Goal: Task Accomplishment & Management: Manage account settings

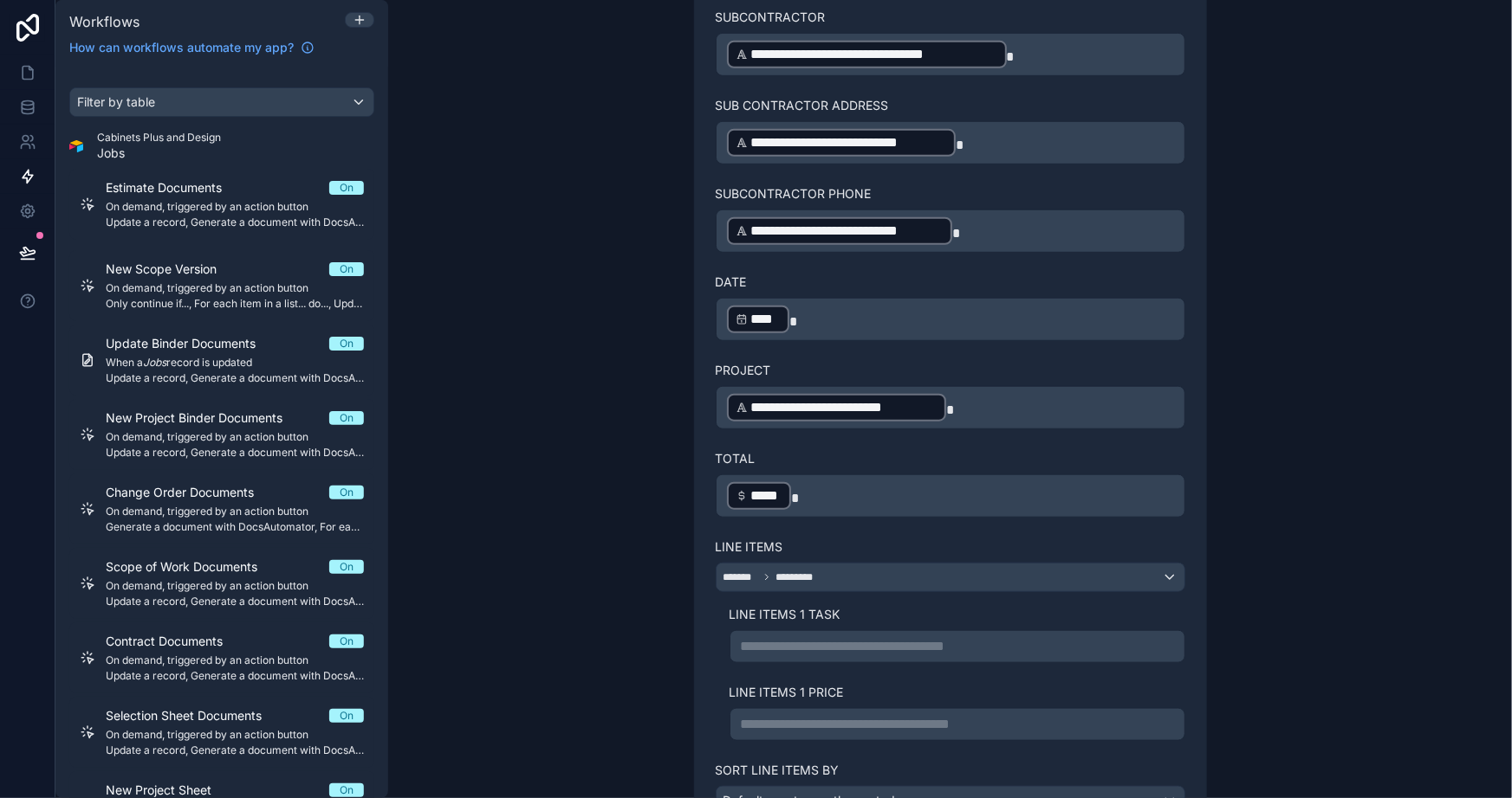
scroll to position [630, 0]
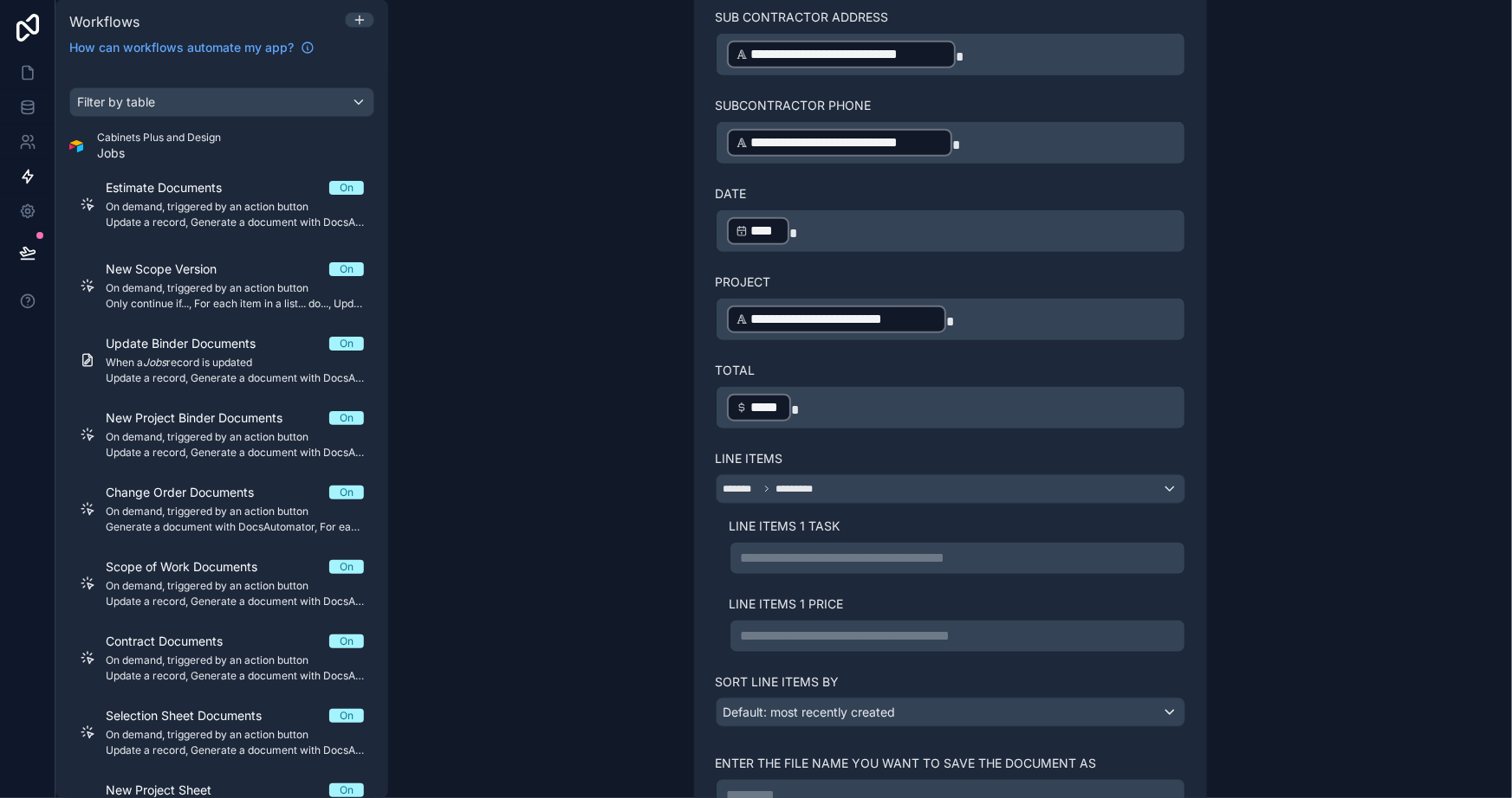
click at [542, 367] on div "**********" at bounding box center [950, 399] width 1124 height 798
click at [551, 581] on div "**********" at bounding box center [950, 399] width 1124 height 798
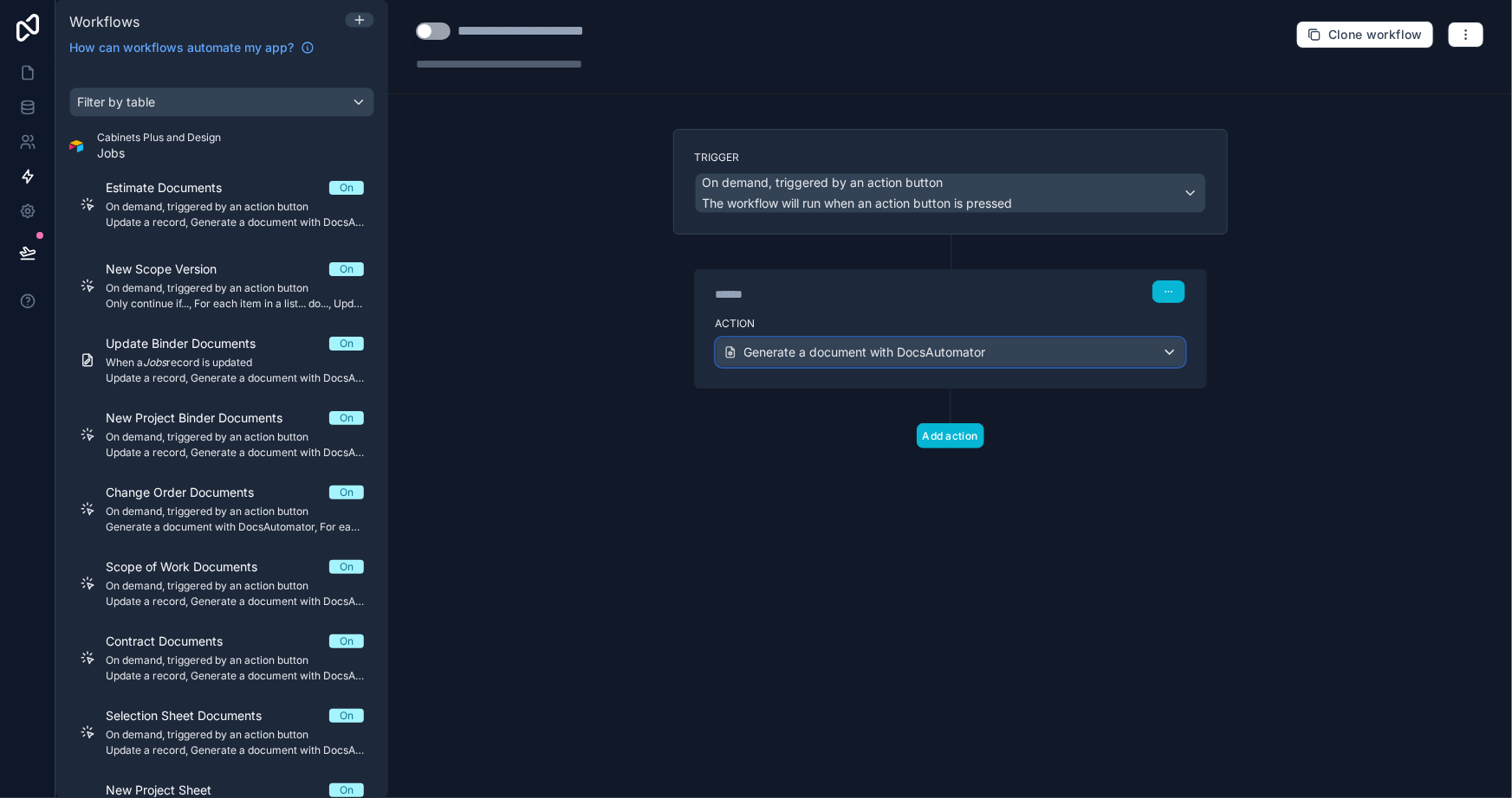
click at [811, 346] on span "Generate a document with DocsAutomator" at bounding box center [865, 353] width 242 height 18
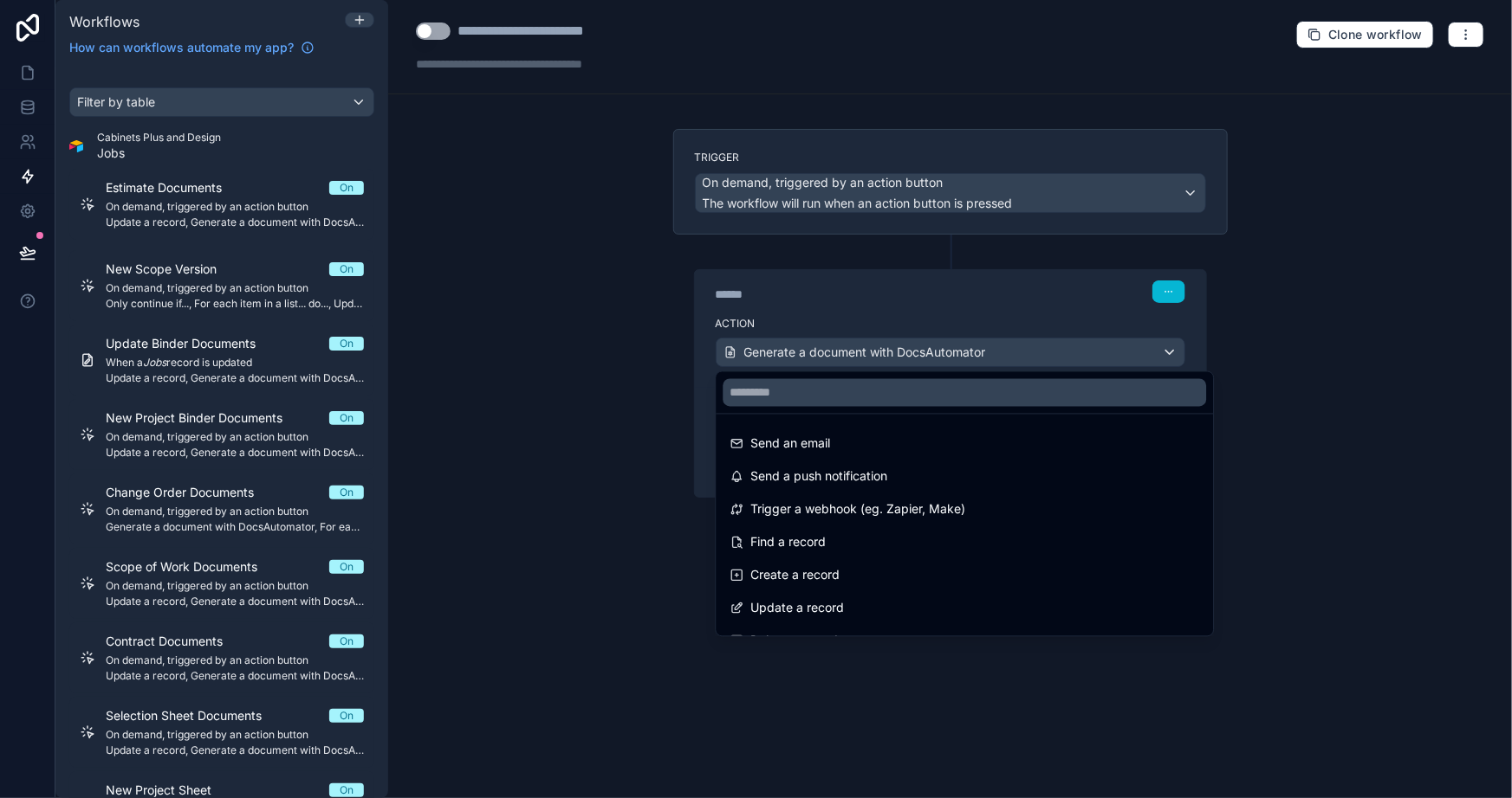
click at [594, 373] on div at bounding box center [756, 399] width 1512 height 798
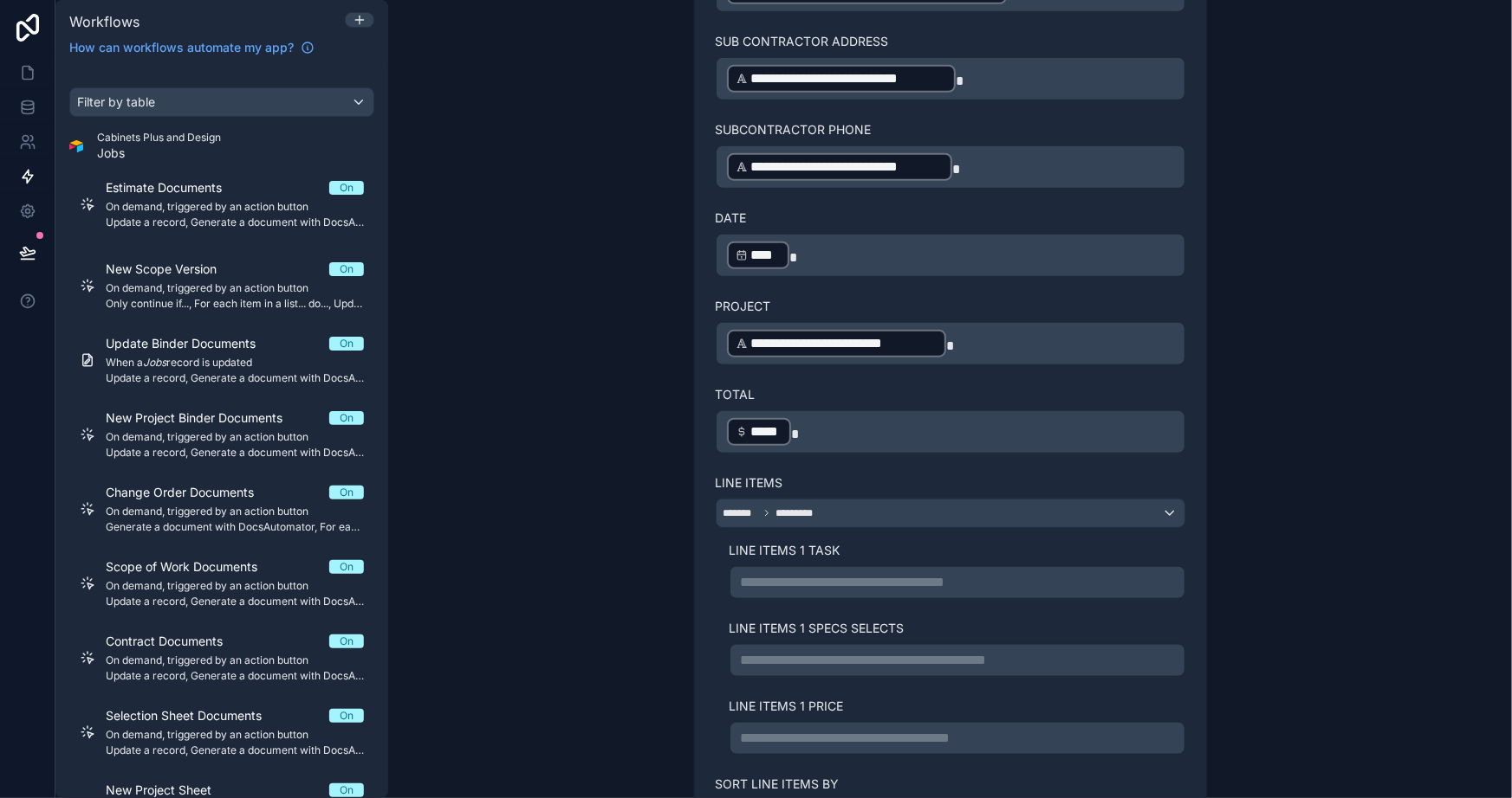
scroll to position [630, 0]
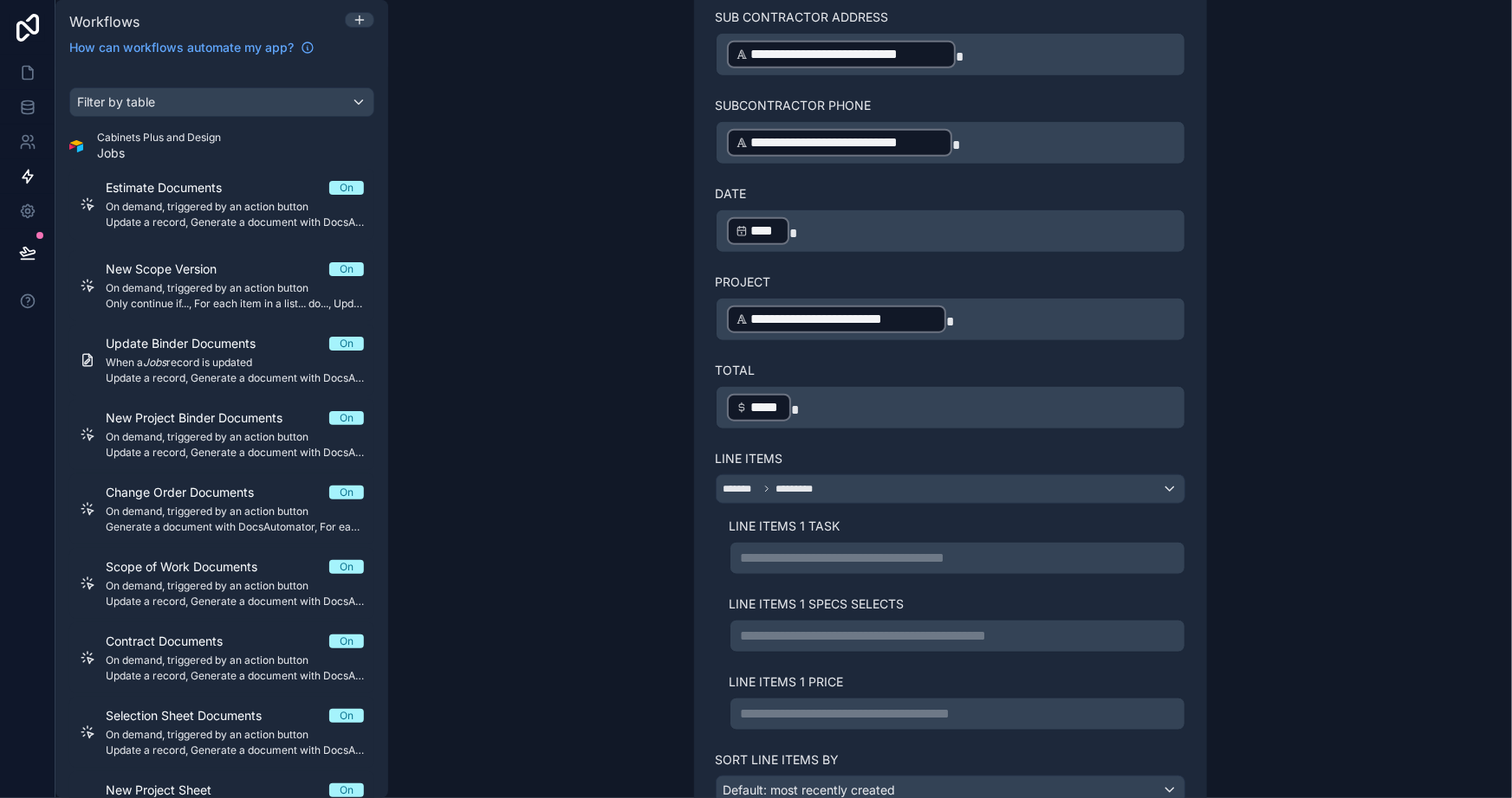
click at [798, 551] on p "**********" at bounding box center [957, 558] width 433 height 21
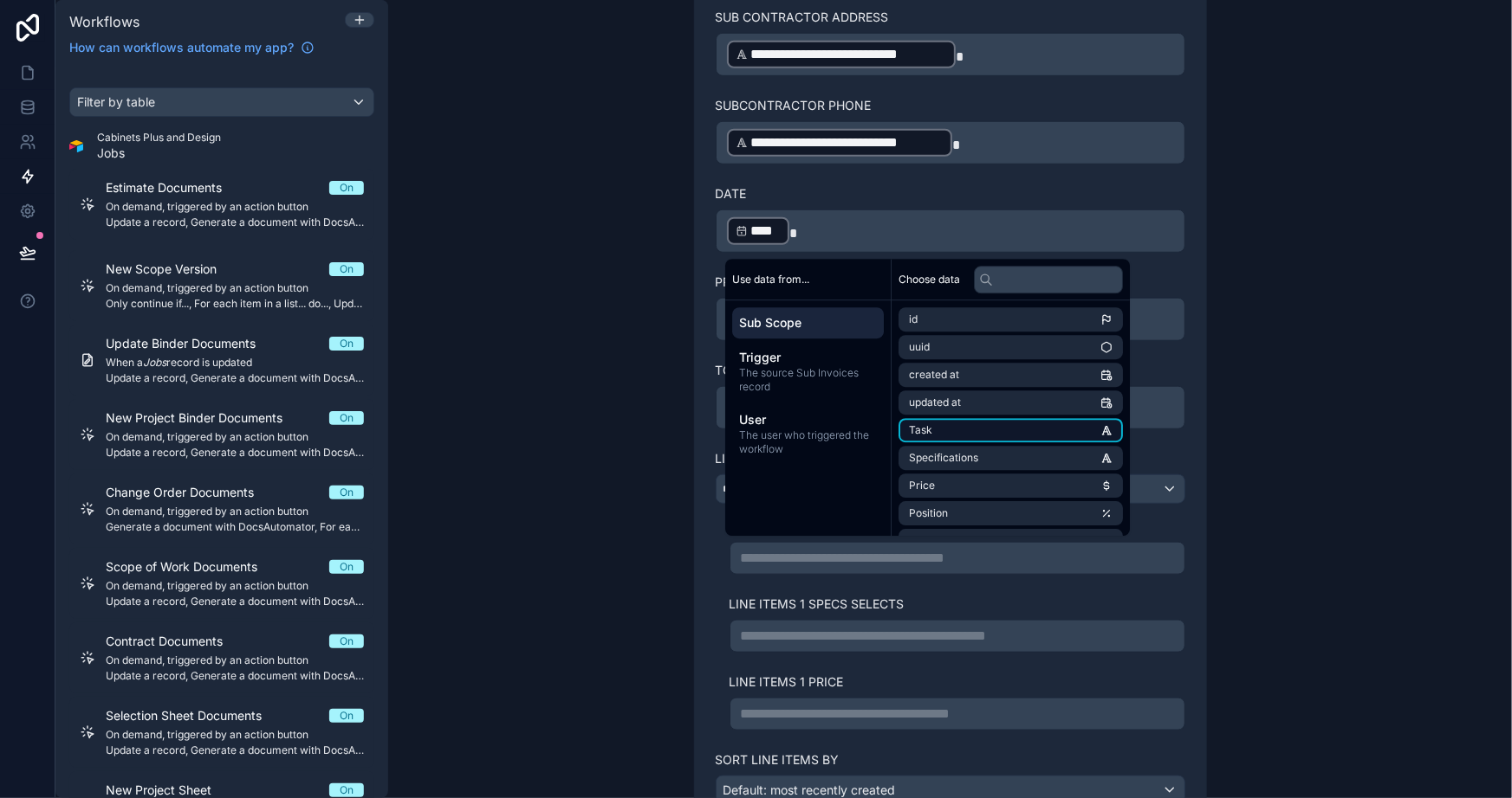
click at [992, 433] on li "Task" at bounding box center [1010, 430] width 224 height 24
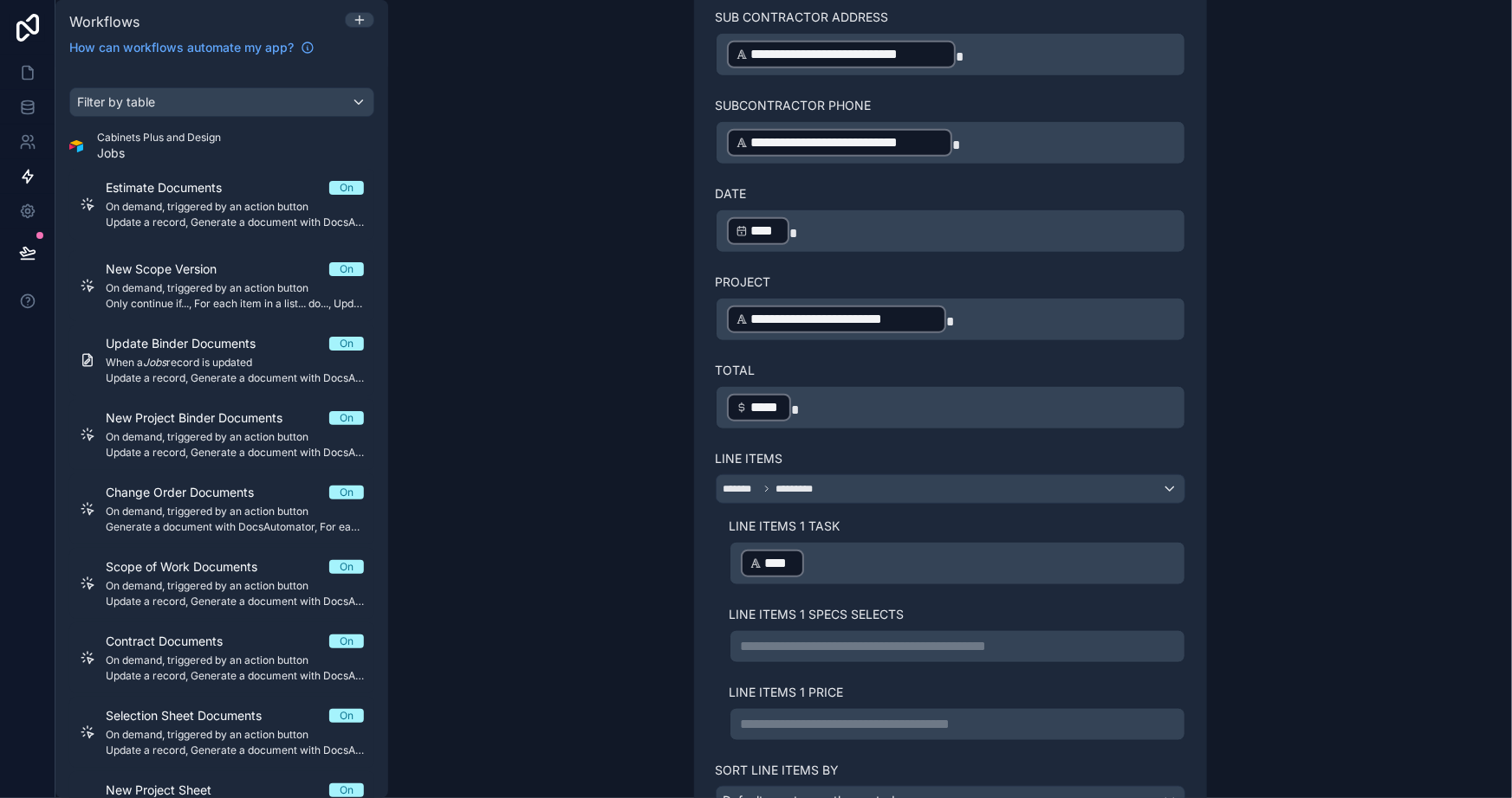
click at [787, 636] on p "**********" at bounding box center [957, 647] width 433 height 21
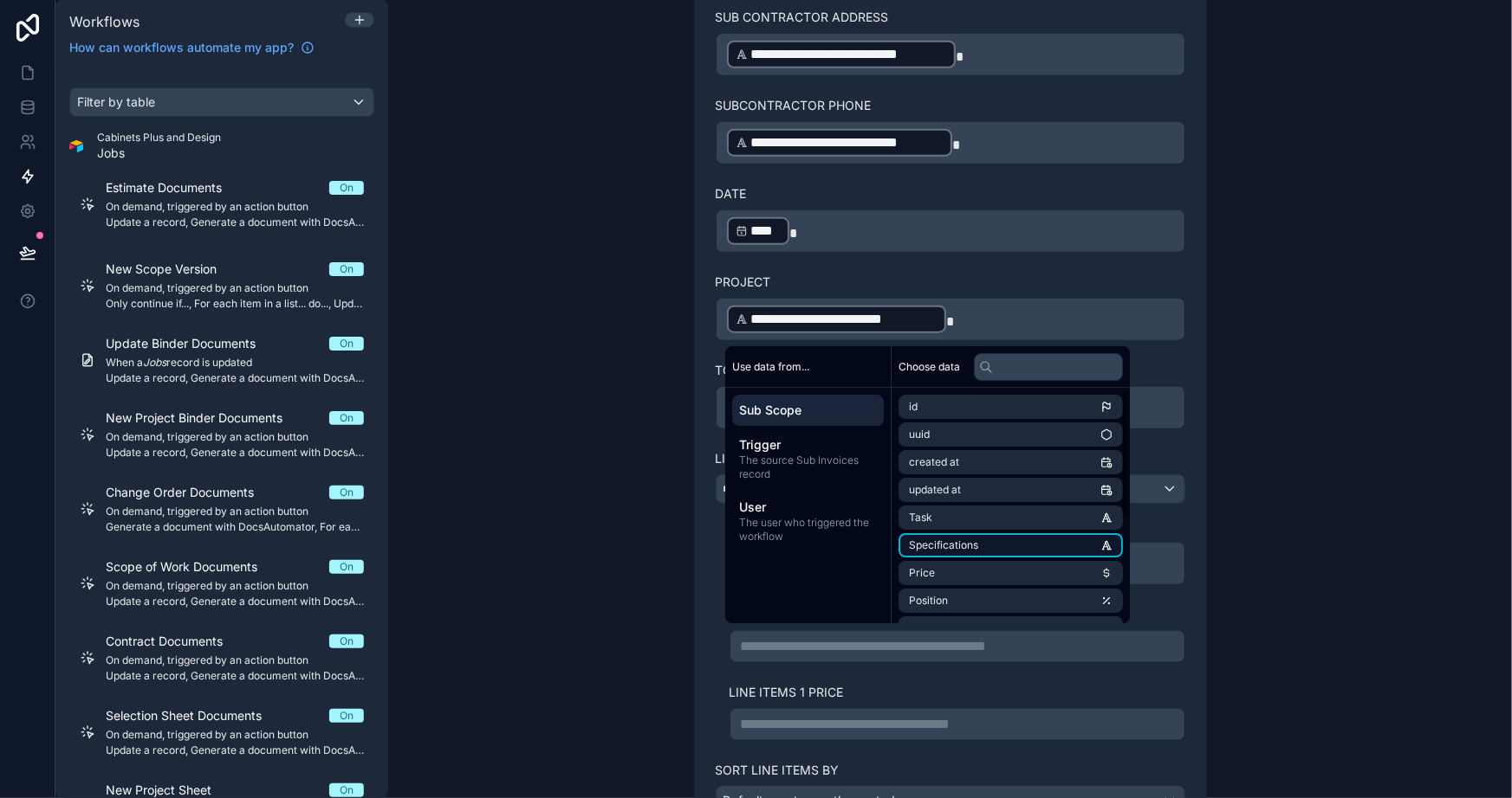
click at [988, 541] on li "Specifications" at bounding box center [1010, 546] width 224 height 24
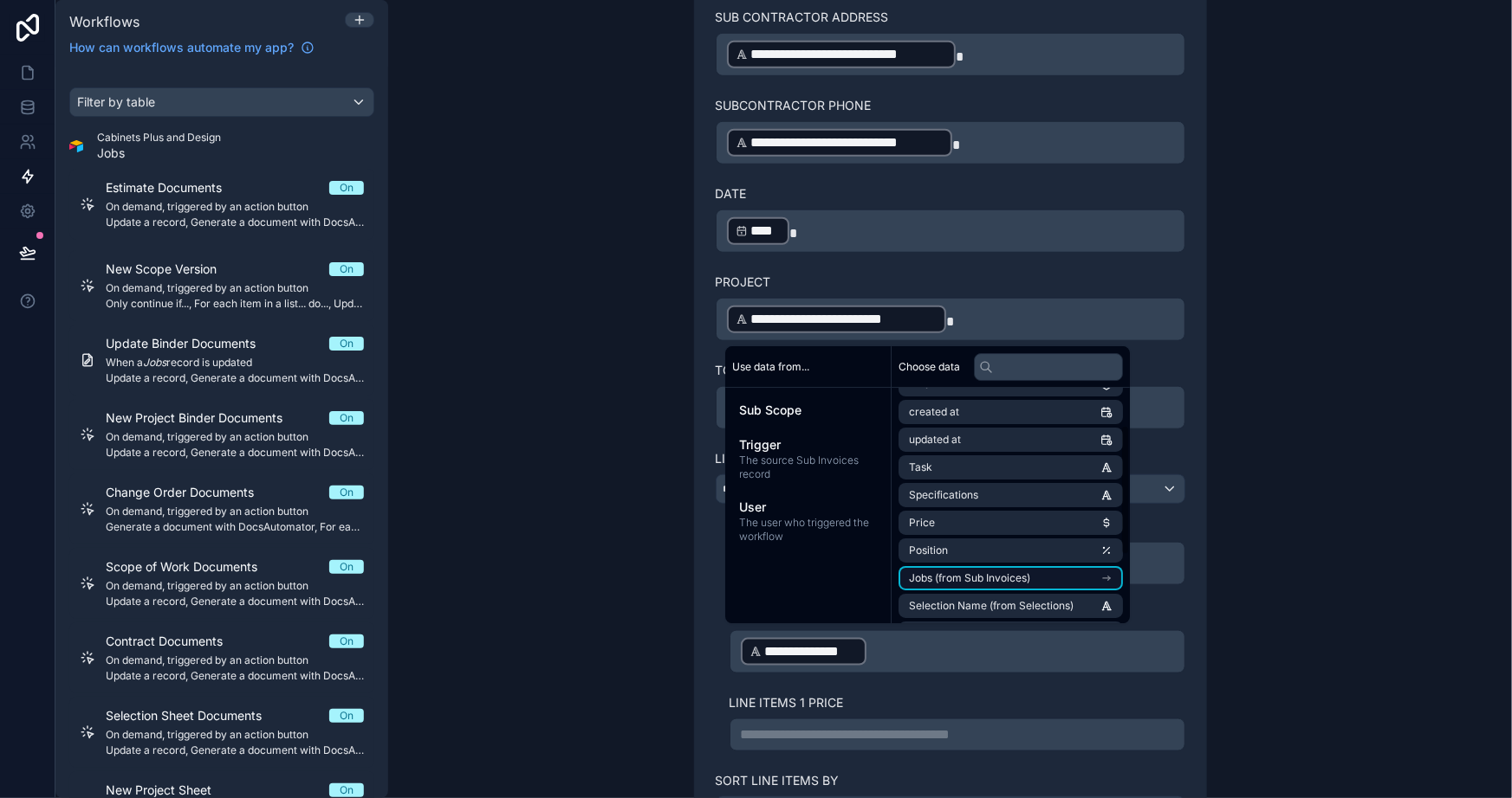
scroll to position [78, 0]
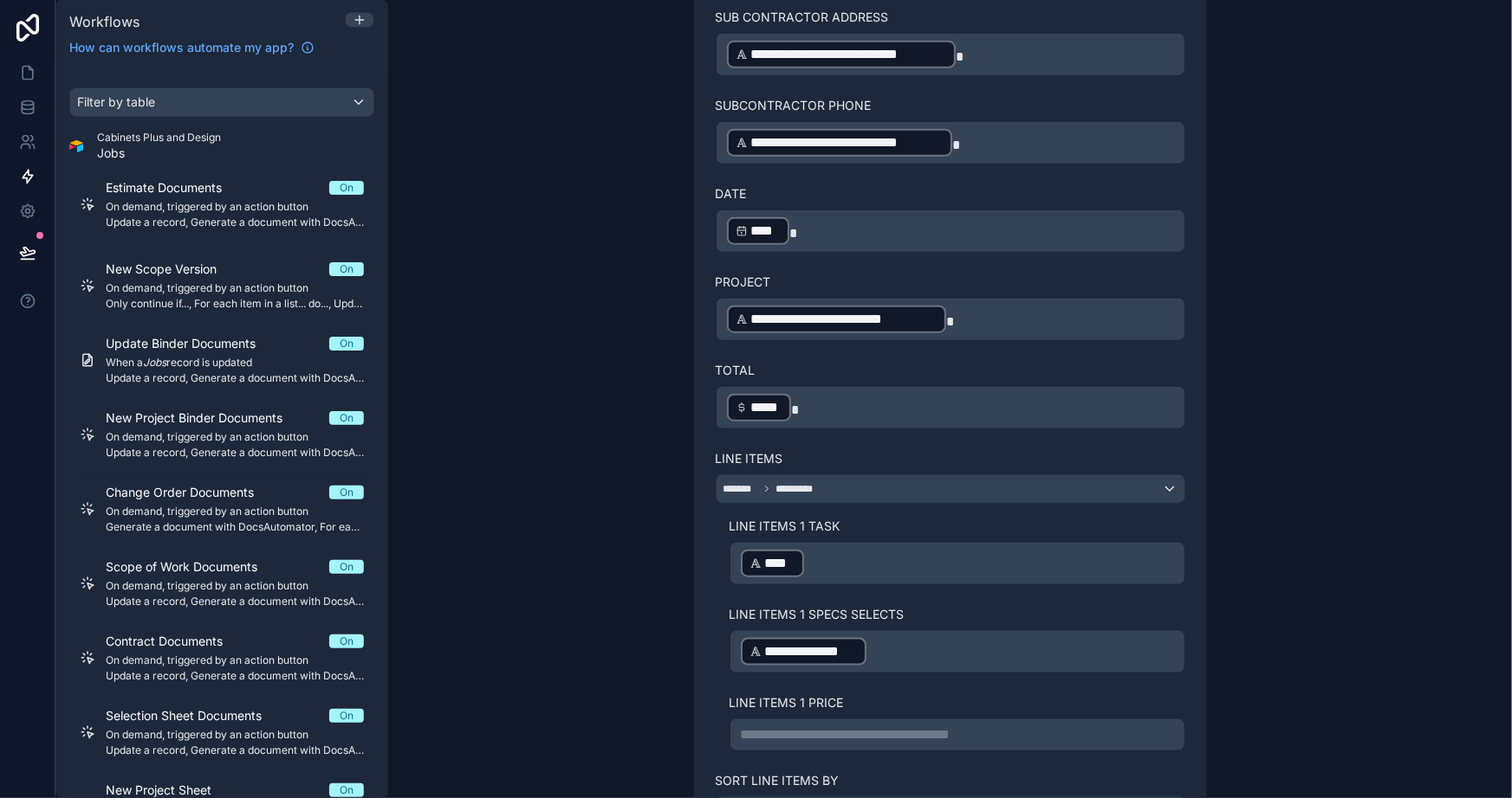
click at [875, 726] on p "**********" at bounding box center [957, 735] width 433 height 21
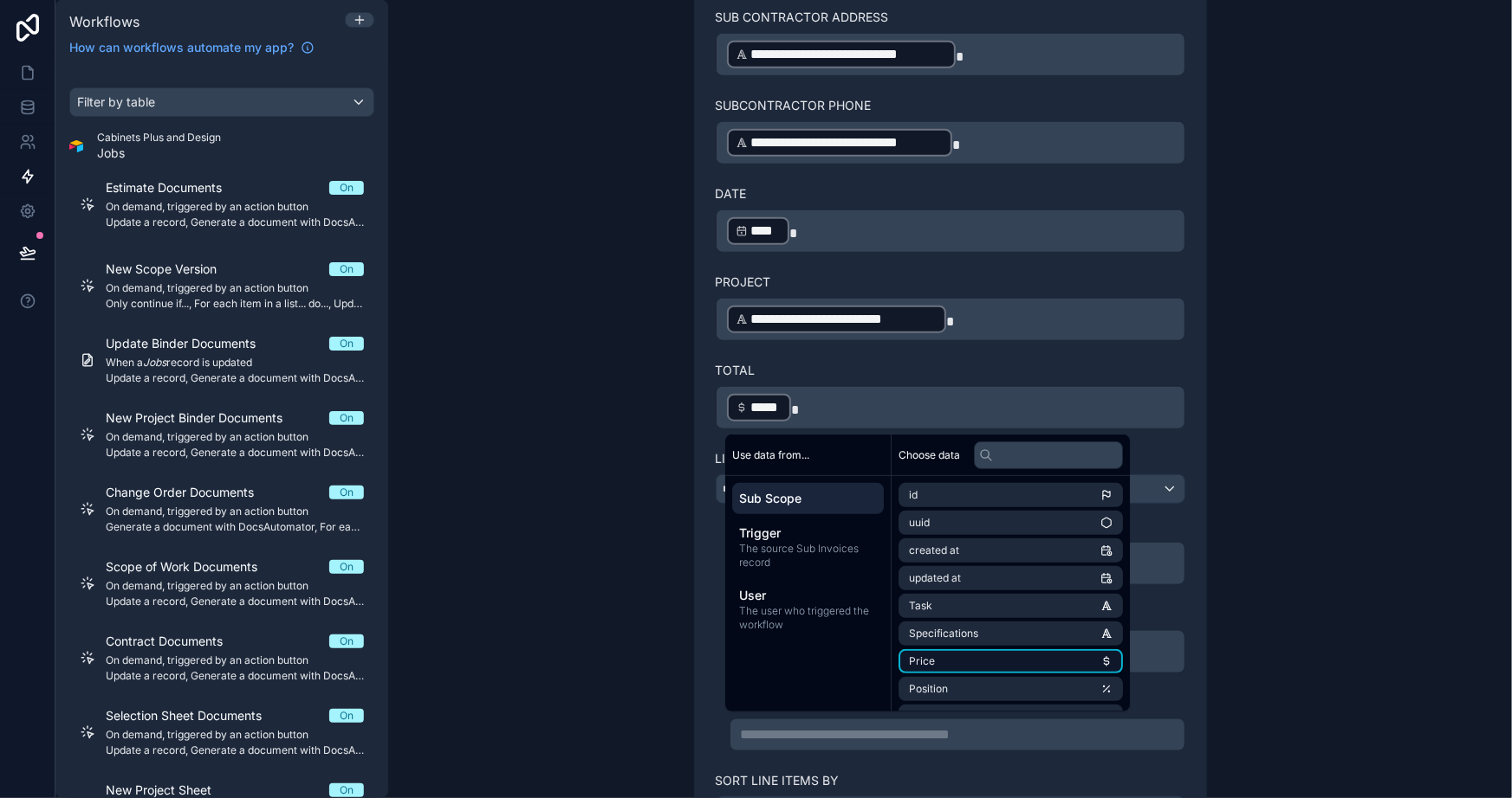
click at [927, 657] on span "Price" at bounding box center [922, 662] width 26 height 14
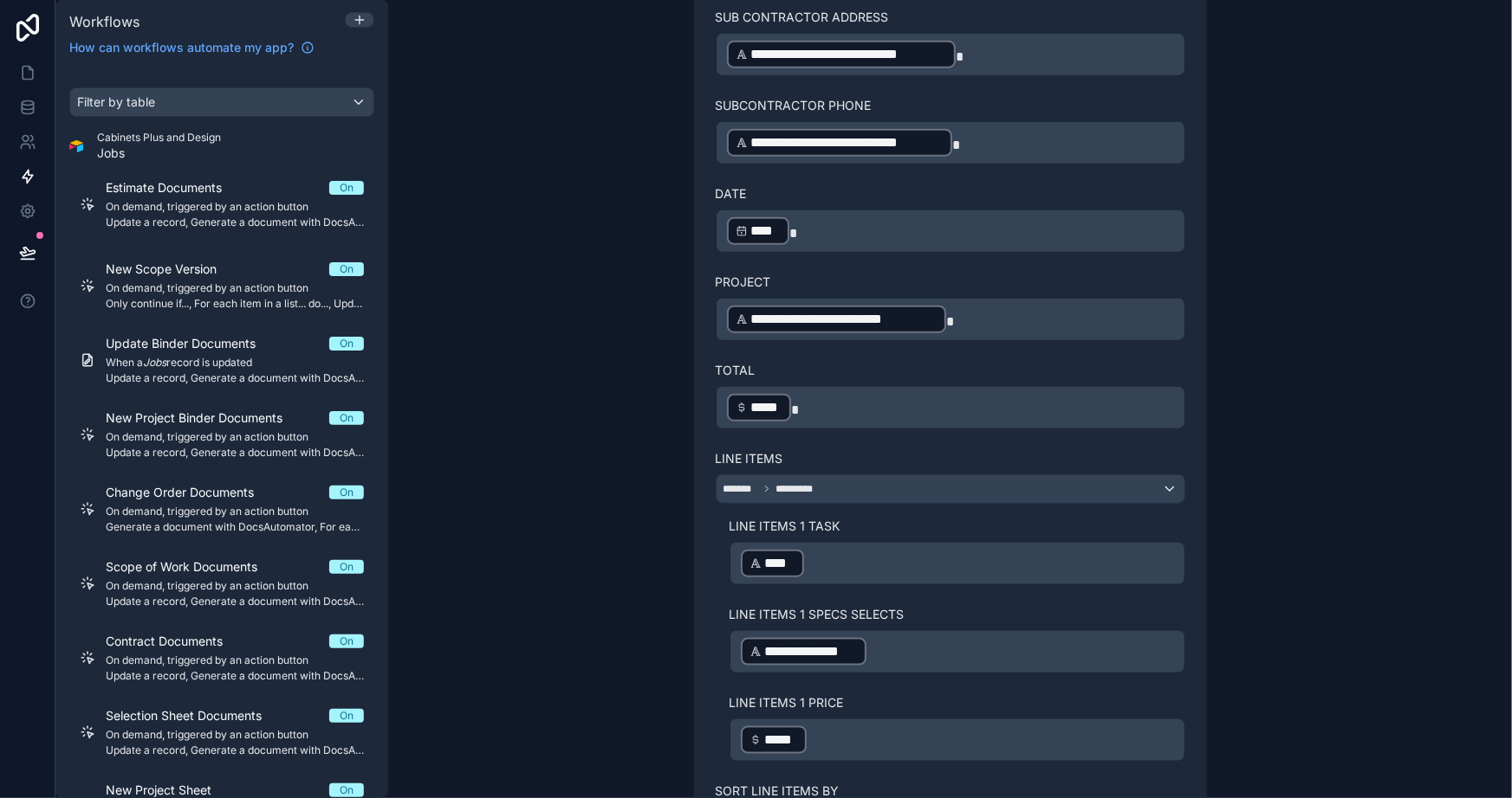
click at [1211, 568] on div "**********" at bounding box center [950, 300] width 554 height 1390
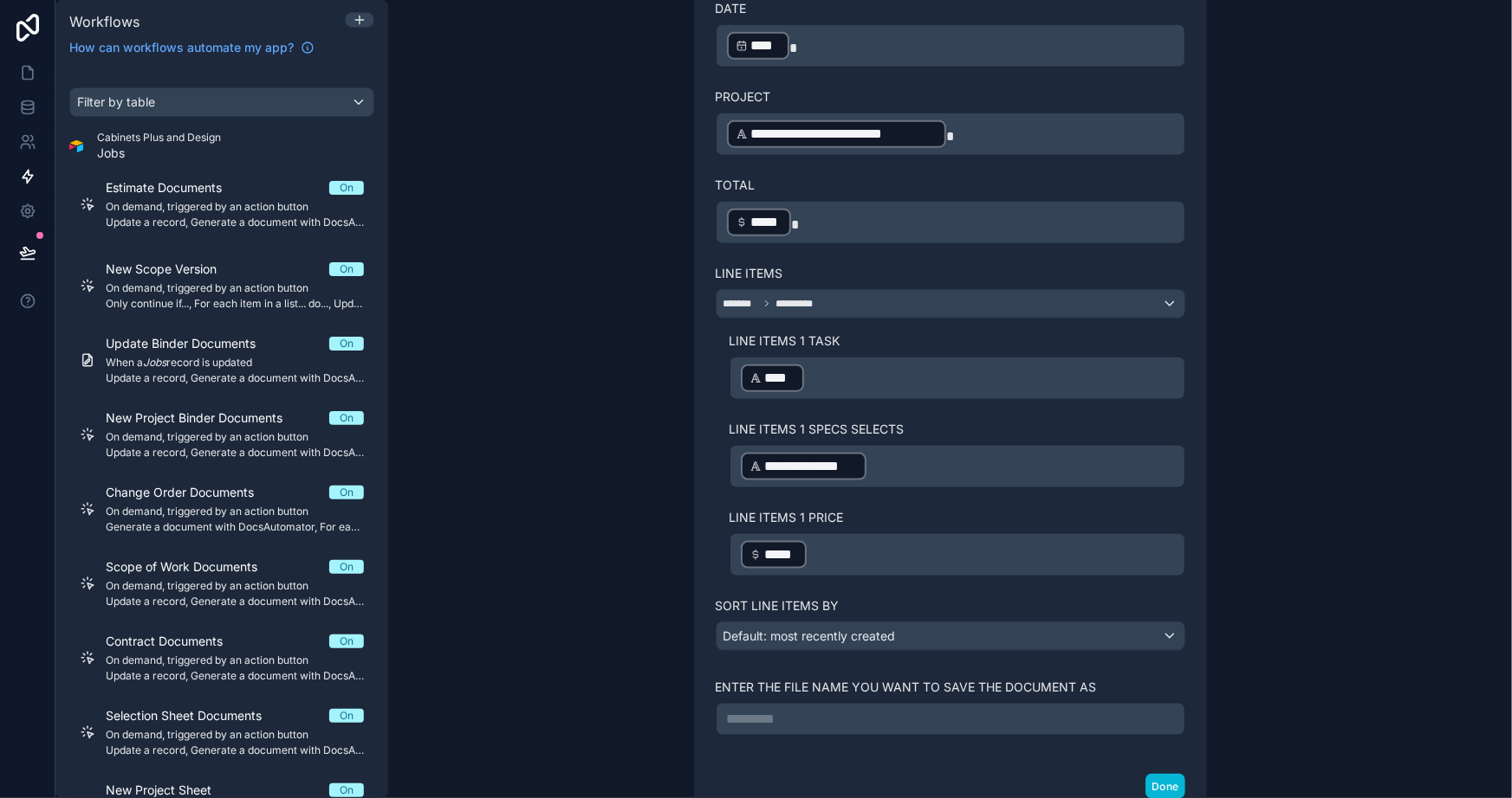
scroll to position [866, 0]
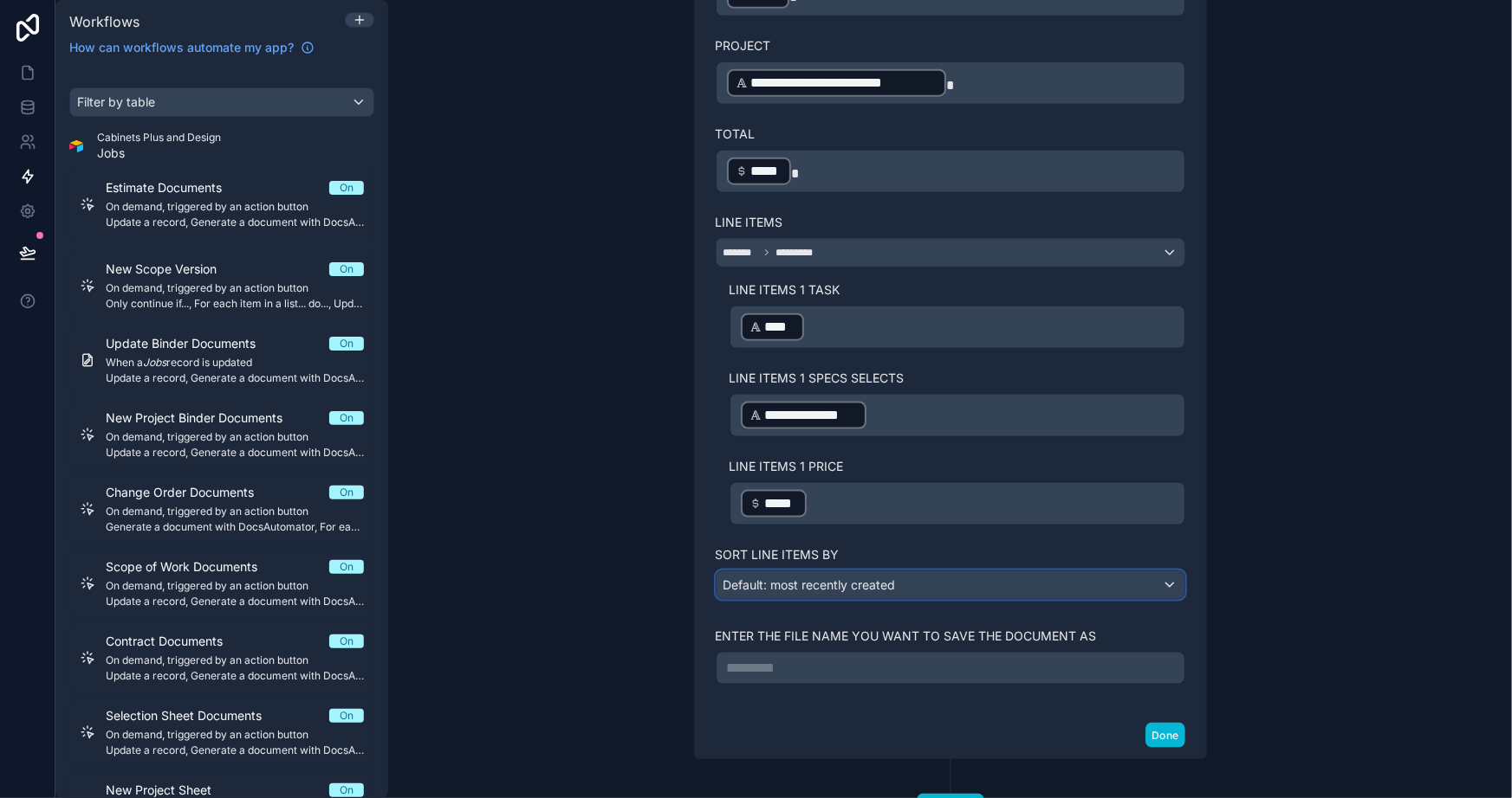
click at [936, 572] on div "Default: most recently created" at bounding box center [950, 585] width 468 height 28
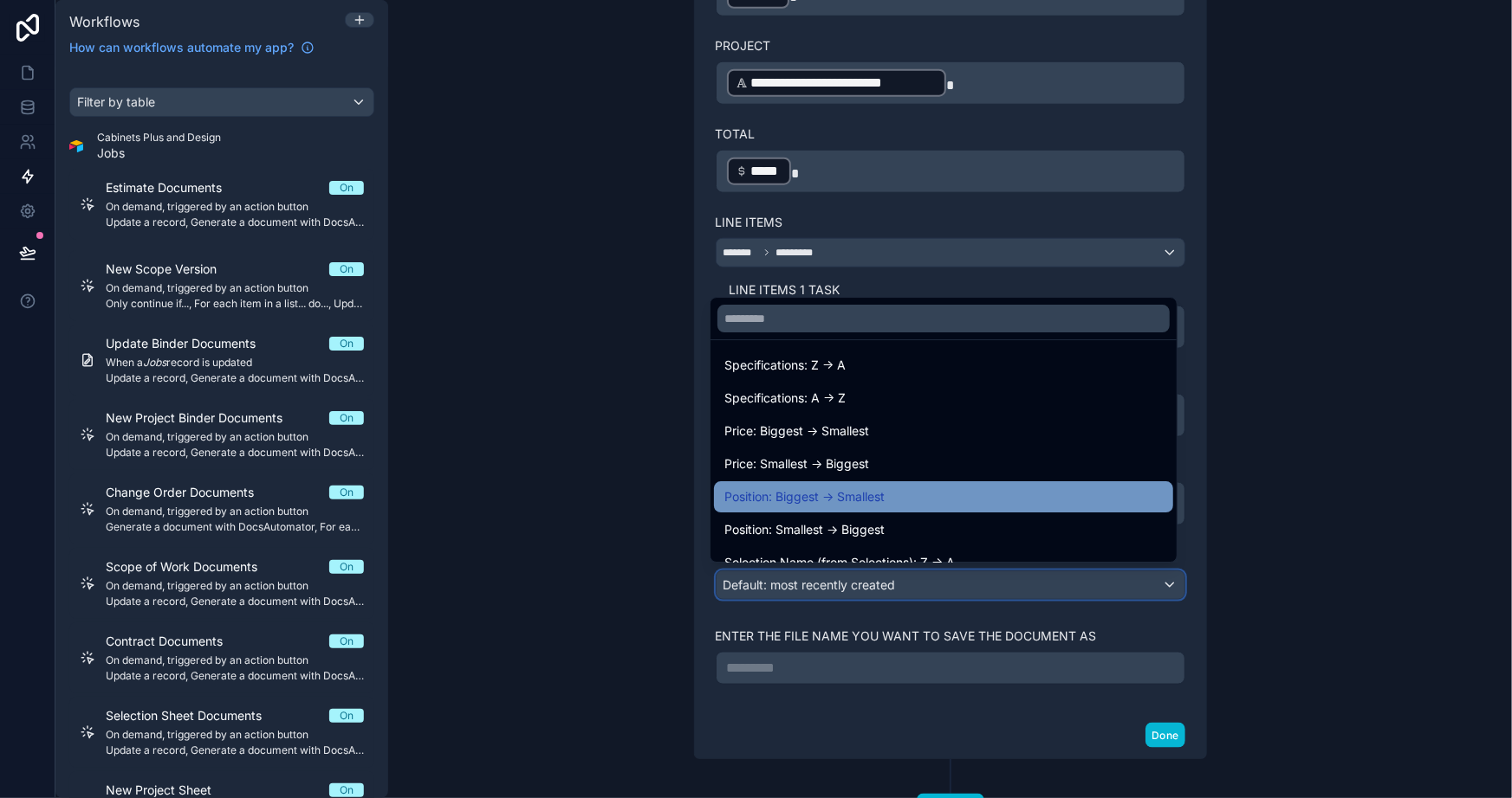
scroll to position [235, 0]
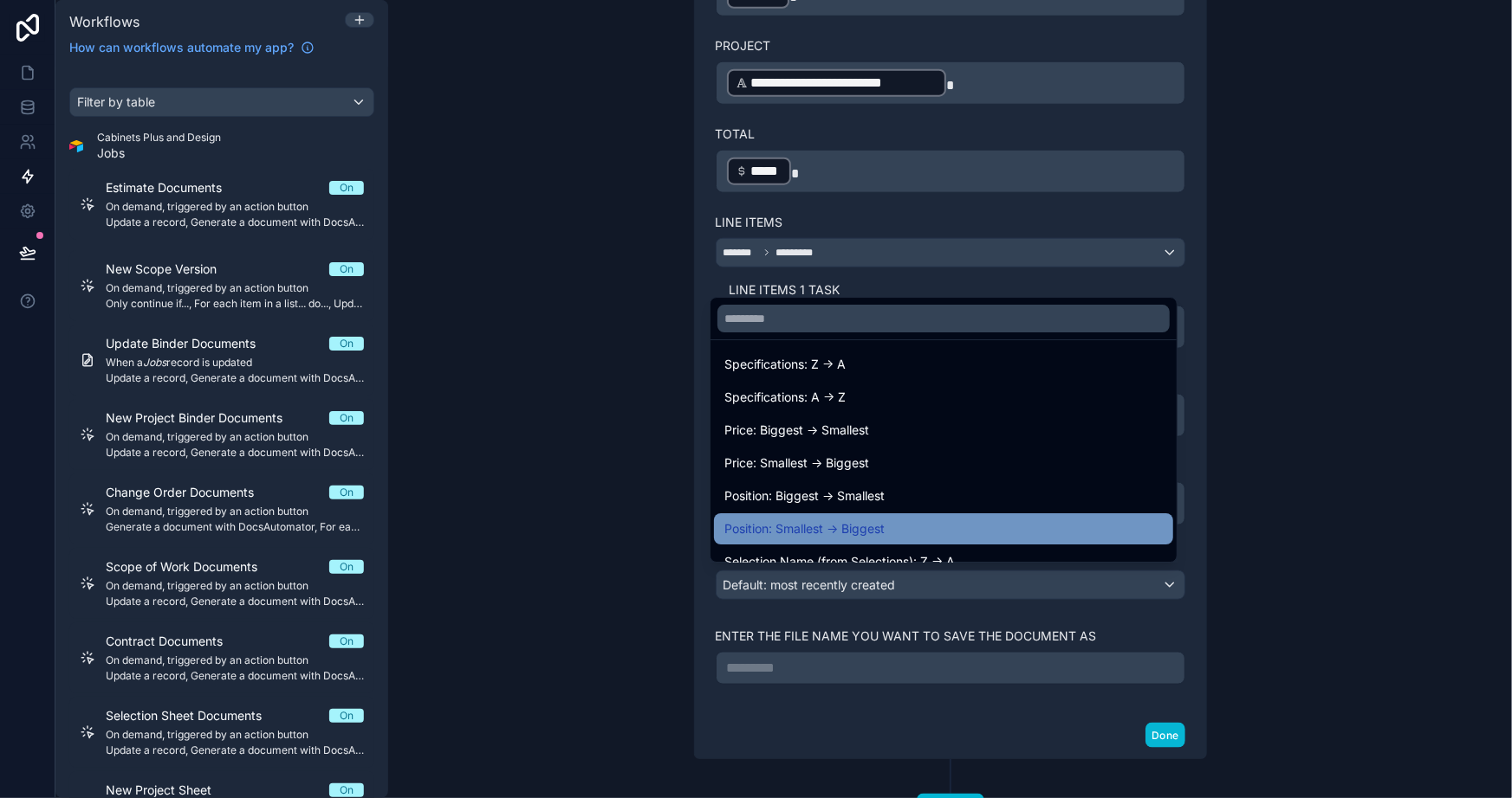
click at [843, 526] on span "Position: Smallest -> Biggest" at bounding box center [804, 529] width 160 height 21
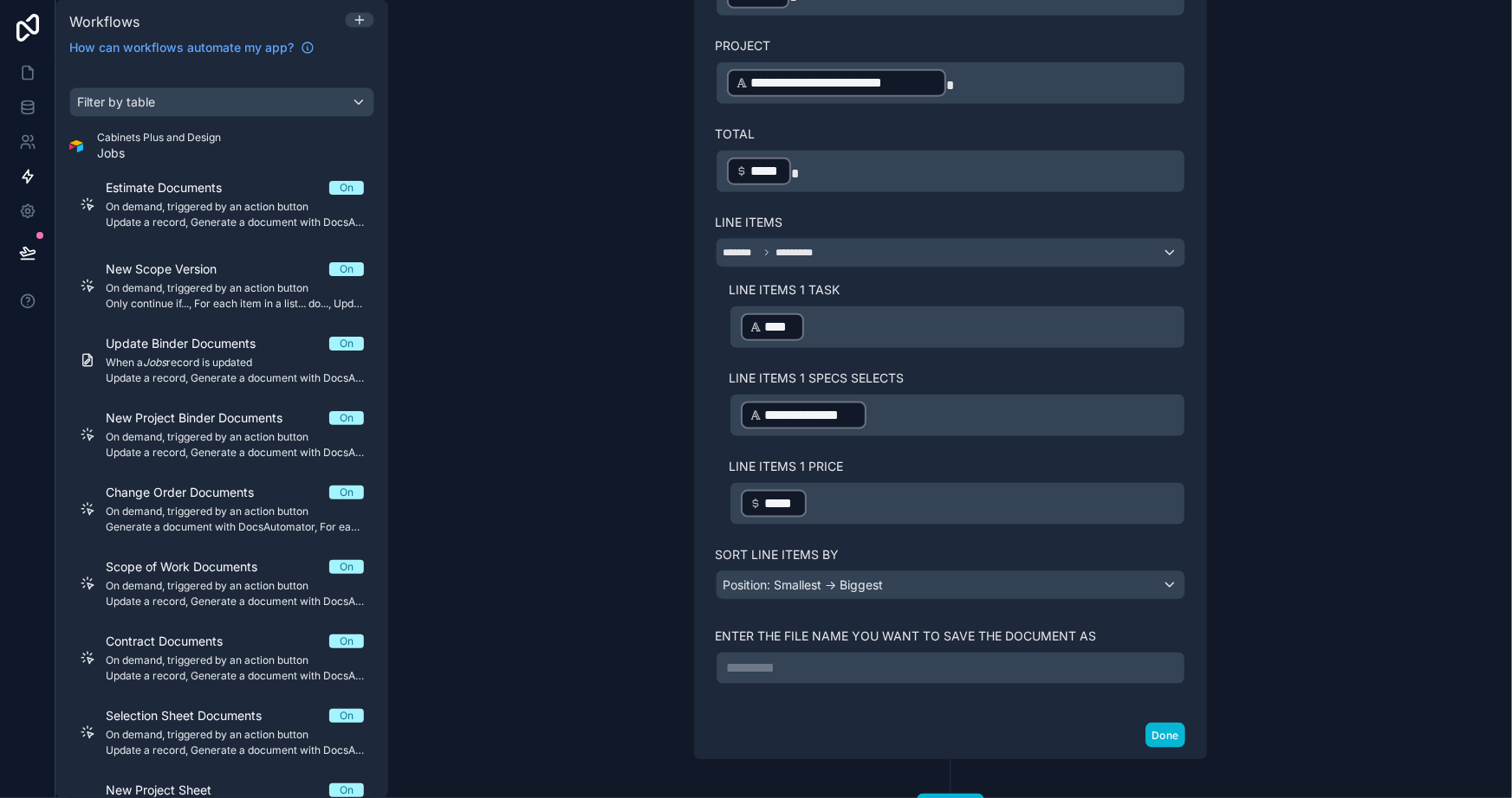
click at [1269, 521] on div "**********" at bounding box center [950, 399] width 1124 height 798
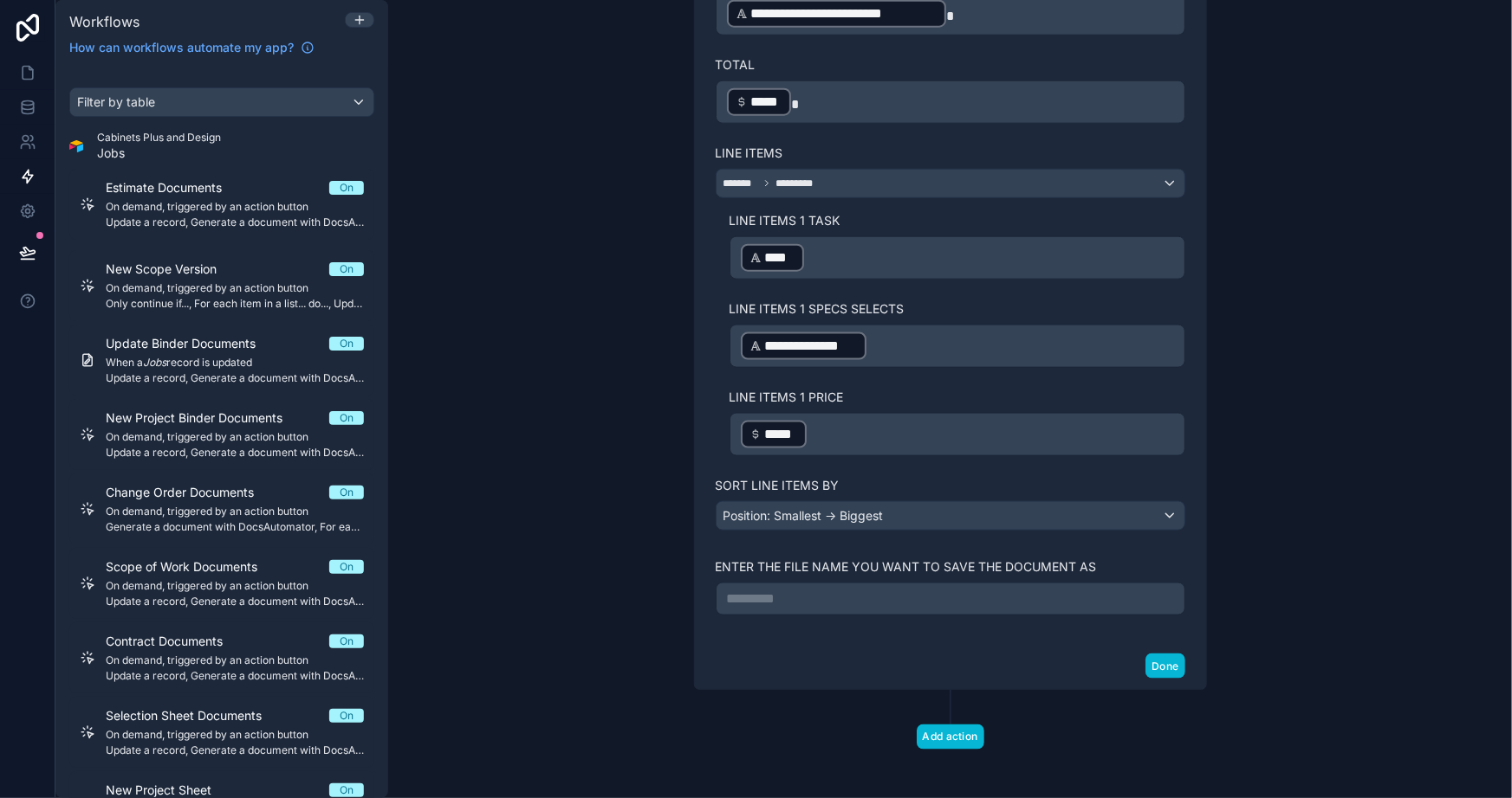
click at [900, 589] on p "********* ﻿" at bounding box center [950, 599] width 447 height 21
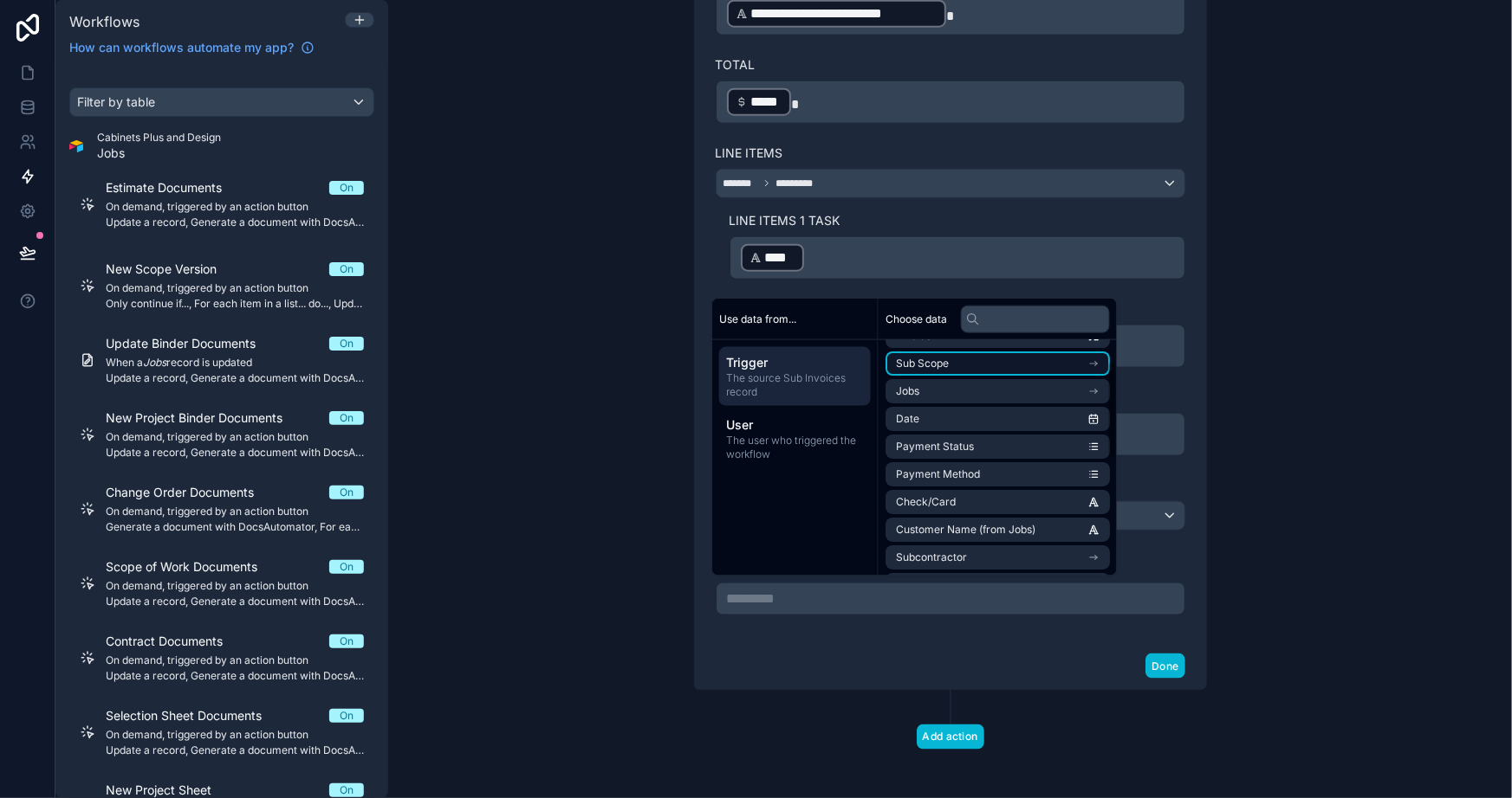
scroll to position [78, 0]
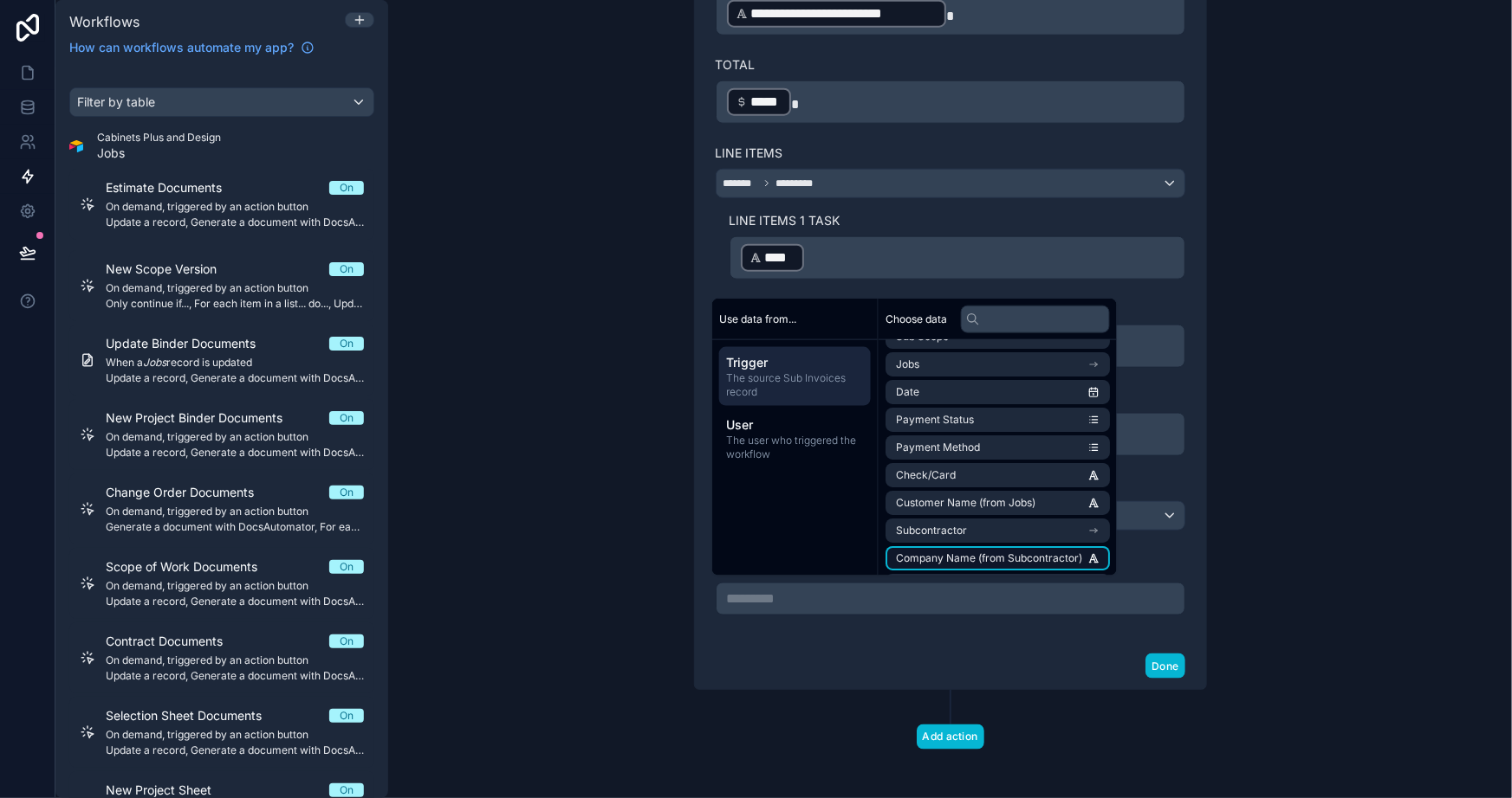
click at [966, 548] on li "Company Name (from Subcontractor)" at bounding box center [997, 558] width 224 height 24
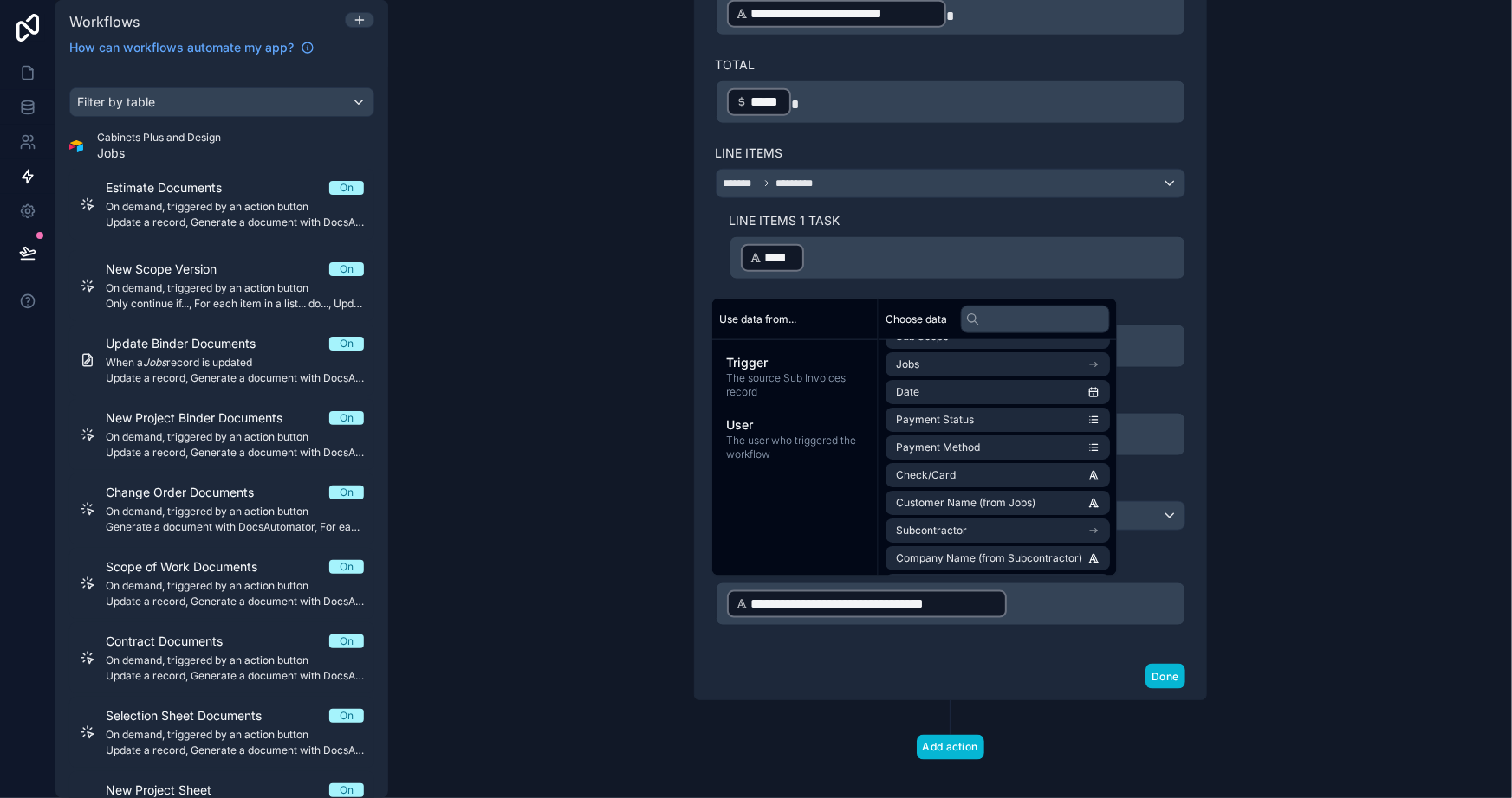
click at [1045, 607] on p "**********" at bounding box center [950, 605] width 447 height 32
click at [968, 500] on span "Customer Name (from Jobs)" at bounding box center [965, 503] width 139 height 14
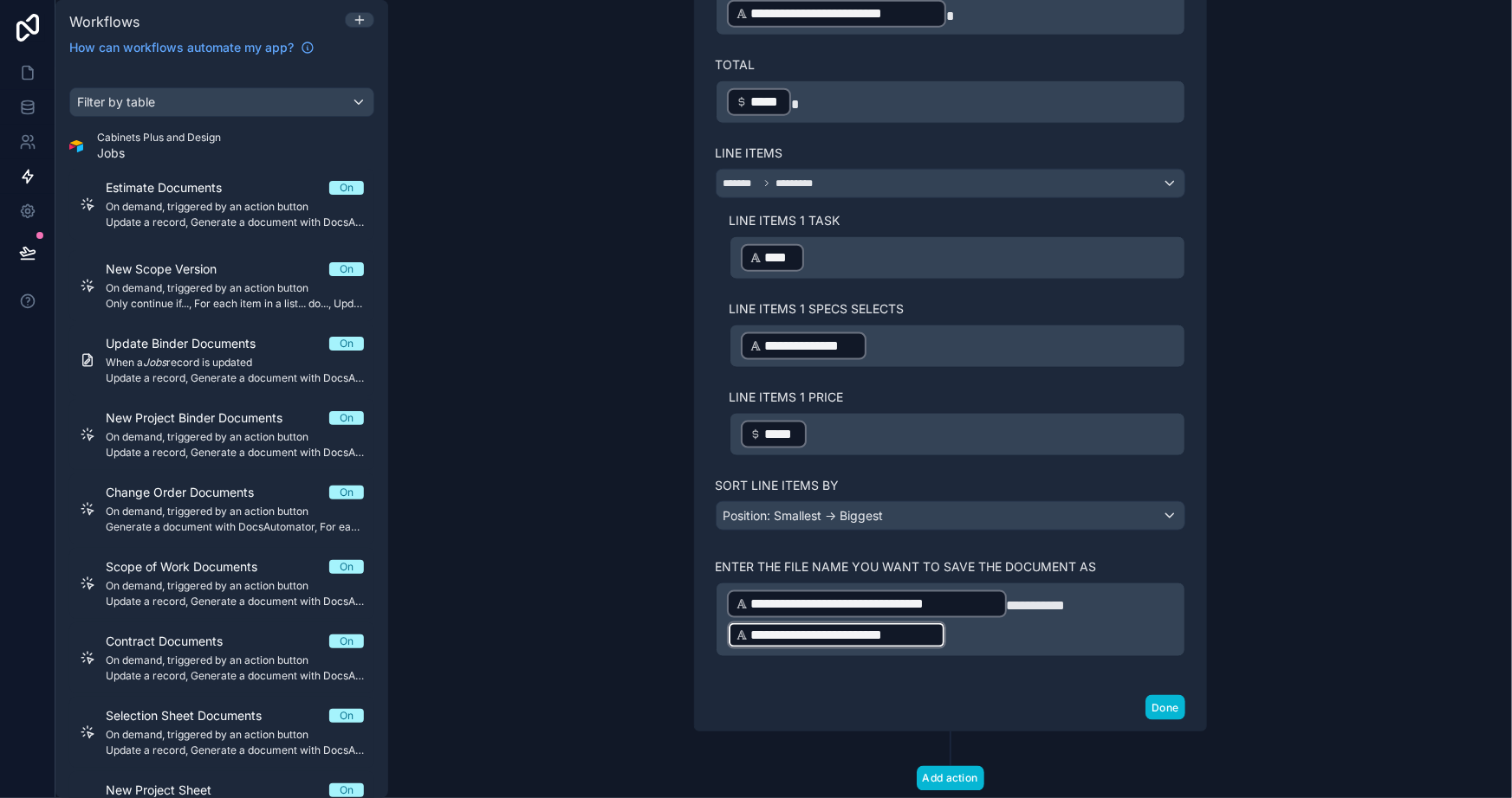
click at [1023, 623] on p "**********" at bounding box center [950, 620] width 447 height 62
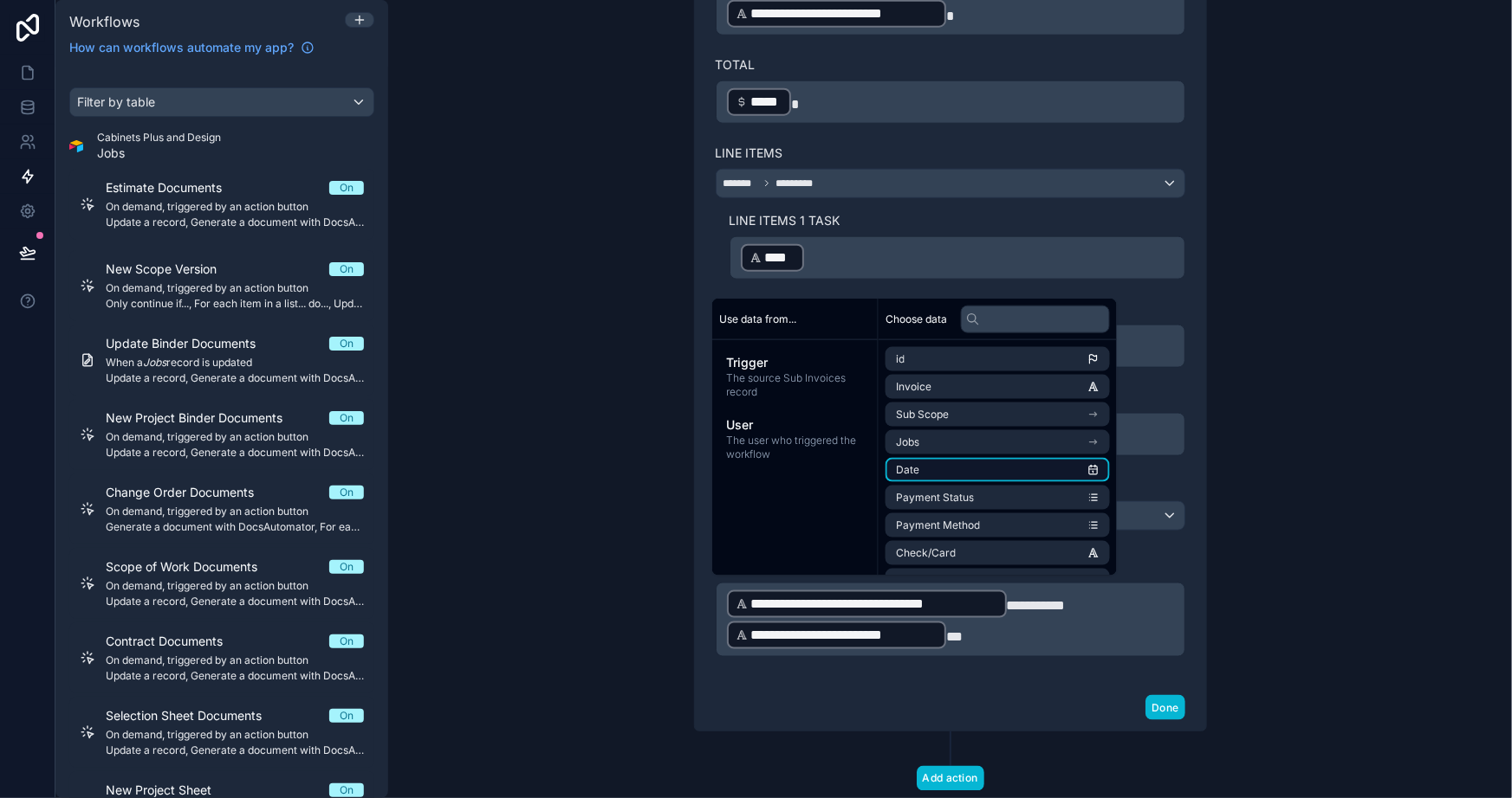
click at [960, 470] on li "Date" at bounding box center [997, 471] width 224 height 24
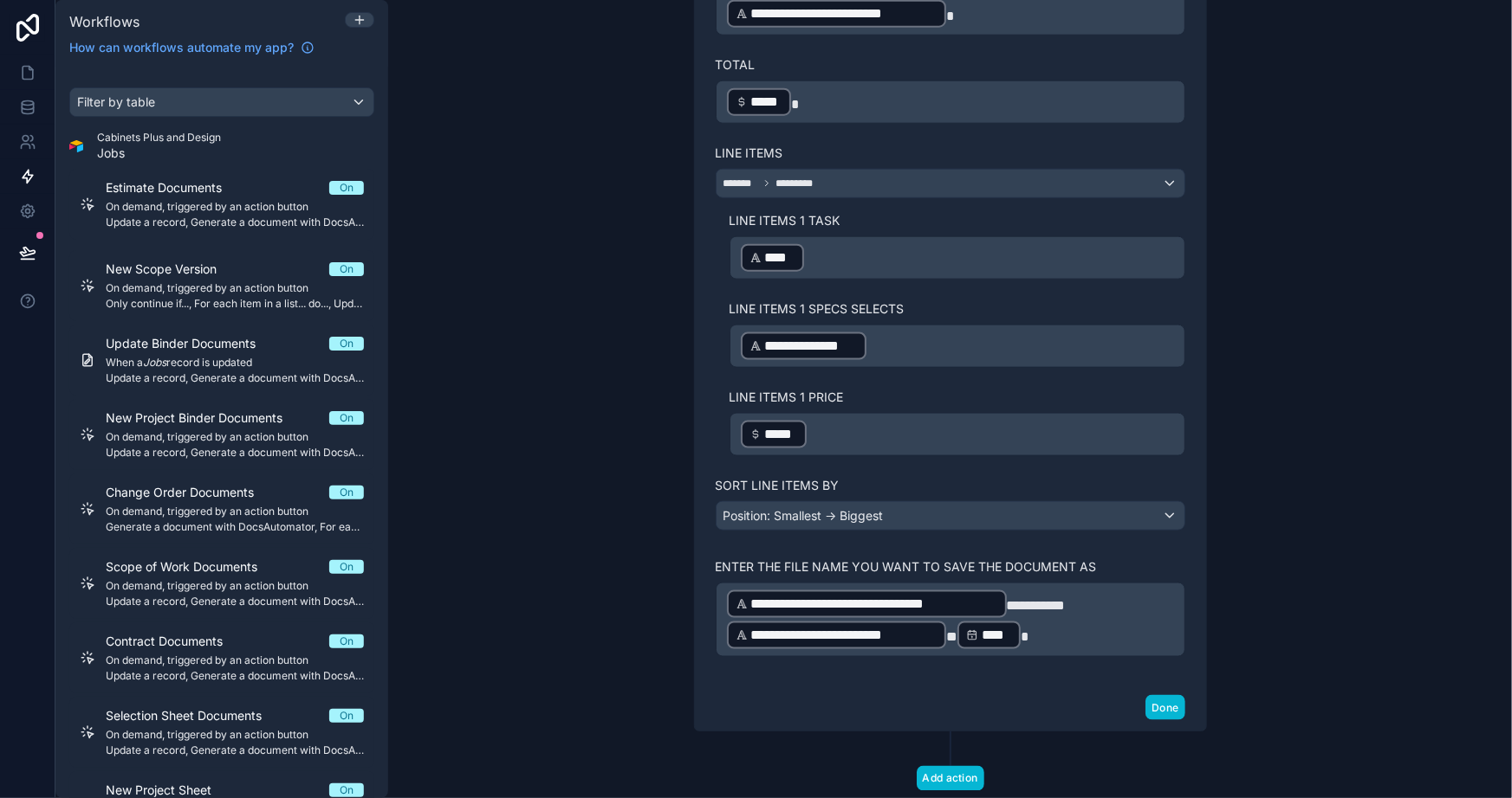
click at [1036, 632] on p "**********" at bounding box center [950, 620] width 447 height 62
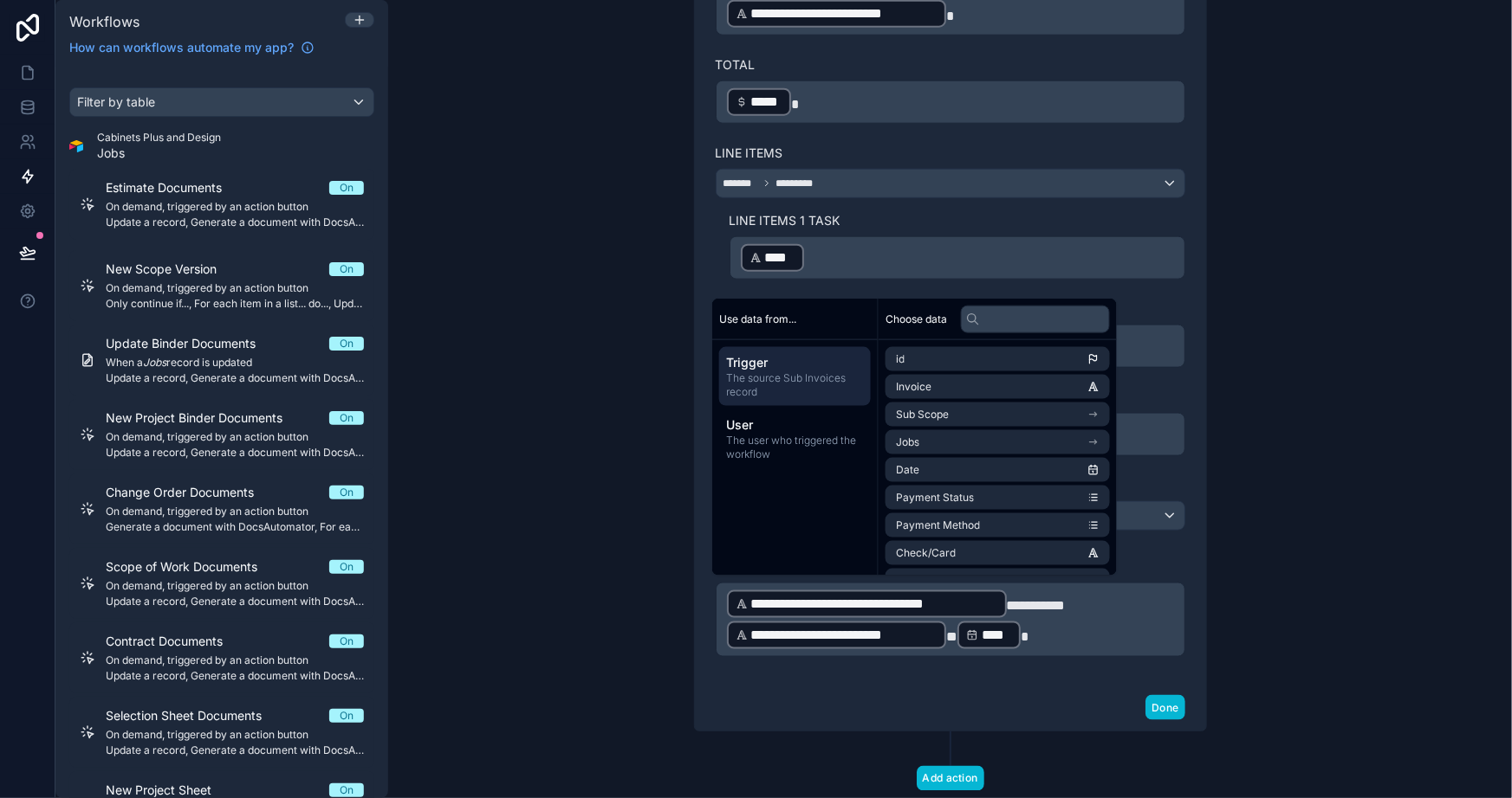
click at [1302, 606] on div "**********" at bounding box center [950, 399] width 1124 height 798
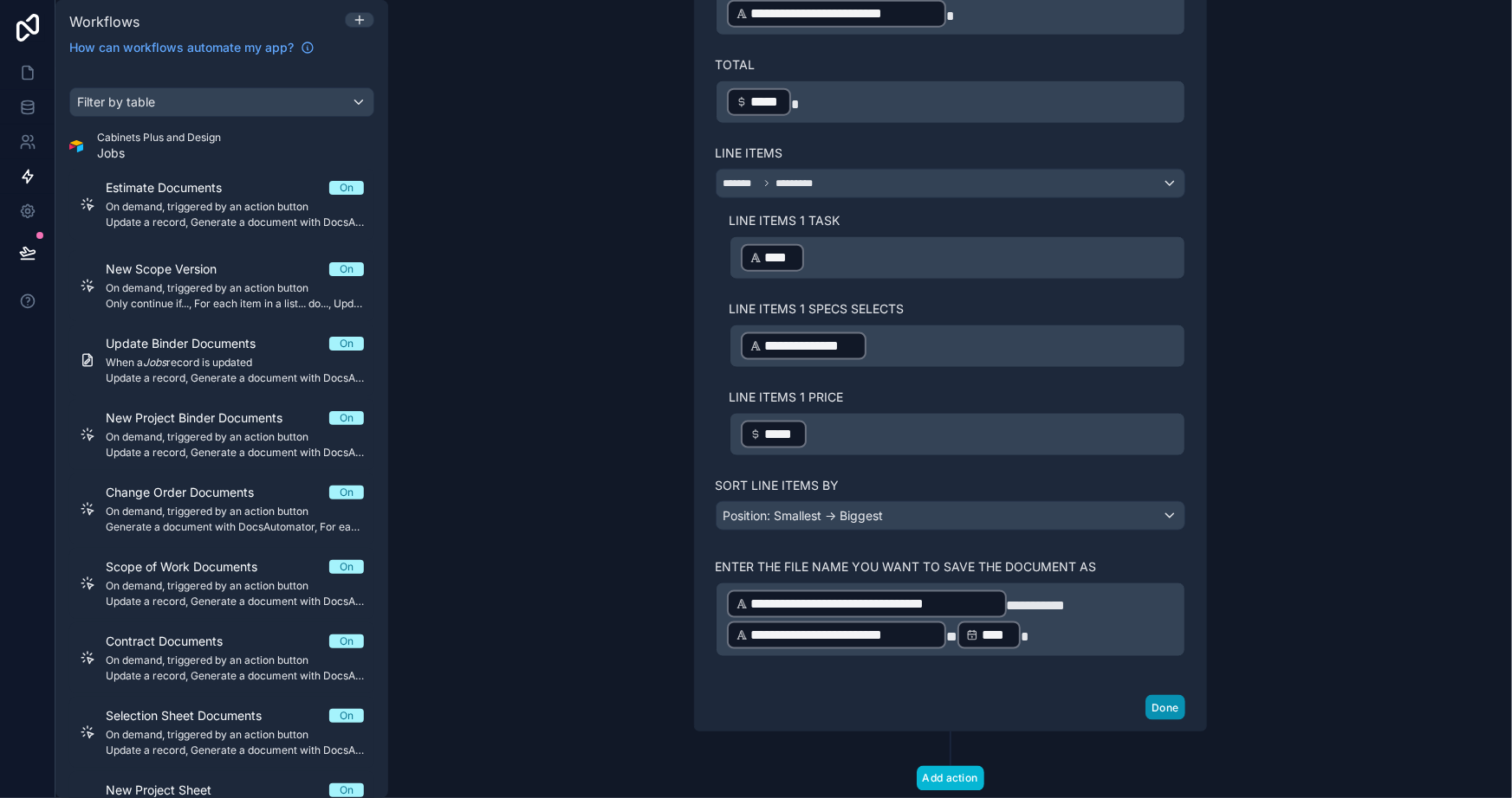
click at [1161, 697] on button "Done" at bounding box center [1164, 708] width 39 height 25
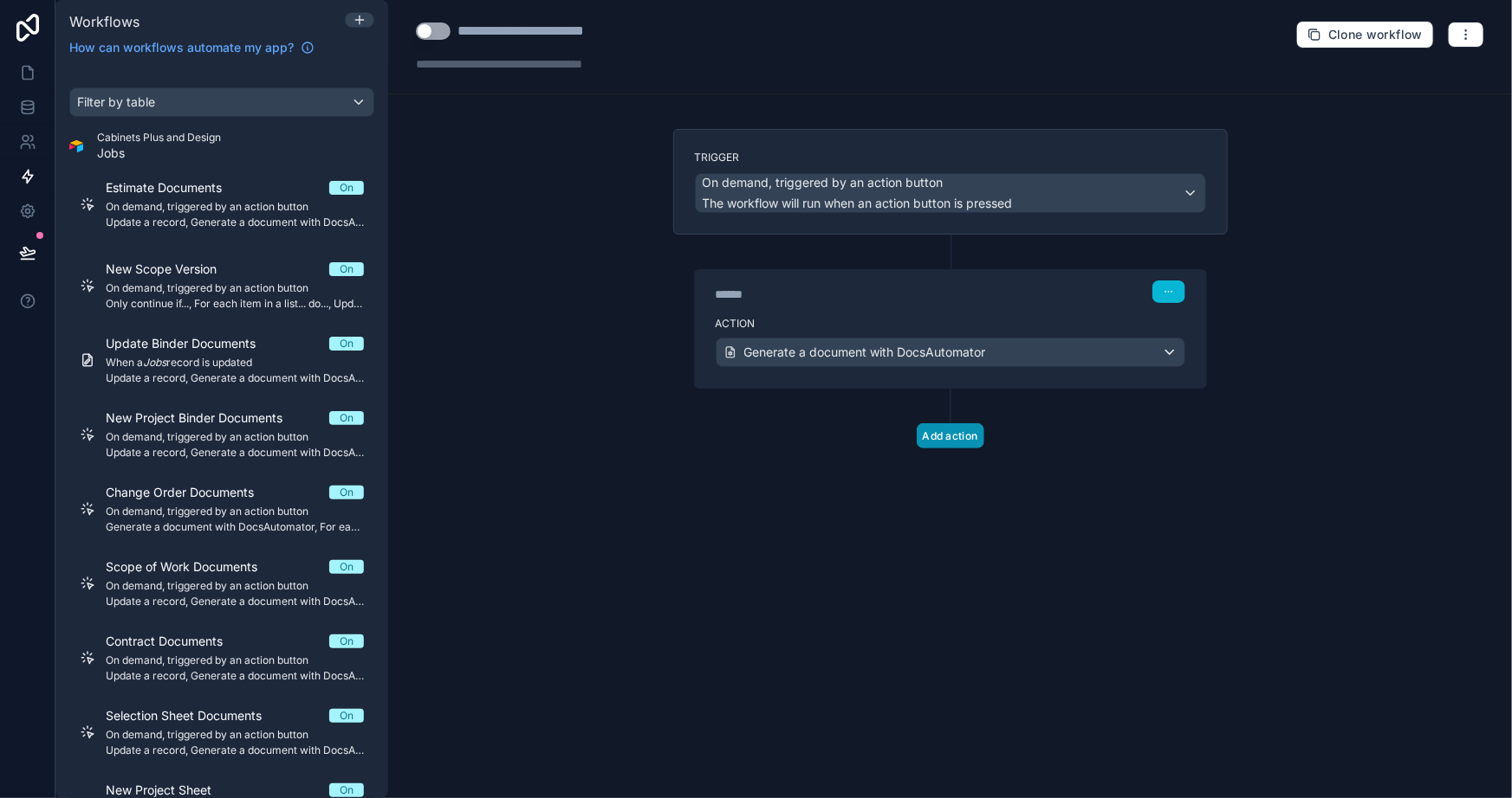
click at [939, 433] on button "Add action" at bounding box center [950, 436] width 67 height 25
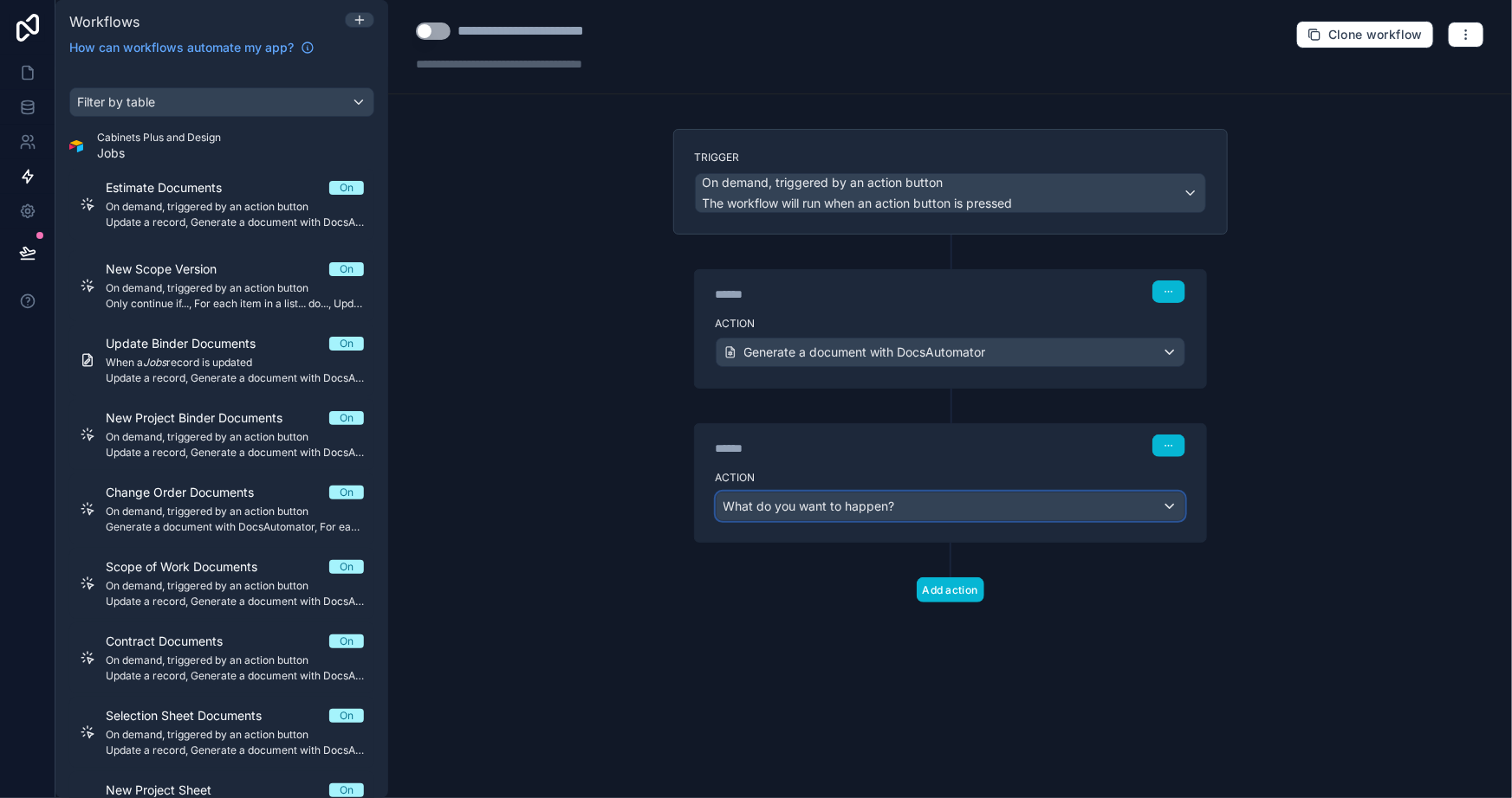
click at [911, 497] on div "What do you want to happen?" at bounding box center [950, 507] width 468 height 28
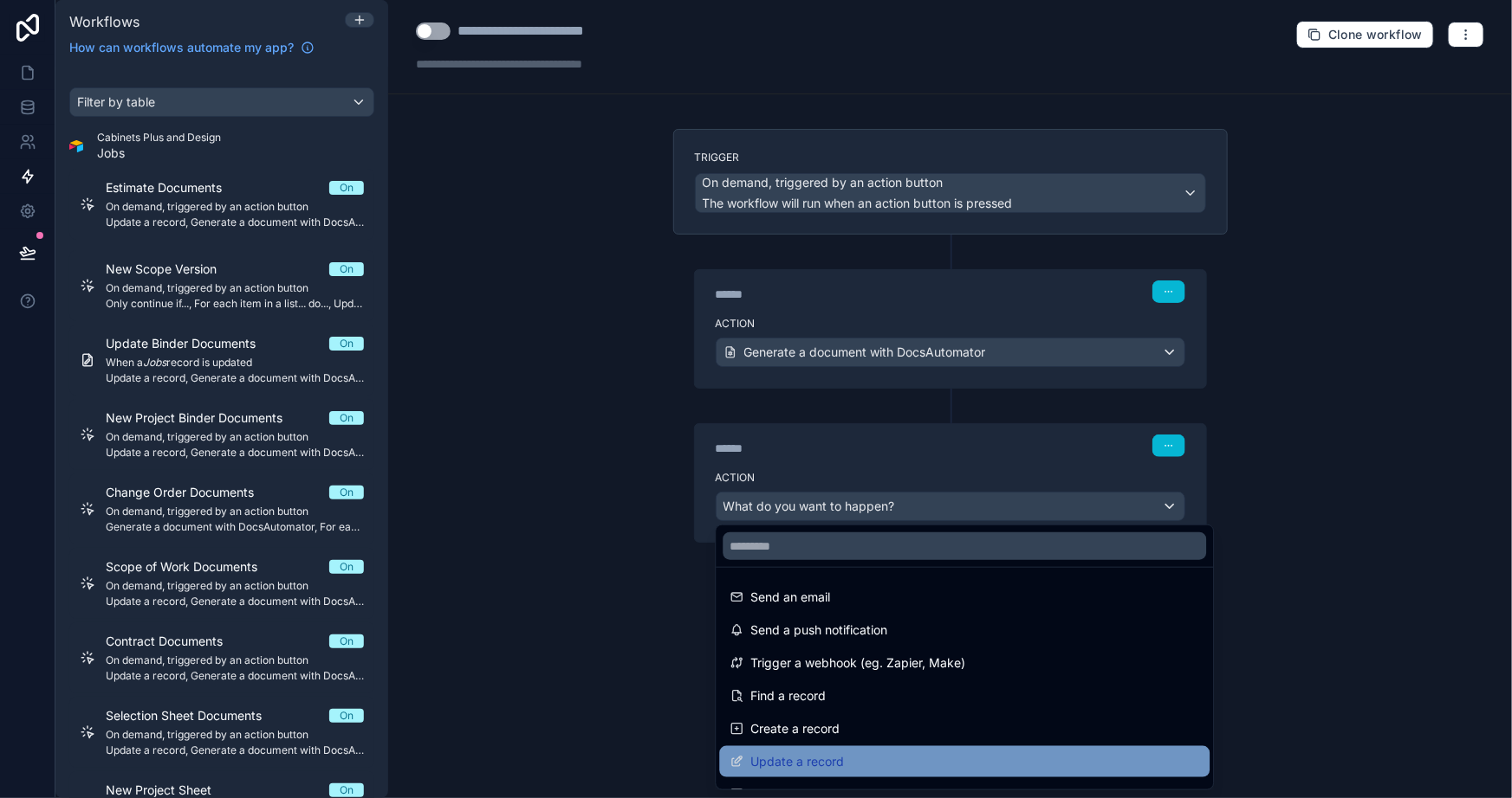
click at [855, 758] on div "Update a record" at bounding box center [964, 762] width 469 height 21
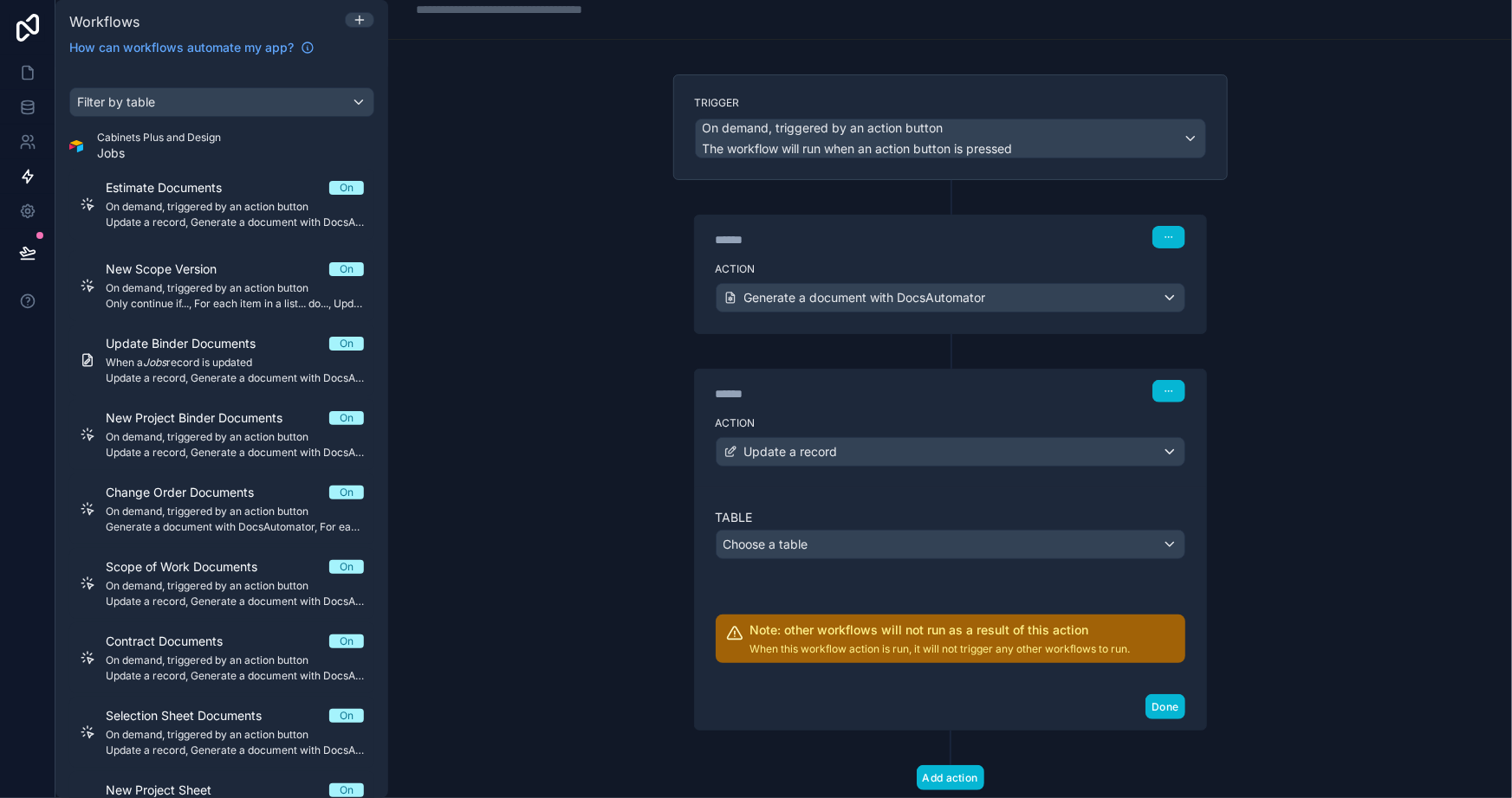
scroll to position [78, 0]
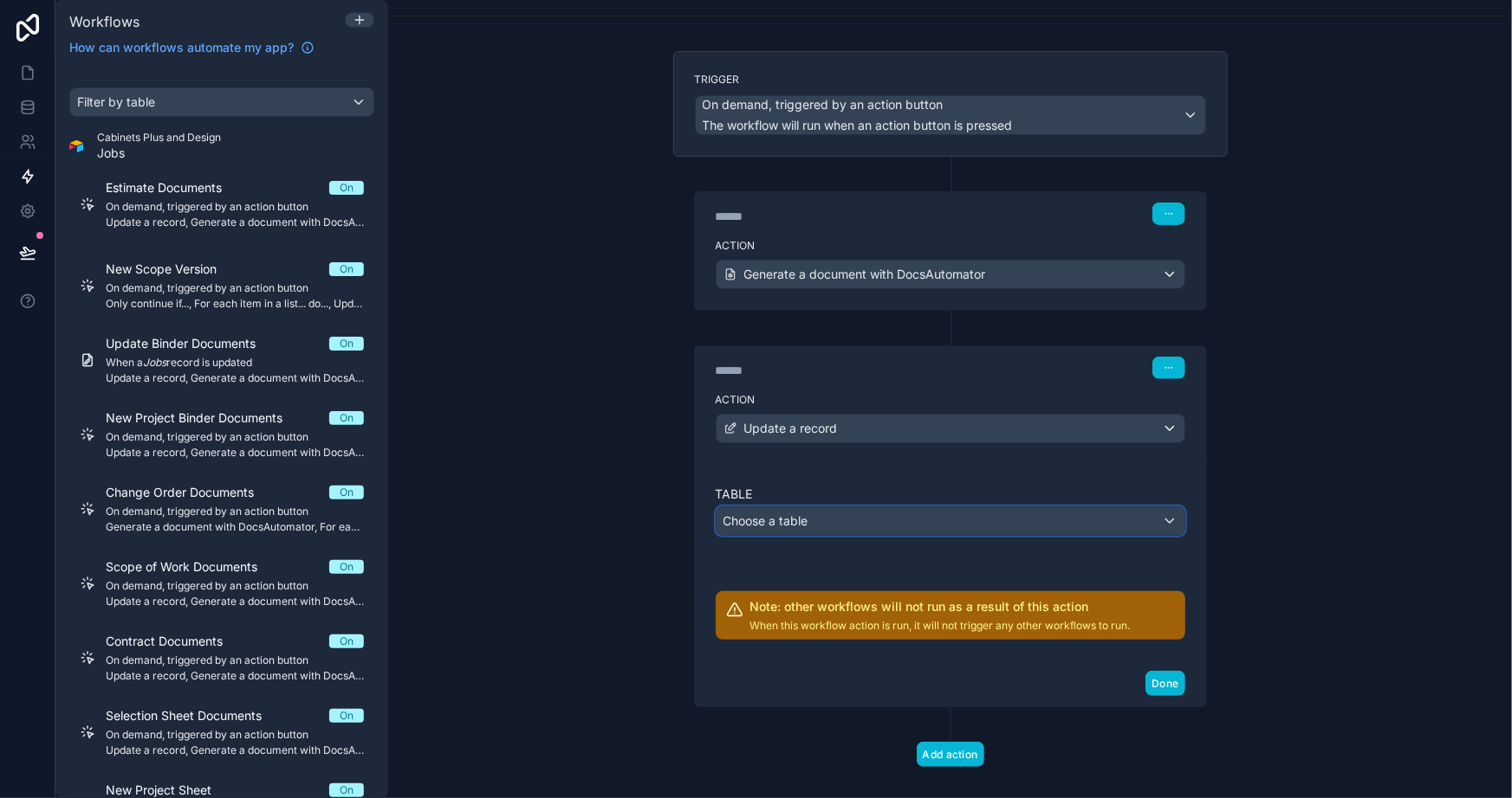
click at [777, 522] on span "Choose a table" at bounding box center [765, 521] width 85 height 15
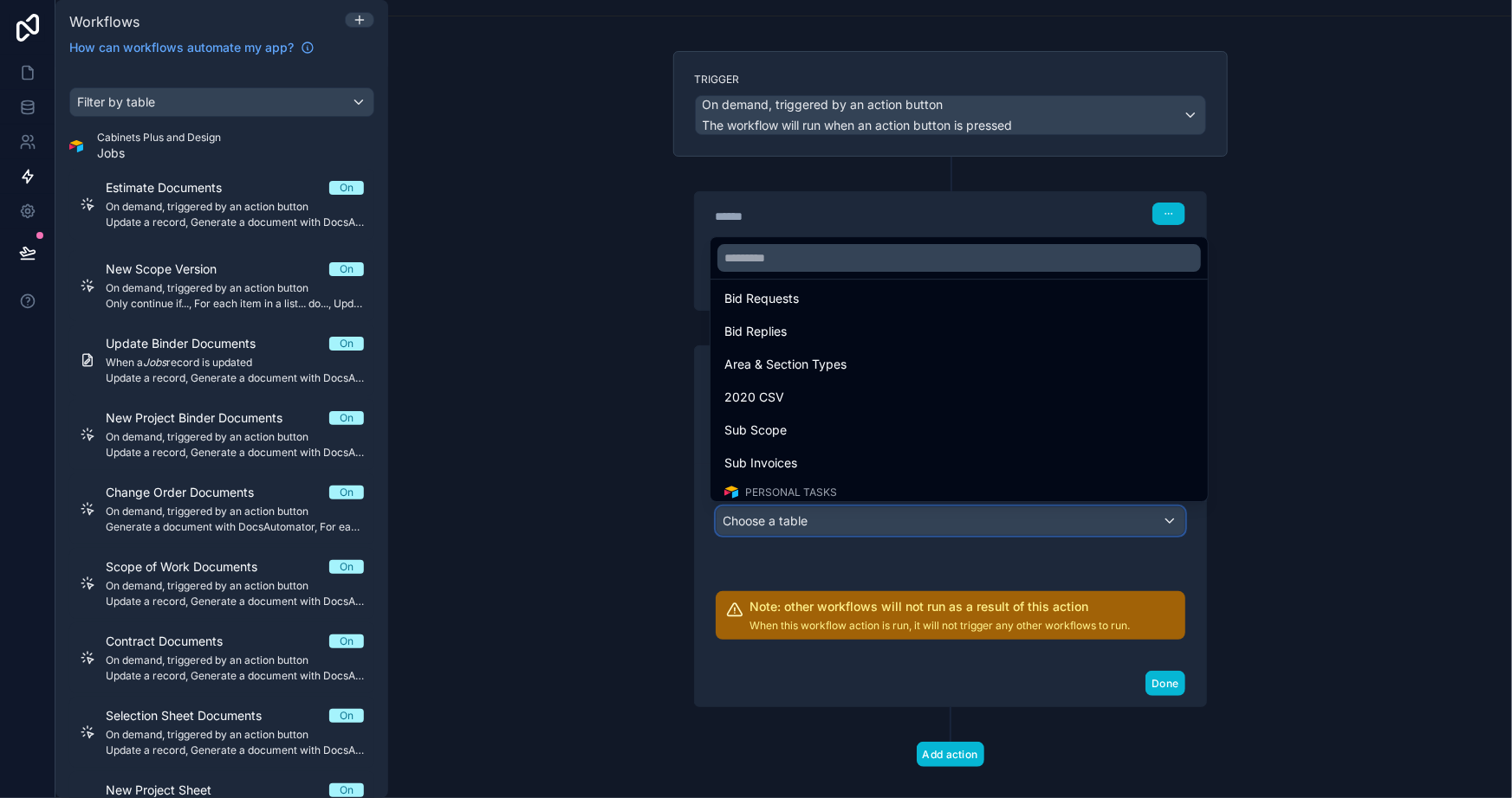
scroll to position [1338, 0]
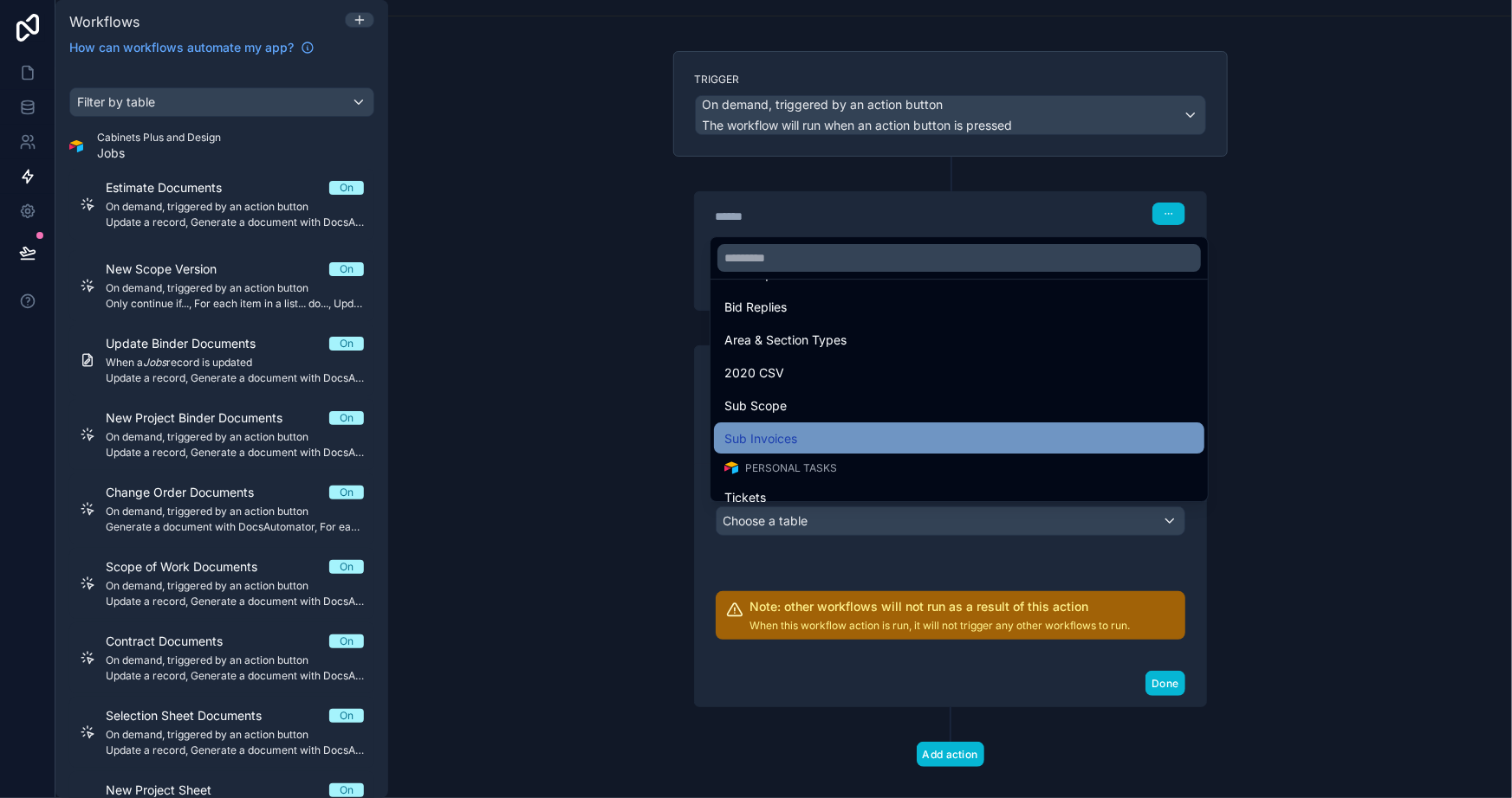
click at [791, 431] on span "Sub Invoices" at bounding box center [760, 438] width 73 height 21
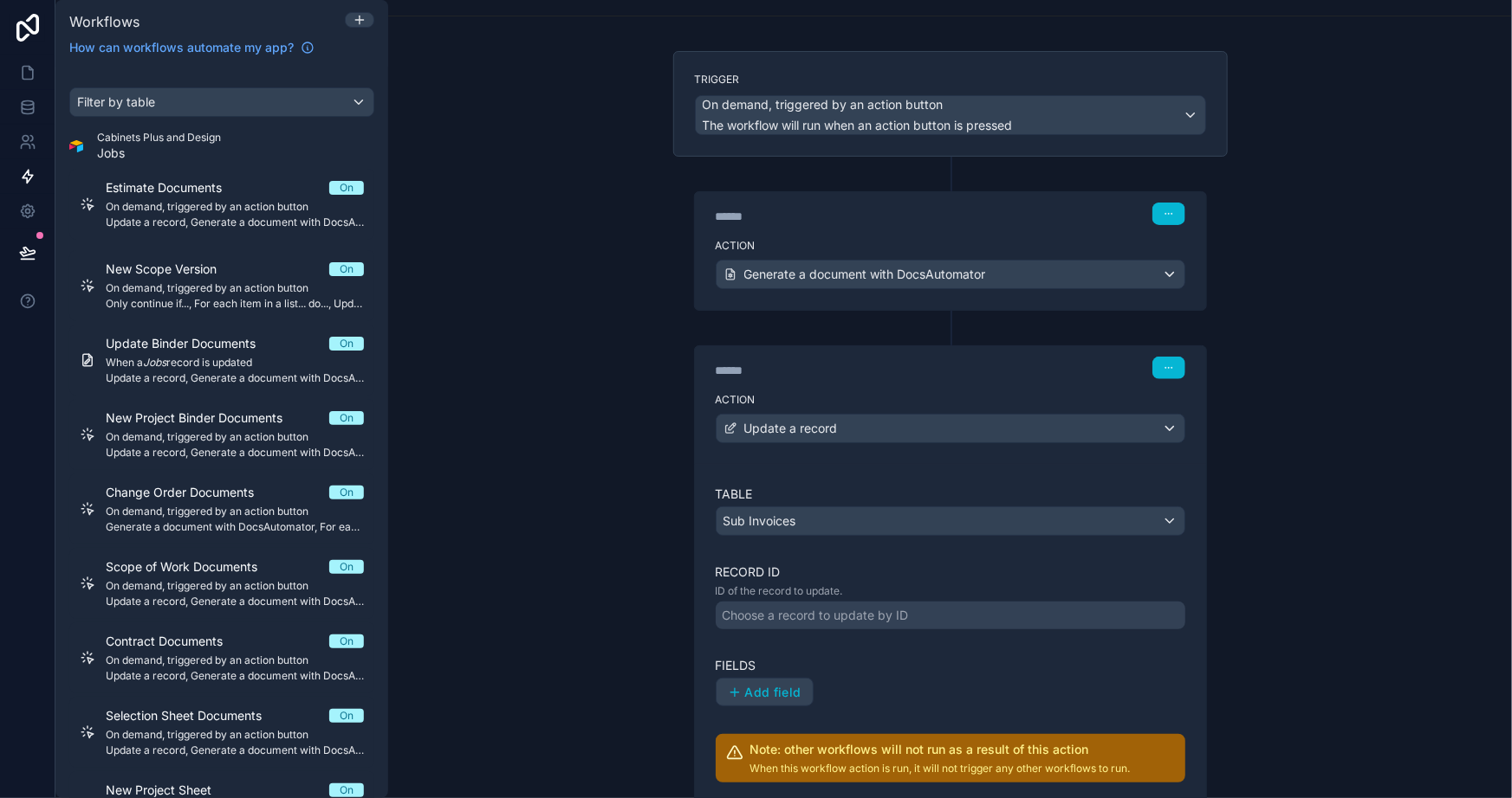
scroll to position [157, 0]
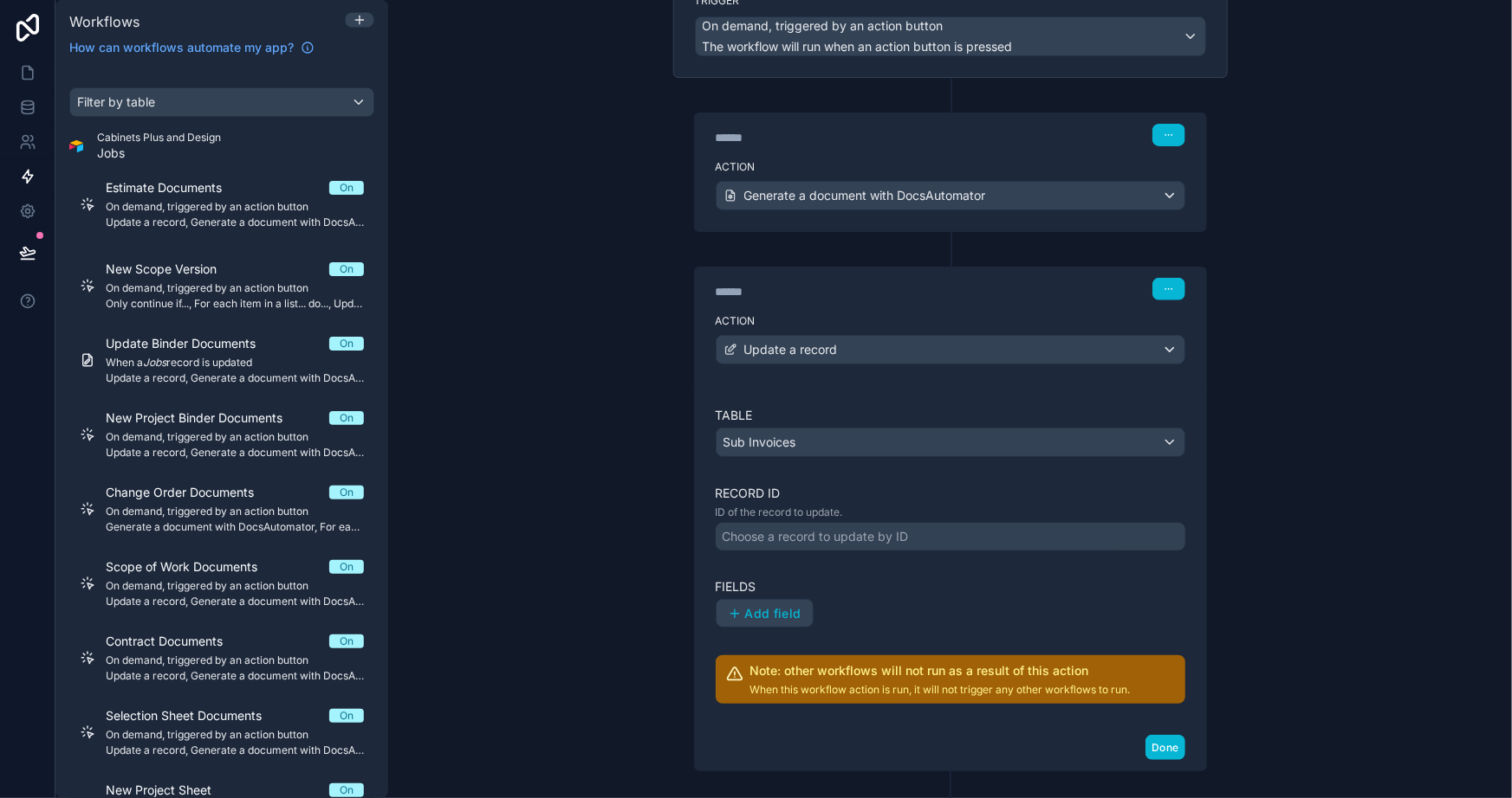
click at [800, 538] on div "Choose a record to update by ID" at bounding box center [815, 537] width 186 height 18
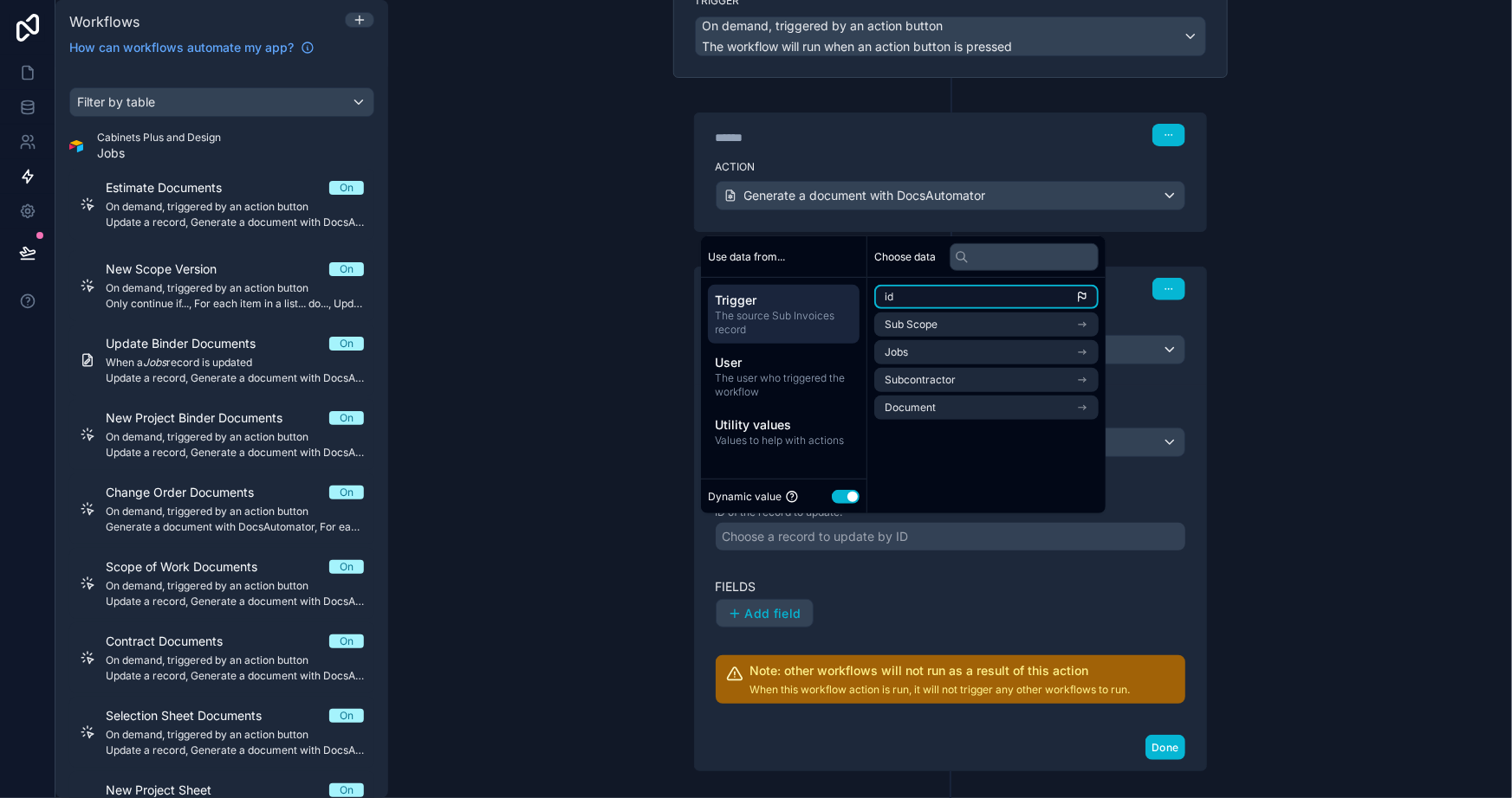
click at [897, 288] on li "id" at bounding box center [987, 298] width 224 height 24
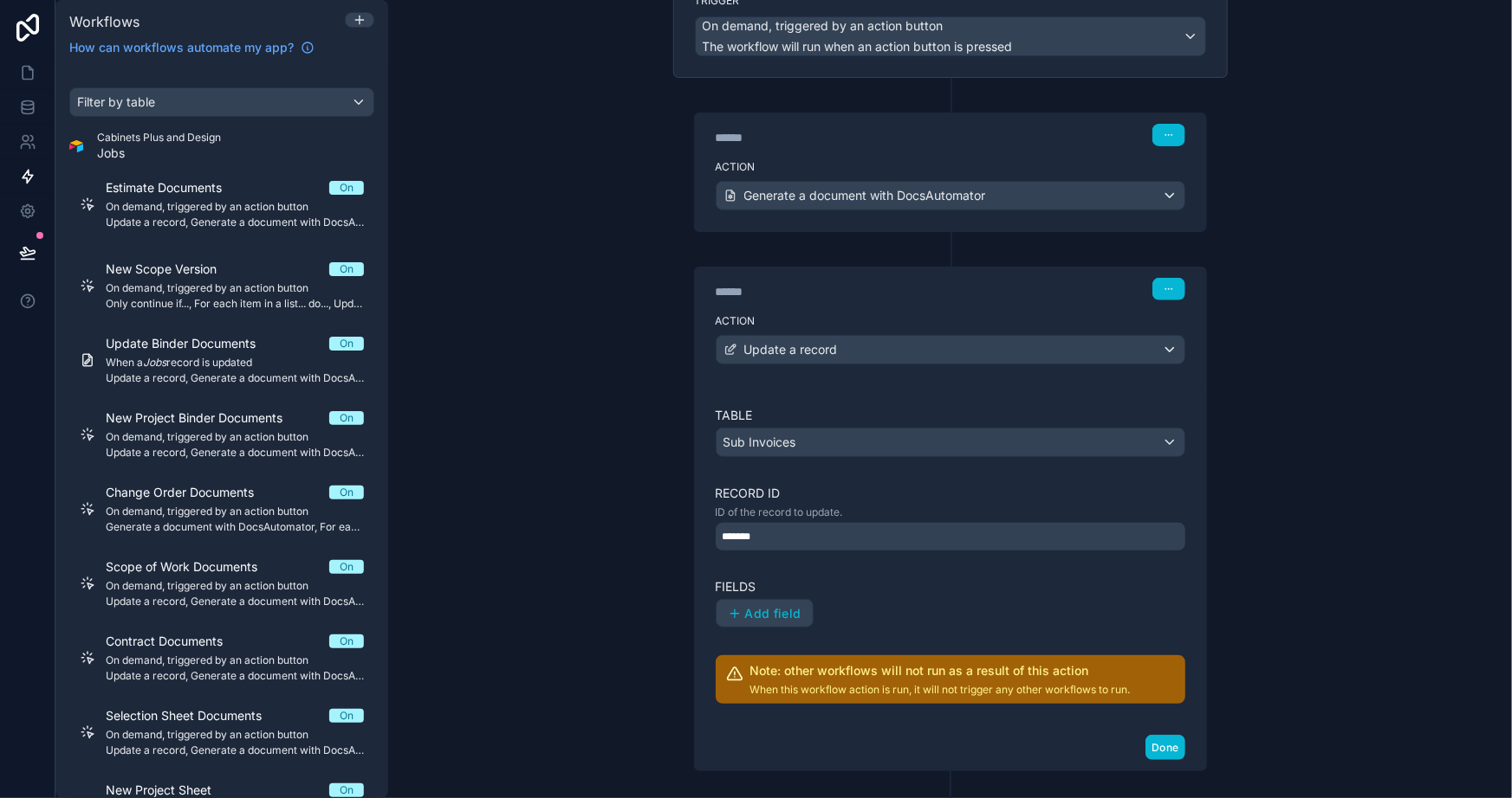
click at [857, 613] on div "Add field" at bounding box center [950, 614] width 469 height 30
click at [733, 627] on div "Table Sub Invoices Record ID ID of the record to update. ******* Fields Add fie…" at bounding box center [950, 556] width 469 height 298
click at [738, 618] on button "Add field" at bounding box center [764, 614] width 96 height 28
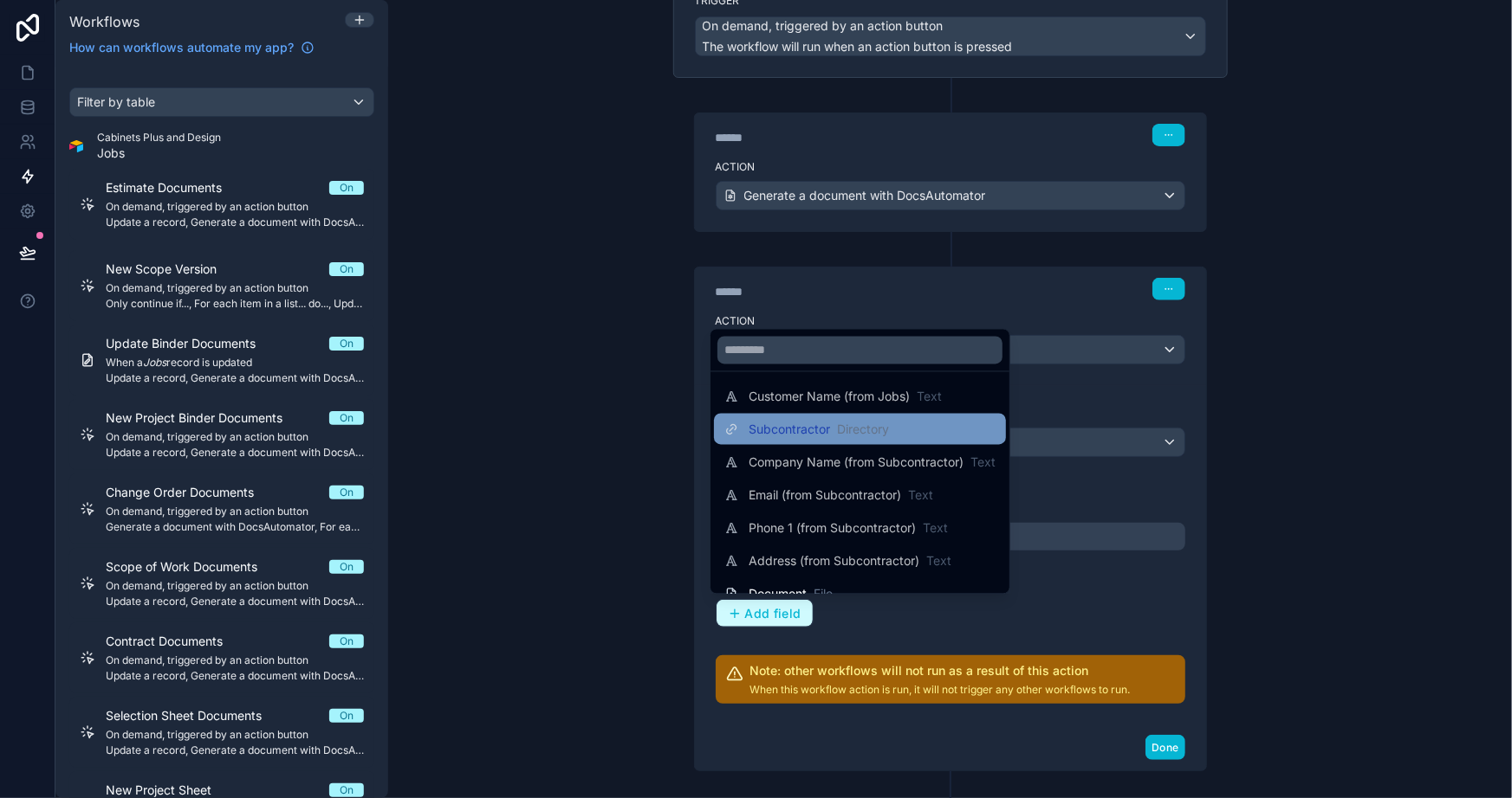
scroll to position [314, 0]
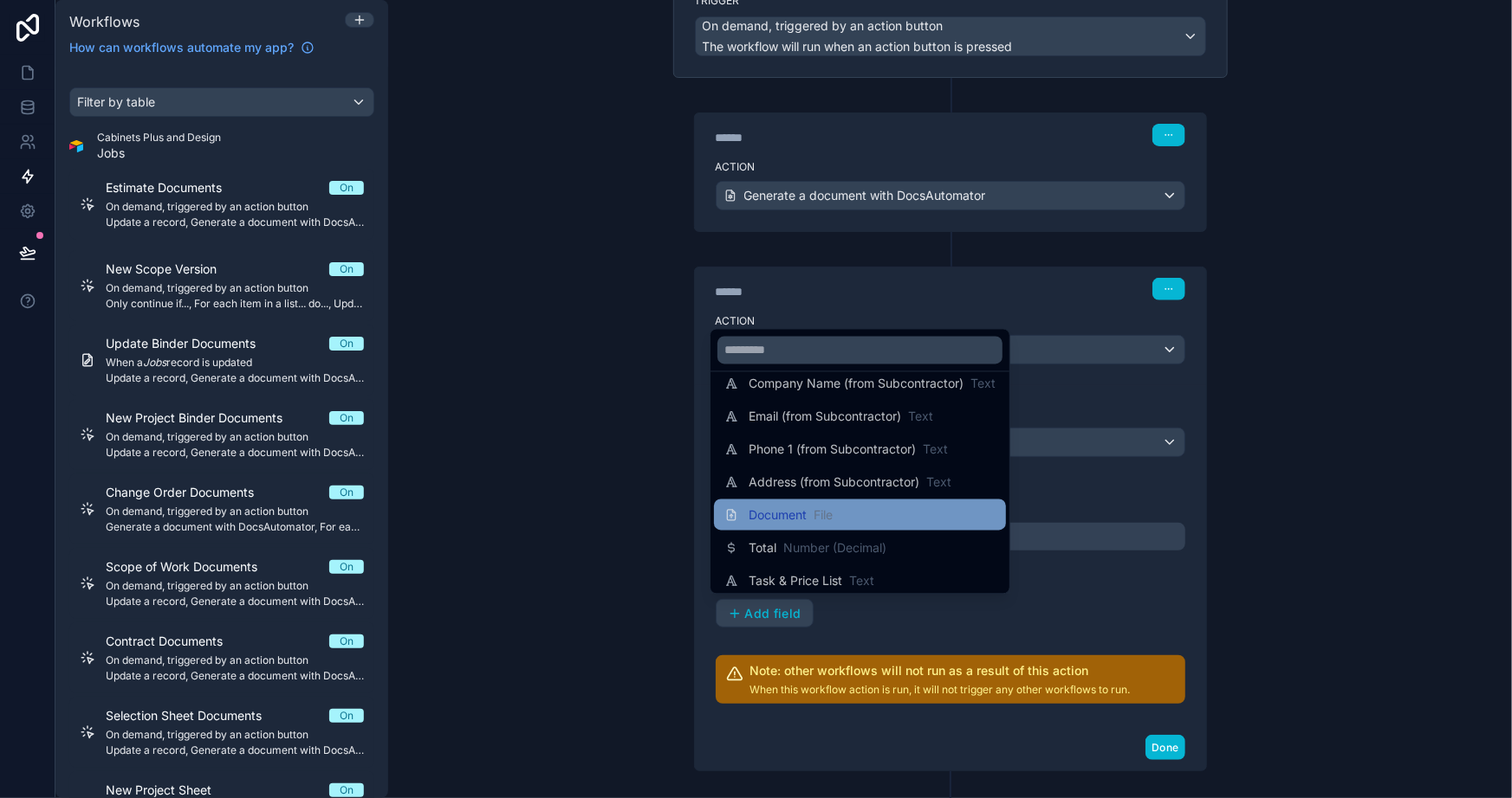
click at [779, 520] on span "Document" at bounding box center [777, 515] width 58 height 18
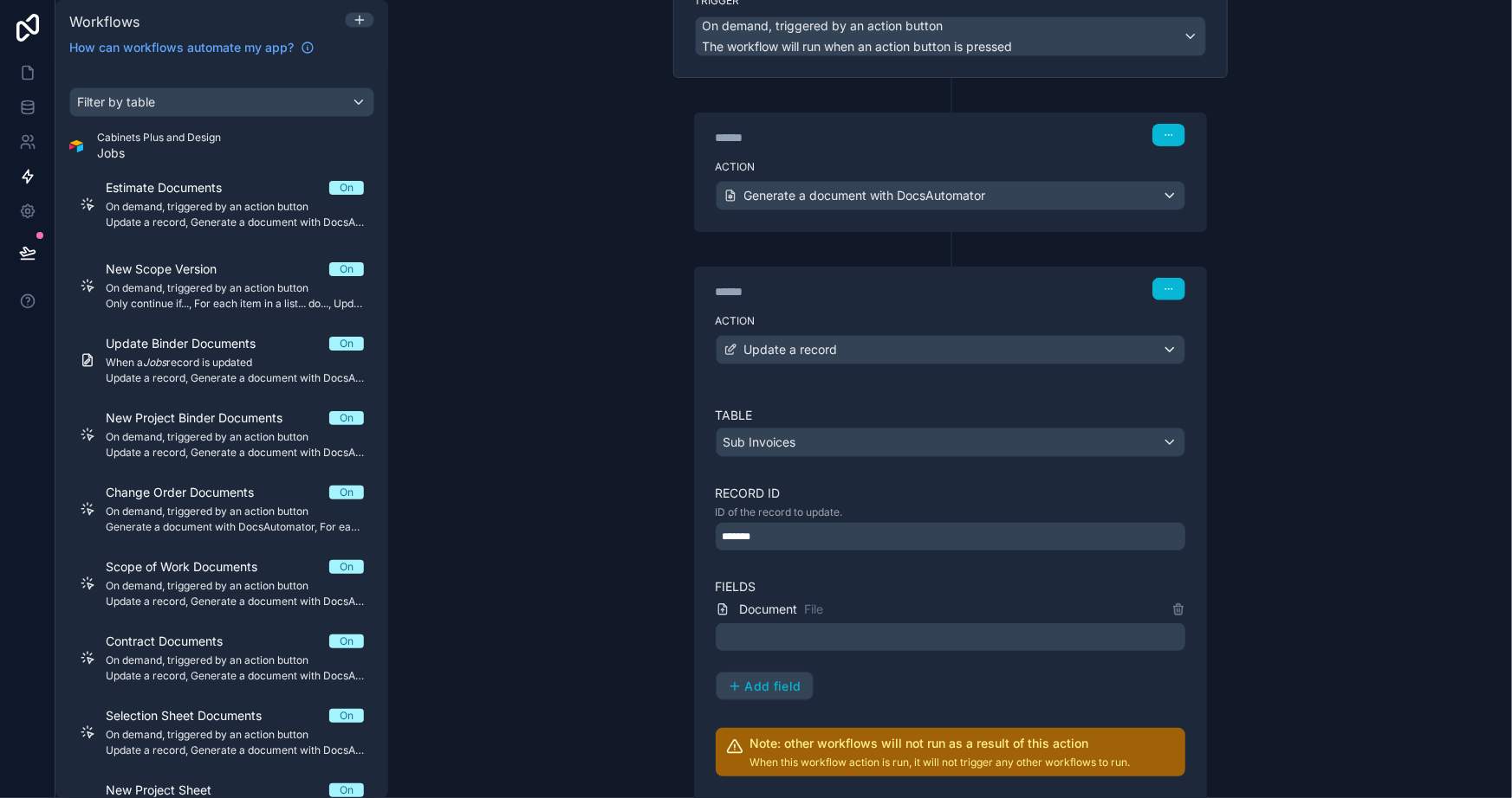
click at [794, 639] on div at bounding box center [950, 638] width 469 height 28
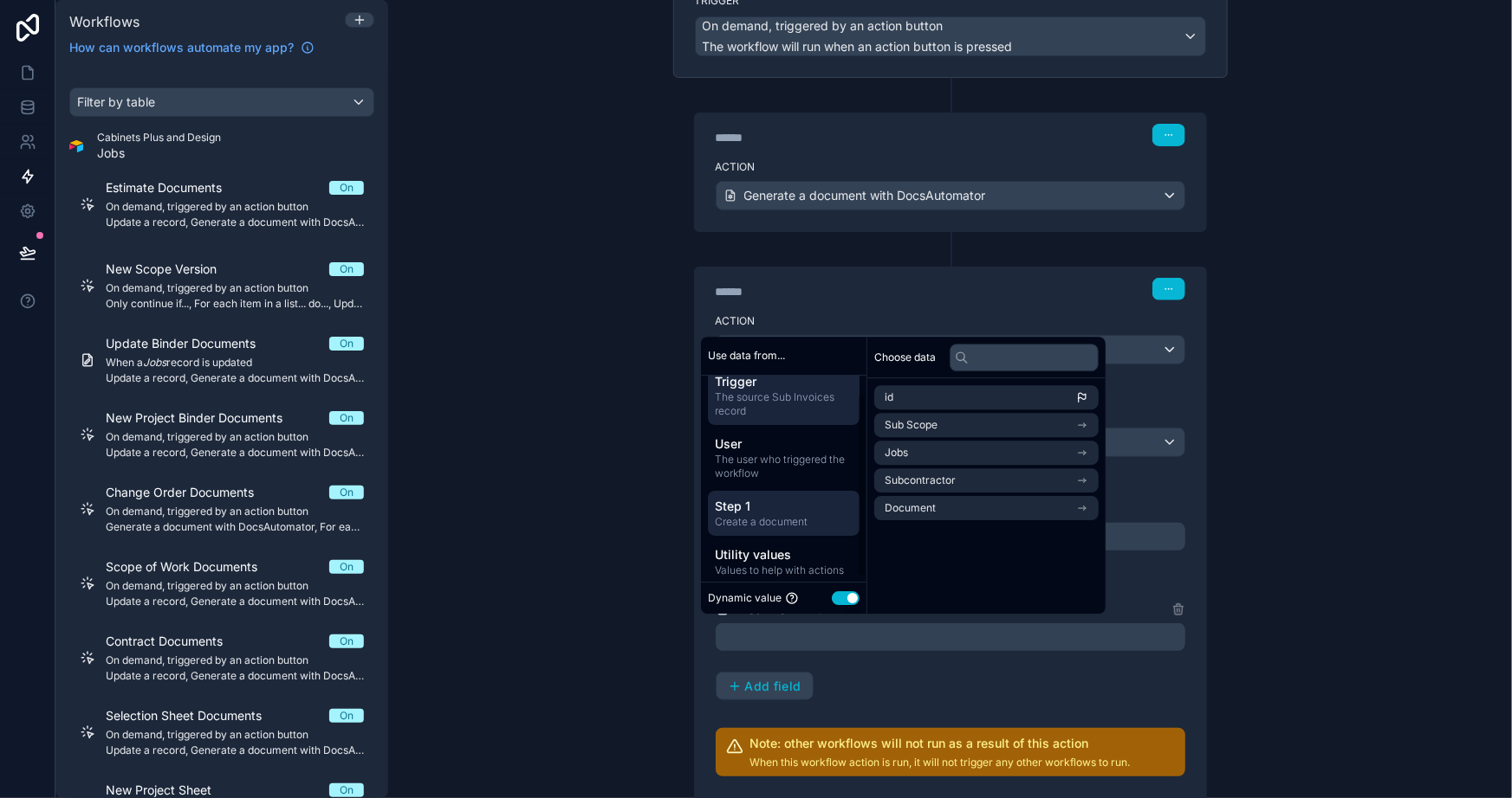
scroll to position [26, 0]
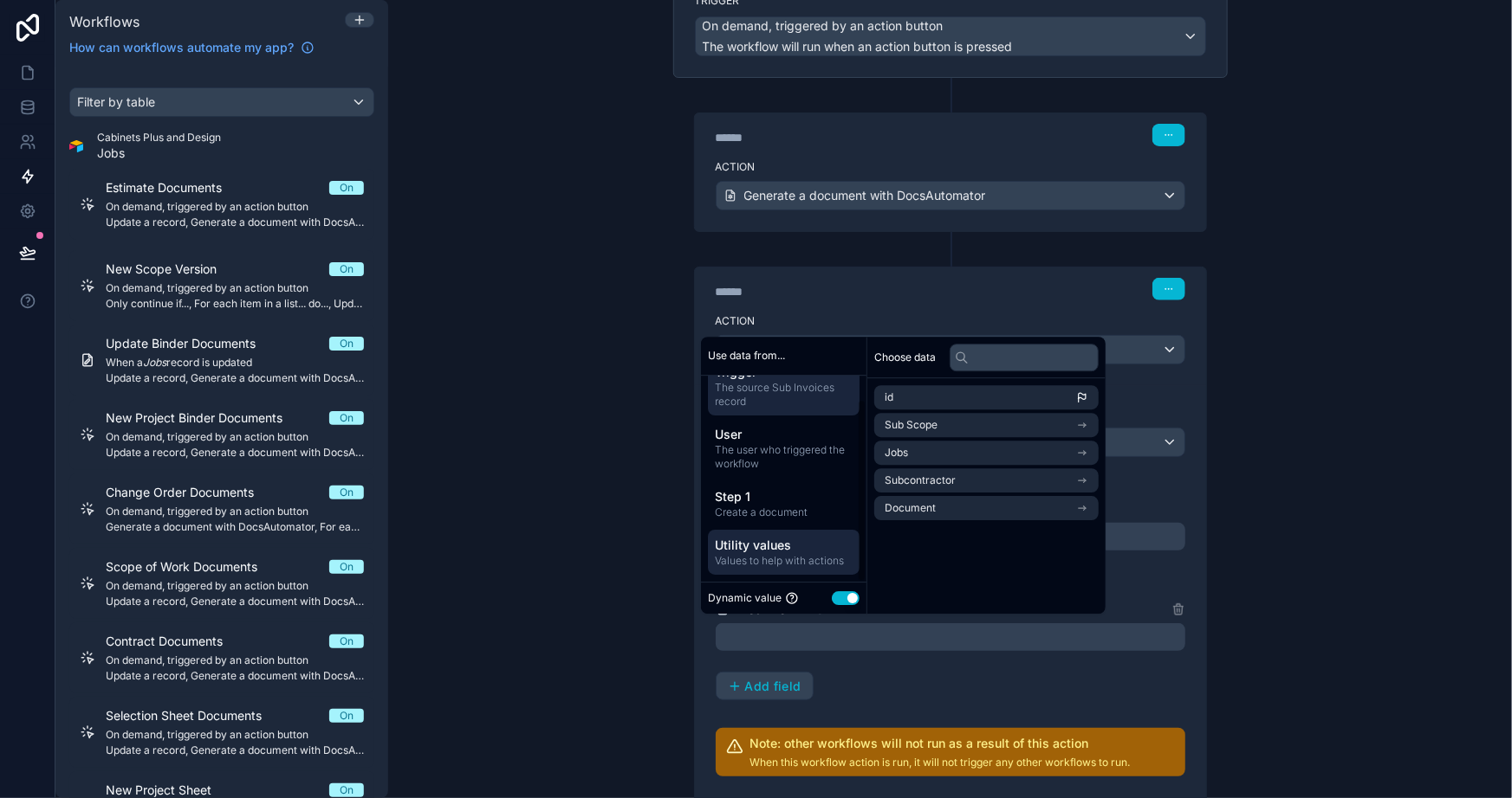
click at [785, 547] on span "Utility values" at bounding box center [783, 546] width 137 height 18
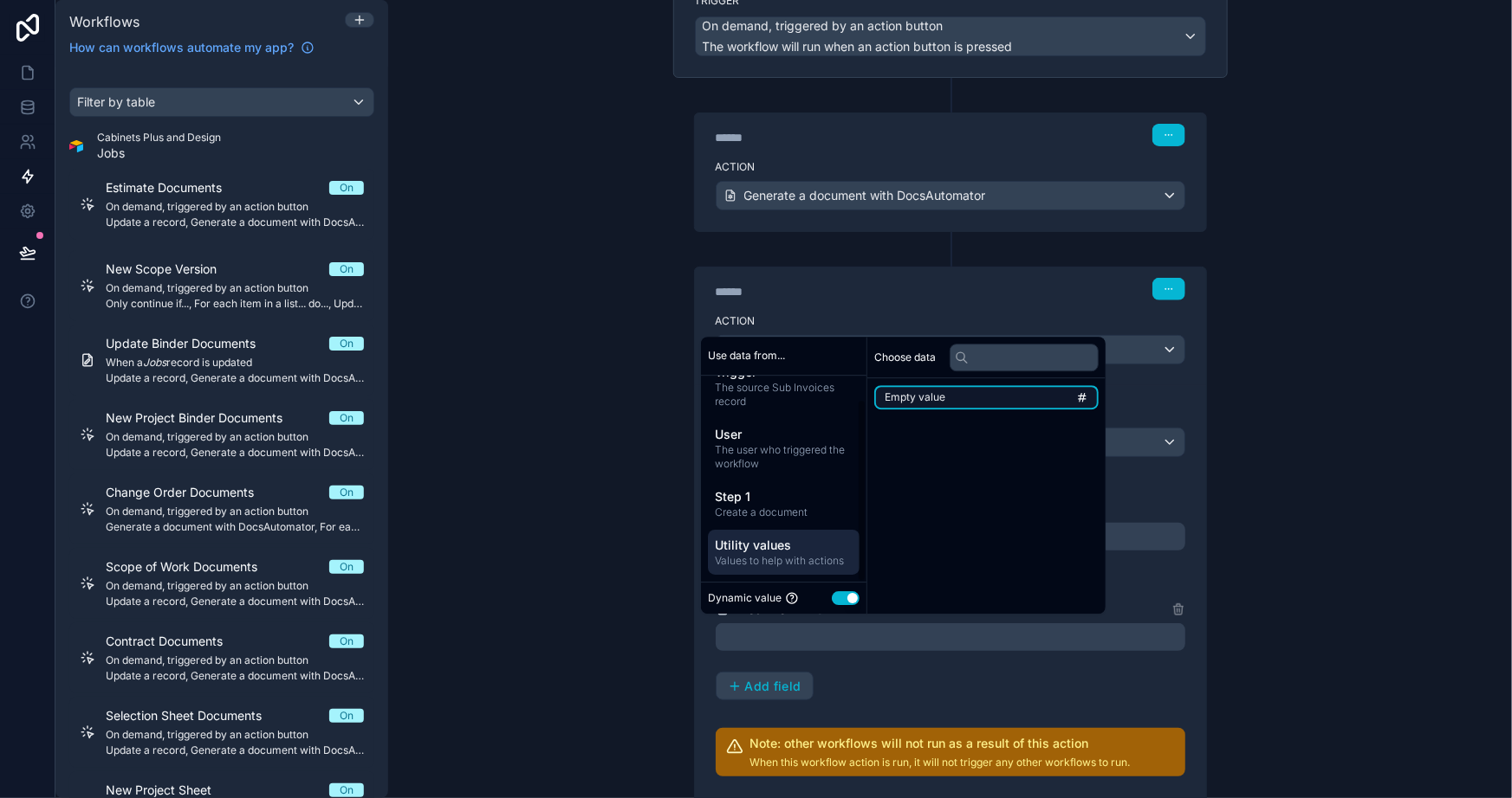
click at [905, 397] on span "Empty value" at bounding box center [914, 397] width 60 height 14
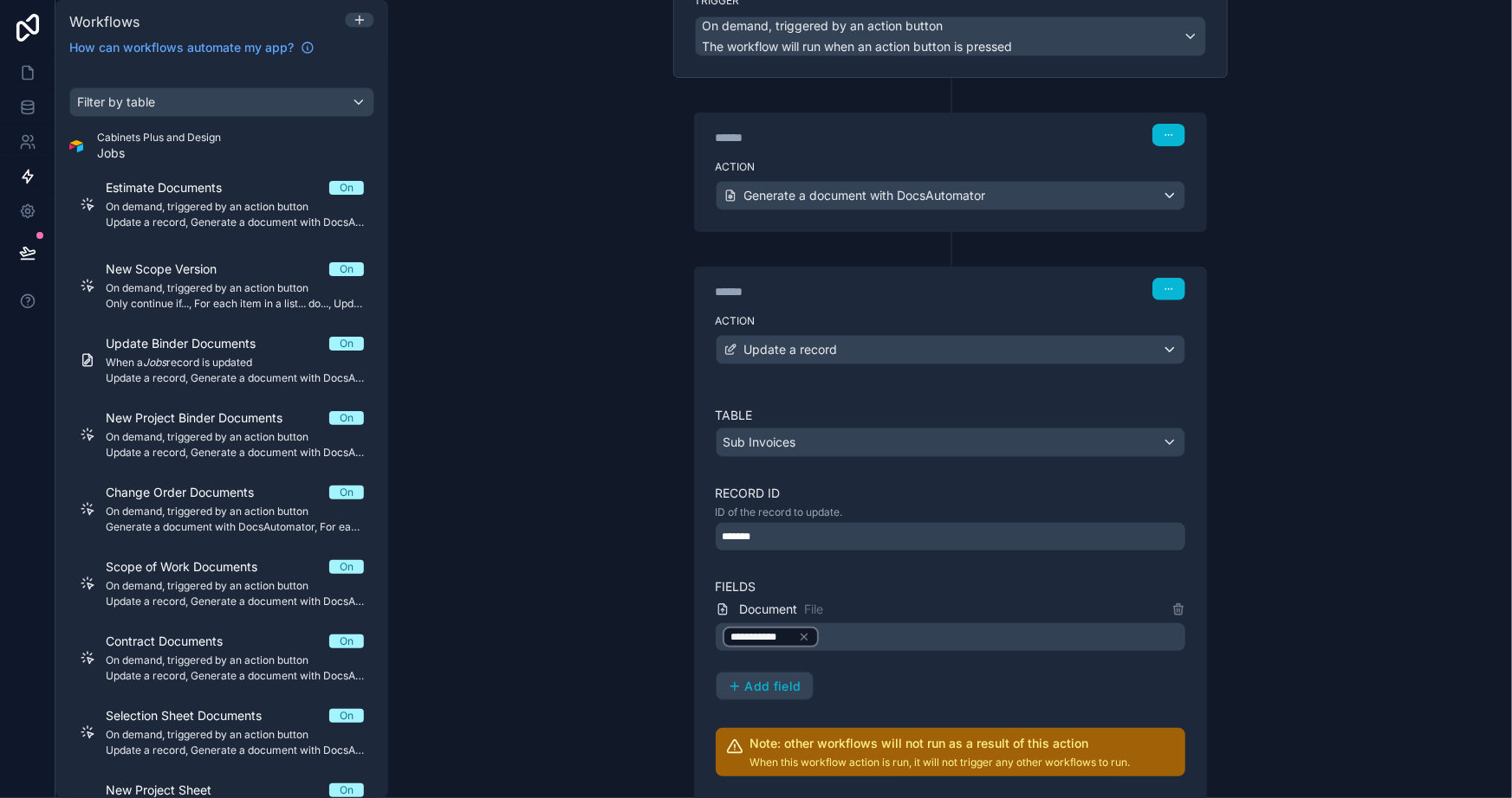
click at [1391, 510] on div "**********" at bounding box center [950, 399] width 1124 height 798
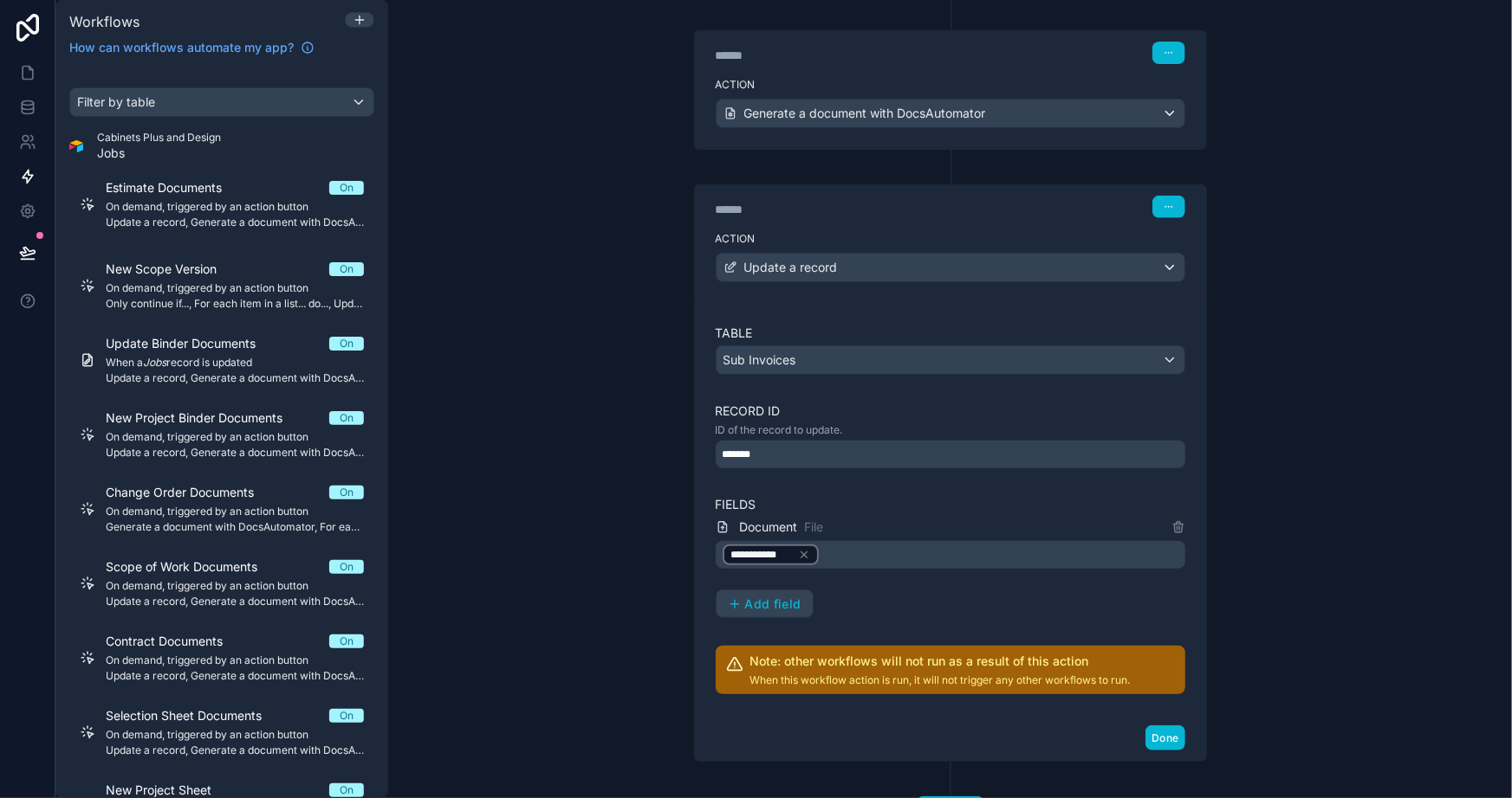
scroll to position [314, 0]
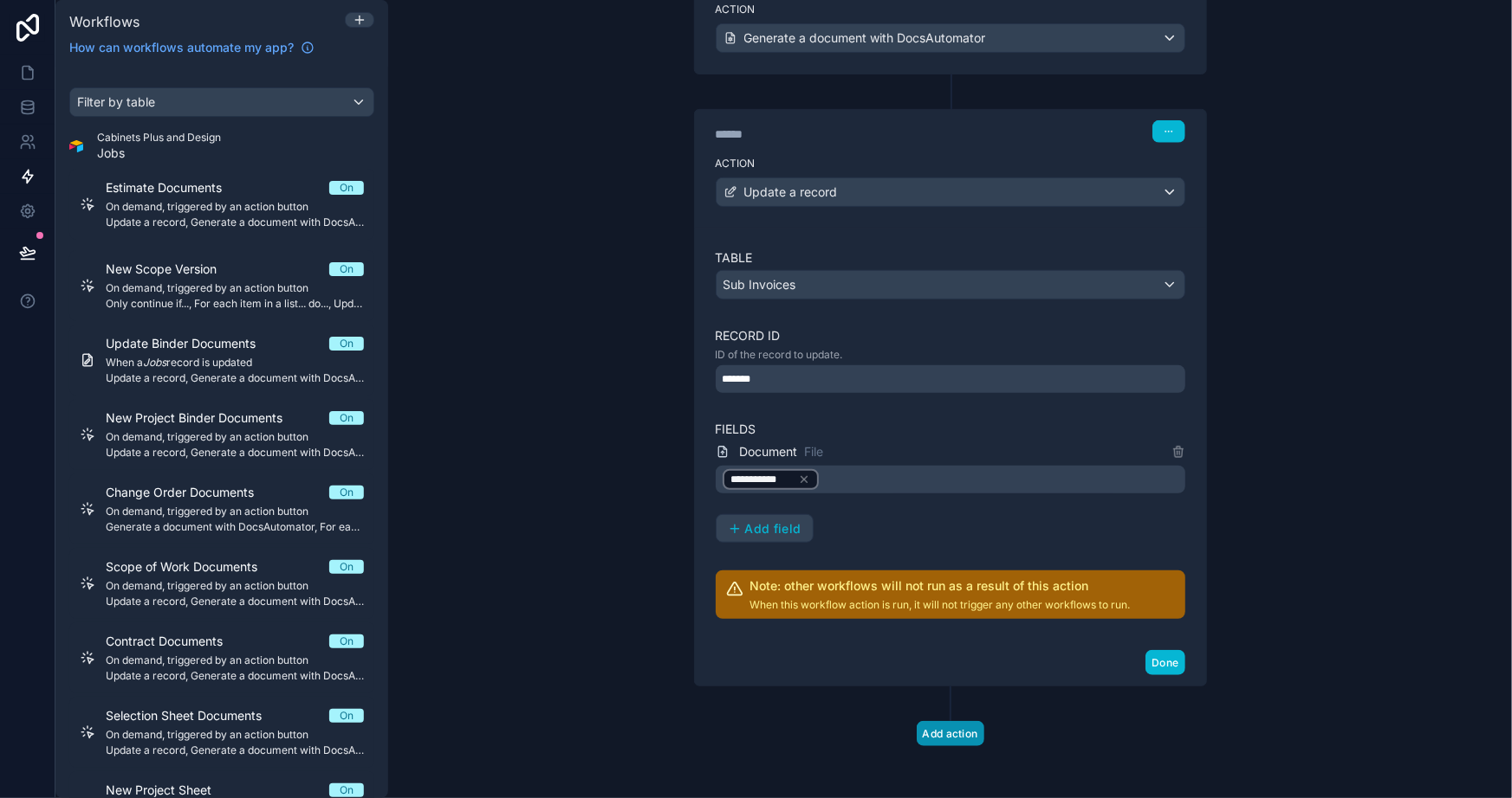
click at [935, 728] on button "Add action" at bounding box center [950, 733] width 67 height 25
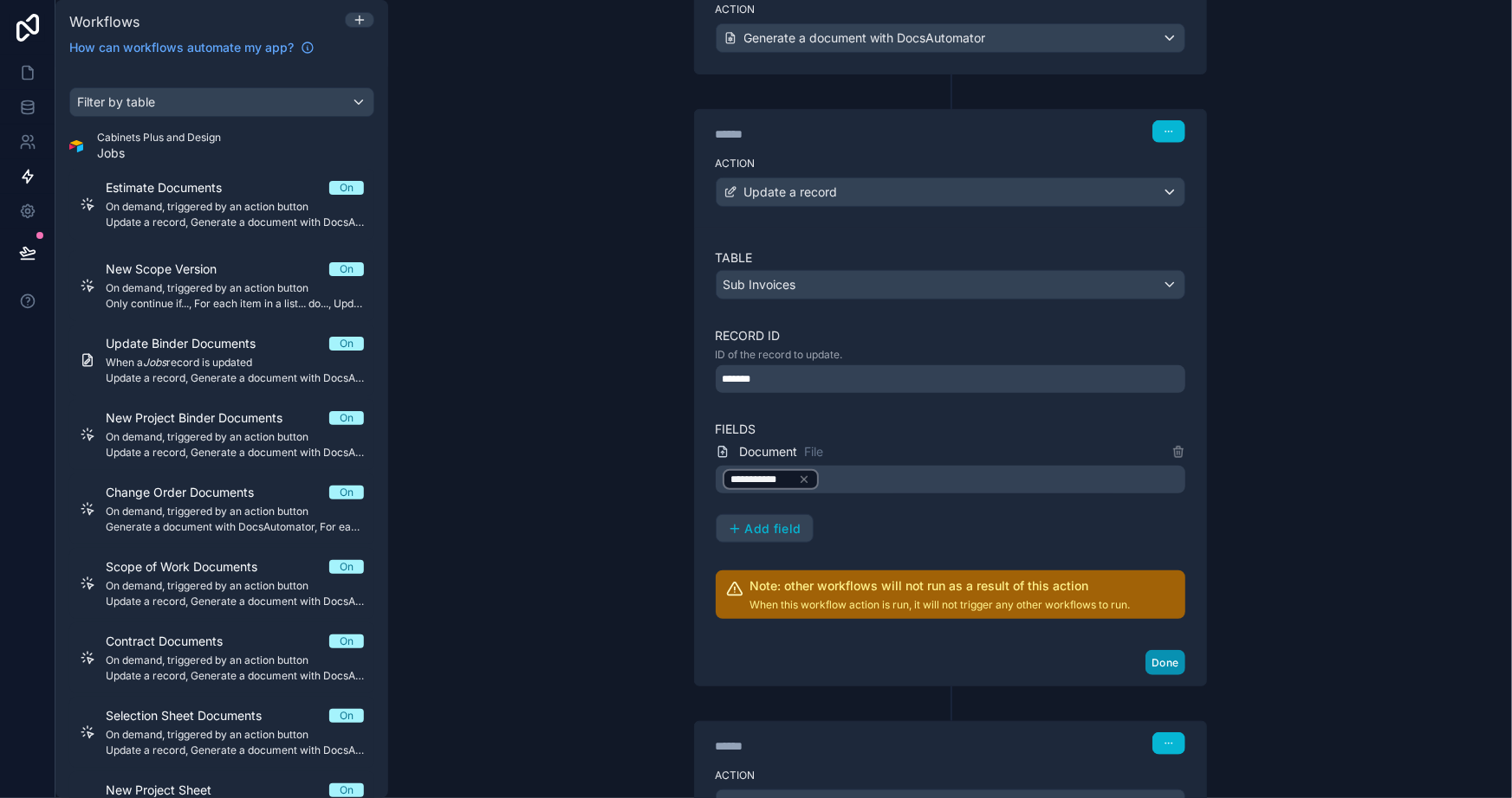
click at [1160, 662] on button "Done" at bounding box center [1164, 662] width 39 height 25
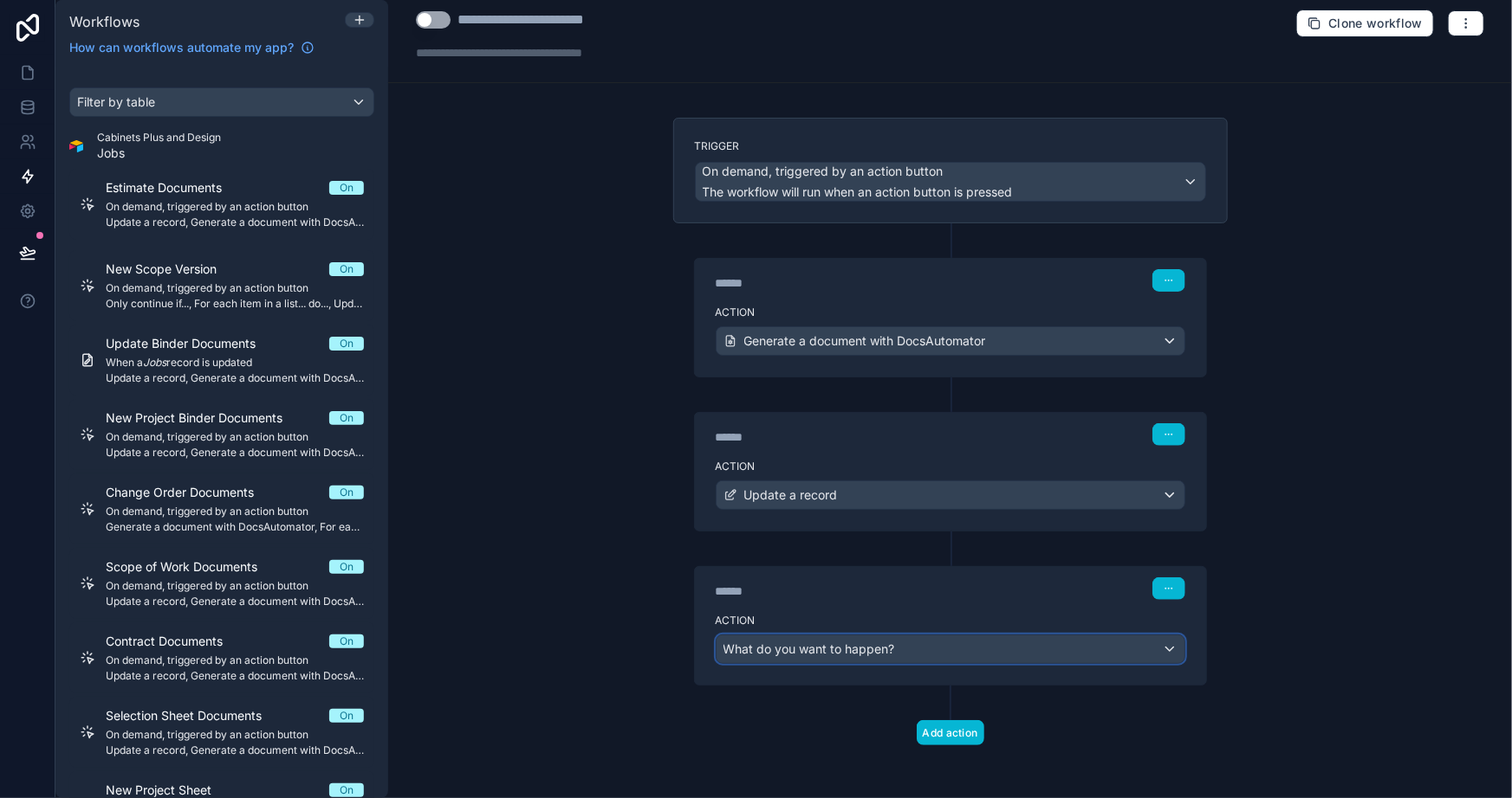
click at [886, 658] on div "What do you want to happen?" at bounding box center [950, 649] width 468 height 28
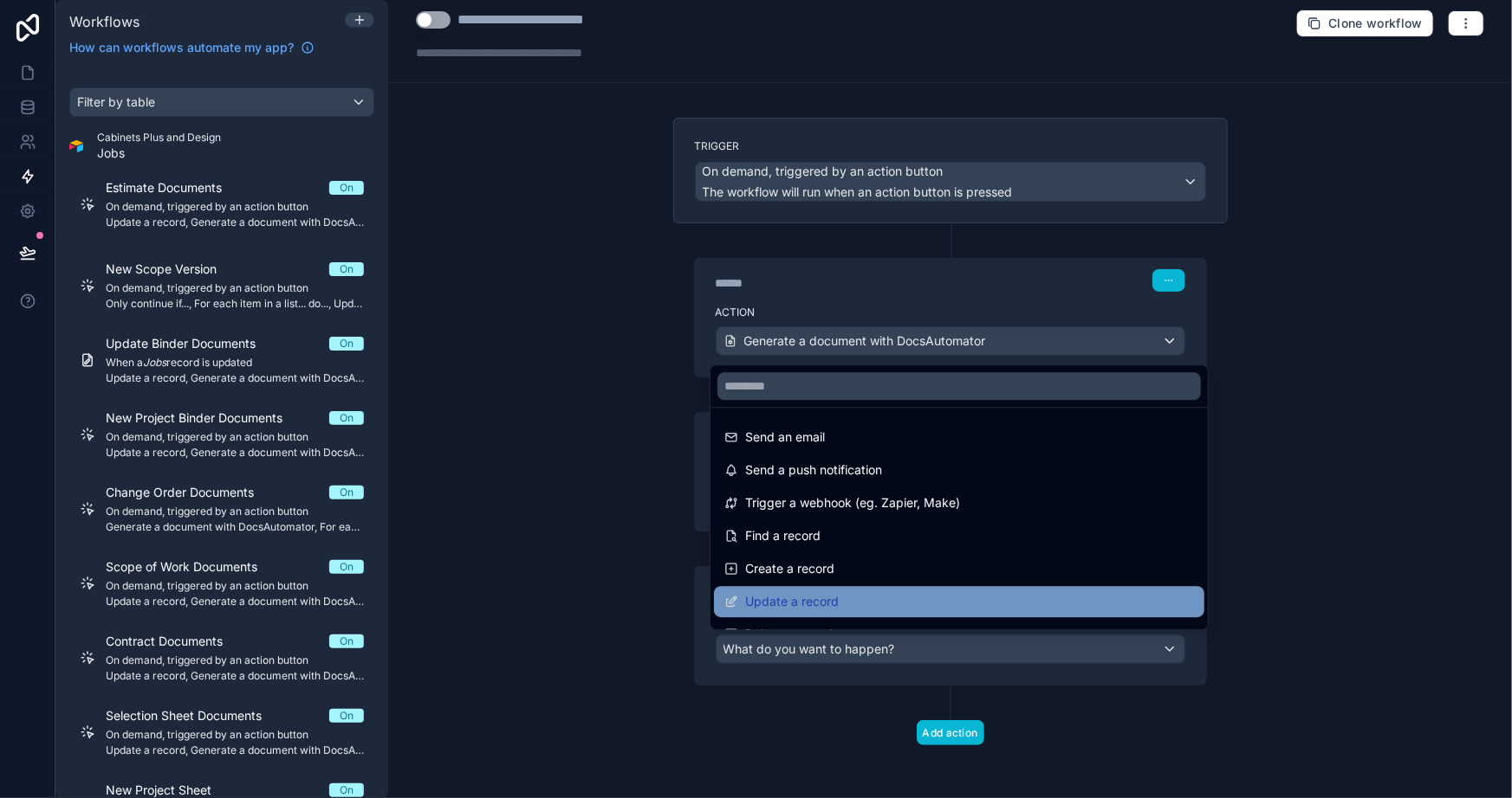
click at [793, 600] on span "Update a record" at bounding box center [791, 602] width 94 height 21
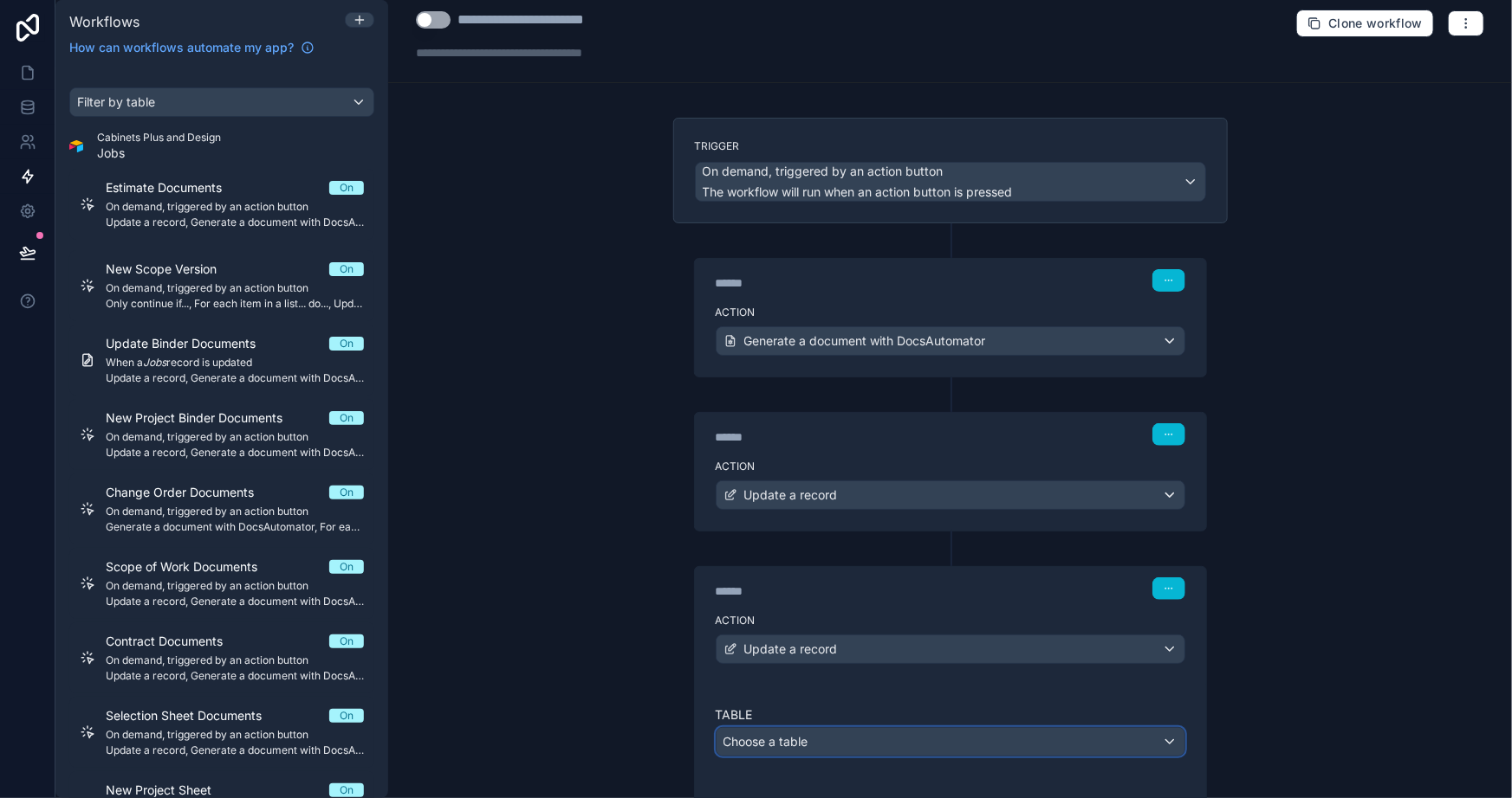
click at [798, 728] on div "Choose a table" at bounding box center [950, 742] width 468 height 28
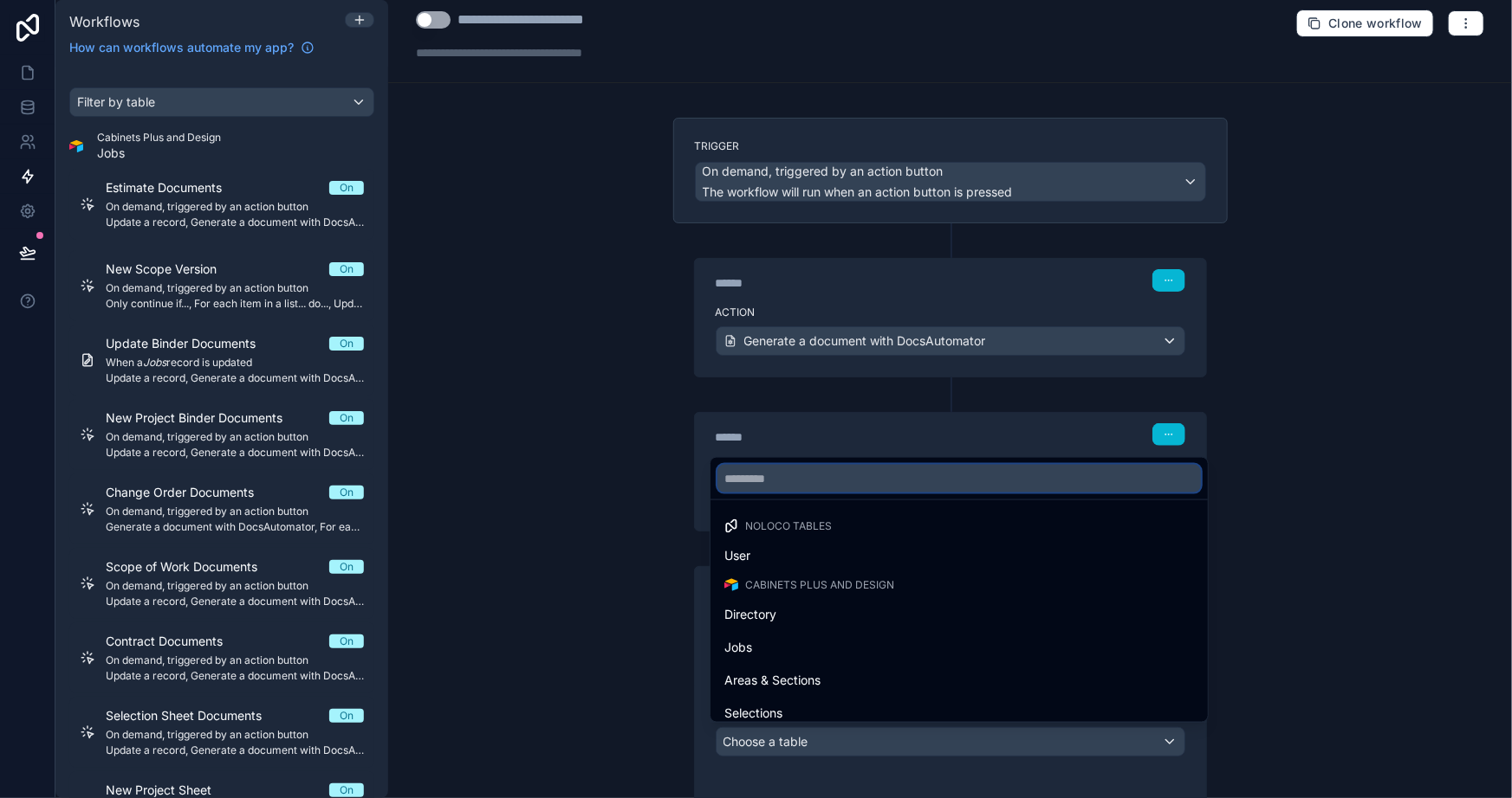
click at [763, 470] on input "text" at bounding box center [959, 479] width 483 height 28
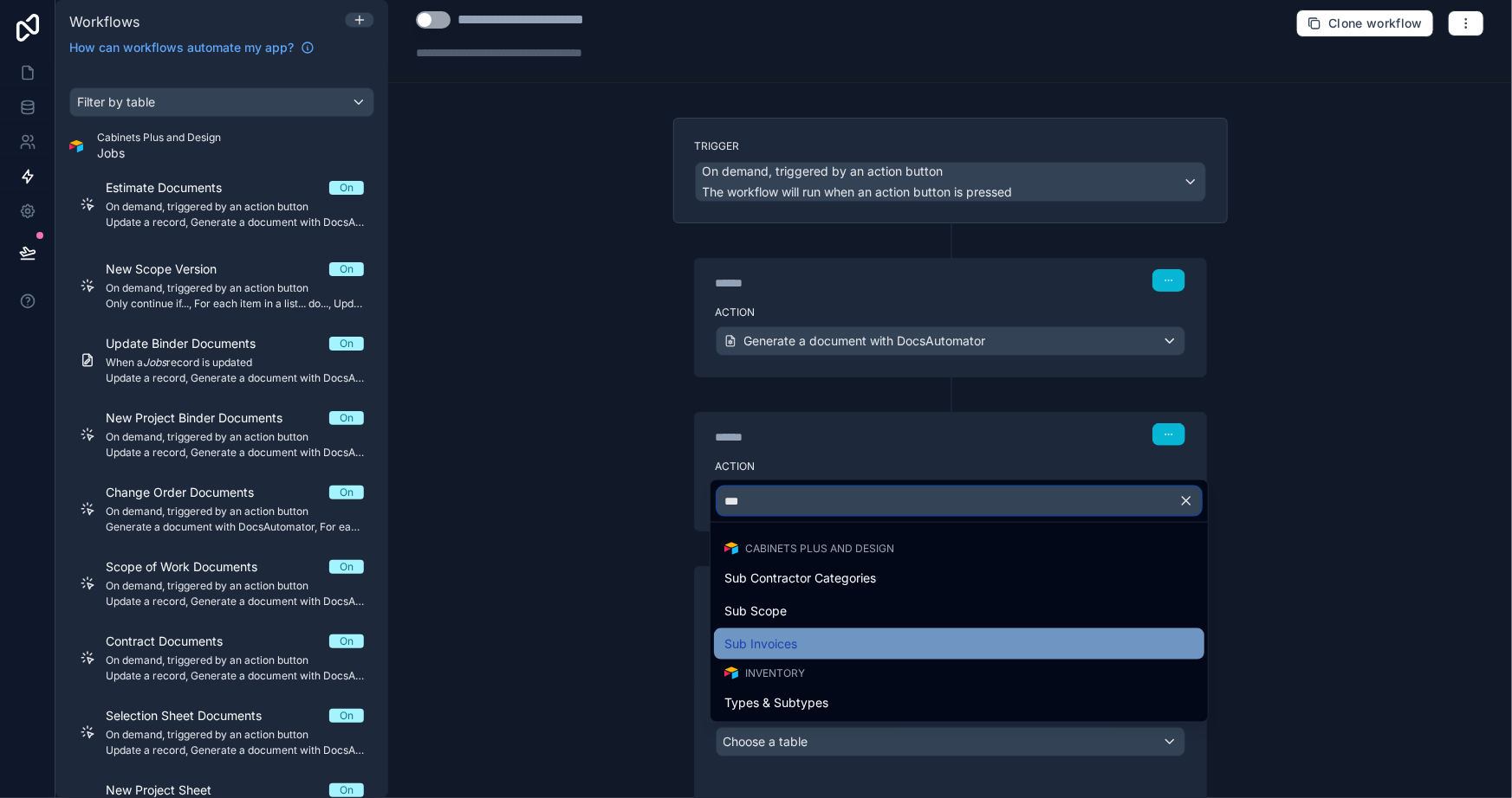
type input "***"
click at [785, 634] on span "Sub Invoices" at bounding box center [760, 644] width 73 height 21
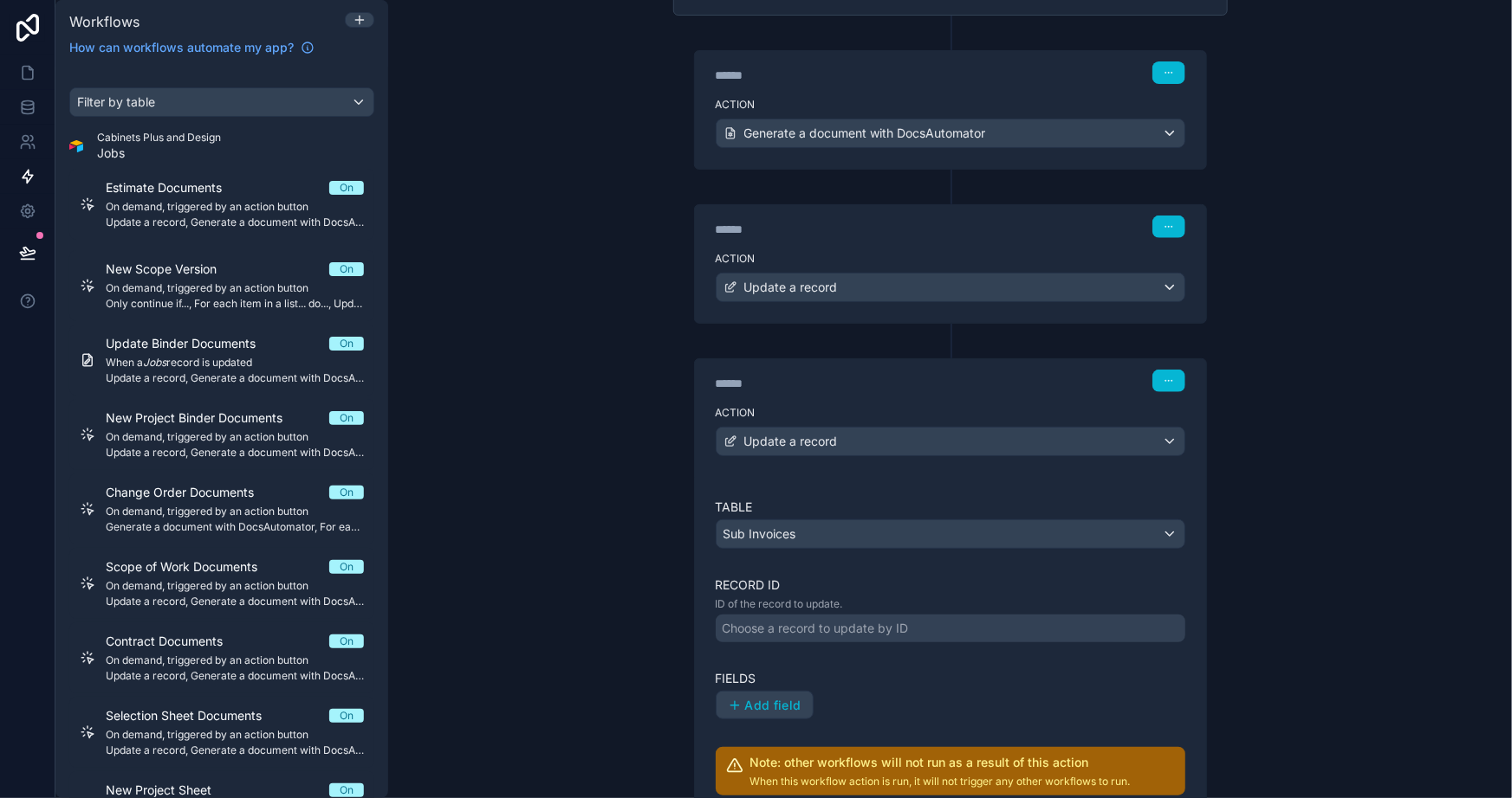
scroll to position [248, 0]
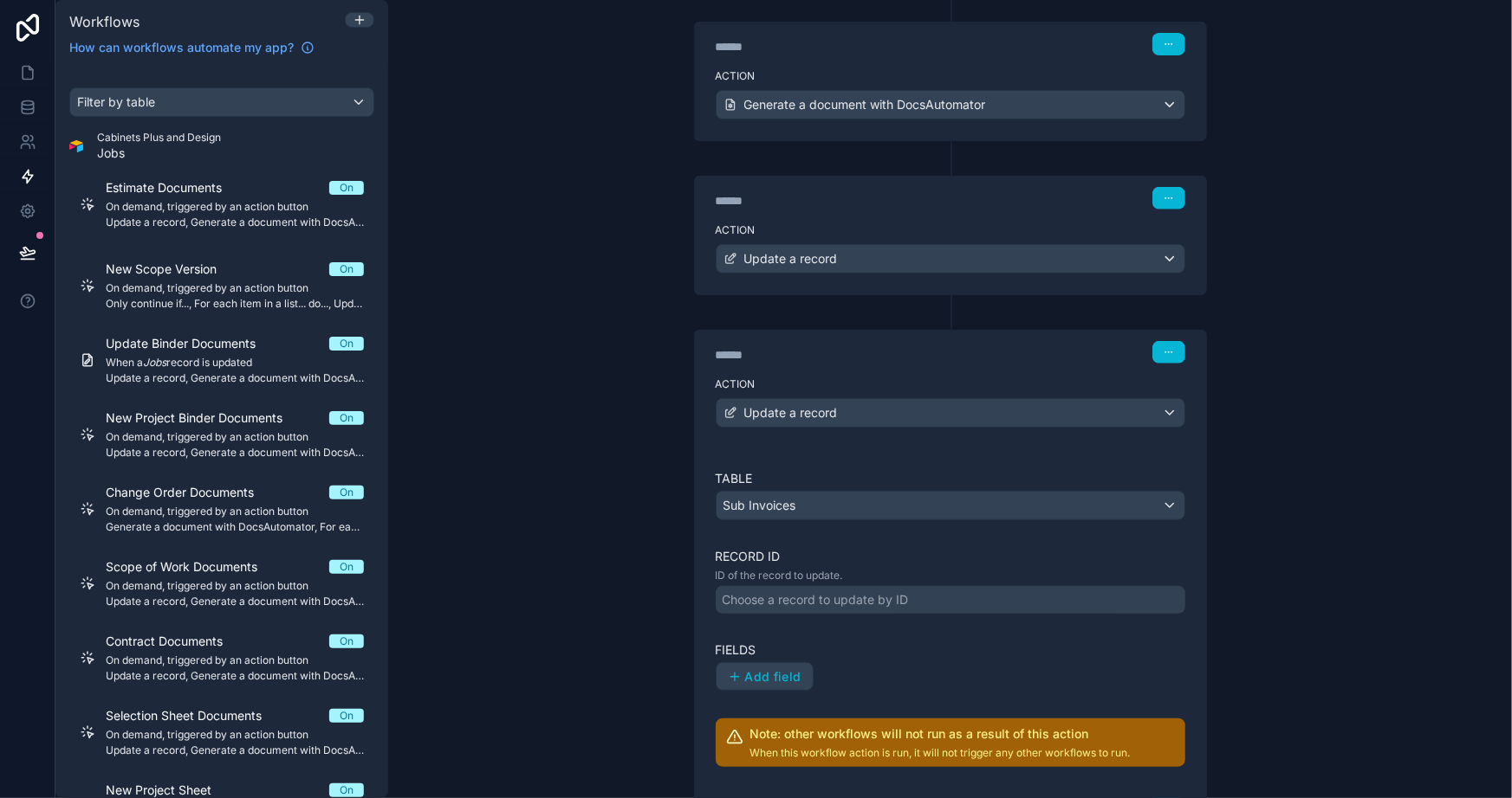
click at [830, 599] on div "Choose a record to update by ID" at bounding box center [815, 600] width 186 height 18
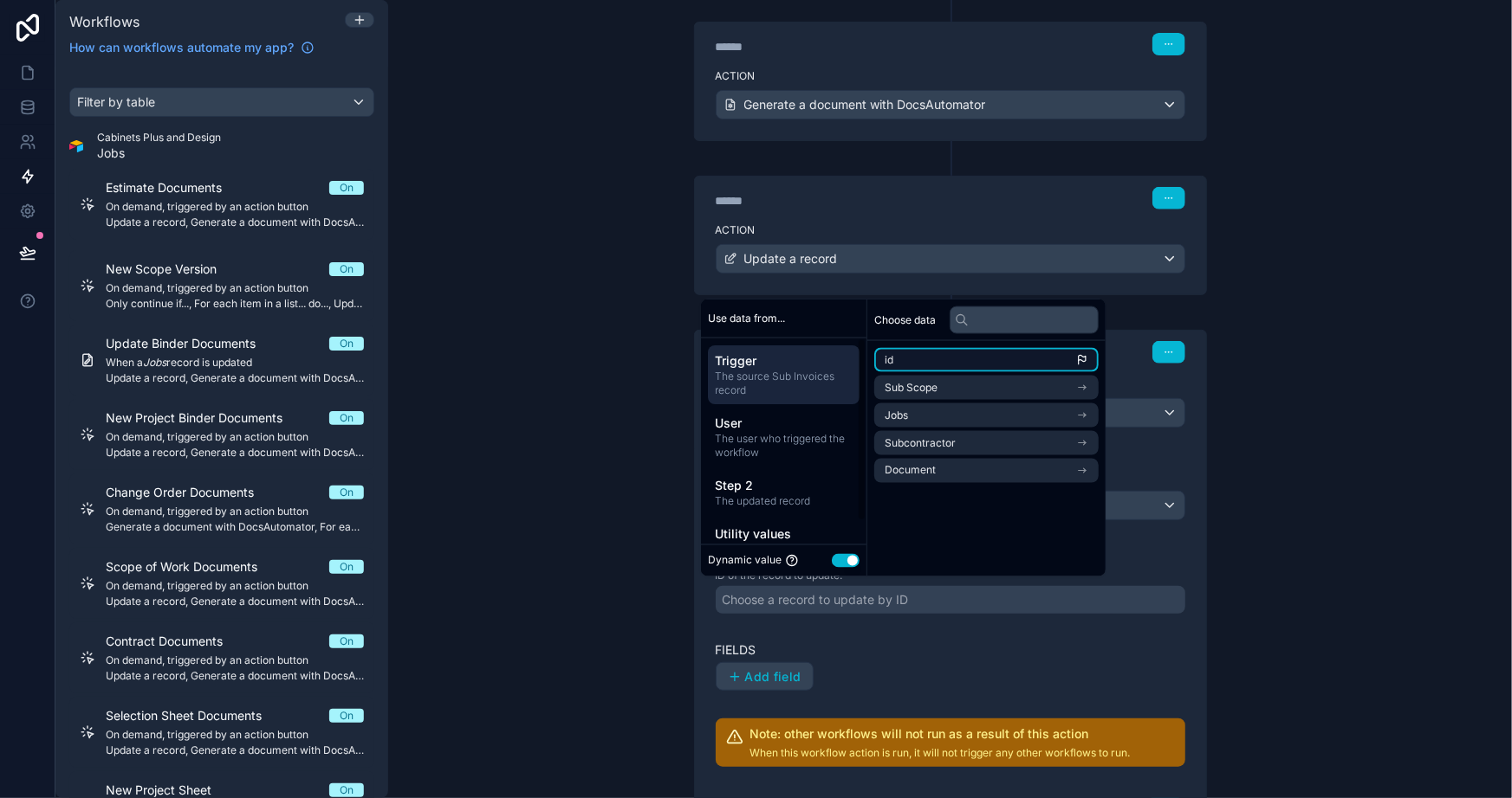
click at [918, 353] on li "id" at bounding box center [987, 360] width 224 height 24
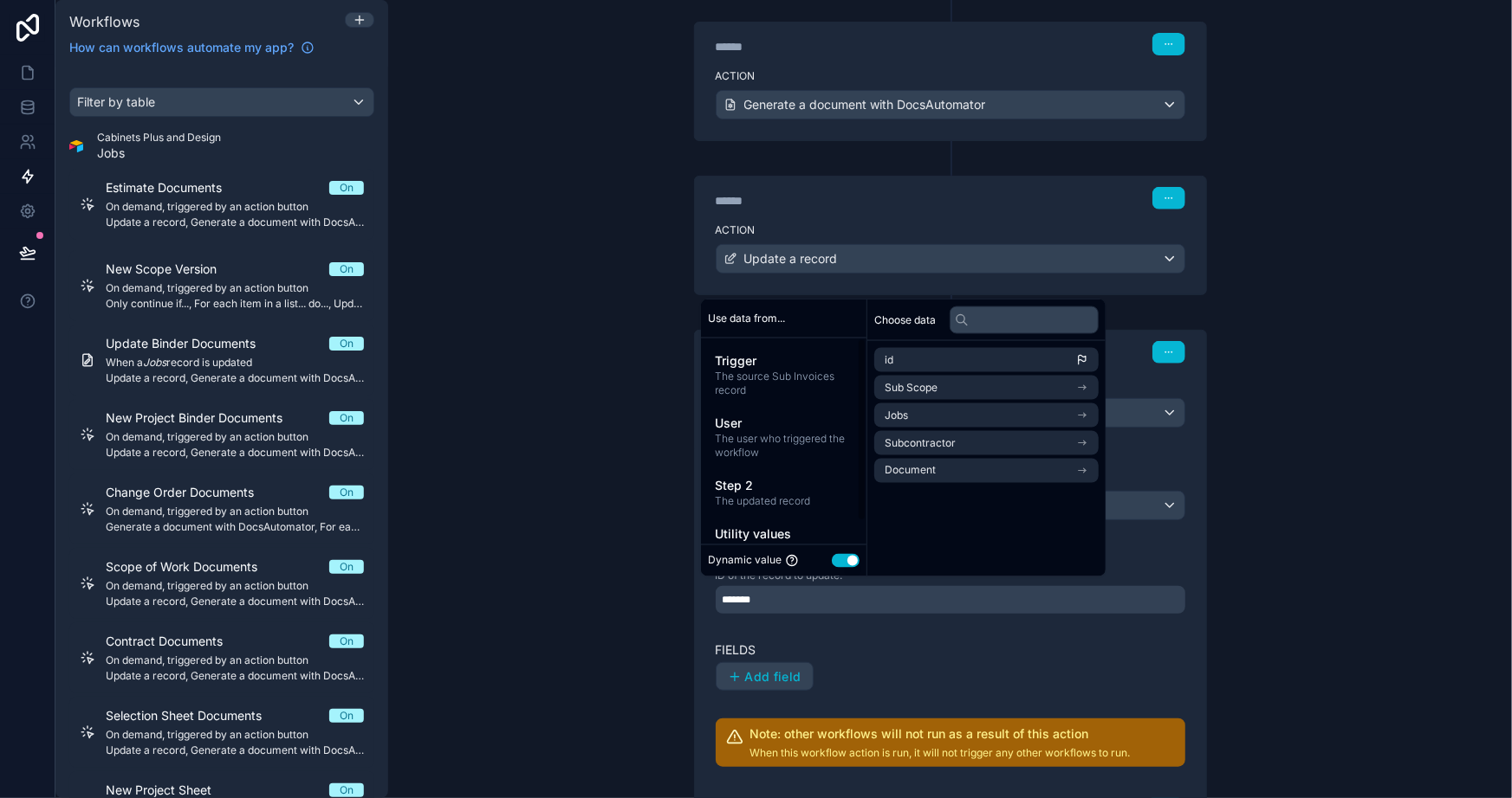
click at [537, 504] on div "**********" at bounding box center [950, 399] width 1124 height 798
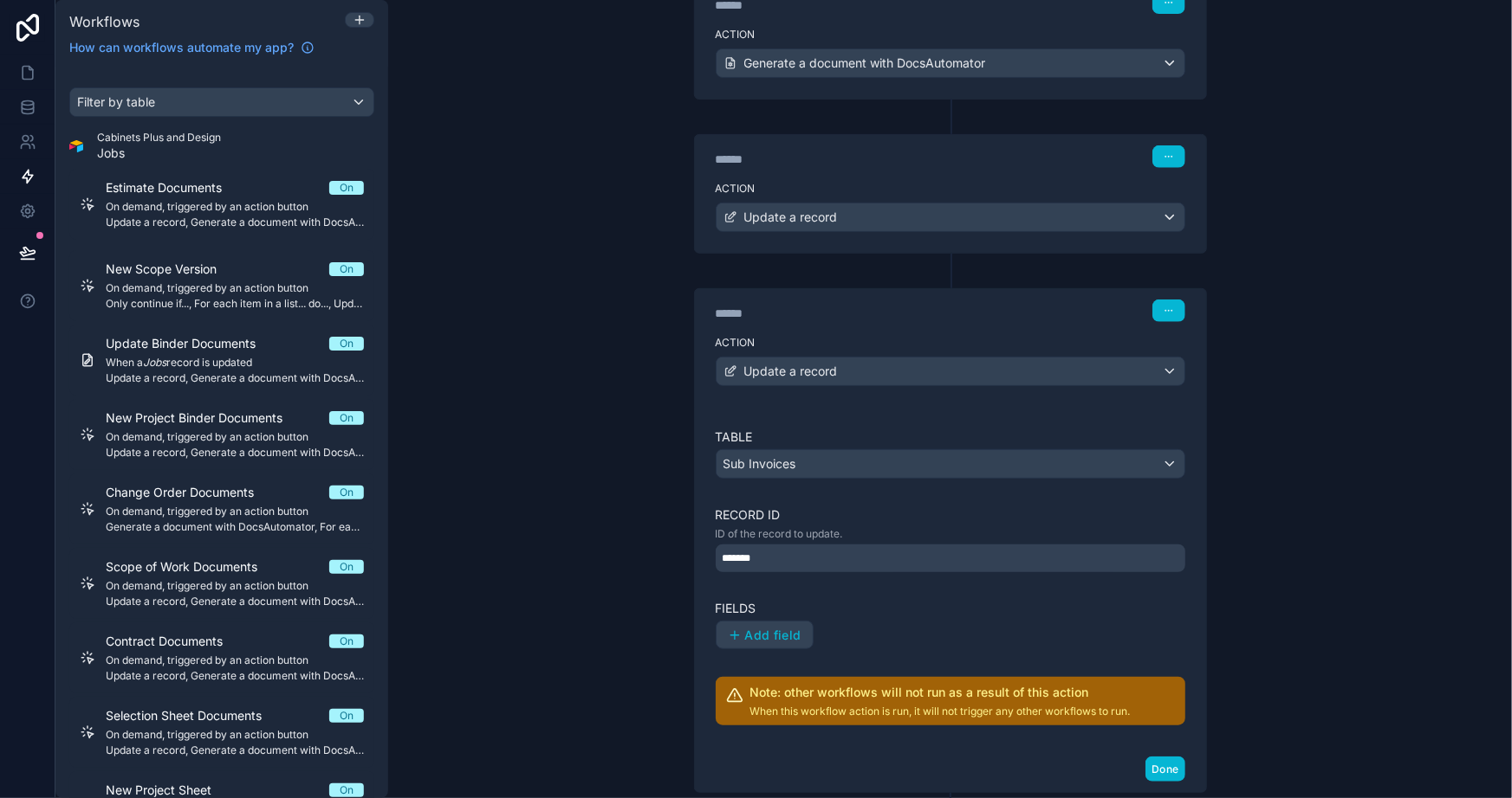
scroll to position [326, 0]
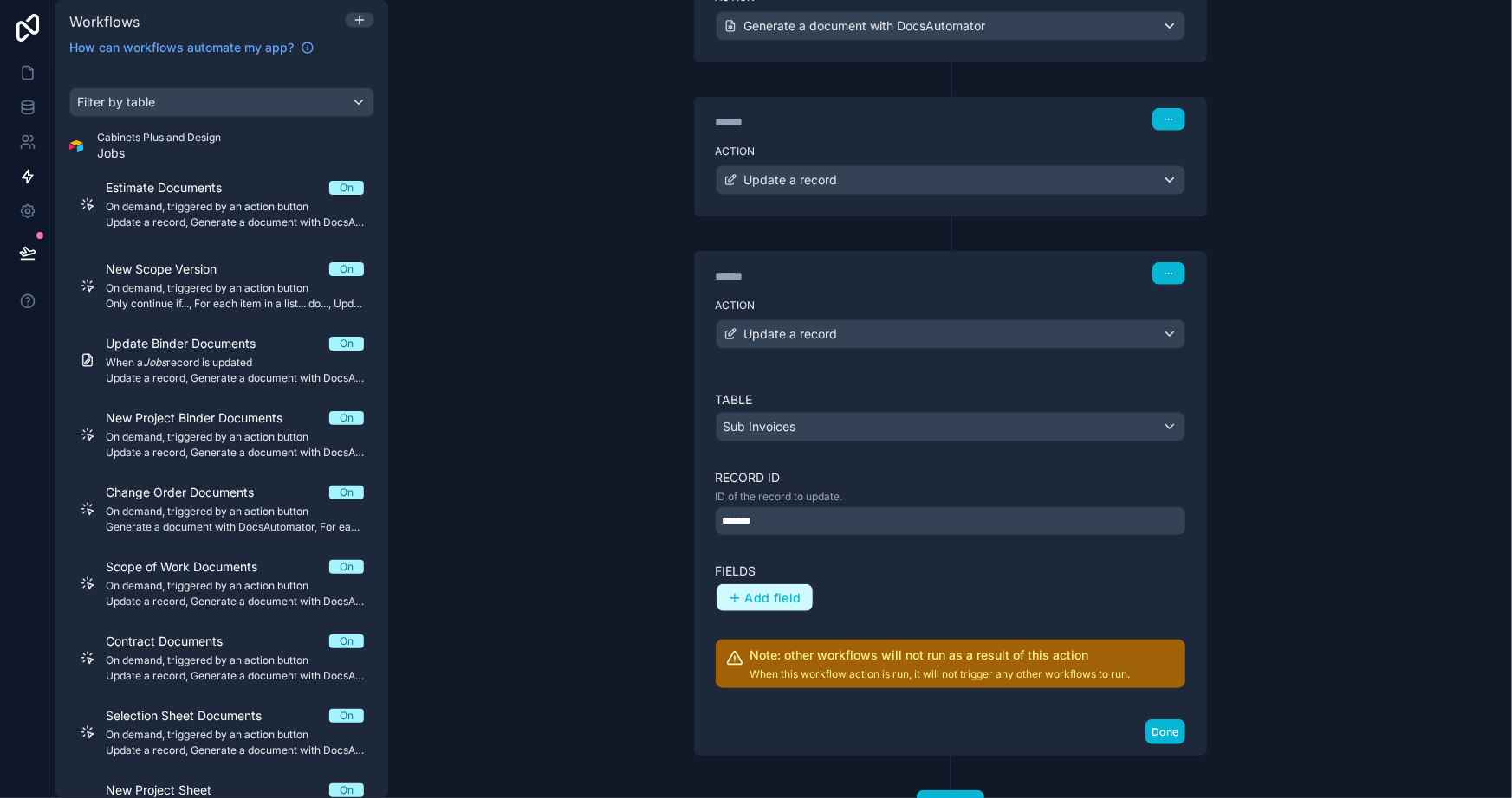
click at [748, 599] on span "Add field" at bounding box center [773, 598] width 56 height 16
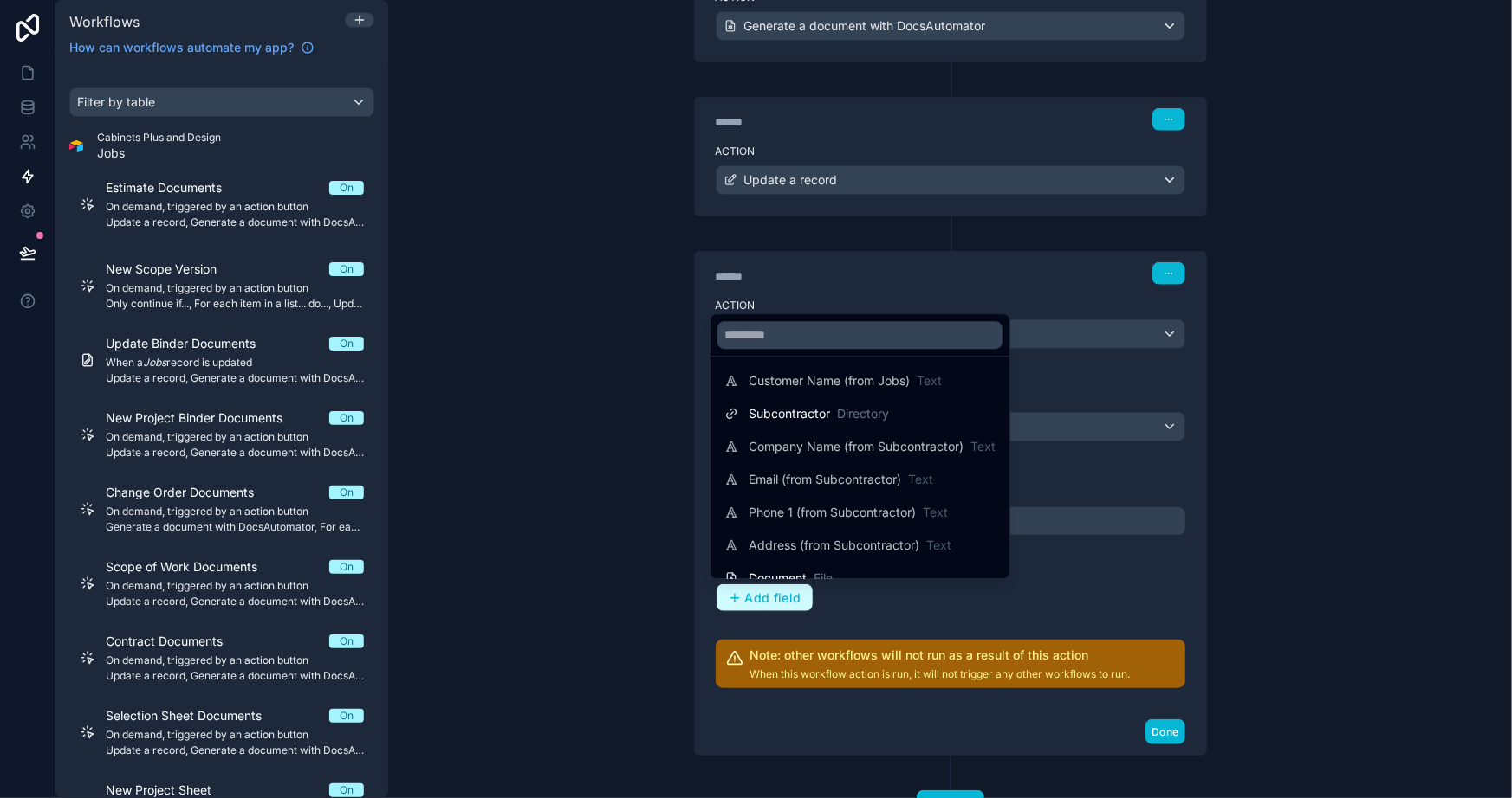
scroll to position [314, 0]
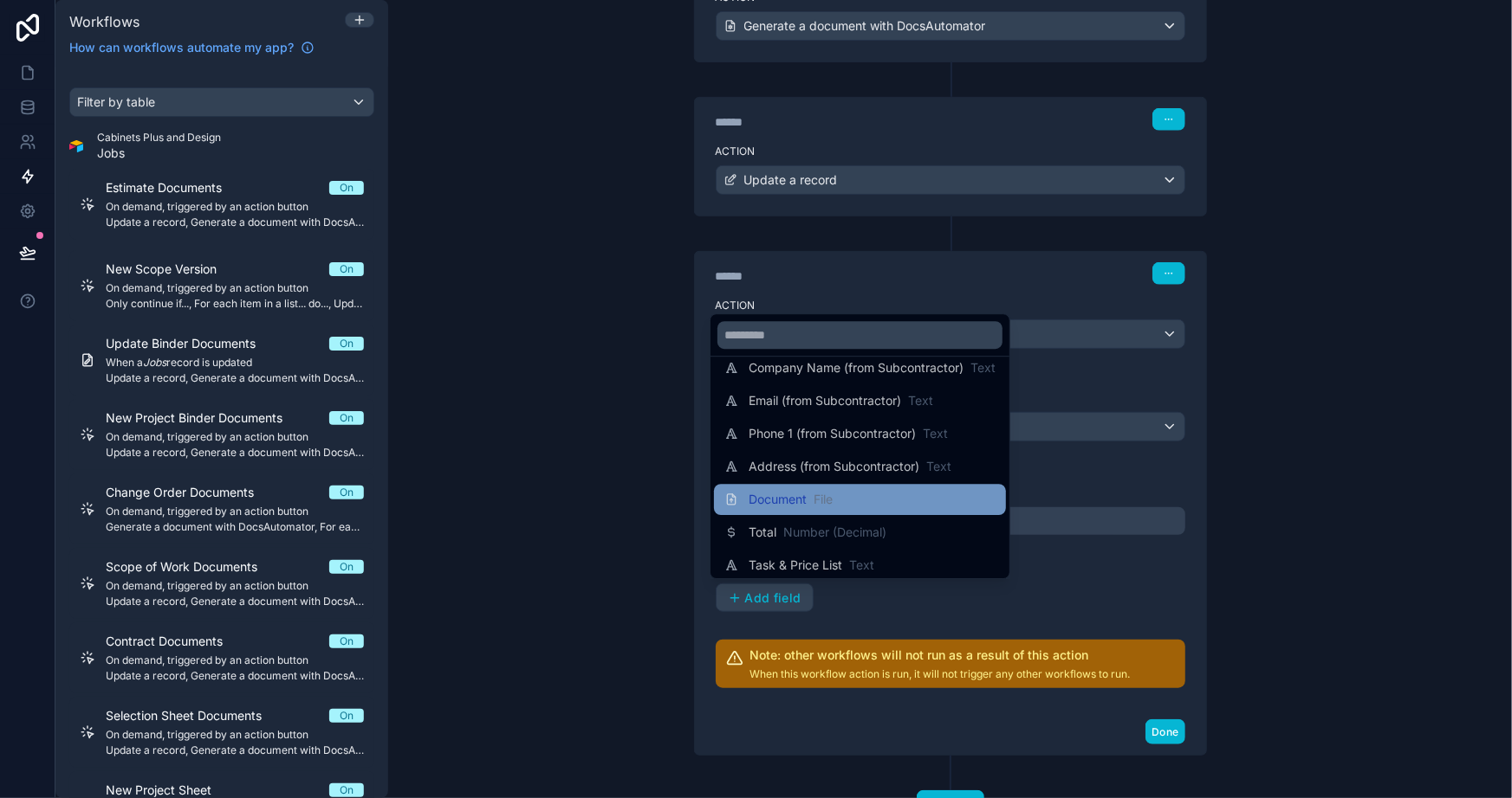
click at [777, 495] on span "Document" at bounding box center [777, 500] width 58 height 18
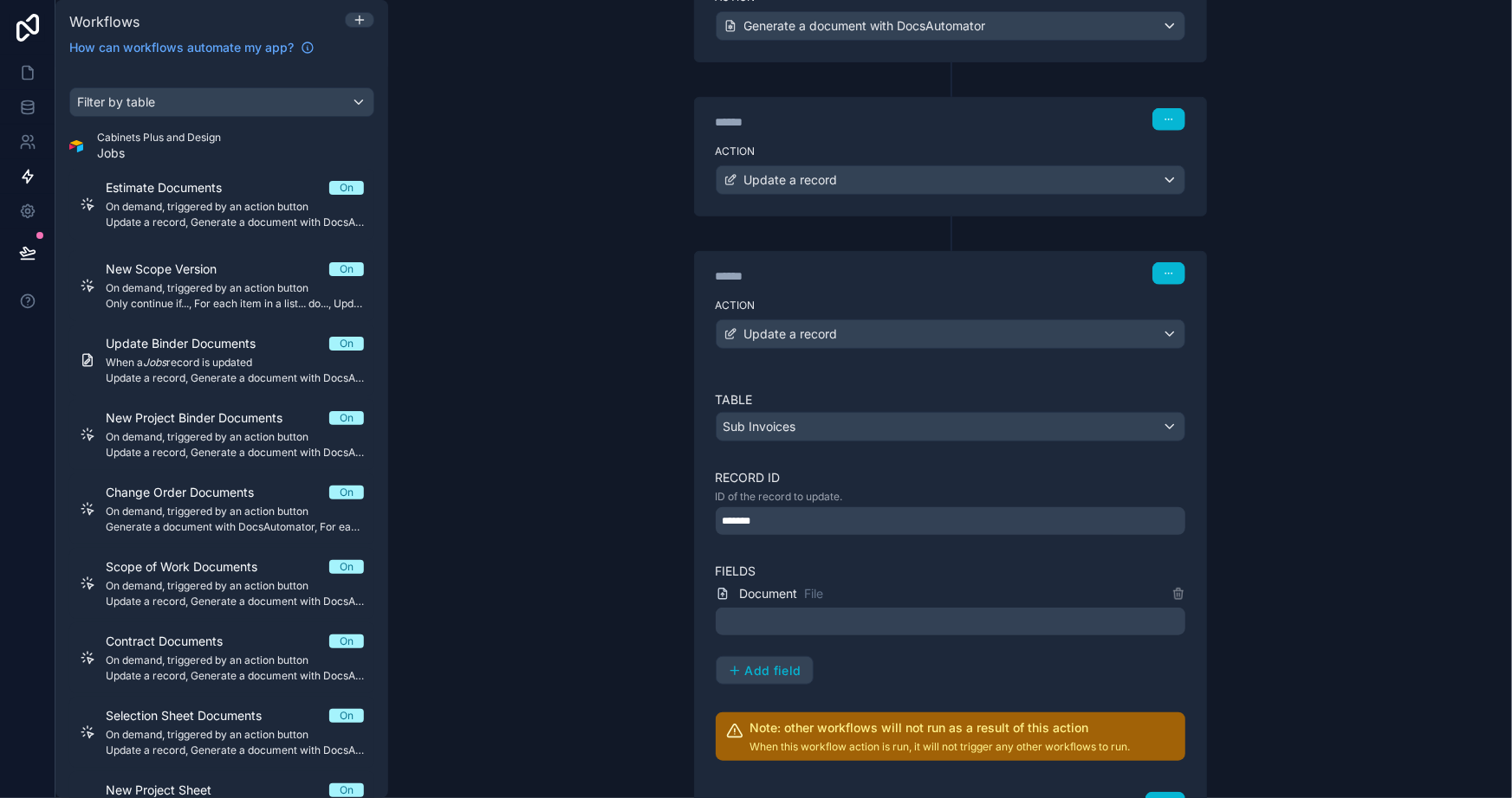
click at [813, 629] on div at bounding box center [950, 622] width 469 height 28
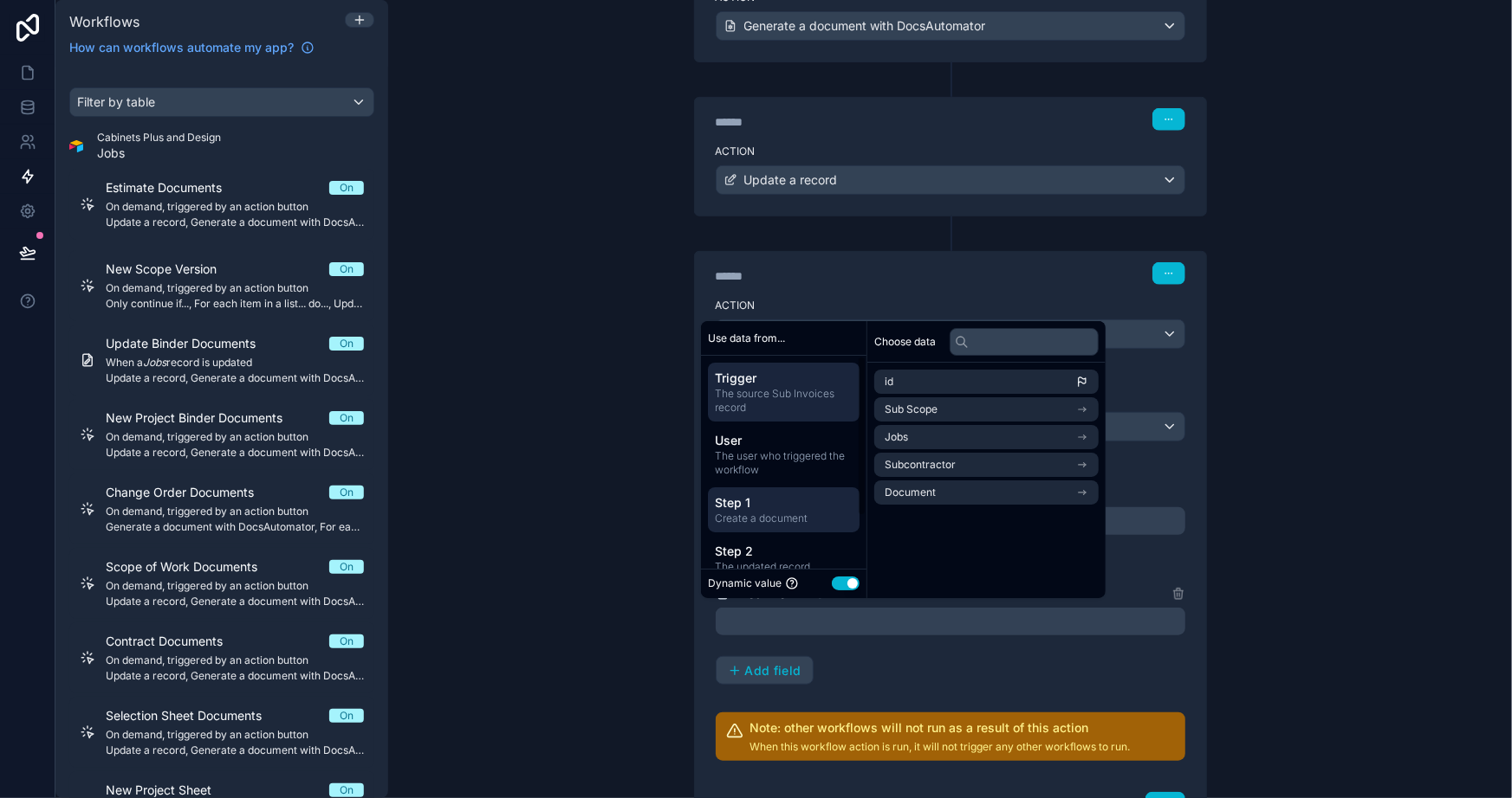
click at [766, 514] on span "Create a document" at bounding box center [783, 520] width 137 height 14
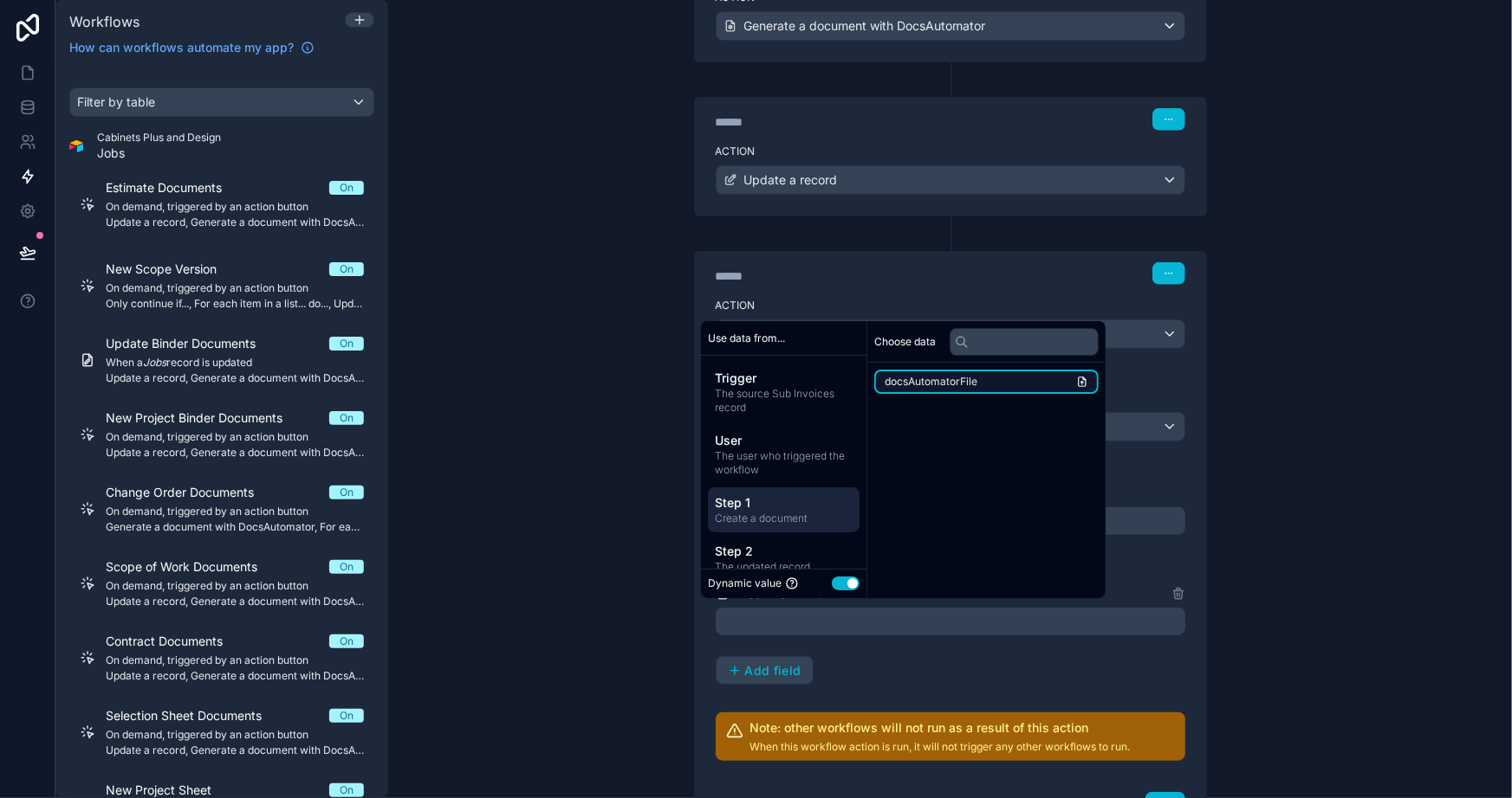
click at [915, 388] on li "docsAutomatorFile" at bounding box center [987, 382] width 224 height 24
click at [509, 586] on div "**********" at bounding box center [950, 399] width 1124 height 798
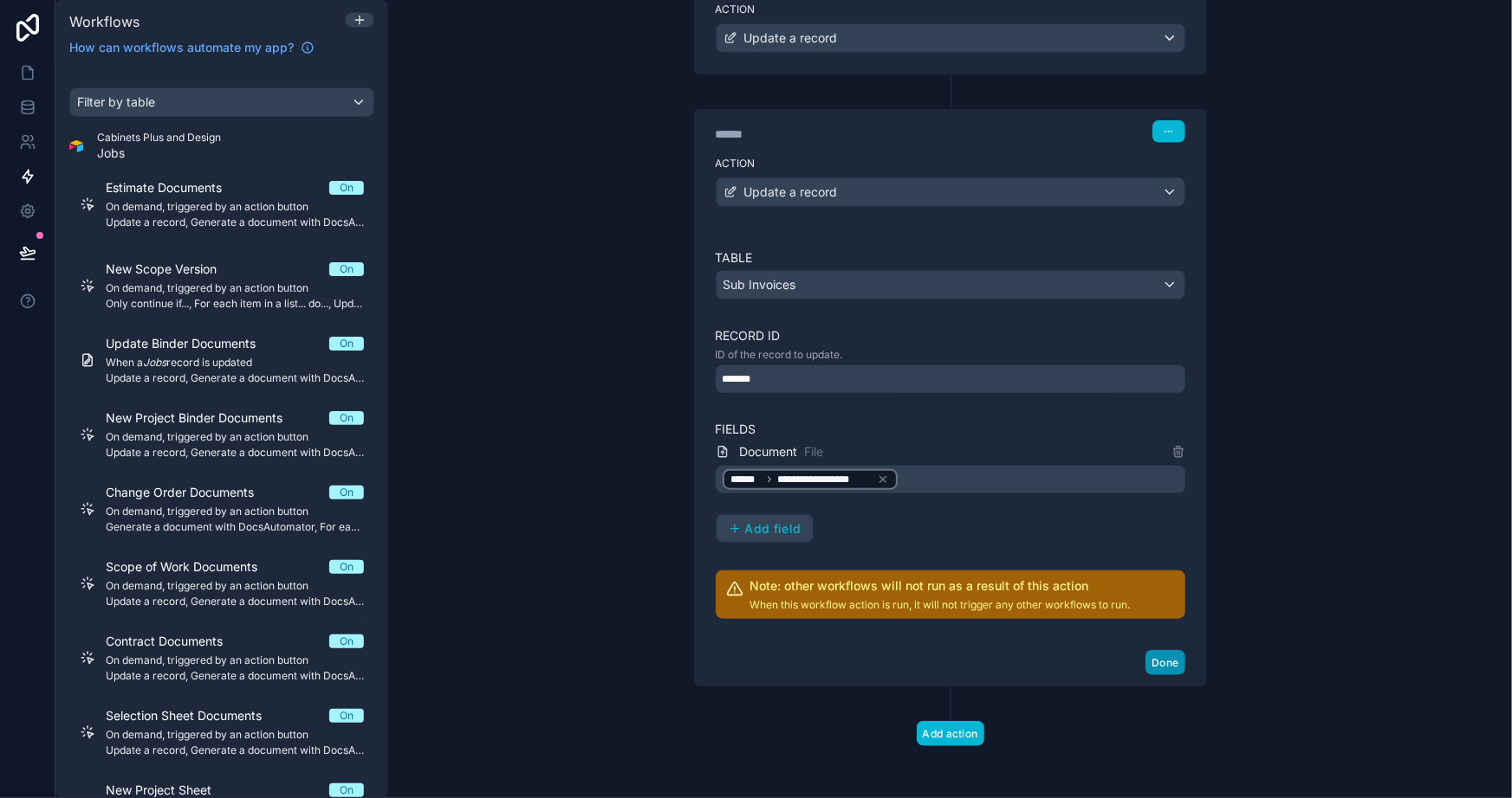
click at [1157, 654] on button "Done" at bounding box center [1164, 662] width 39 height 25
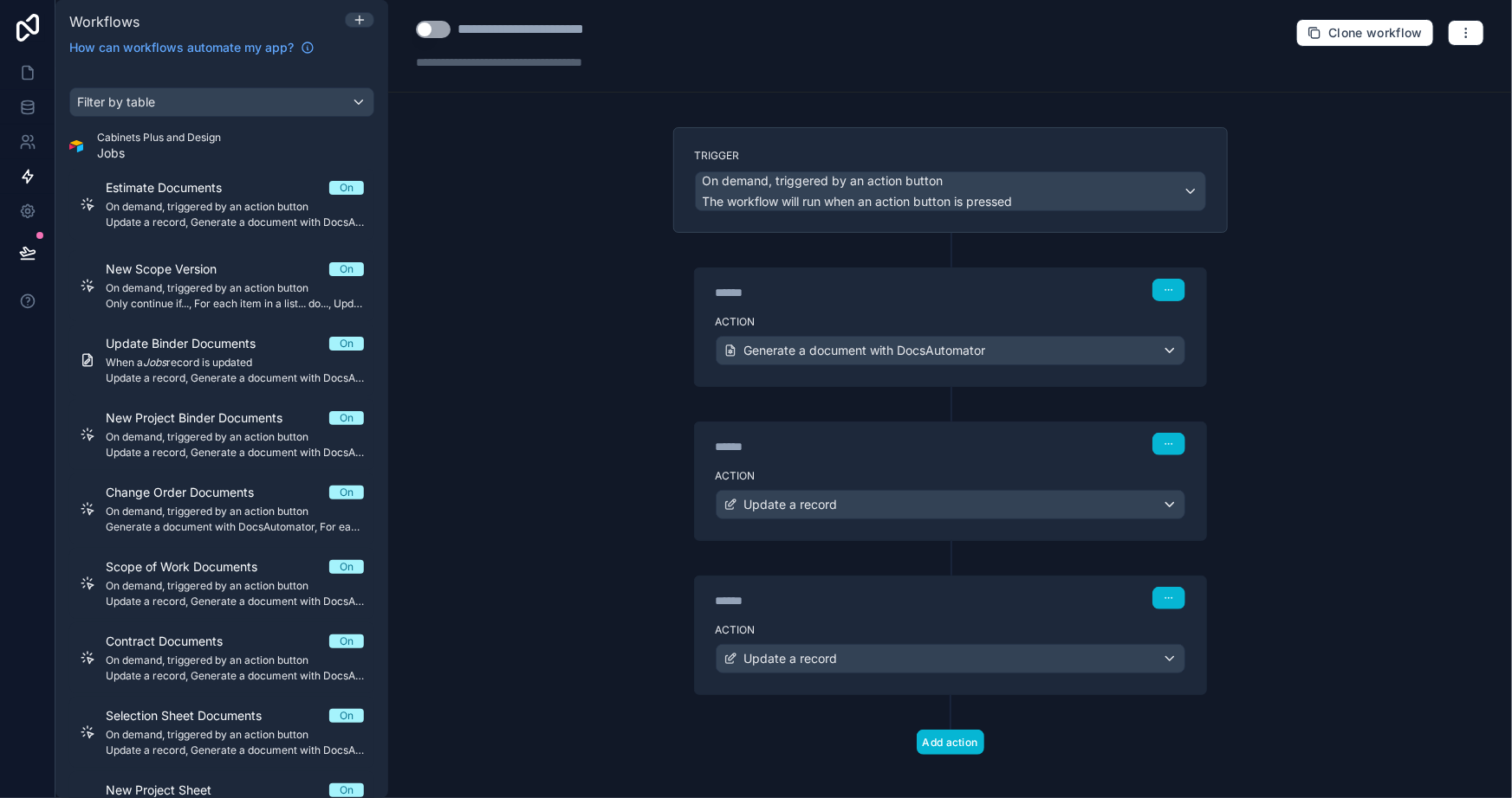
scroll to position [0, 0]
click at [433, 41] on div "Use setting" at bounding box center [433, 32] width 35 height 21
click at [422, 25] on button "Use setting" at bounding box center [433, 32] width 35 height 18
click at [471, 225] on div "**********" at bounding box center [950, 399] width 1124 height 798
click at [30, 72] on icon at bounding box center [28, 73] width 18 height 18
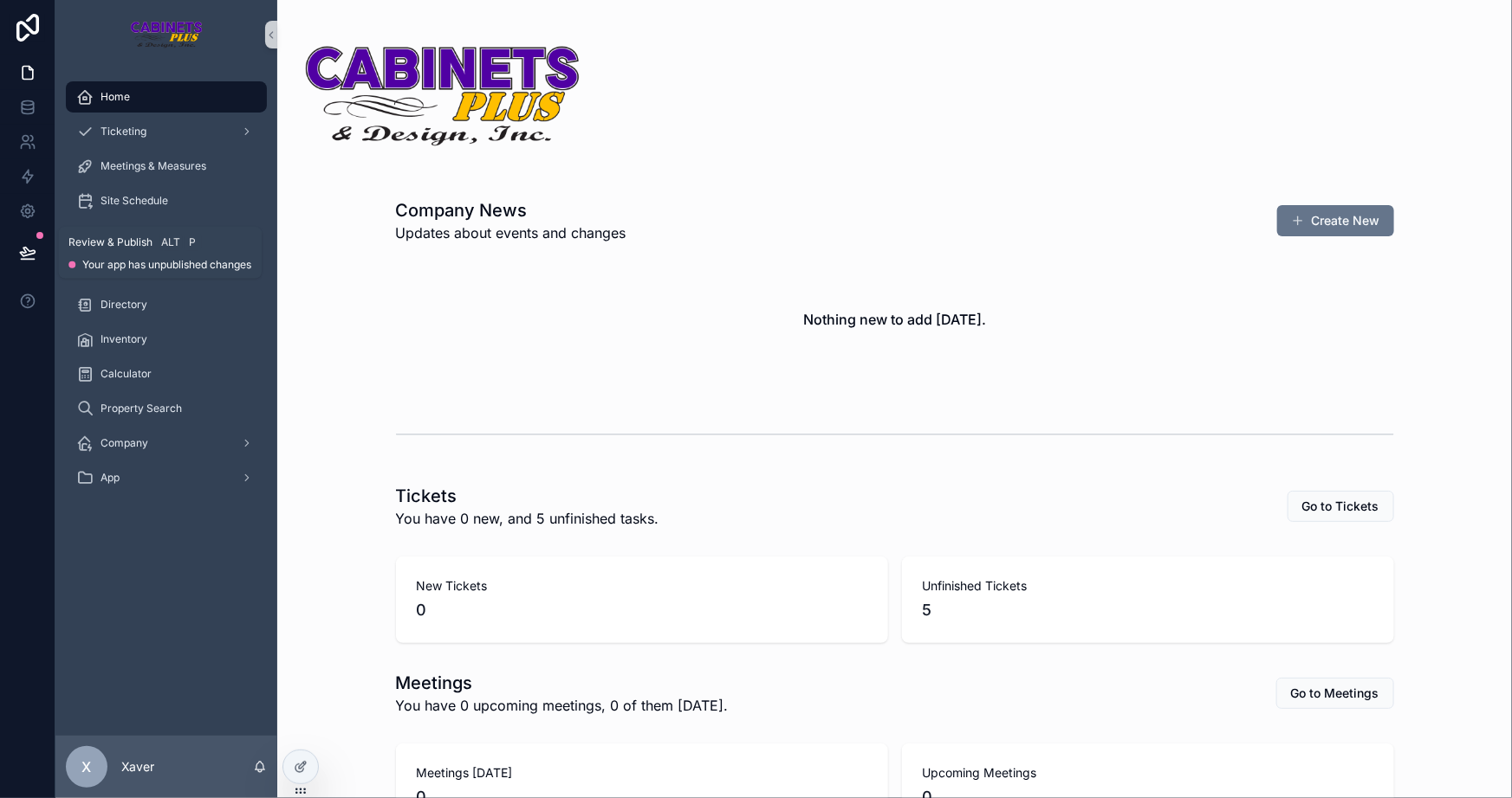
click at [46, 265] on div at bounding box center [27, 252] width 54 height 48
click at [25, 251] on icon at bounding box center [28, 253] width 18 height 18
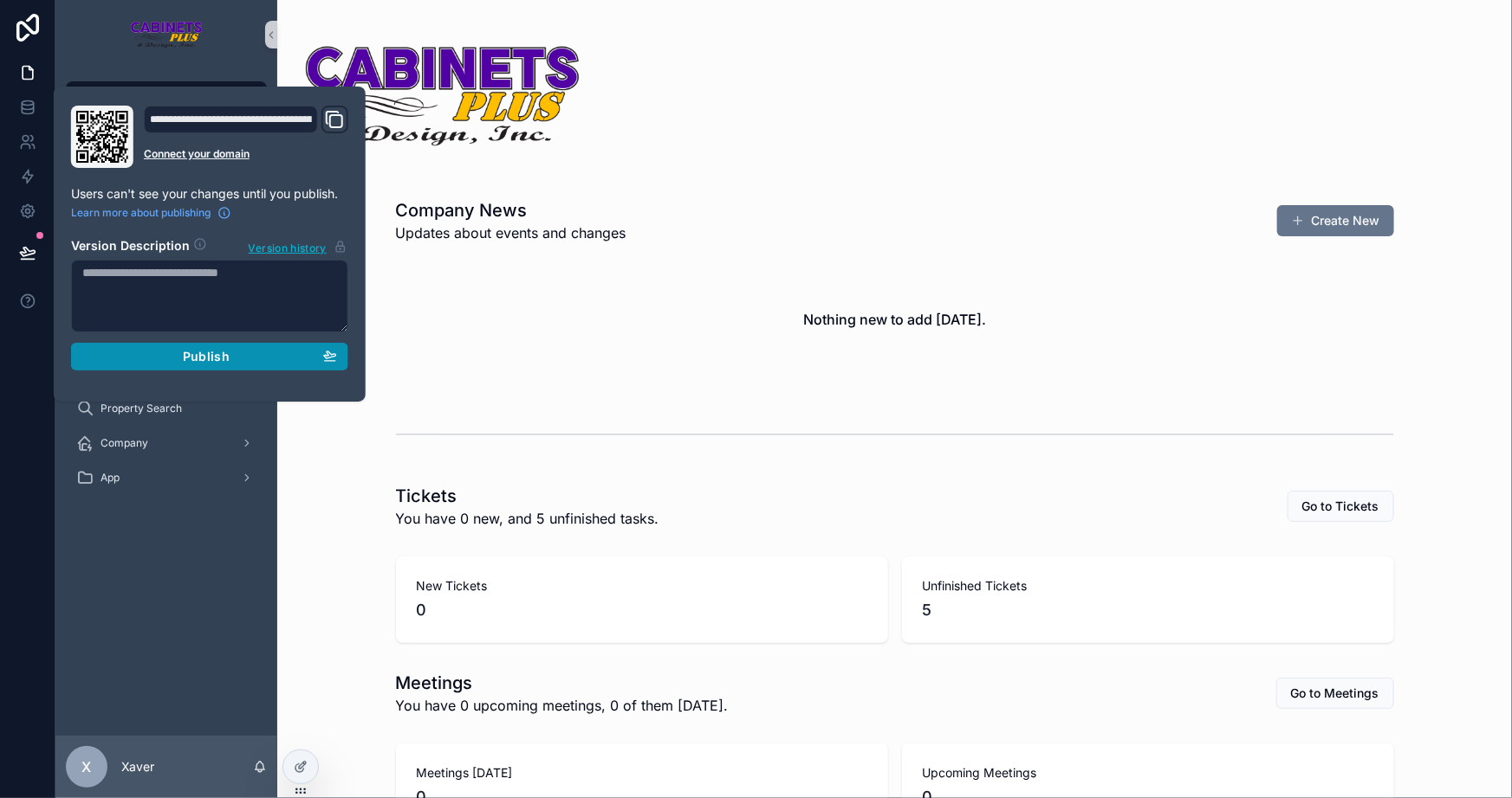
click at [129, 352] on div "Publish" at bounding box center [209, 357] width 255 height 16
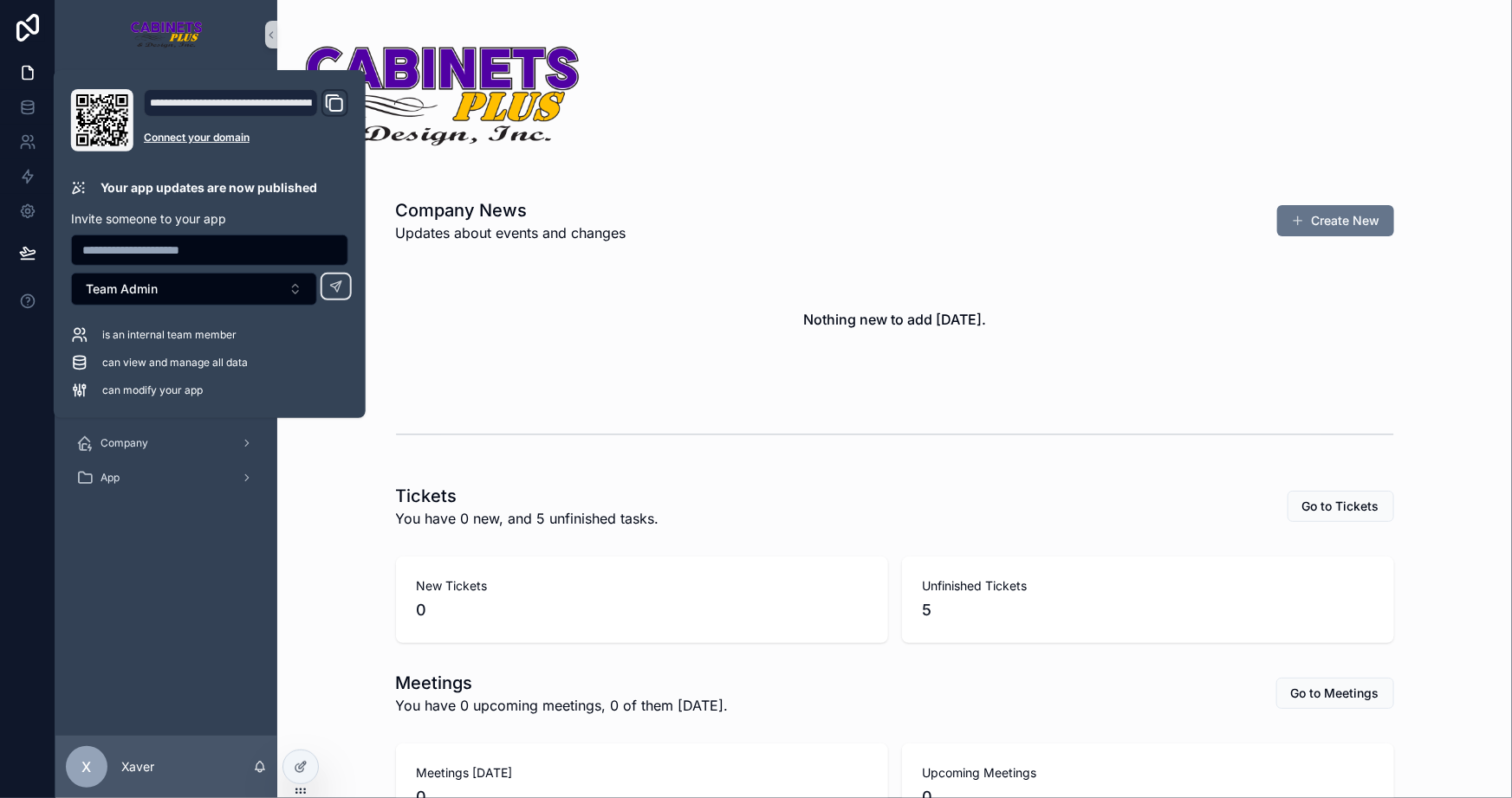
click at [156, 576] on div "Home Ticketing Meetings & Measures Site Schedule Labor Hours Projects Directory…" at bounding box center [165, 402] width 222 height 667
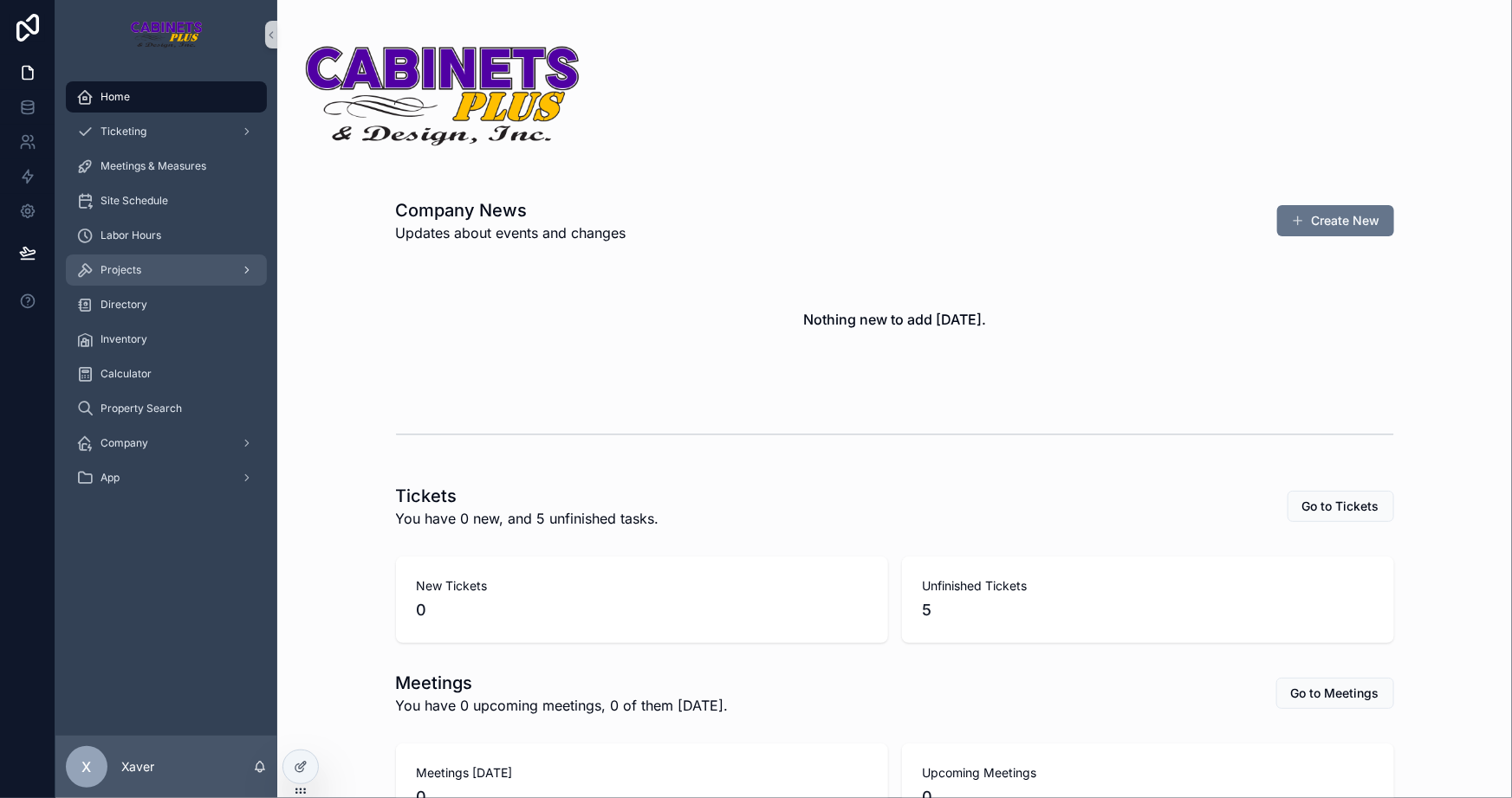
click at [157, 257] on div "Projects" at bounding box center [166, 270] width 180 height 28
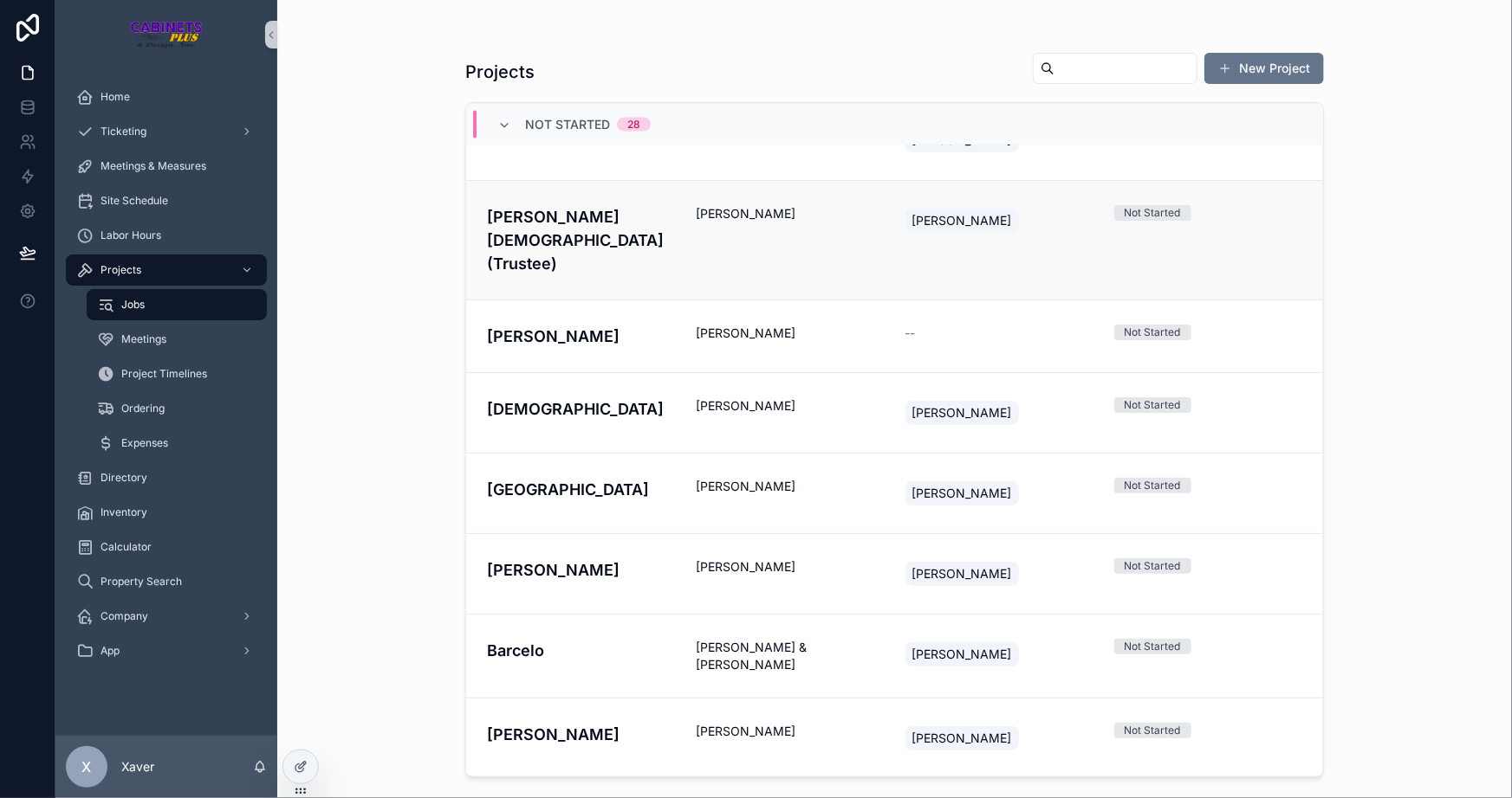
scroll to position [1775, 0]
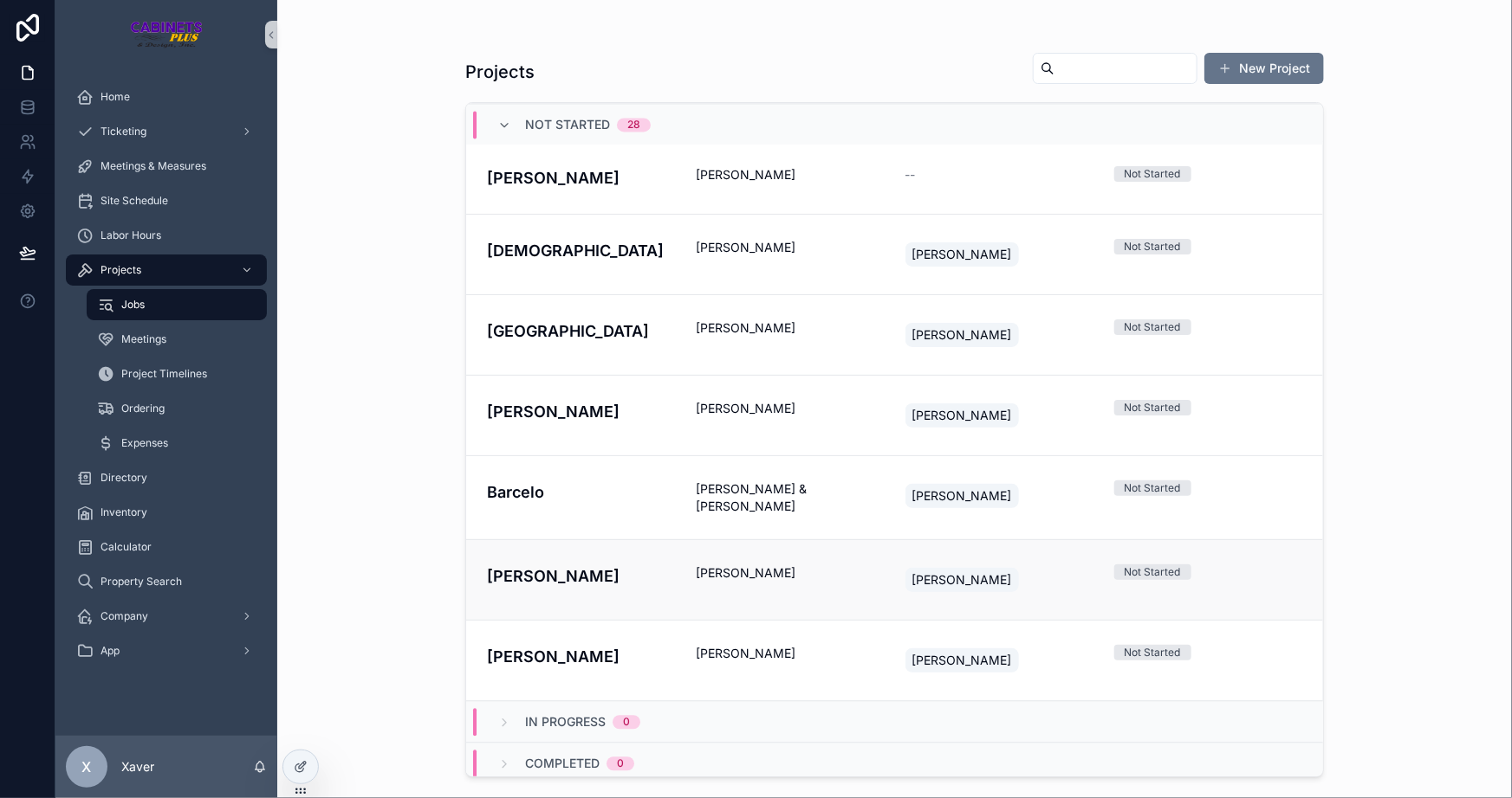
click at [781, 564] on span "[PERSON_NAME]" at bounding box center [790, 573] width 188 height 18
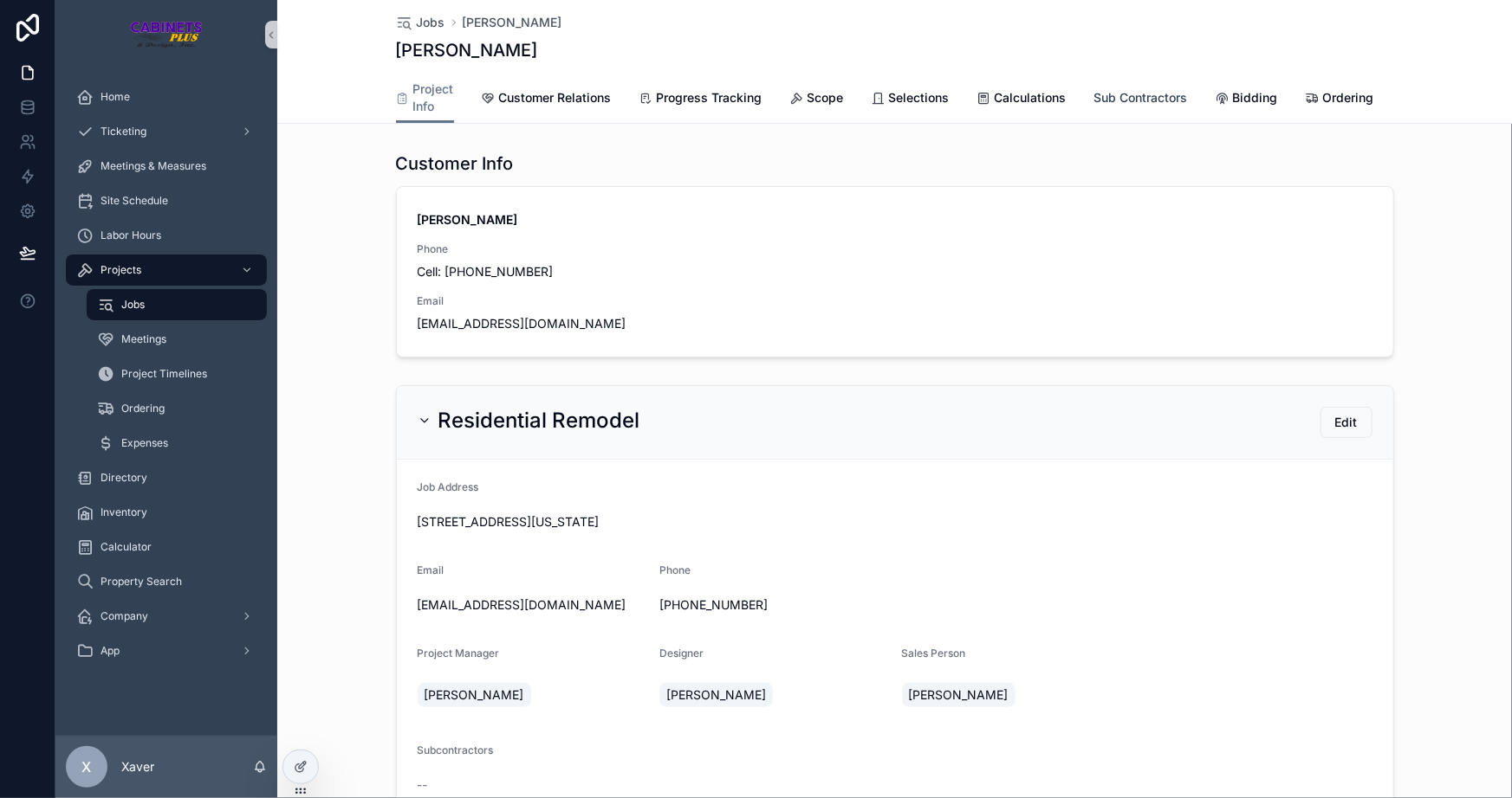
click at [1138, 94] on span "Sub Contractors" at bounding box center [1141, 98] width 94 height 18
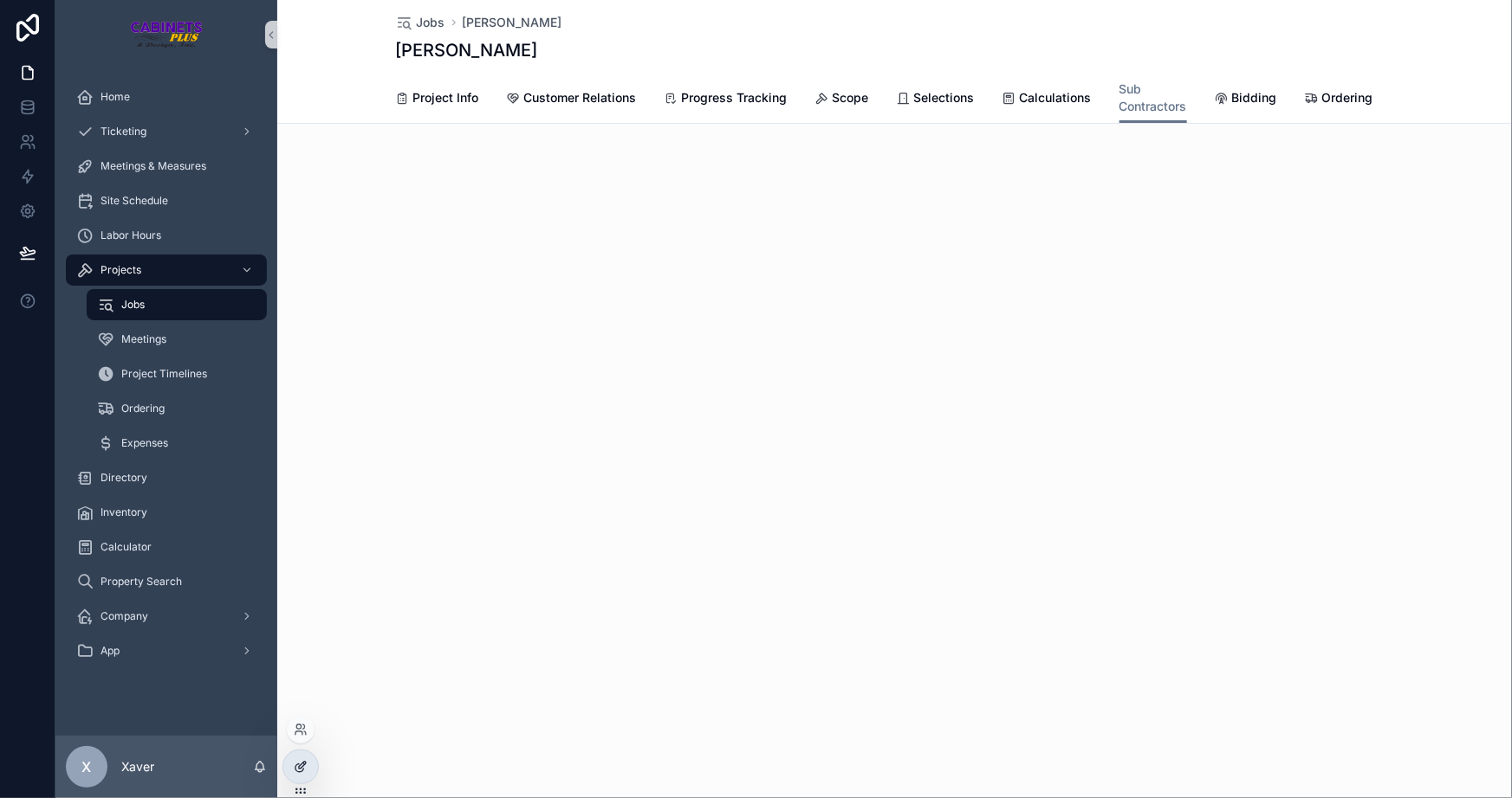
click at [296, 770] on icon at bounding box center [301, 767] width 14 height 14
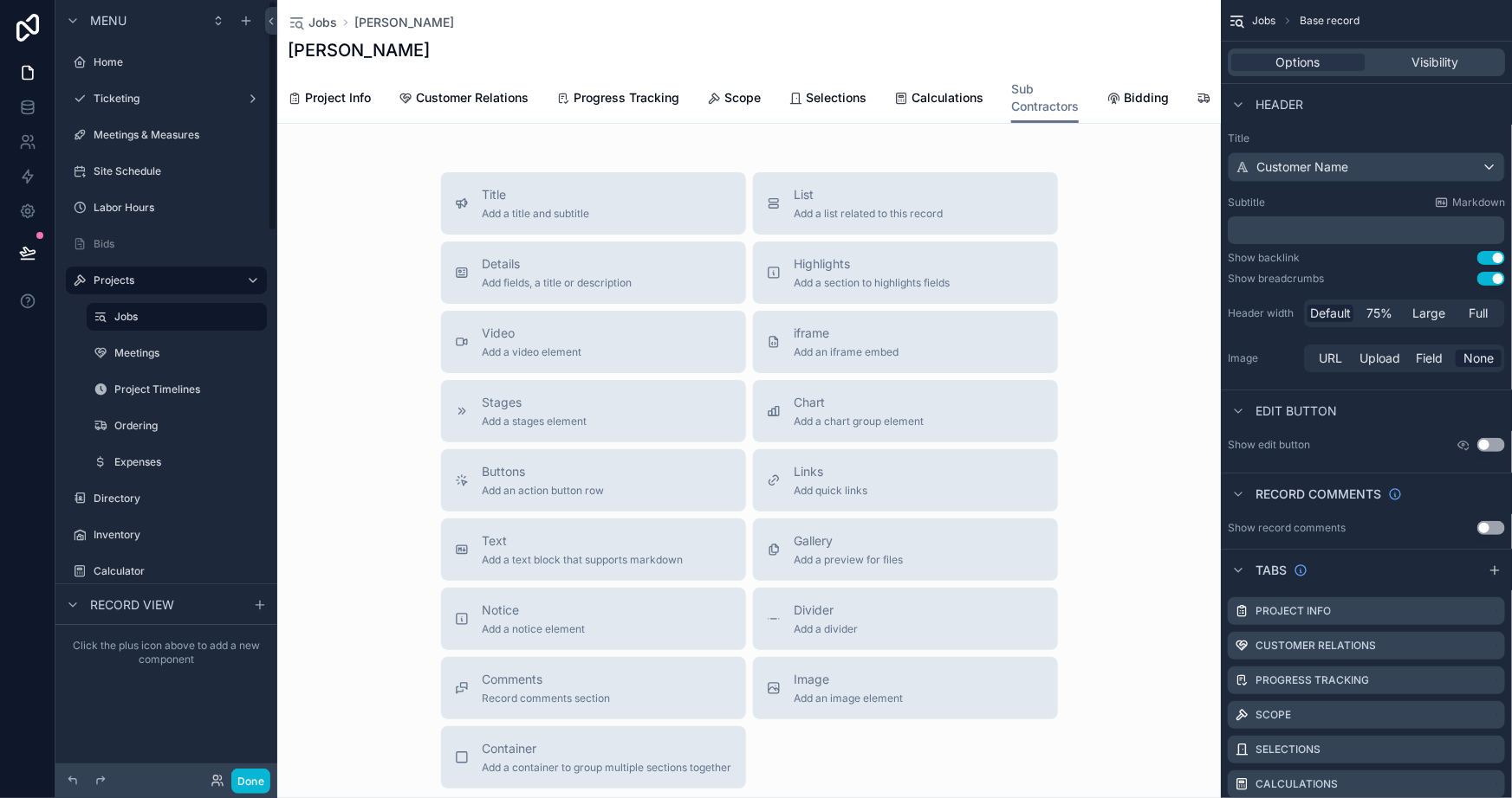
click at [351, 259] on div "Title Add a title and subtitle List Add a list related to this record Details A…" at bounding box center [749, 480] width 944 height 617
click at [632, 201] on div "Title Add a title and subtitle" at bounding box center [594, 204] width 278 height 35
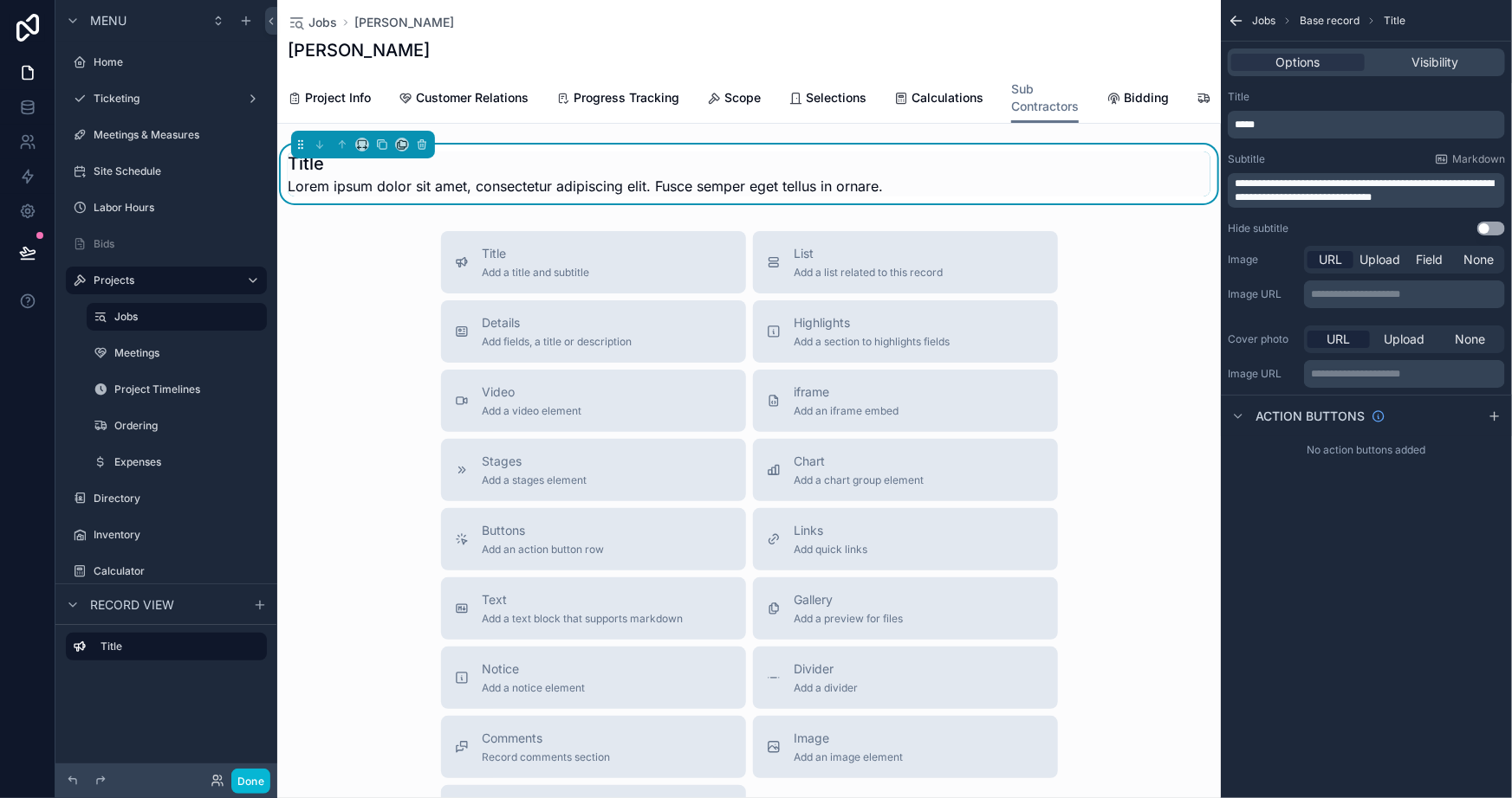
click at [1283, 126] on p "*****" at bounding box center [1368, 125] width 267 height 14
click at [1021, 26] on div "Jobs [PERSON_NAME]" at bounding box center [749, 23] width 923 height 18
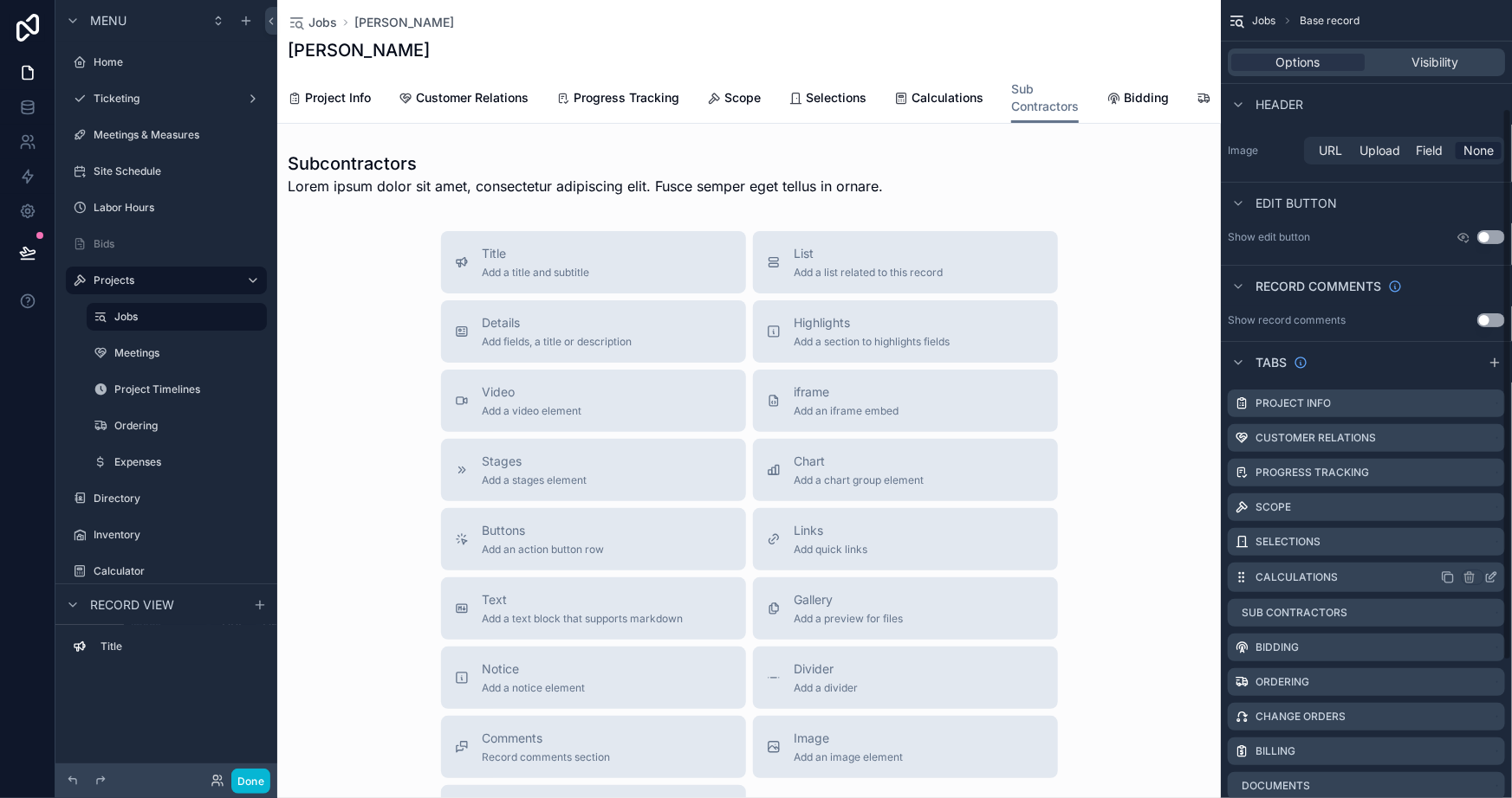
scroll to position [235, 0]
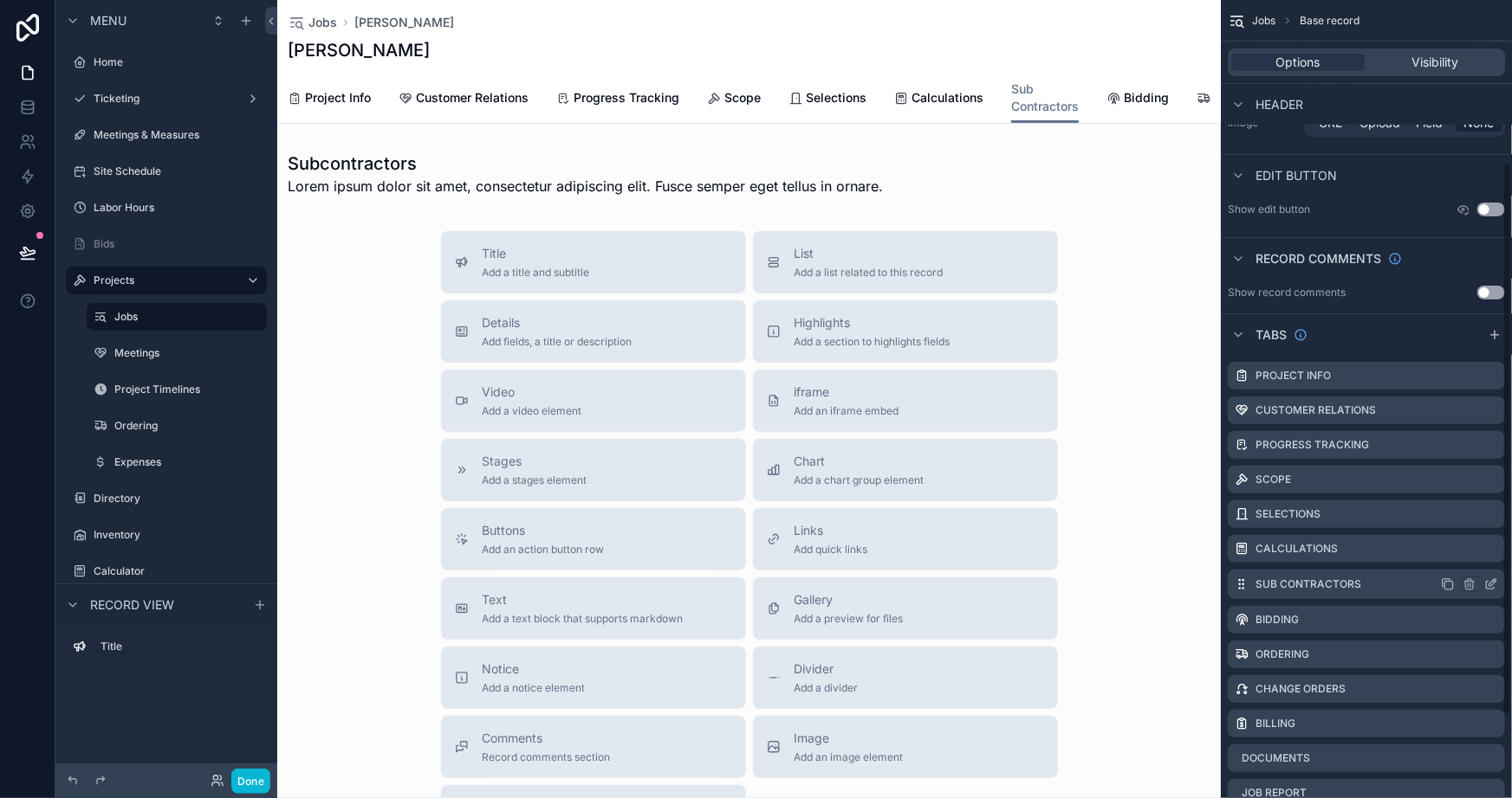
click at [1488, 582] on icon "scrollable content" at bounding box center [1490, 585] width 8 height 8
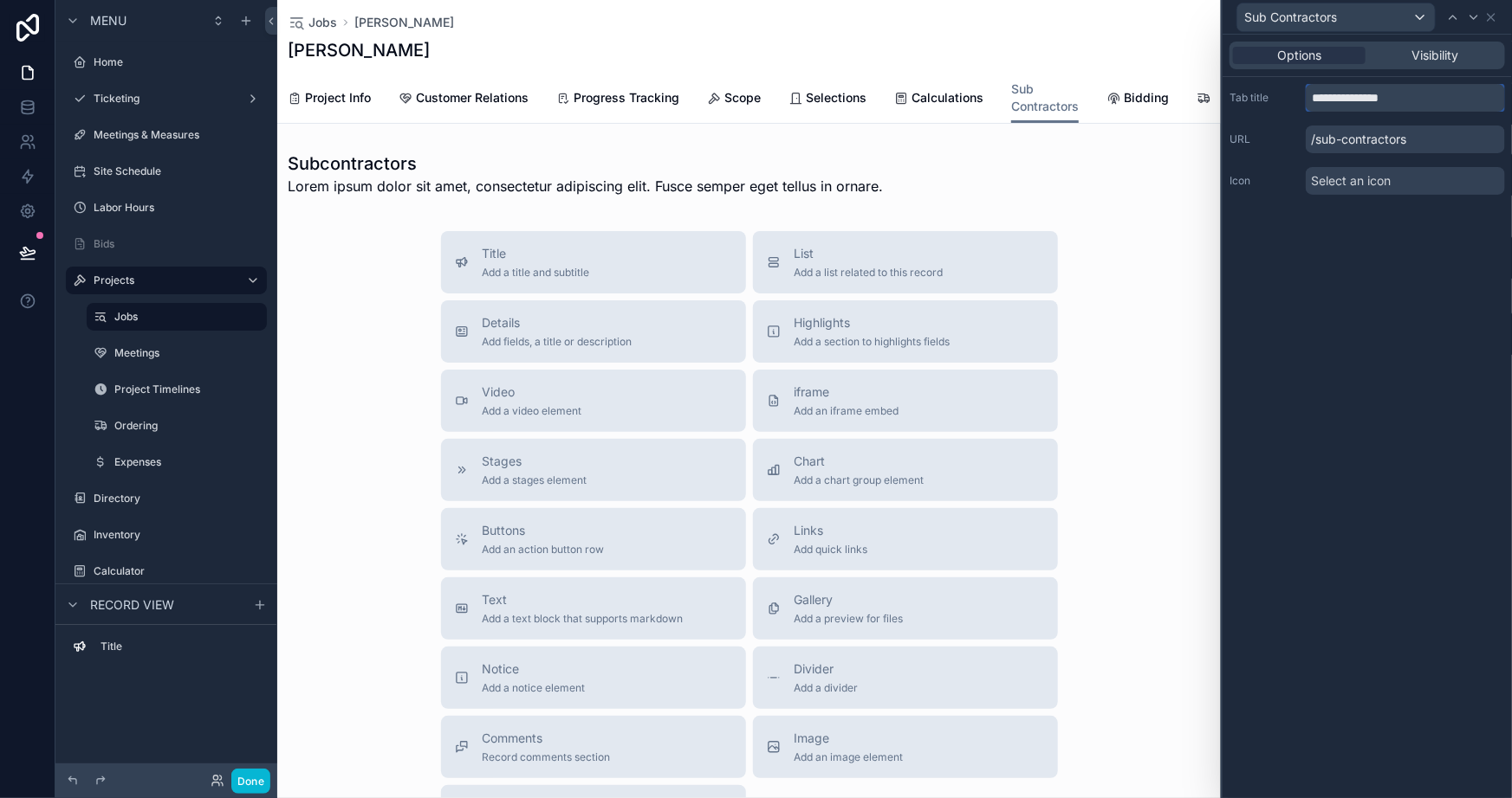
click at [1344, 94] on input "**********" at bounding box center [1405, 98] width 200 height 28
type input "**********"
click at [1418, 376] on div "**********" at bounding box center [1367, 416] width 290 height 764
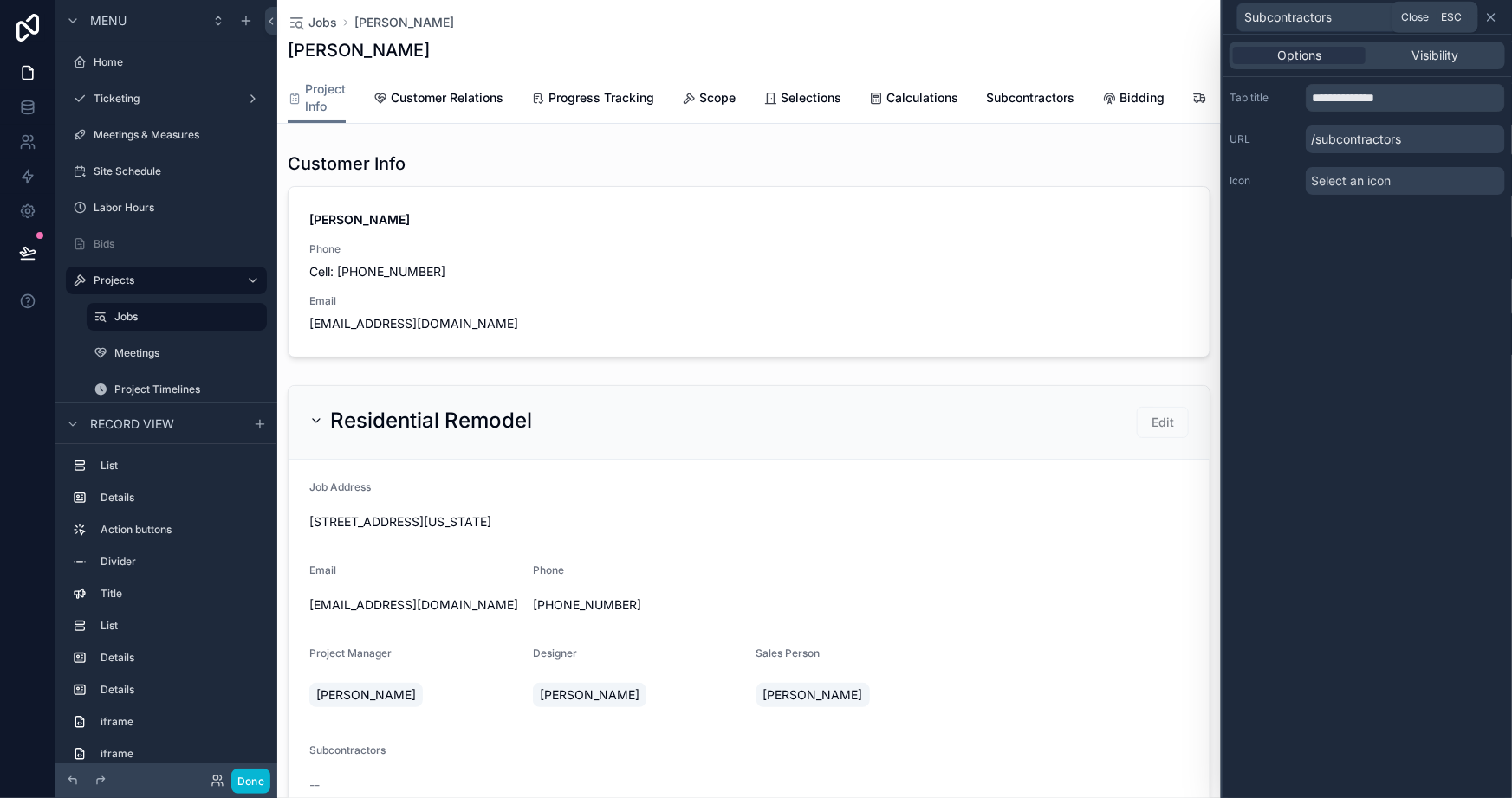
click at [1487, 18] on icon at bounding box center [1491, 18] width 14 height 14
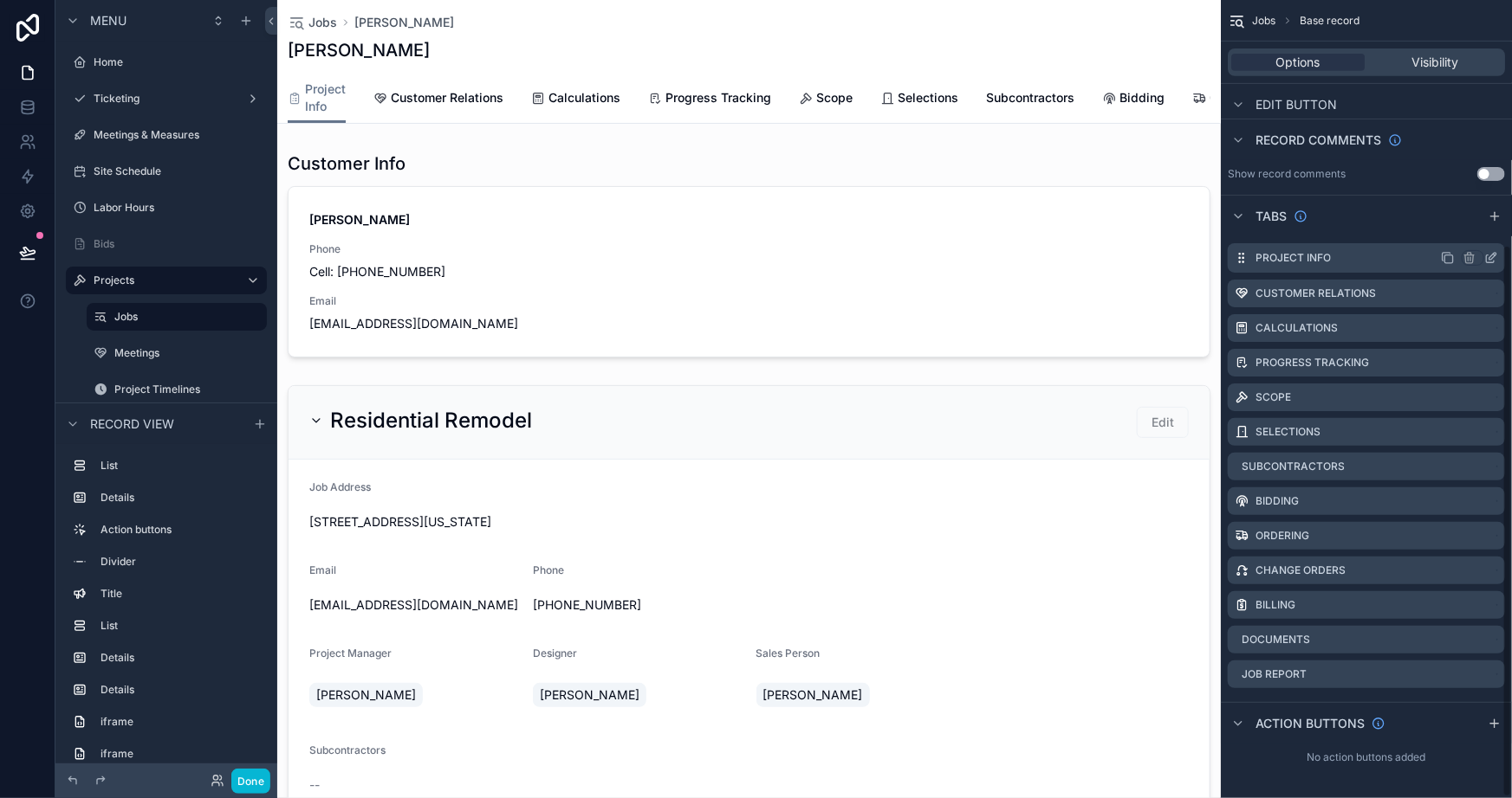
scroll to position [354, 0]
click at [1487, 256] on icon "scrollable content" at bounding box center [1491, 258] width 14 height 14
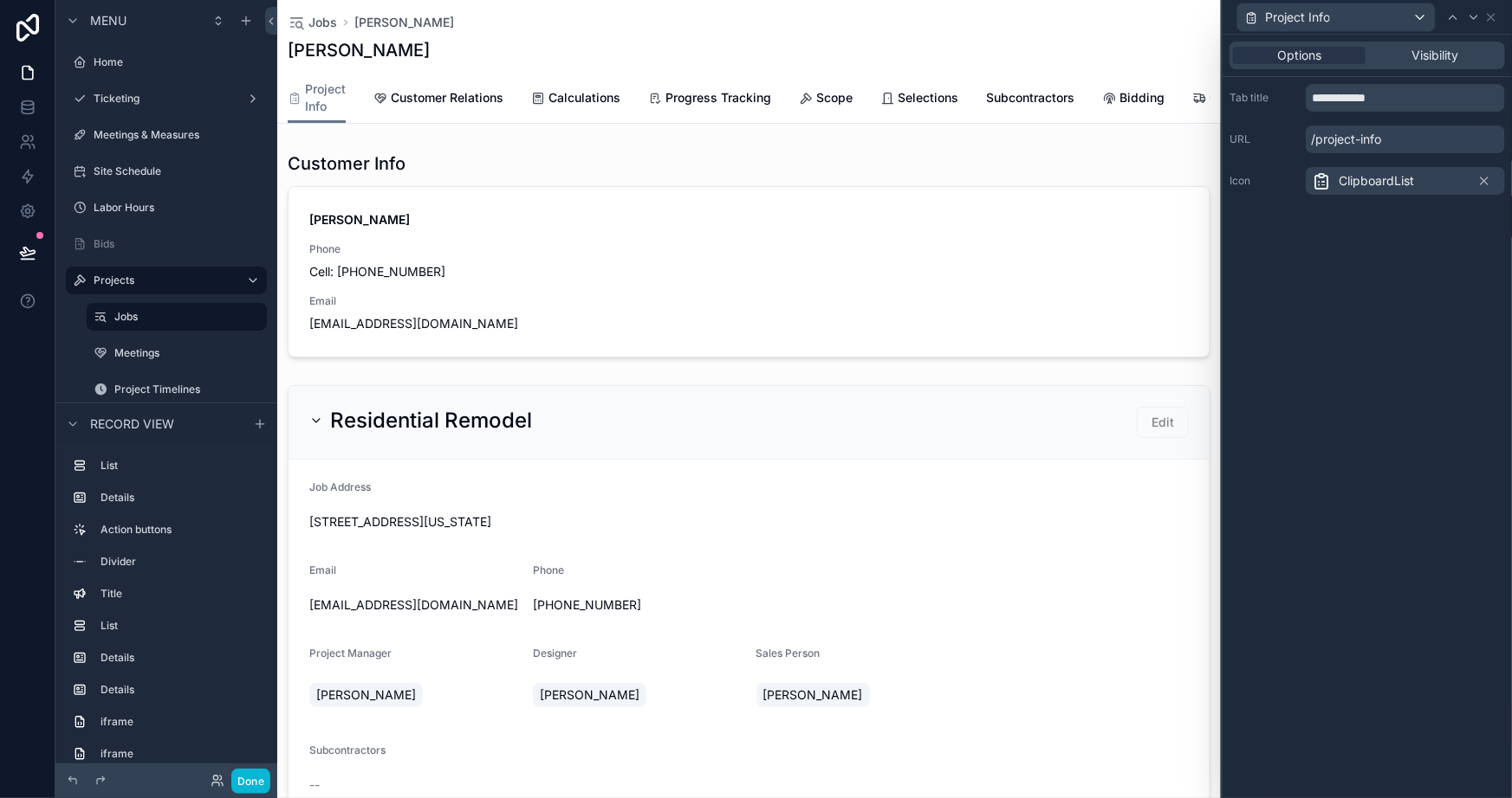
scroll to position [353, 0]
click at [1335, 99] on input "**********" at bounding box center [1405, 98] width 200 height 28
type input "****"
click at [1388, 364] on div "Options Visibility Tab title **** URL /project-info Icon ClipboardList" at bounding box center [1367, 416] width 290 height 764
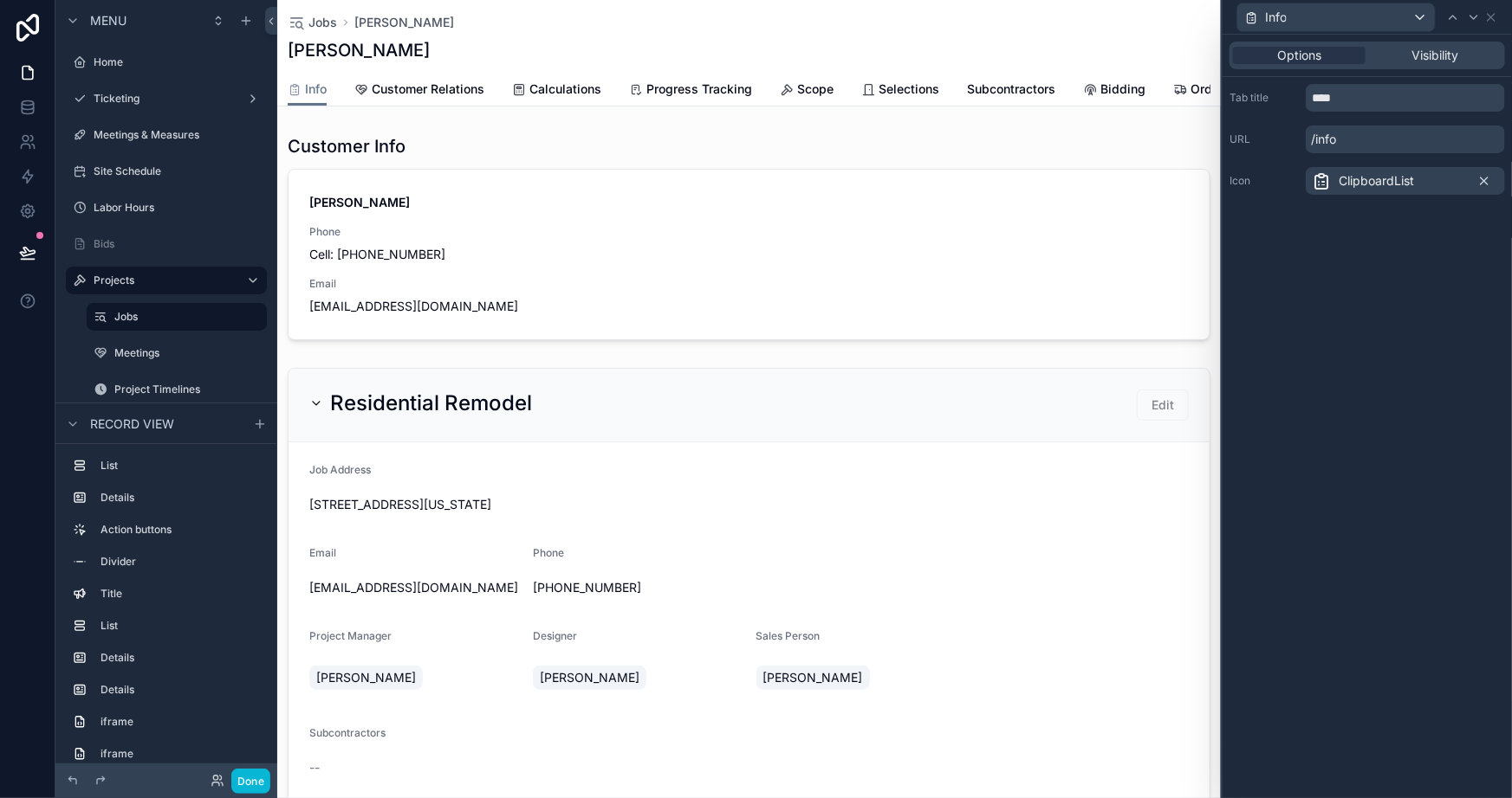
click at [1482, 178] on icon at bounding box center [1484, 181] width 7 height 7
click at [1431, 270] on div "Options Visibility Tab title **** URL /info Icon Select an icon" at bounding box center [1367, 416] width 290 height 764
click at [1478, 18] on icon at bounding box center [1474, 18] width 14 height 14
click at [1405, 94] on input "**********" at bounding box center [1405, 98] width 200 height 28
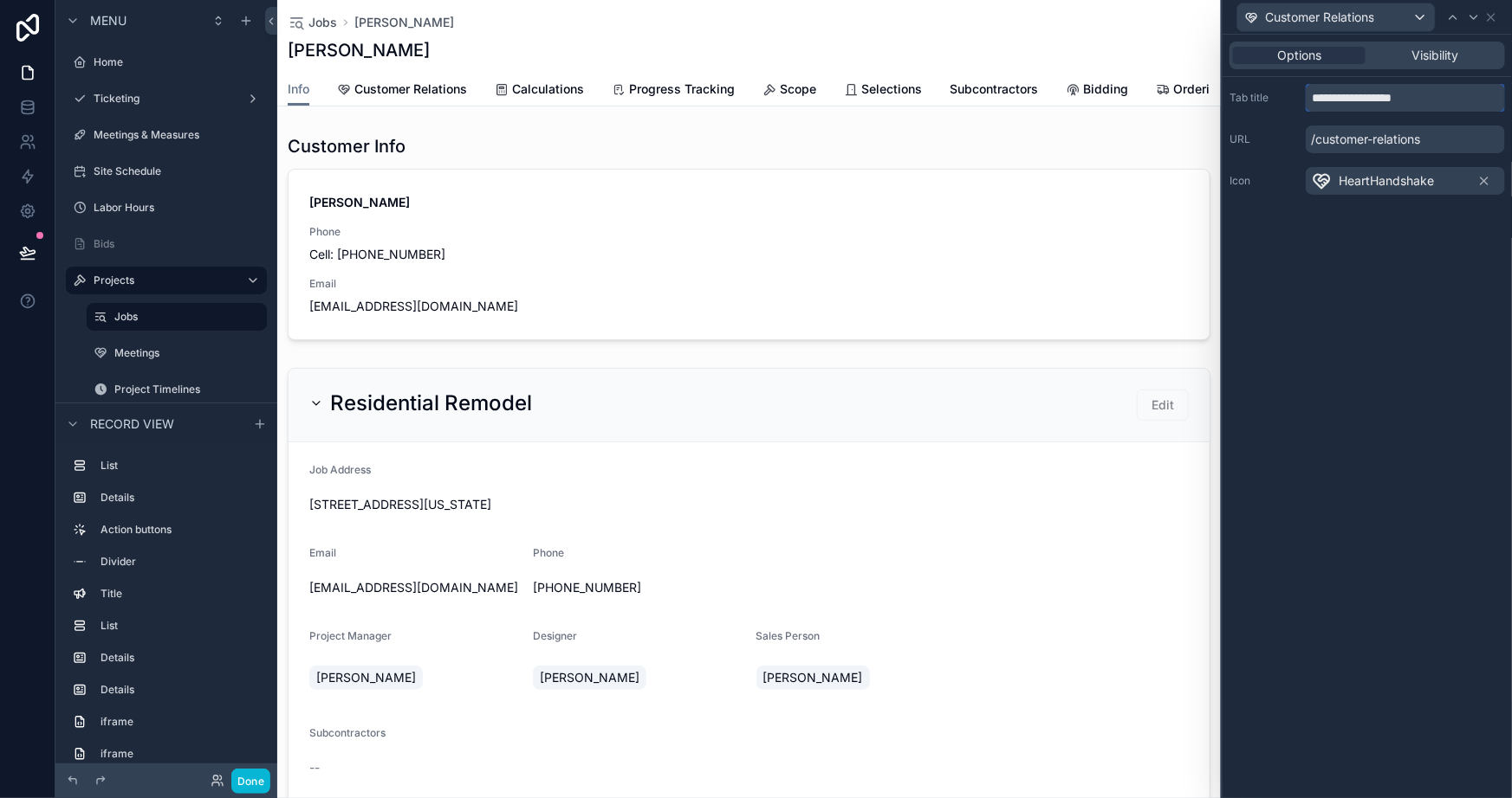
click at [1405, 94] on input "**********" at bounding box center [1405, 98] width 200 height 28
type input "********"
click at [1480, 183] on icon at bounding box center [1484, 181] width 14 height 14
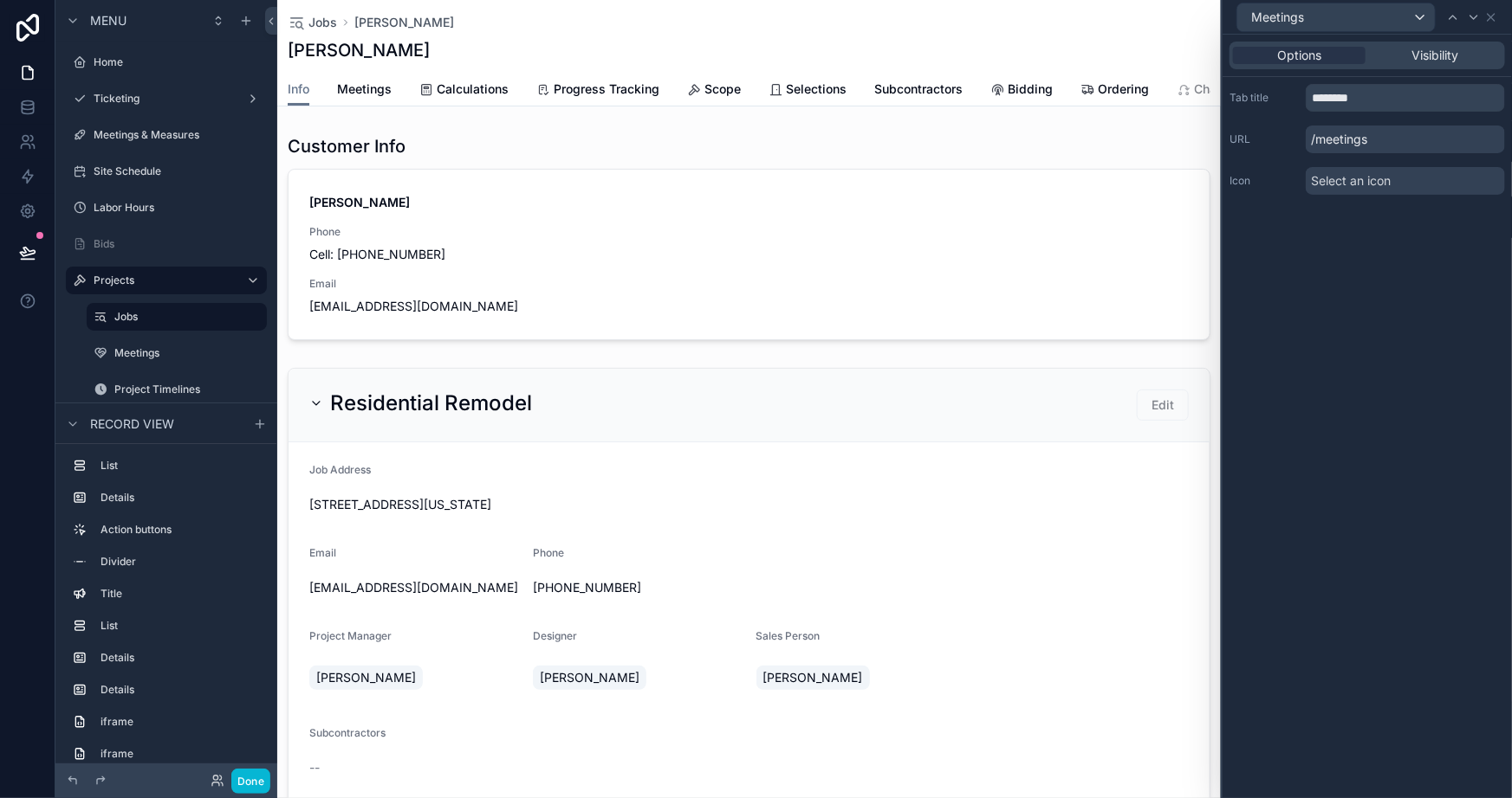
click at [1444, 270] on div "Options Visibility Tab title ******** URL /meetings Icon Select an icon" at bounding box center [1367, 416] width 290 height 764
click at [1473, 13] on icon at bounding box center [1474, 18] width 14 height 14
click at [1481, 174] on icon at bounding box center [1484, 181] width 14 height 14
click at [1473, 21] on icon at bounding box center [1474, 18] width 14 height 14
click at [1438, 103] on input "**********" at bounding box center [1405, 98] width 200 height 28
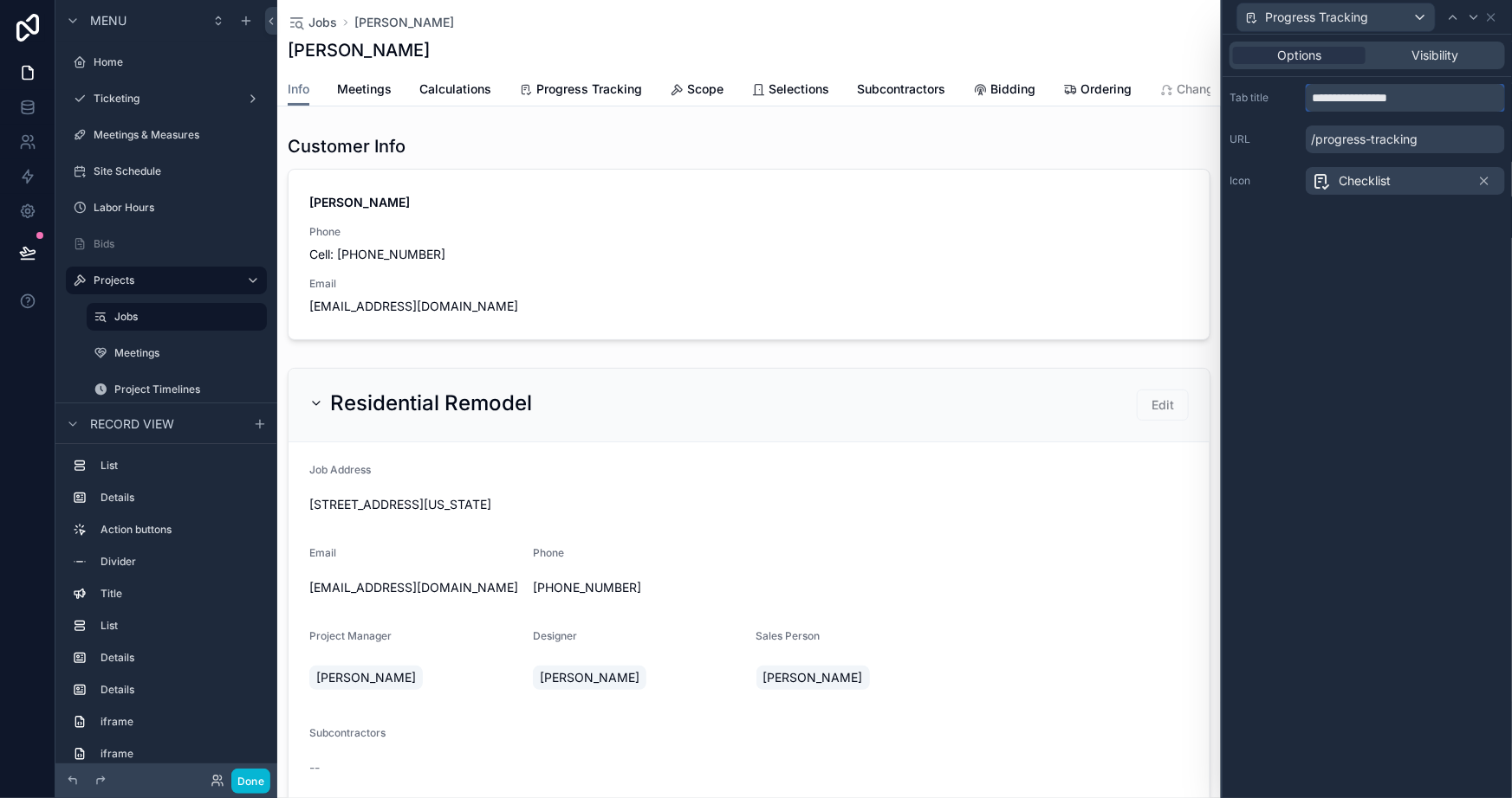
click at [1438, 103] on input "**********" at bounding box center [1405, 98] width 200 height 28
type input "********"
click at [1486, 185] on icon at bounding box center [1484, 181] width 14 height 14
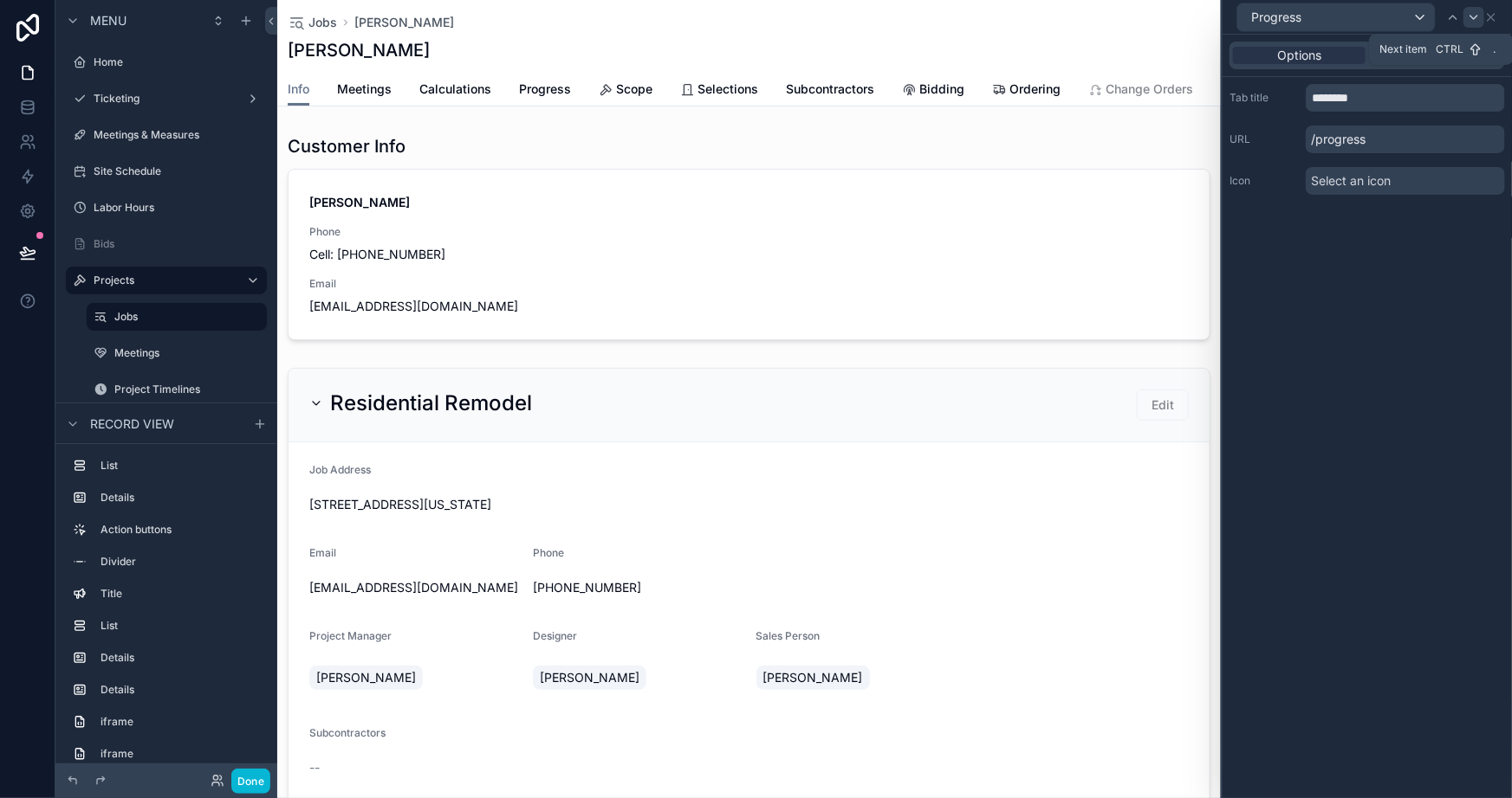
click at [1472, 14] on icon at bounding box center [1474, 18] width 14 height 14
click at [1487, 176] on icon at bounding box center [1484, 181] width 14 height 14
click at [1475, 23] on icon at bounding box center [1474, 18] width 14 height 14
click at [1485, 181] on icon at bounding box center [1484, 181] width 7 height 7
click at [1475, 21] on icon at bounding box center [1474, 18] width 14 height 14
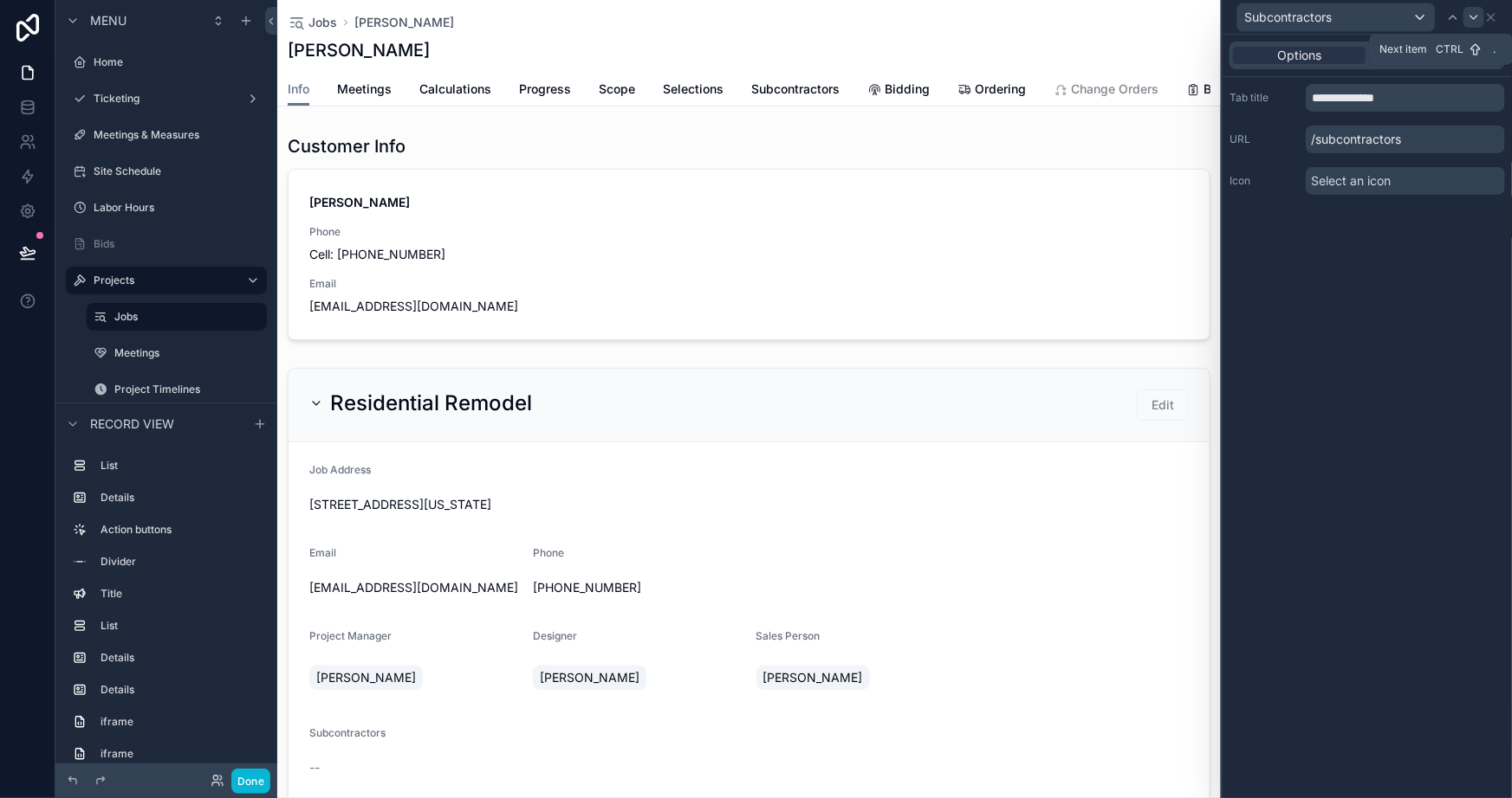
click at [1467, 18] on icon at bounding box center [1474, 18] width 14 height 14
click at [1480, 177] on icon at bounding box center [1484, 181] width 14 height 14
click at [1471, 17] on icon at bounding box center [1474, 18] width 14 height 14
click at [1479, 178] on icon at bounding box center [1484, 181] width 14 height 14
click at [1469, 16] on icon at bounding box center [1474, 18] width 14 height 14
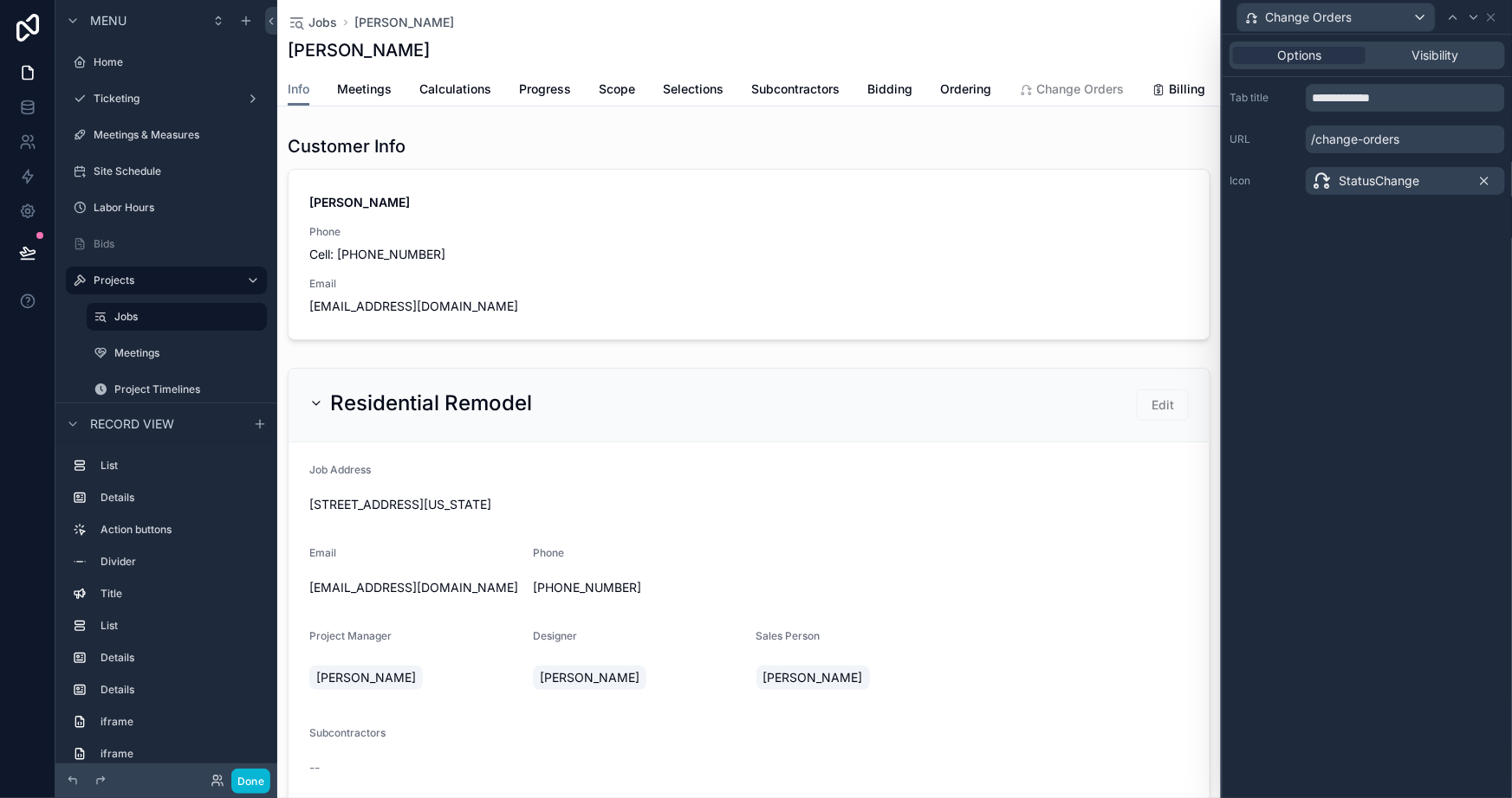
click at [1484, 179] on icon at bounding box center [1484, 181] width 14 height 14
click at [1475, 16] on icon at bounding box center [1474, 18] width 14 height 14
click at [1485, 183] on icon at bounding box center [1484, 181] width 14 height 14
click at [1473, 25] on div at bounding box center [1474, 18] width 21 height 21
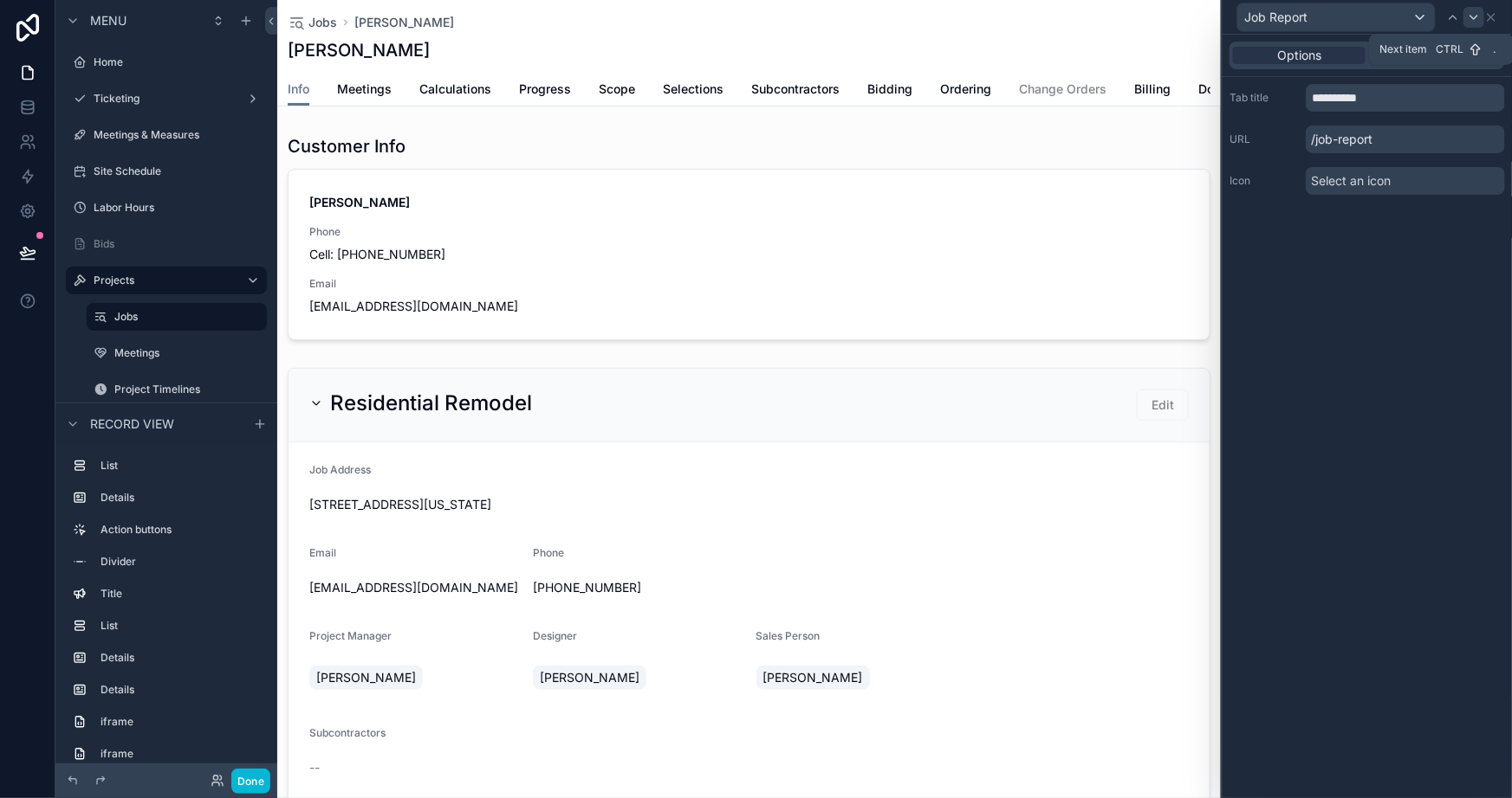
click at [1468, 18] on icon at bounding box center [1474, 18] width 14 height 14
click at [1407, 363] on div "Options Visibility Tab title **** URL /info Icon Select an icon" at bounding box center [1367, 416] width 290 height 764
click at [251, 783] on button "Done" at bounding box center [250, 781] width 39 height 25
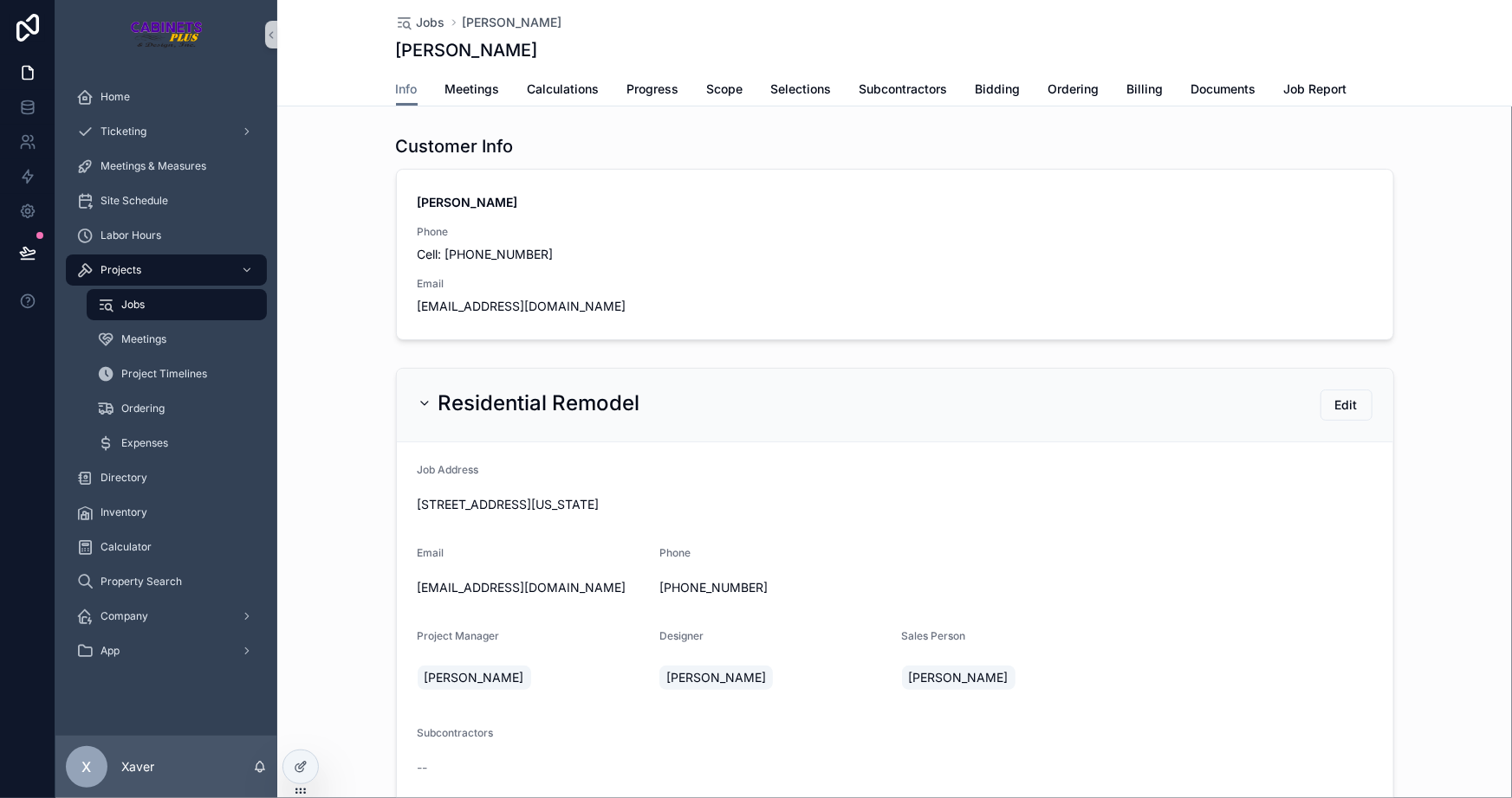
click at [310, 250] on div "Customer Info [PERSON_NAME] Phone Cell: [PHONE_NUMBER] Email [EMAIL_ADDRESS][DO…" at bounding box center [895, 236] width 1234 height 220
click at [919, 85] on span "Subcontractors" at bounding box center [904, 89] width 88 height 18
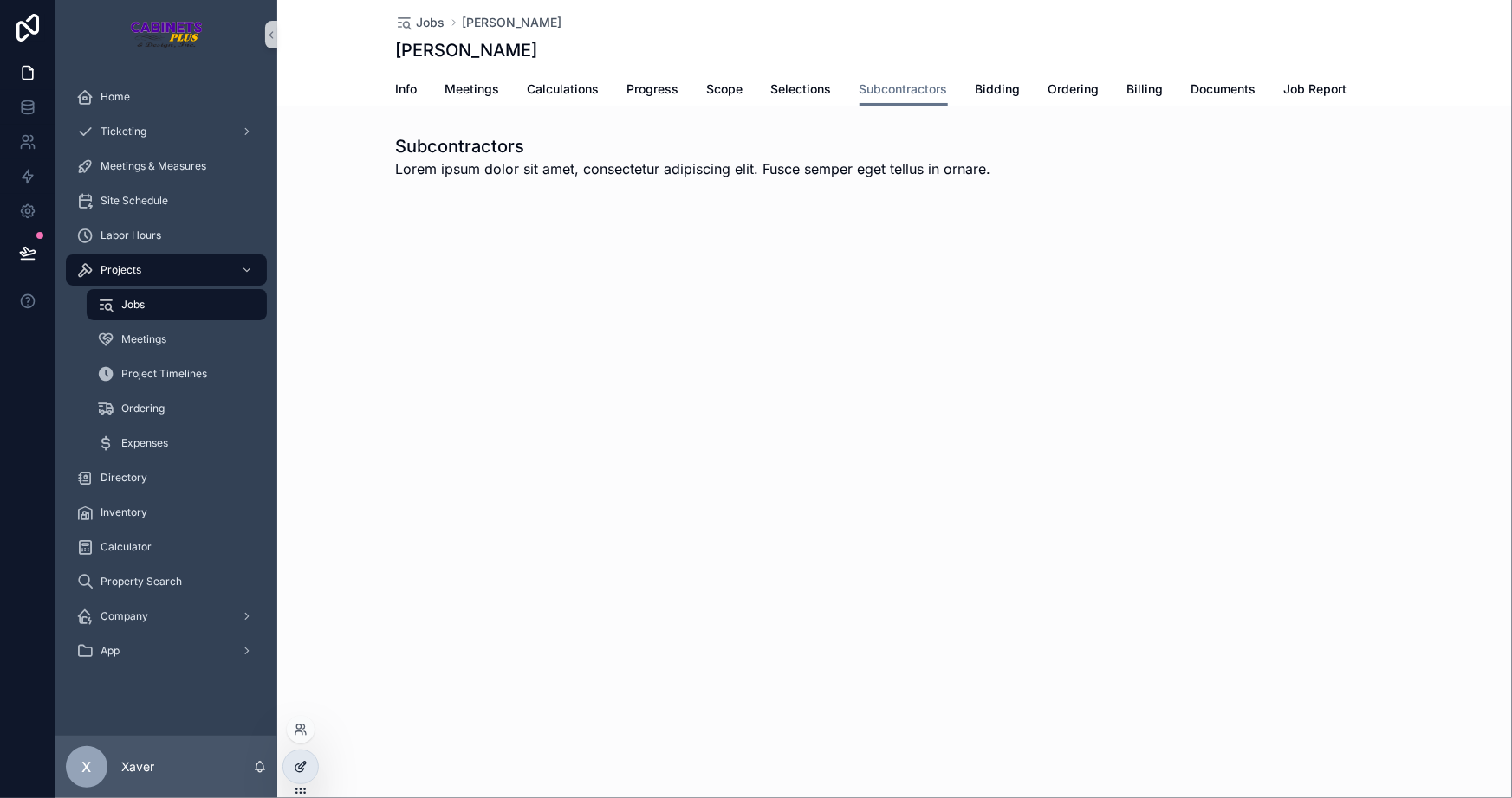
click at [299, 768] on icon at bounding box center [302, 766] width 7 height 7
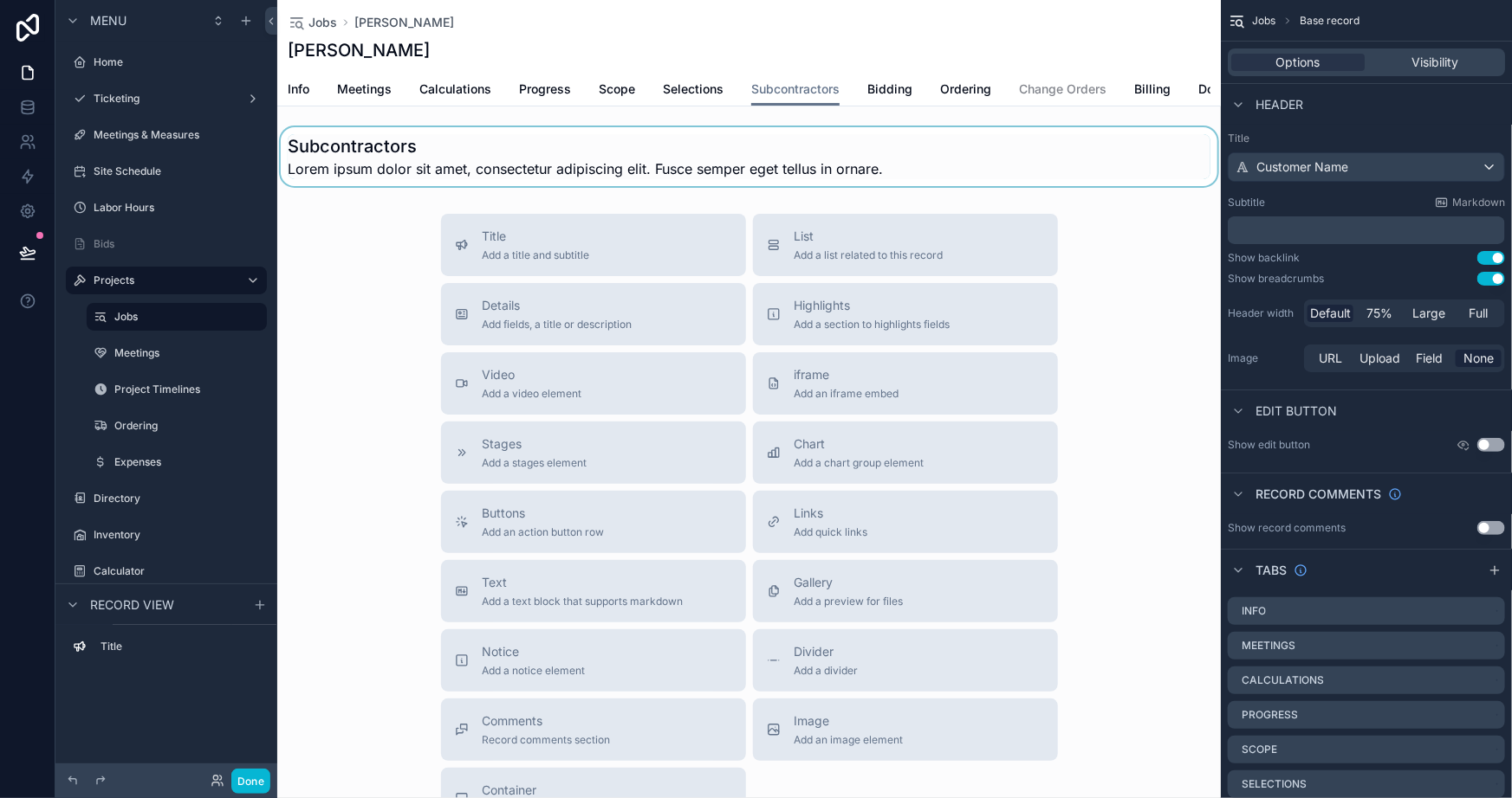
click at [503, 161] on div "scrollable content" at bounding box center [749, 156] width 944 height 59
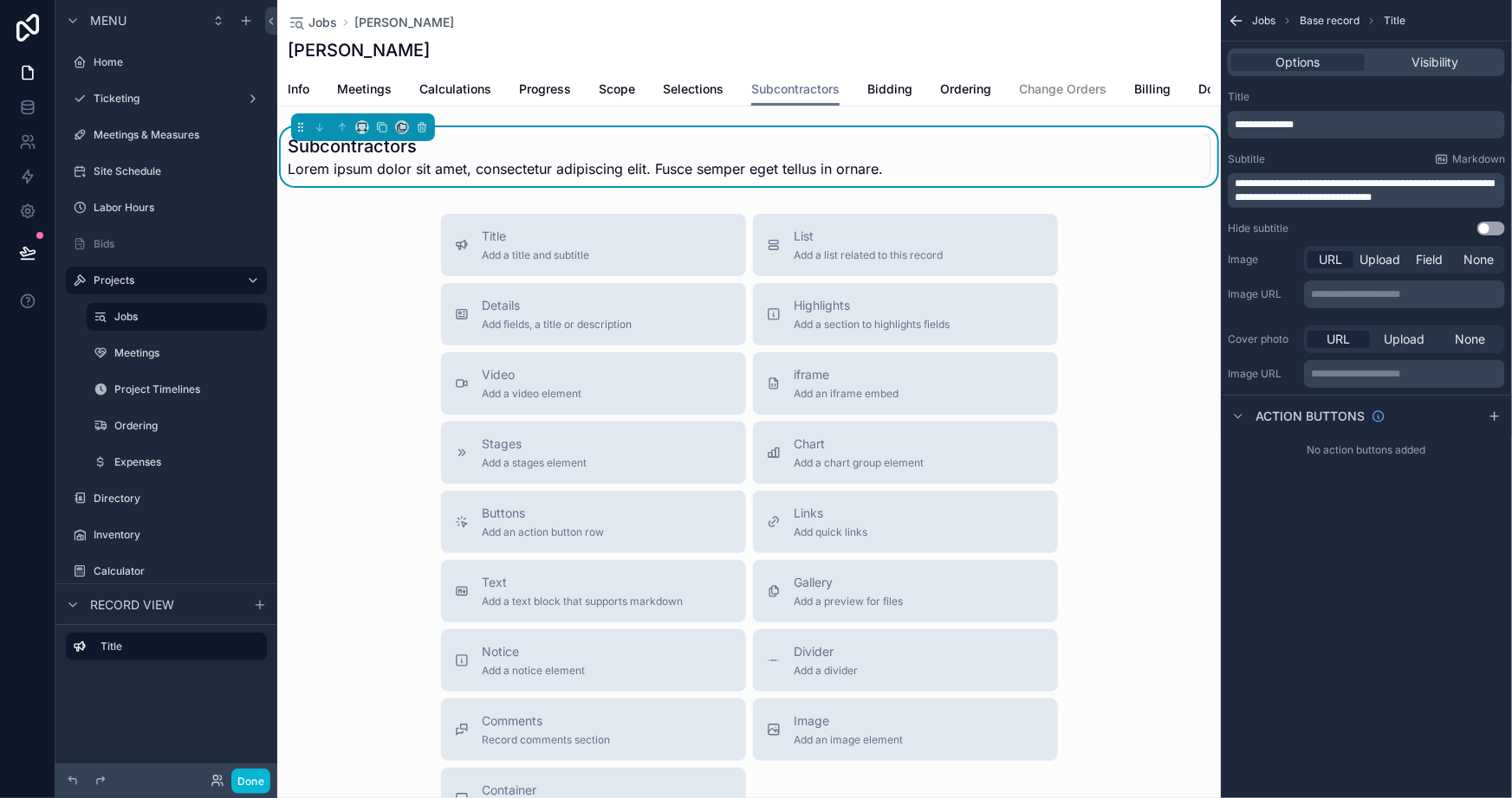
click at [1441, 206] on div "**********" at bounding box center [1366, 191] width 278 height 35
click at [1441, 199] on p "**********" at bounding box center [1368, 191] width 267 height 28
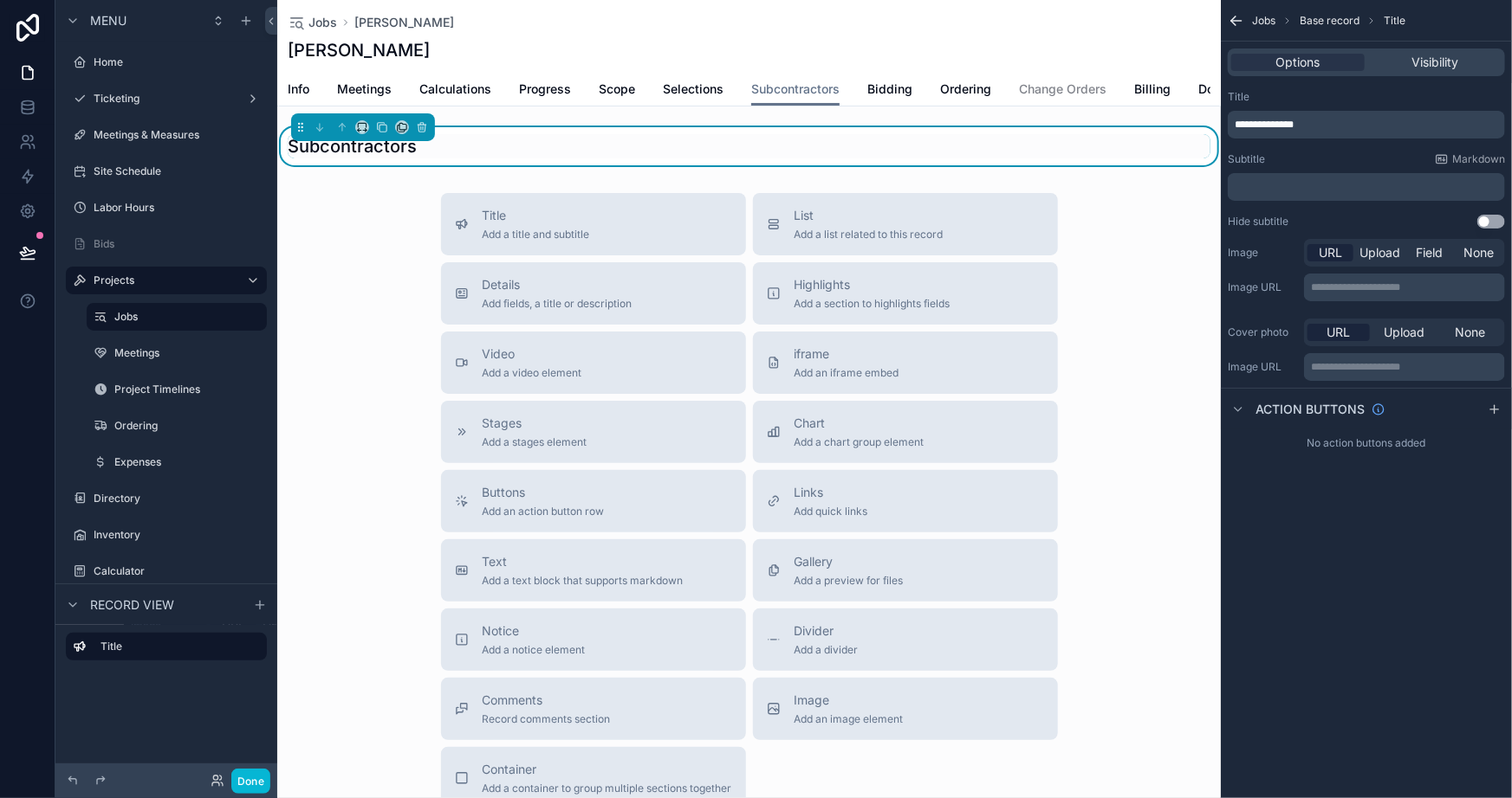
click at [1413, 648] on div "**********" at bounding box center [1366, 399] width 292 height 798
click at [587, 311] on span "Add fields, a title or description" at bounding box center [557, 304] width 150 height 14
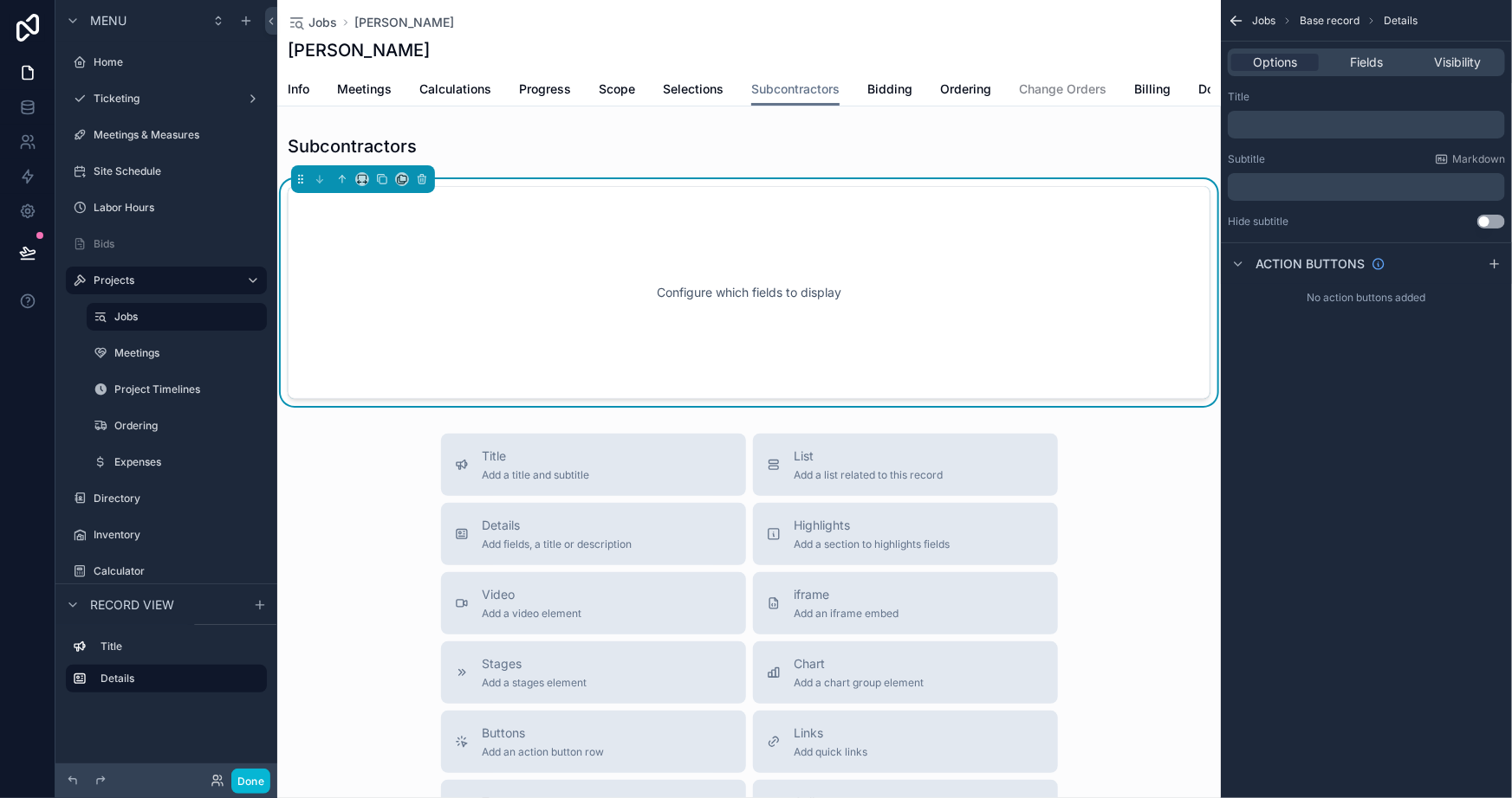
click at [869, 260] on div "Configure which fields to display" at bounding box center [749, 292] width 866 height 156
click at [1368, 61] on span "Fields" at bounding box center [1367, 62] width 33 height 18
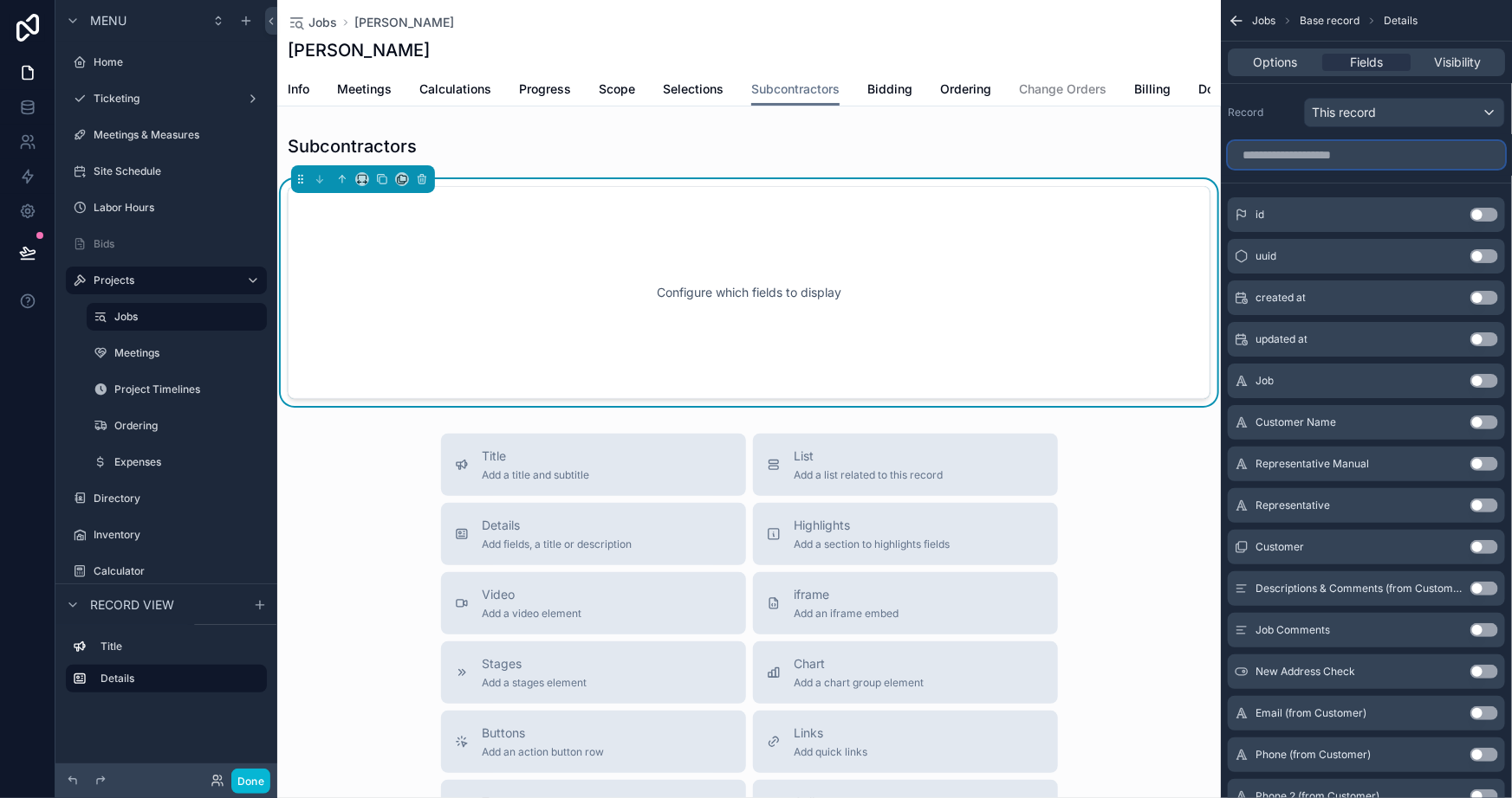
click at [1333, 155] on input "scrollable content" at bounding box center [1366, 155] width 278 height 28
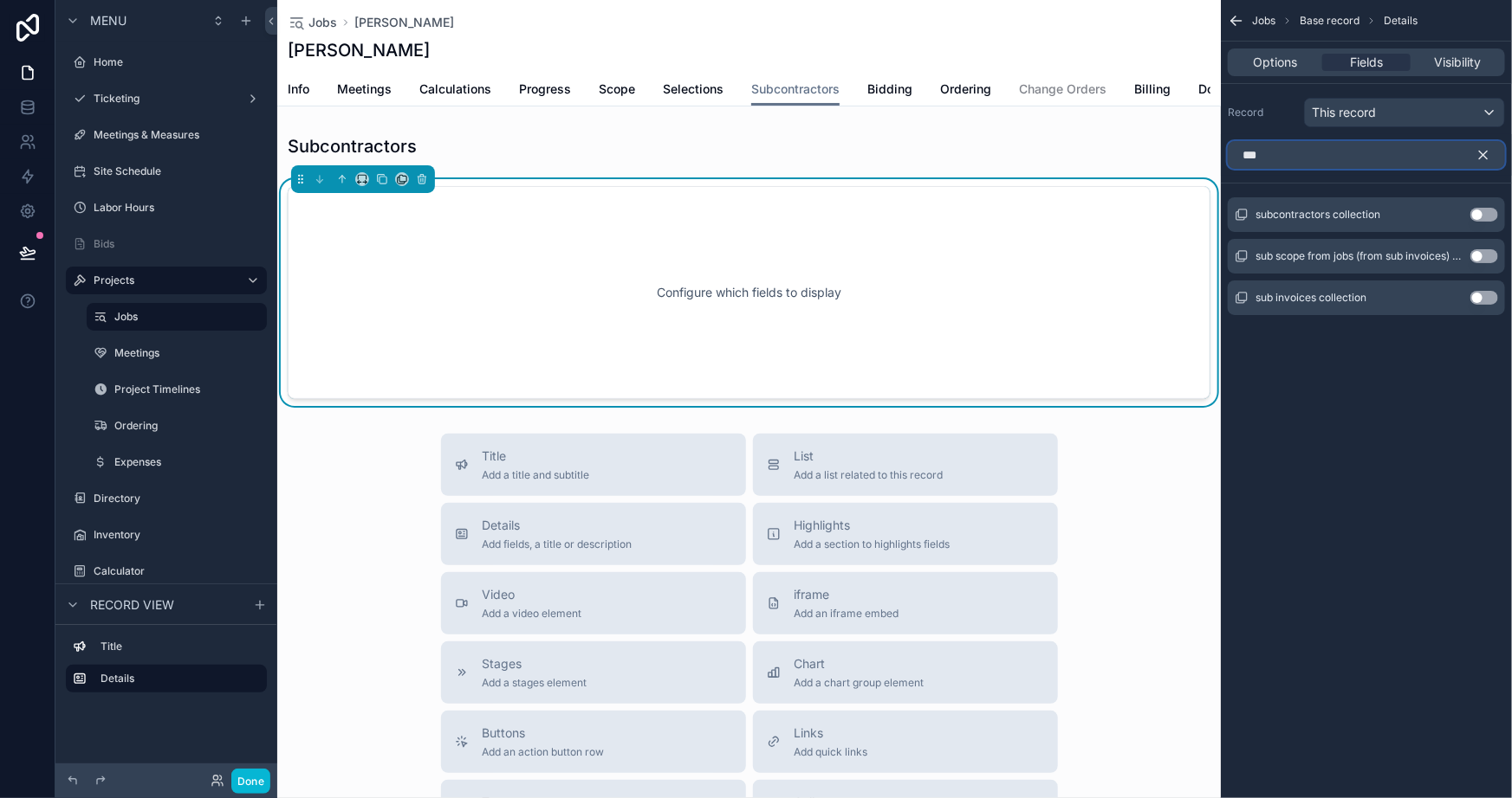
type input "***"
click at [1479, 211] on button "Use setting" at bounding box center [1485, 215] width 28 height 14
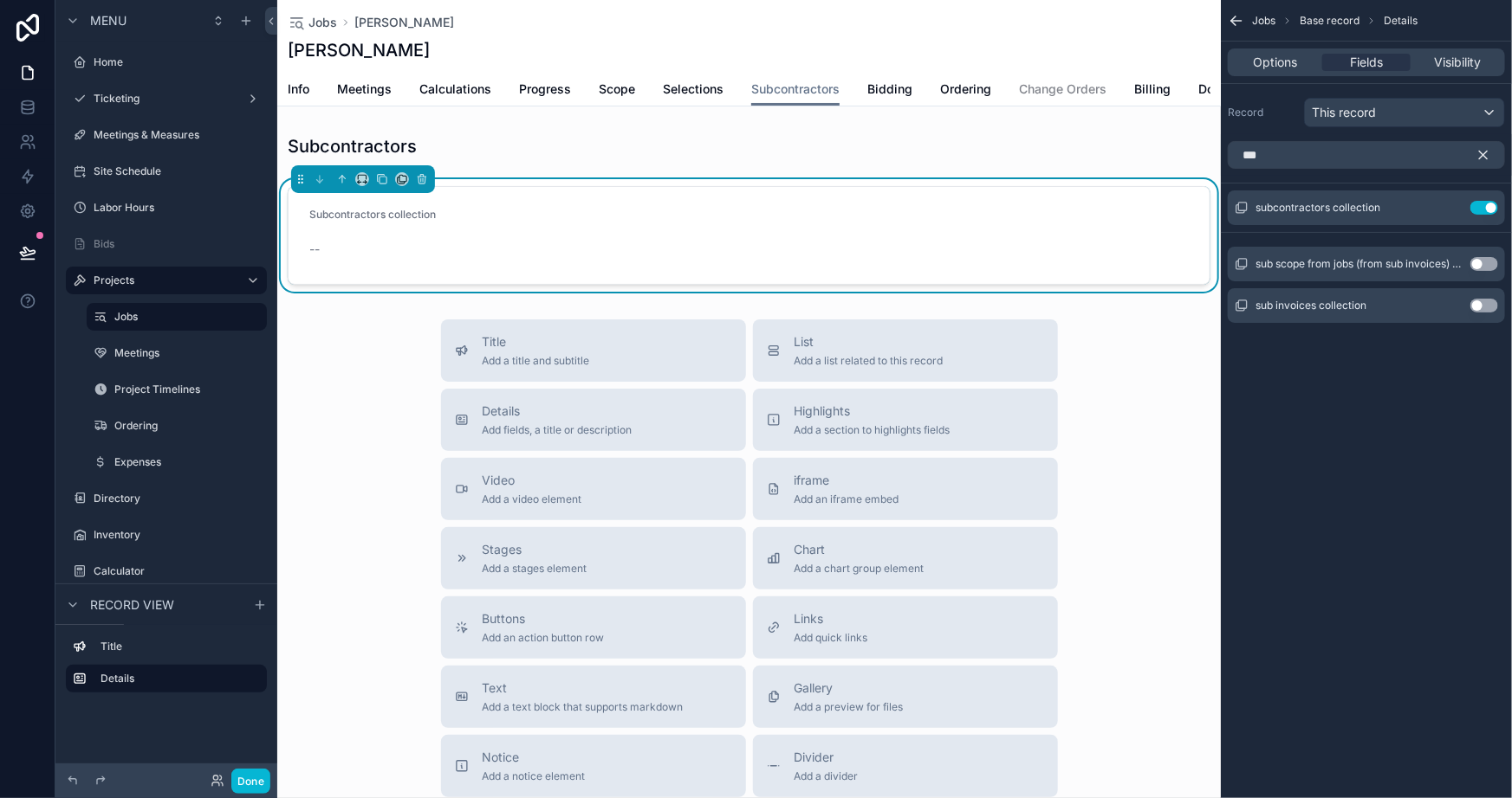
click at [1485, 156] on icon "scrollable content" at bounding box center [1483, 155] width 8 height 8
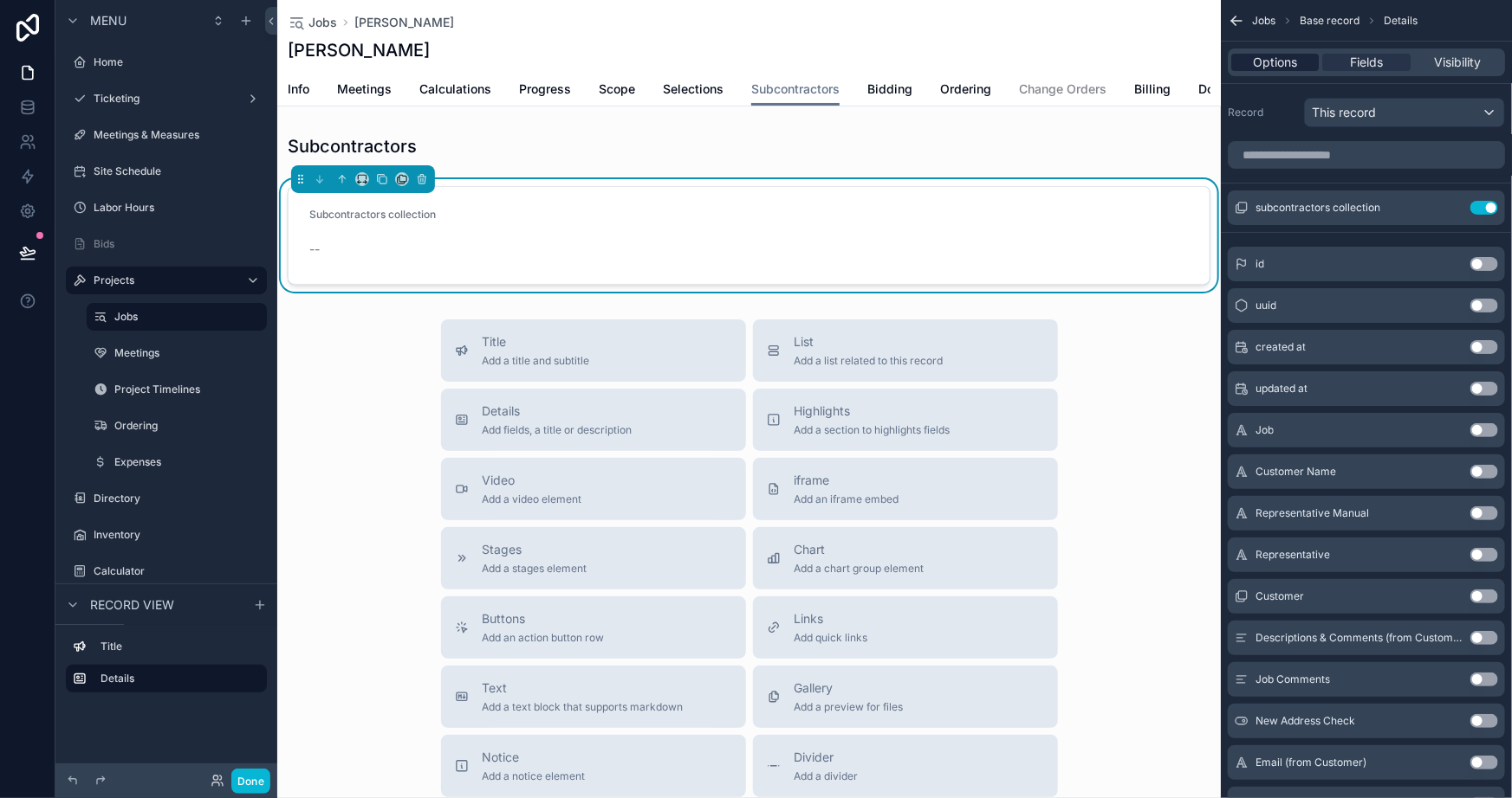
click at [1285, 54] on span "Options" at bounding box center [1275, 62] width 44 height 18
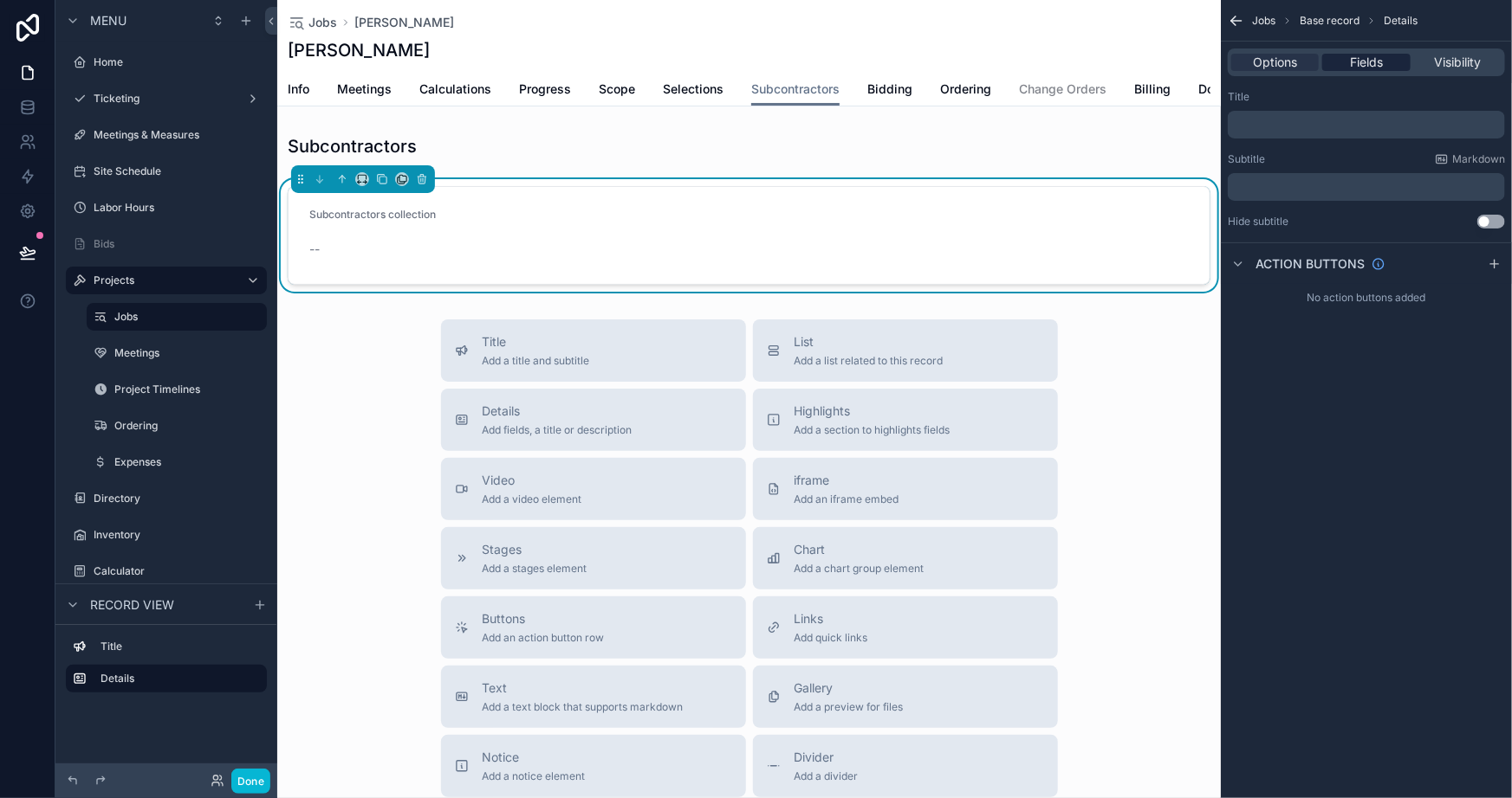
click at [1359, 60] on span "Fields" at bounding box center [1367, 62] width 33 height 18
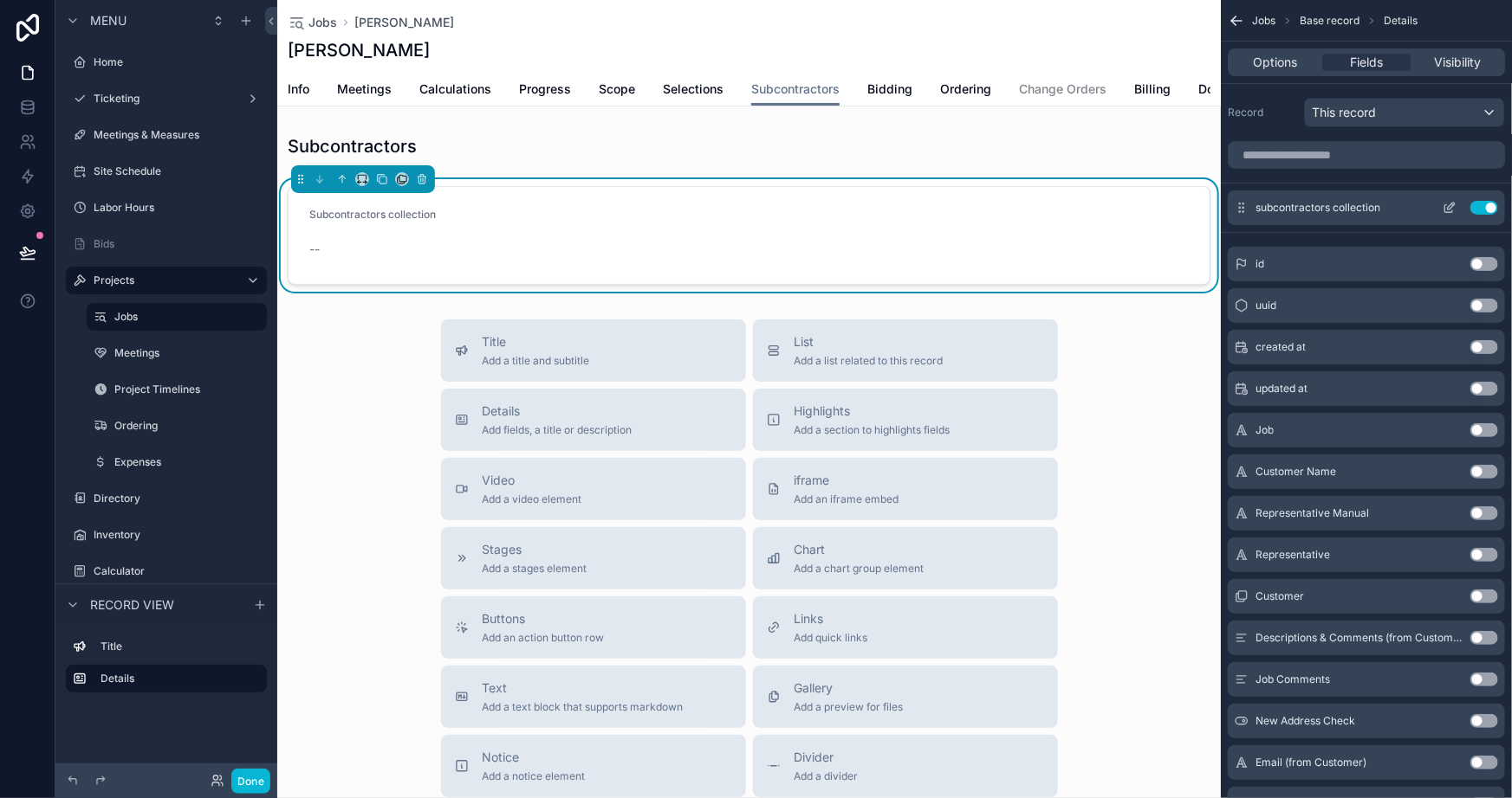
click at [1448, 206] on icon "scrollable content" at bounding box center [1450, 208] width 14 height 14
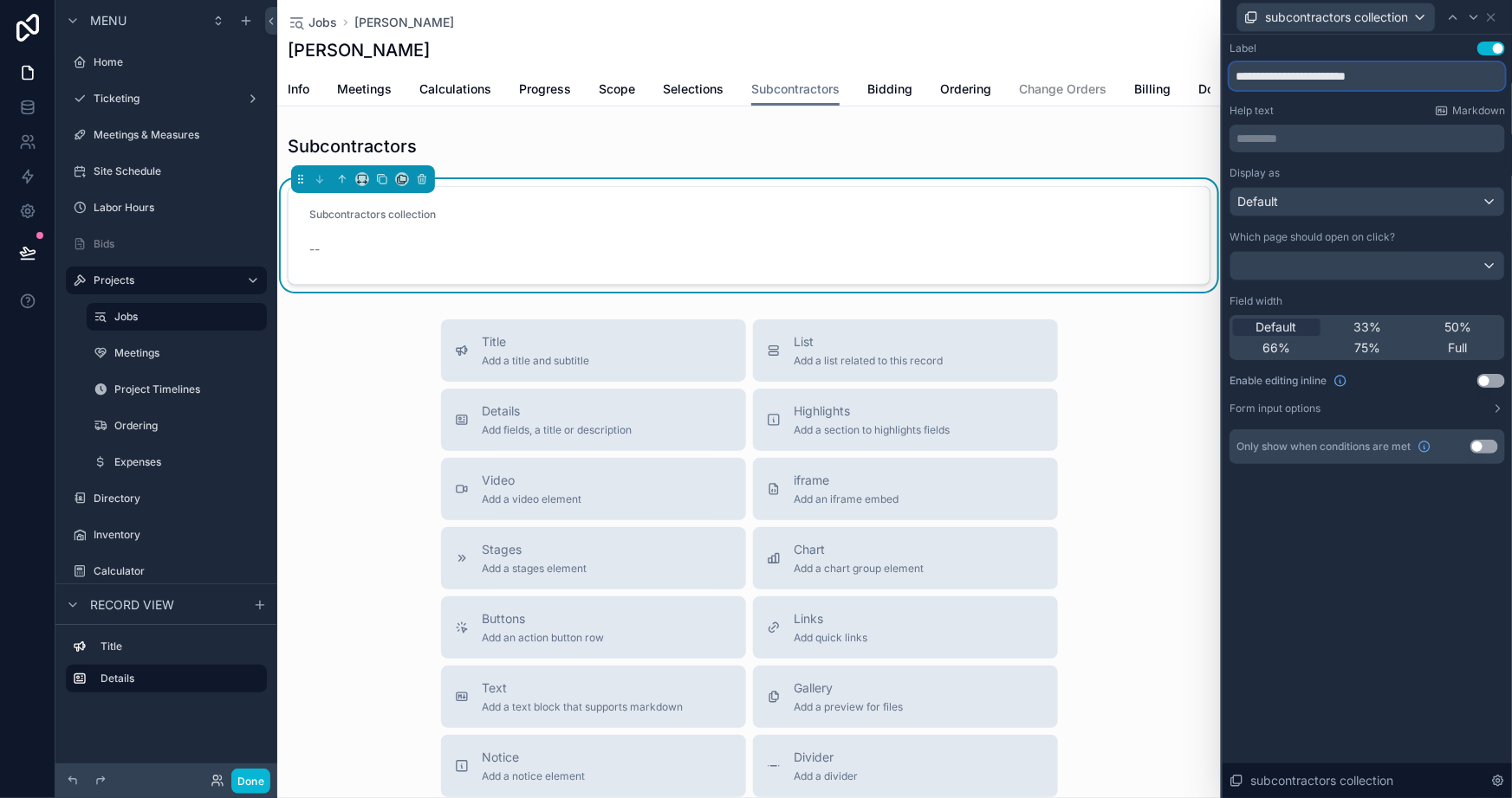
click at [1409, 77] on input "**********" at bounding box center [1367, 76] width 276 height 28
click at [1409, 76] on input "**********" at bounding box center [1367, 76] width 276 height 28
type input "**********"
drag, startPoint x: 1385, startPoint y: 550, endPoint x: 1388, endPoint y: 530, distance: 20.2
click at [1385, 552] on div "**********" at bounding box center [1367, 416] width 290 height 764
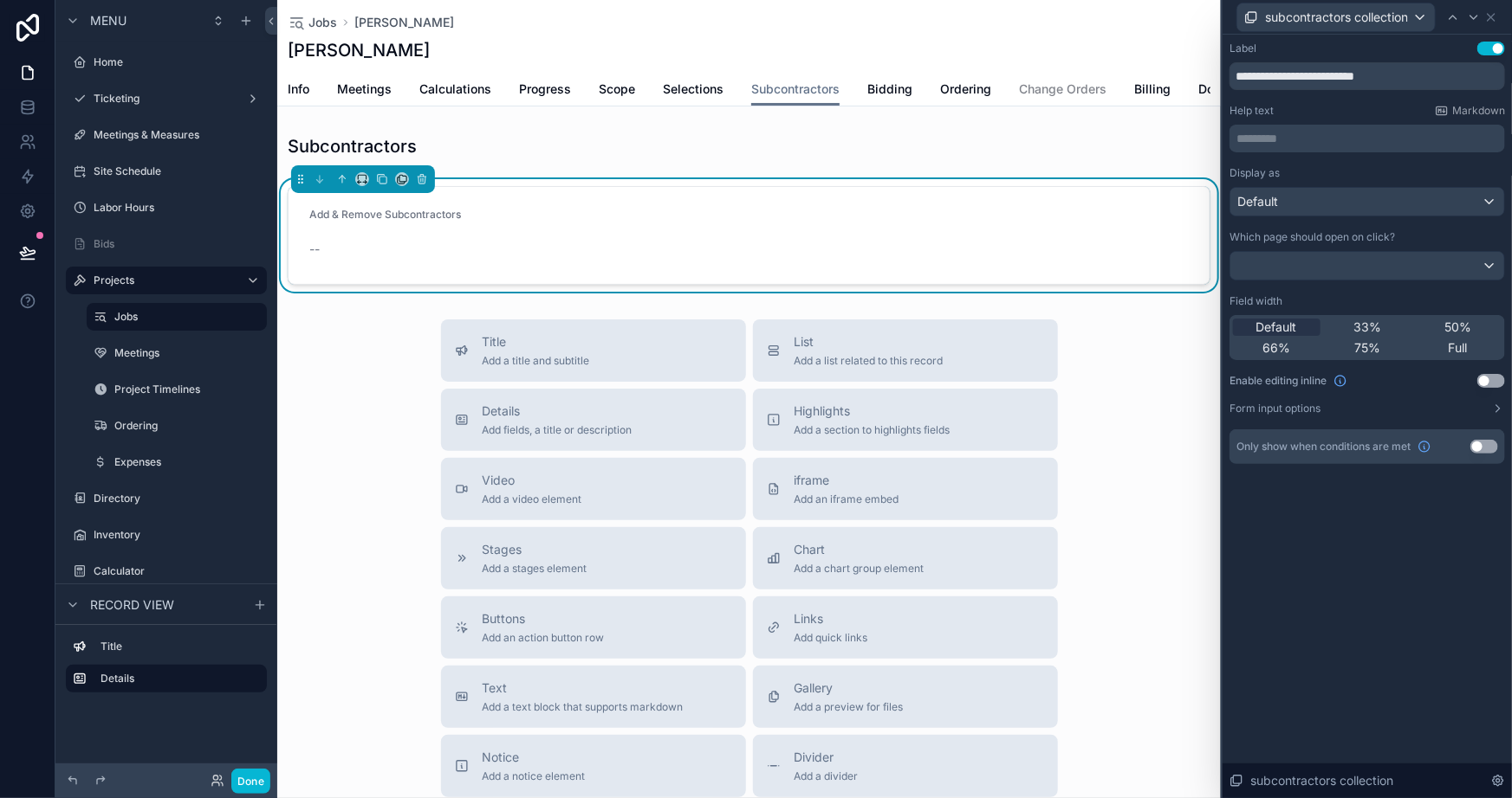
click at [1495, 380] on button "Use setting" at bounding box center [1491, 382] width 28 height 14
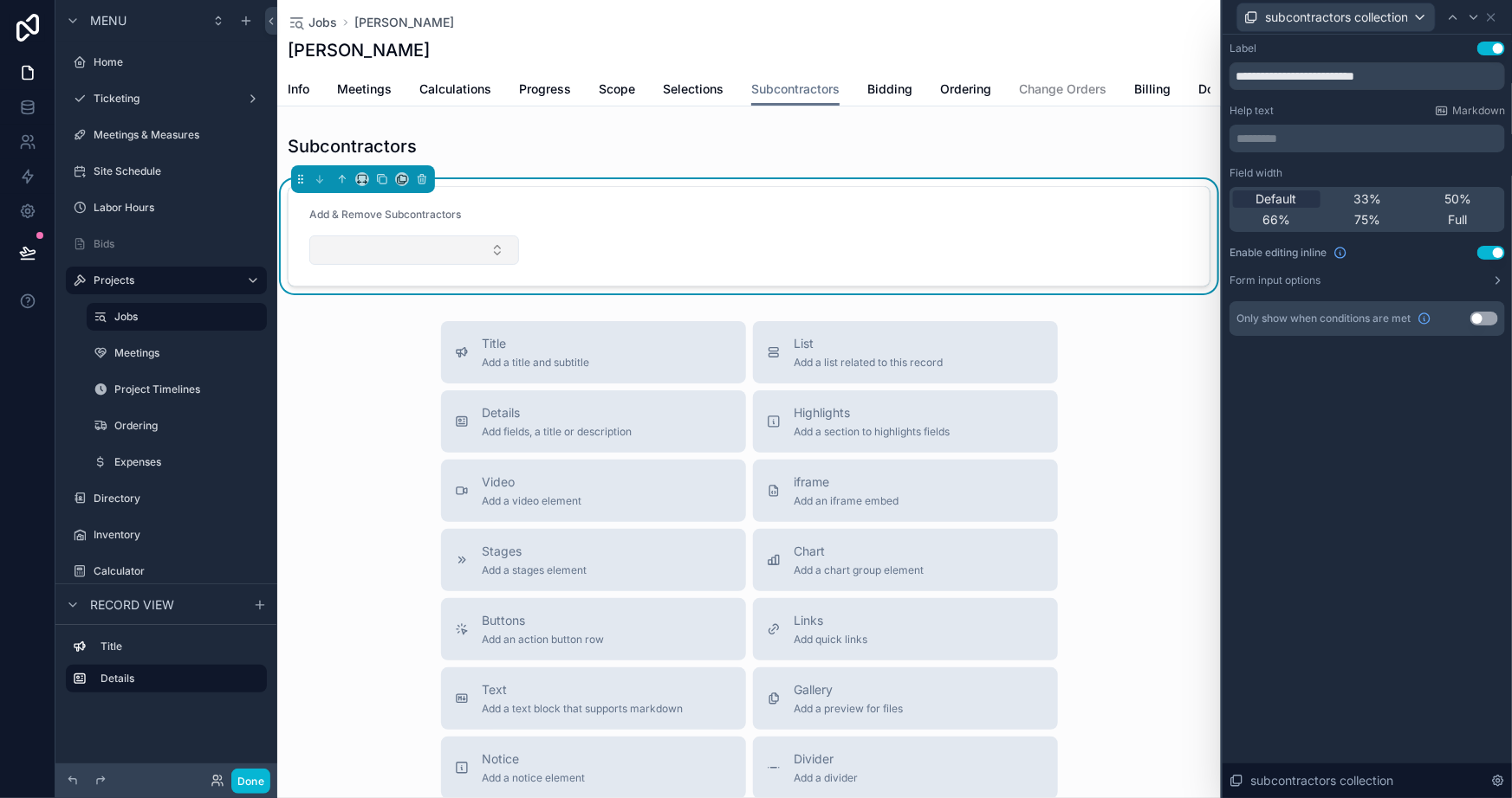
click at [483, 256] on button "Select Button" at bounding box center [414, 250] width 210 height 30
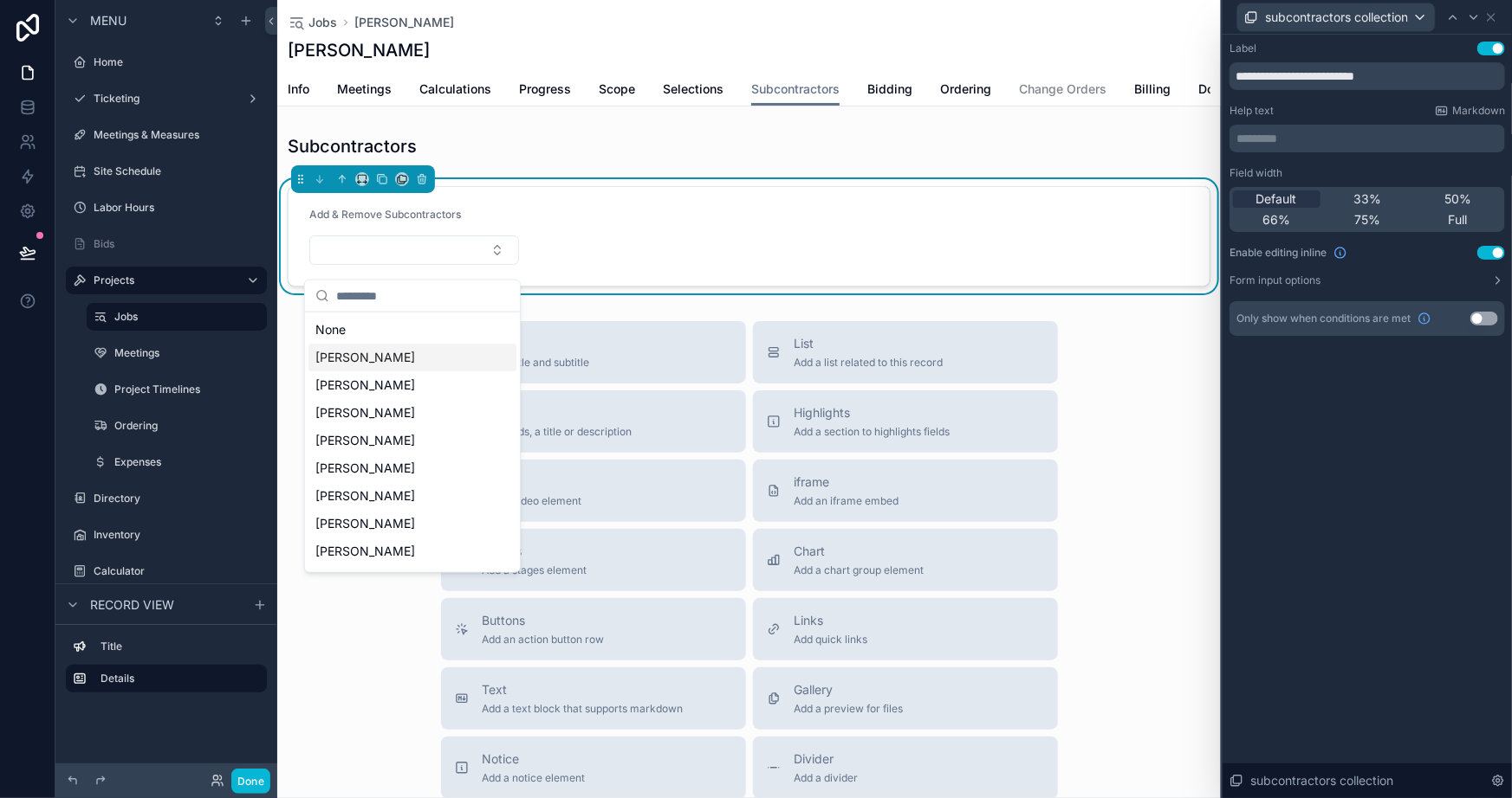
click at [398, 357] on span "[PERSON_NAME]" at bounding box center [365, 358] width 100 height 18
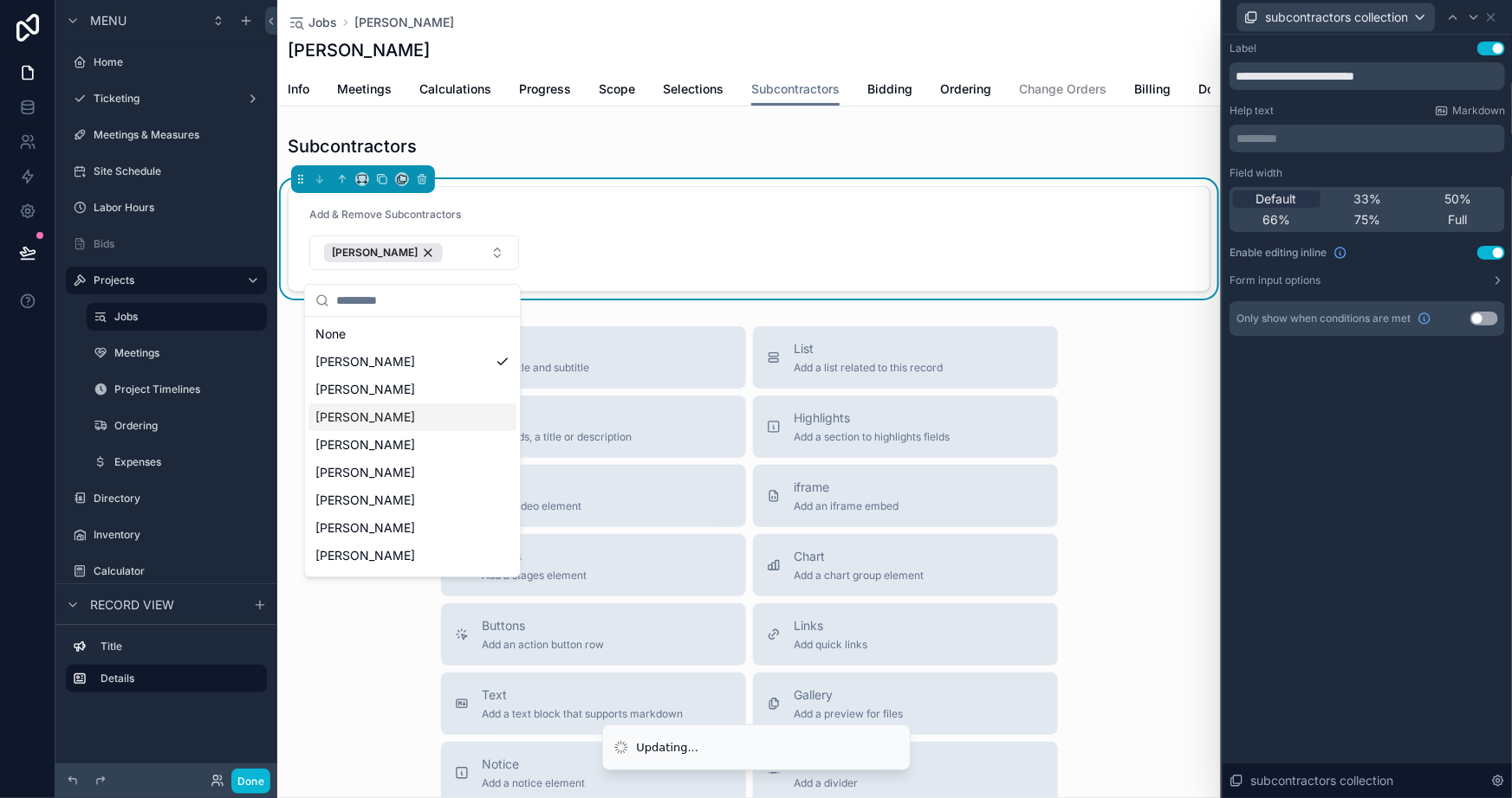
click at [434, 421] on div "[PERSON_NAME]" at bounding box center [412, 417] width 208 height 28
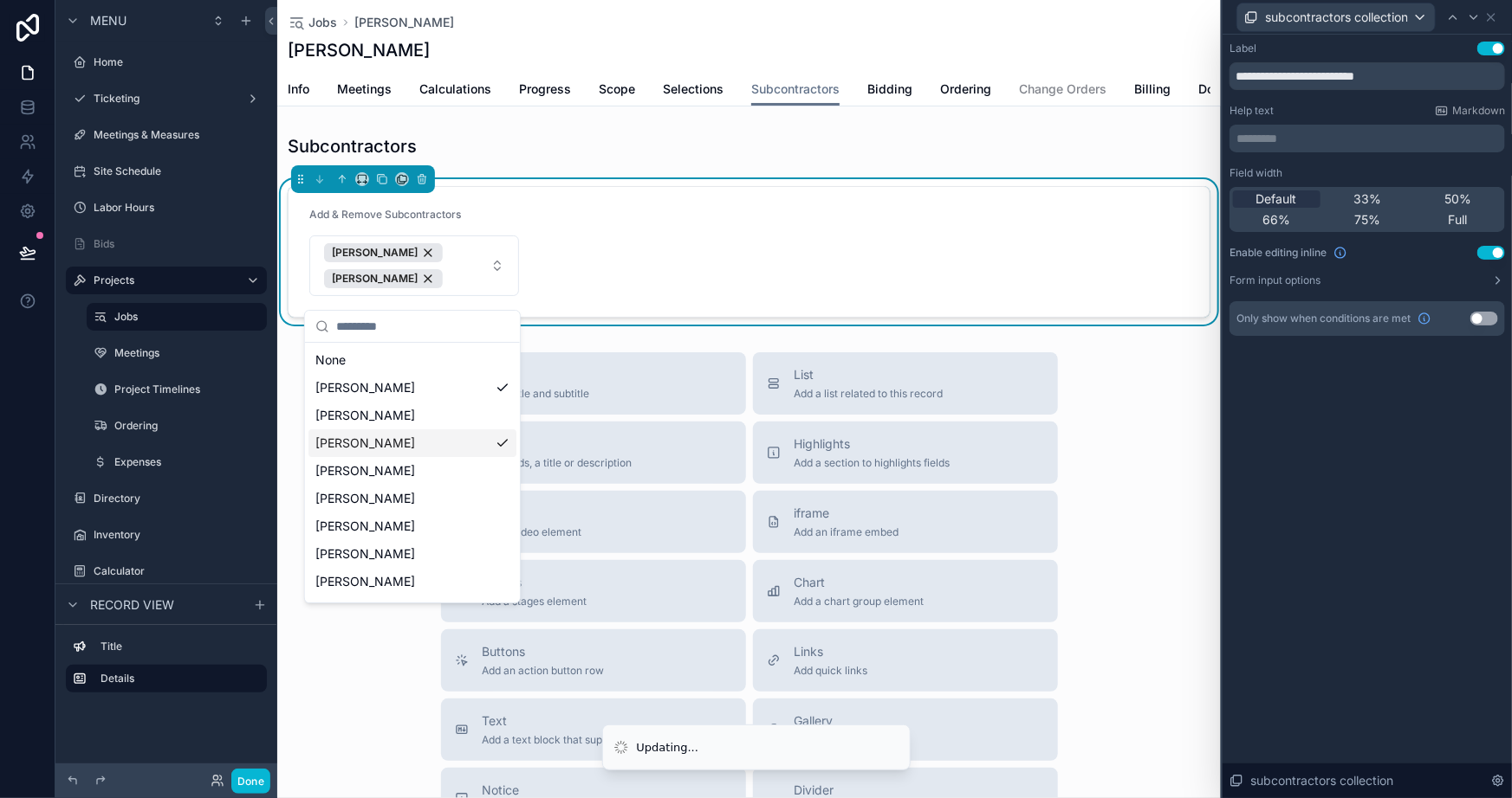
click at [467, 449] on div "[PERSON_NAME]" at bounding box center [412, 444] width 208 height 28
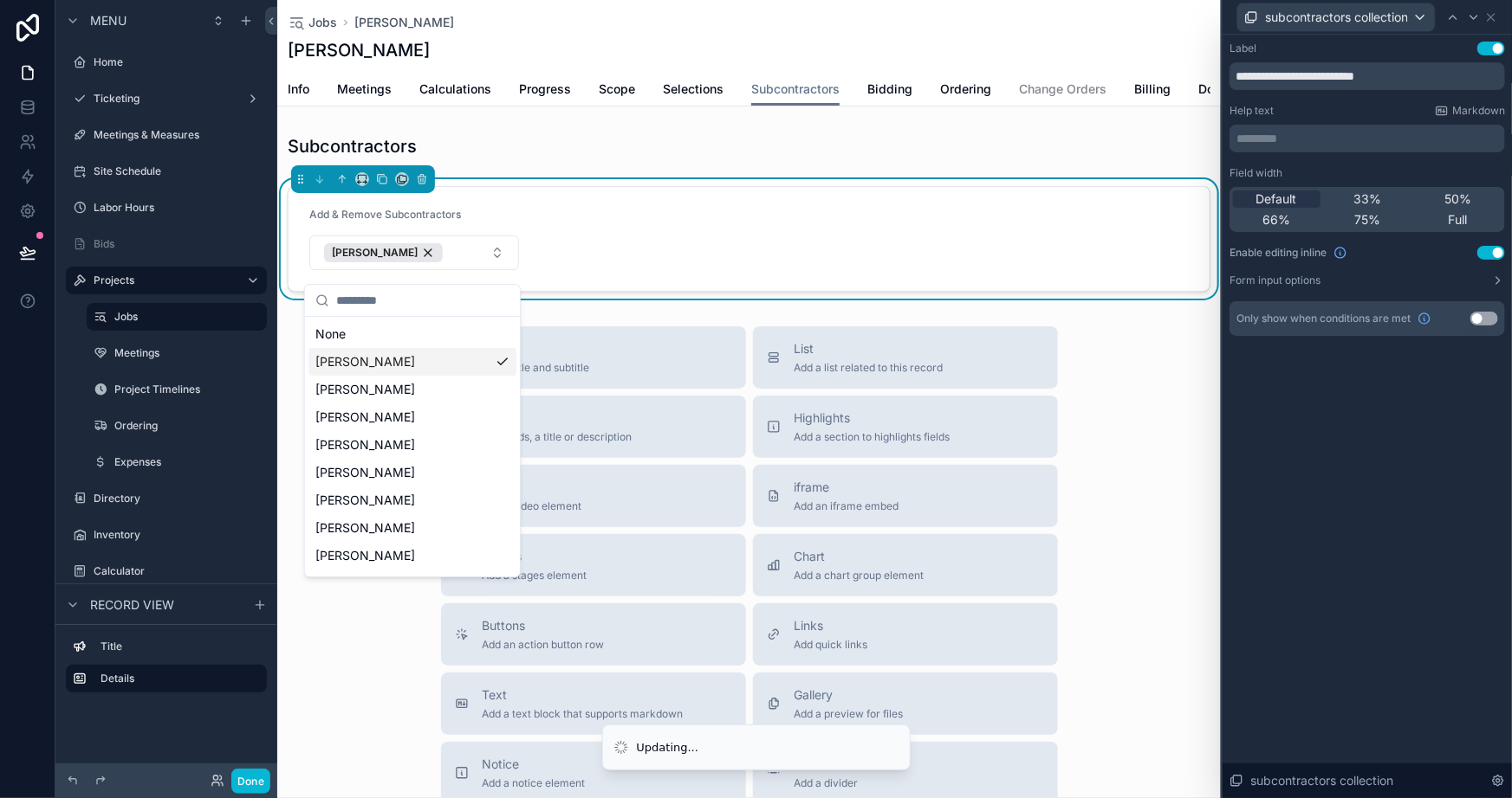
click at [482, 364] on div "[PERSON_NAME]" at bounding box center [412, 362] width 208 height 28
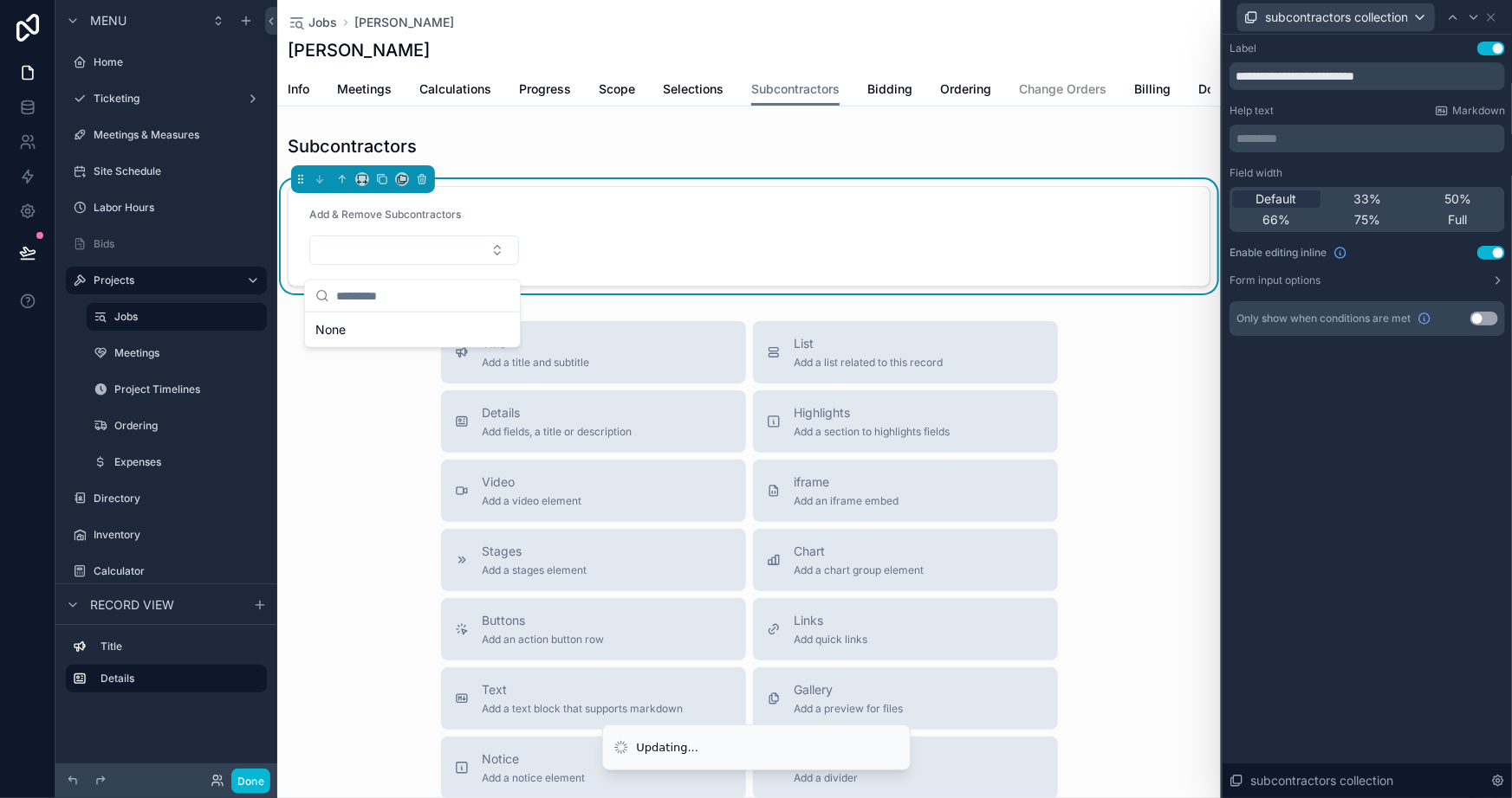
click at [654, 234] on form "Add & Remove Subcontractors" at bounding box center [749, 236] width 921 height 99
click at [1310, 277] on label "Form input options" at bounding box center [1275, 281] width 91 height 14
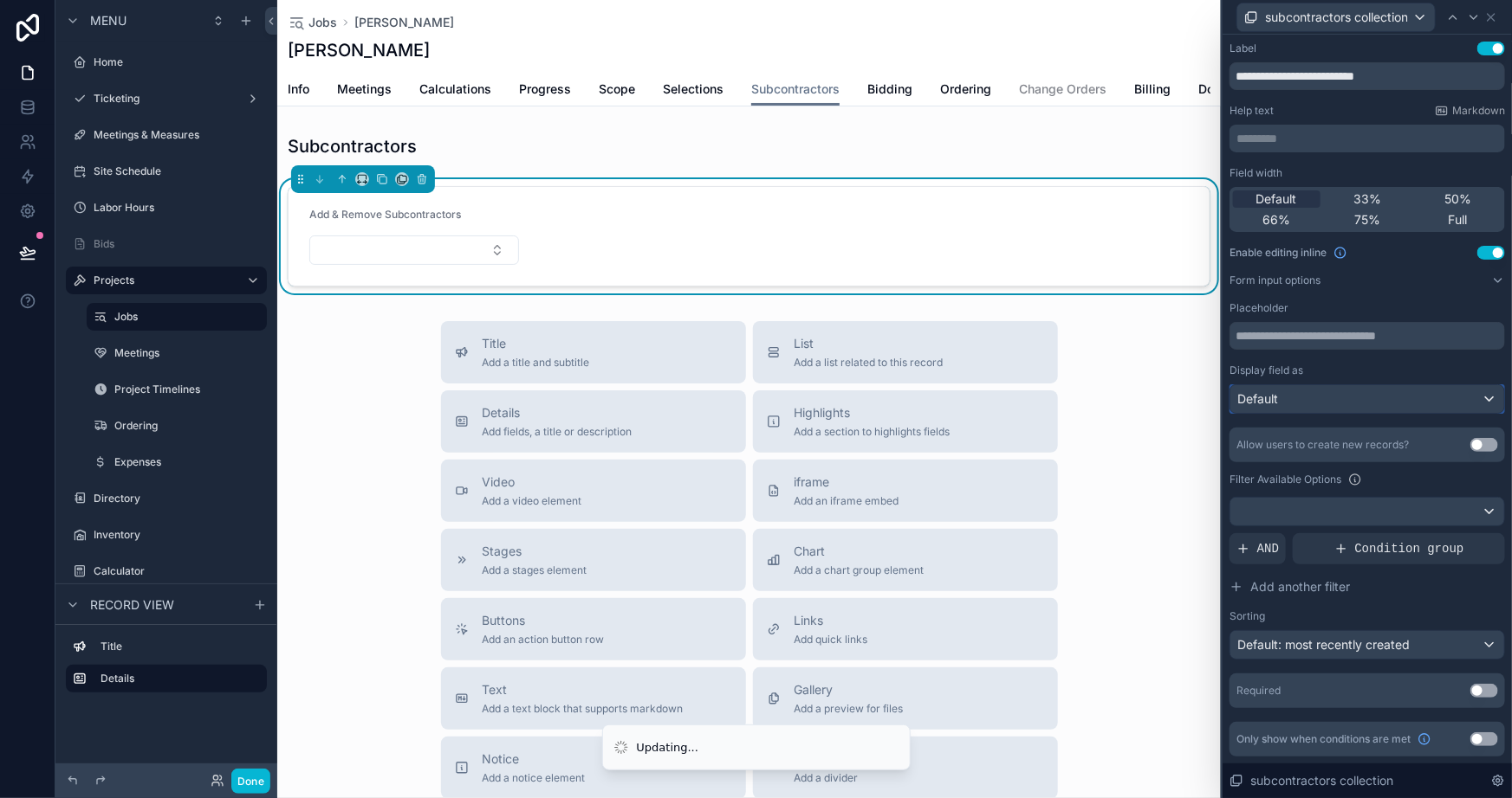
click at [1362, 399] on div "Default" at bounding box center [1367, 399] width 274 height 28
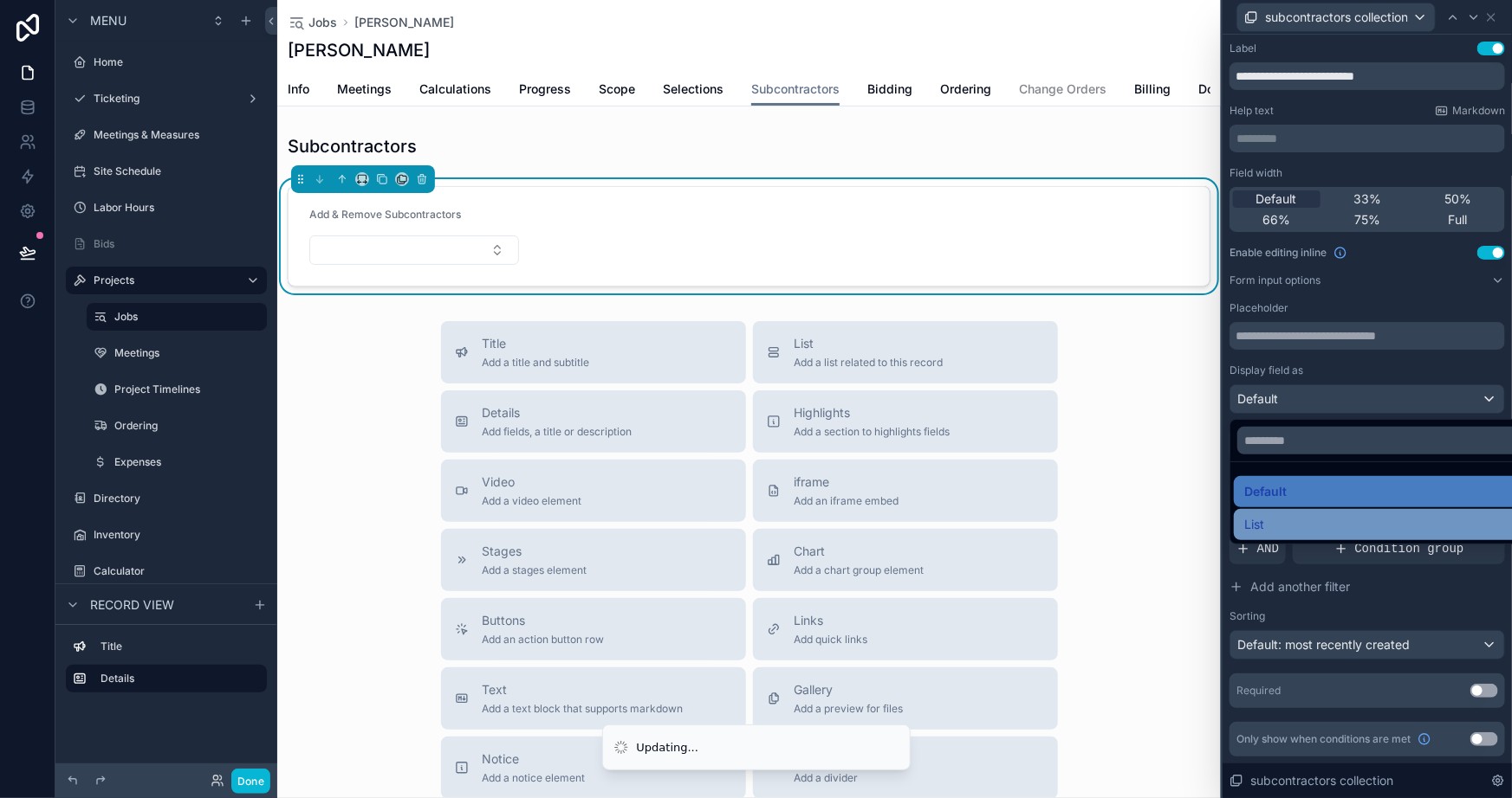
click at [1296, 527] on div "List" at bounding box center [1387, 525] width 286 height 21
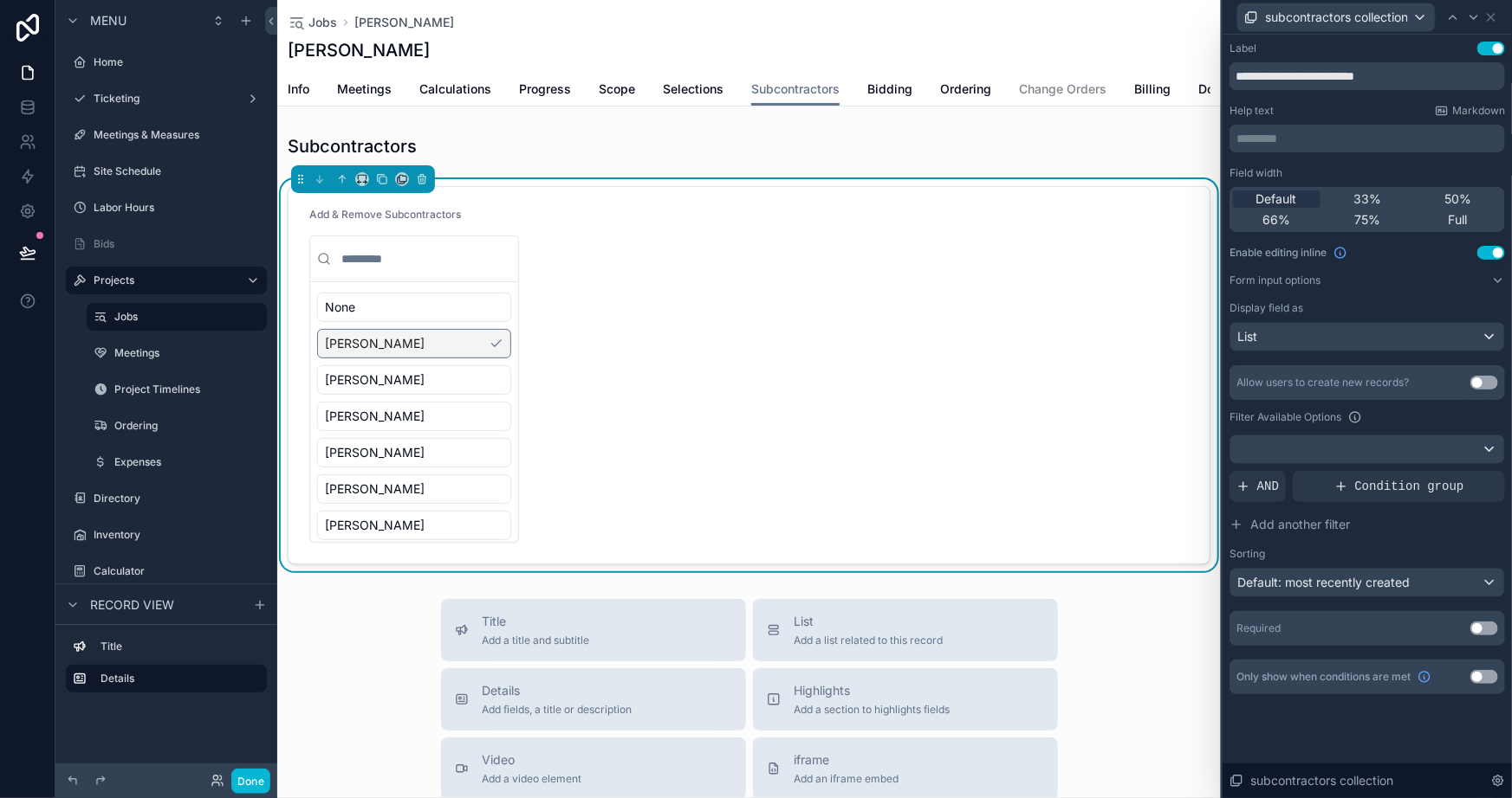
click at [462, 358] on div "[PERSON_NAME]" at bounding box center [414, 344] width 194 height 30
click at [784, 340] on form "Add & Remove Subcontractors None [PERSON_NAME] [PERSON_NAME] [PERSON_NAME] [PER…" at bounding box center [749, 375] width 921 height 377
click at [1269, 485] on span "AND" at bounding box center [1268, 486] width 22 height 18
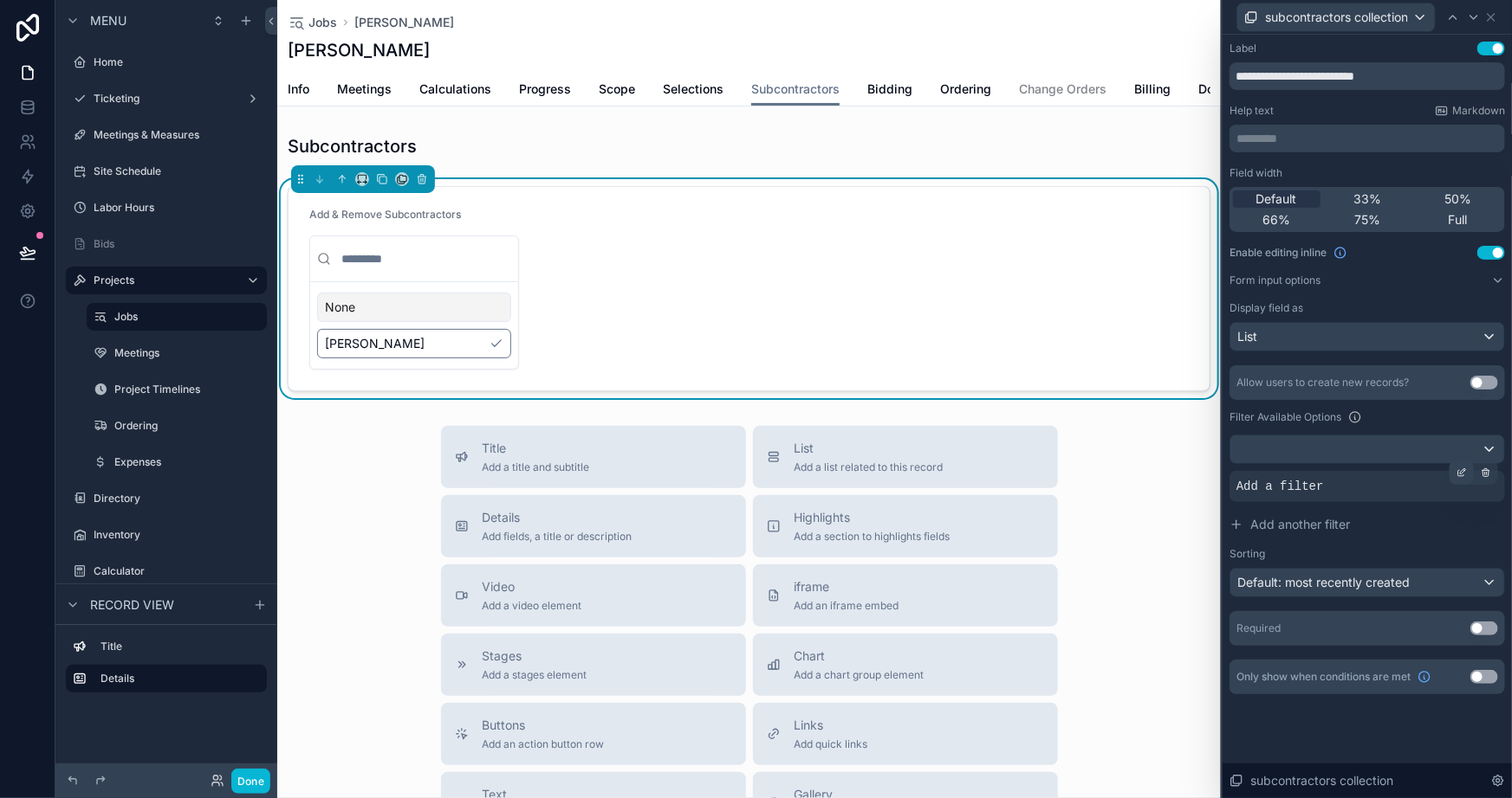
click at [1466, 471] on icon at bounding box center [1462, 472] width 11 height 10
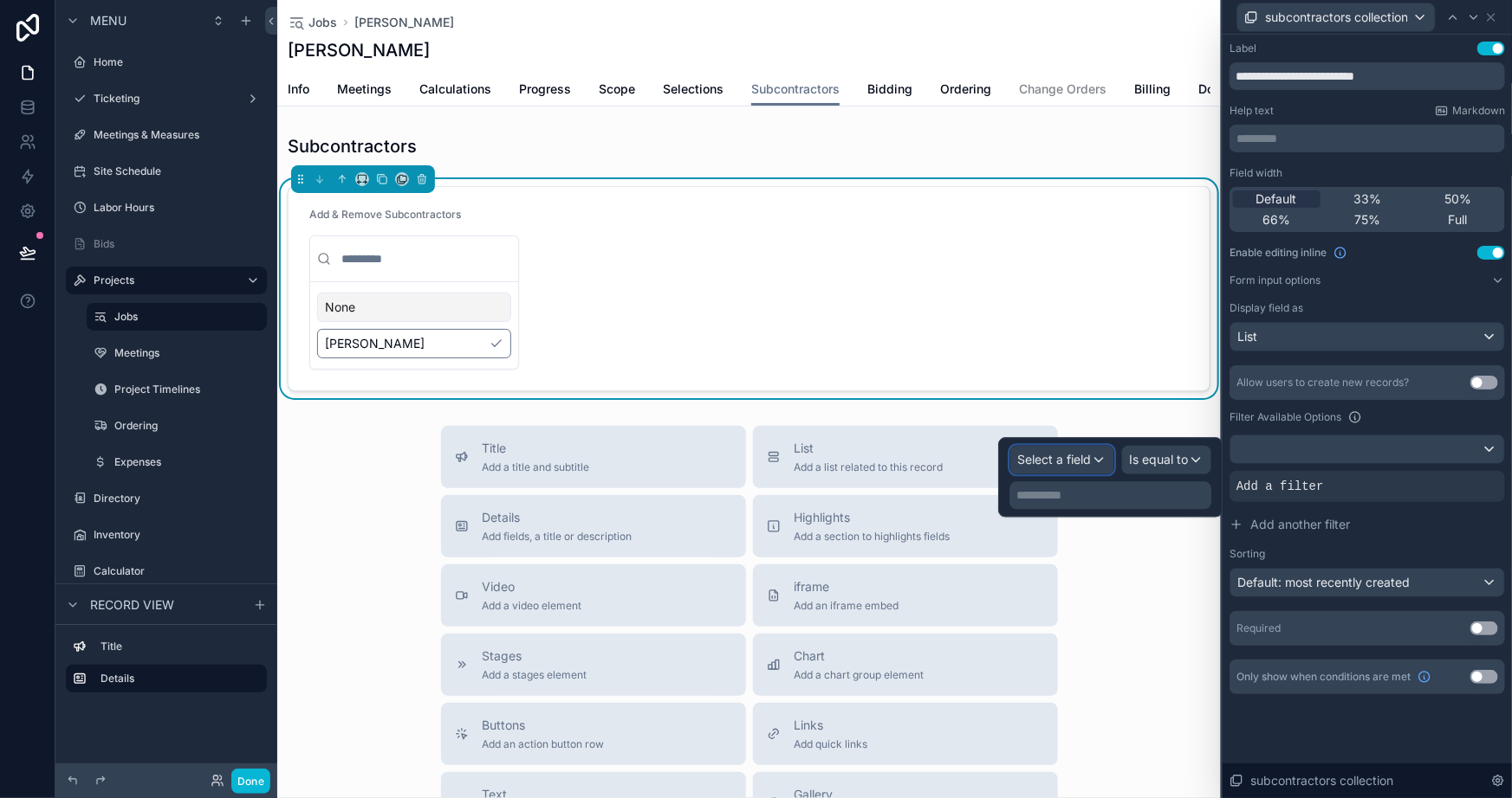
click at [1065, 462] on span "Select a field" at bounding box center [1054, 459] width 74 height 15
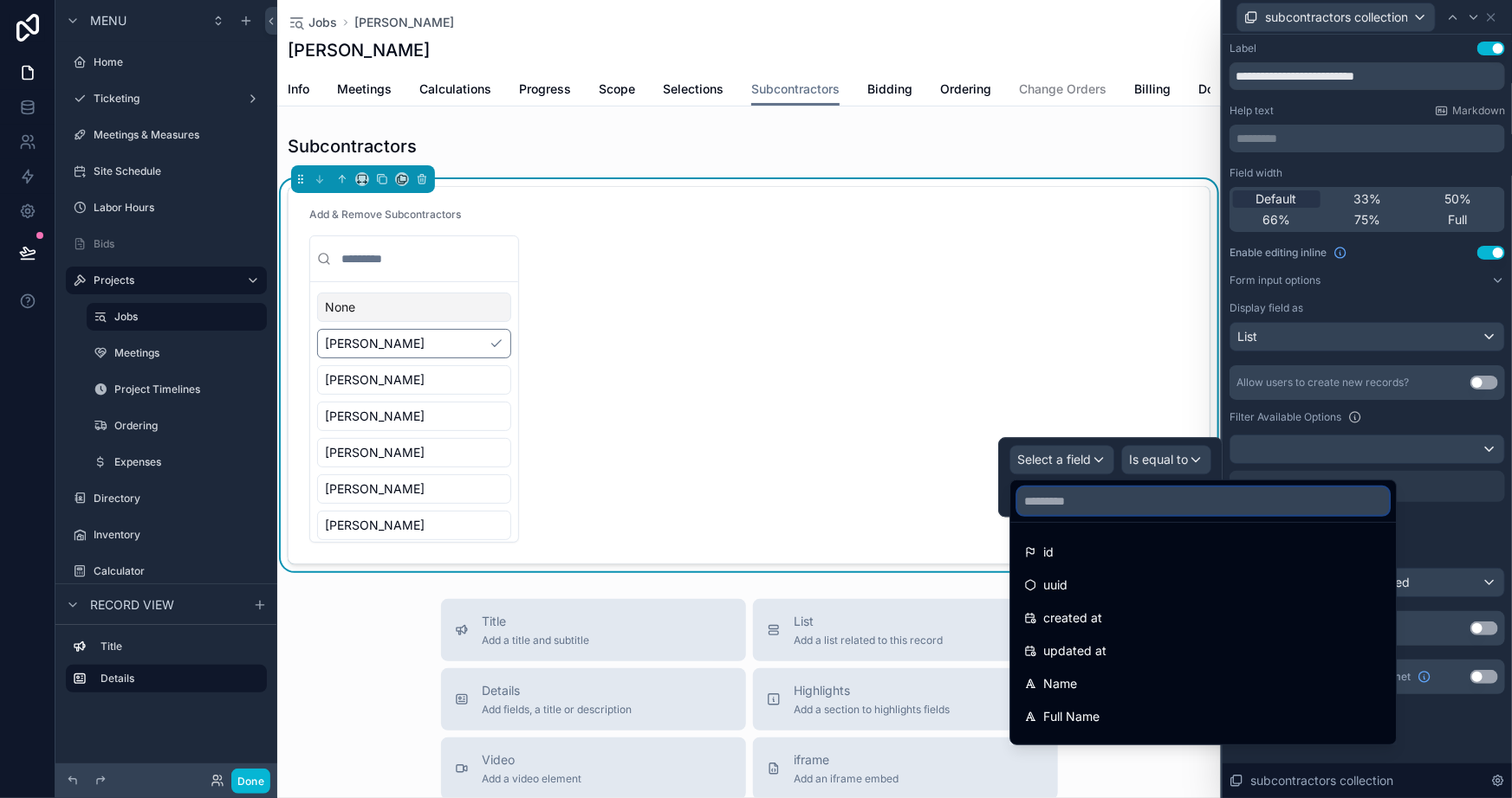
click at [1080, 501] on input "text" at bounding box center [1203, 501] width 372 height 28
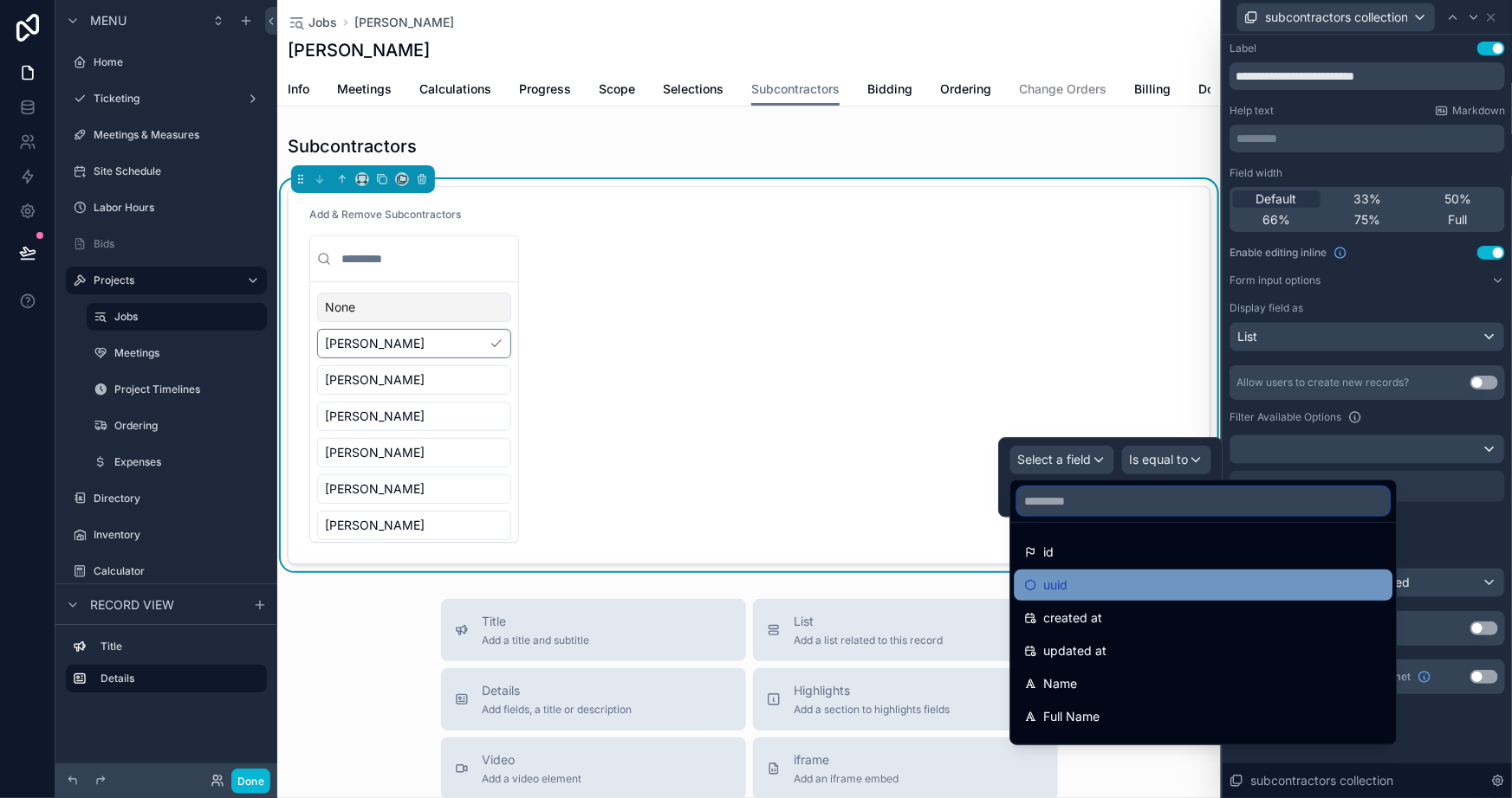
scroll to position [78, 0]
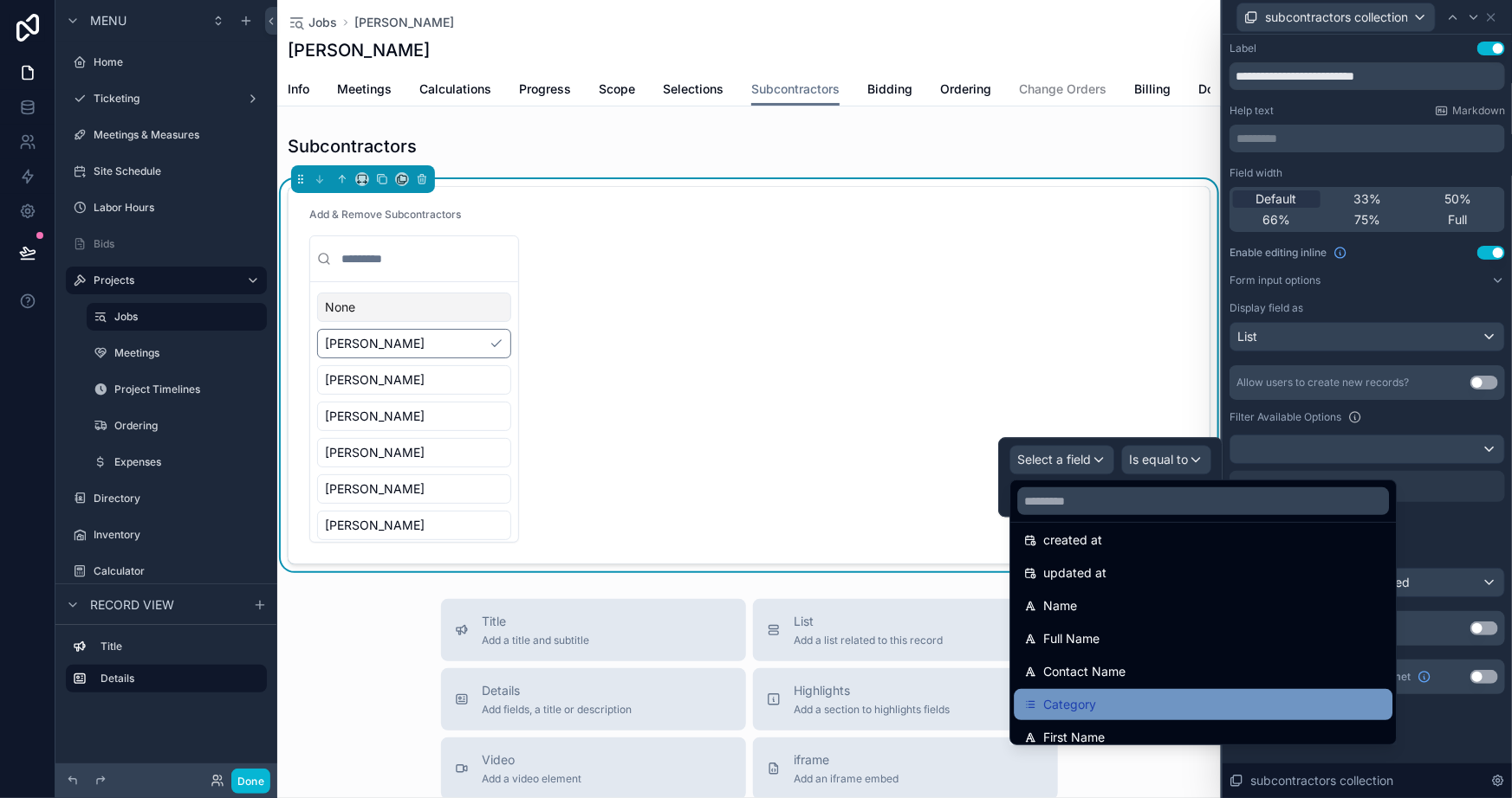
click at [1094, 695] on span "Category" at bounding box center [1070, 705] width 53 height 21
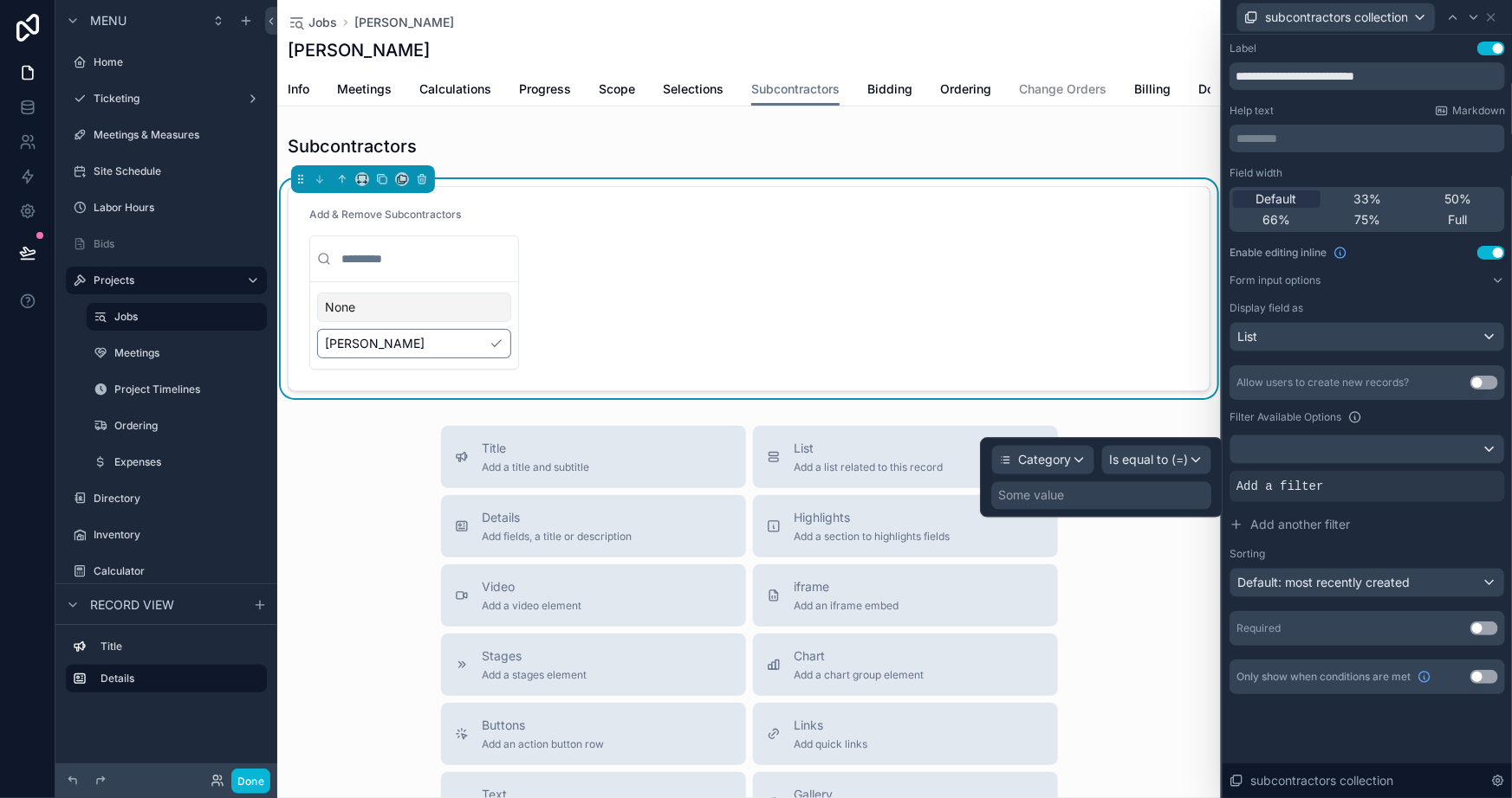
click at [1157, 490] on div "Some value" at bounding box center [1101, 495] width 220 height 28
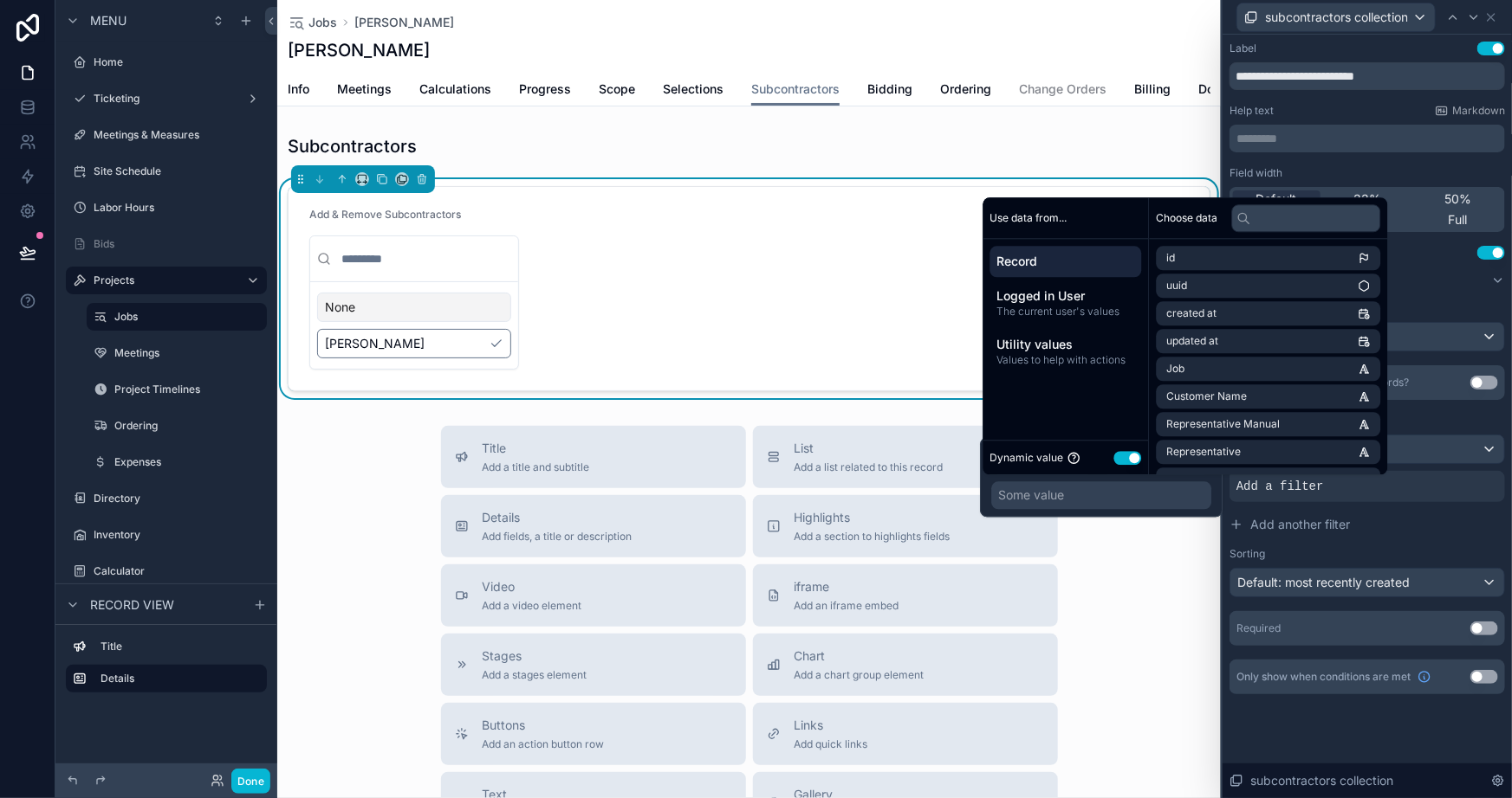
click at [1133, 462] on button "Use setting" at bounding box center [1129, 458] width 28 height 14
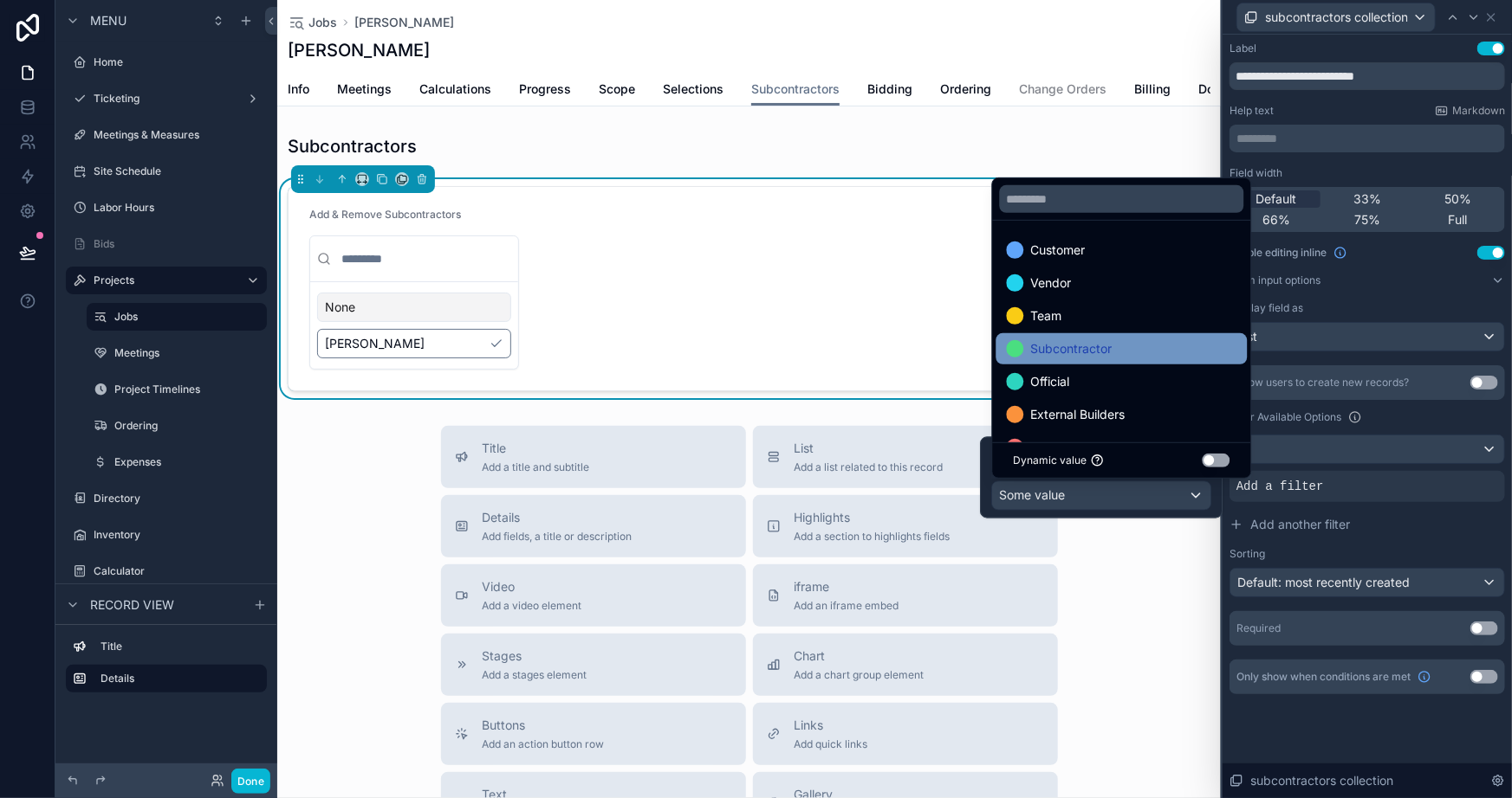
click at [1077, 346] on span "Subcontractor" at bounding box center [1072, 349] width 81 height 21
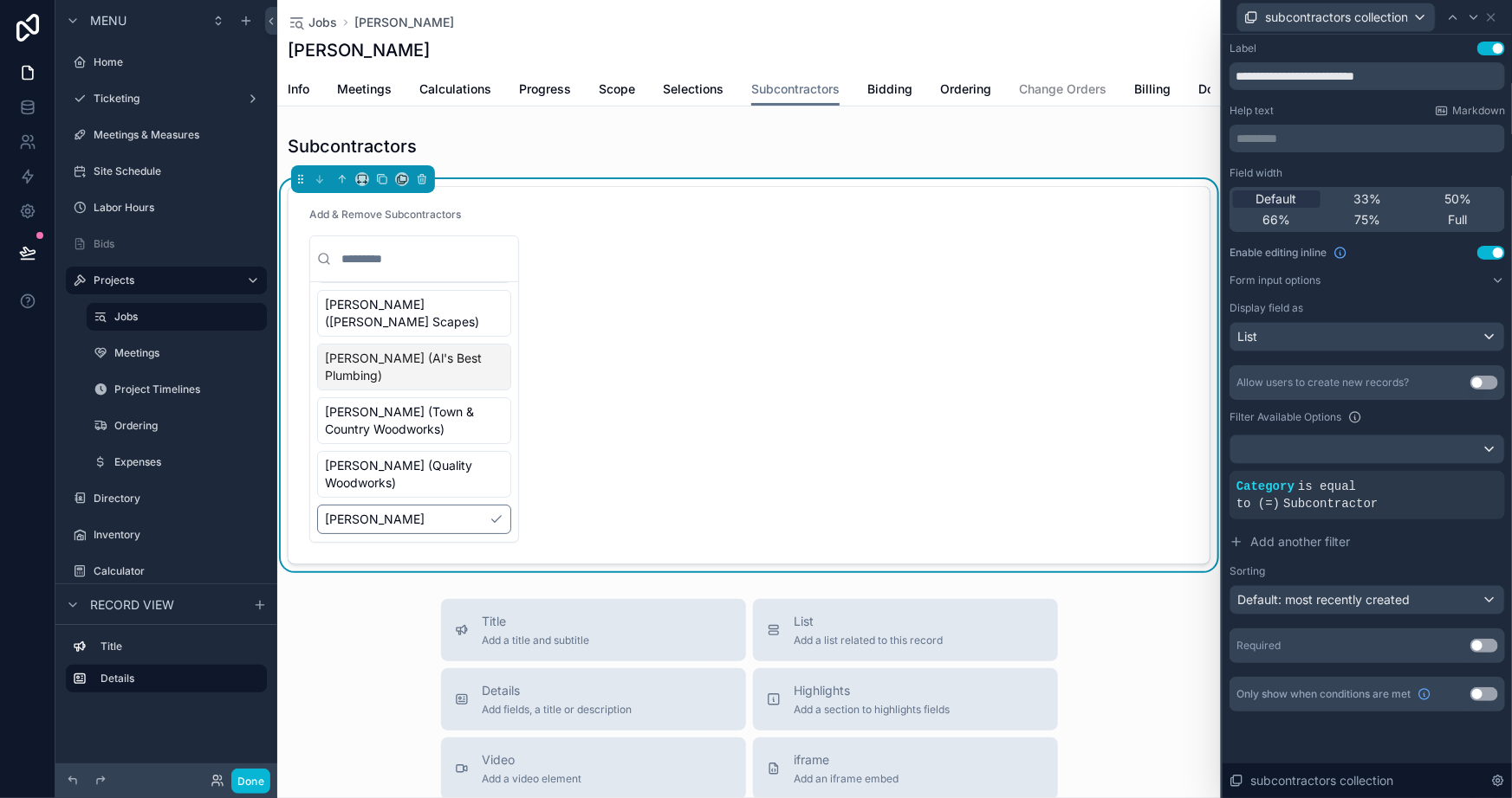
scroll to position [94, 0]
click at [429, 526] on div "[PERSON_NAME]" at bounding box center [414, 519] width 194 height 30
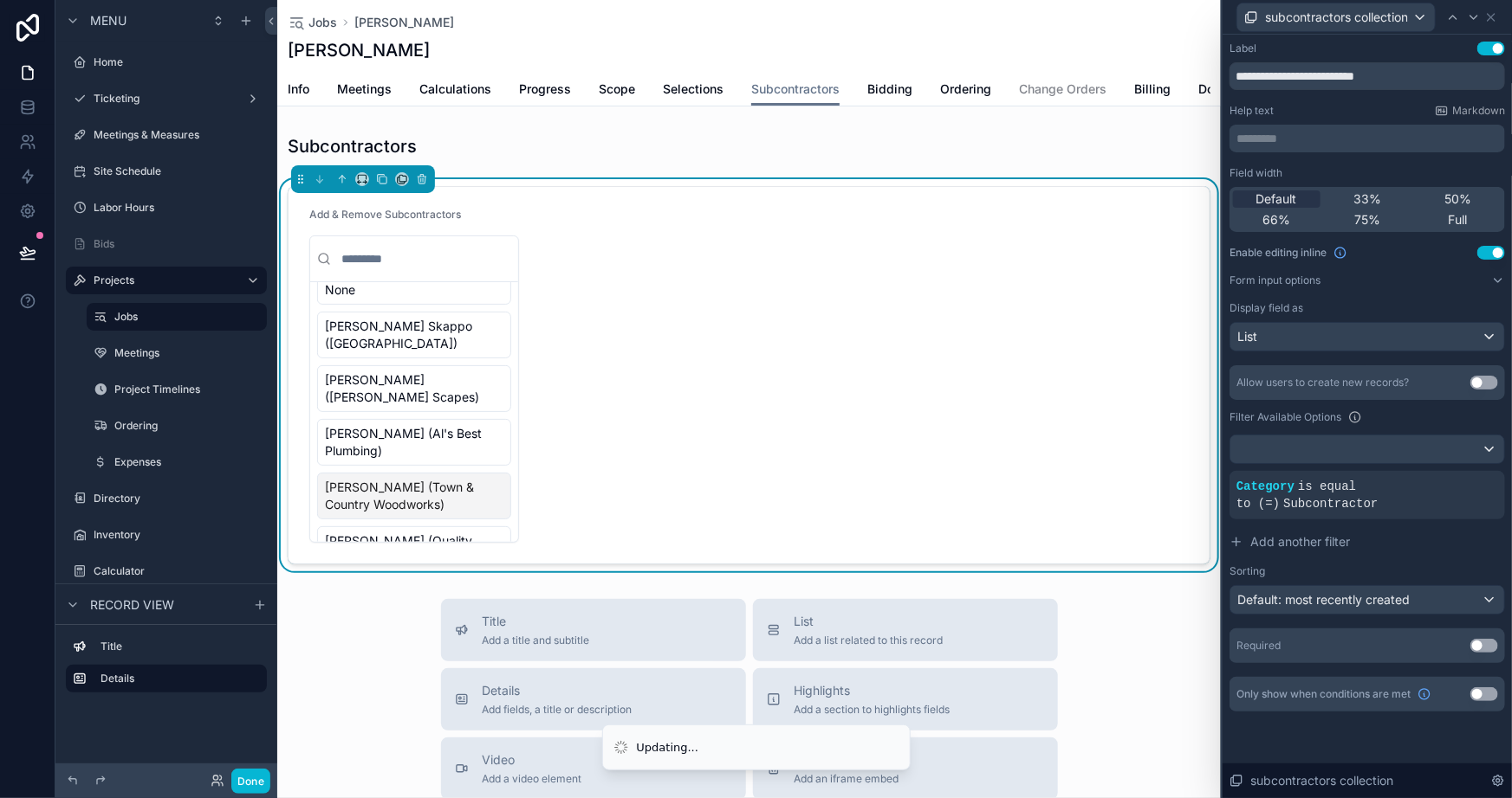
scroll to position [0, 0]
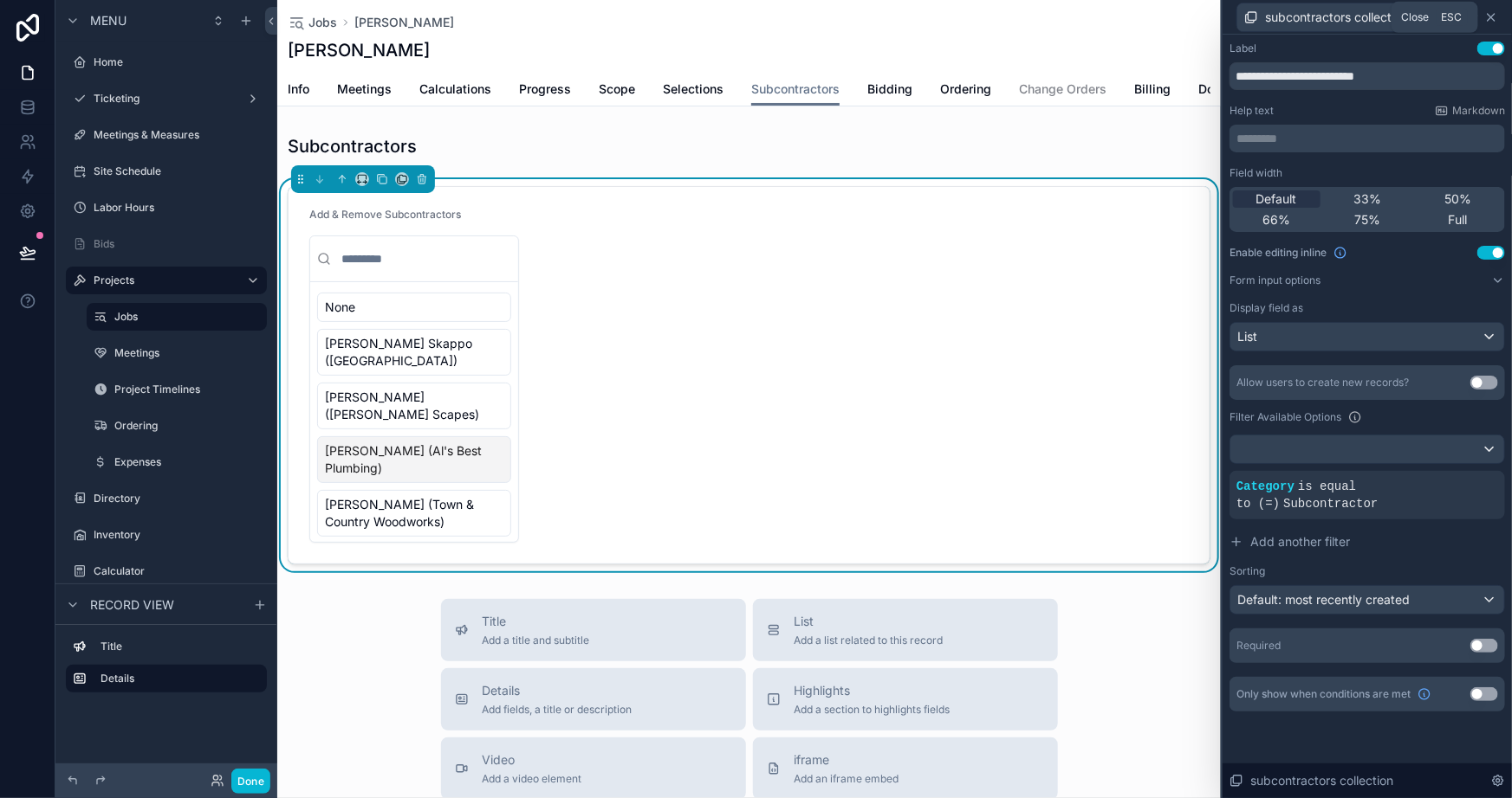
click at [1490, 16] on icon at bounding box center [1491, 18] width 7 height 7
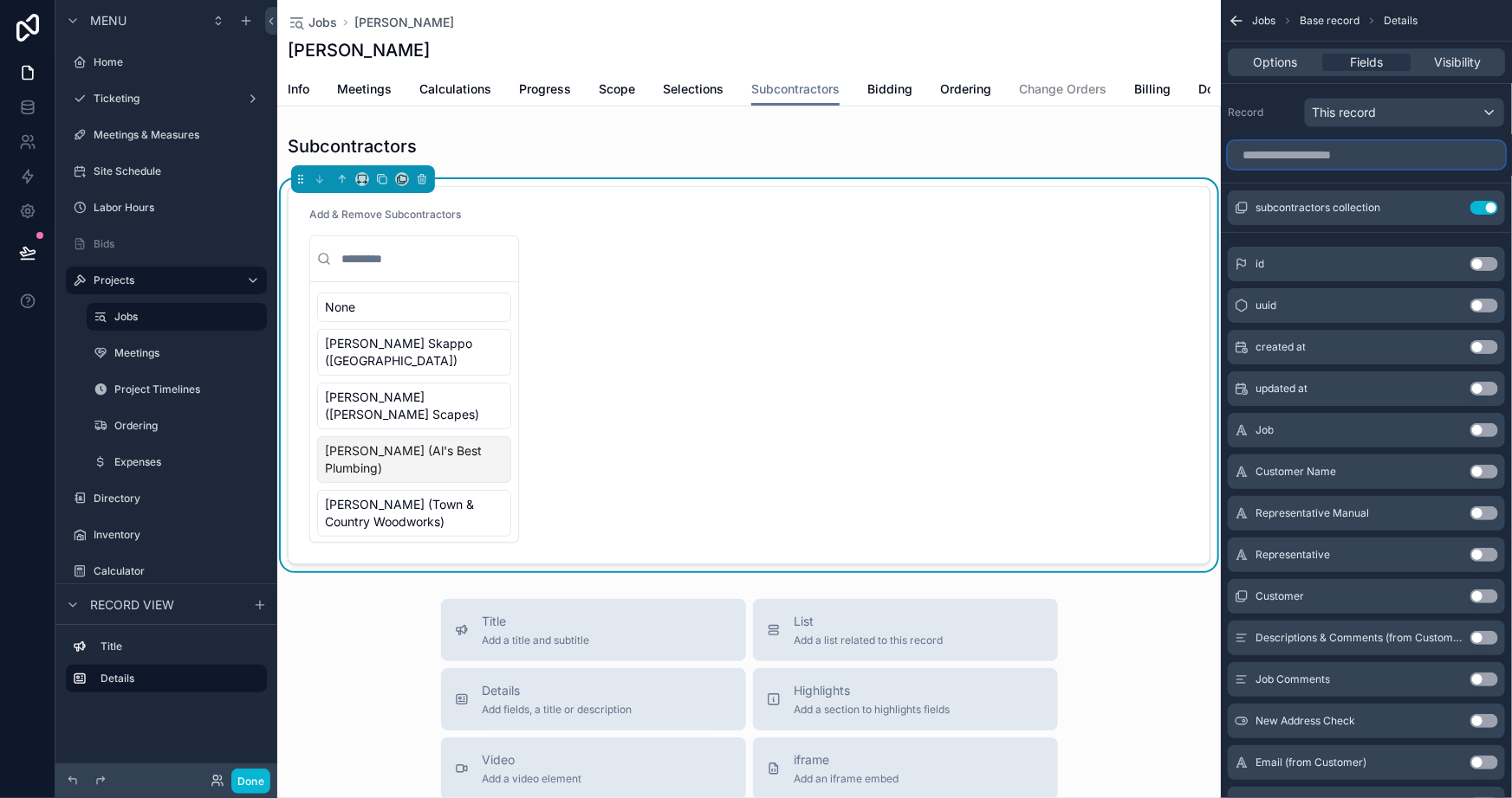
click at [1325, 158] on input "scrollable content" at bounding box center [1366, 155] width 278 height 28
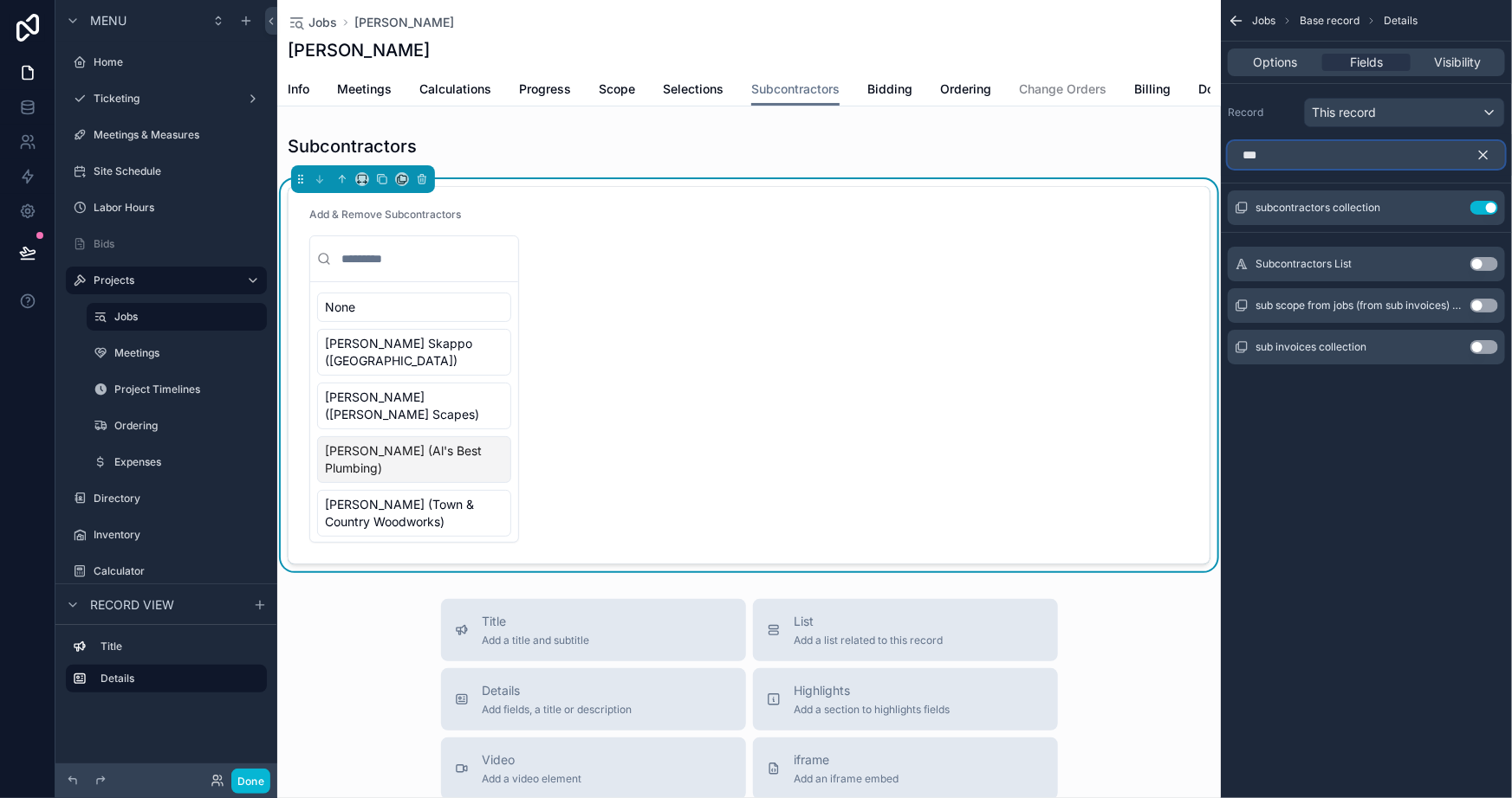
type input "***"
click at [1487, 261] on button "Use setting" at bounding box center [1485, 264] width 28 height 14
click at [438, 370] on span "[PERSON_NAME] Skappo ([GEOGRAPHIC_DATA])" at bounding box center [404, 353] width 158 height 35
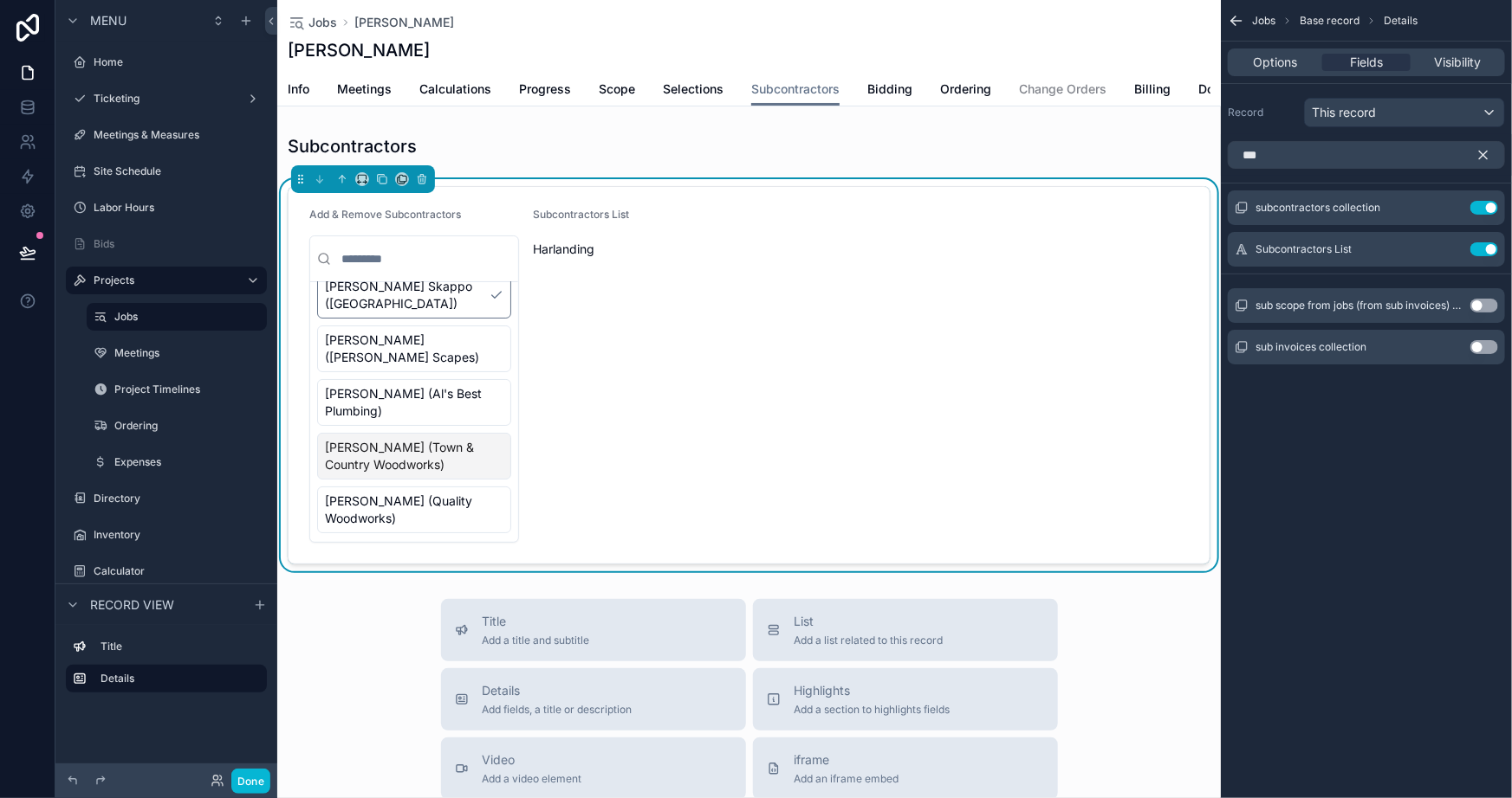
click at [428, 455] on span "[PERSON_NAME] (Town & Country Woodworks)" at bounding box center [404, 457] width 158 height 35
click at [1383, 564] on div "Jobs Base record Details Options Fields Visibility Record This record *** subco…" at bounding box center [1366, 399] width 292 height 798
click at [1450, 211] on icon "scrollable content" at bounding box center [1449, 209] width 8 height 8
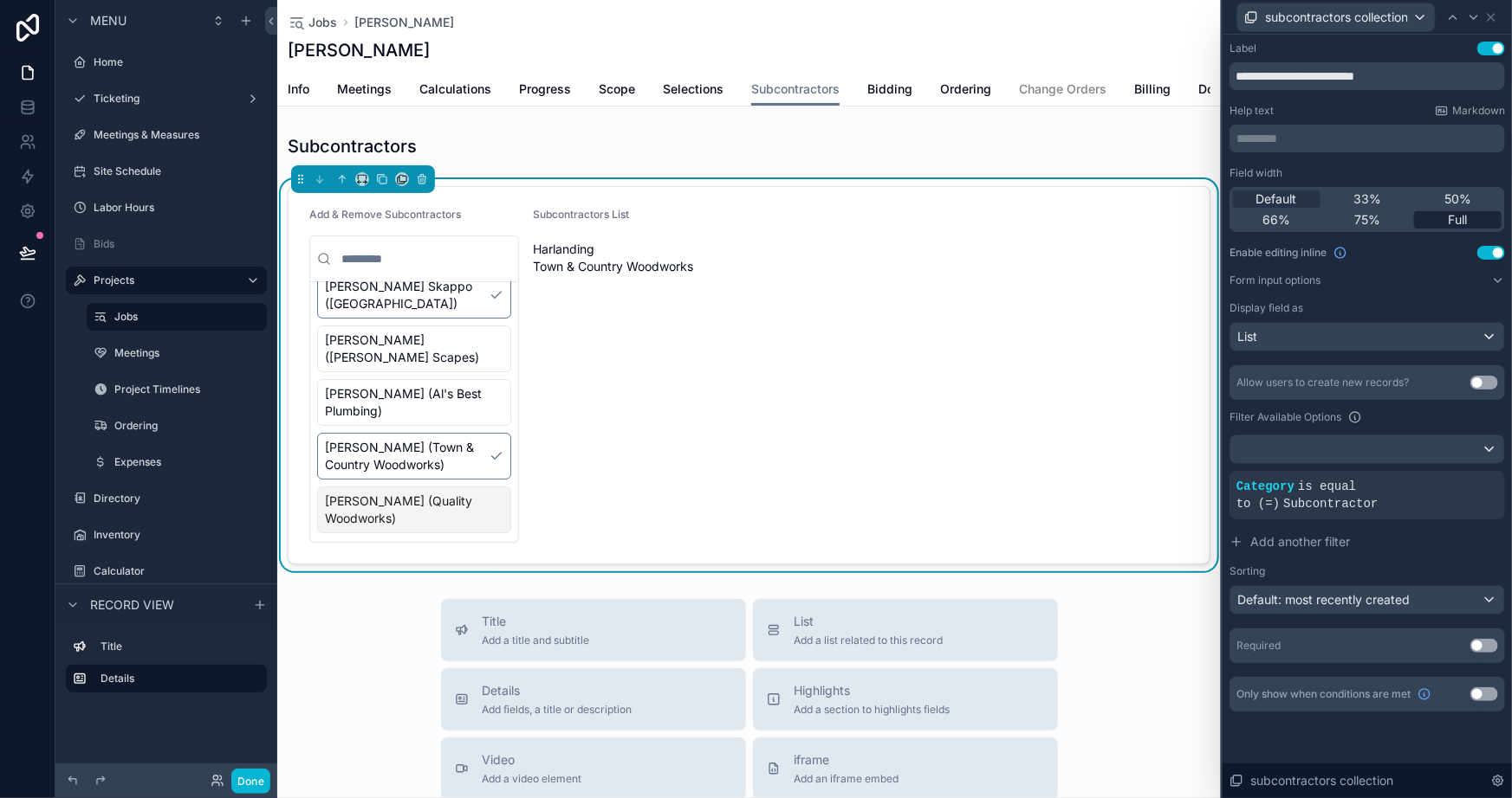
click at [1461, 215] on span "Full" at bounding box center [1459, 220] width 19 height 18
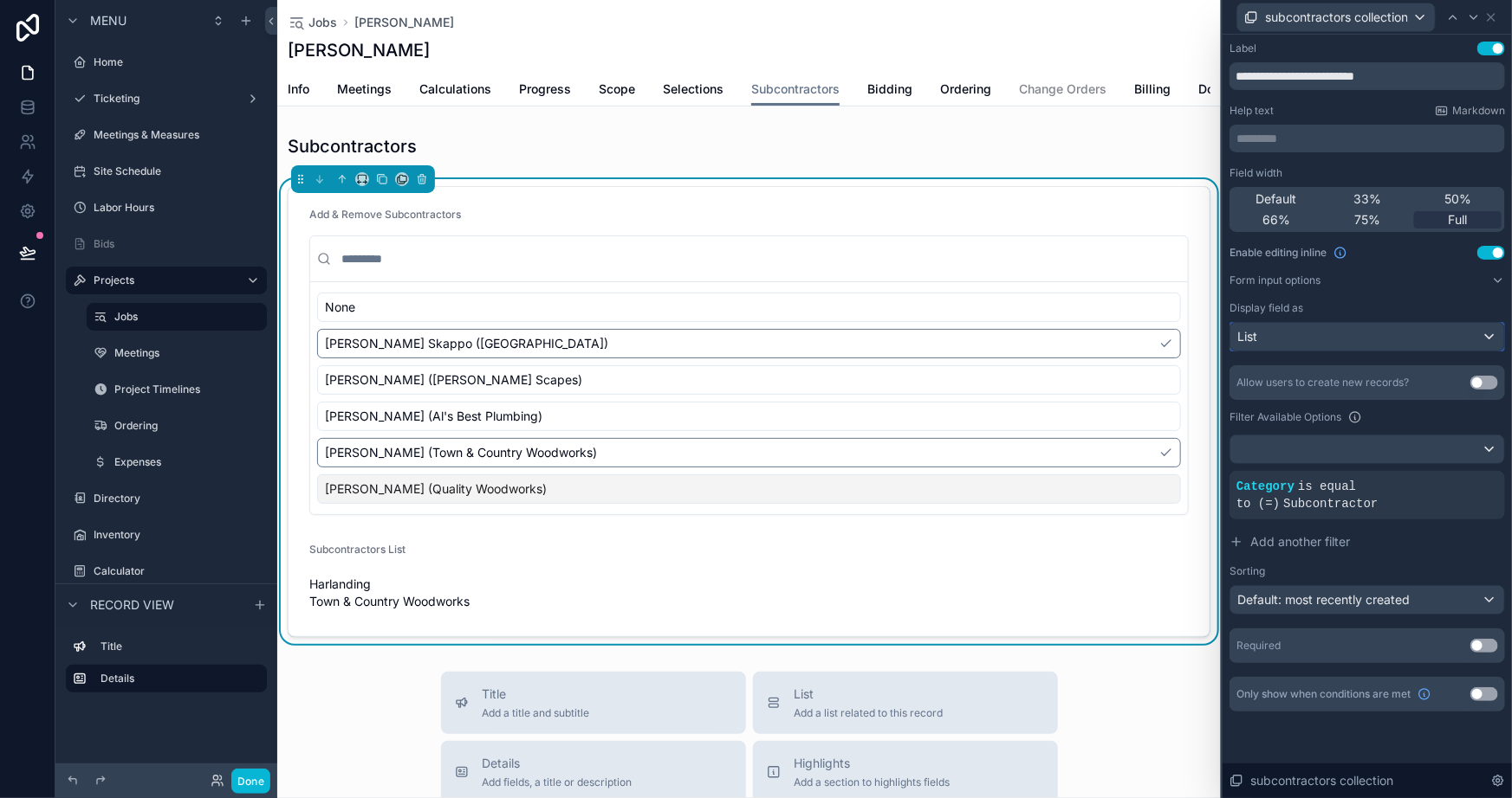
click at [1330, 337] on div "List" at bounding box center [1367, 337] width 274 height 28
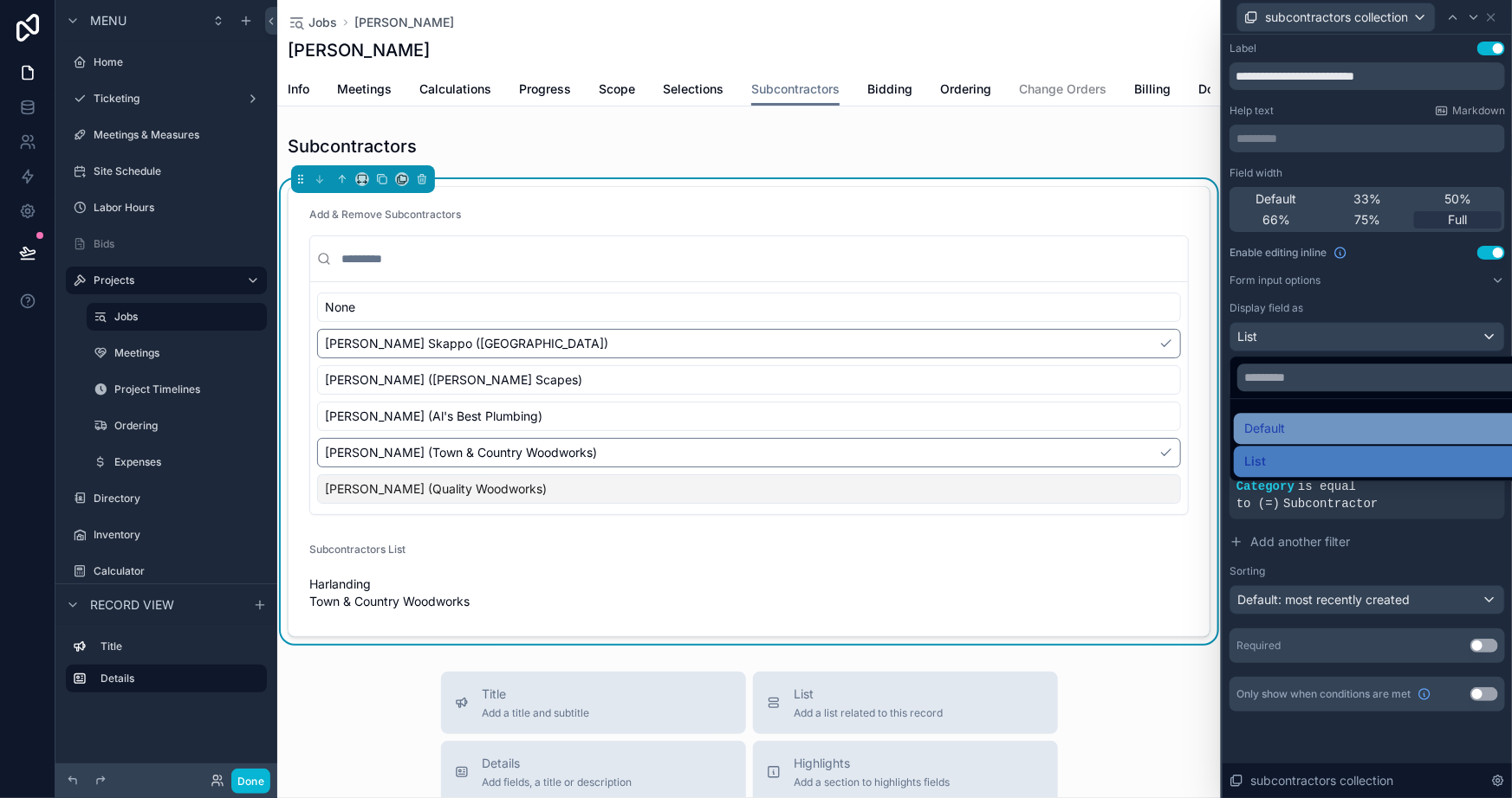
click at [1271, 418] on span "Default" at bounding box center [1264, 429] width 41 height 21
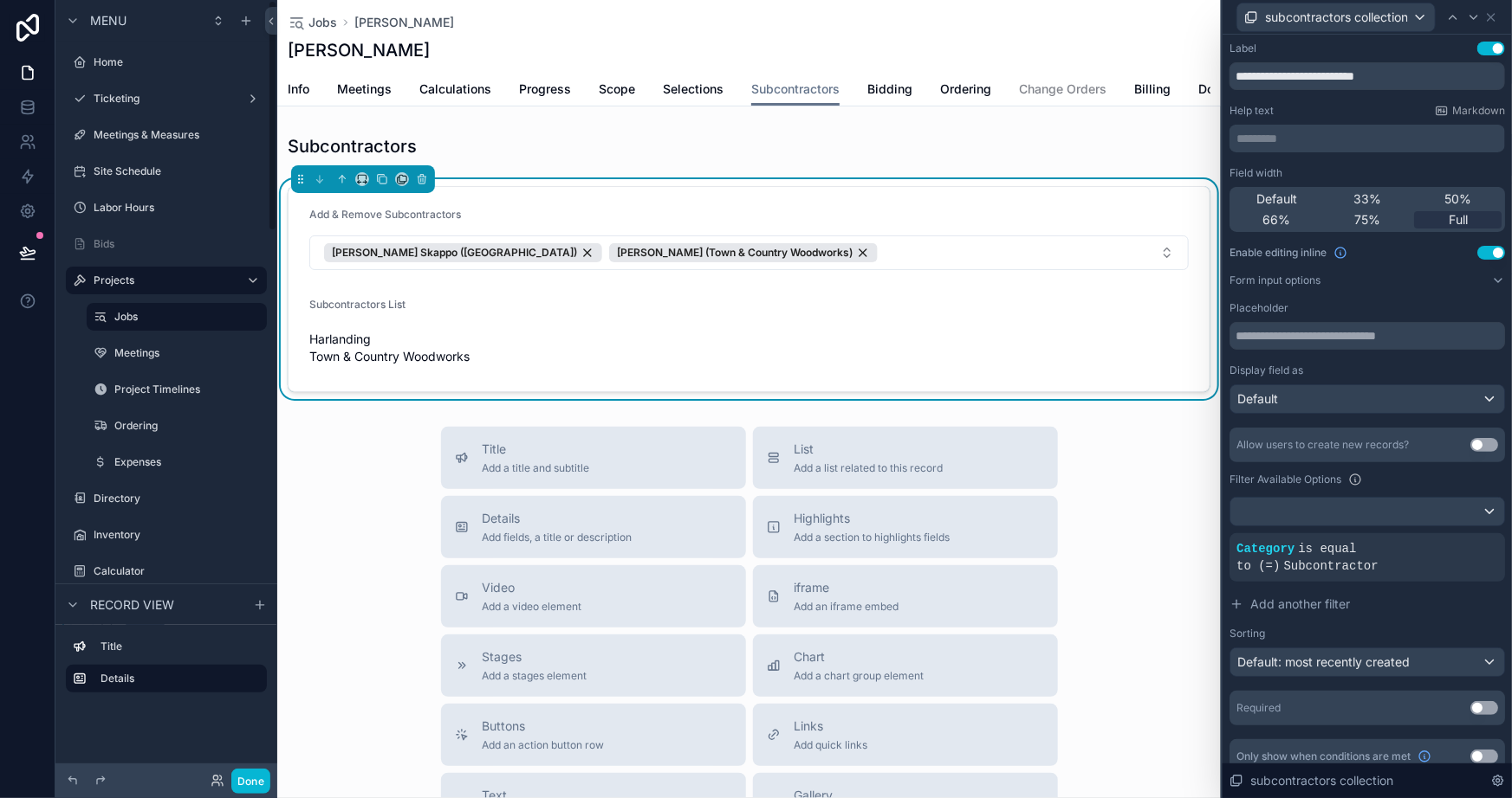
click at [367, 500] on div "Title Add a title and subtitle List Add a list related to this record Details A…" at bounding box center [749, 735] width 944 height 617
click at [376, 520] on div "Title Add a title and subtitle List Add a list related to this record Details A…" at bounding box center [749, 735] width 944 height 617
click at [1031, 228] on div "Add & Remove Subcontractors" at bounding box center [749, 219] width 880 height 21
click at [1489, 12] on icon at bounding box center [1491, 18] width 14 height 14
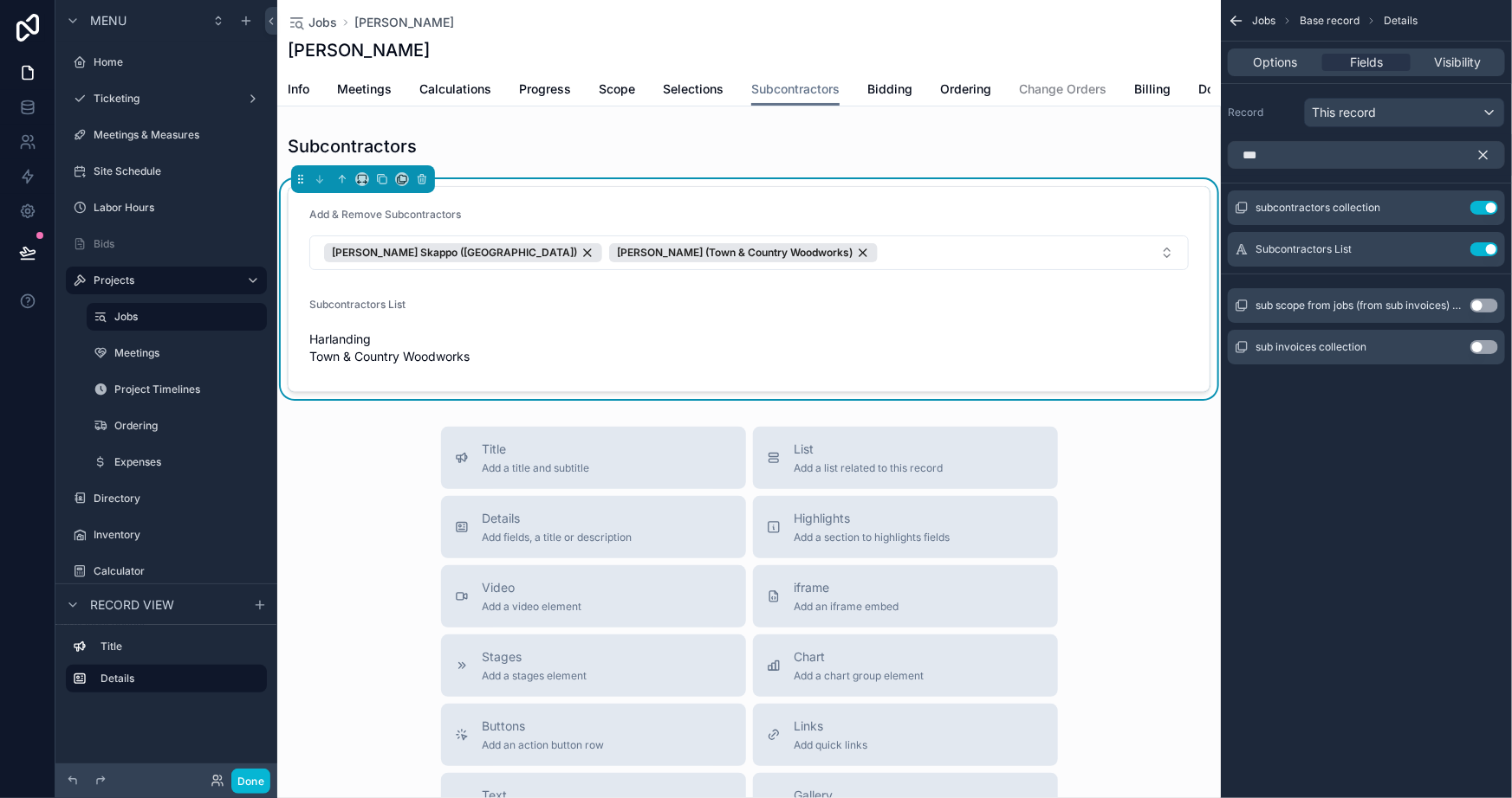
click at [1059, 339] on form "Add & Remove Subcontractors [PERSON_NAME][GEOGRAPHIC_DATA] ([GEOGRAPHIC_DATA]) …" at bounding box center [749, 290] width 921 height 205
click at [1279, 71] on div "Options Fields Visibility" at bounding box center [1366, 62] width 278 height 28
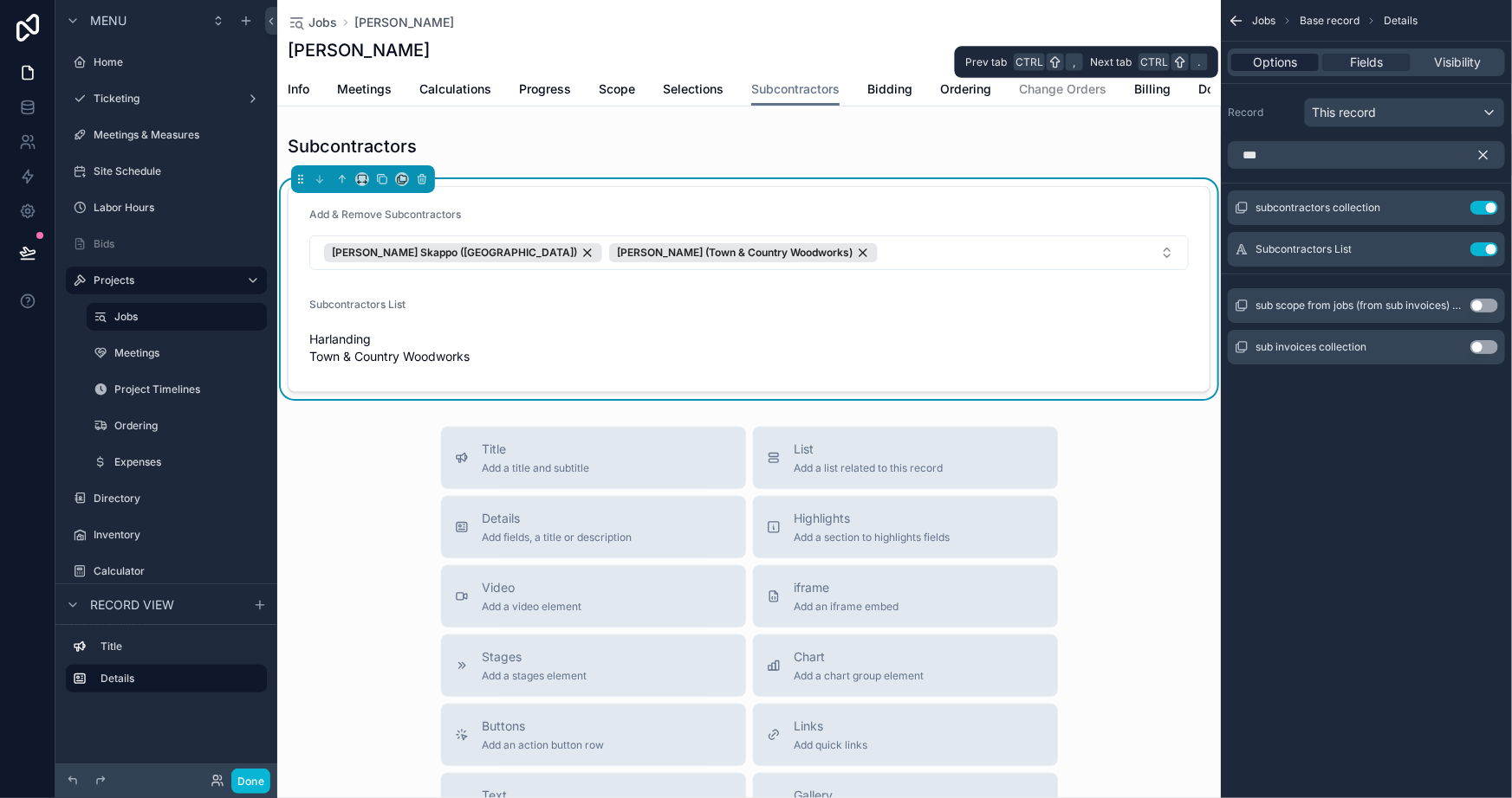
click at [1276, 63] on span "Options" at bounding box center [1275, 62] width 44 height 18
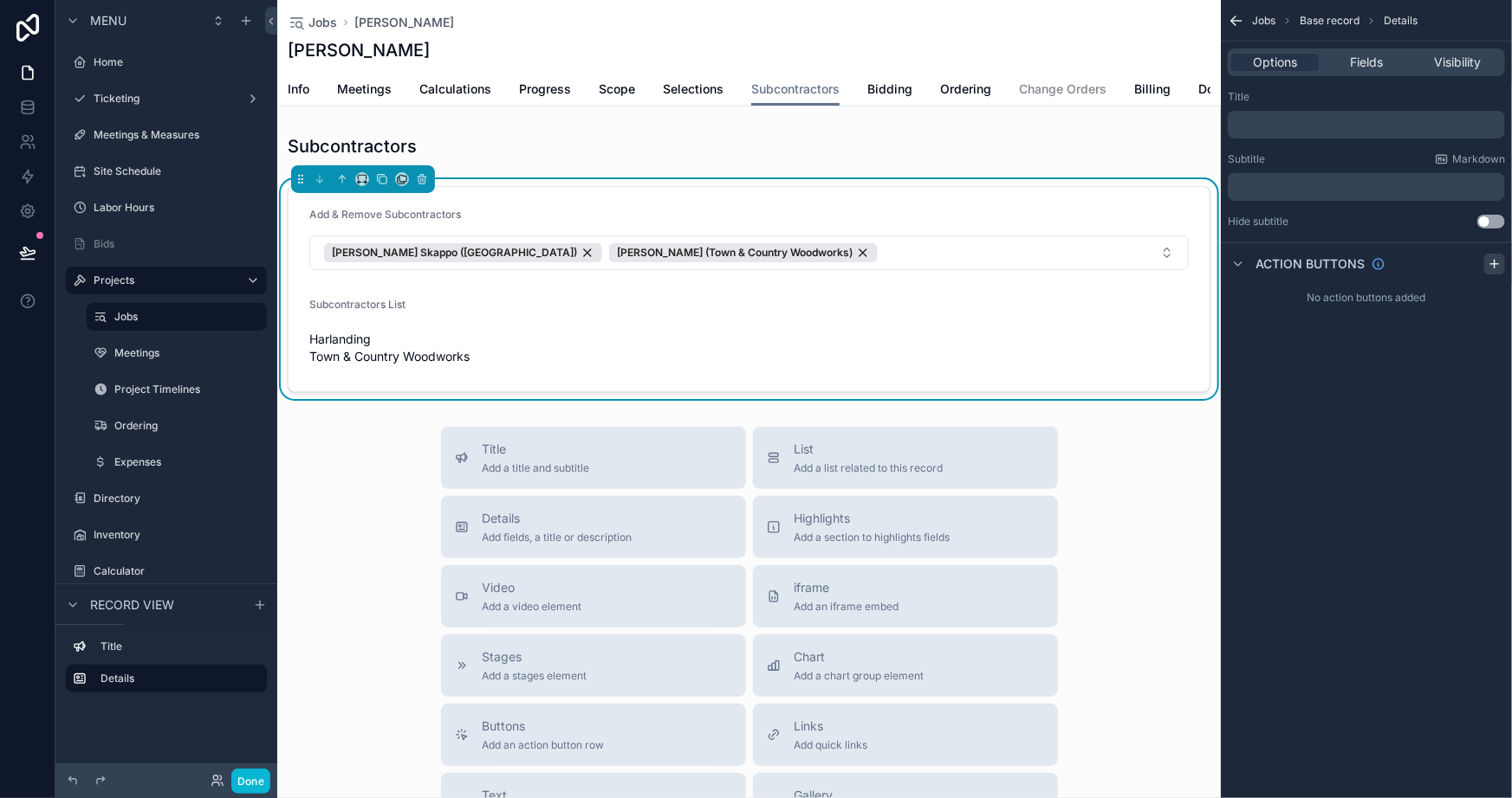
click at [1489, 262] on icon "scrollable content" at bounding box center [1494, 264] width 14 height 14
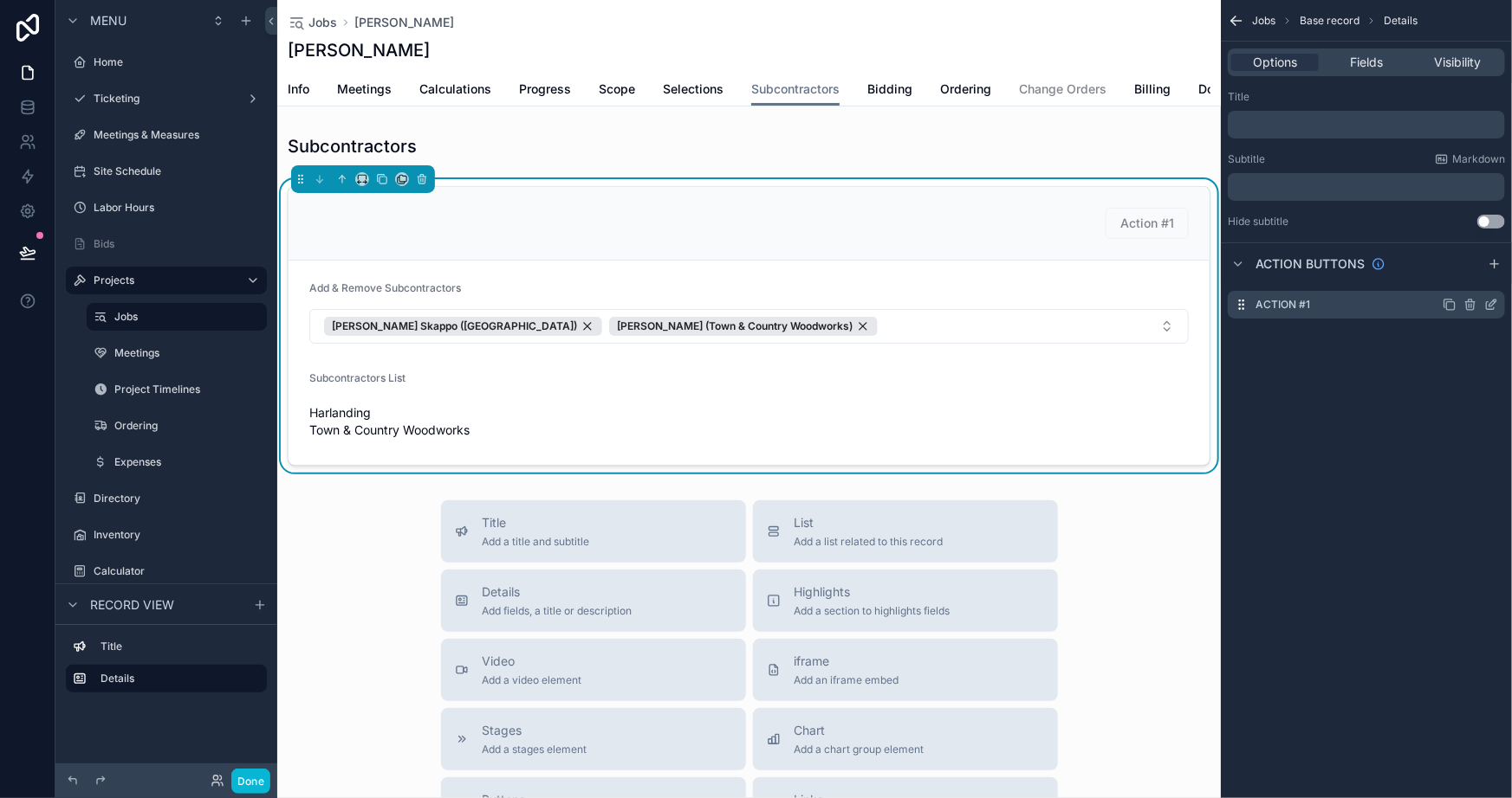
click at [1489, 300] on icon "scrollable content" at bounding box center [1491, 304] width 14 height 14
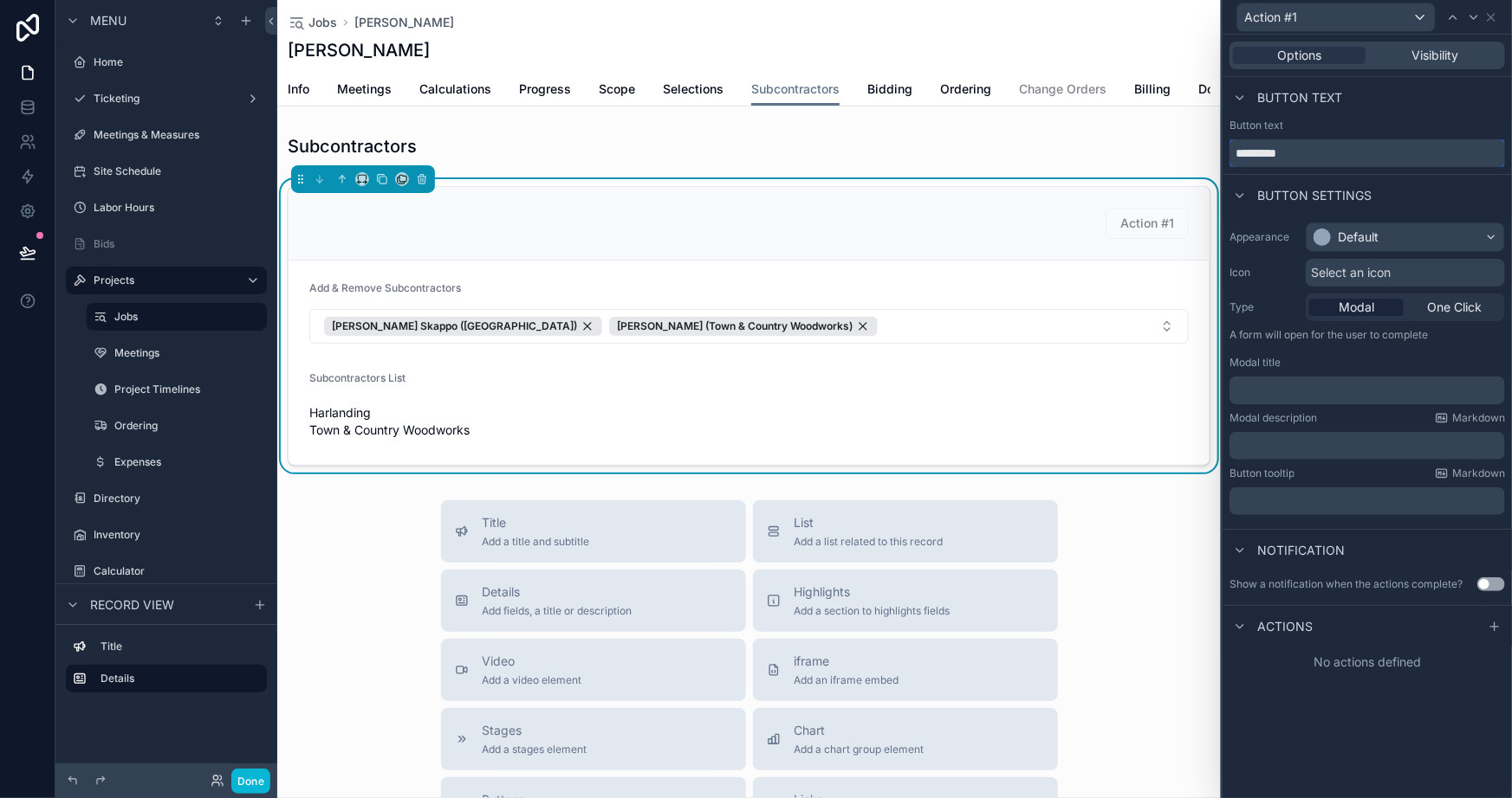
click at [1333, 156] on input "*********" at bounding box center [1367, 153] width 276 height 28
type input "****"
click at [1424, 103] on div "Button text" at bounding box center [1367, 98] width 290 height 42
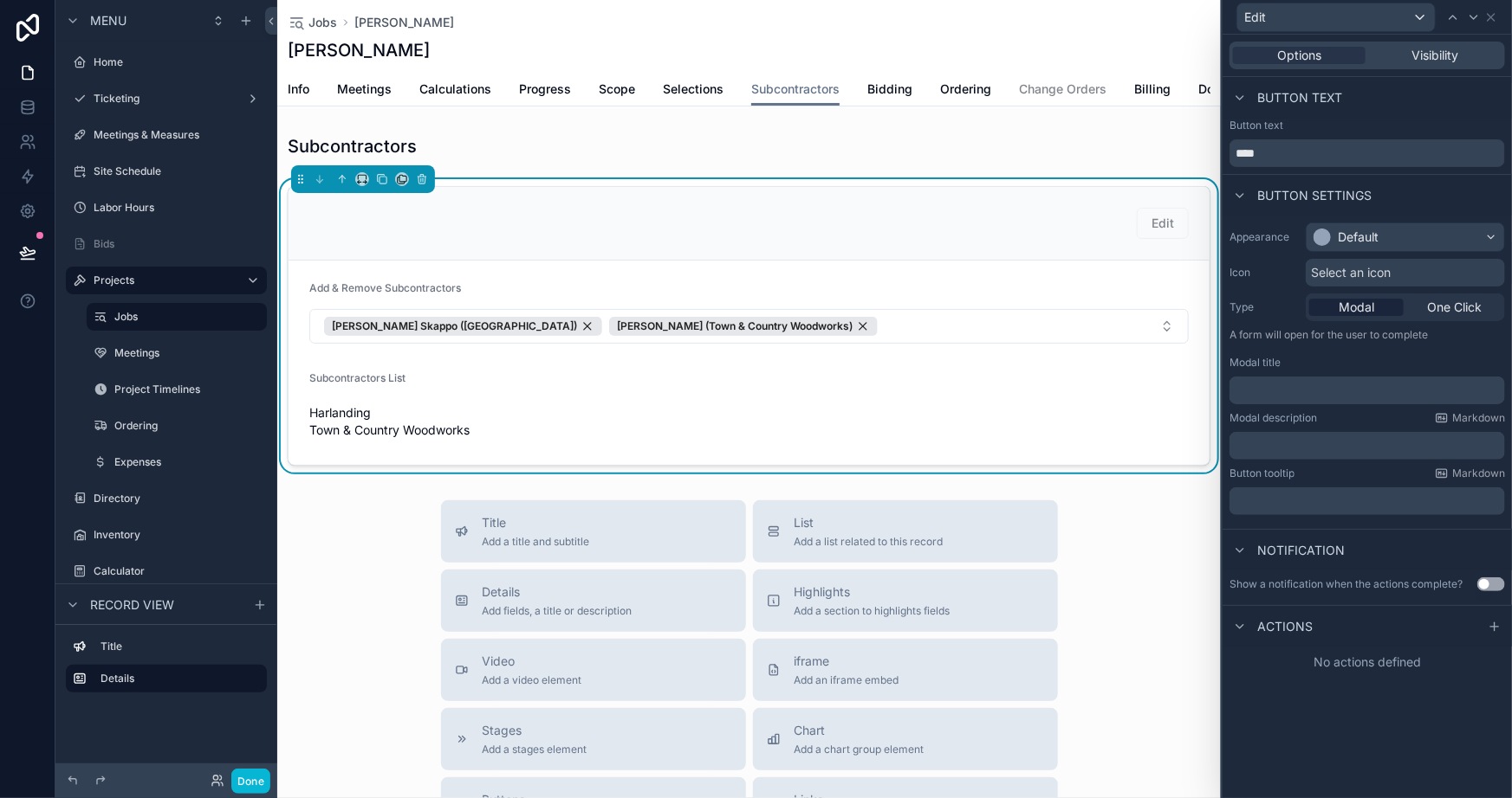
click at [1334, 382] on p "﻿" at bounding box center [1368, 390] width 265 height 18
click at [1353, 397] on p "﻿" at bounding box center [1368, 390] width 265 height 18
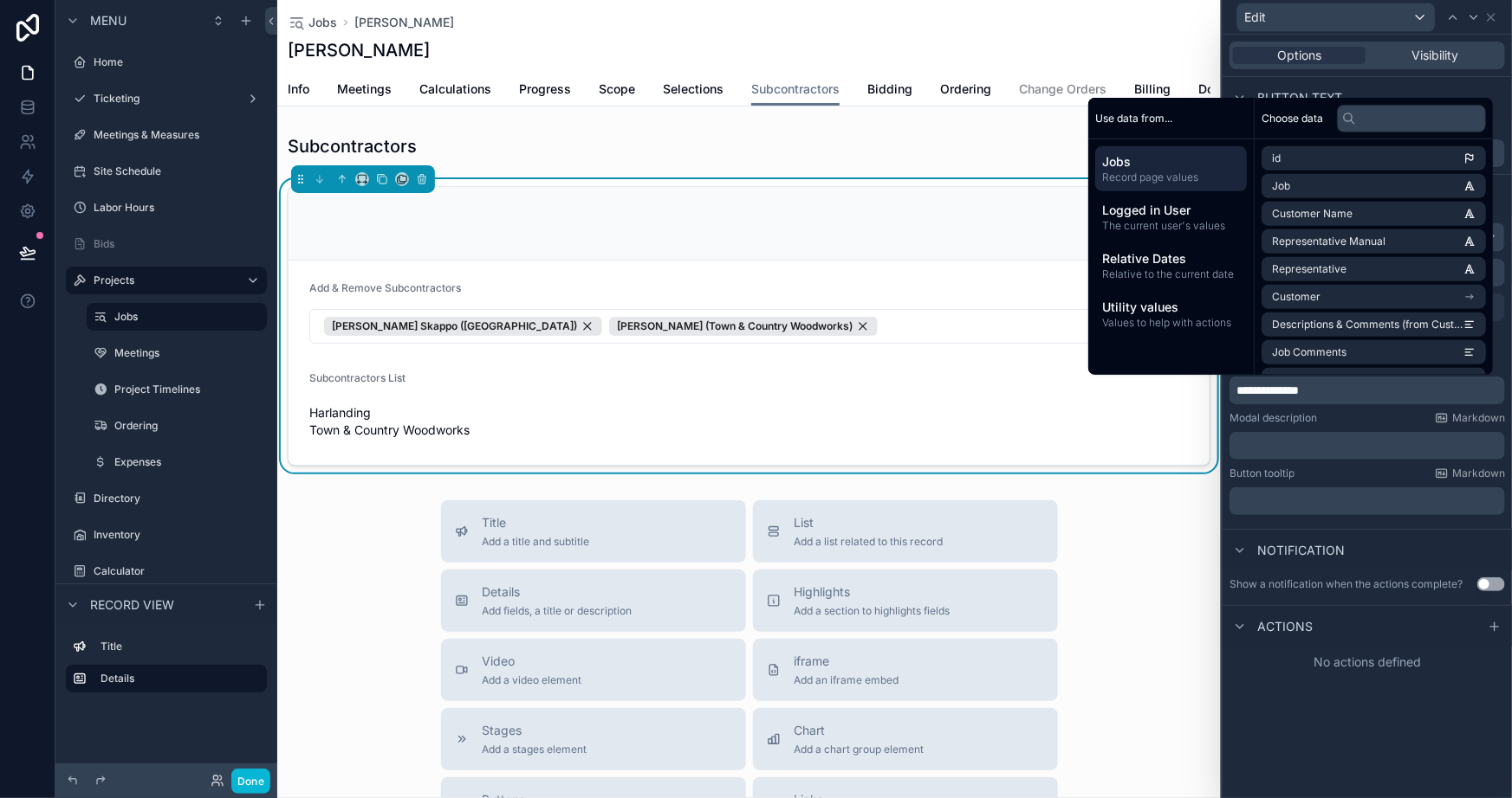
click at [1395, 744] on div "**********" at bounding box center [1367, 416] width 290 height 764
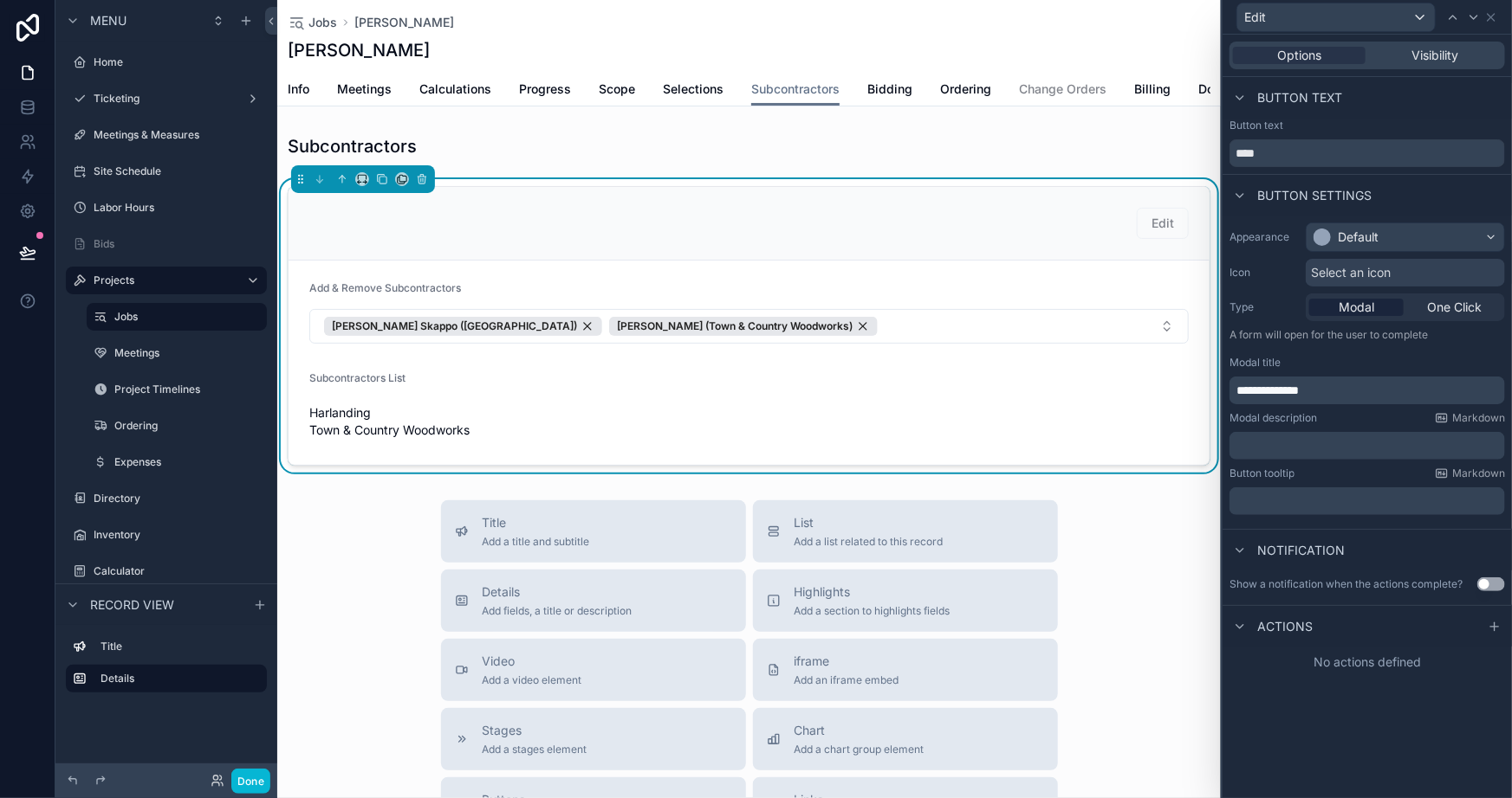
click at [1349, 392] on p "**********" at bounding box center [1368, 390] width 265 height 18
click at [1366, 391] on p "**********" at bounding box center [1368, 390] width 265 height 18
click at [1386, 750] on div "**********" at bounding box center [1367, 416] width 290 height 764
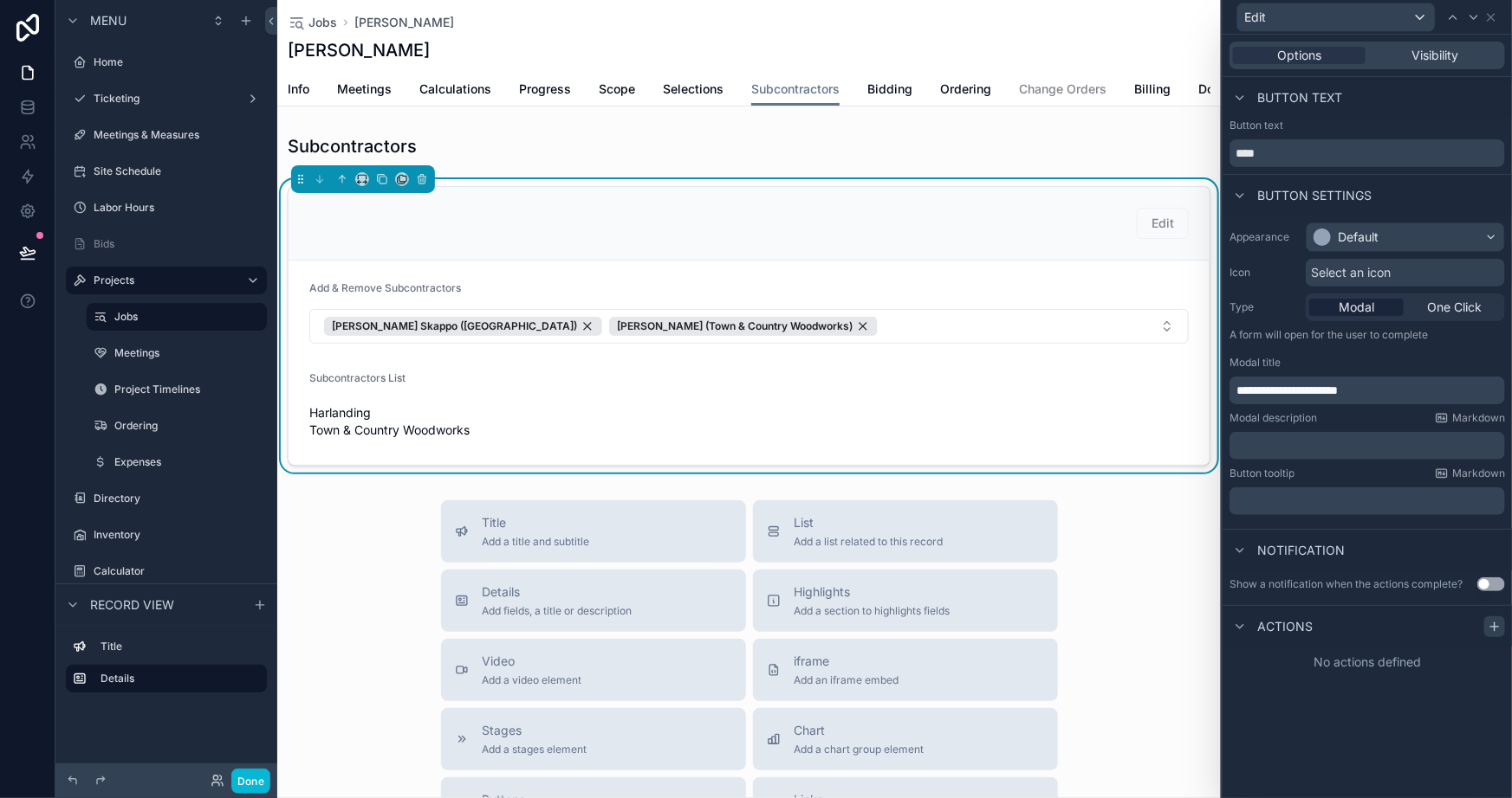
click at [1489, 626] on icon at bounding box center [1494, 627] width 14 height 14
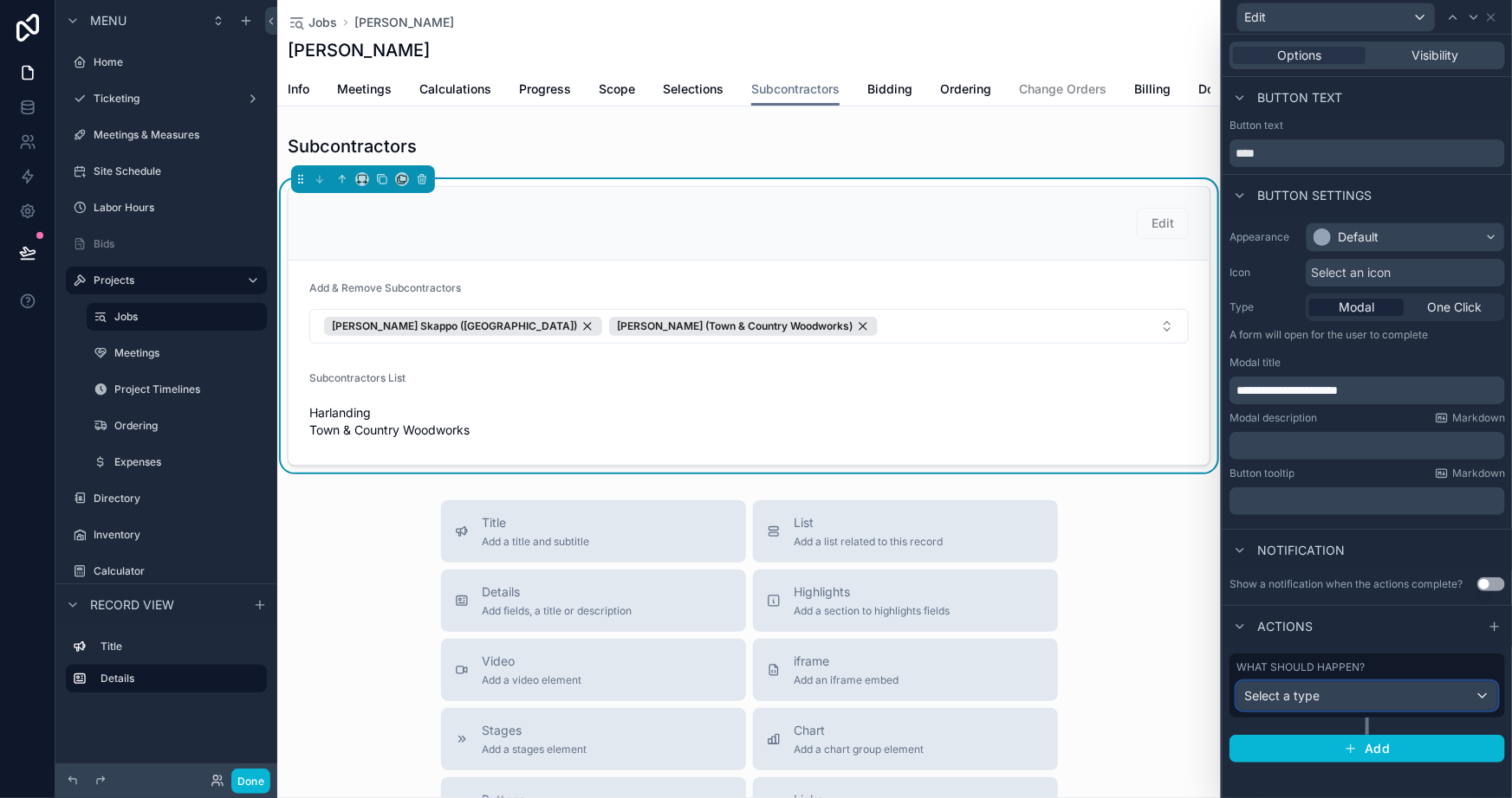
click at [1364, 698] on div "Select a type" at bounding box center [1367, 696] width 260 height 28
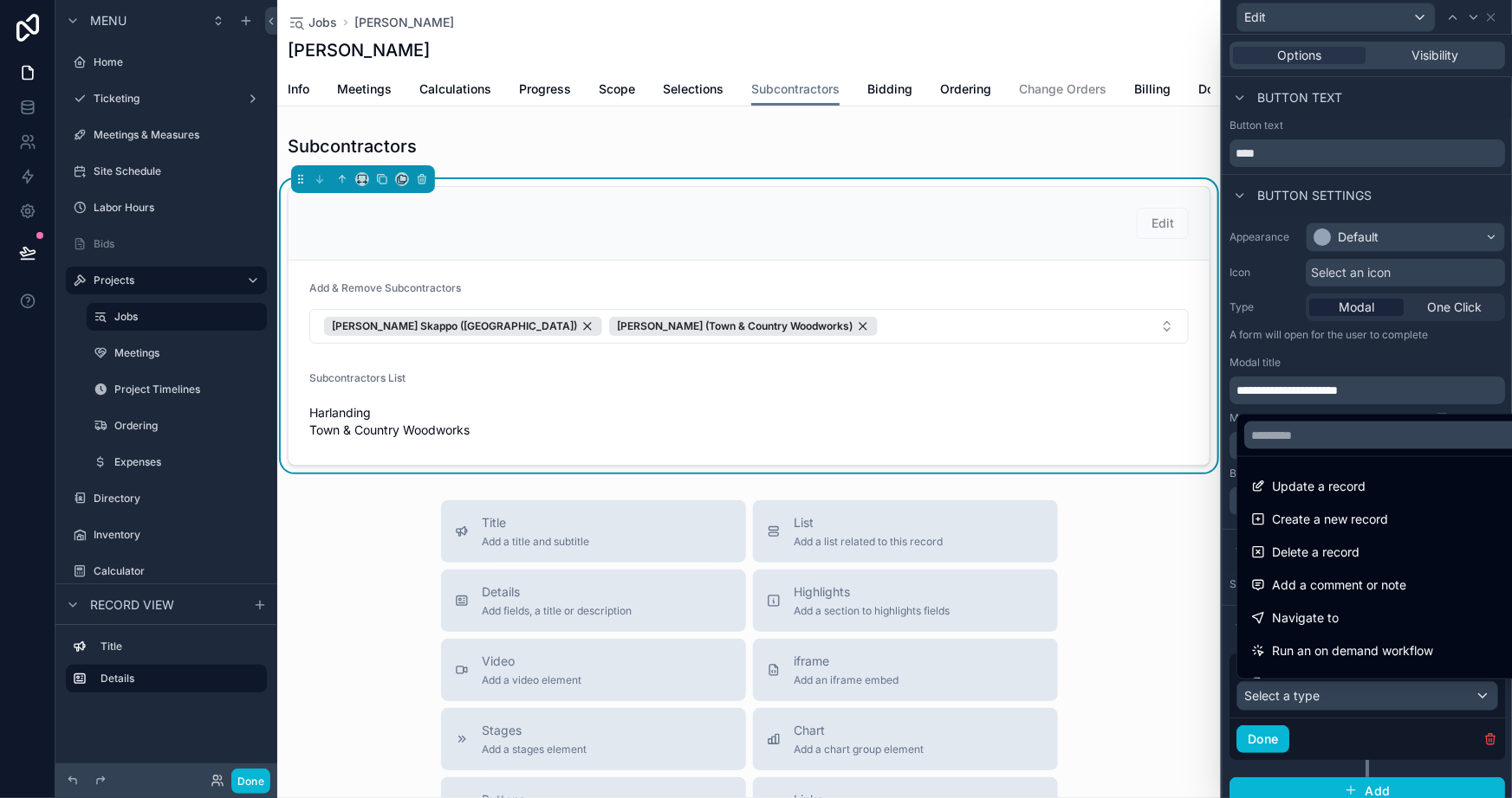
click at [1328, 481] on span "Update a record" at bounding box center [1319, 486] width 94 height 21
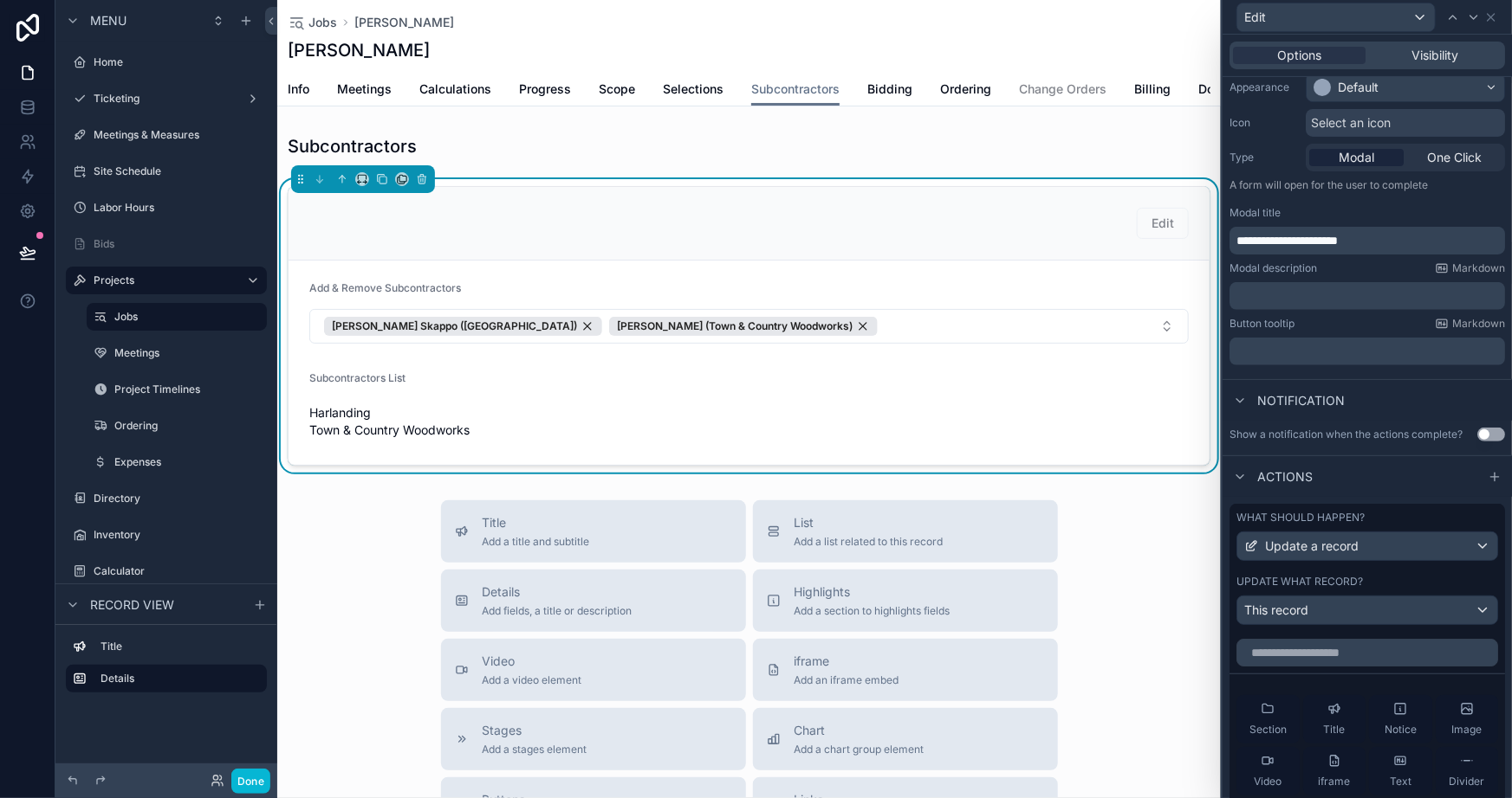
scroll to position [157, 0]
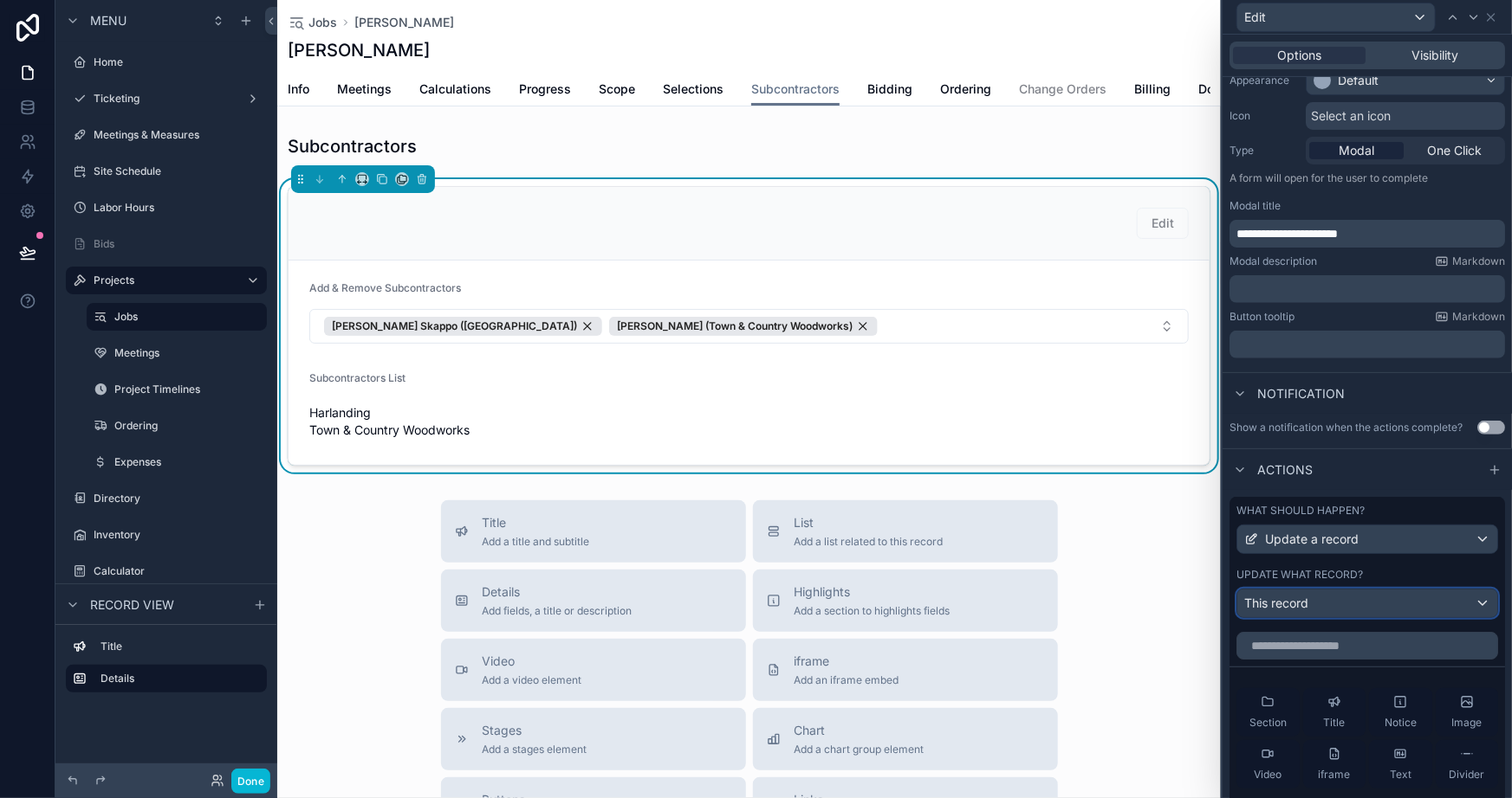
click at [1342, 612] on div "This record" at bounding box center [1367, 604] width 260 height 28
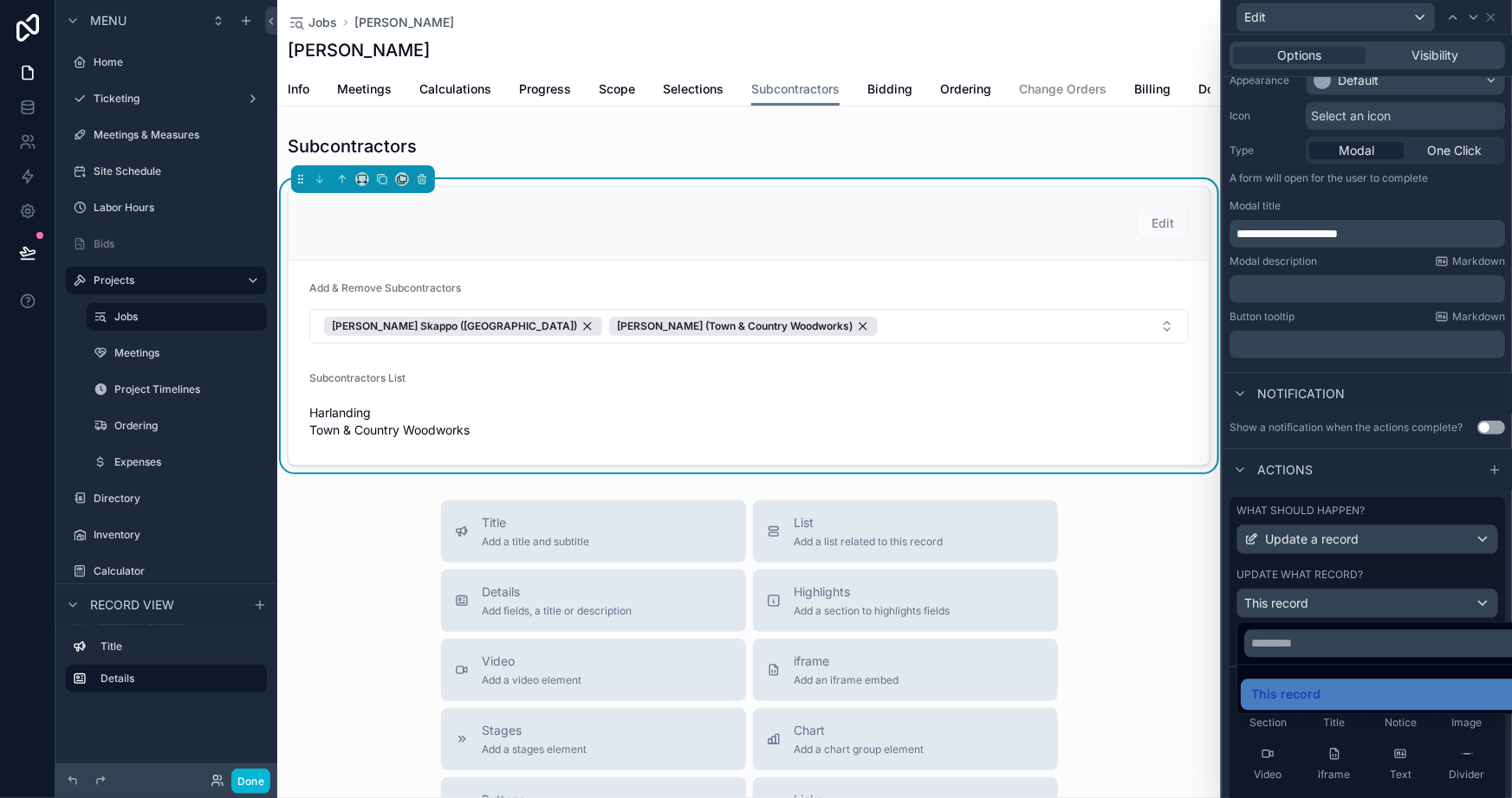
click at [1223, 578] on div at bounding box center [1367, 399] width 290 height 798
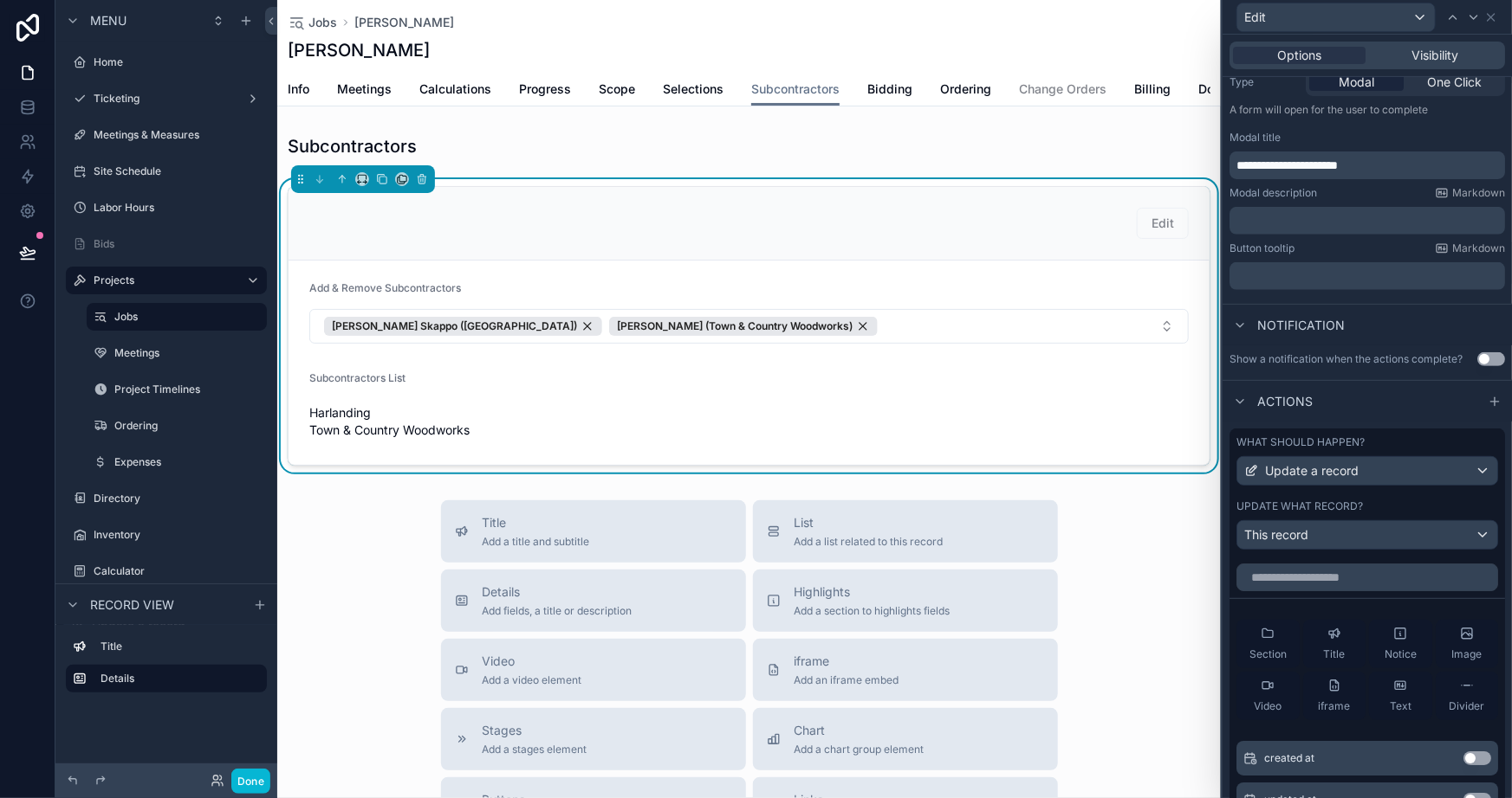
scroll to position [314, 0]
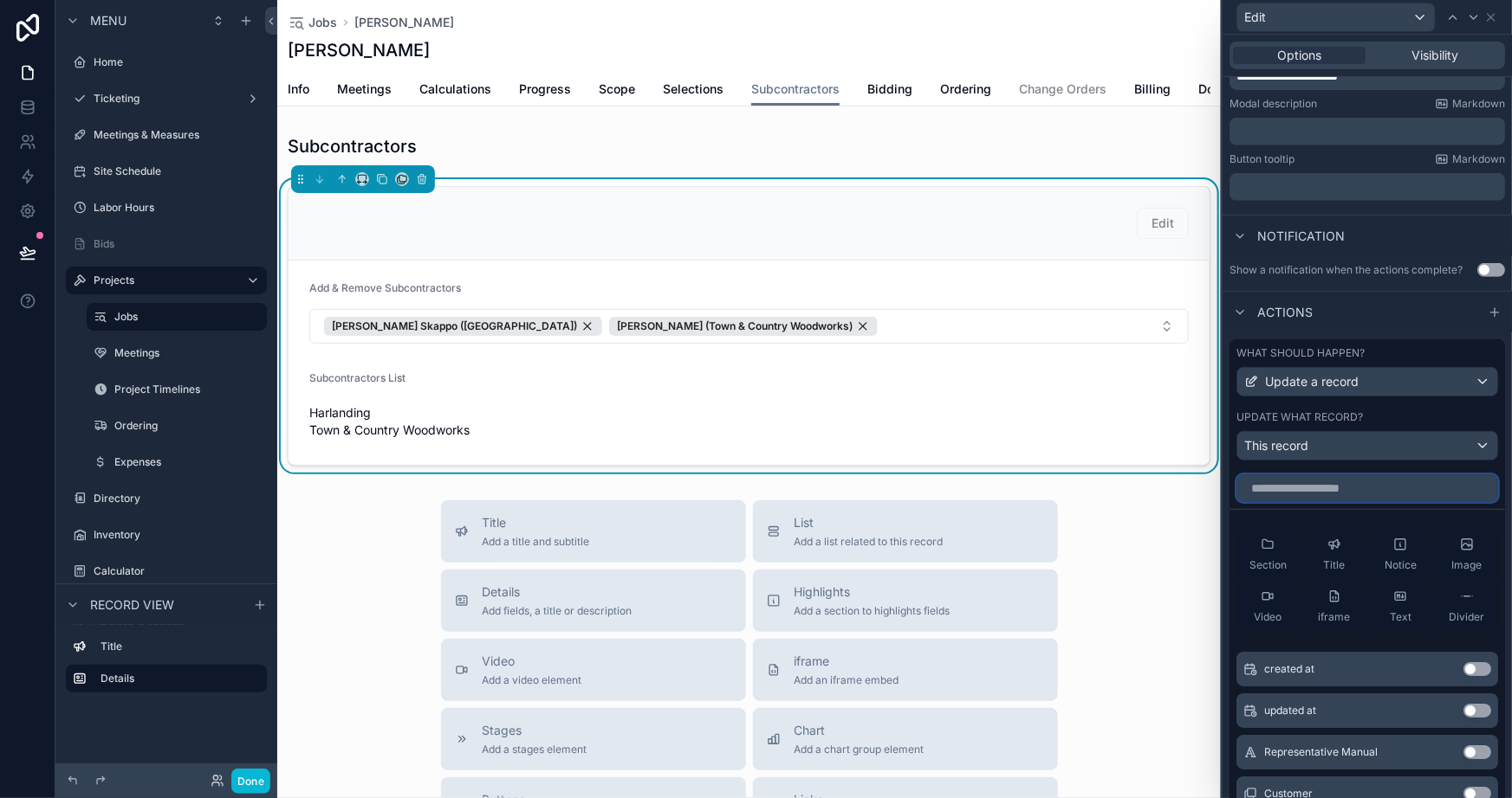
click at [1334, 482] on input "text" at bounding box center [1367, 488] width 262 height 28
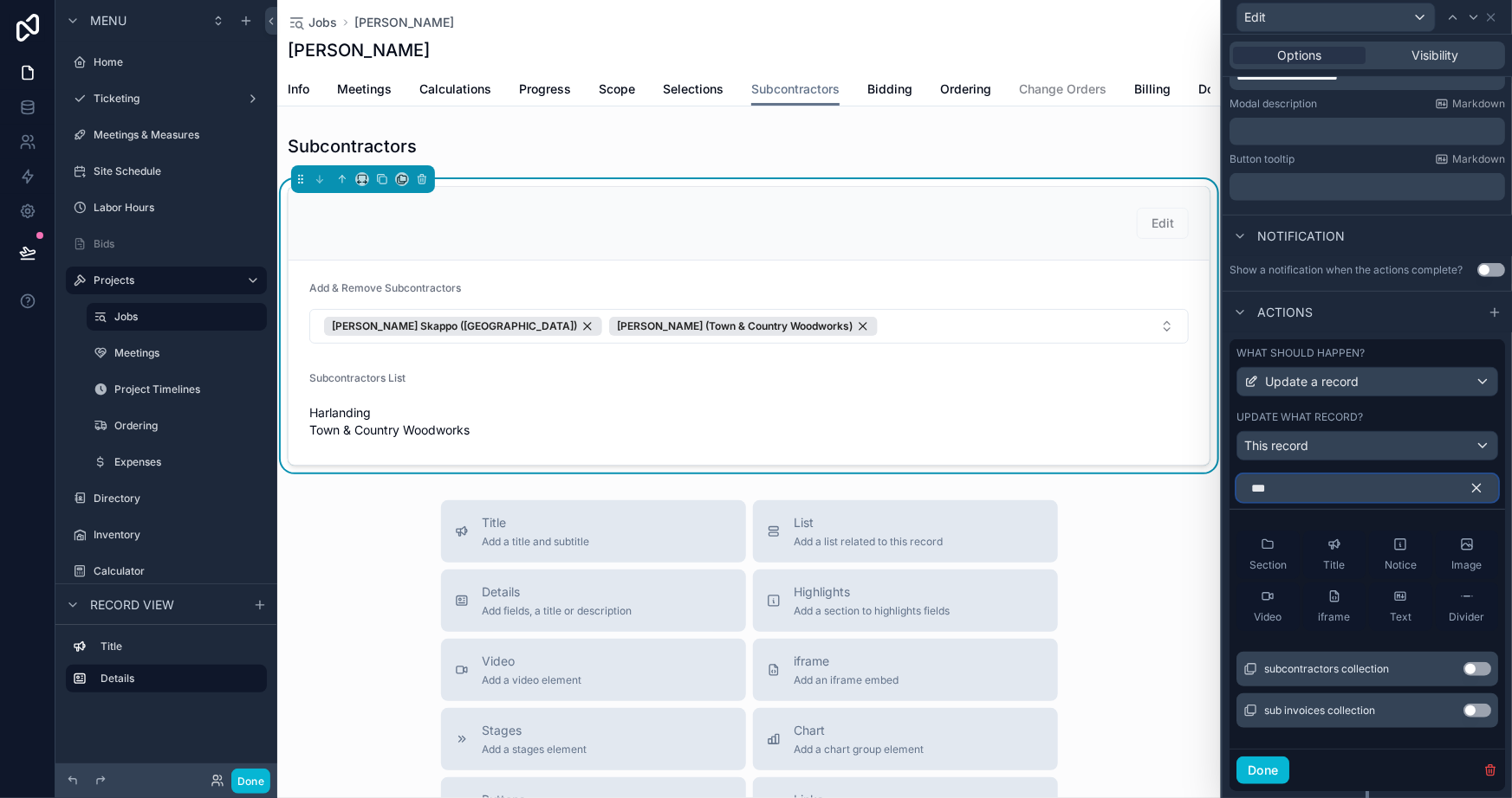
type input "***"
click at [1466, 671] on button "Use setting" at bounding box center [1478, 669] width 28 height 14
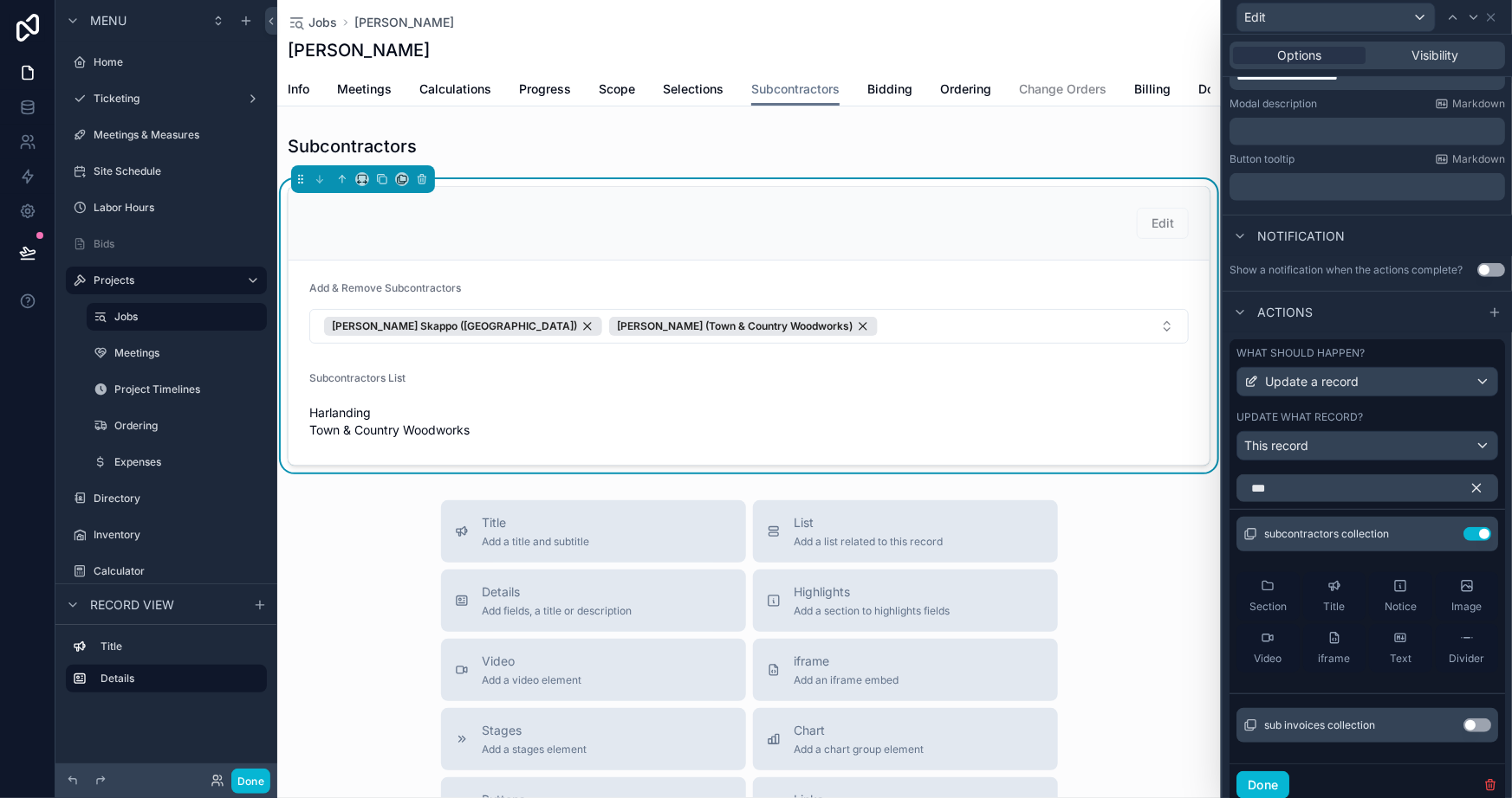
click at [1473, 486] on icon "button" at bounding box center [1476, 488] width 8 height 8
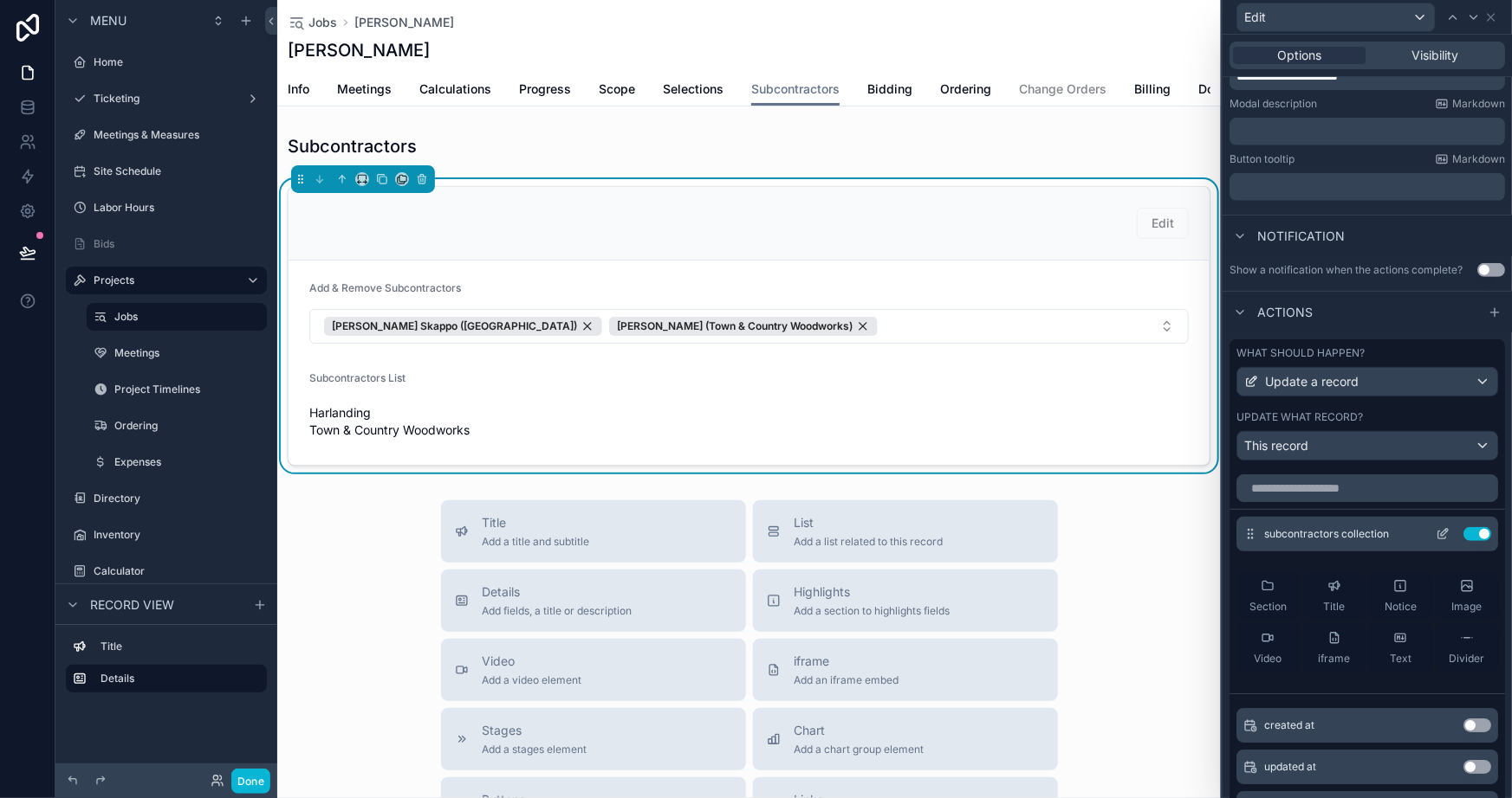
click at [1409, 522] on div "subcontractors collection Use setting" at bounding box center [1367, 535] width 262 height 35
click at [1441, 530] on icon at bounding box center [1445, 533] width 7 height 7
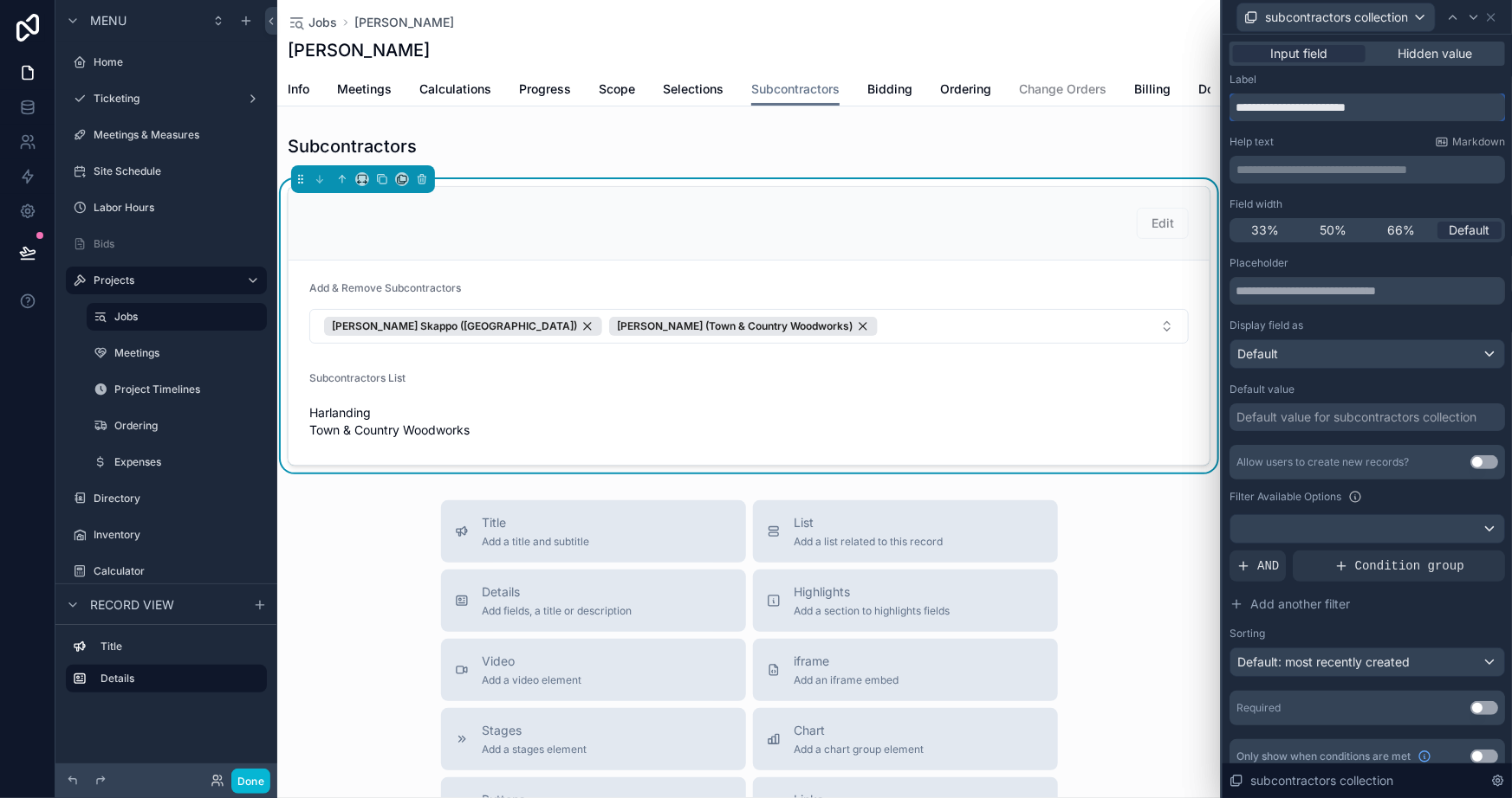
click at [1387, 102] on input "**********" at bounding box center [1367, 108] width 276 height 28
type input "**********"
click at [1305, 142] on div "Help text Markdown" at bounding box center [1367, 142] width 276 height 14
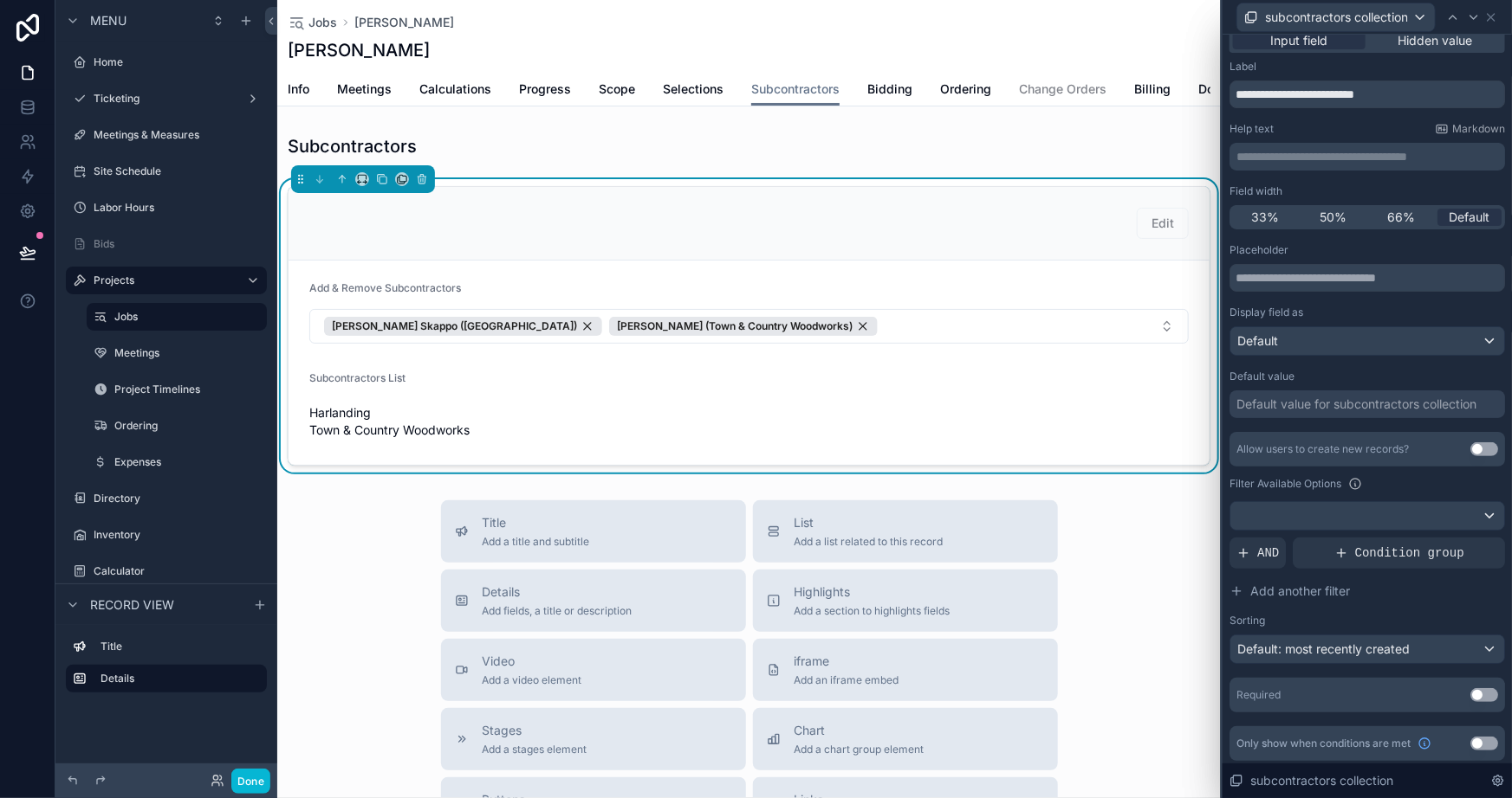
scroll to position [17, 0]
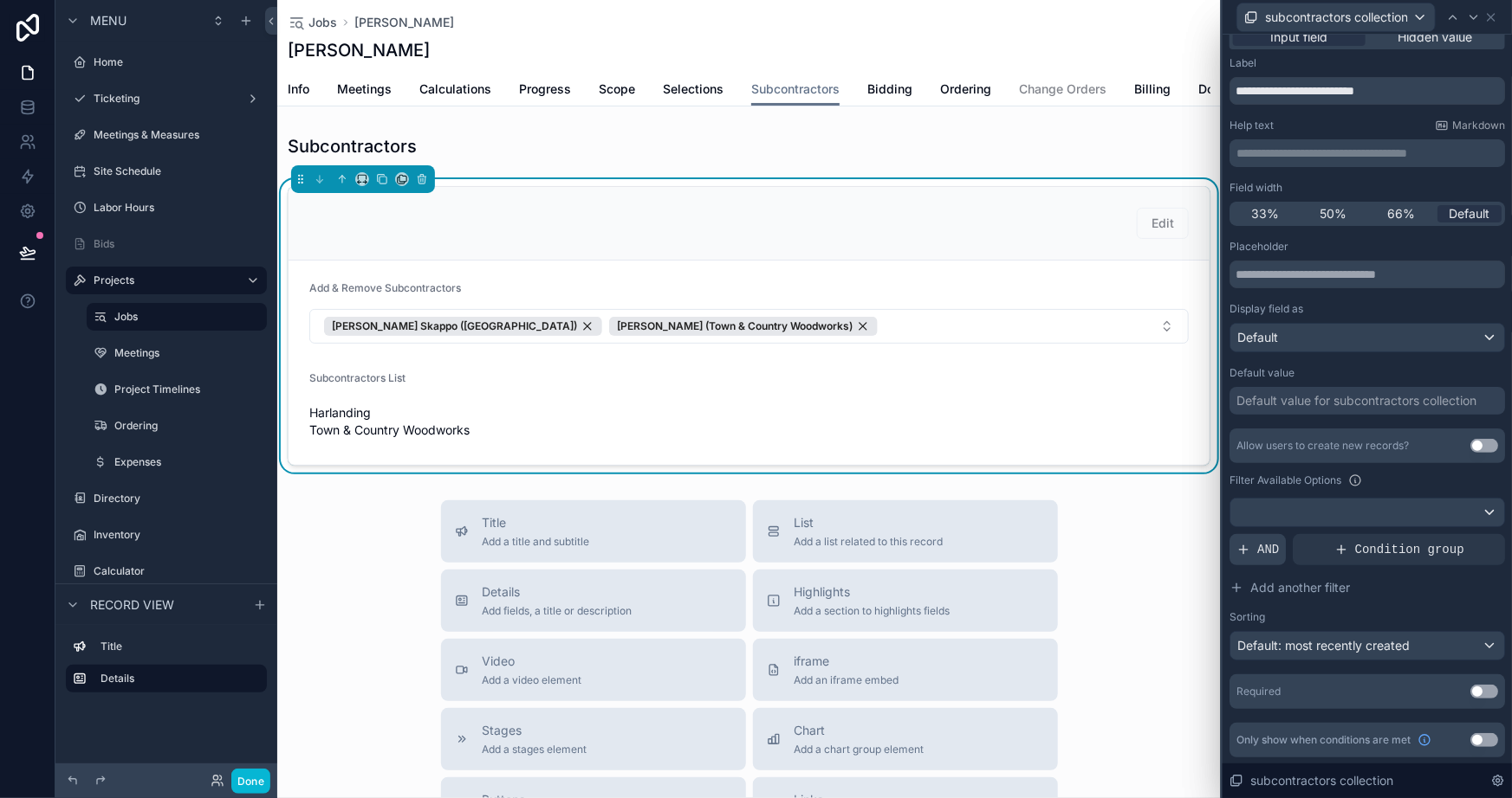
click at [1257, 557] on div "AND" at bounding box center [1257, 550] width 56 height 32
click at [1457, 531] on icon at bounding box center [1462, 536] width 11 height 10
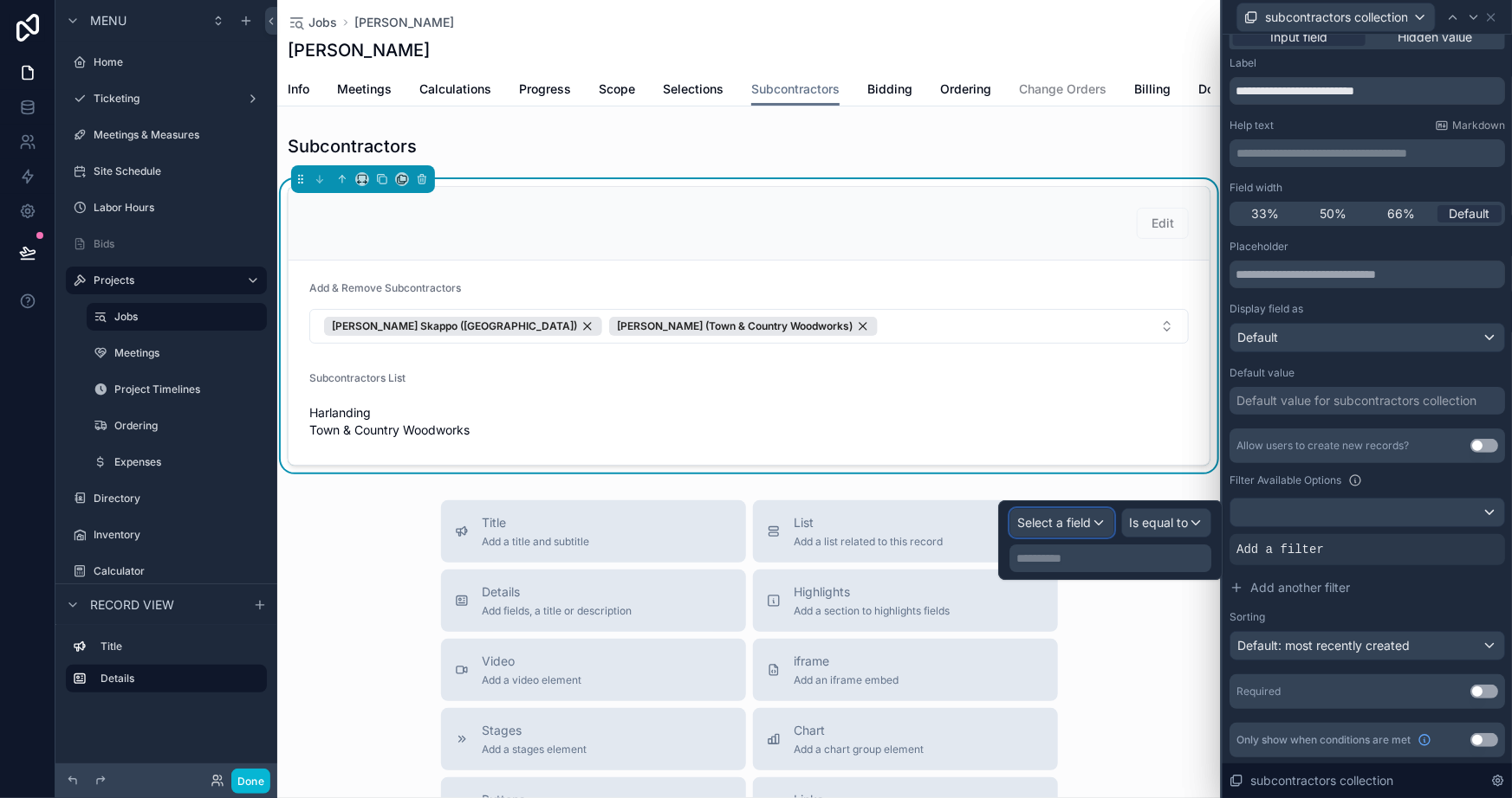
click at [1086, 528] on span "Select a field" at bounding box center [1054, 522] width 74 height 15
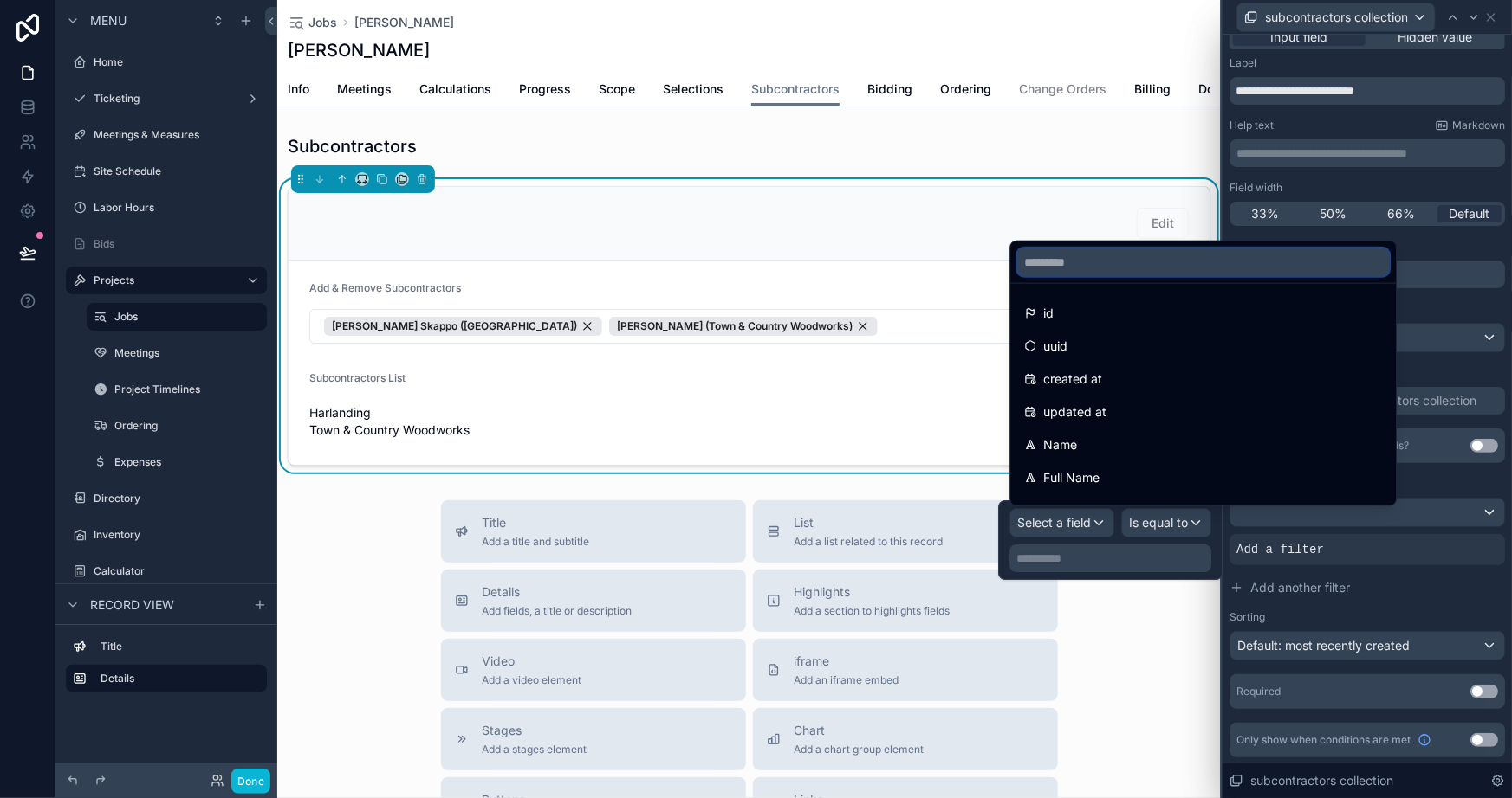
click at [1094, 258] on input "text" at bounding box center [1203, 262] width 372 height 28
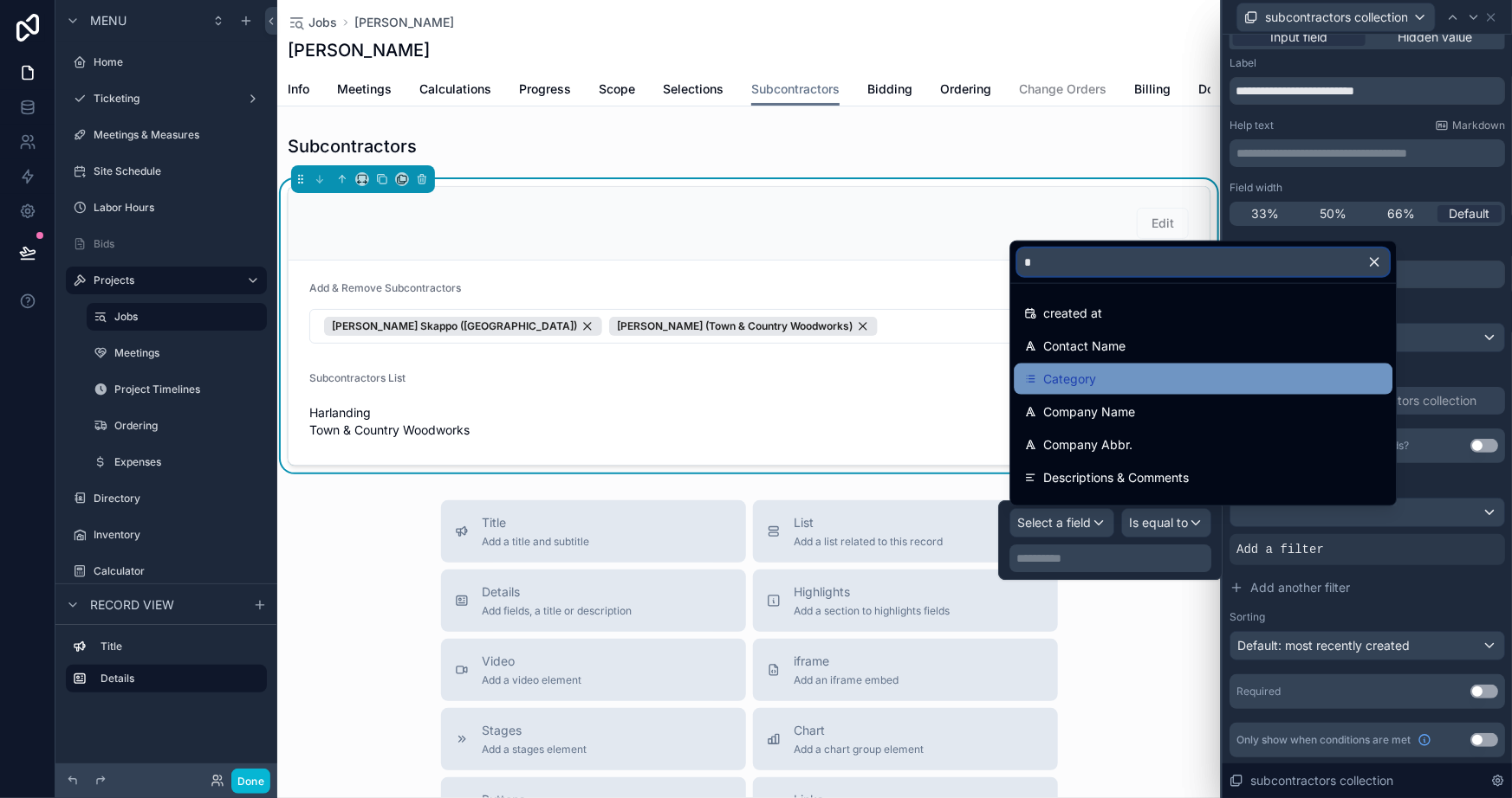
type input "*"
click at [1089, 387] on span "Category" at bounding box center [1070, 380] width 53 height 21
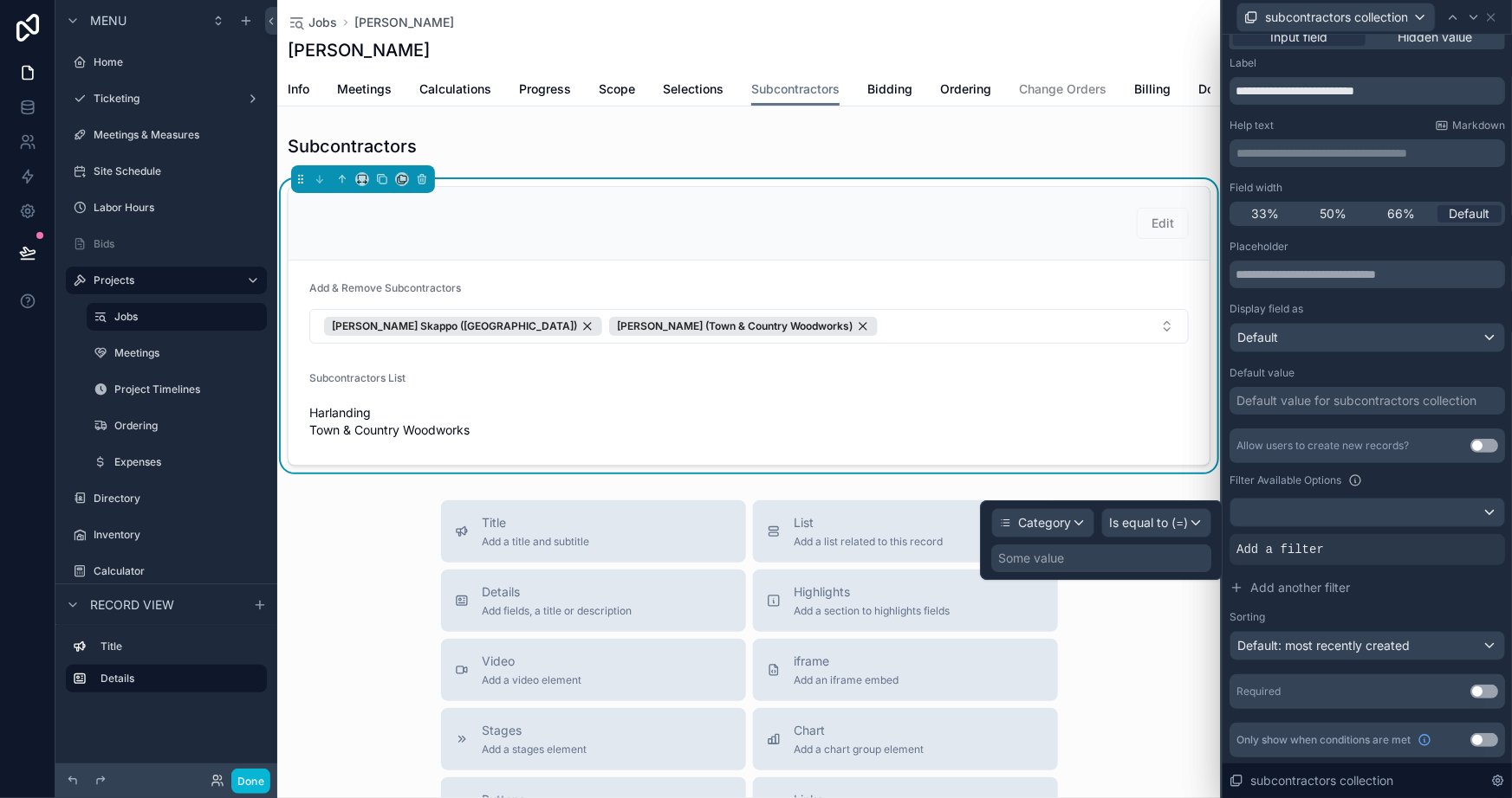
click at [1141, 557] on div "Some value" at bounding box center [1101, 559] width 220 height 28
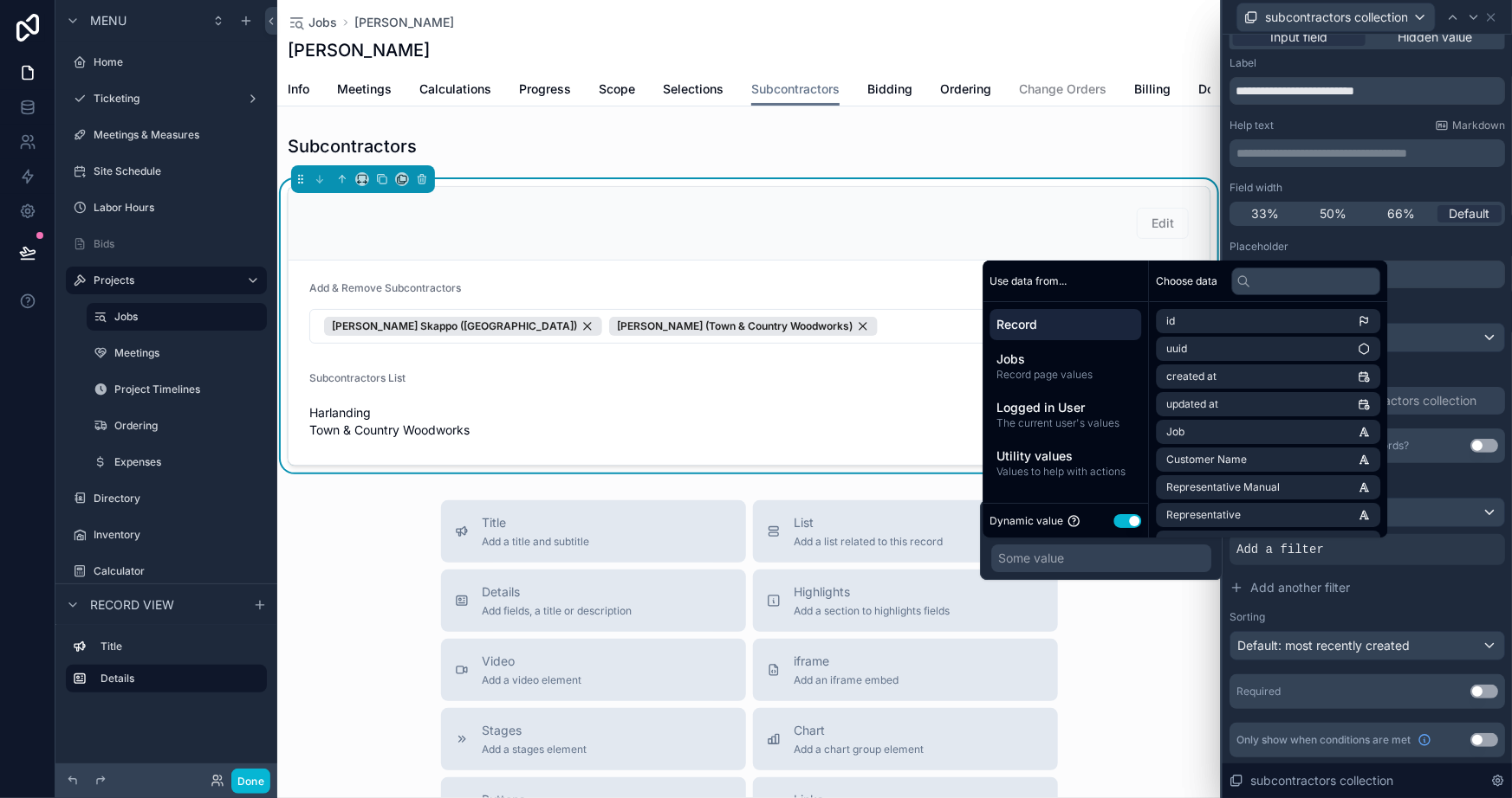
drag, startPoint x: 1148, startPoint y: 529, endPoint x: 1136, endPoint y: 520, distance: 15.0
click at [1147, 528] on div "Dynamic value Use setting" at bounding box center [1065, 521] width 165 height 35
click at [1136, 519] on button "Use setting" at bounding box center [1129, 522] width 28 height 14
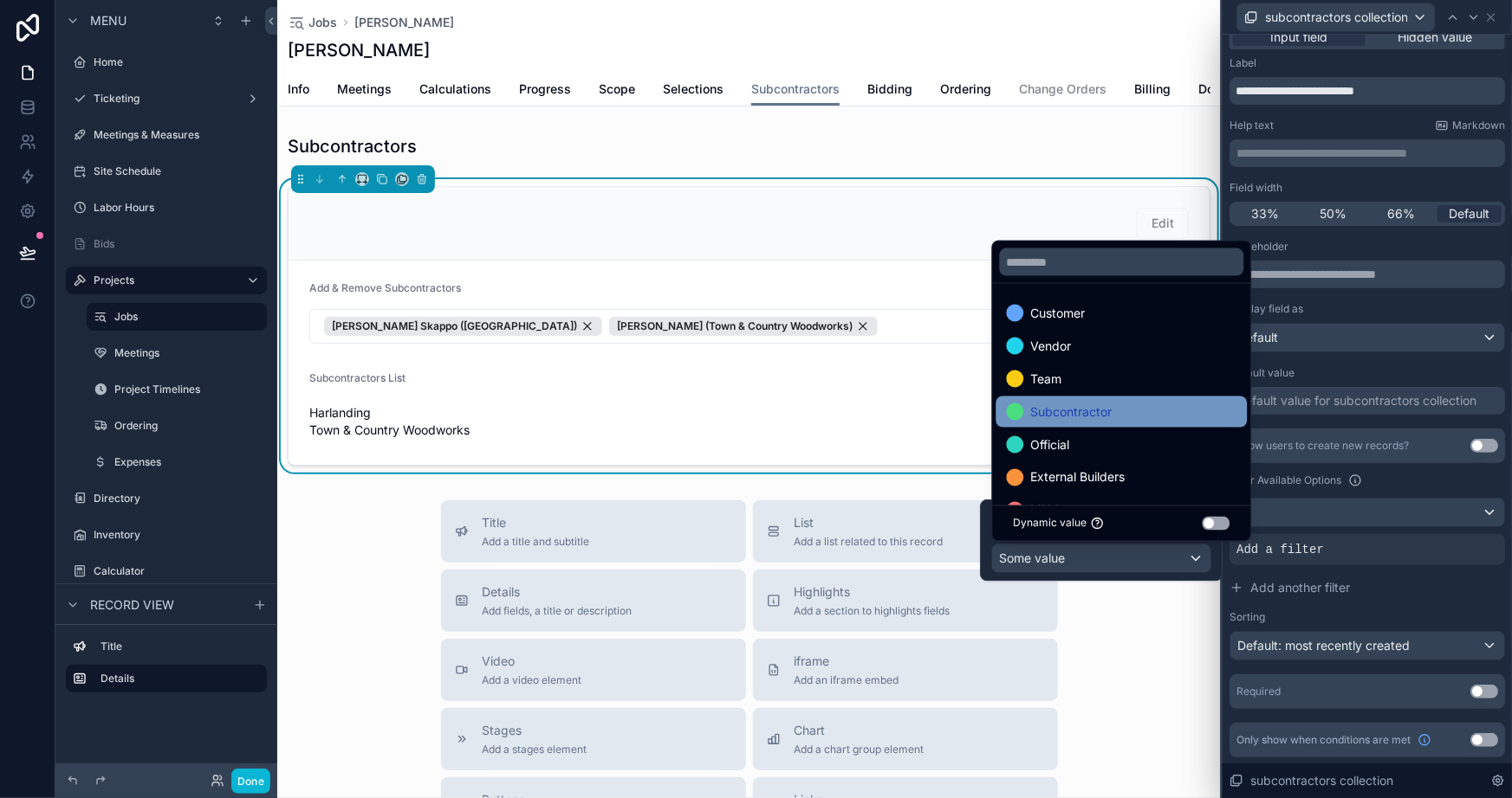
click at [1105, 419] on span "Subcontractor" at bounding box center [1072, 412] width 81 height 21
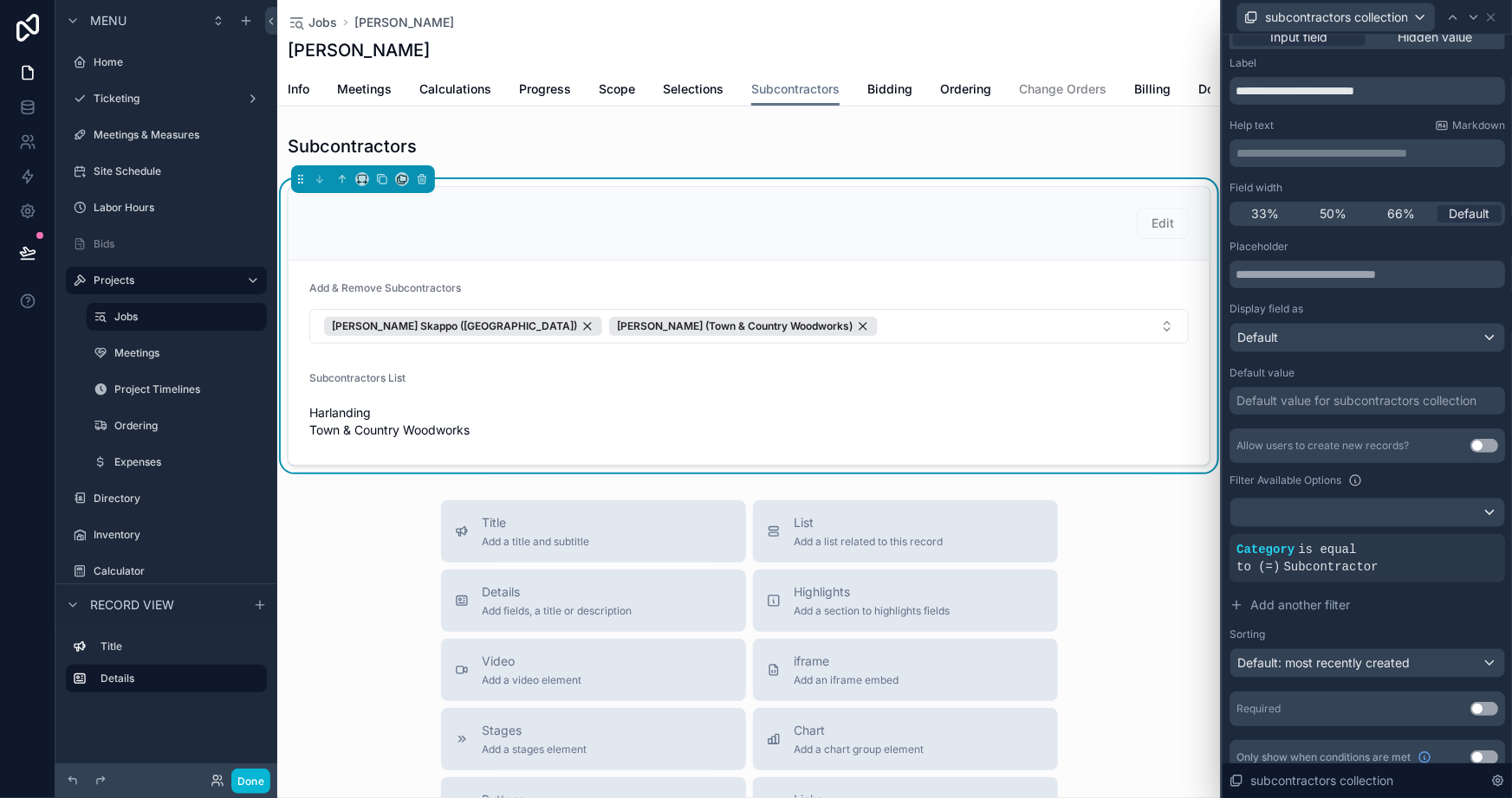
click at [1442, 628] on div "Sorting" at bounding box center [1367, 635] width 276 height 14
click at [1362, 655] on span "Default: most recently created" at bounding box center [1323, 662] width 172 height 15
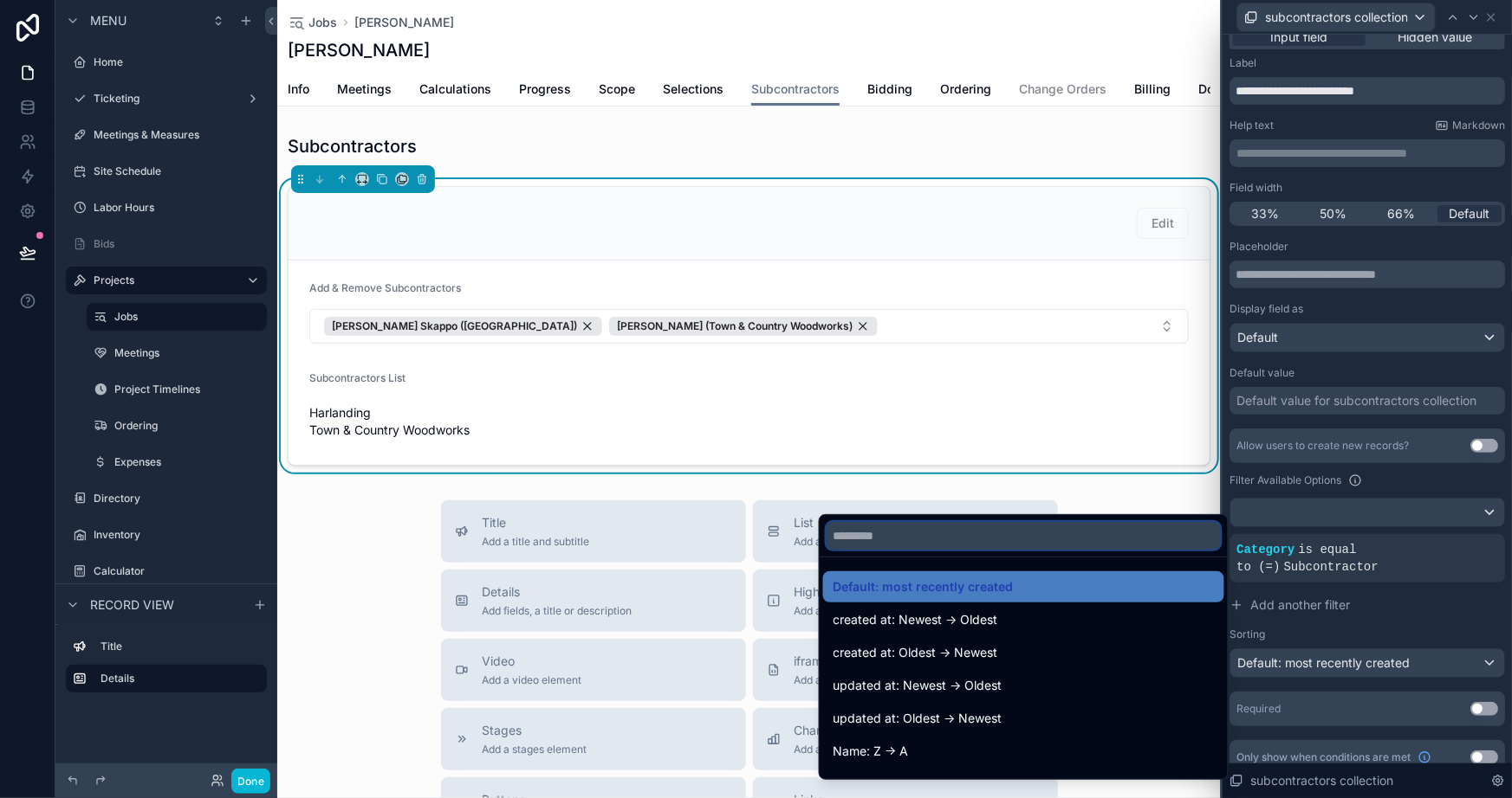
click at [904, 542] on input "text" at bounding box center [1023, 536] width 394 height 28
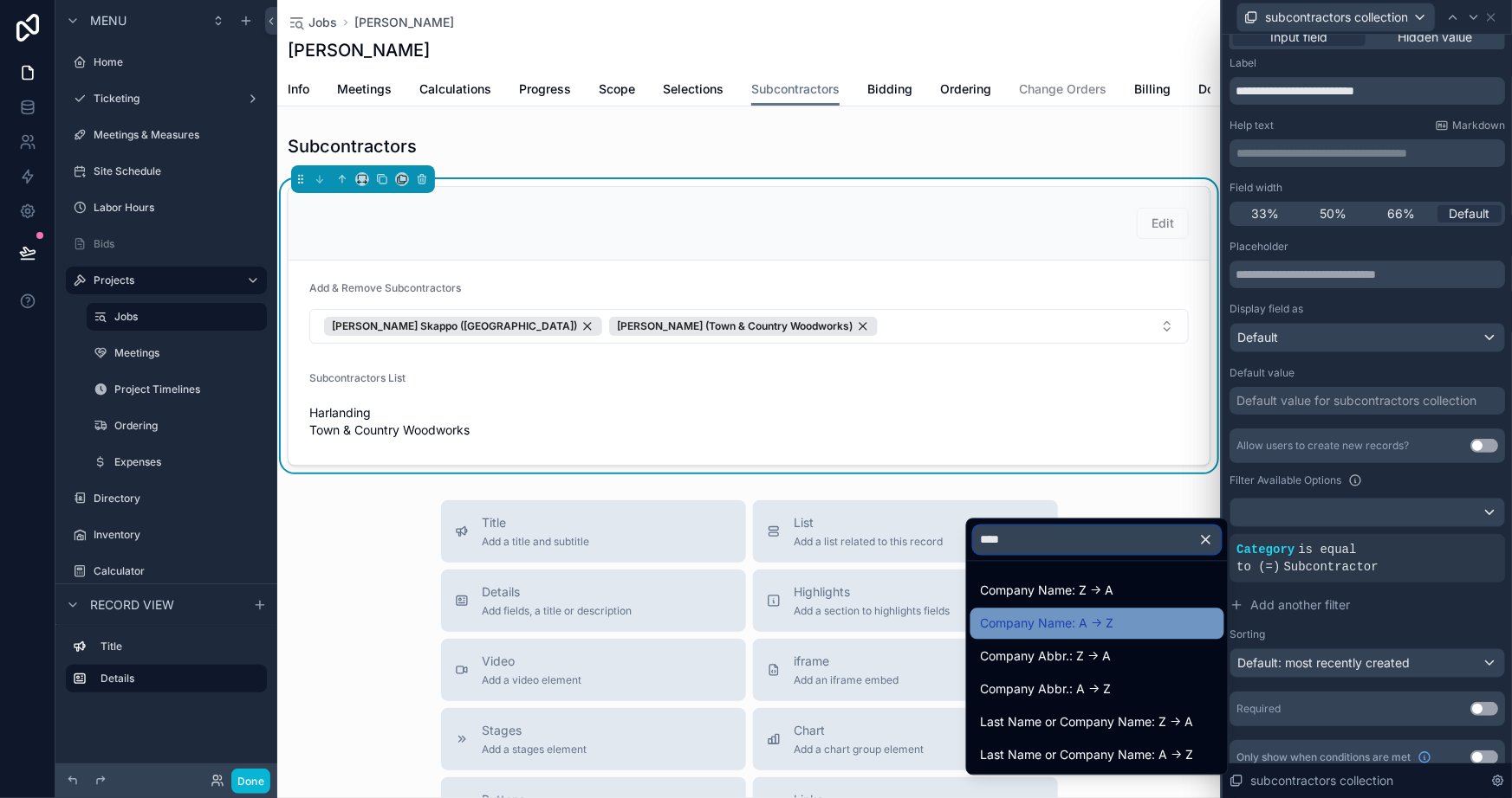
type input "****"
click at [1094, 620] on span "Company Name: A -> Z" at bounding box center [1047, 625] width 133 height 21
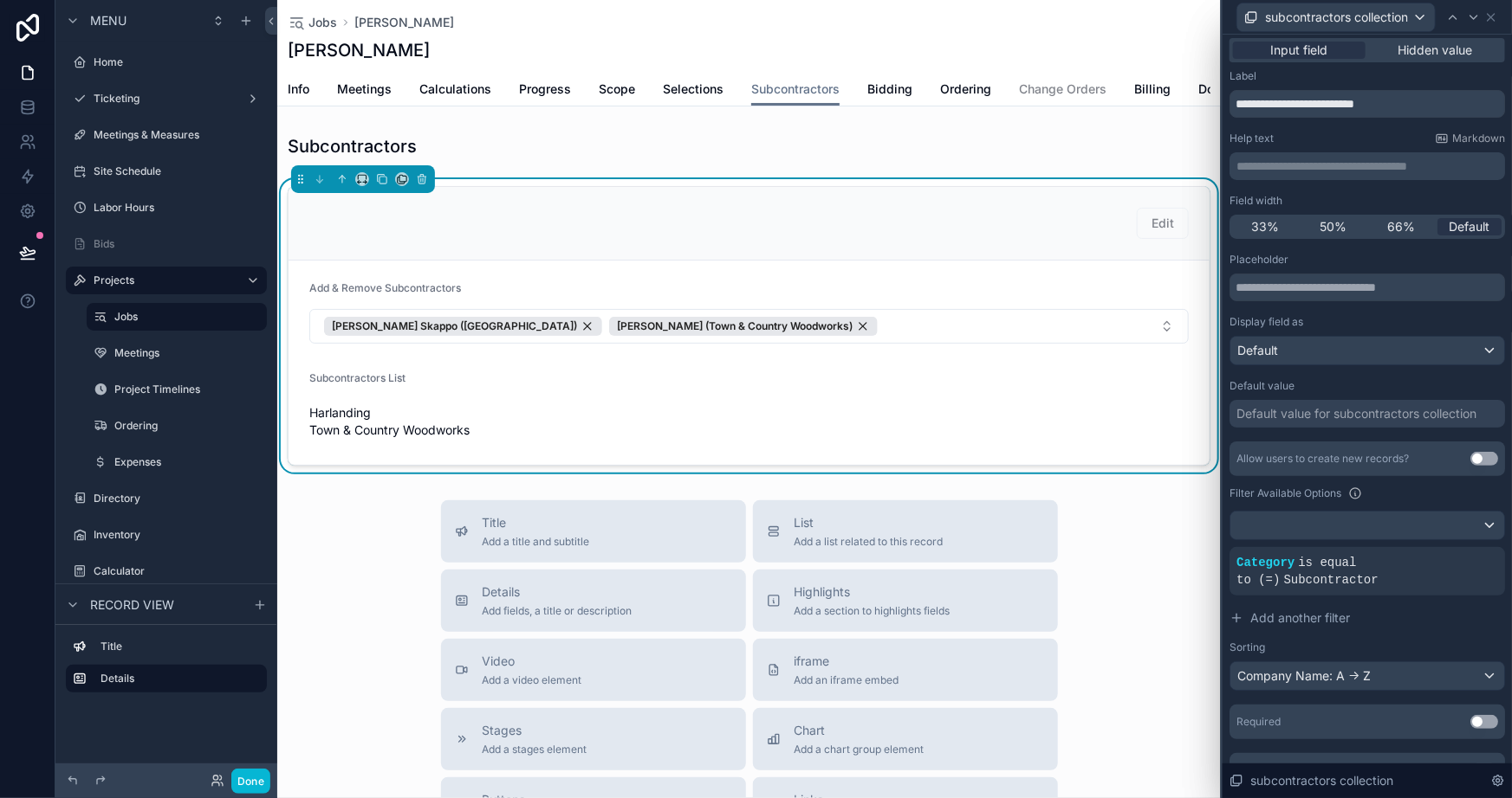
scroll to position [0, 0]
click at [1411, 198] on div "**********" at bounding box center [1367, 431] width 276 height 718
click at [1488, 18] on icon at bounding box center [1491, 18] width 14 height 14
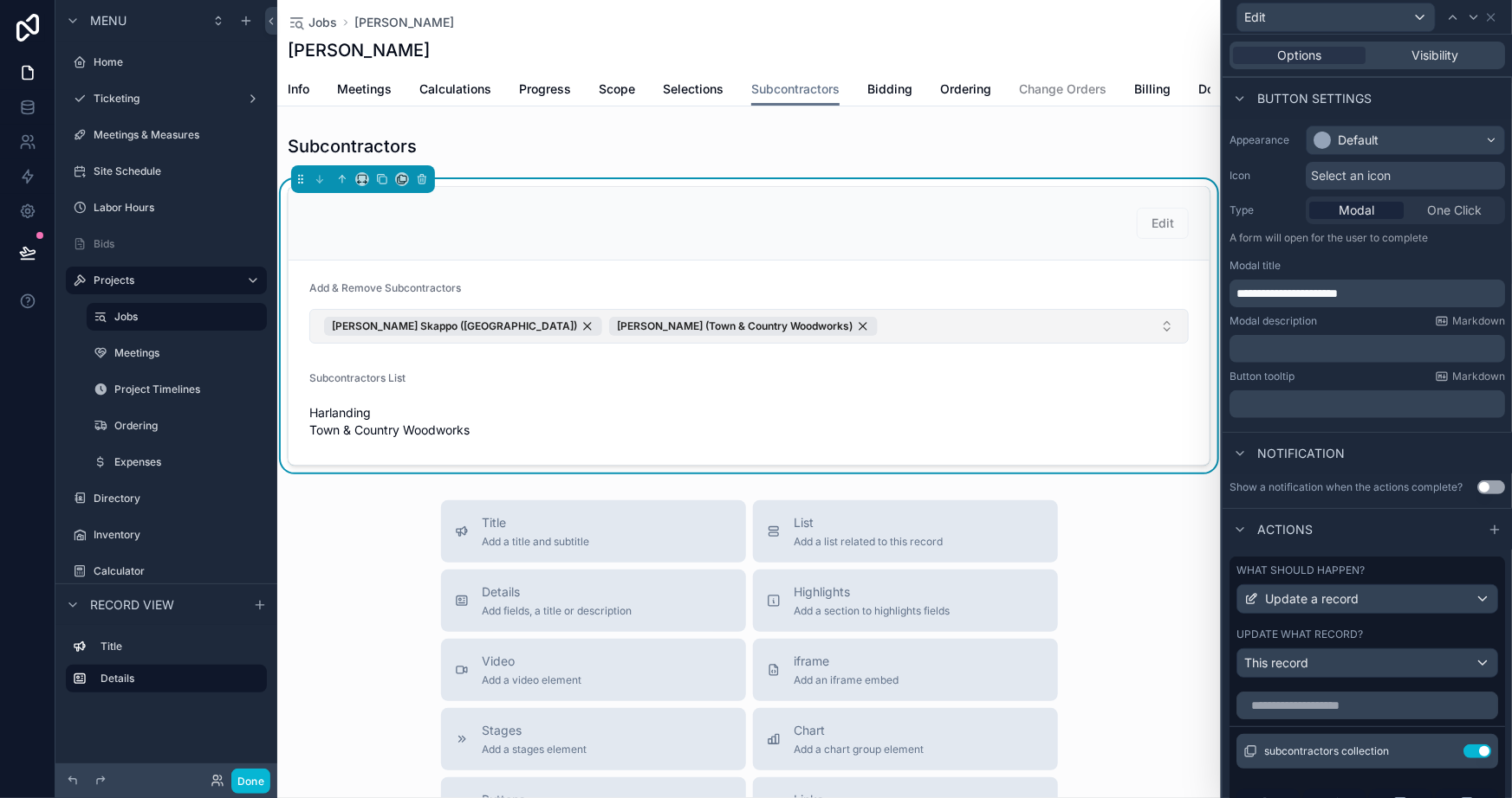
scroll to position [78, 0]
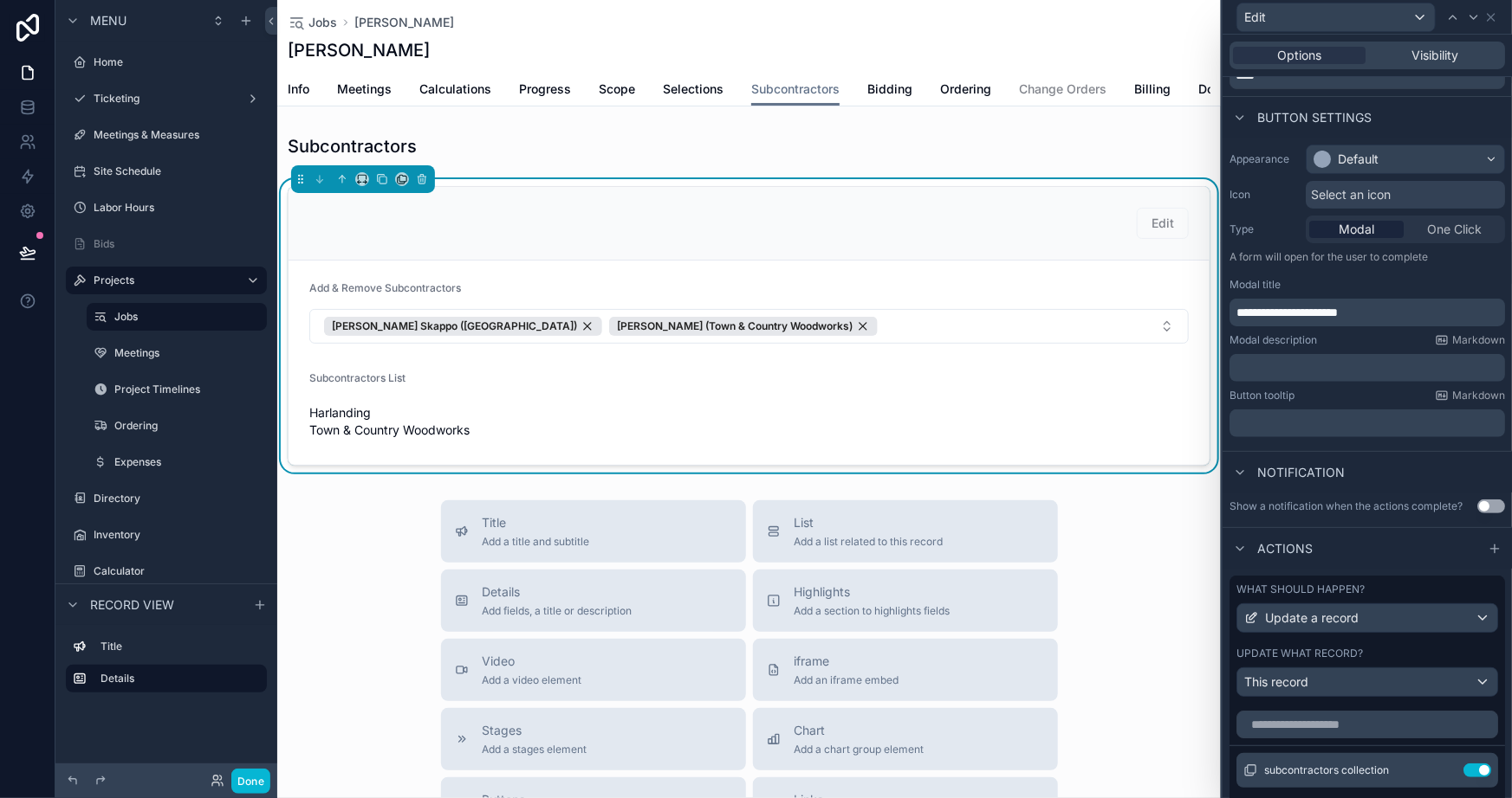
click at [1005, 298] on div "Add & Remove Subcontractors" at bounding box center [749, 292] width 880 height 21
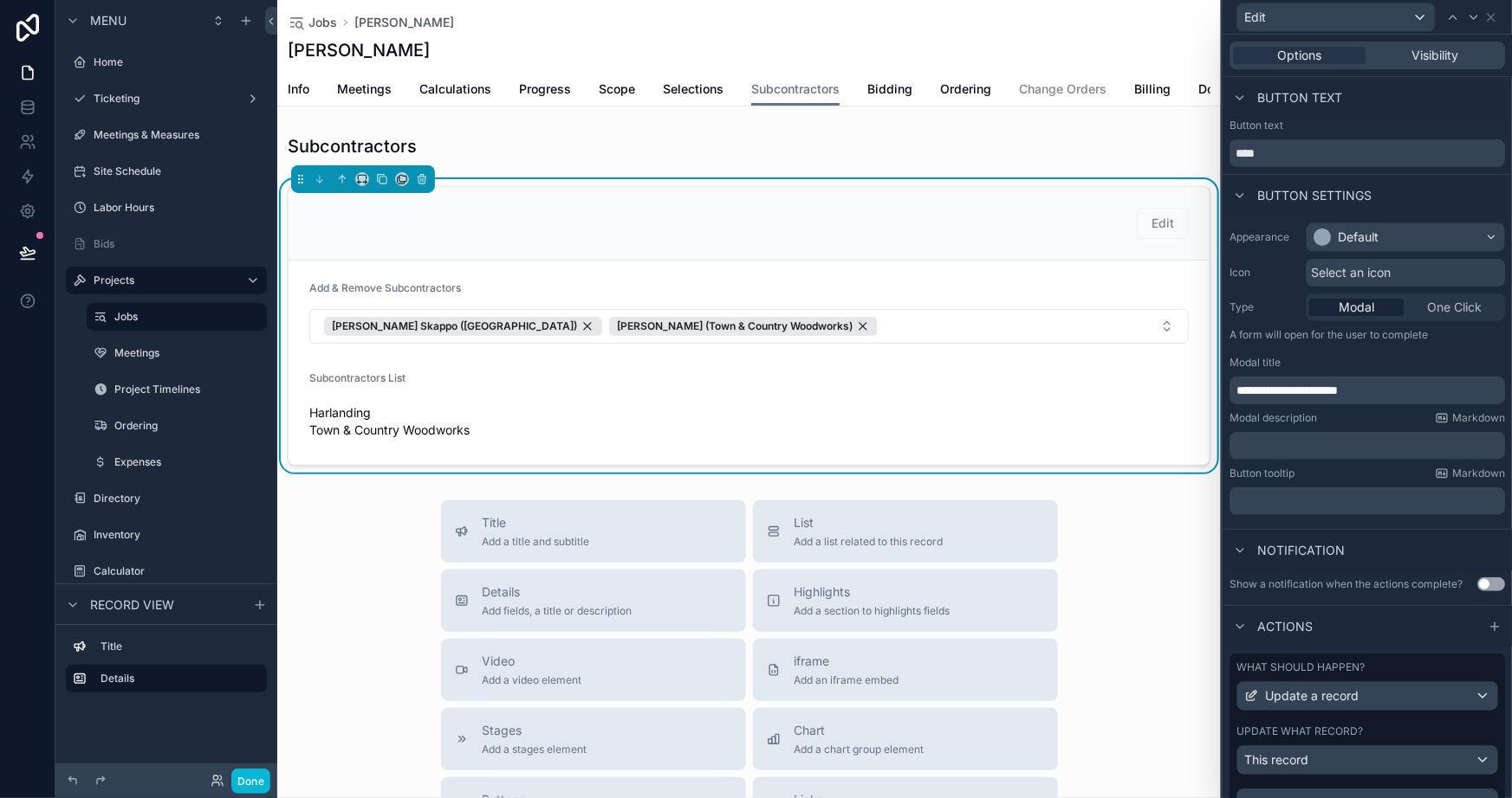
scroll to position [0, 0]
click at [1278, 57] on span "Options" at bounding box center [1299, 55] width 44 height 18
click at [1412, 56] on span "Visibility" at bounding box center [1435, 55] width 46 height 18
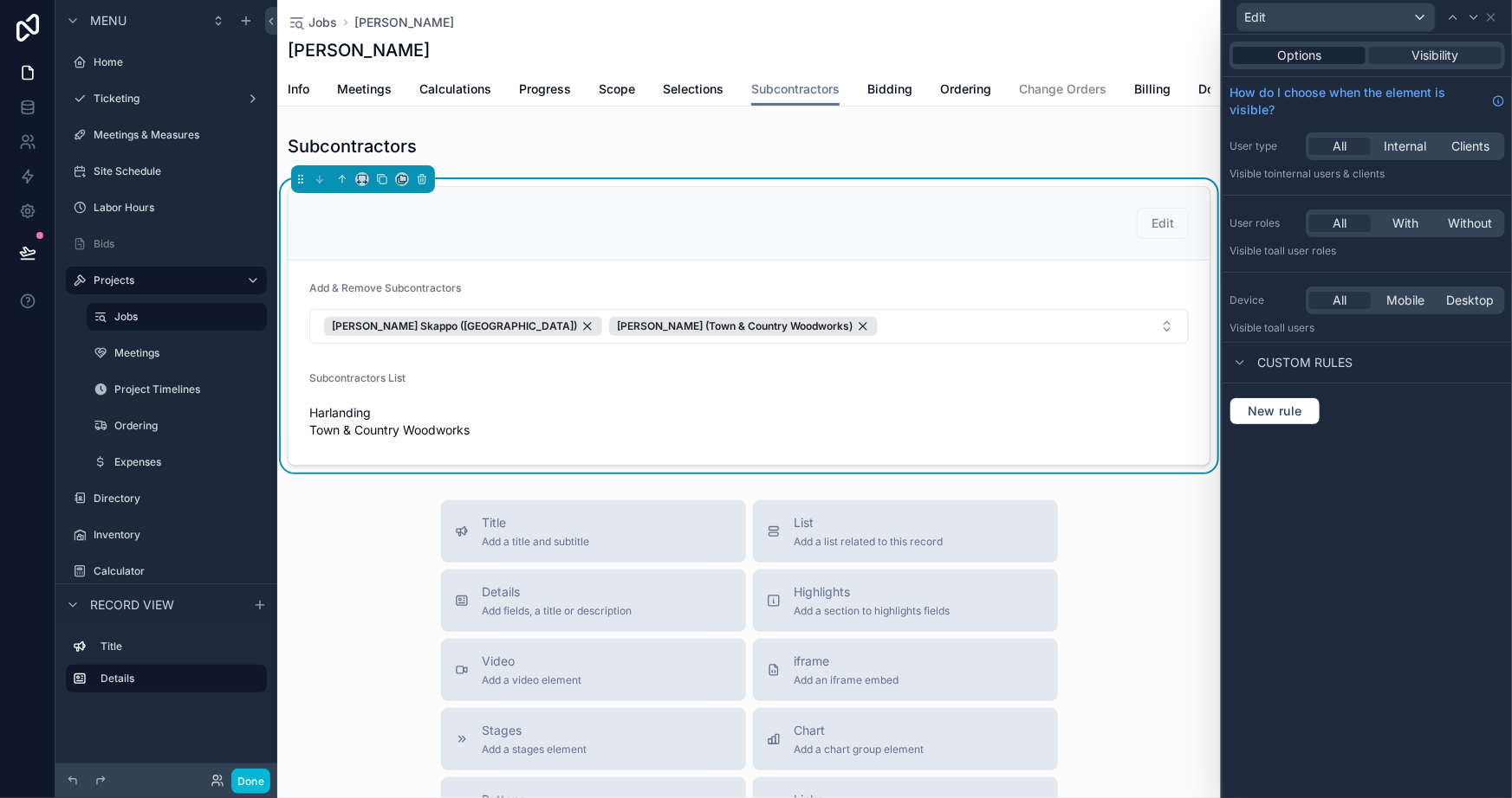
click at [1252, 54] on div "Options" at bounding box center [1298, 55] width 132 height 18
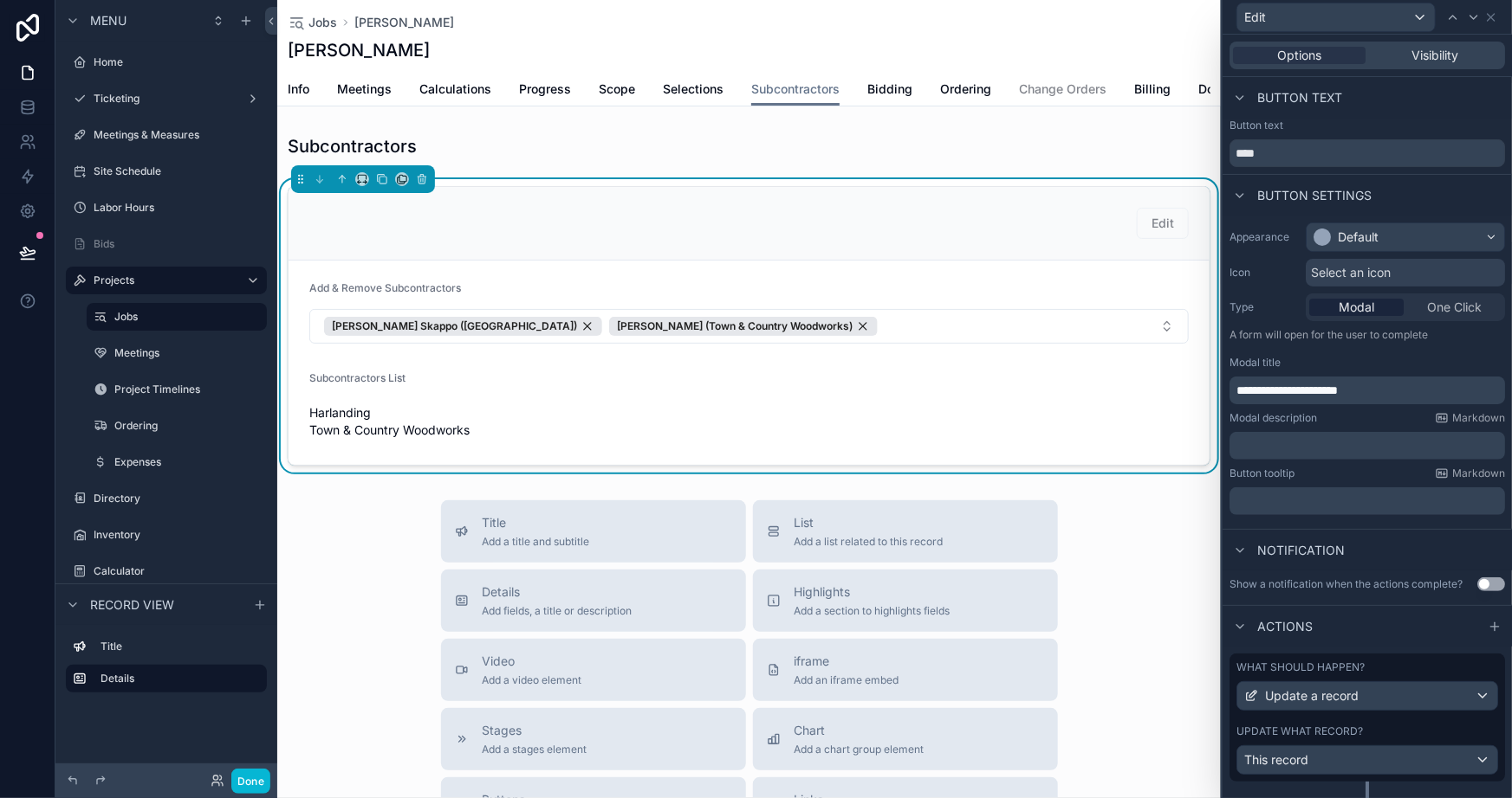
click at [997, 419] on form "Add & Remove Subcontractors [PERSON_NAME][GEOGRAPHIC_DATA] ([GEOGRAPHIC_DATA]) …" at bounding box center [749, 363] width 921 height 205
click at [1487, 18] on icon at bounding box center [1491, 18] width 14 height 14
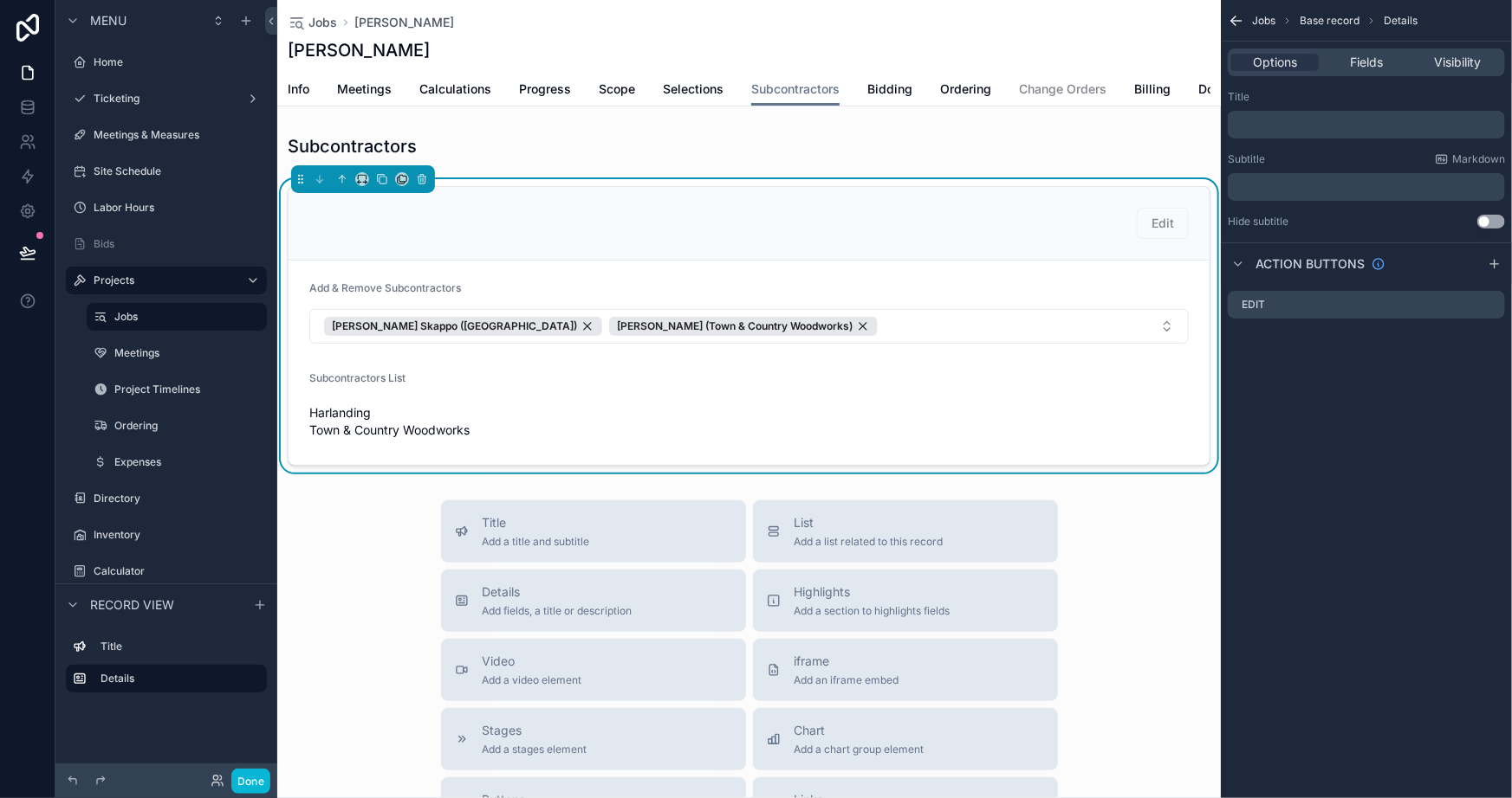
click at [1315, 119] on p "﻿" at bounding box center [1368, 125] width 267 height 14
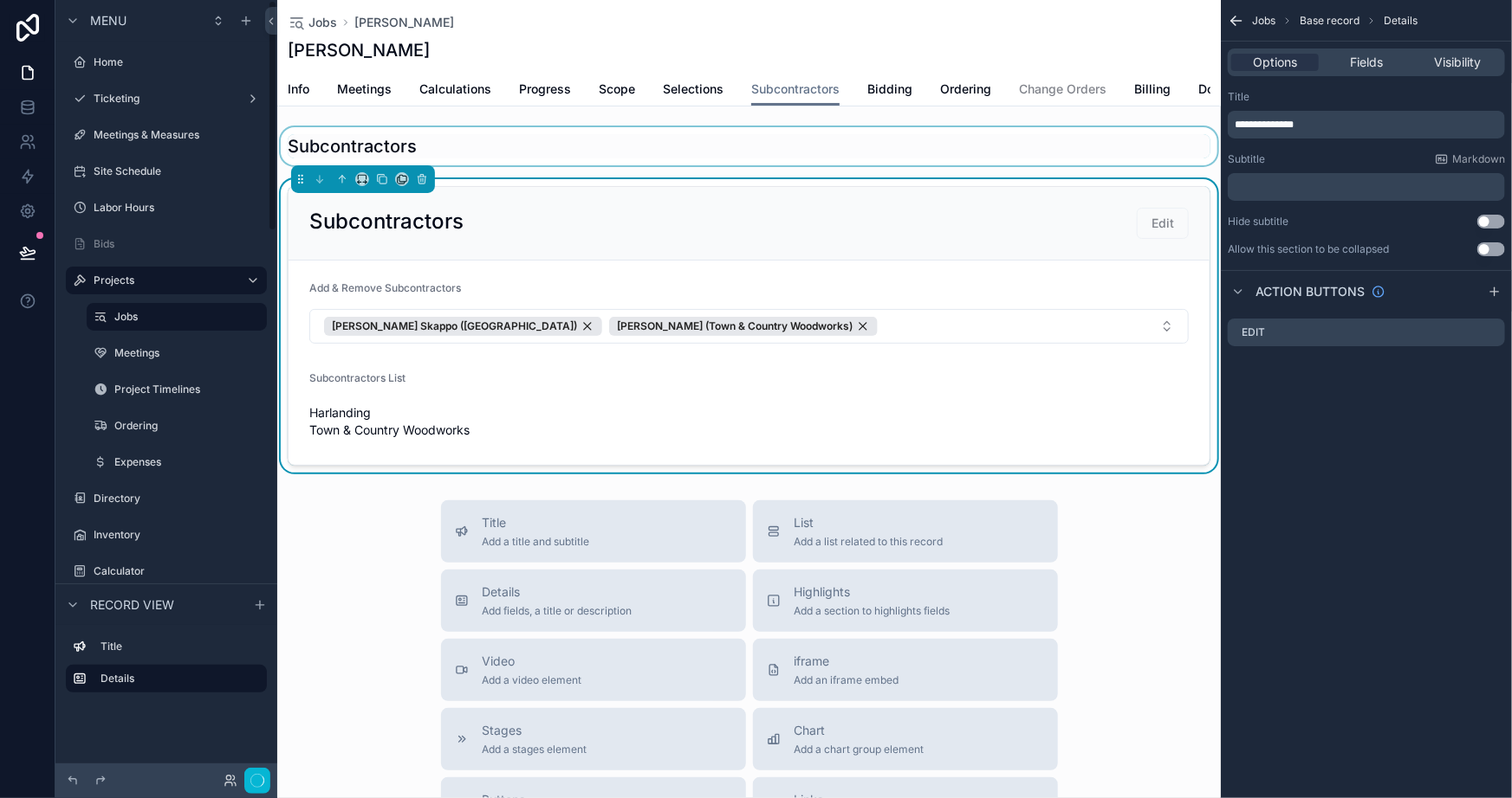
click at [516, 154] on div "scrollable content" at bounding box center [749, 146] width 944 height 38
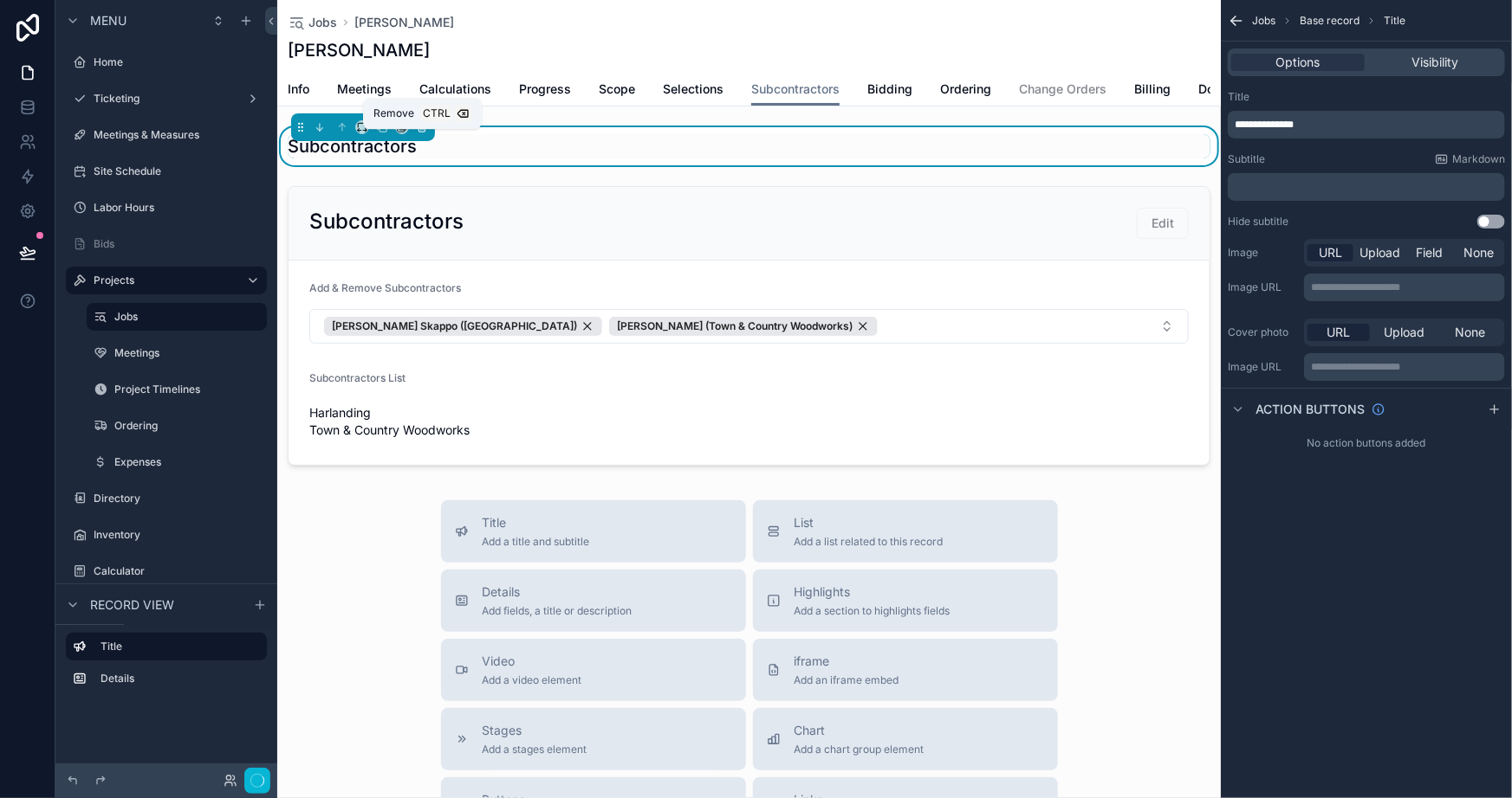
click at [422, 130] on button "scrollable content" at bounding box center [422, 128] width 19 height 19
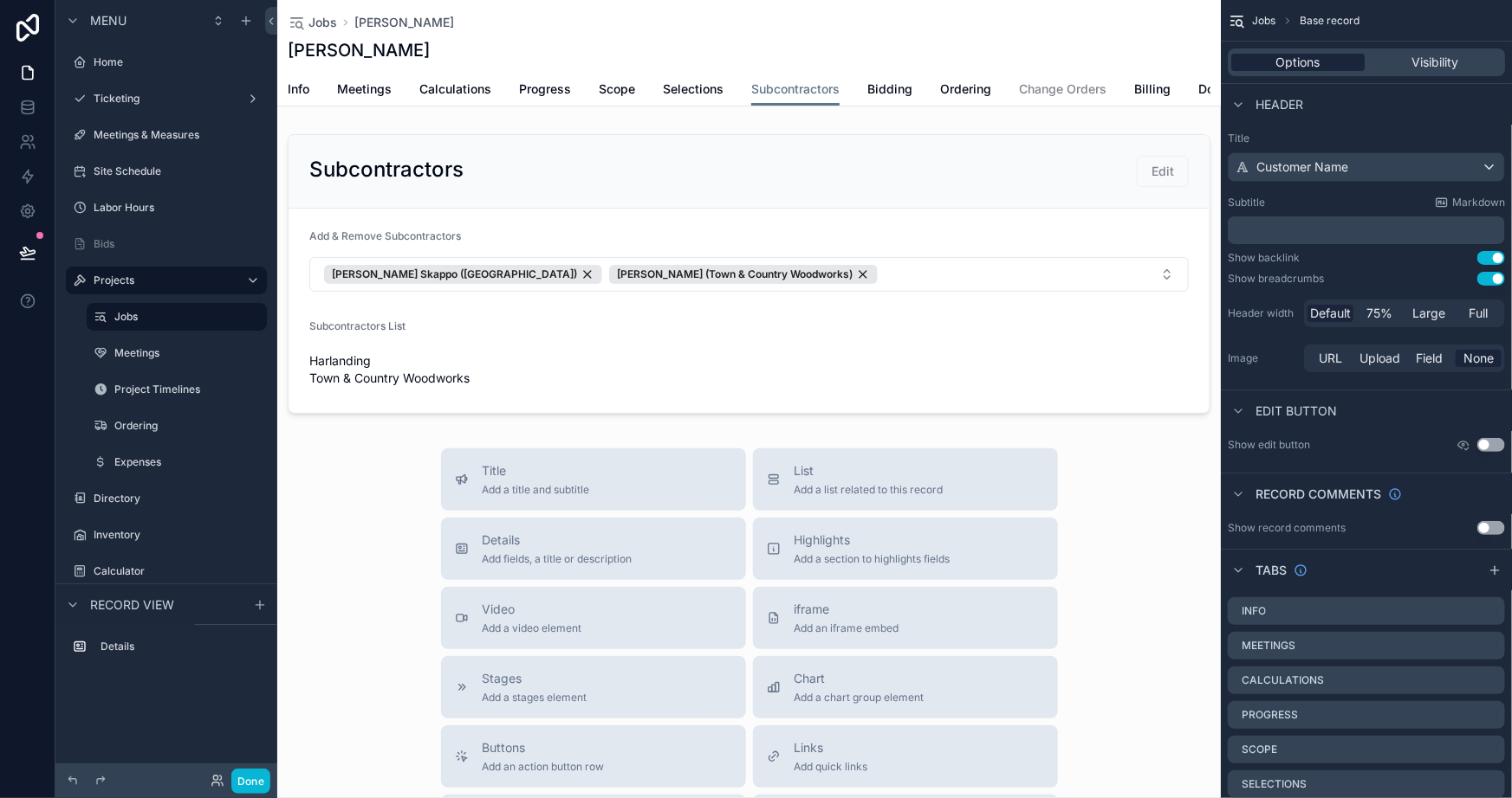
click at [1313, 53] on span "Options" at bounding box center [1298, 62] width 44 height 18
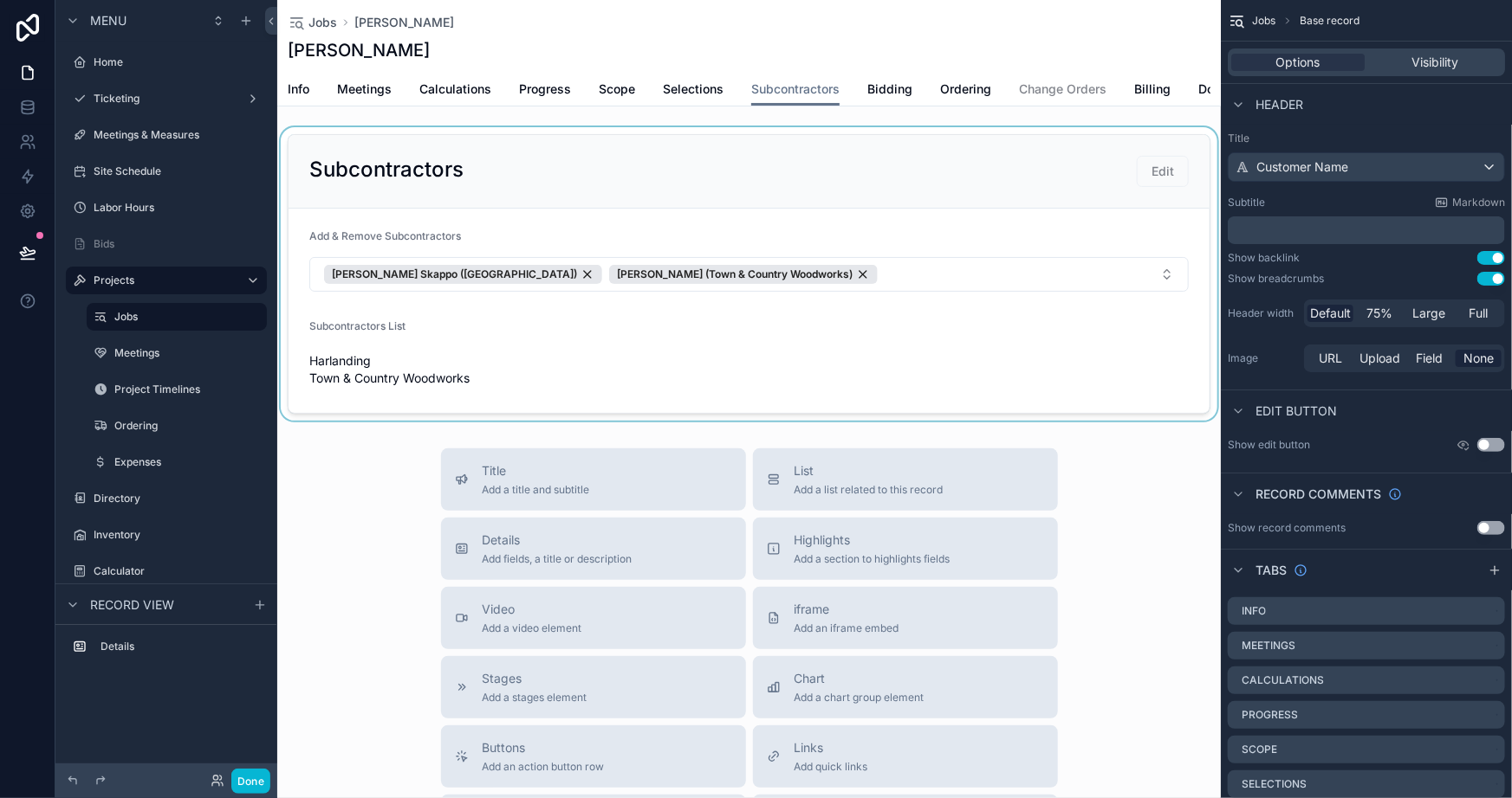
click at [822, 343] on div "scrollable content" at bounding box center [749, 274] width 944 height 294
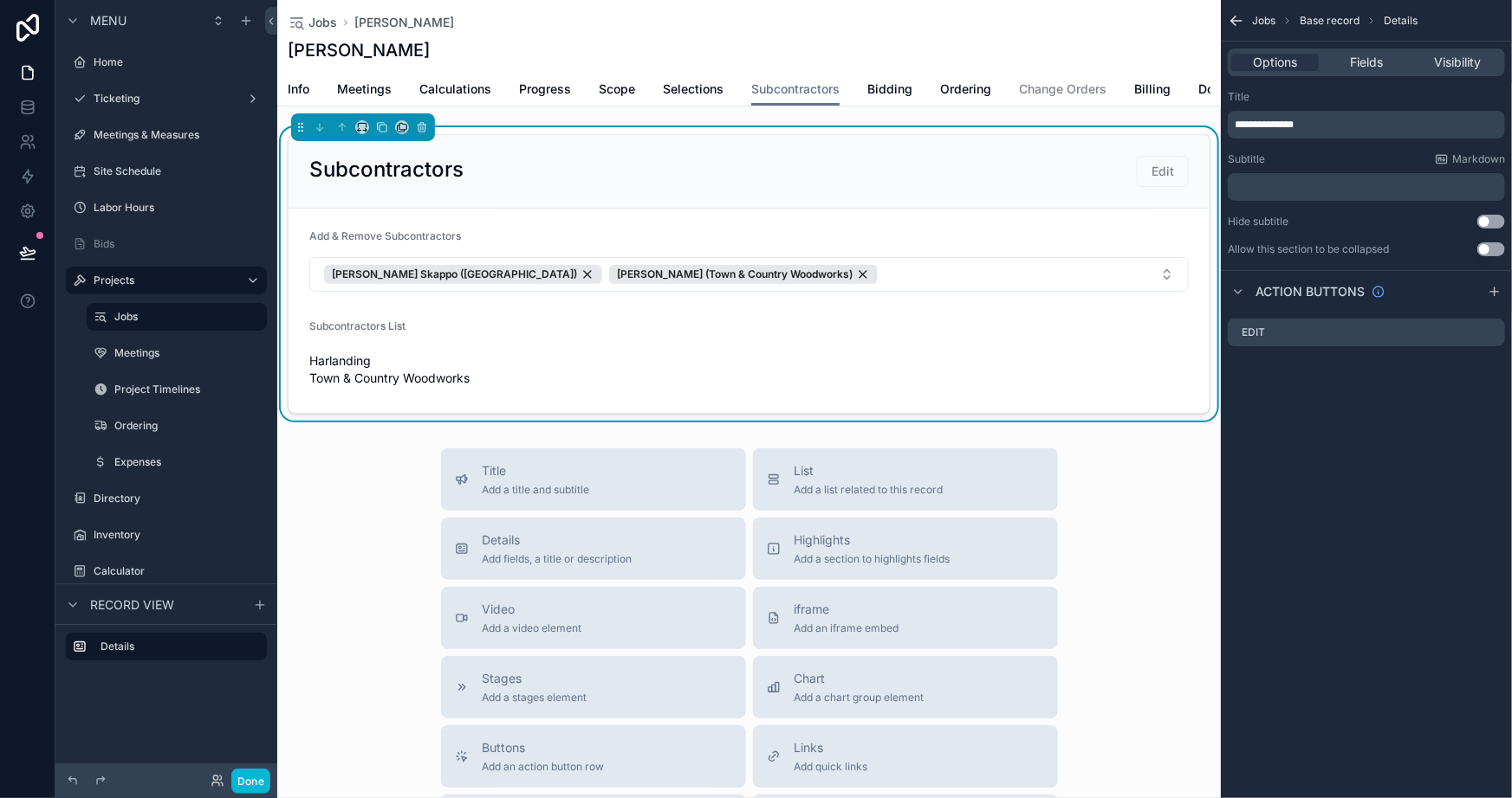
click at [1340, 72] on div "Options Fields Visibility" at bounding box center [1366, 62] width 278 height 28
click at [1343, 66] on div "Fields" at bounding box center [1366, 62] width 88 height 18
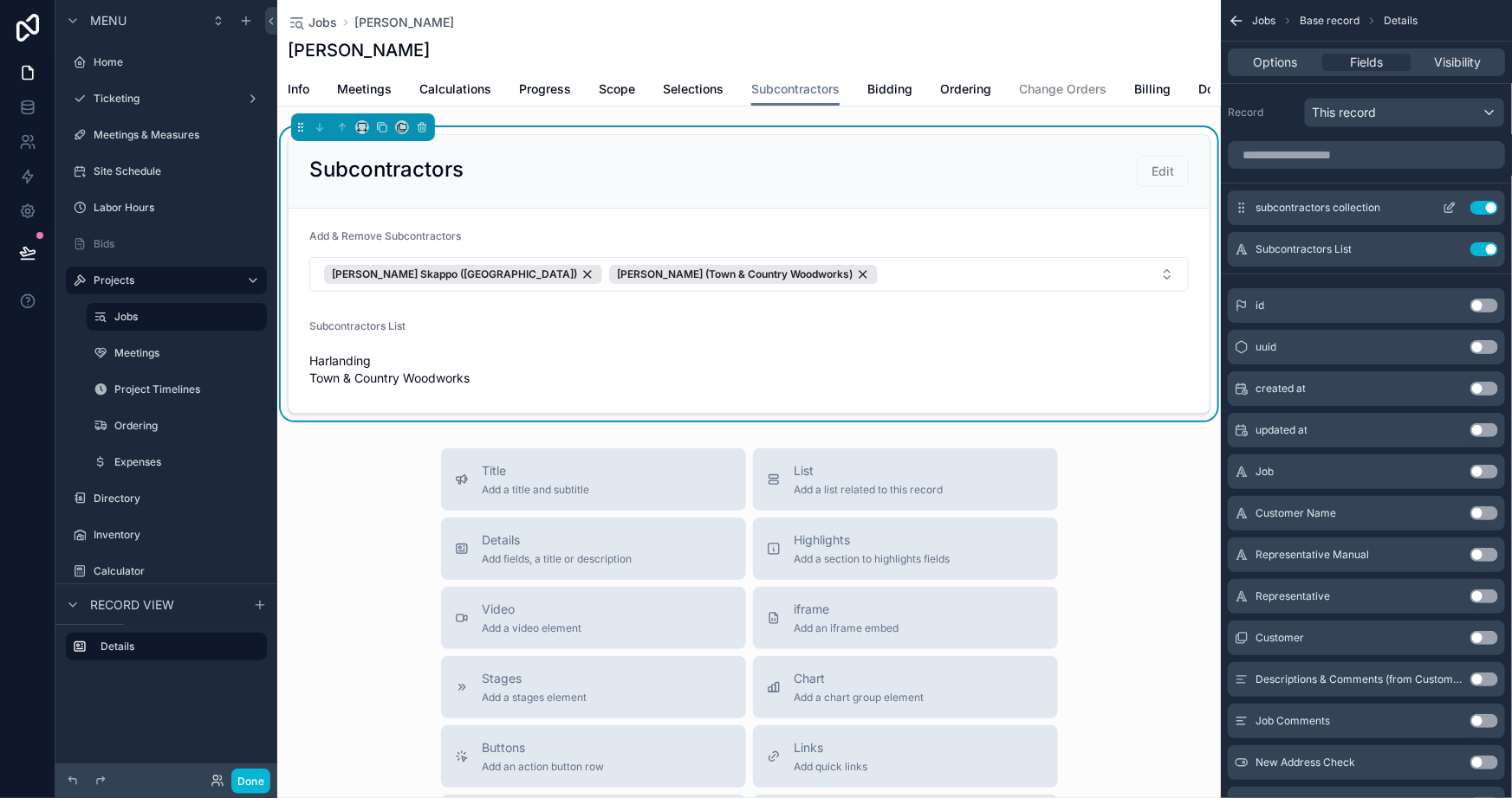
click at [1486, 204] on button "Use setting" at bounding box center [1485, 208] width 28 height 14
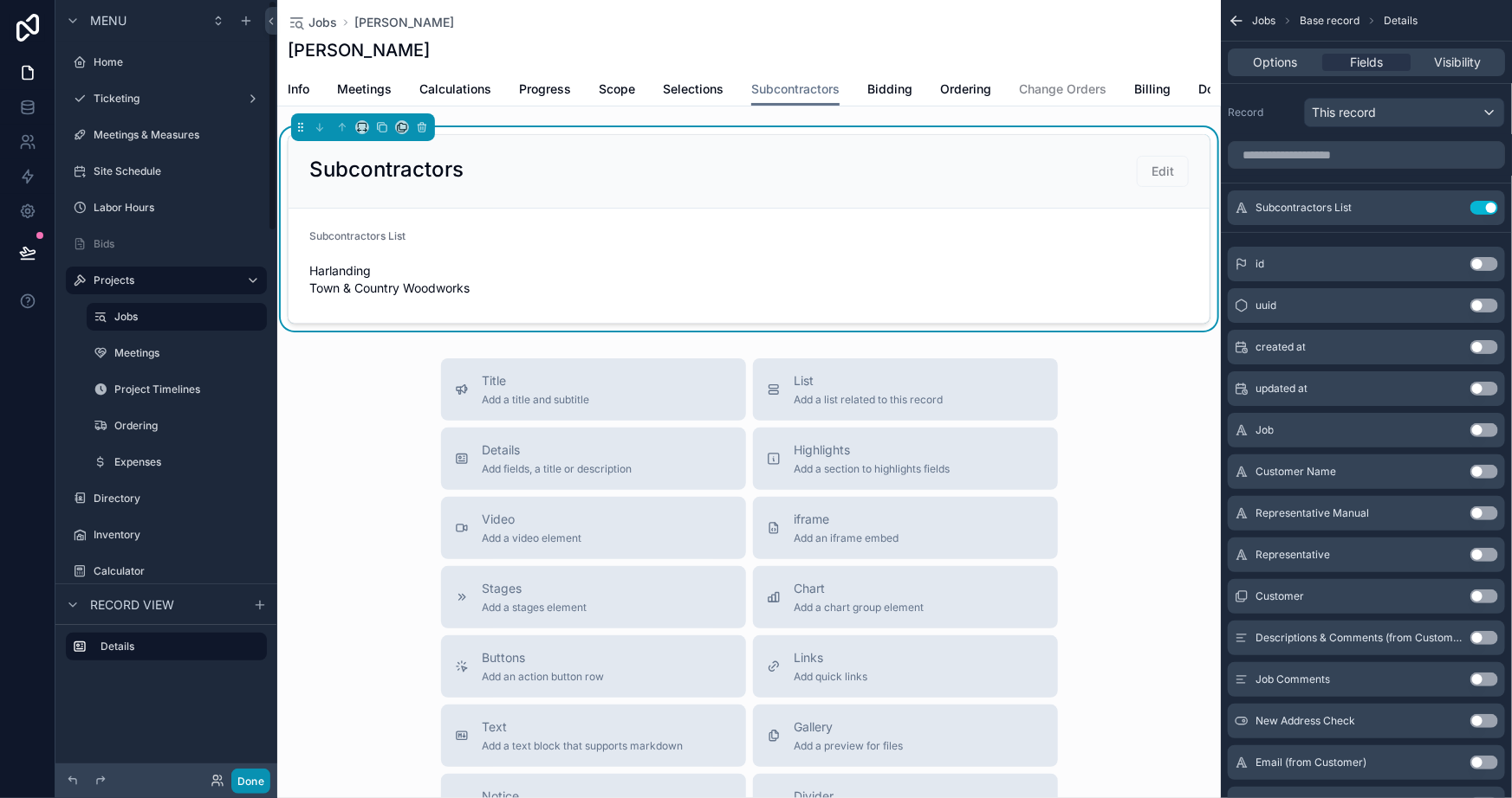
click at [250, 777] on button "Done" at bounding box center [250, 781] width 39 height 25
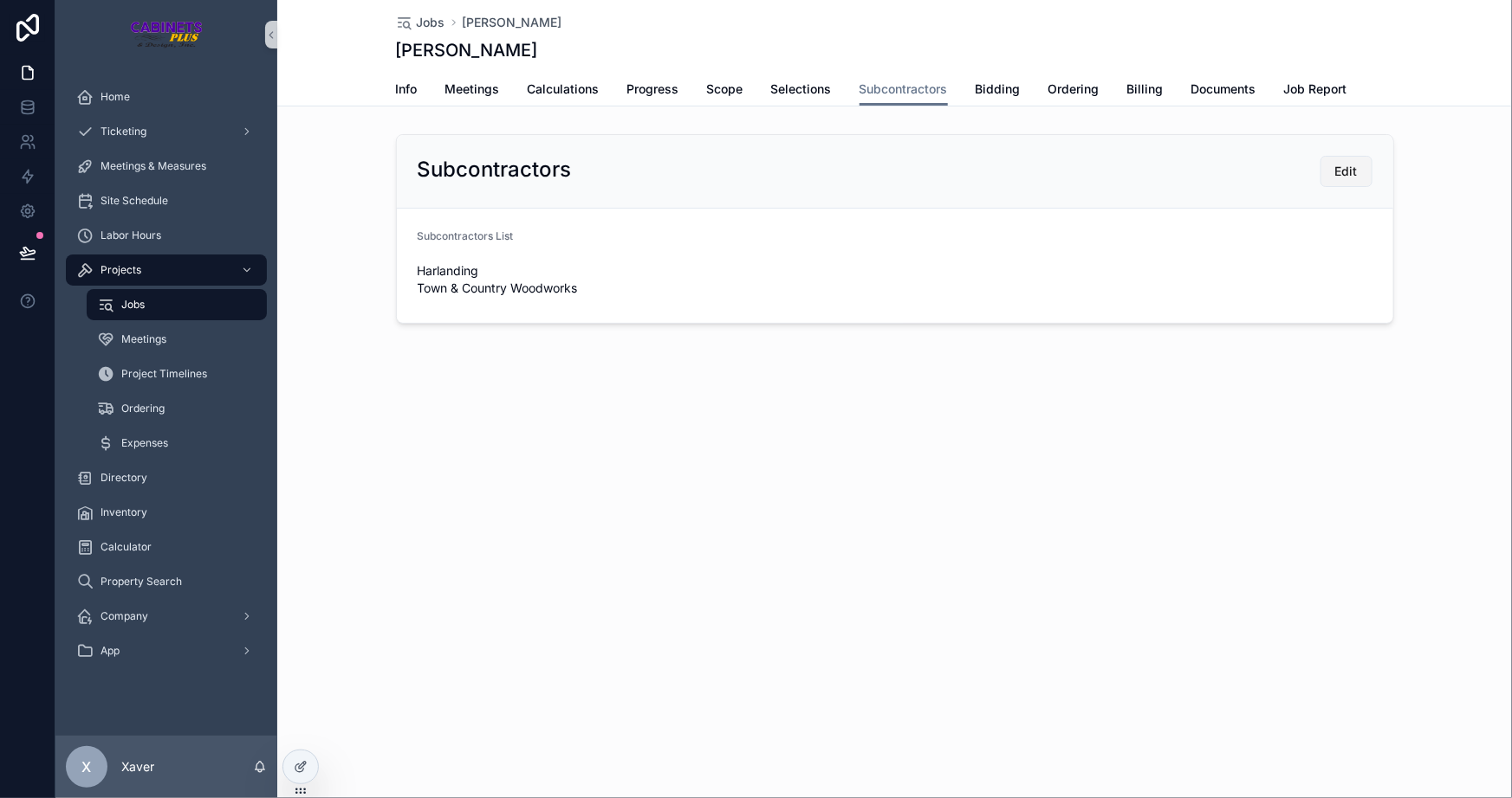
click at [1362, 170] on button "Edit" at bounding box center [1346, 172] width 52 height 32
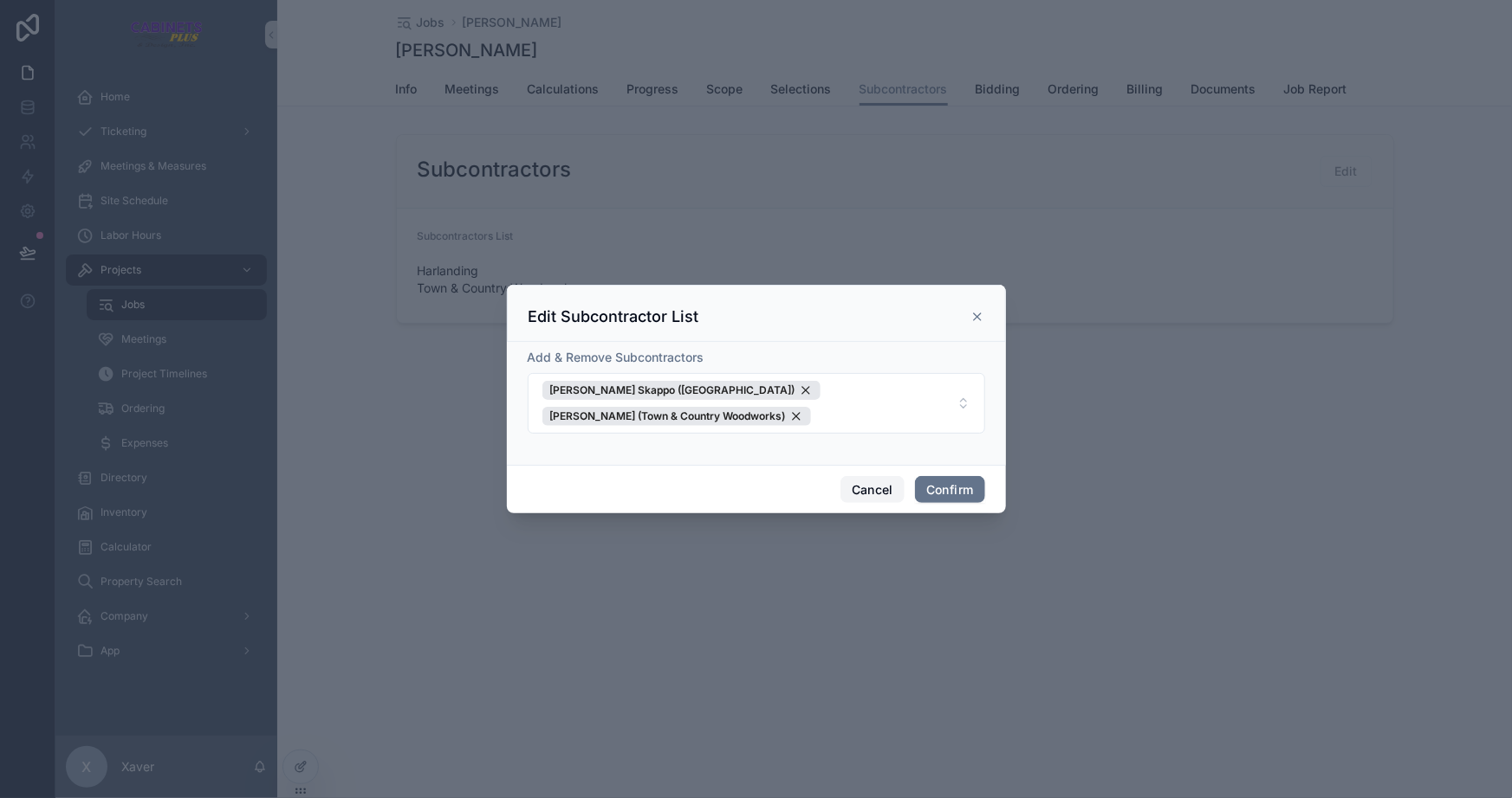
click at [874, 476] on button "Cancel" at bounding box center [872, 490] width 64 height 28
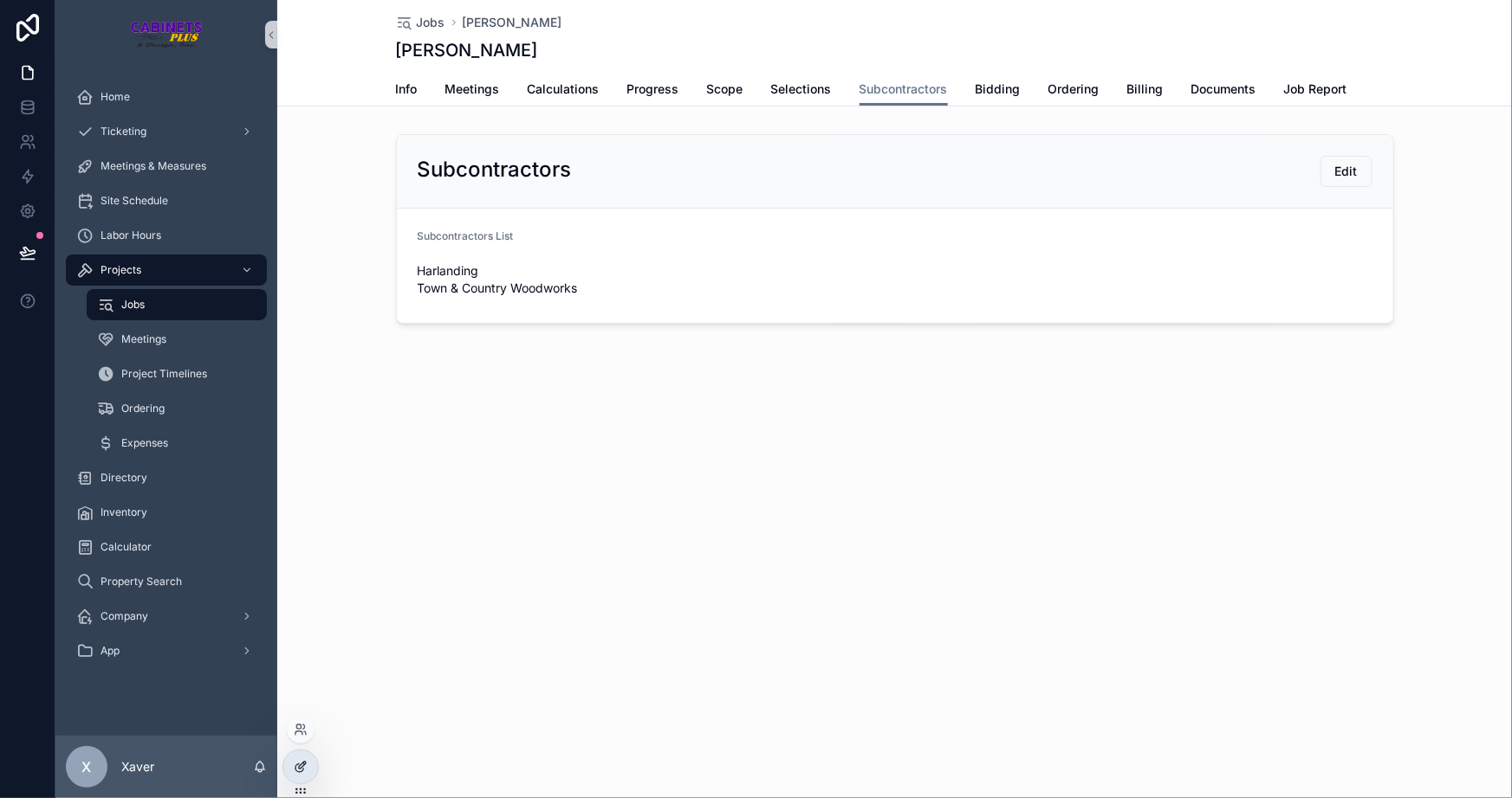
click at [294, 761] on icon at bounding box center [301, 767] width 14 height 14
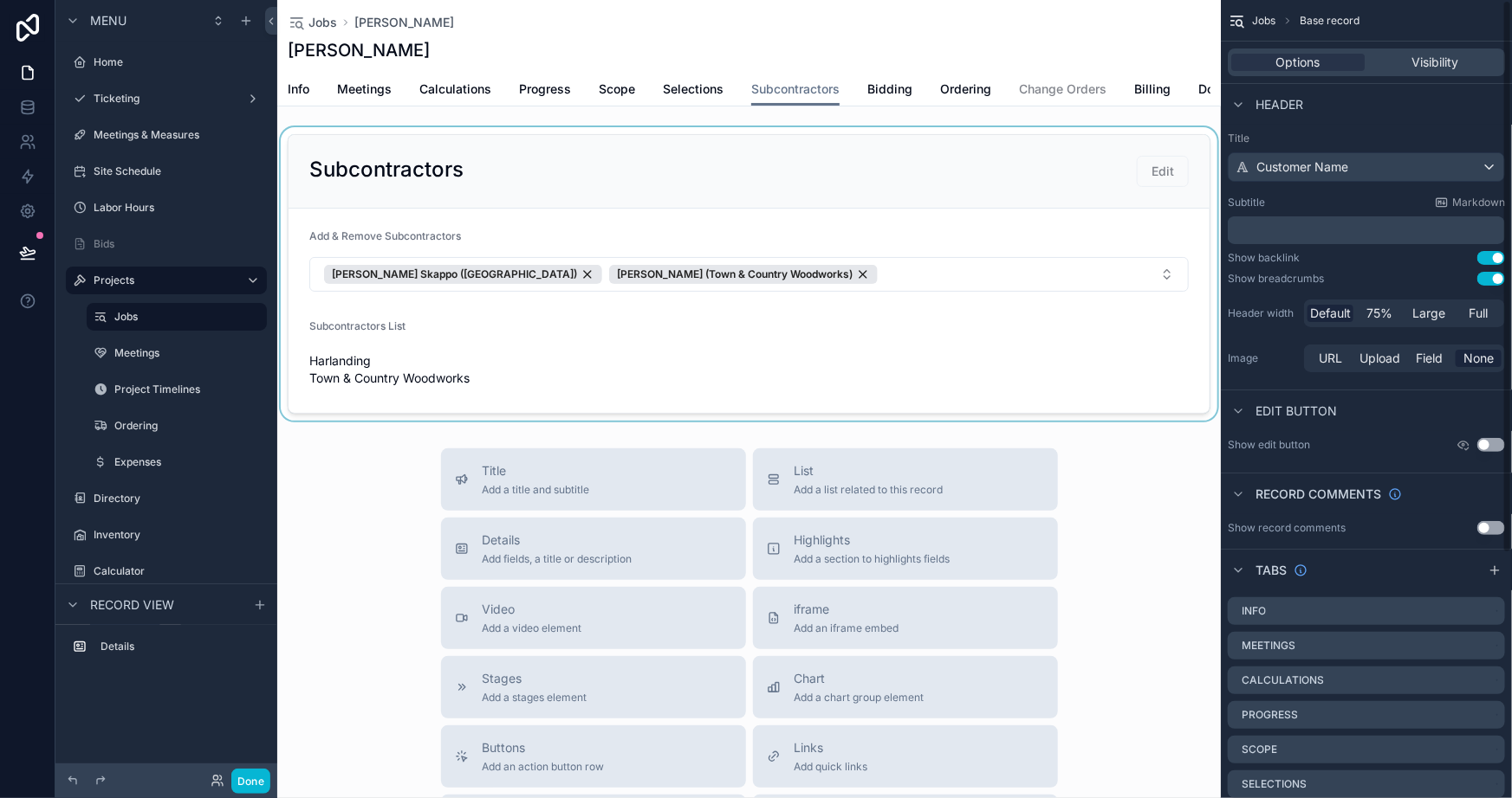
click at [875, 324] on div "scrollable content" at bounding box center [749, 274] width 944 height 294
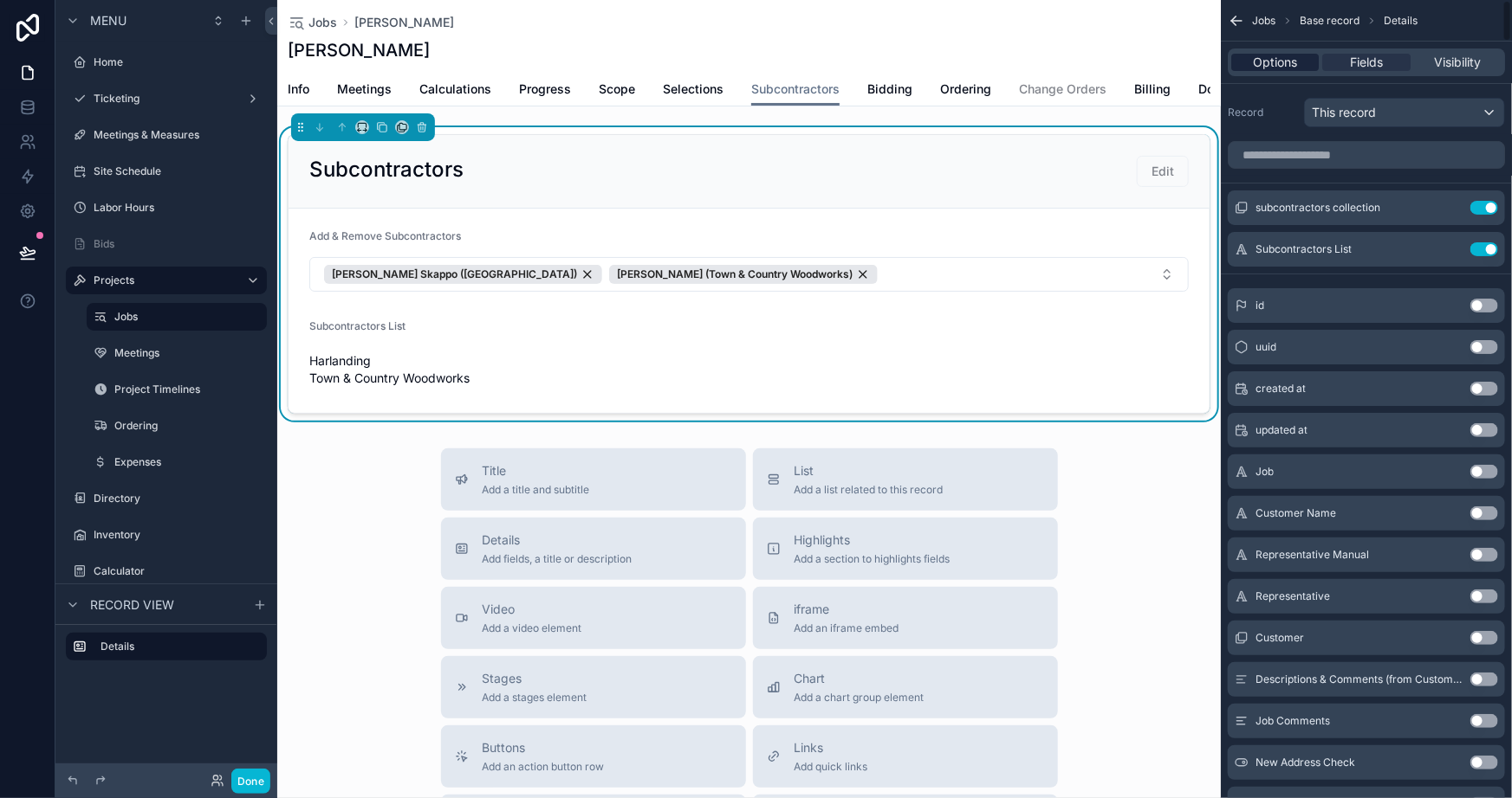
click at [1274, 58] on span "Options" at bounding box center [1275, 62] width 44 height 18
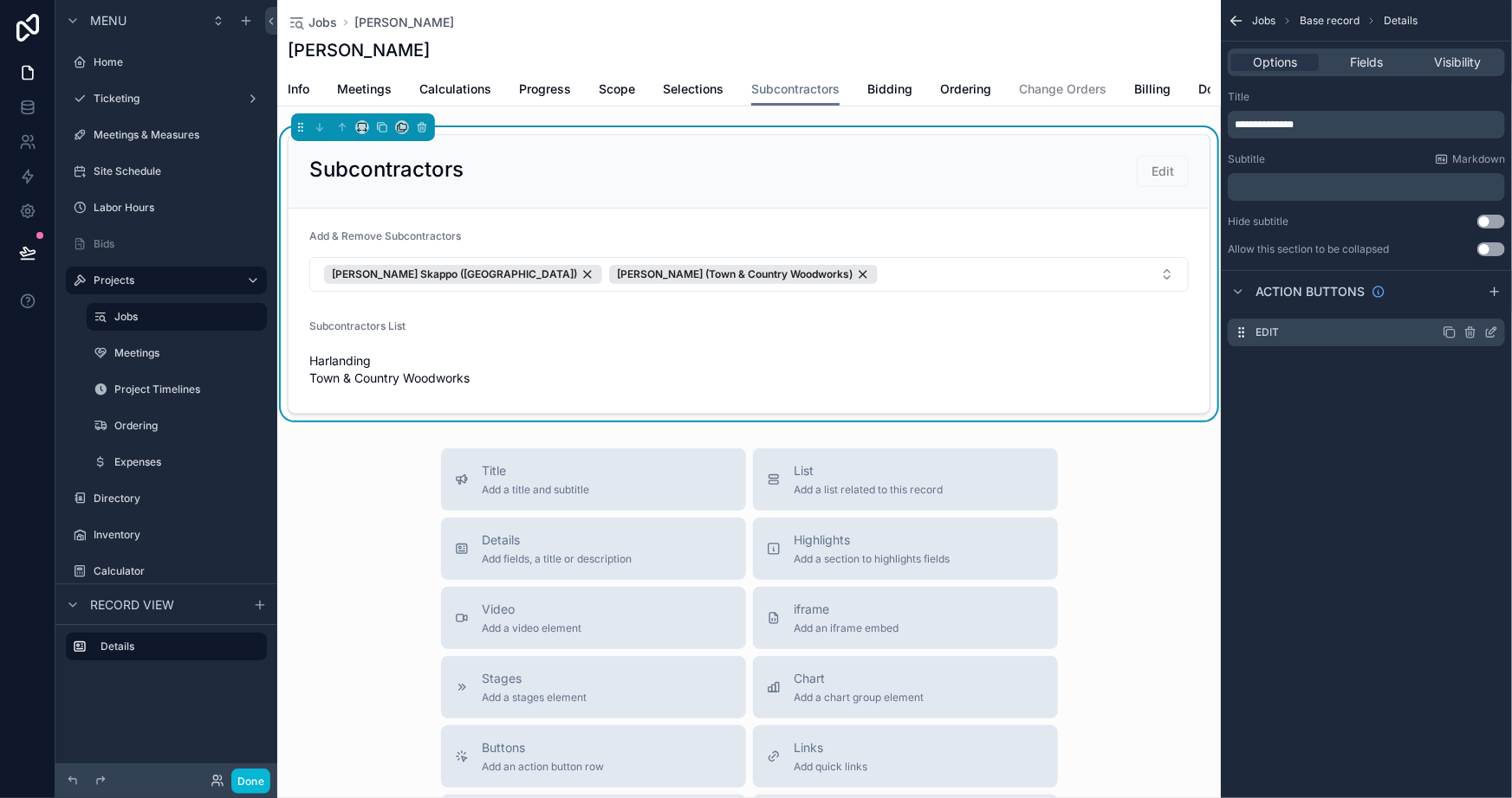
click at [1489, 328] on icon "scrollable content" at bounding box center [1491, 332] width 14 height 14
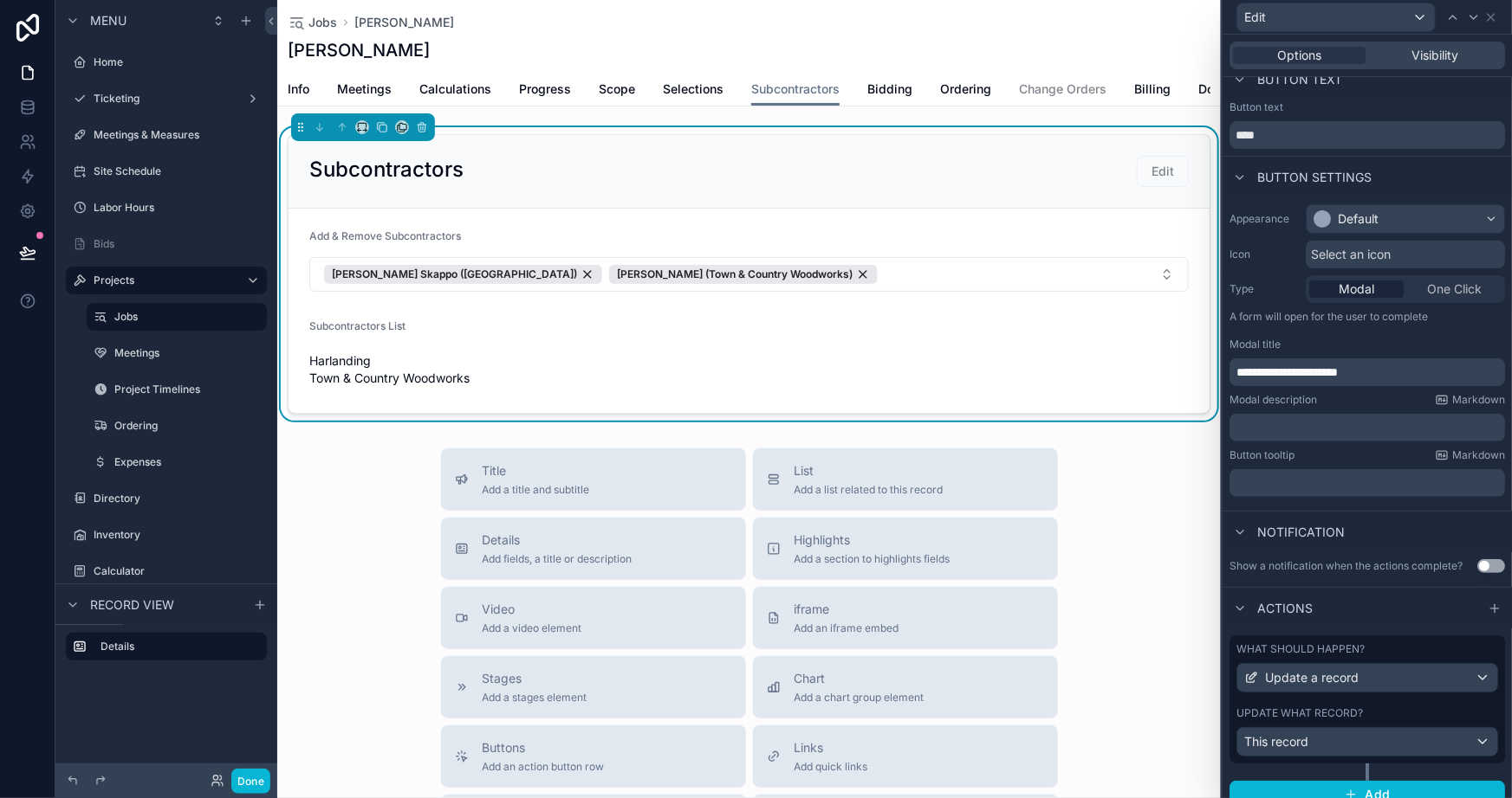
scroll to position [35, 0]
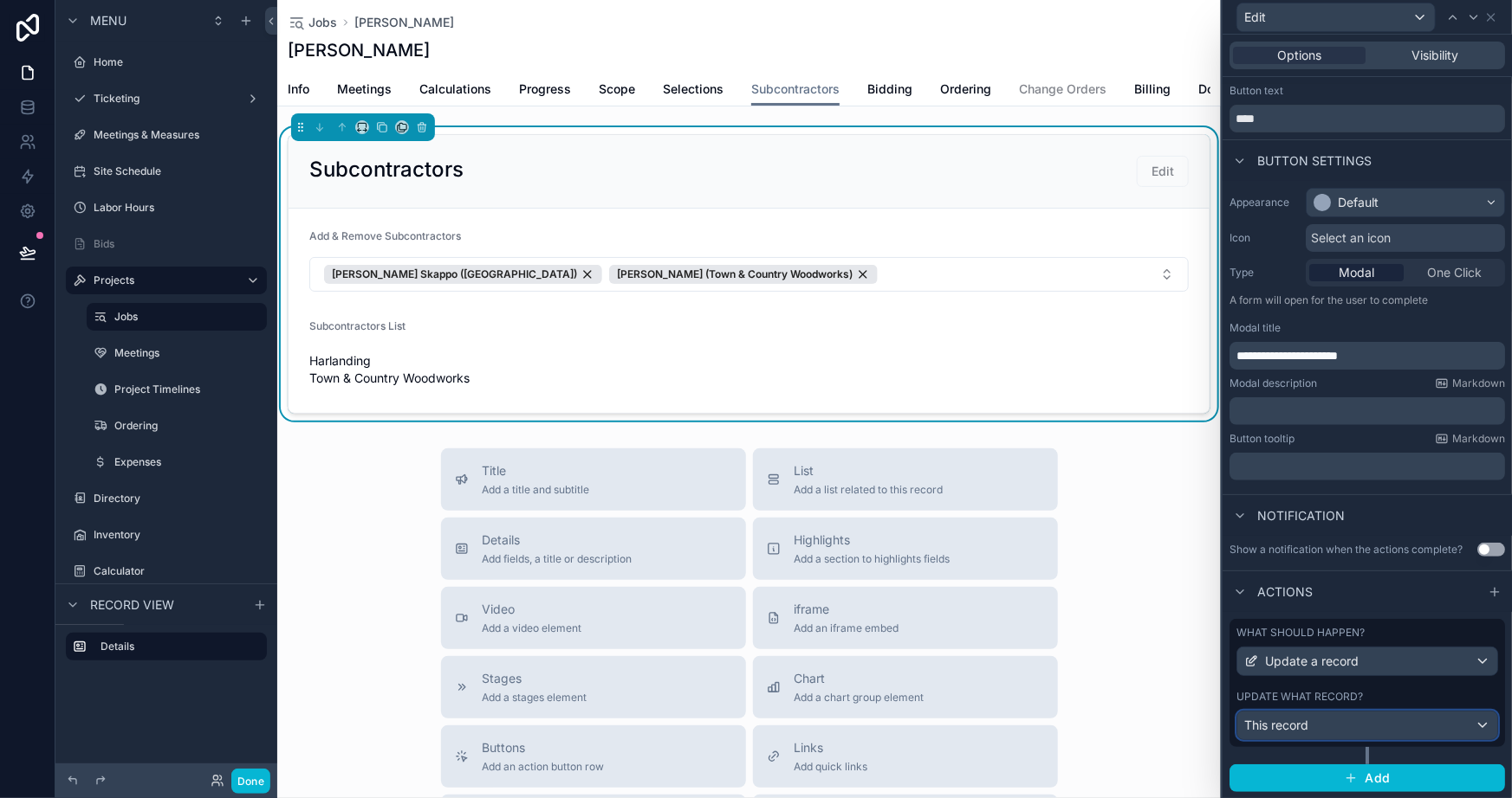
click at [1312, 733] on div "This record" at bounding box center [1367, 726] width 260 height 28
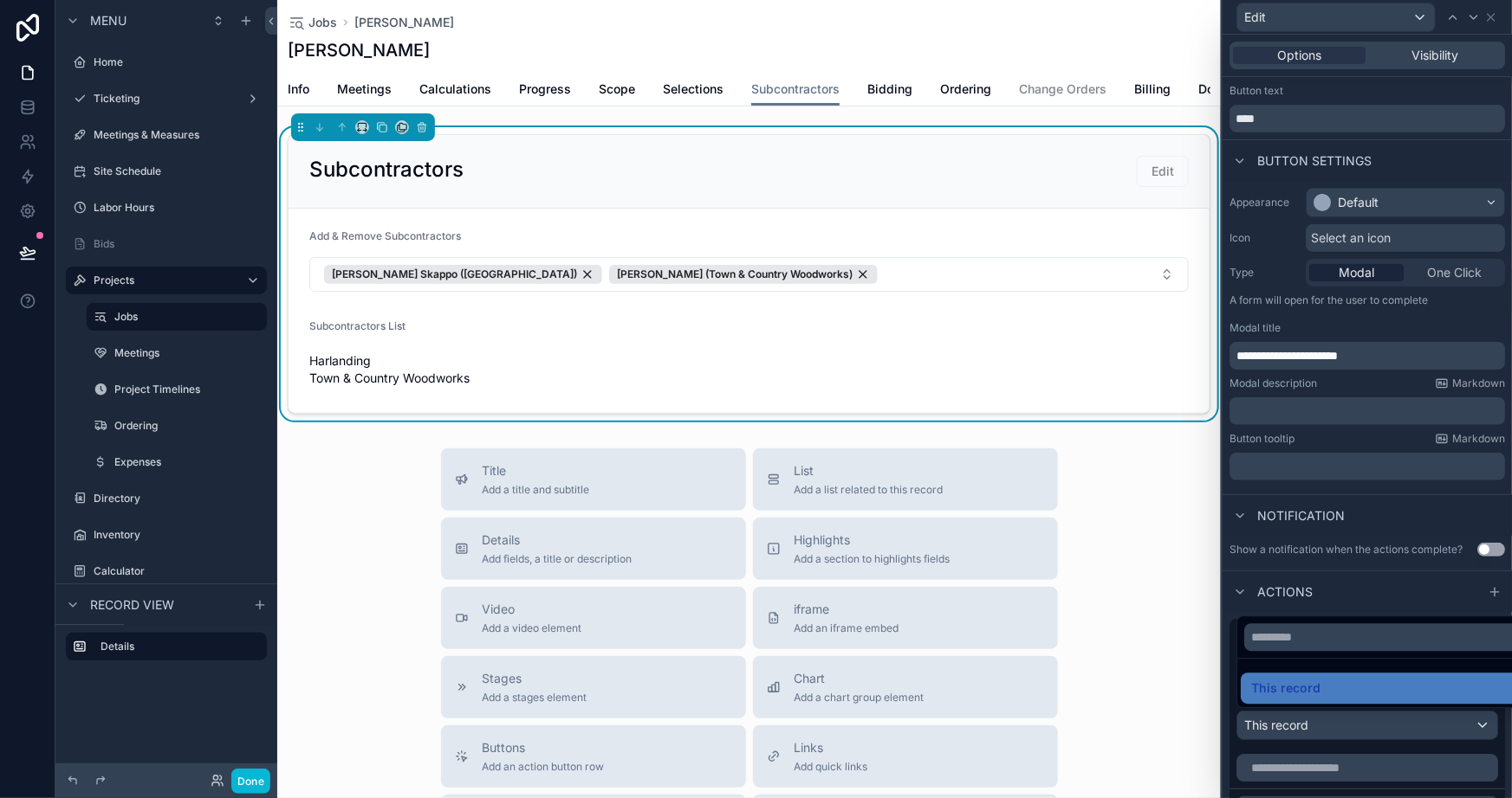
click at [1279, 752] on div at bounding box center [1367, 399] width 290 height 798
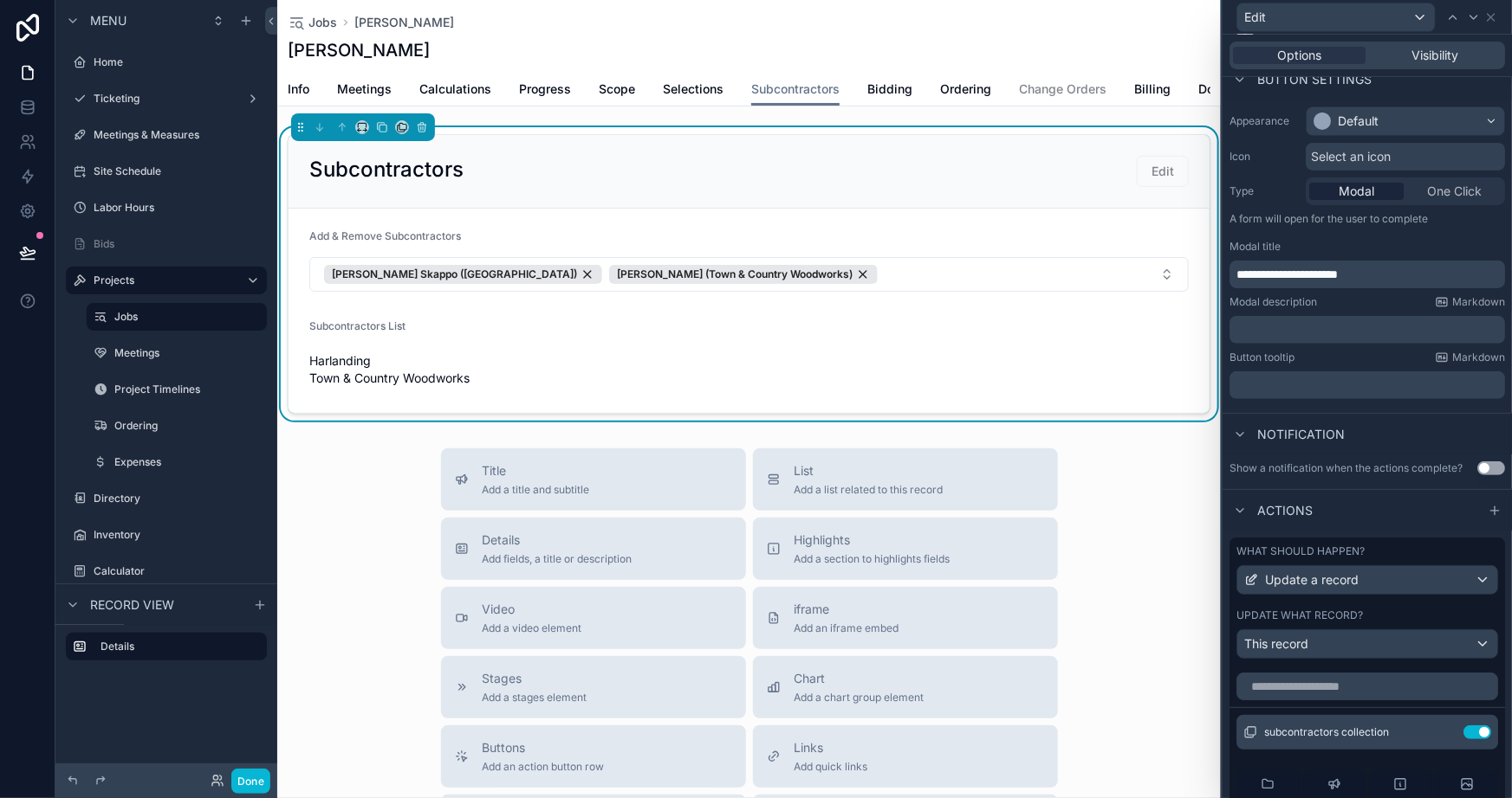
scroll to position [192, 0]
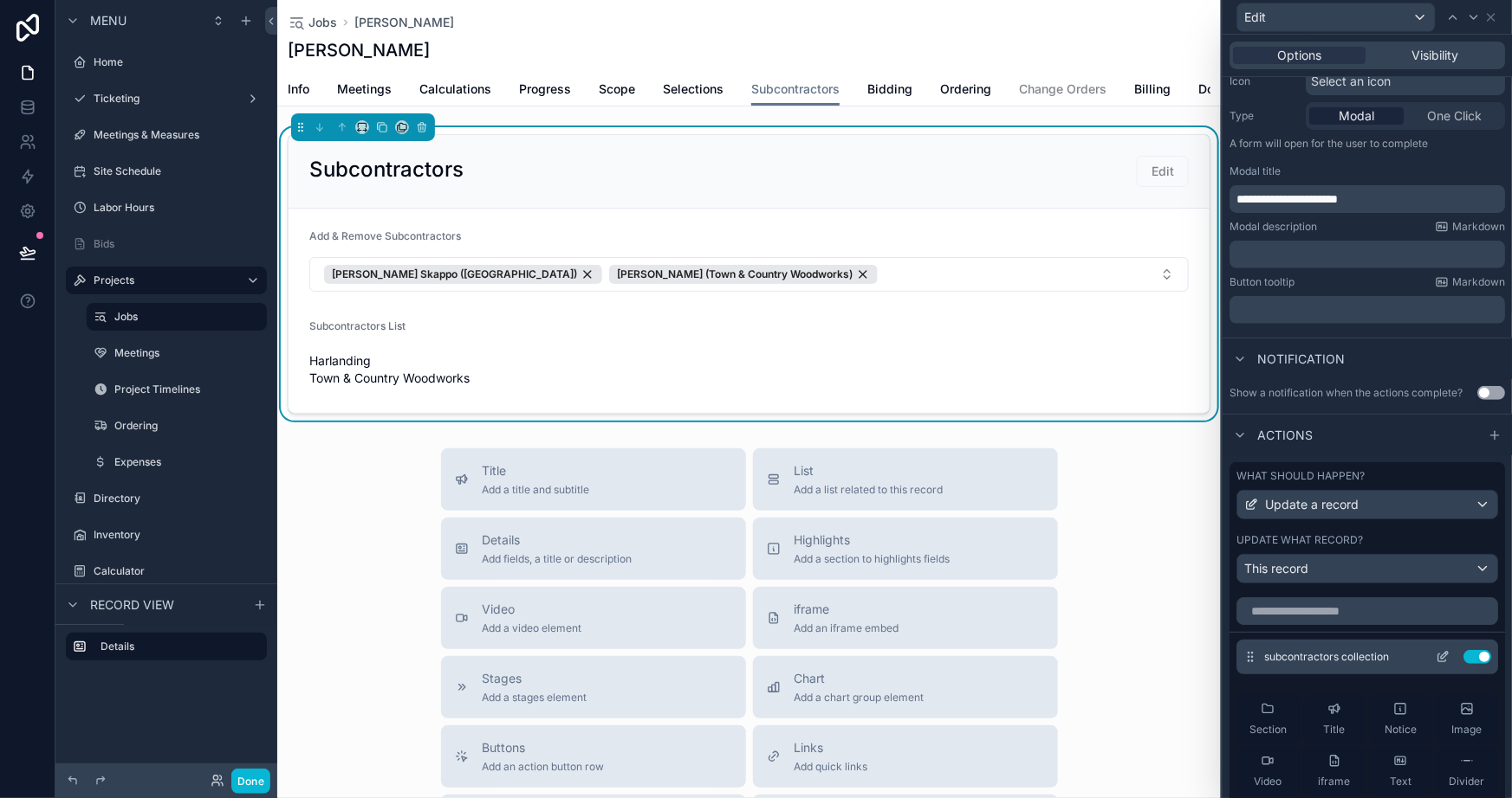
click at [1416, 647] on div "subcontractors collection Use setting" at bounding box center [1367, 657] width 262 height 35
click at [1436, 654] on icon at bounding box center [1443, 657] width 14 height 14
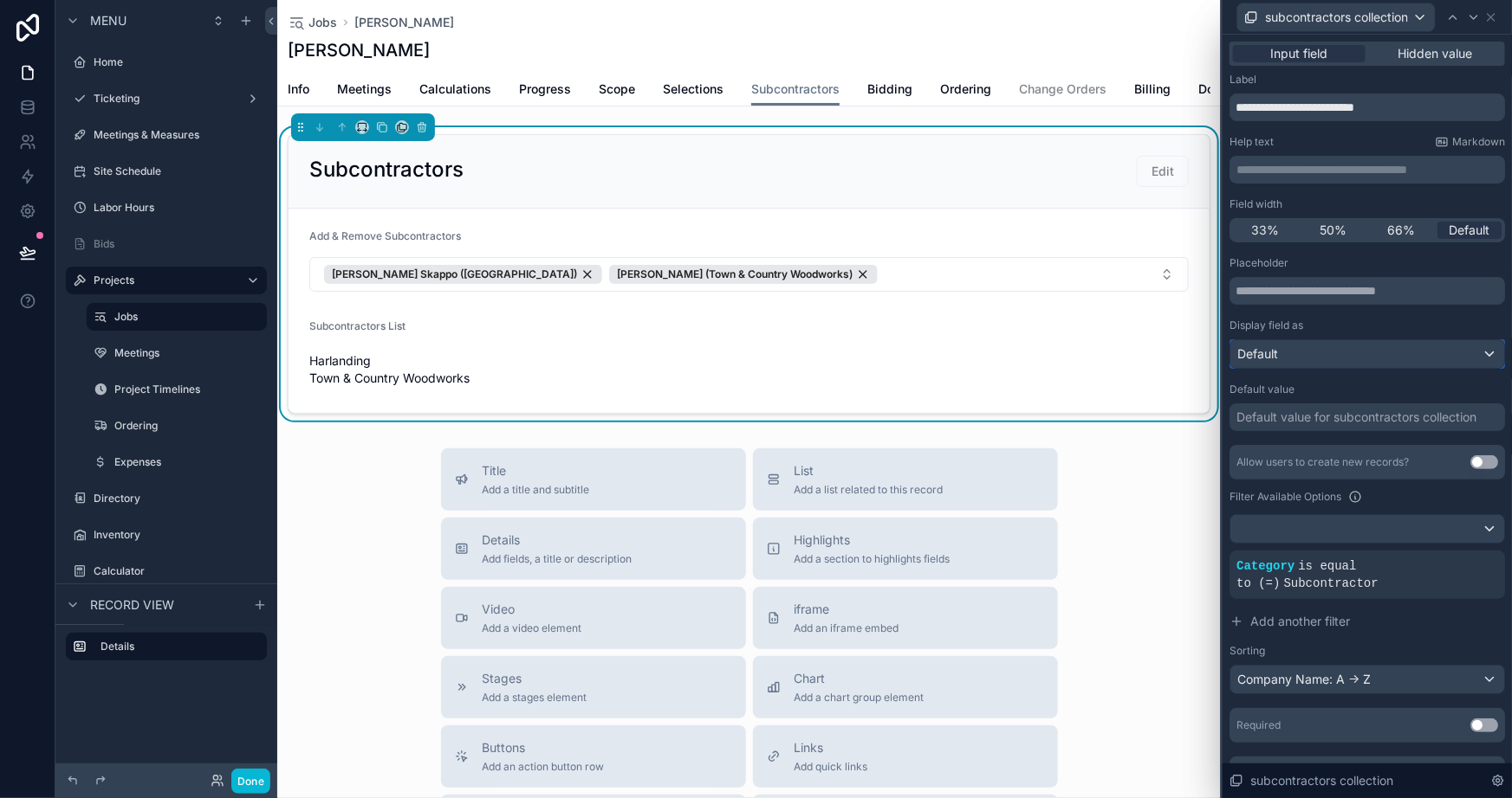
click at [1306, 340] on button "Default" at bounding box center [1367, 354] width 276 height 30
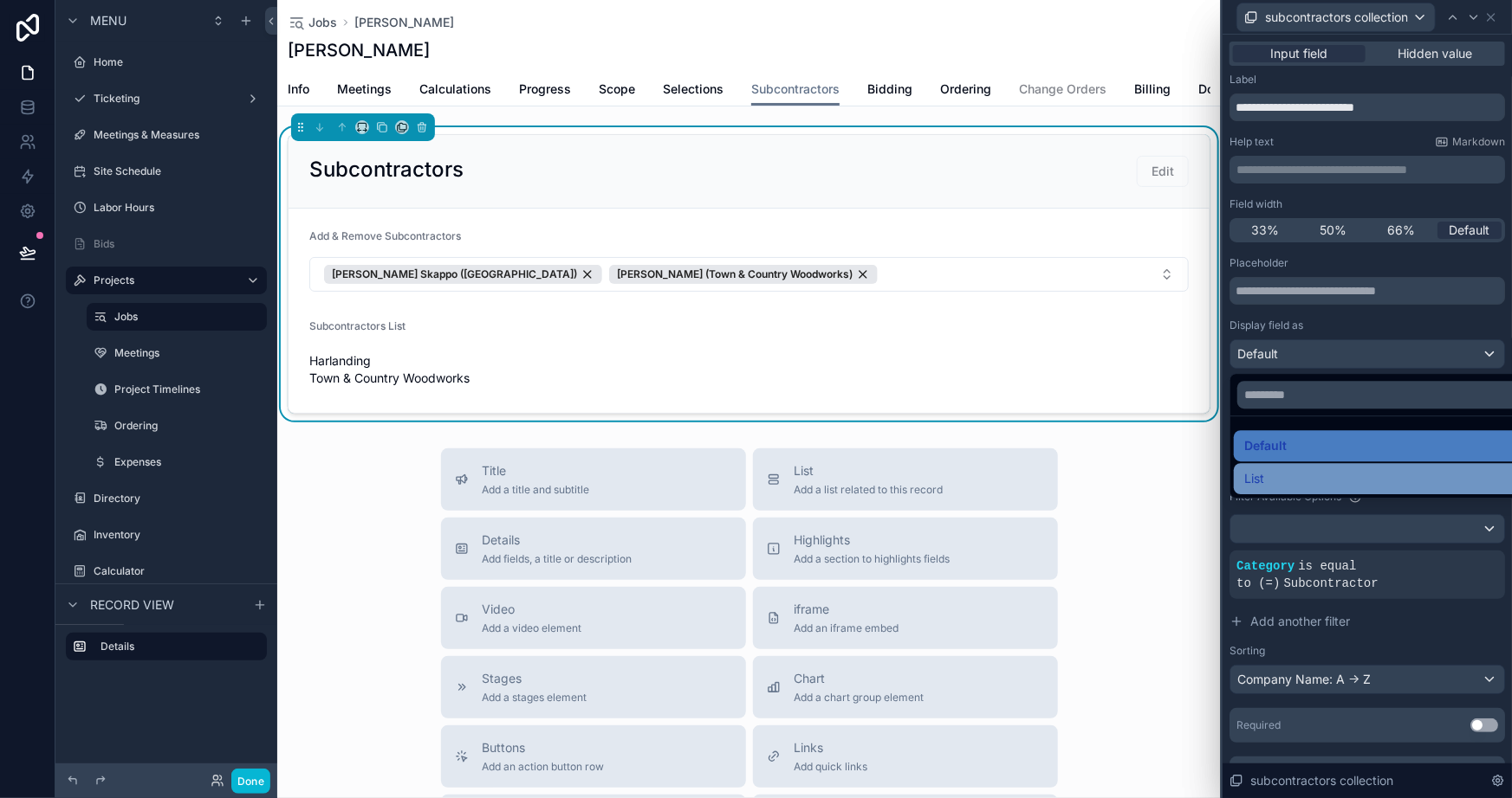
click at [1274, 469] on div "List" at bounding box center [1382, 479] width 275 height 21
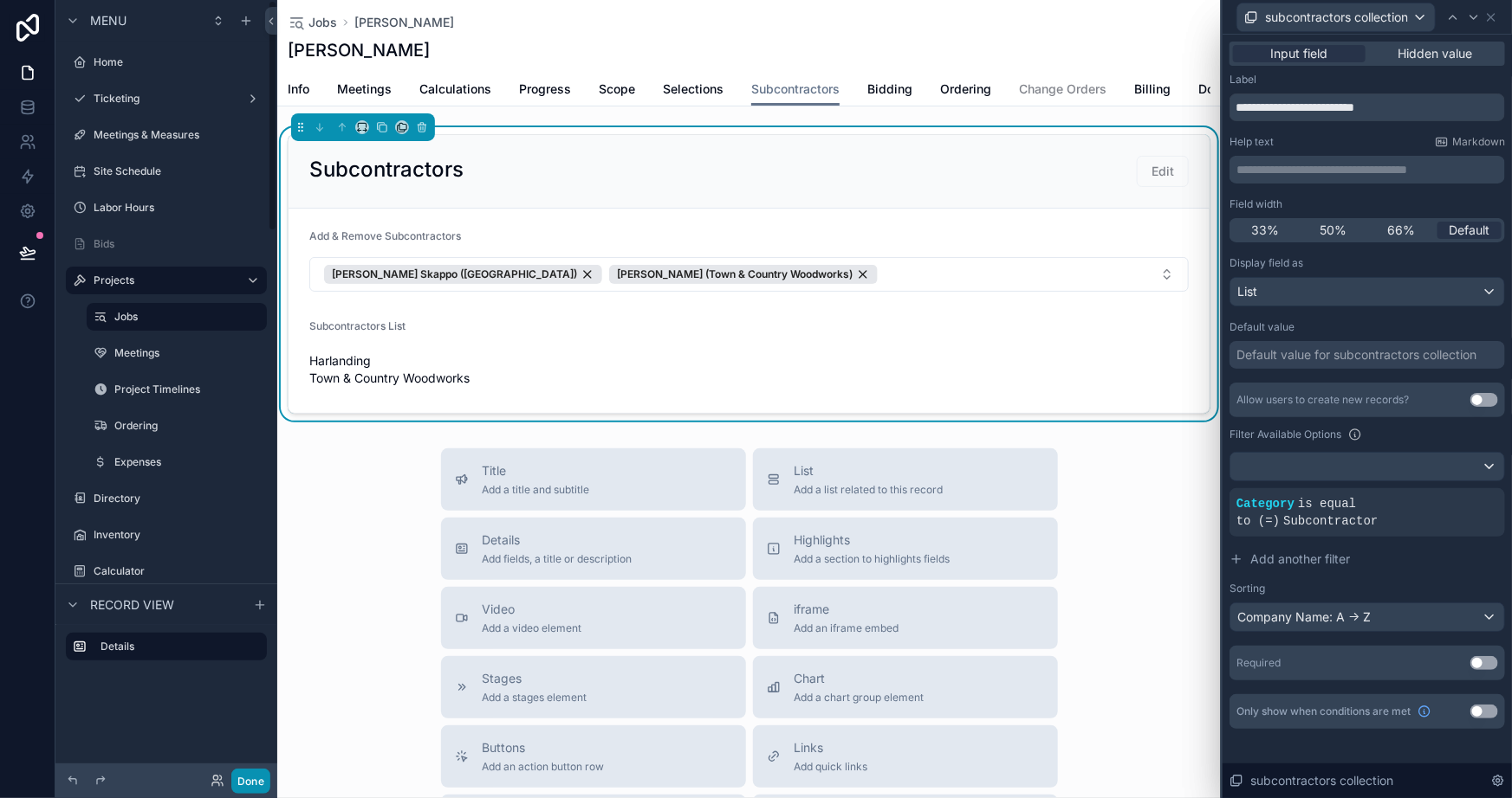
click at [243, 775] on button "Done" at bounding box center [250, 781] width 39 height 25
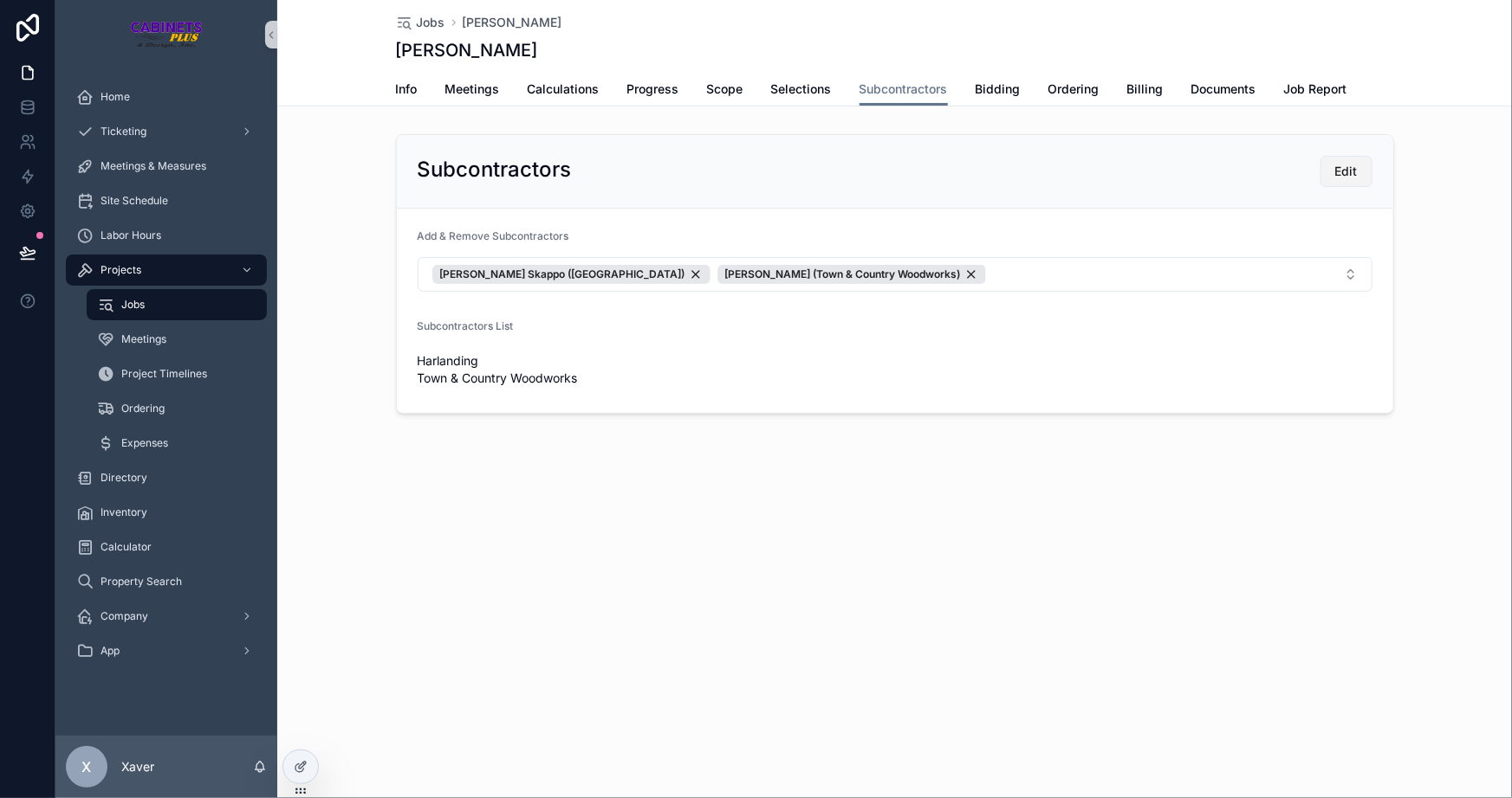
click at [1346, 172] on span "Edit" at bounding box center [1347, 172] width 23 height 18
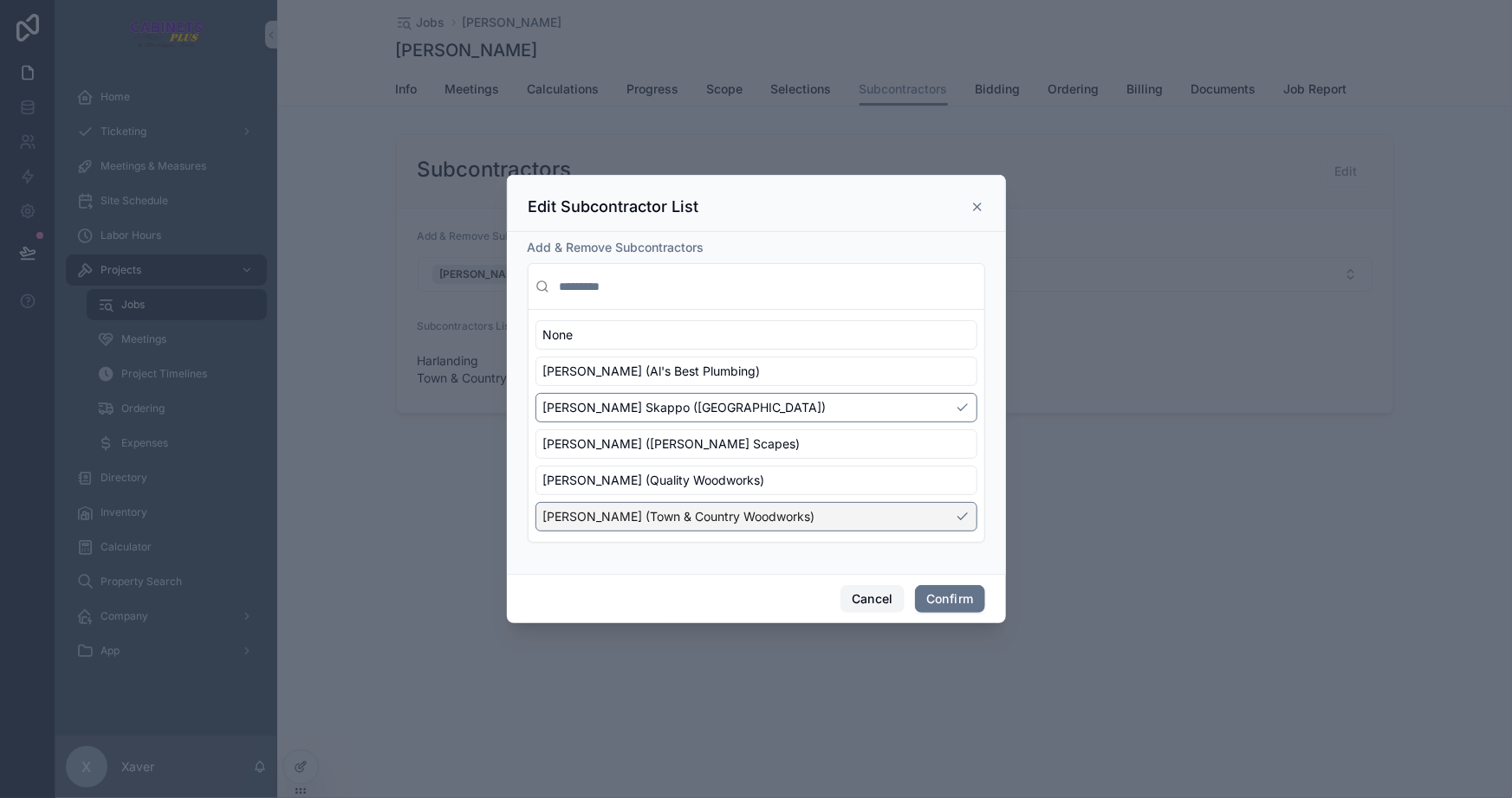
click at [865, 601] on button "Cancel" at bounding box center [872, 599] width 64 height 28
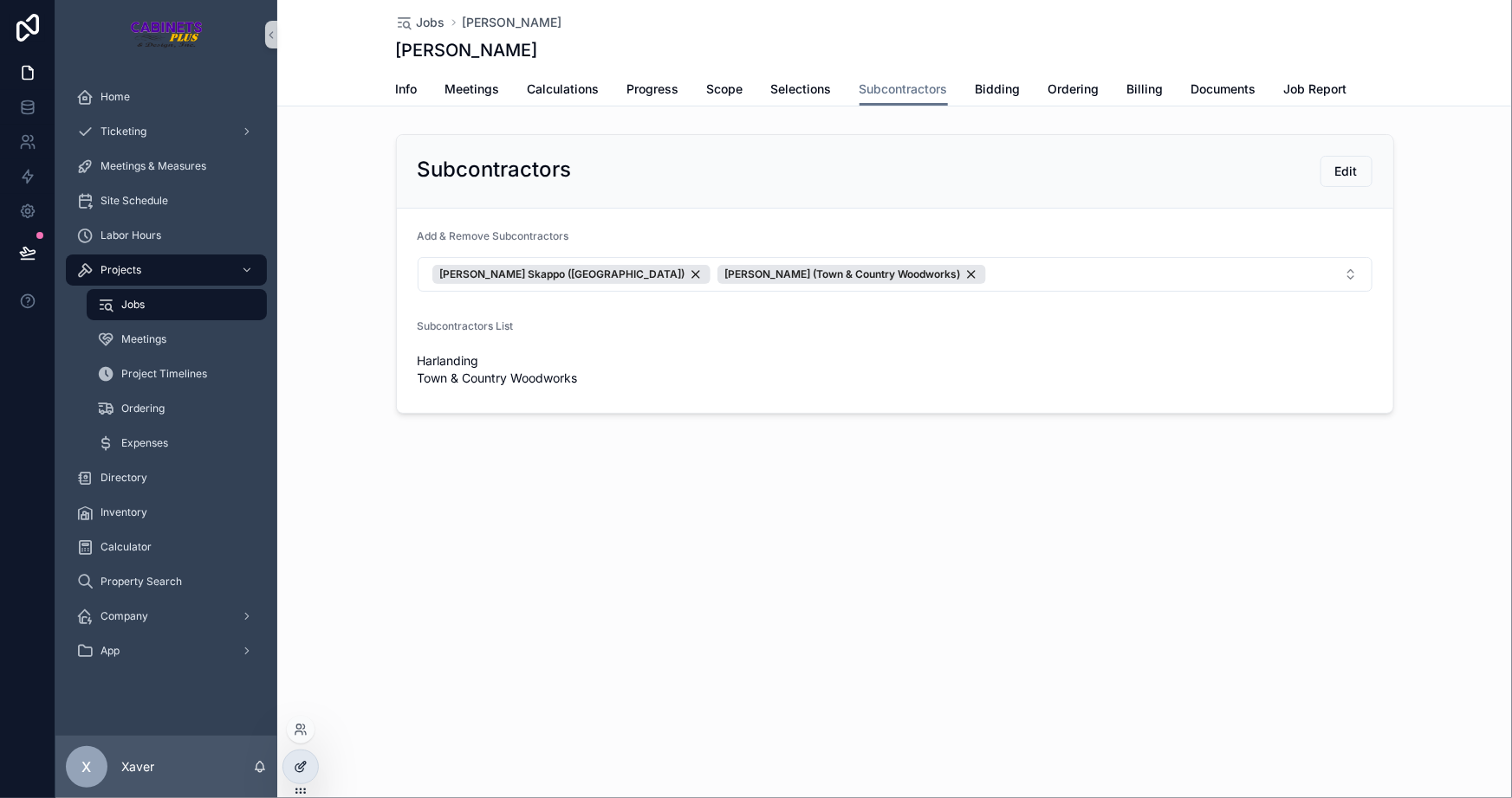
click at [301, 761] on icon at bounding box center [301, 767] width 14 height 14
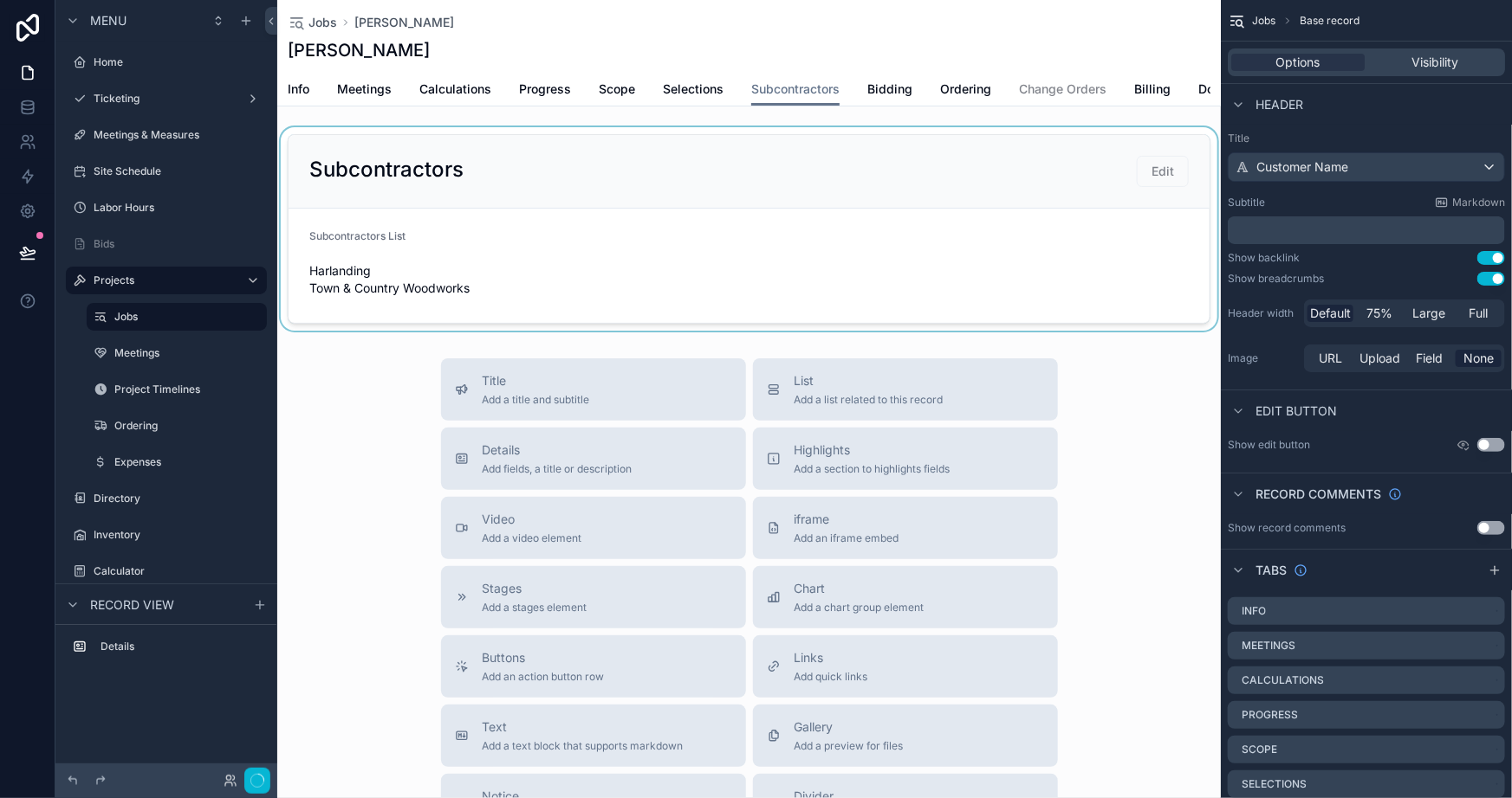
click at [826, 286] on div "scrollable content" at bounding box center [749, 228] width 944 height 204
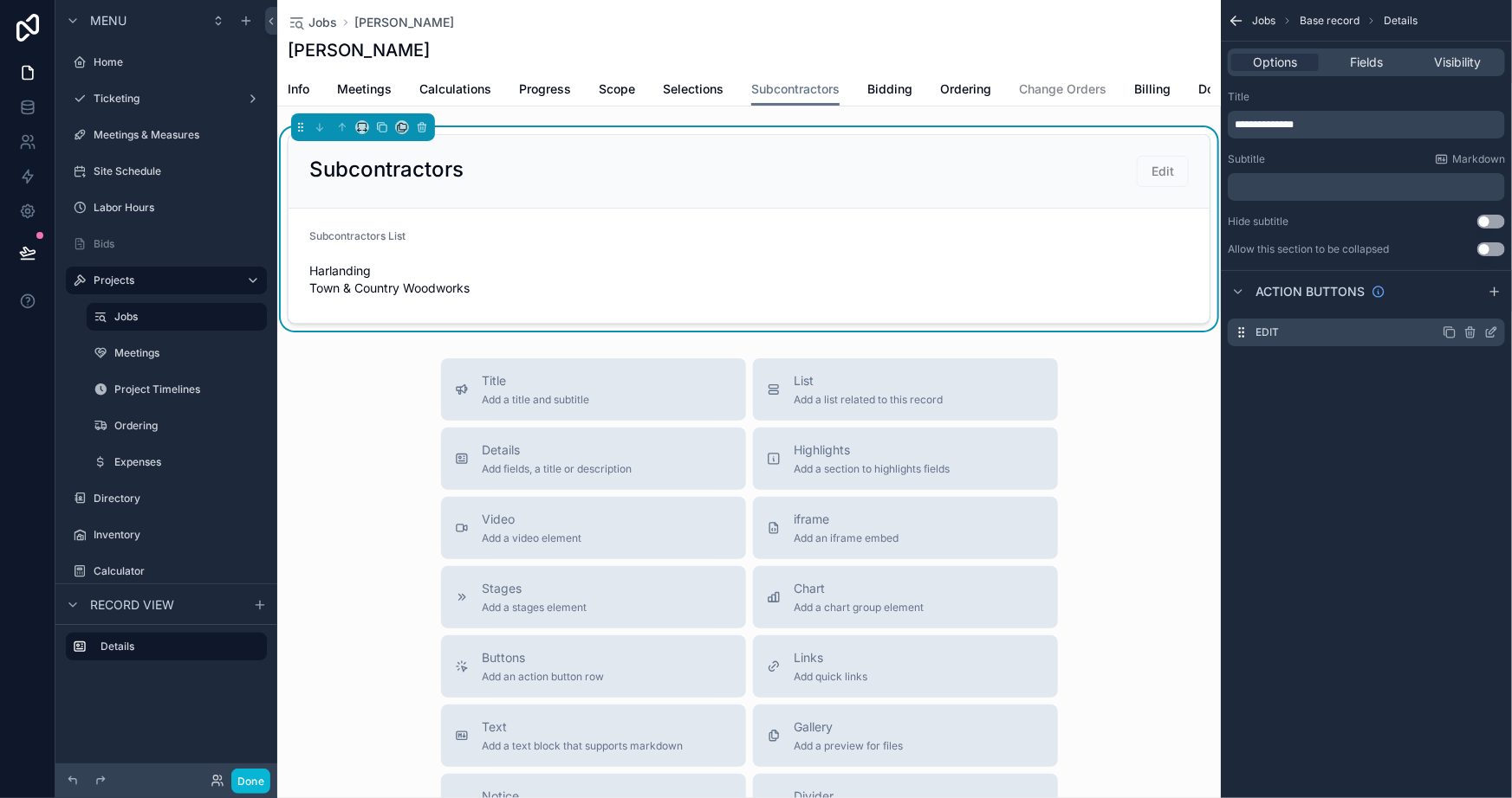
click at [1490, 332] on icon "scrollable content" at bounding box center [1491, 332] width 14 height 14
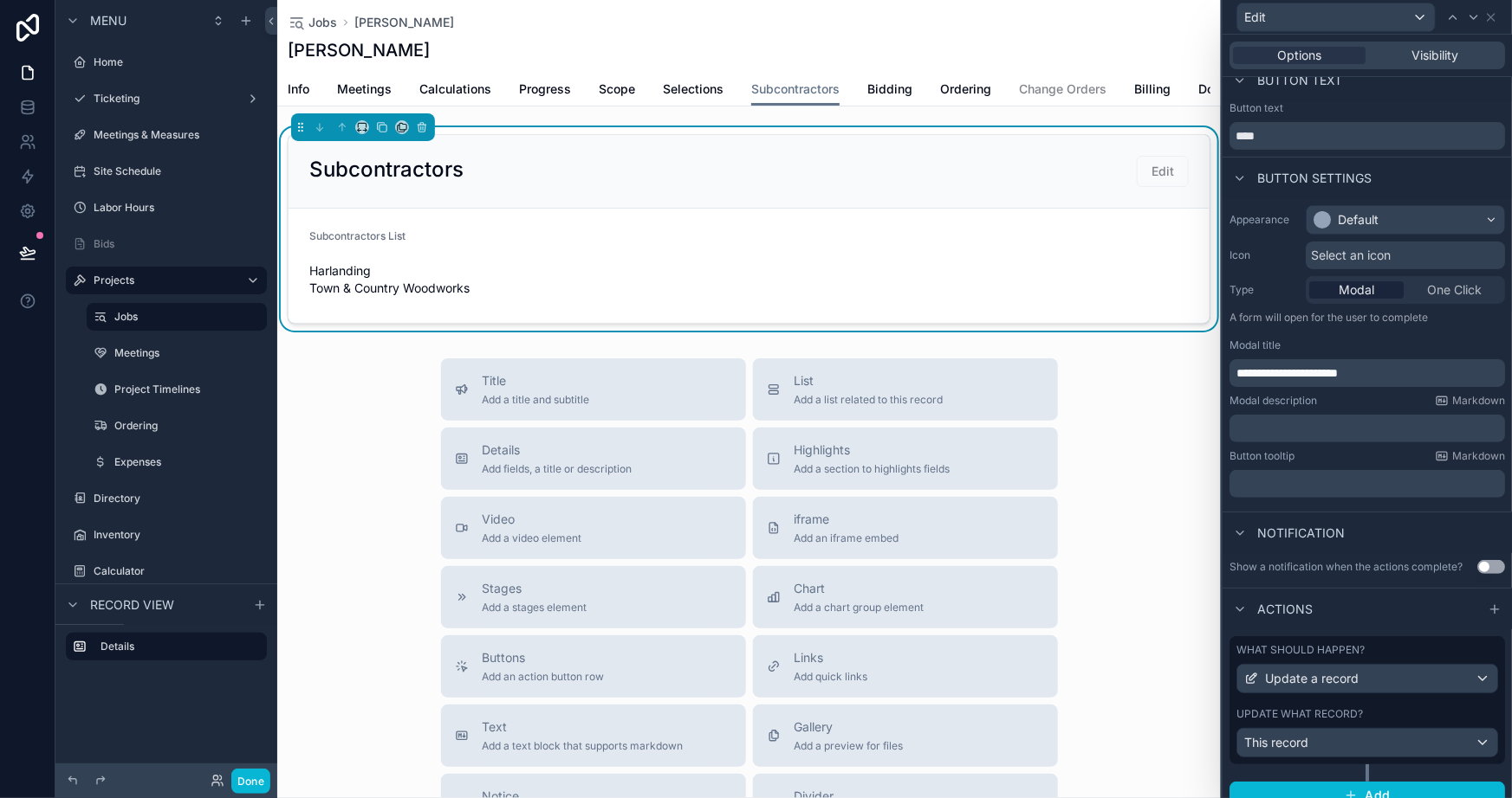
scroll to position [35, 0]
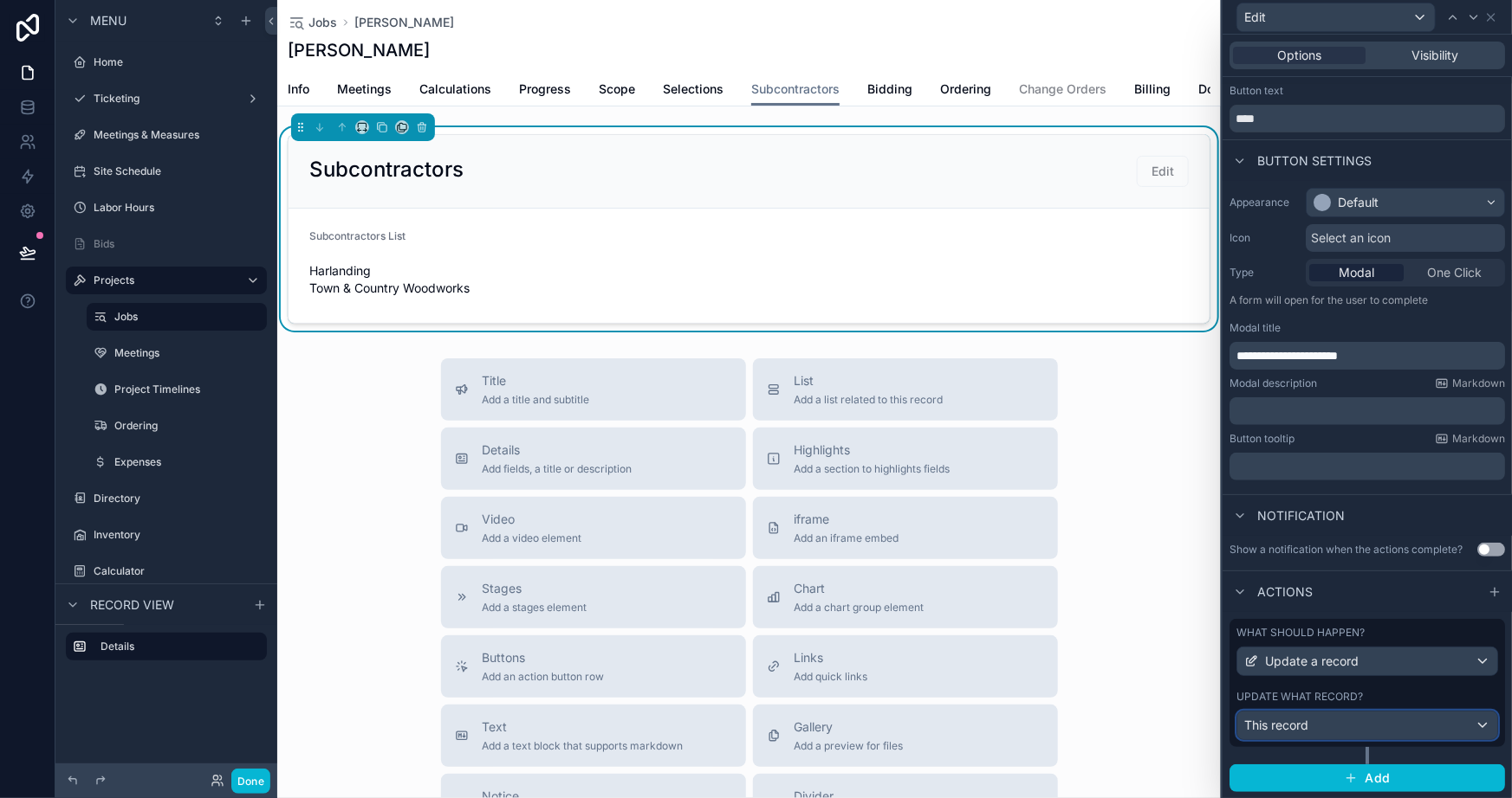
click at [1361, 727] on div "This record" at bounding box center [1367, 726] width 260 height 28
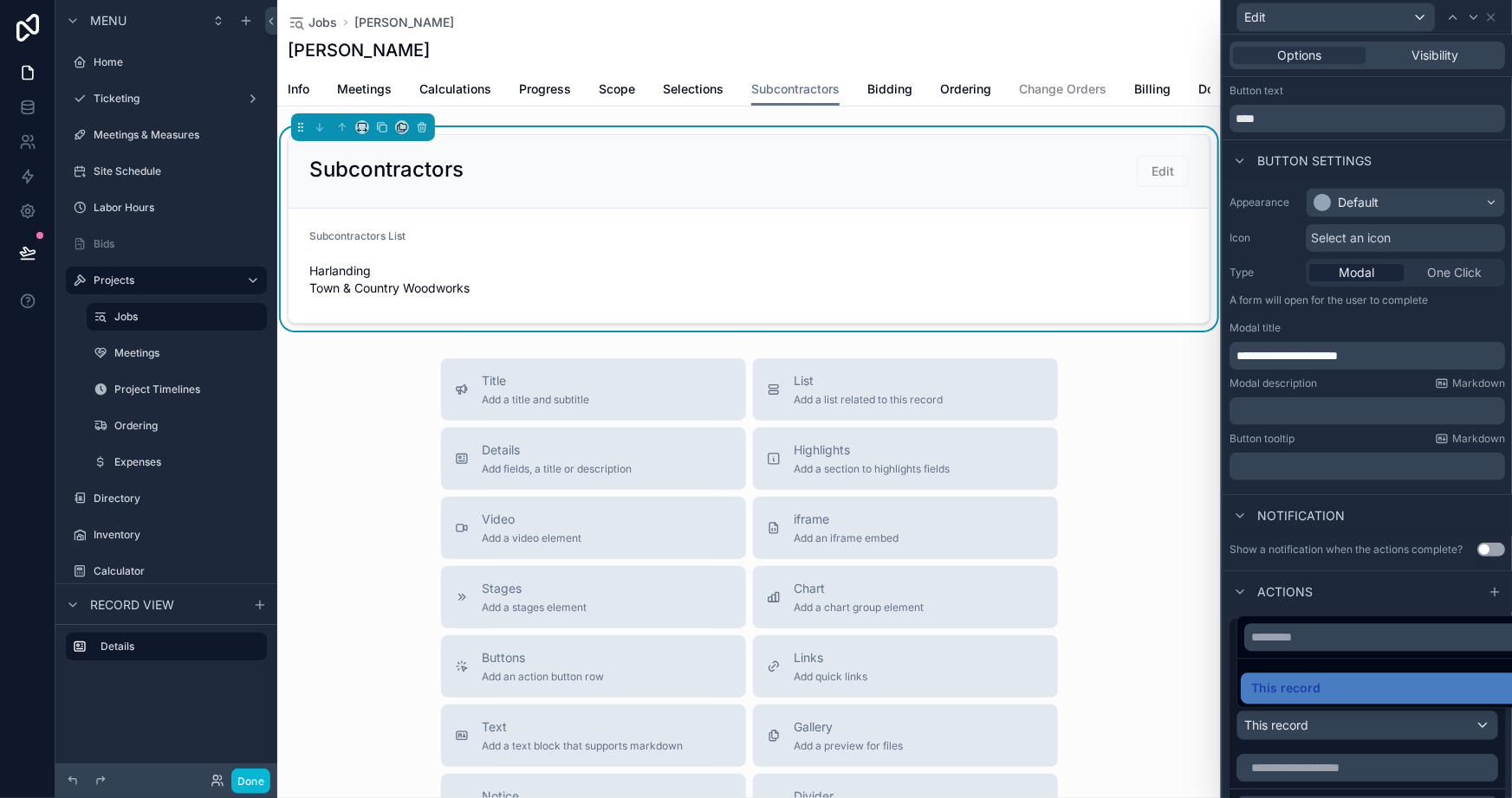
click at [1312, 752] on div at bounding box center [1367, 399] width 290 height 798
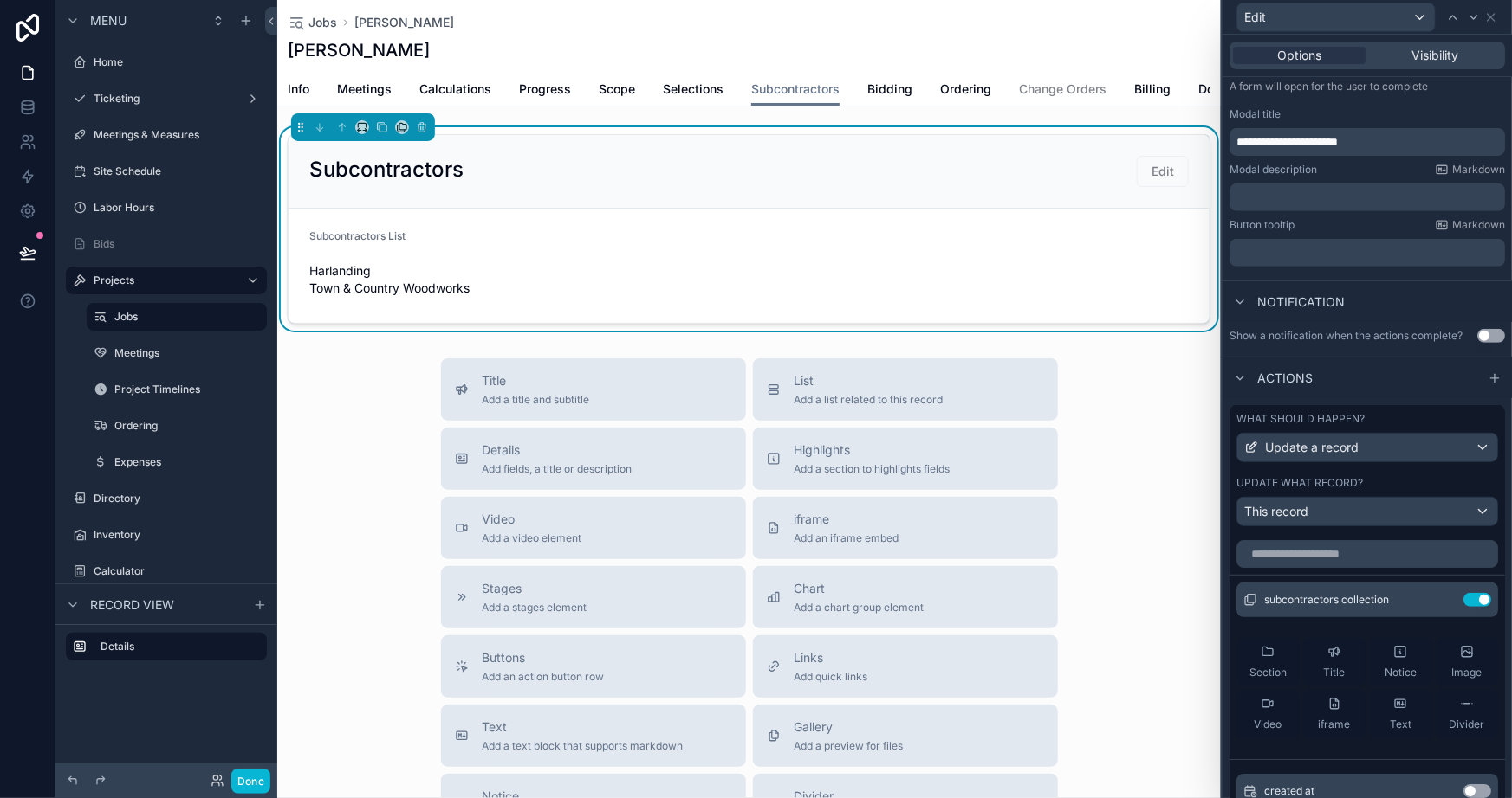
scroll to position [270, 0]
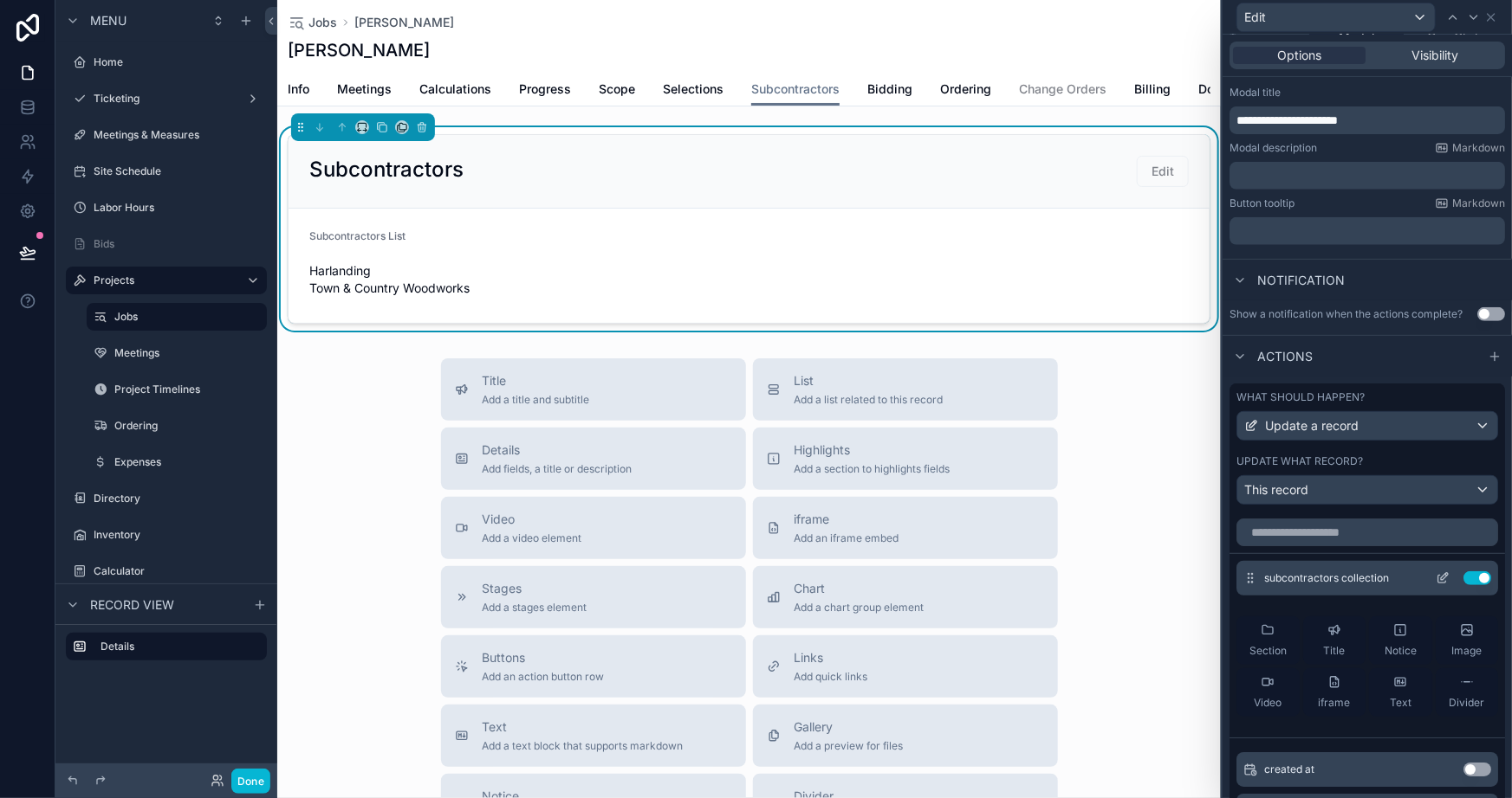
click at [1436, 573] on icon at bounding box center [1443, 578] width 14 height 14
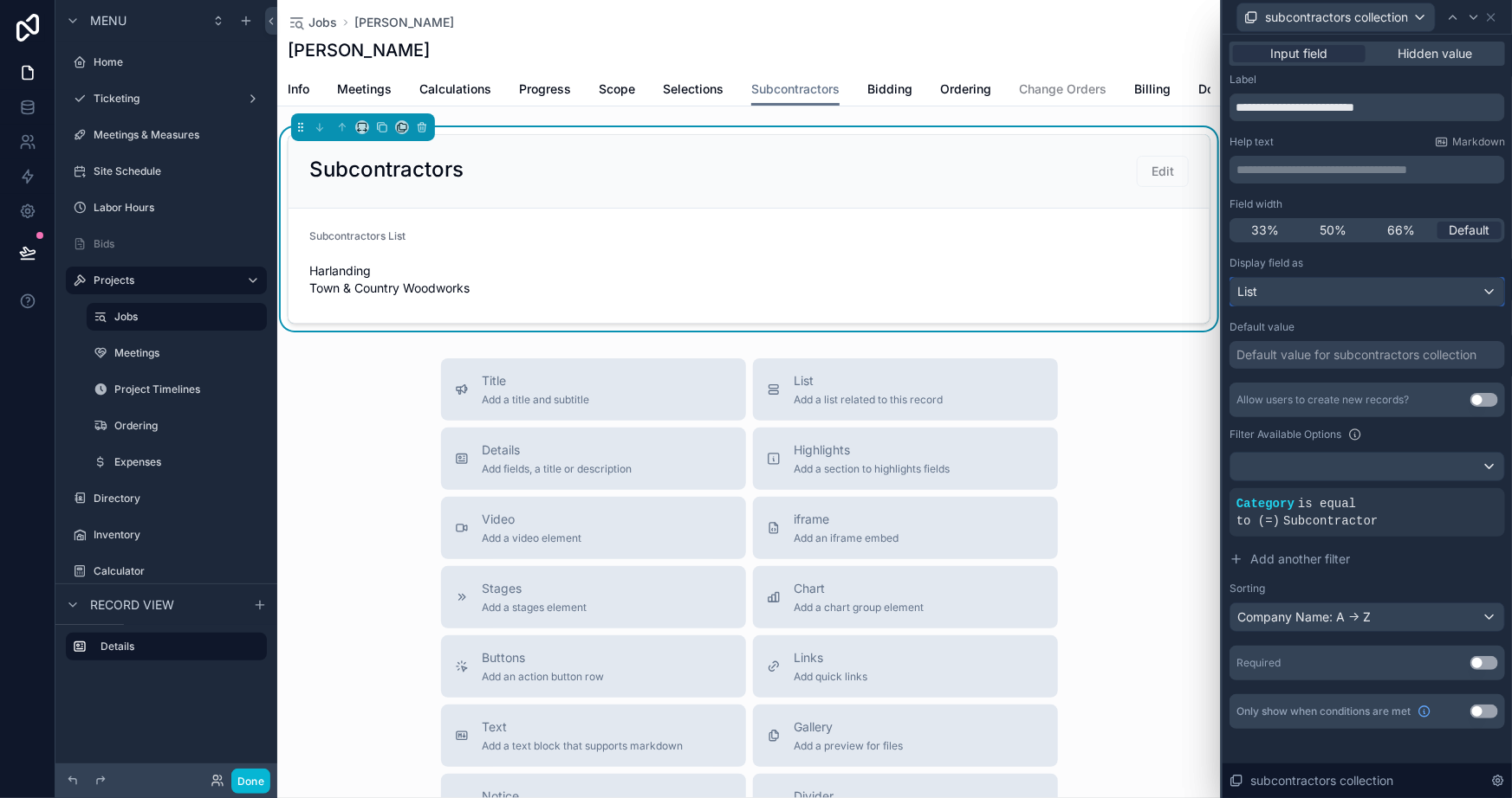
click at [1277, 299] on div "List" at bounding box center [1367, 292] width 274 height 28
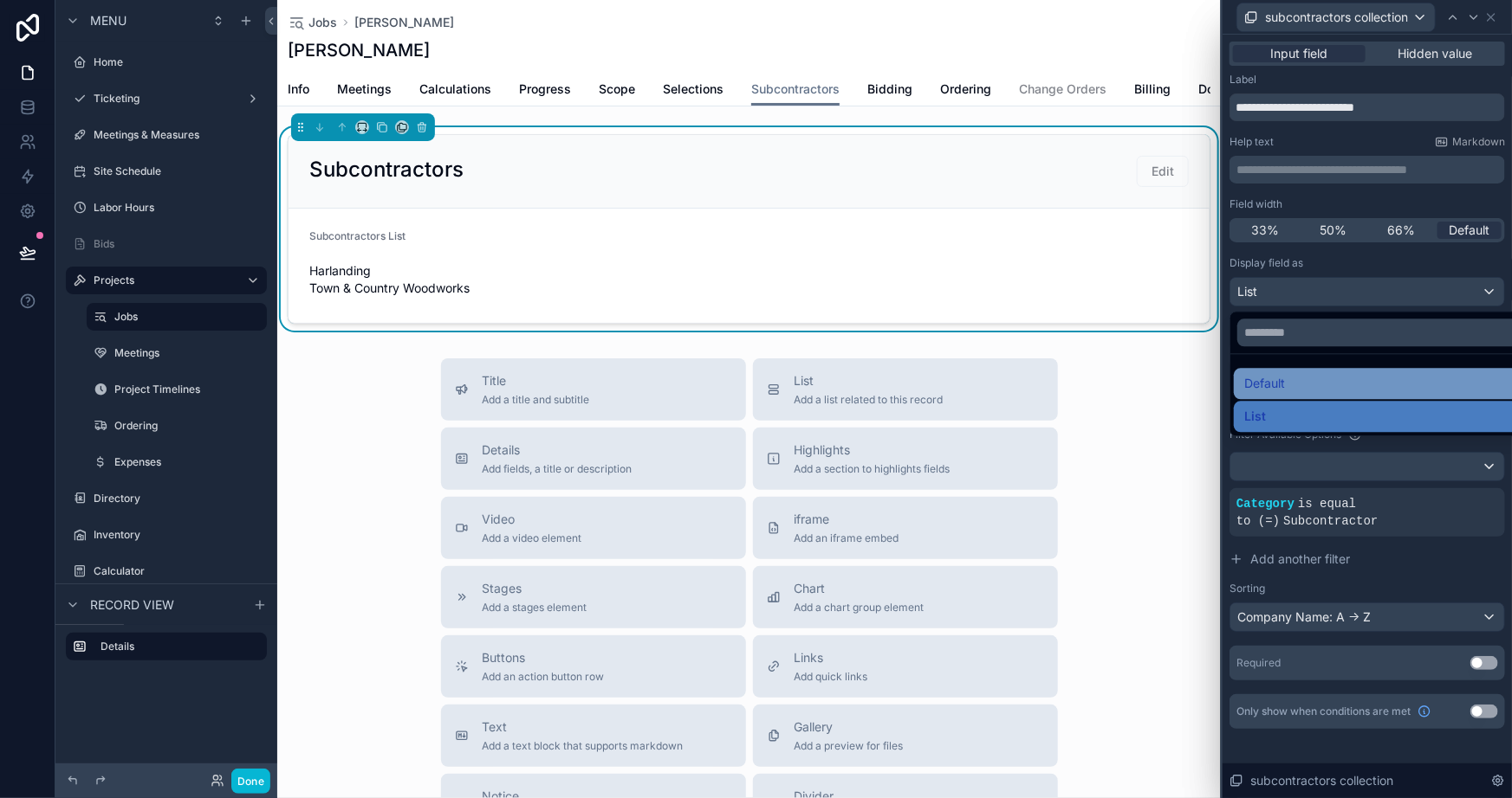
click at [1269, 380] on span "Default" at bounding box center [1264, 384] width 41 height 21
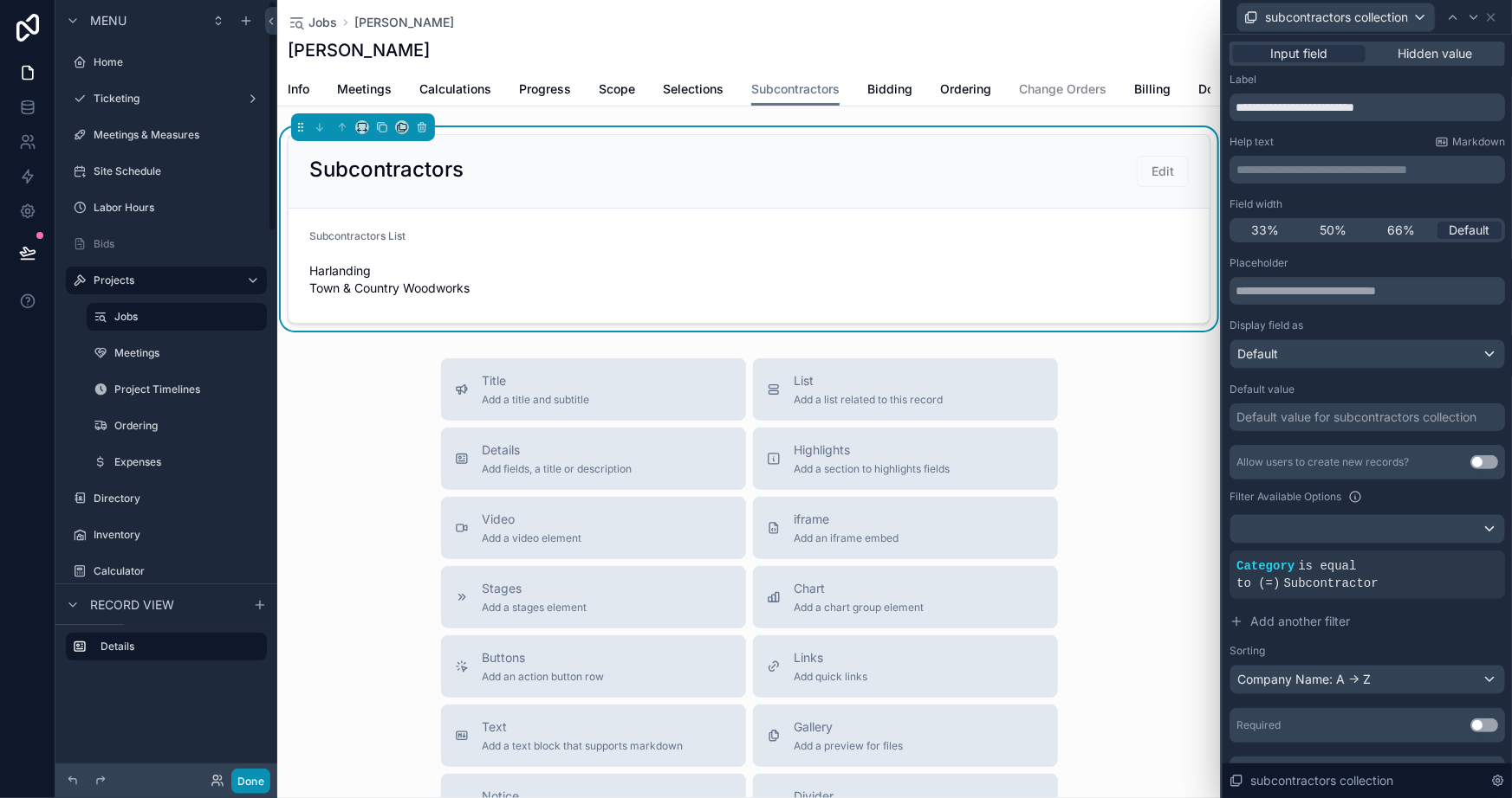
click at [245, 780] on button "Done" at bounding box center [250, 781] width 39 height 25
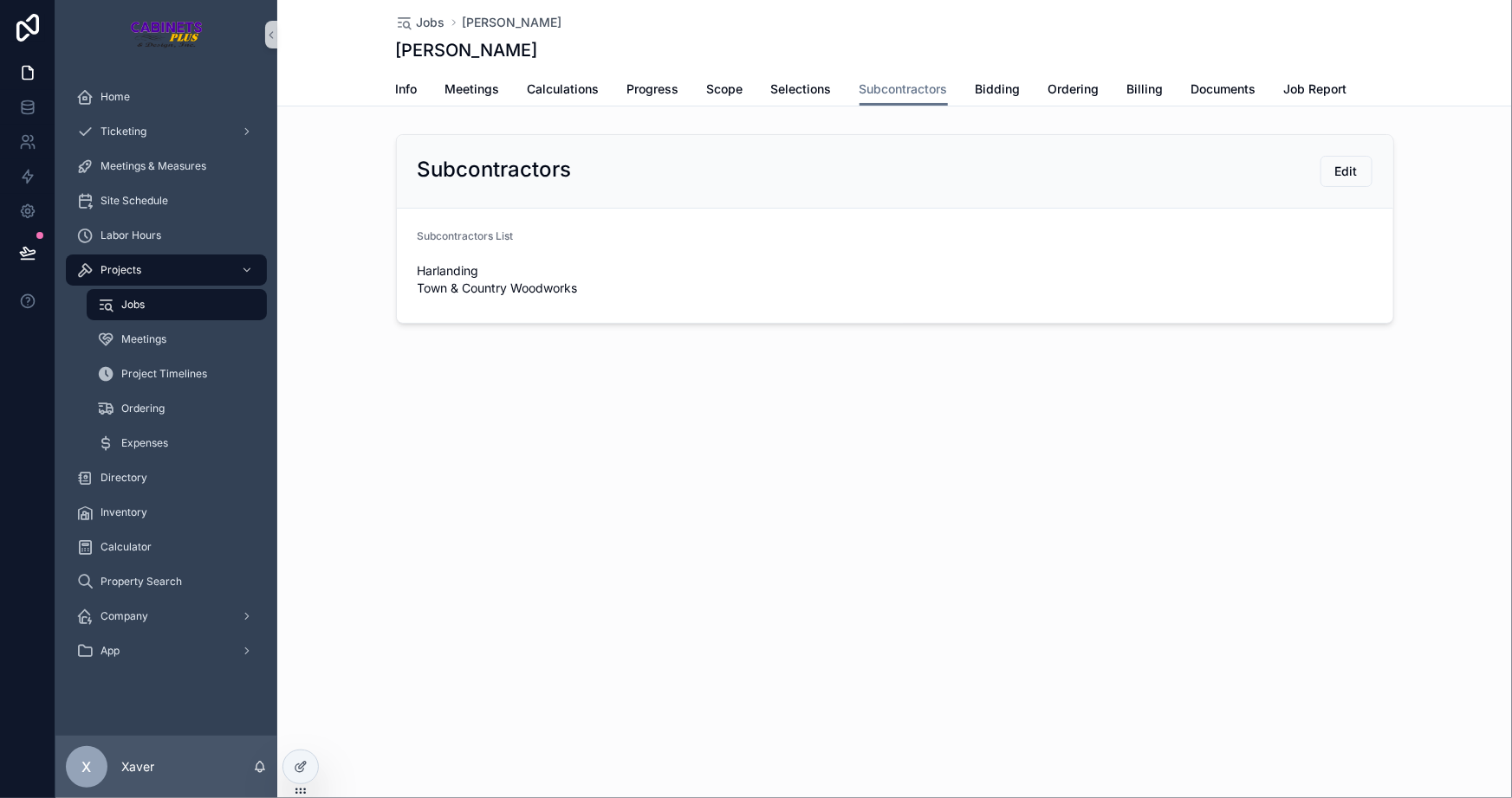
click at [599, 435] on div "Jobs [PERSON_NAME] [PERSON_NAME] Subcontractors Info Meetings Calculations Prog…" at bounding box center [895, 220] width 1234 height 442
click at [303, 754] on div at bounding box center [301, 767] width 35 height 33
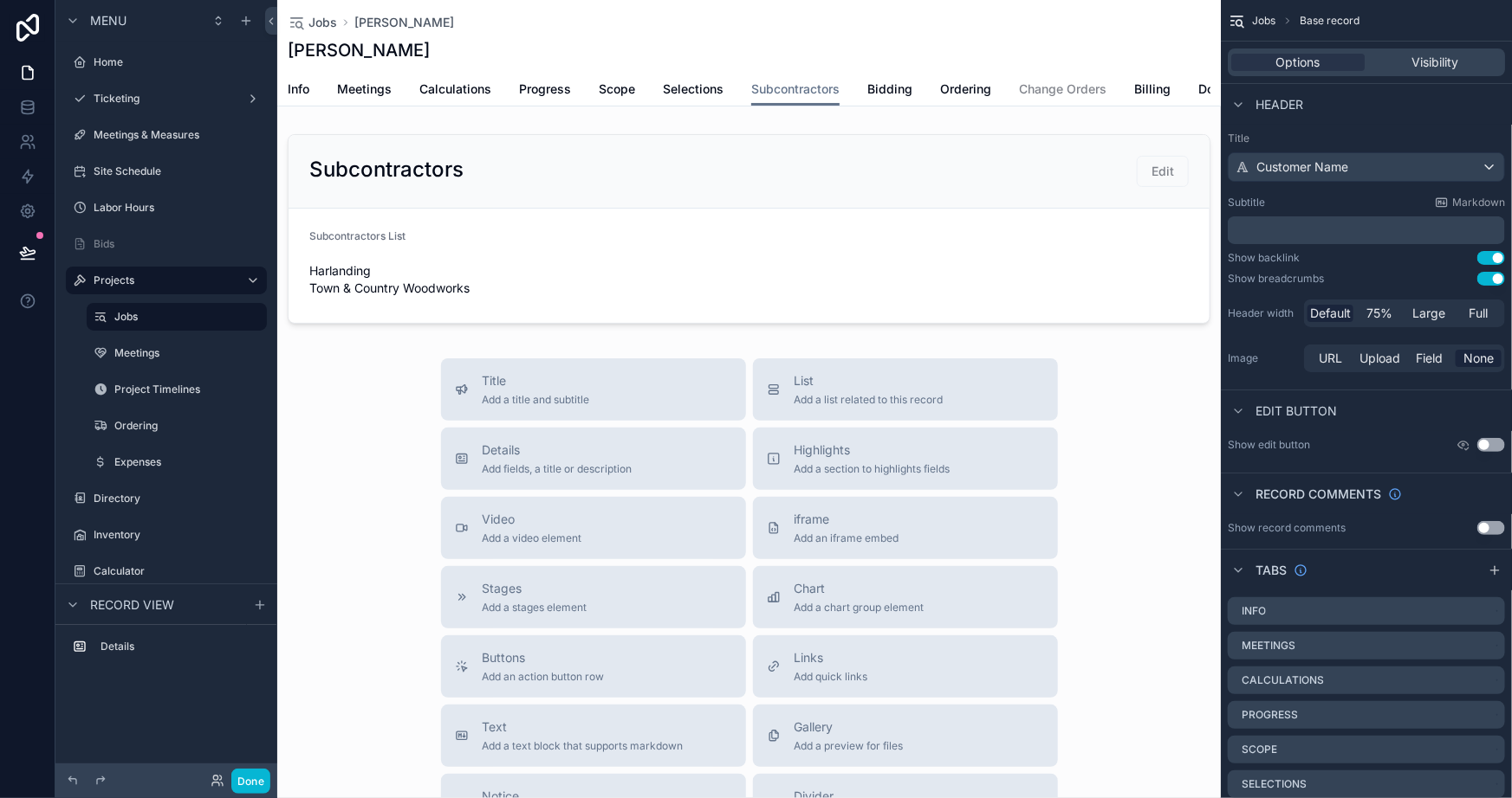
click at [364, 403] on div "Title Add a title and subtitle List Add a list related to this record Details A…" at bounding box center [749, 667] width 944 height 617
click at [863, 406] on span "Add a list related to this record" at bounding box center [869, 400] width 149 height 14
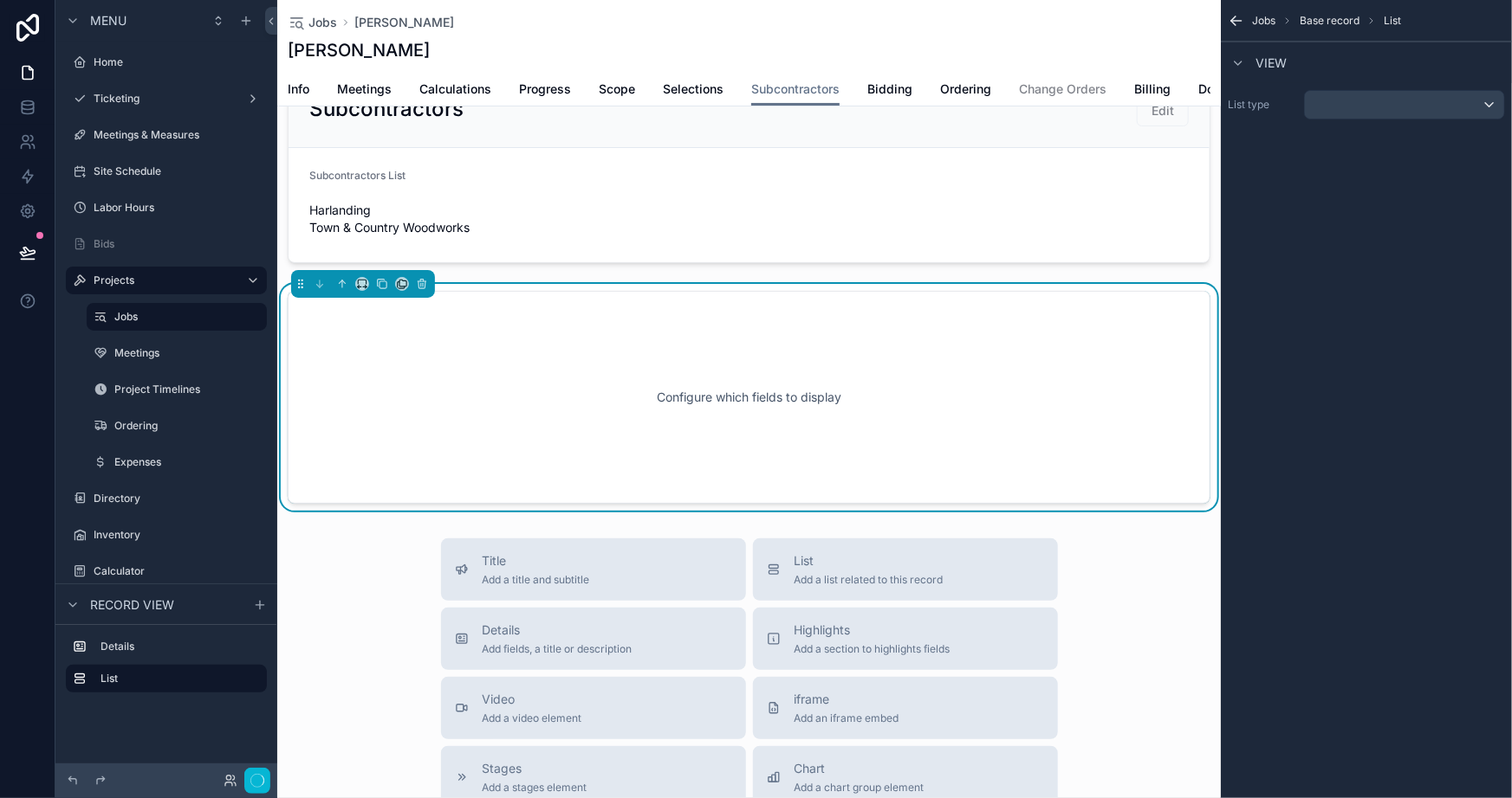
scroll to position [69, 0]
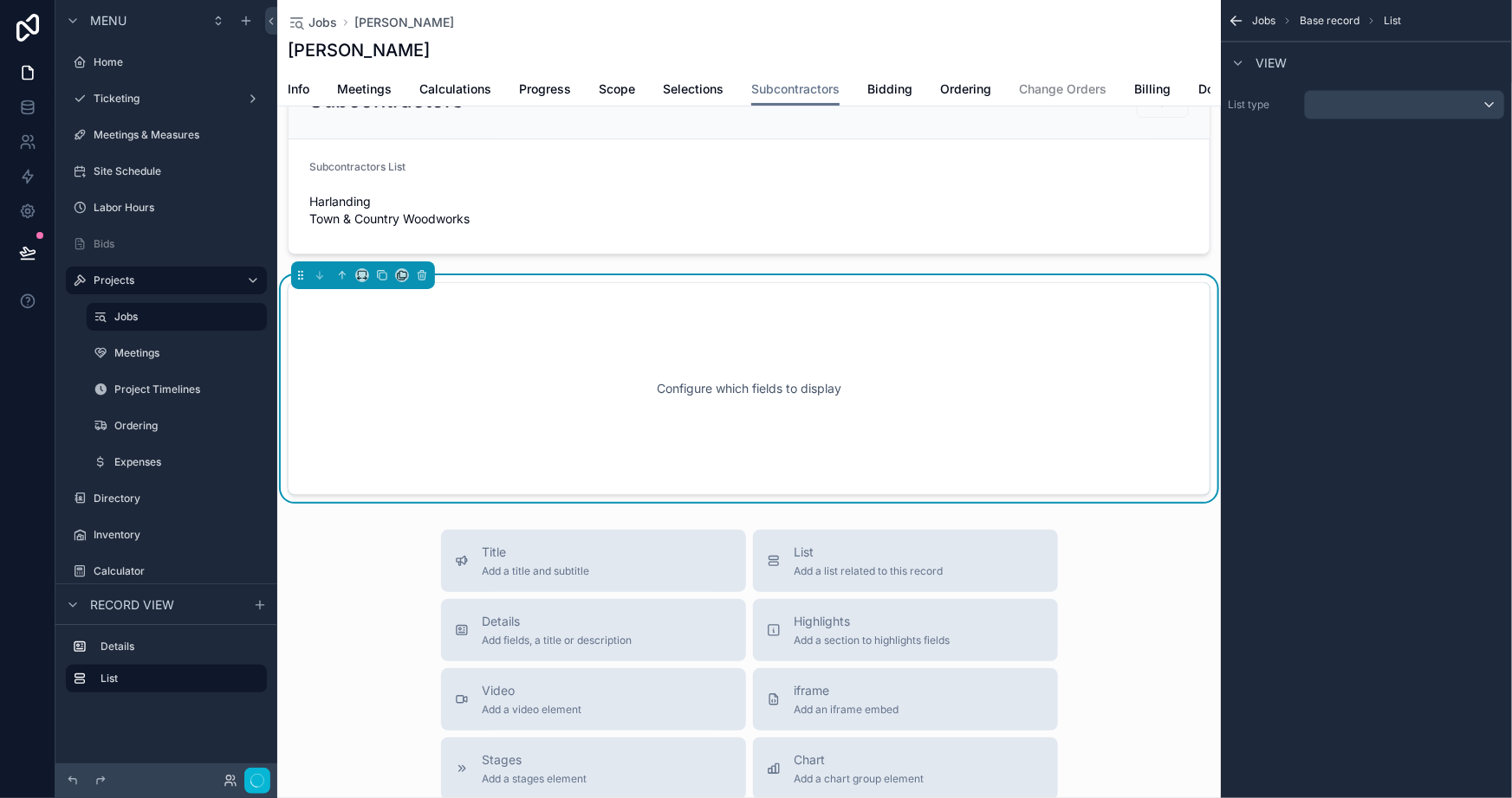
click at [808, 378] on div "Configure which fields to display" at bounding box center [749, 388] width 866 height 156
click at [1340, 108] on div "scrollable content" at bounding box center [1404, 105] width 200 height 28
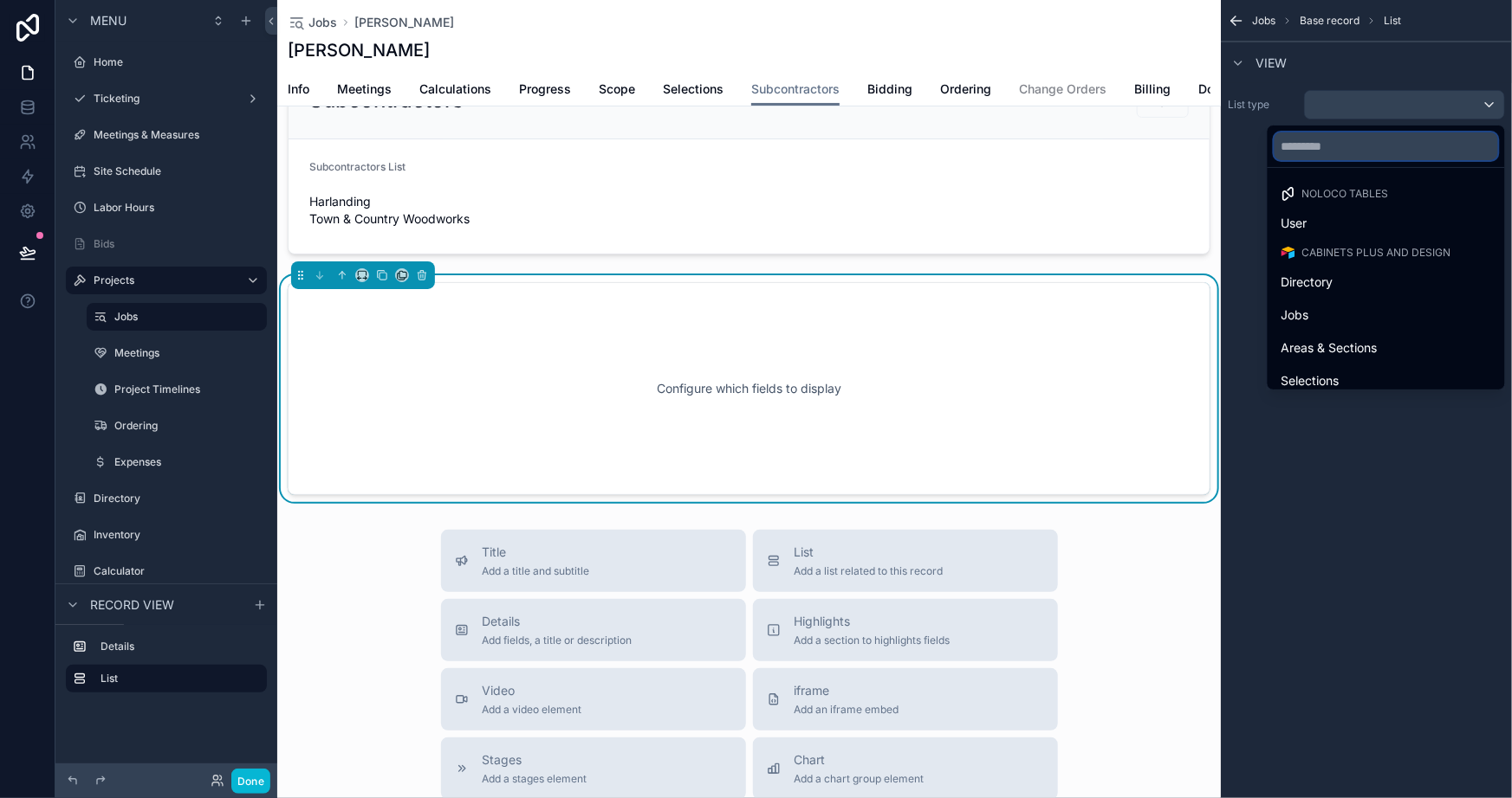
click at [1349, 138] on input "text" at bounding box center [1386, 146] width 223 height 28
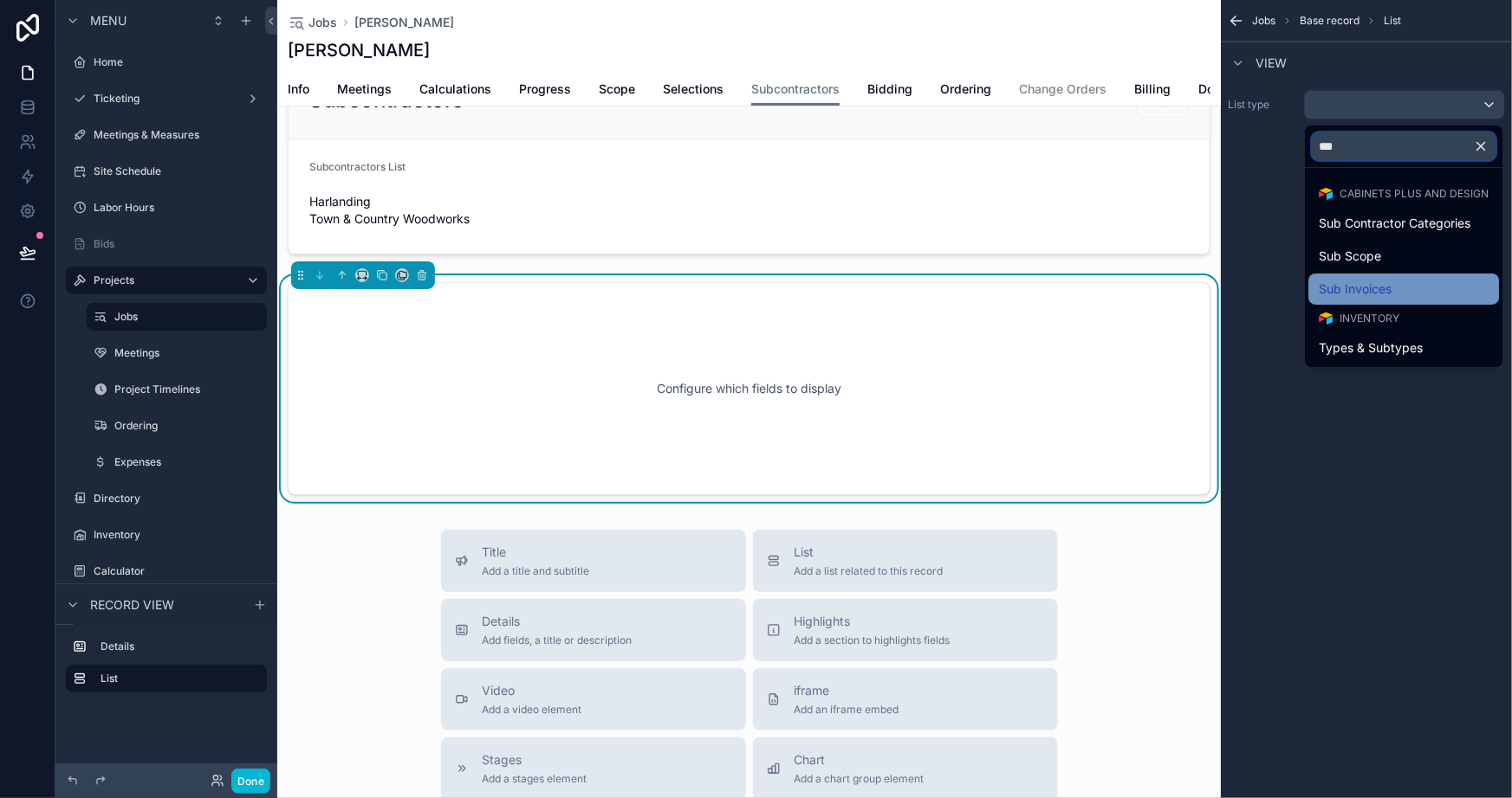
type input "***"
click at [1375, 288] on span "Sub Invoices" at bounding box center [1354, 290] width 73 height 21
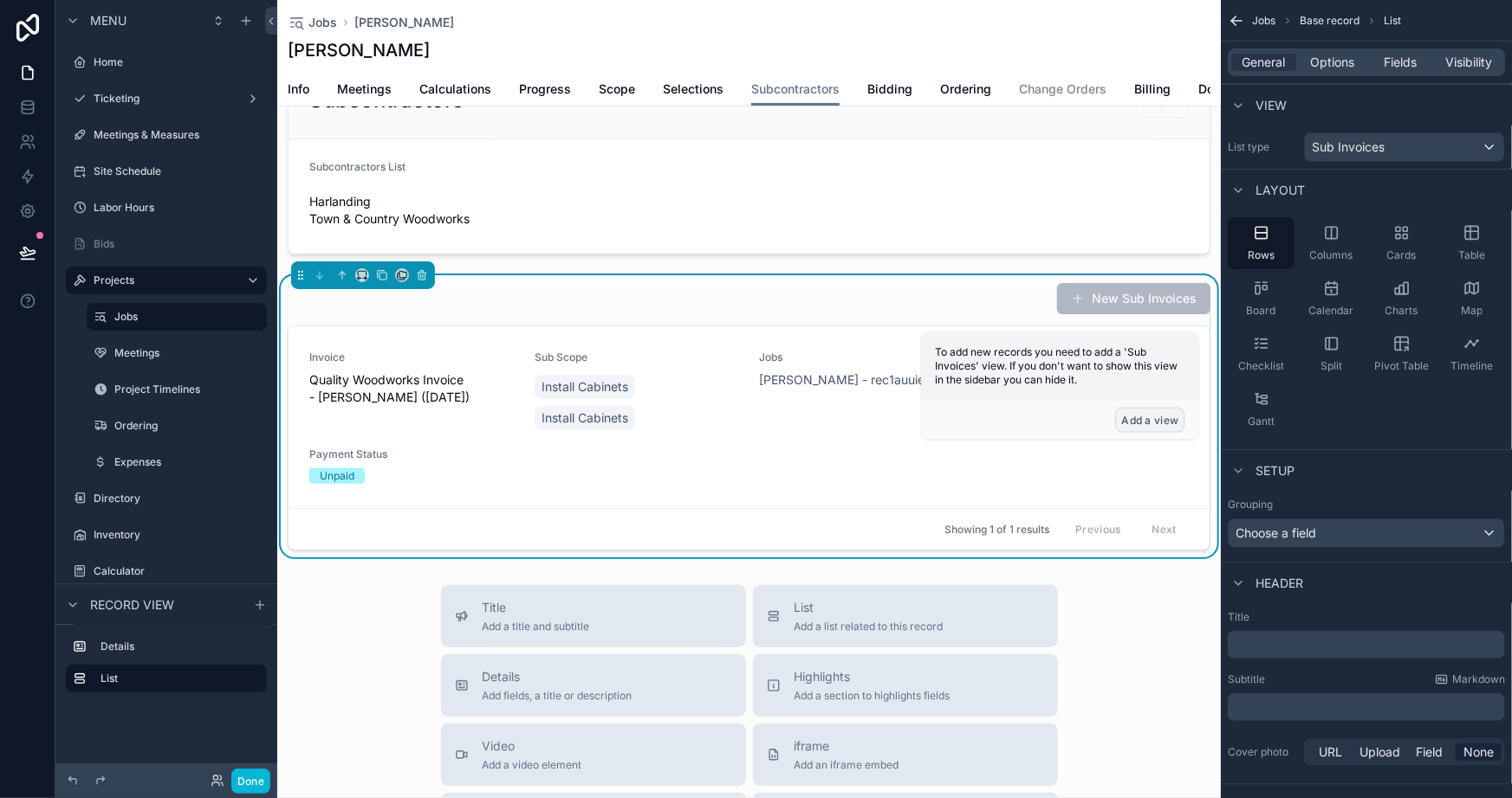
click at [1157, 423] on button "Add a view" at bounding box center [1150, 420] width 69 height 25
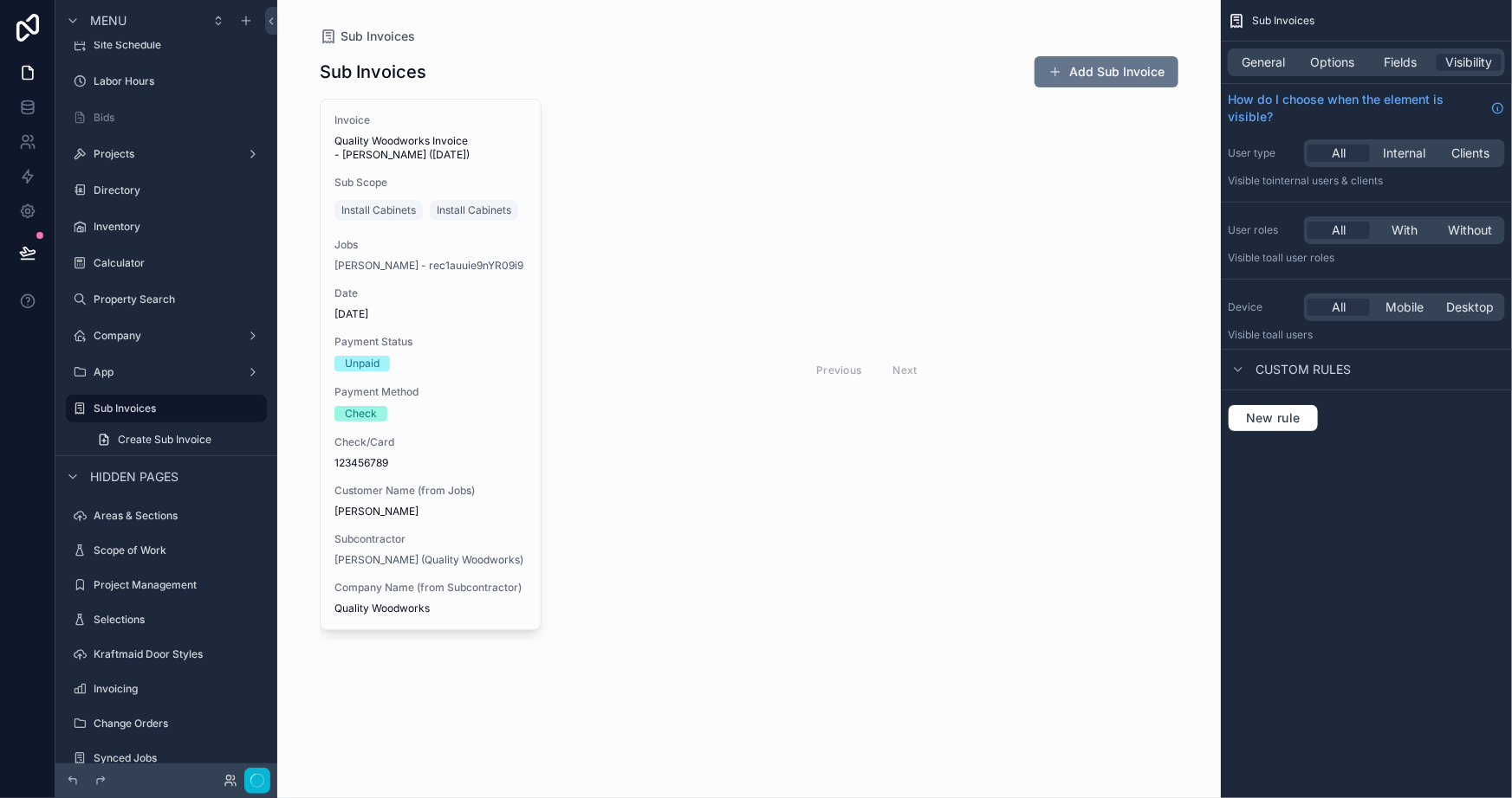
click at [706, 86] on div "scrollable content" at bounding box center [749, 348] width 886 height 696
click at [1256, 57] on span "General" at bounding box center [1263, 62] width 43 height 18
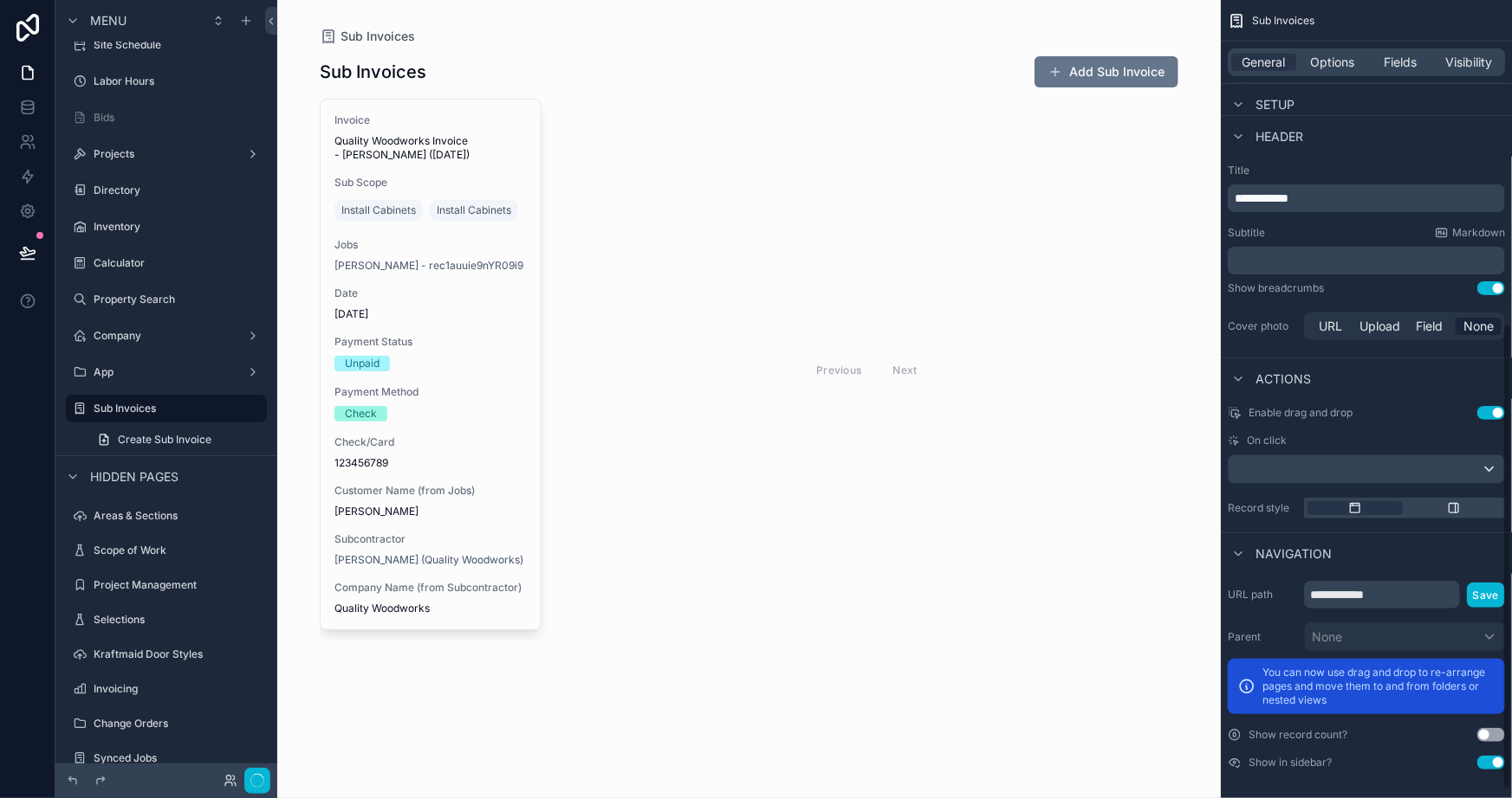
scroll to position [567, 0]
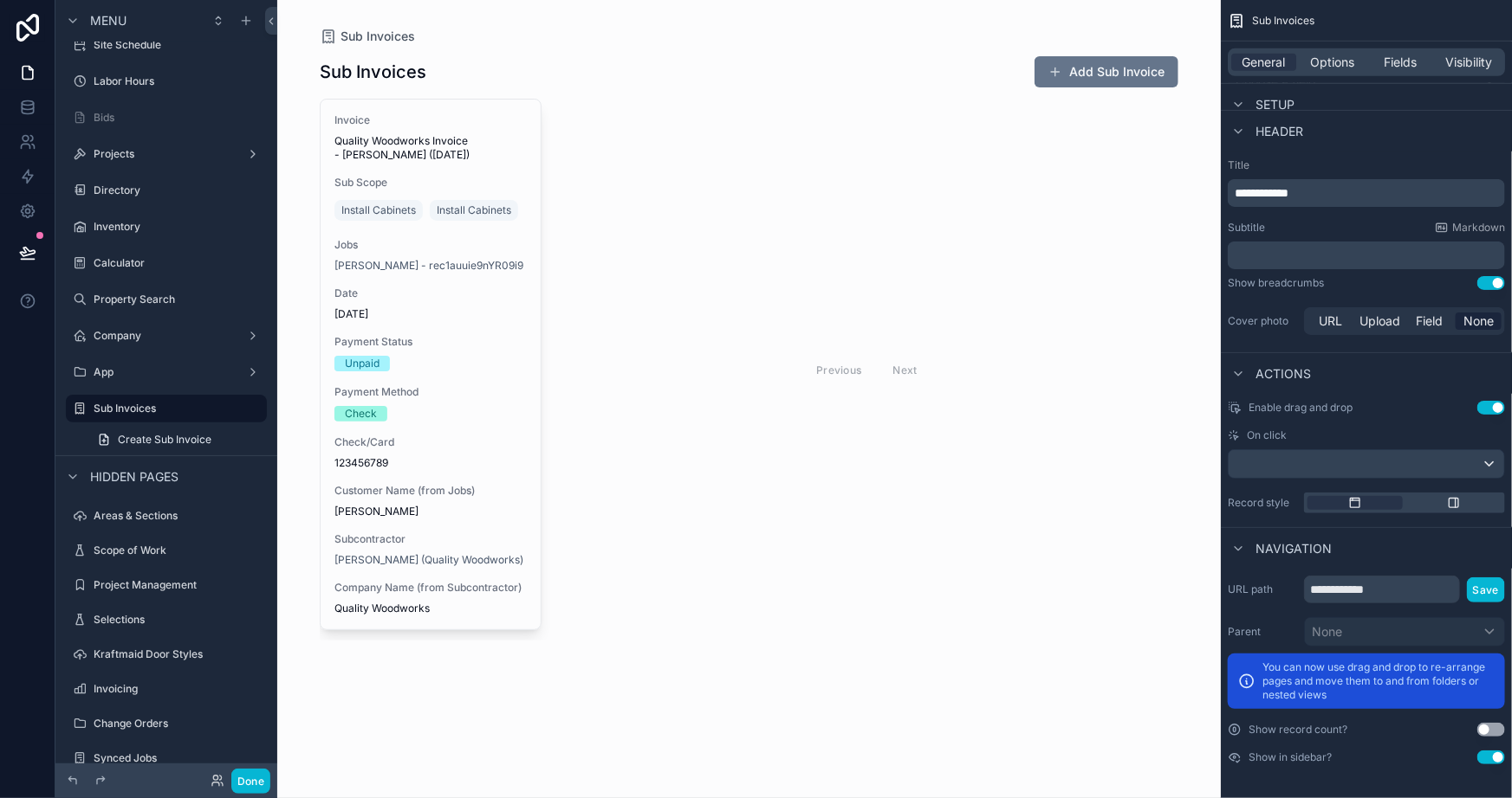
click at [1490, 752] on button "Use setting" at bounding box center [1491, 758] width 28 height 14
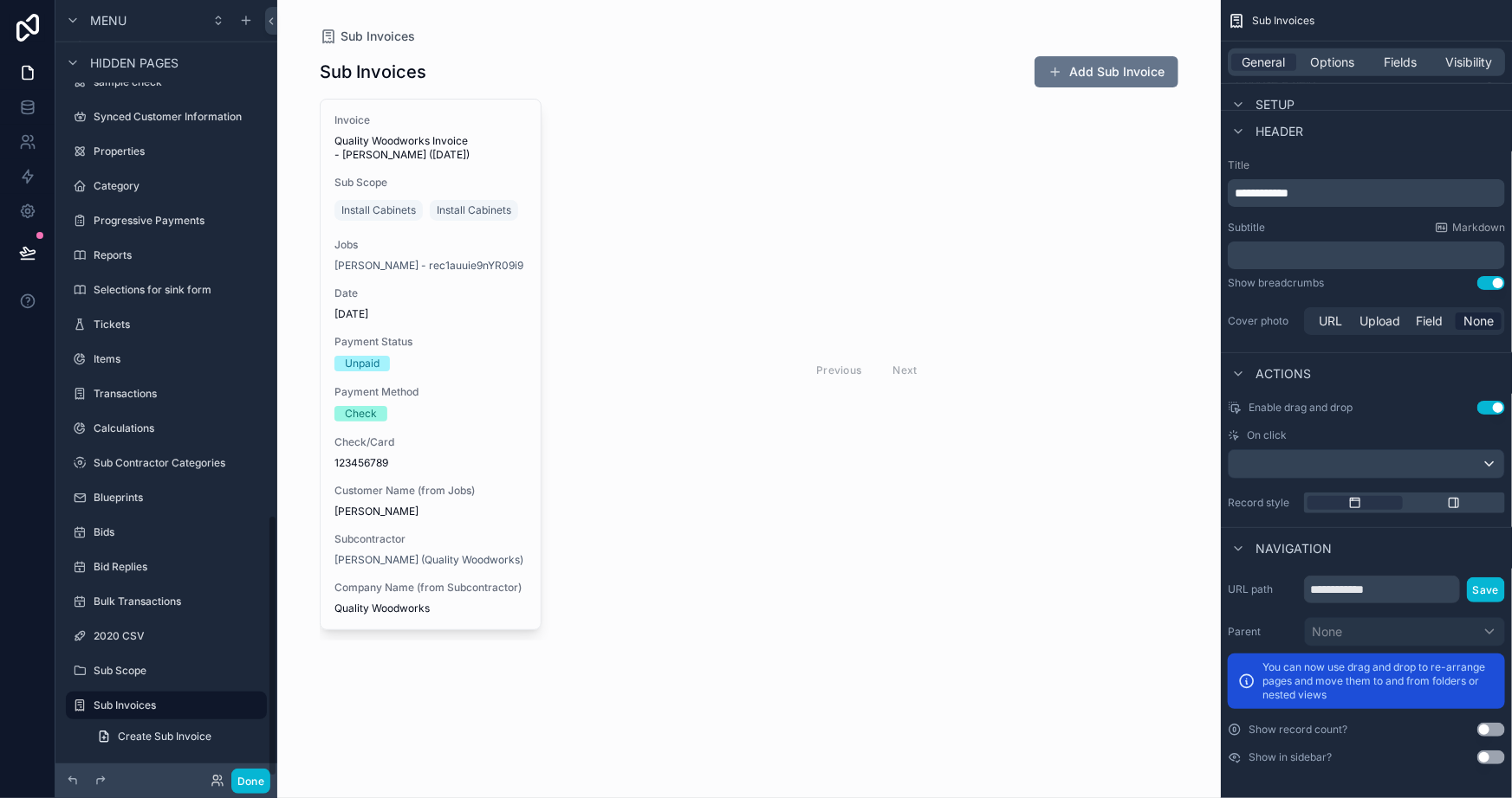
click at [945, 578] on div "Previous Next" at bounding box center [867, 370] width 623 height 542
click at [34, 242] on button at bounding box center [28, 252] width 39 height 48
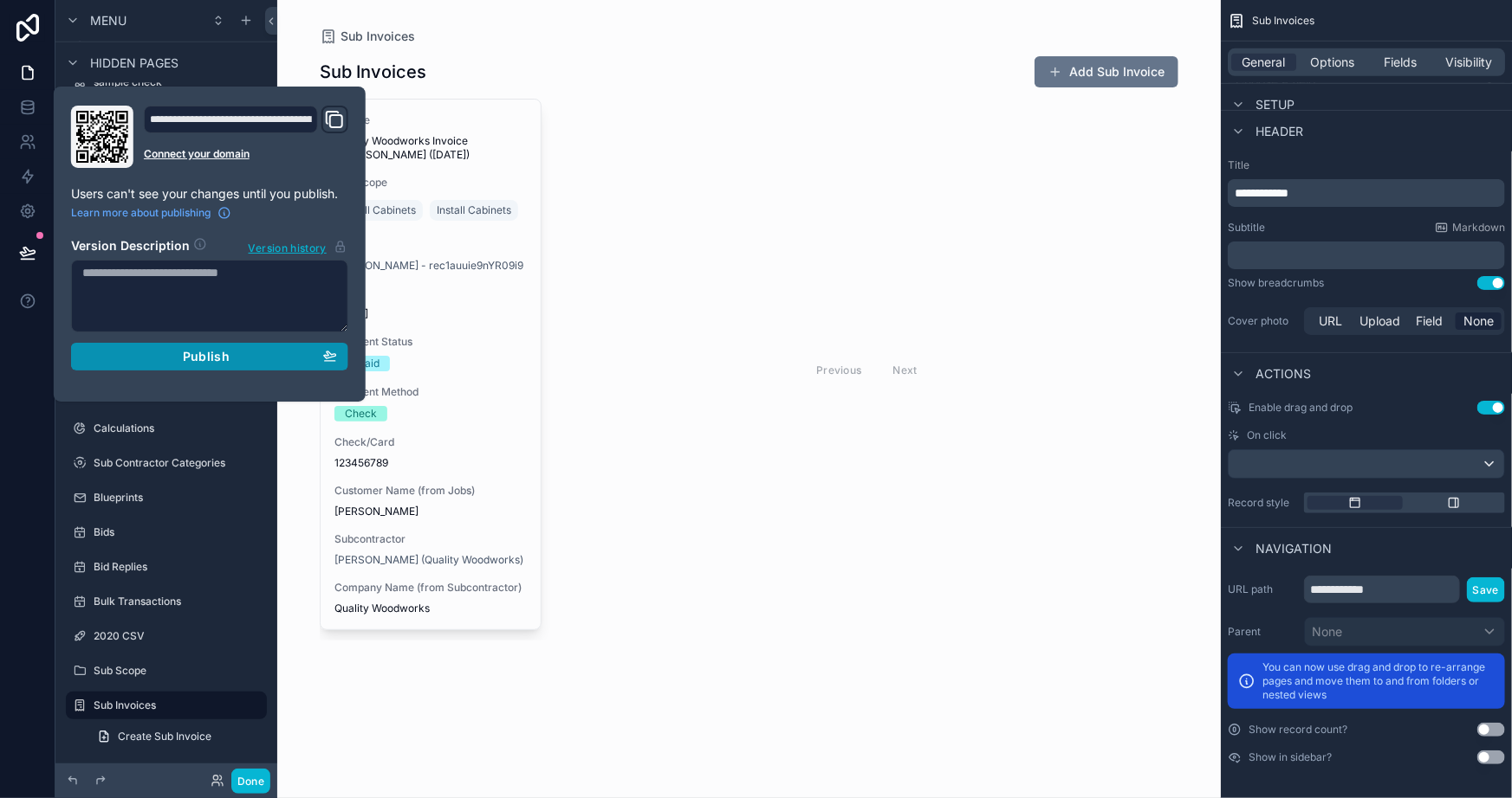
click at [180, 358] on div "Publish" at bounding box center [209, 357] width 255 height 16
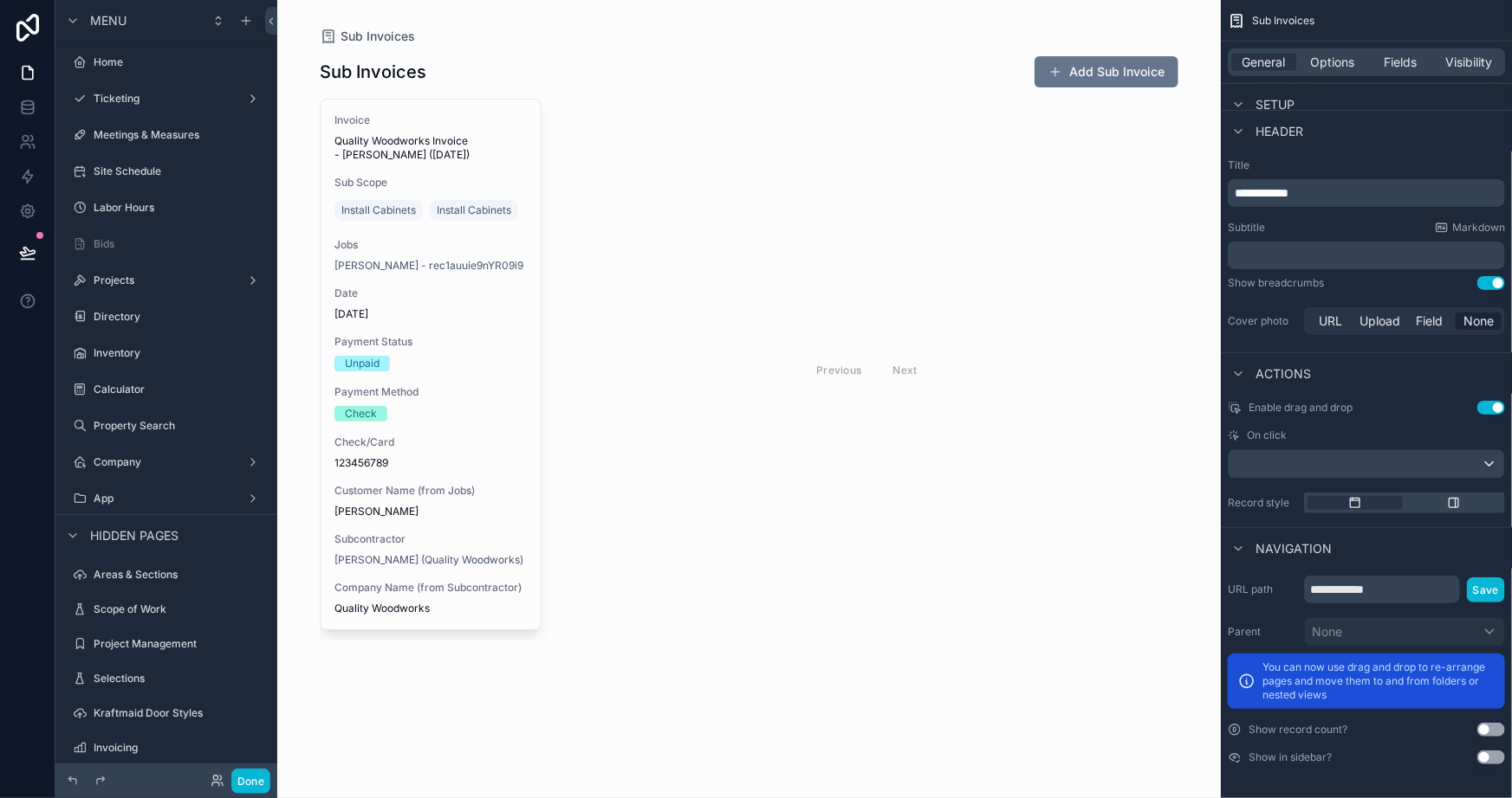
click at [27, 466] on div at bounding box center [27, 399] width 55 height 798
click at [144, 276] on label "Projects" at bounding box center [163, 281] width 138 height 14
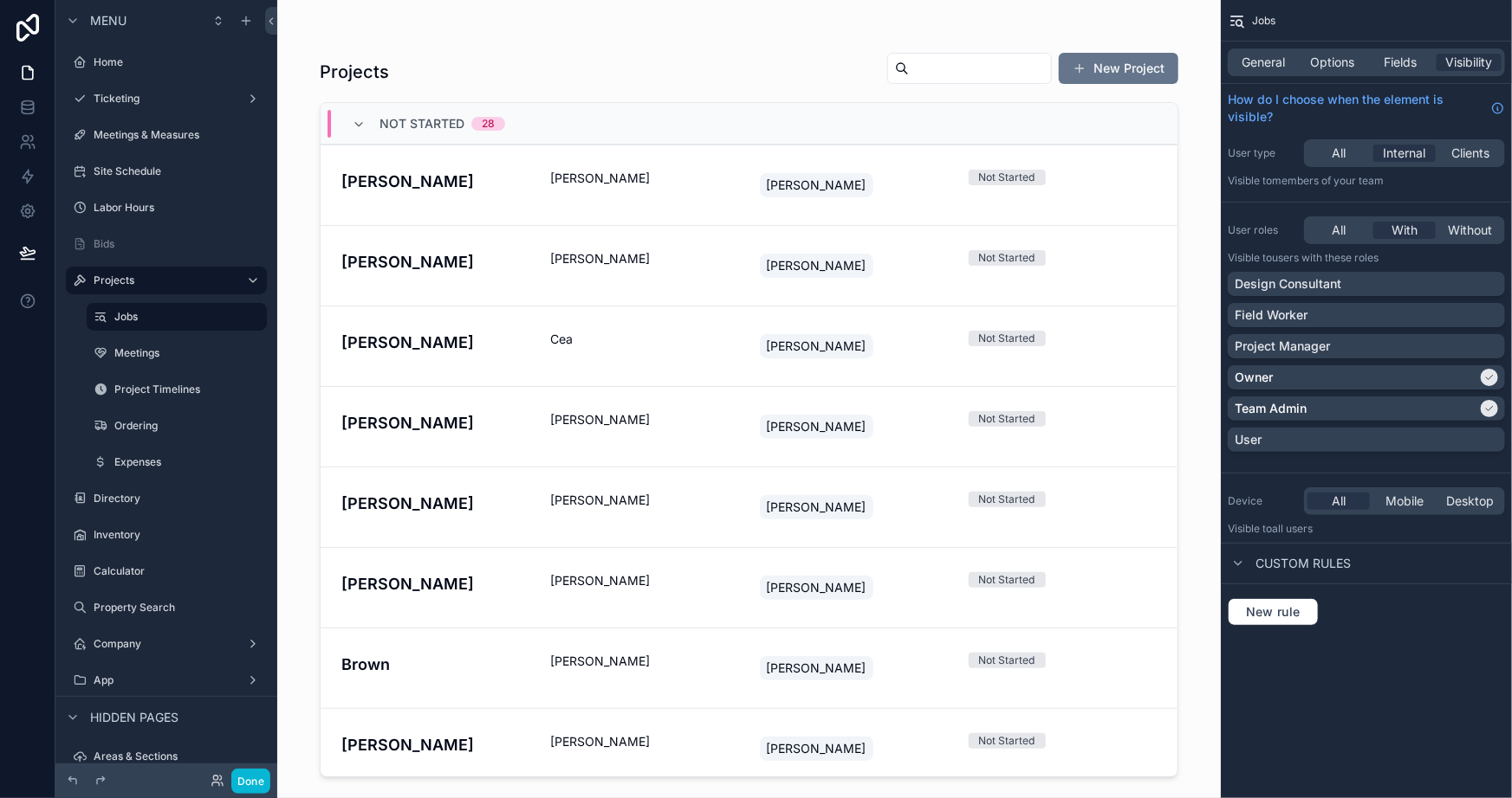
click at [546, 59] on div "scrollable content" at bounding box center [749, 388] width 886 height 778
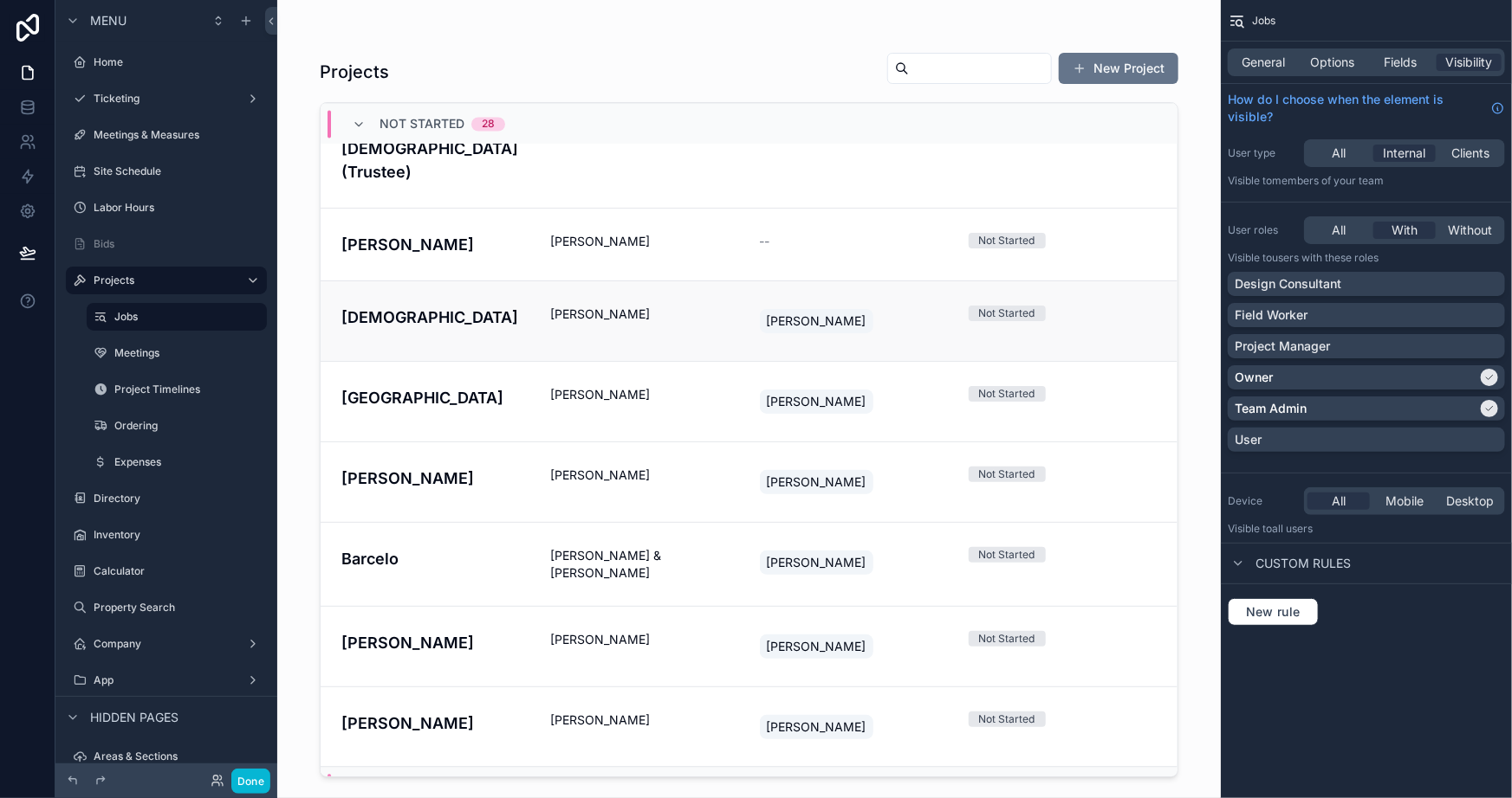
scroll to position [1696, 0]
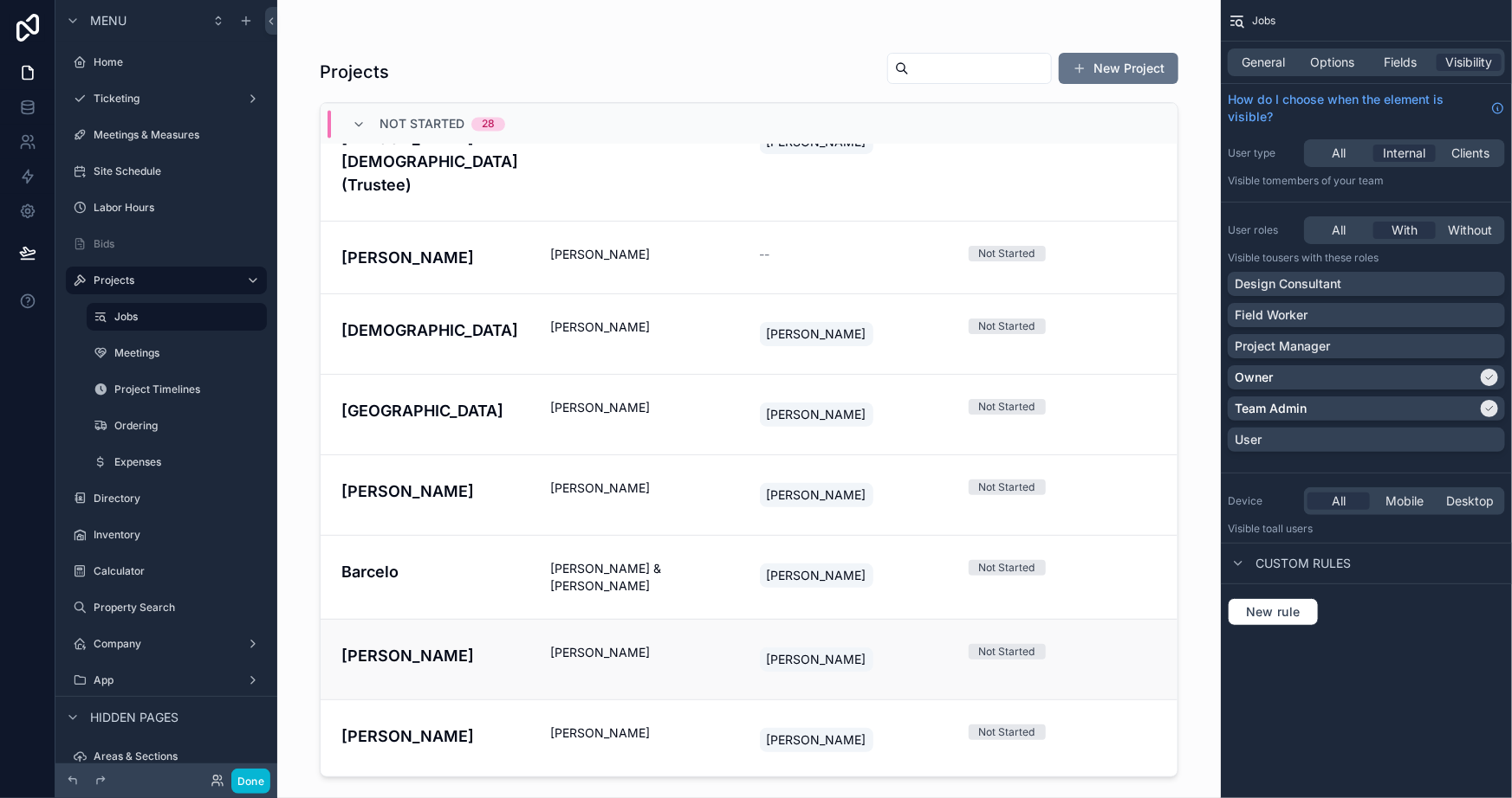
click at [685, 644] on span "[PERSON_NAME]" at bounding box center [643, 653] width 188 height 18
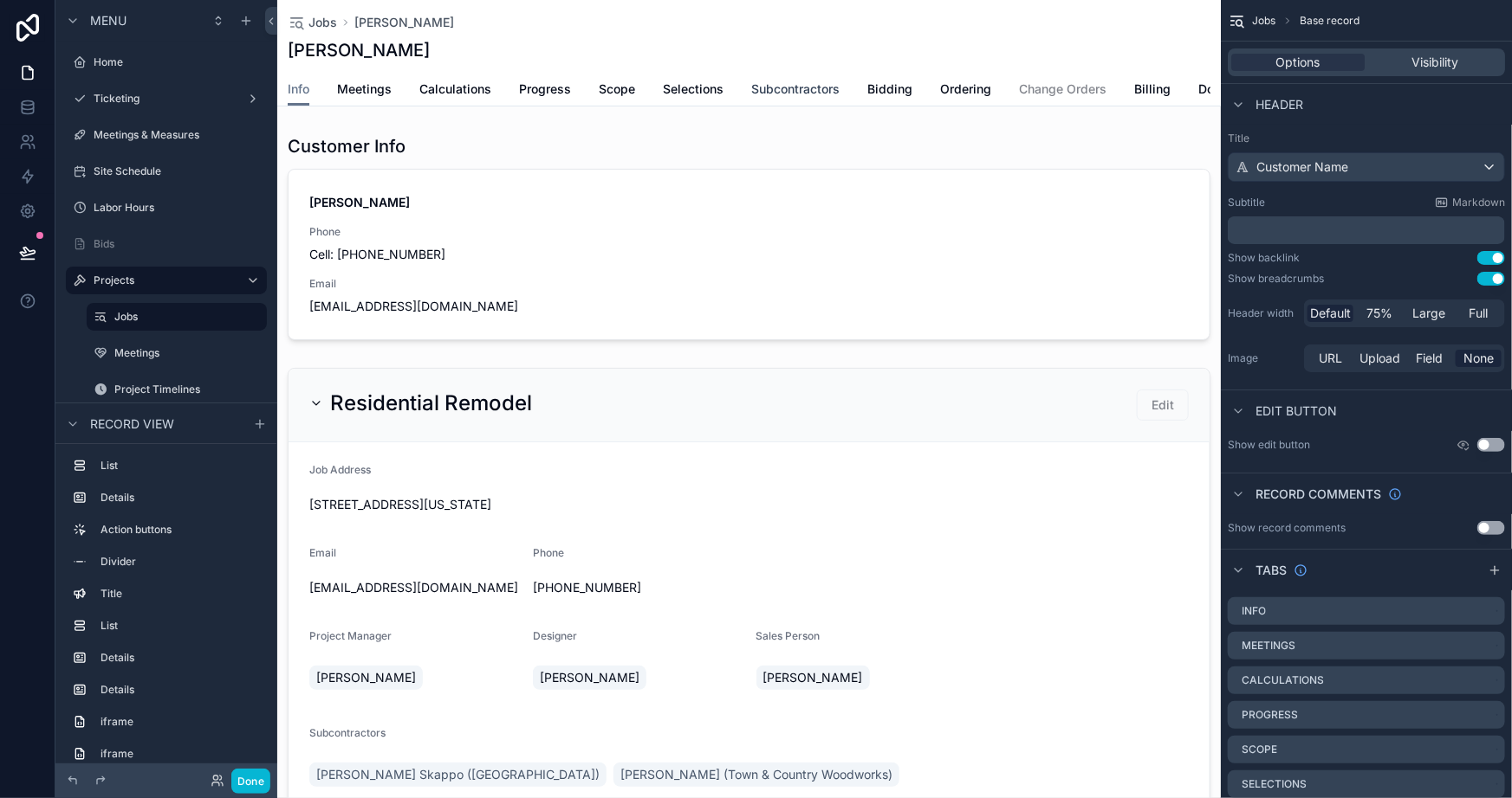
click at [791, 88] on span "Subcontractors" at bounding box center [795, 89] width 88 height 18
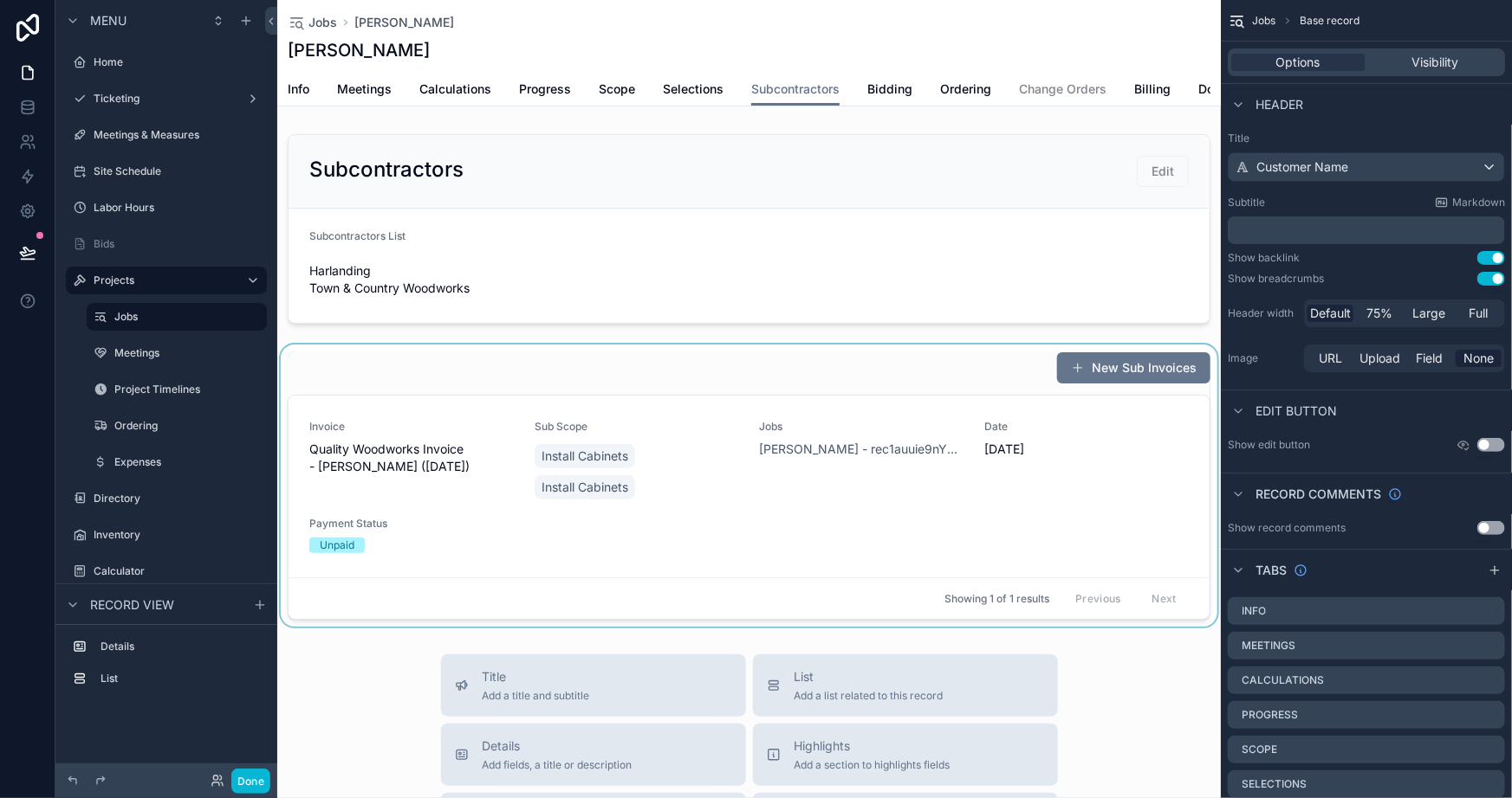
click at [614, 396] on div "scrollable content" at bounding box center [749, 486] width 944 height 283
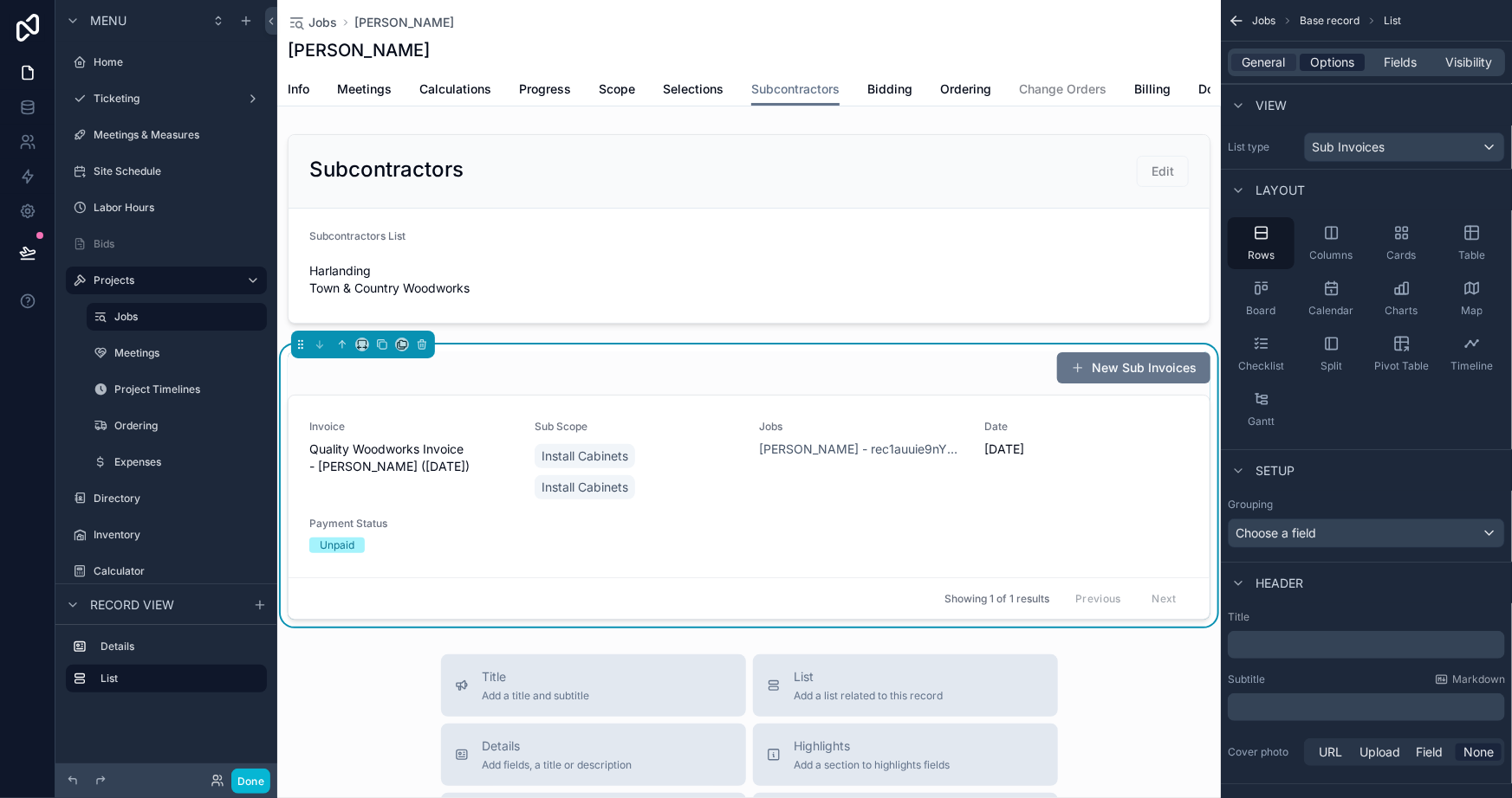
click at [1326, 53] on span "Options" at bounding box center [1332, 62] width 44 height 18
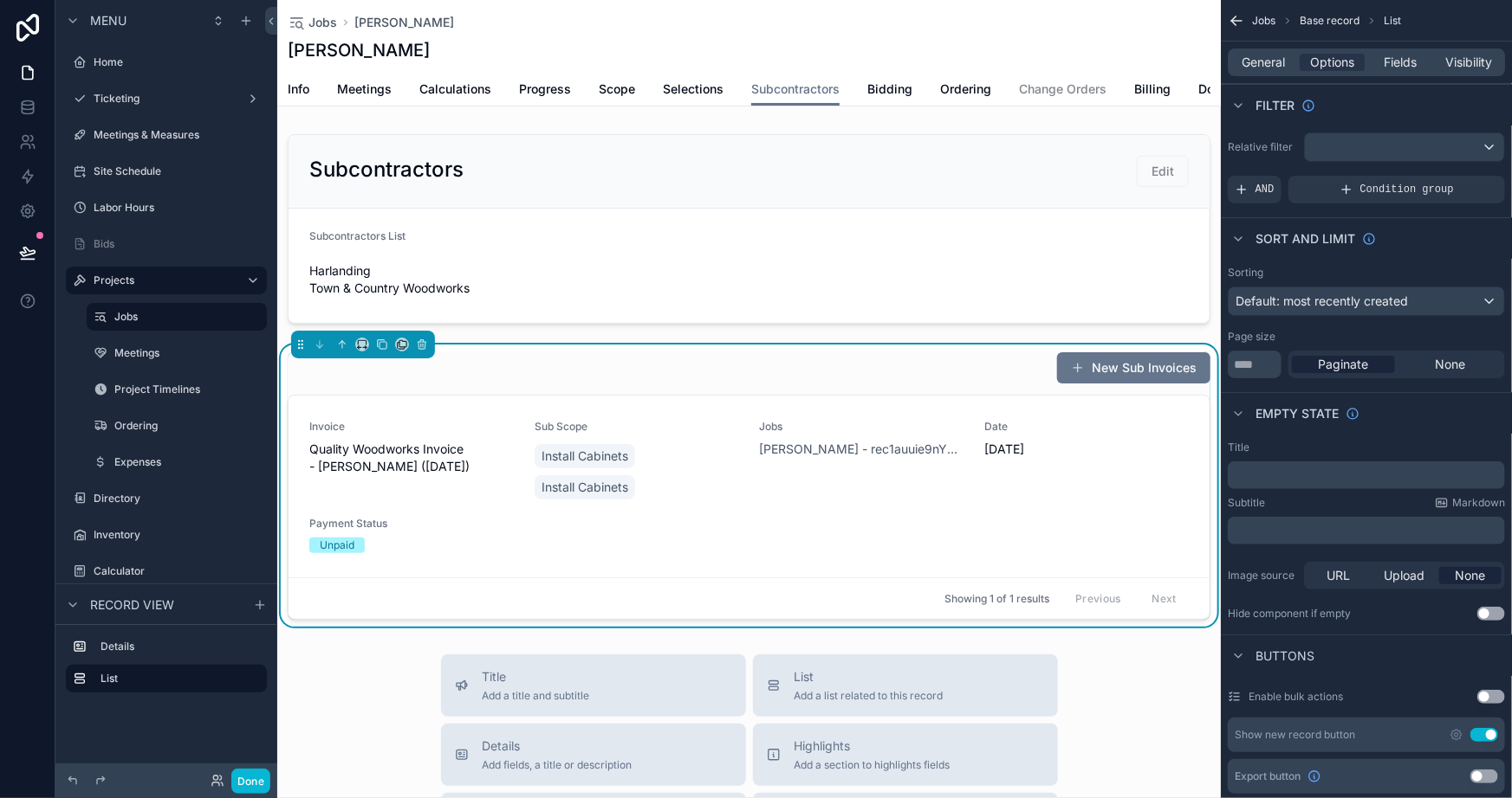
click at [870, 381] on div "New Sub Invoices" at bounding box center [749, 368] width 923 height 33
click at [1389, 59] on span "Fields" at bounding box center [1402, 62] width 33 height 18
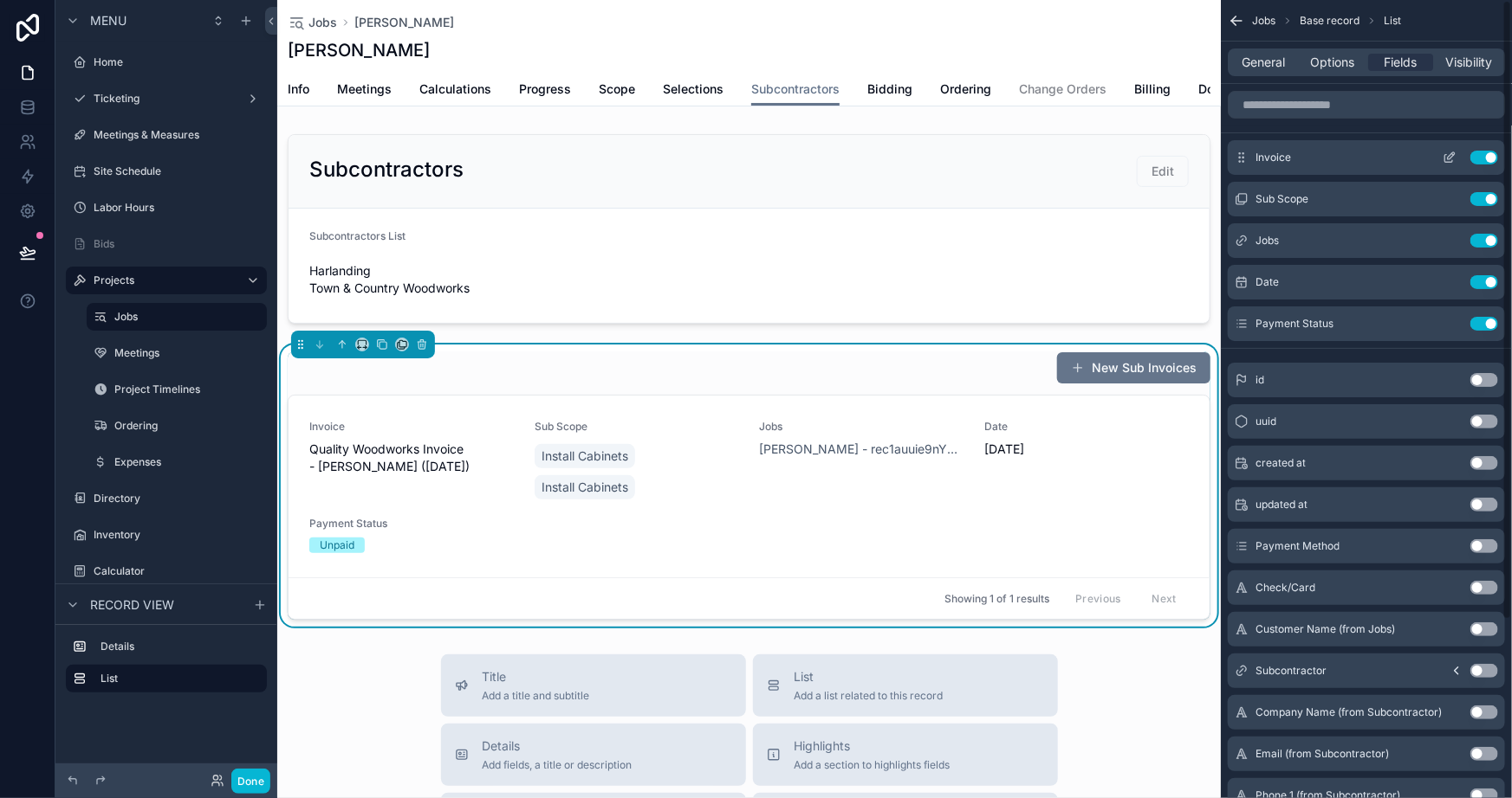
click at [1481, 153] on button "Use setting" at bounding box center [1485, 158] width 28 height 14
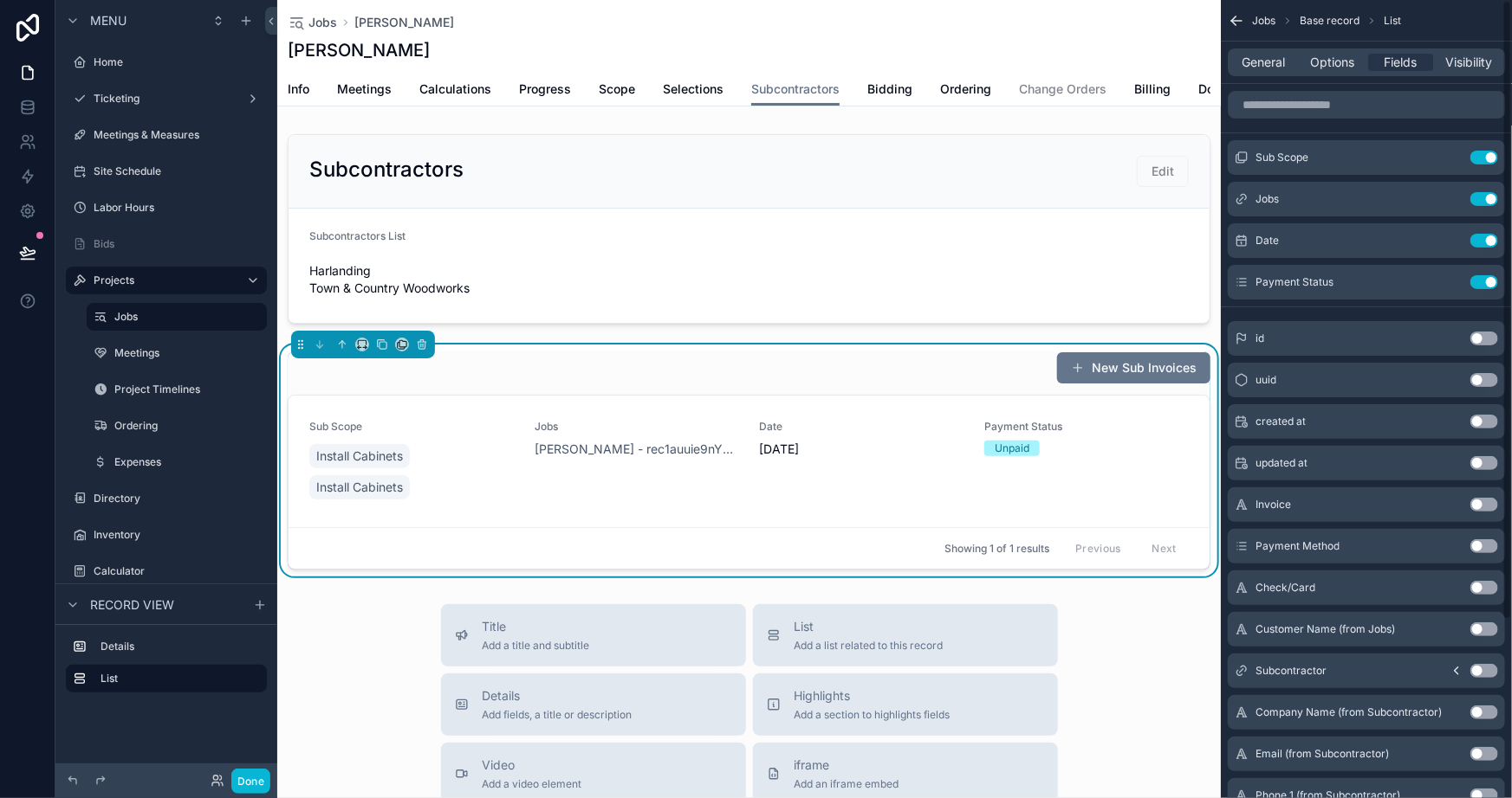
click at [1481, 153] on button "Use setting" at bounding box center [1485, 158] width 28 height 14
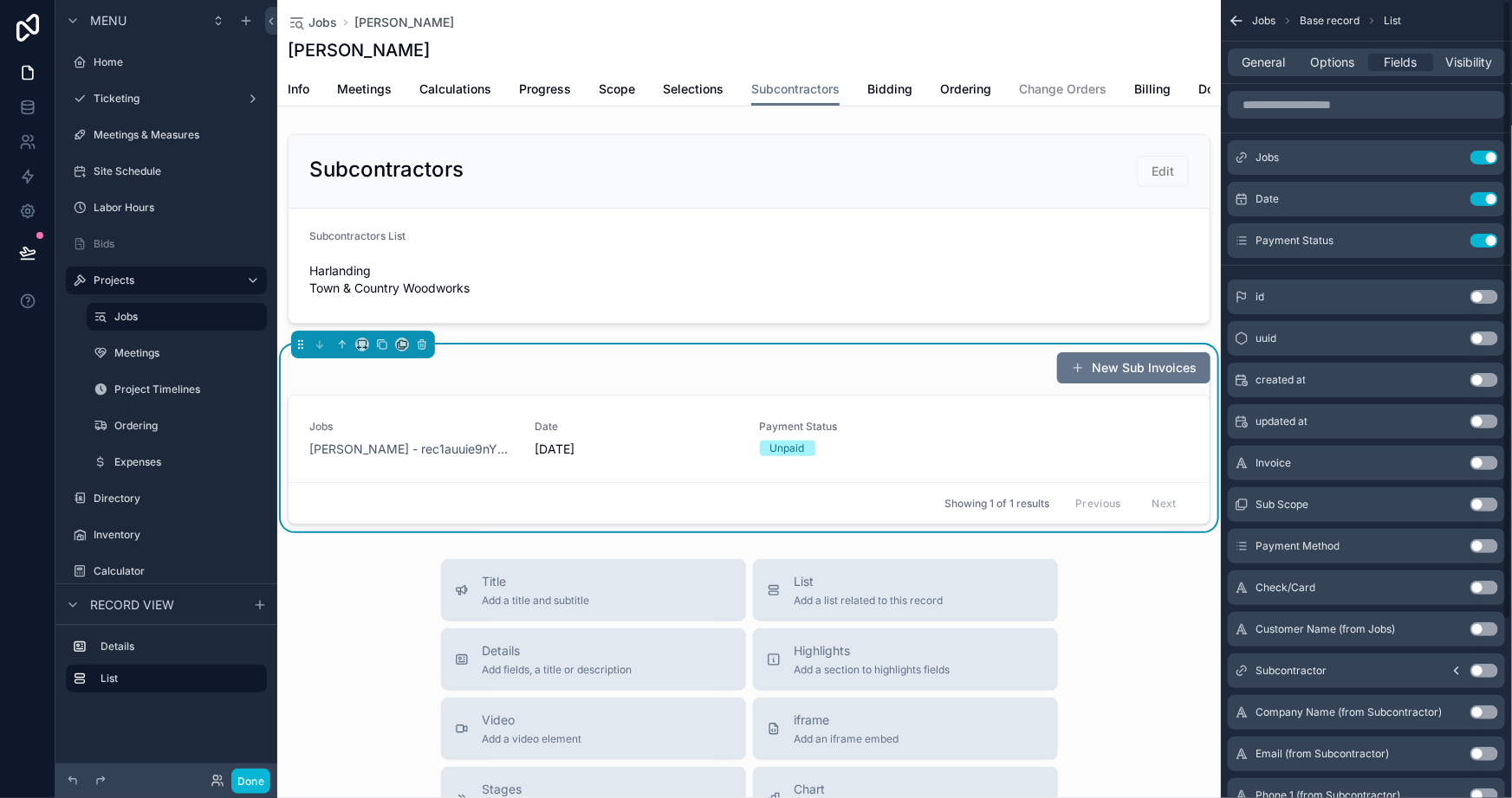
click at [1481, 153] on button "Use setting" at bounding box center [1485, 158] width 28 height 14
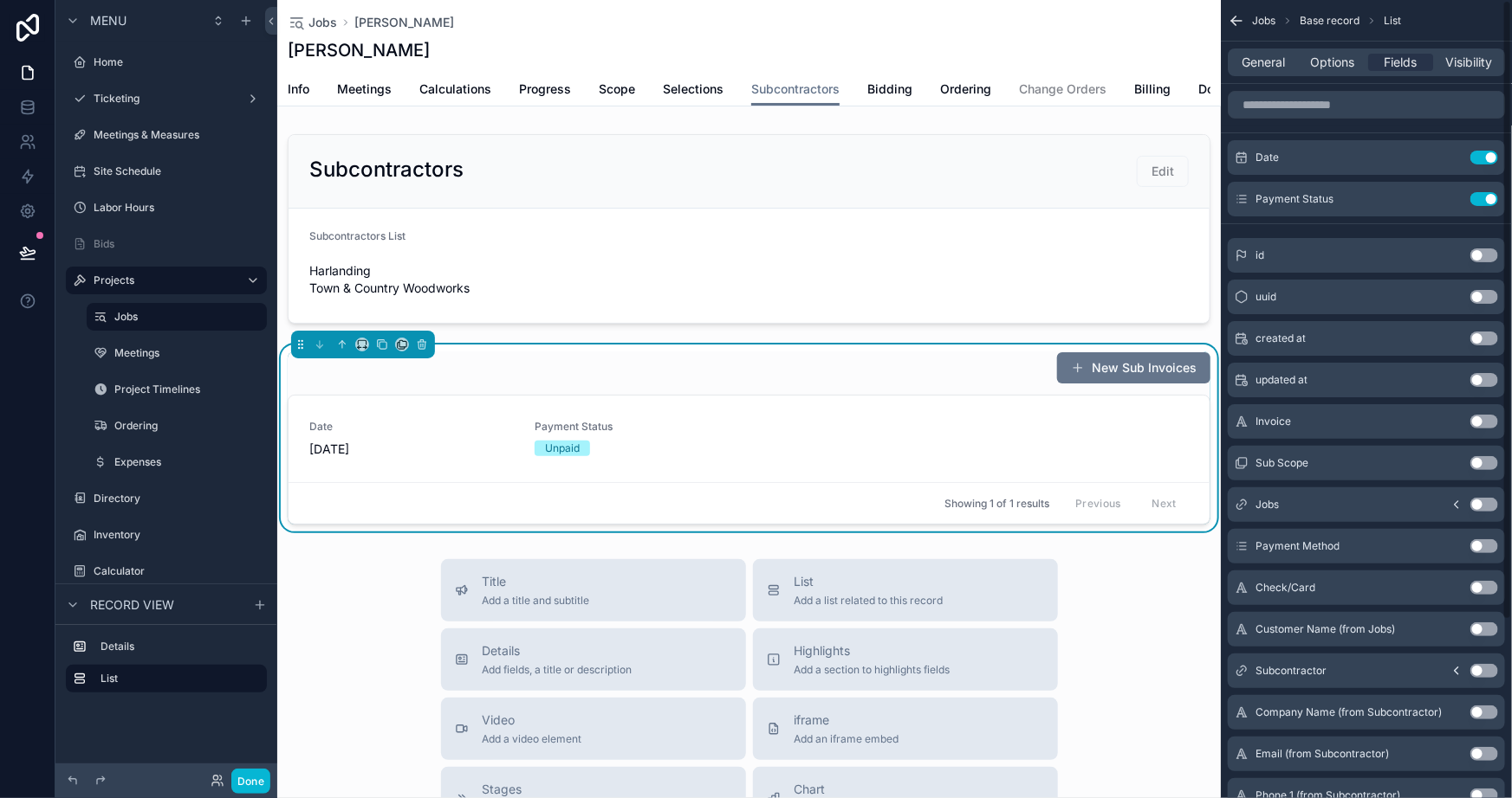
click at [1481, 153] on button "Use setting" at bounding box center [1485, 158] width 28 height 14
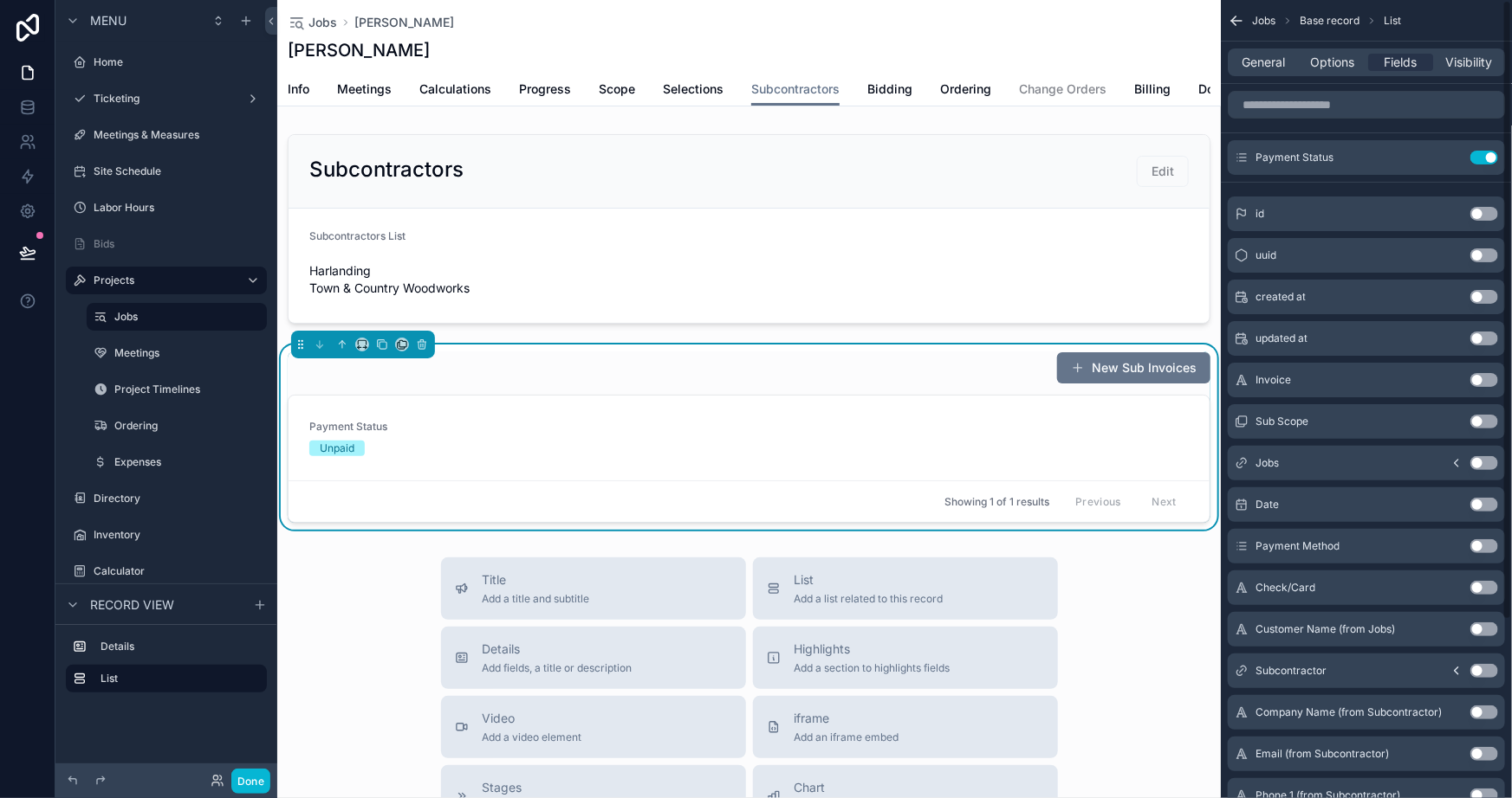
click at [1481, 153] on button "Use setting" at bounding box center [1485, 158] width 28 height 14
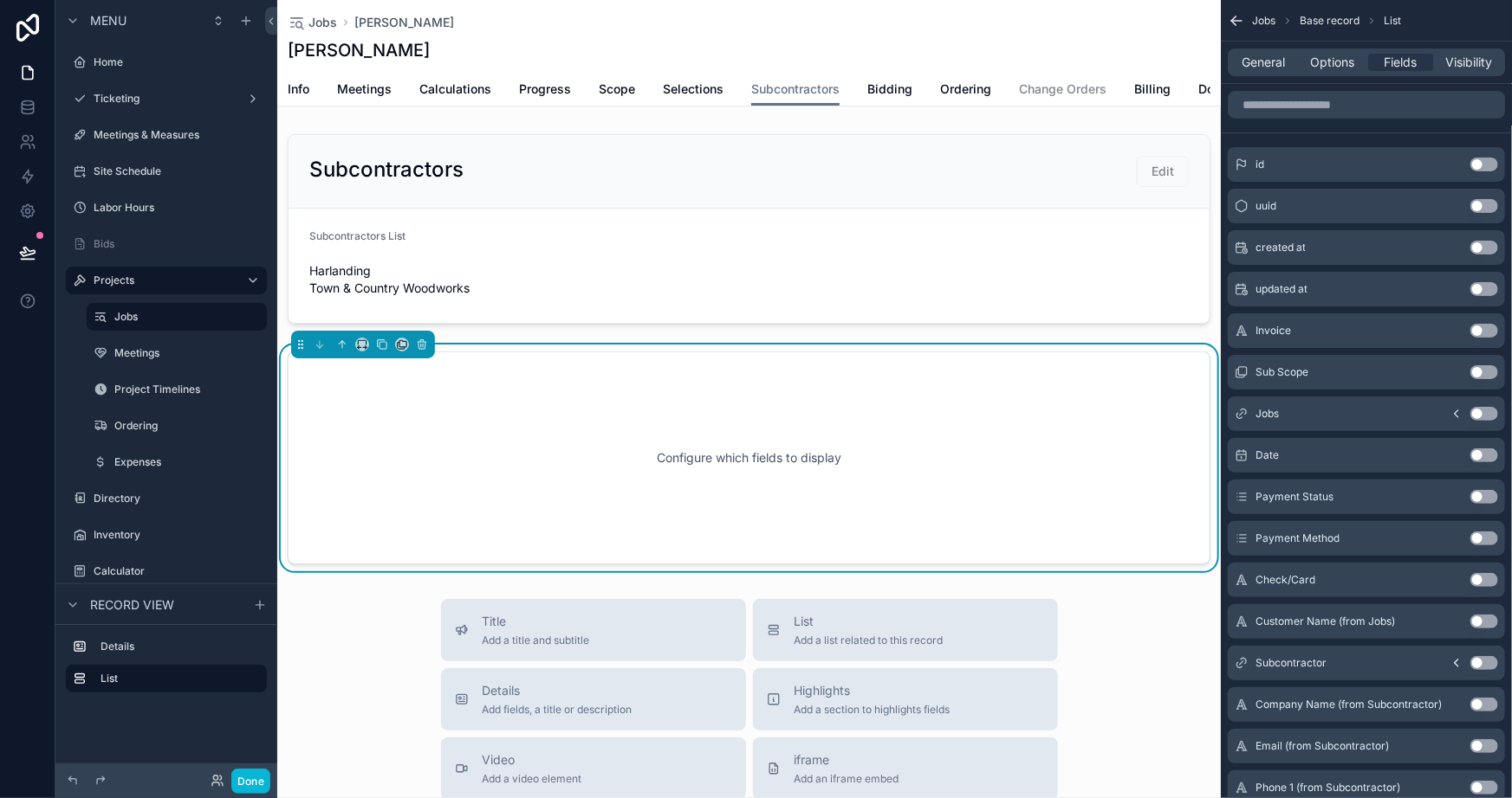
click at [1485, 451] on button "Use setting" at bounding box center [1485, 456] width 28 height 14
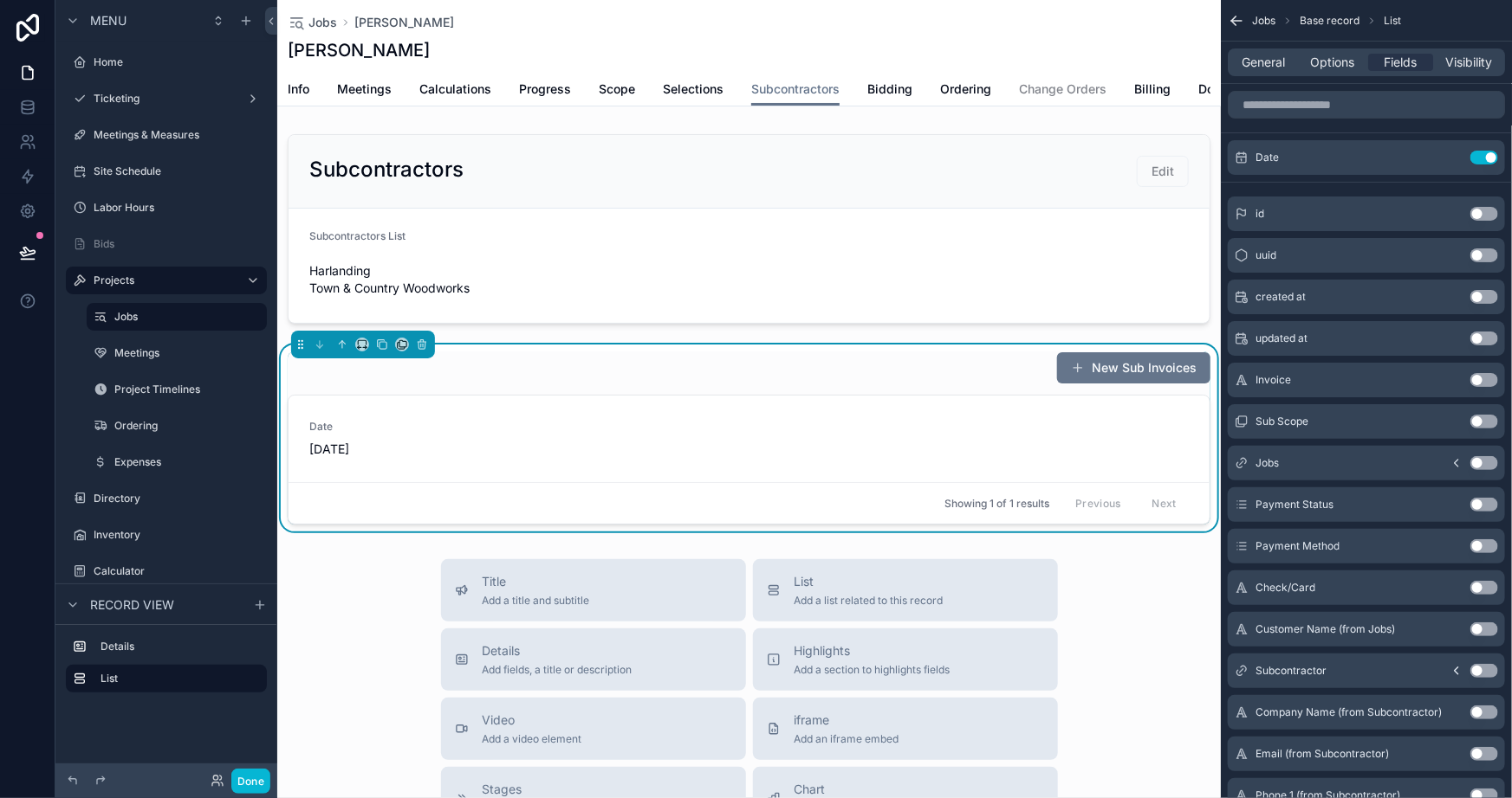
click at [1478, 498] on button "Use setting" at bounding box center [1485, 505] width 28 height 14
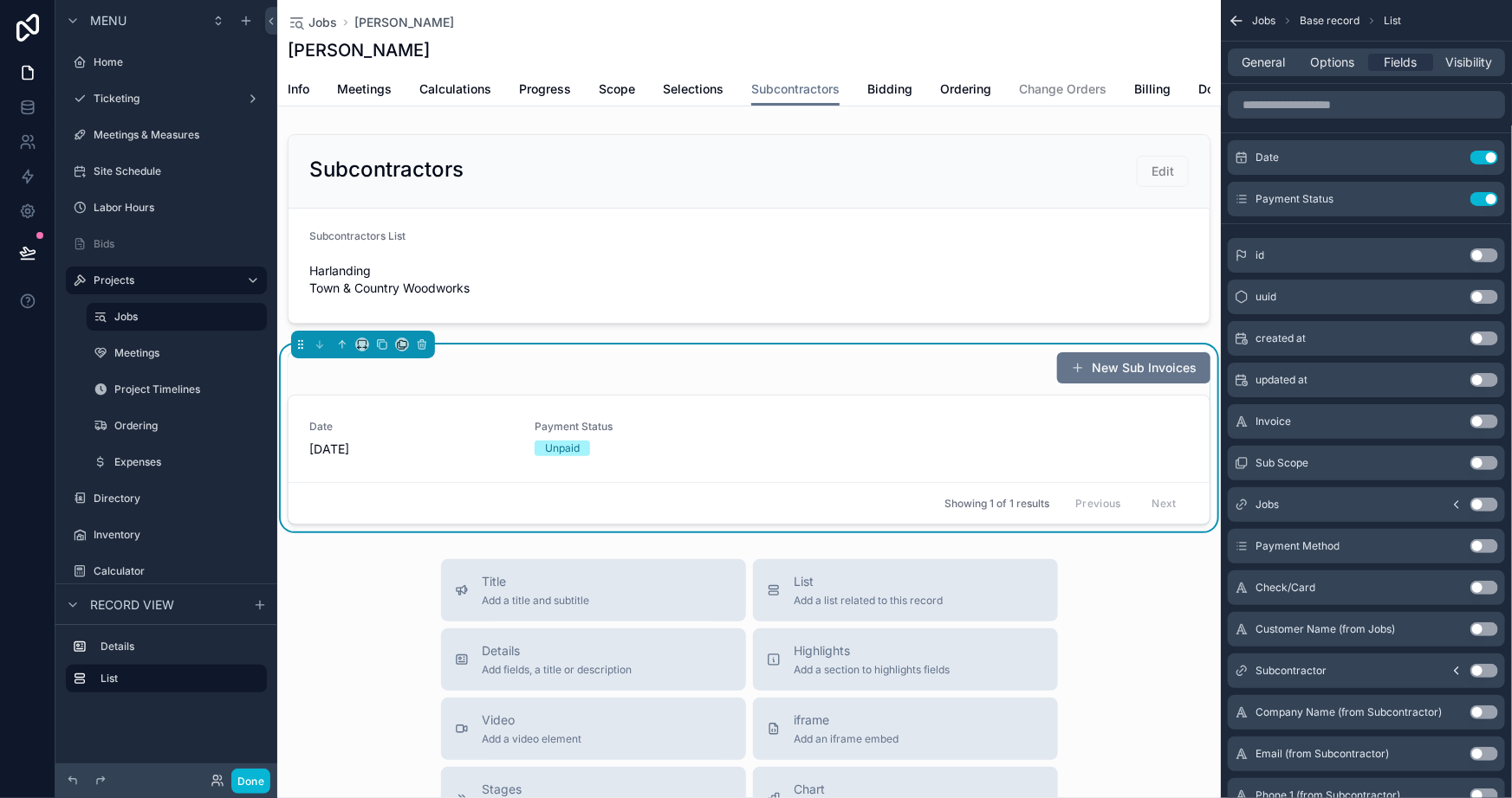
click at [1489, 542] on button "Use setting" at bounding box center [1485, 547] width 28 height 14
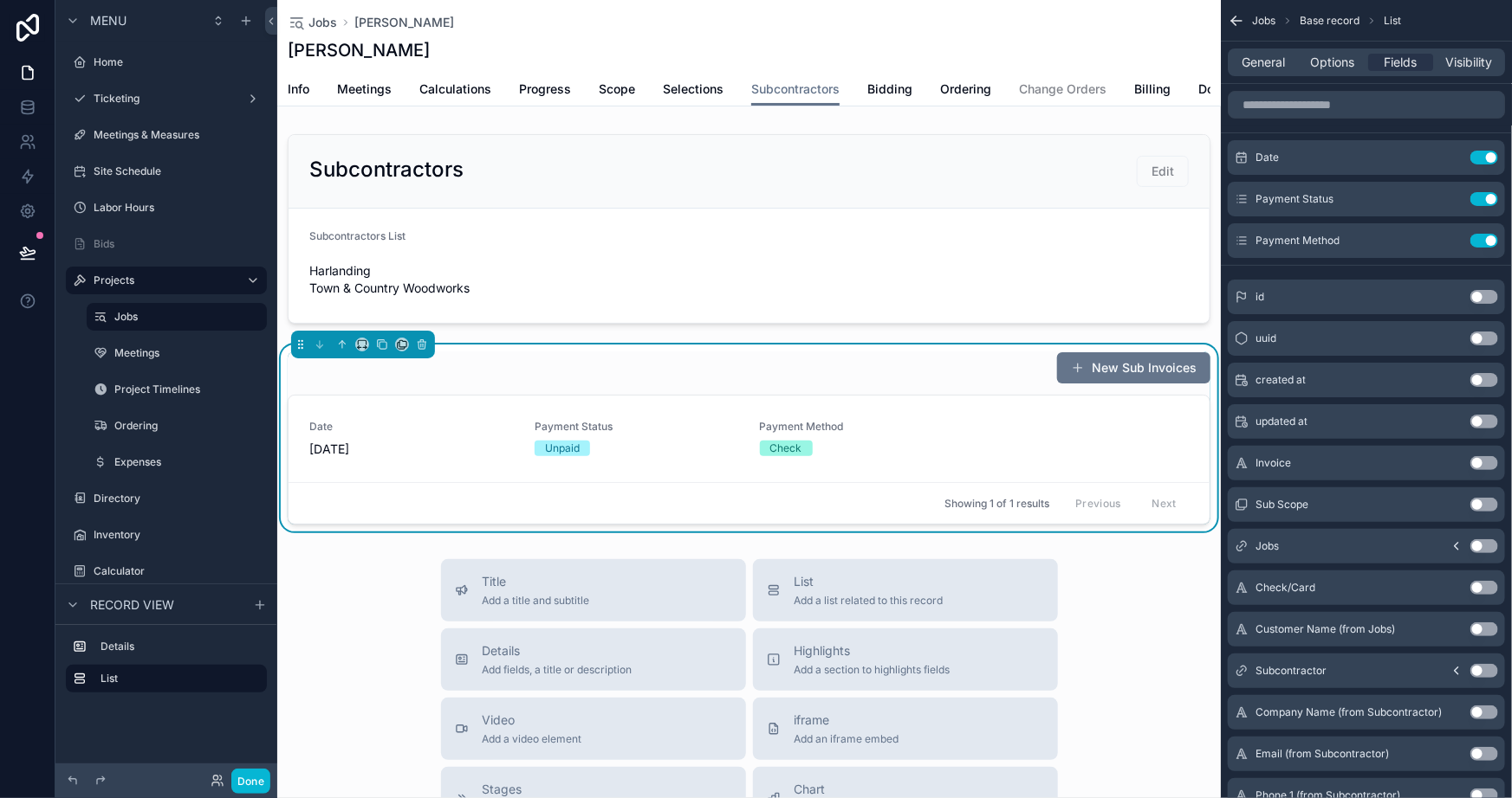
click at [1487, 587] on button "Use setting" at bounding box center [1485, 588] width 28 height 14
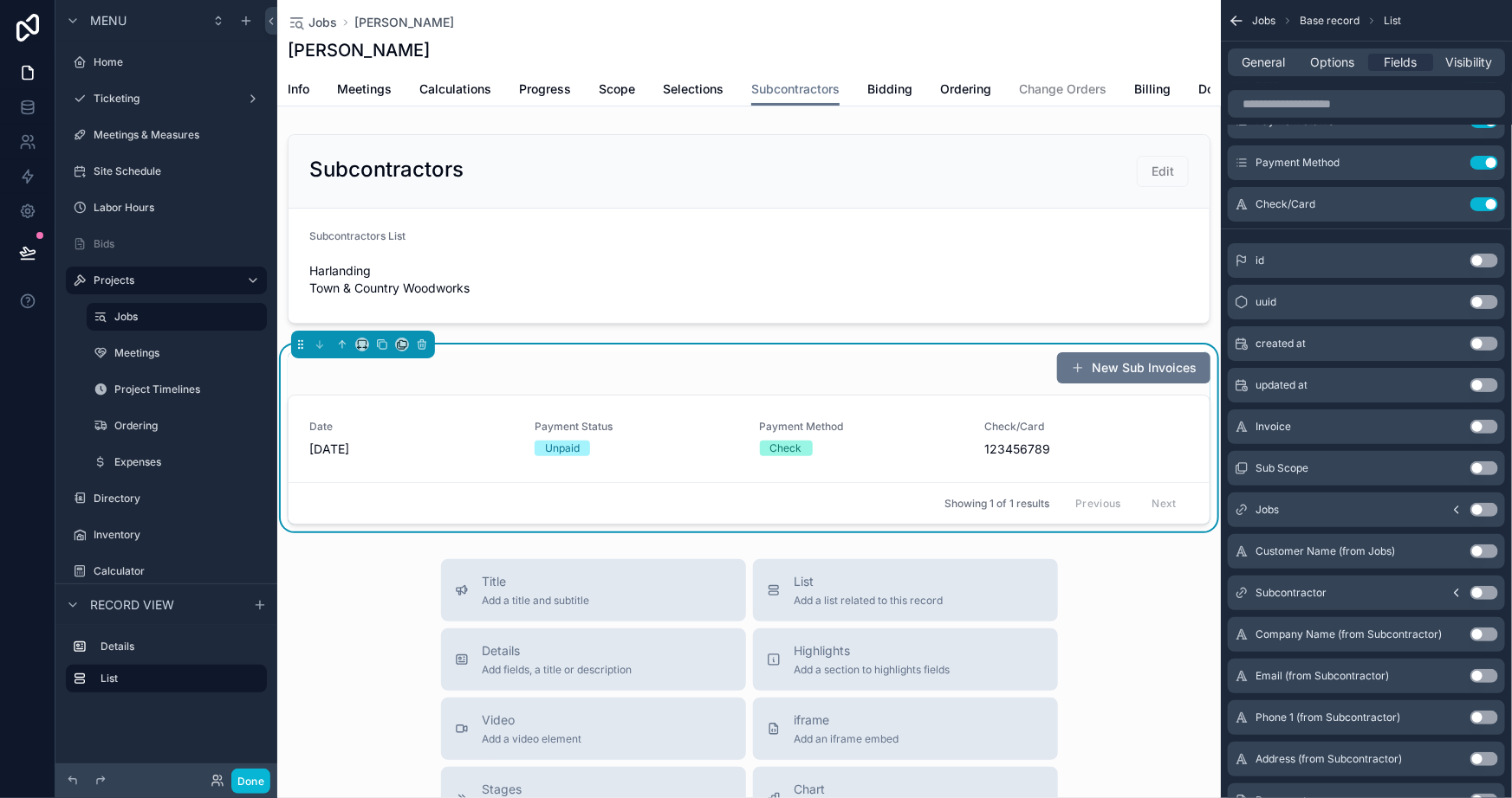
click at [1480, 630] on button "Use setting" at bounding box center [1485, 635] width 28 height 14
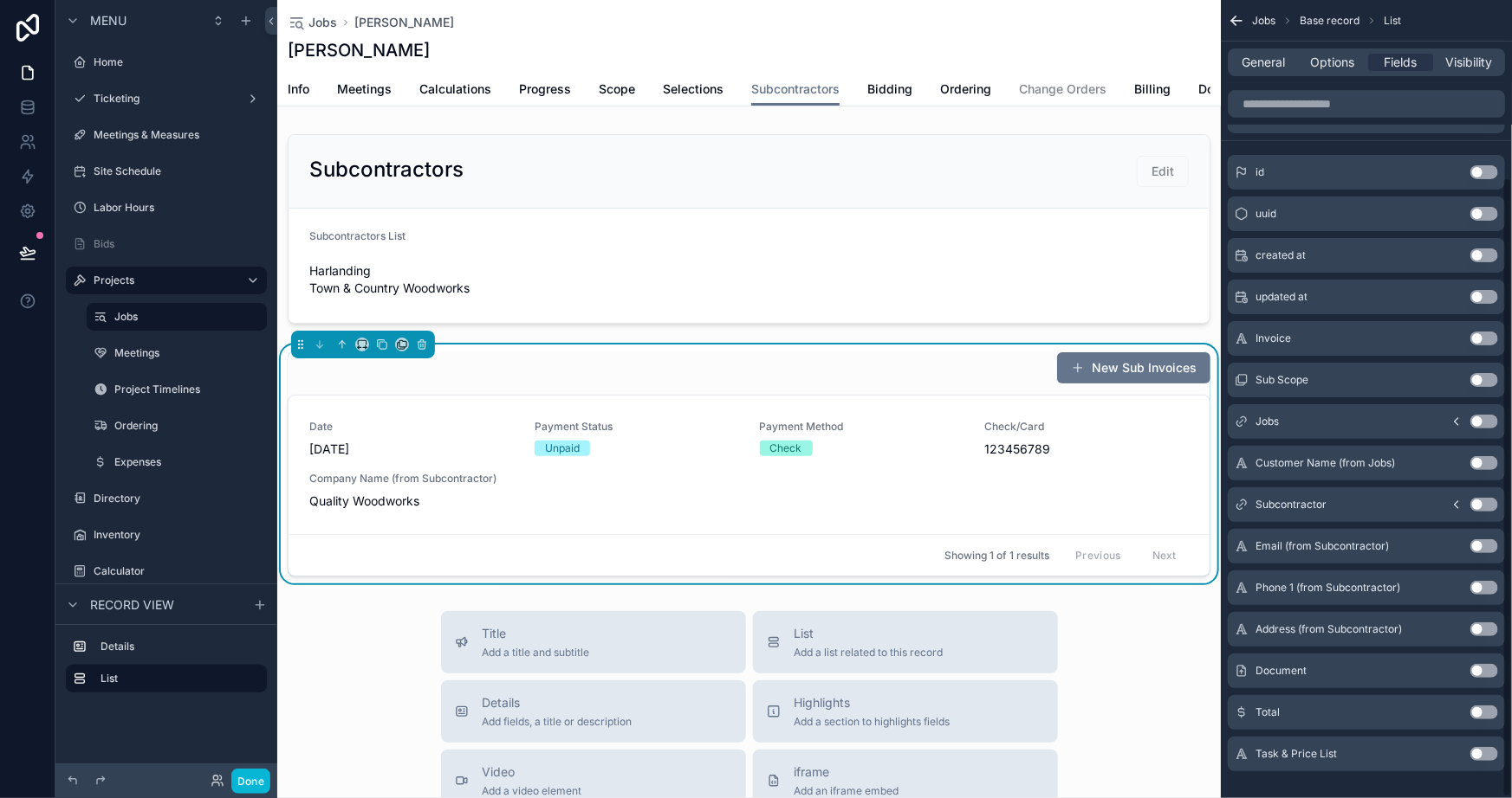
scroll to position [228, 0]
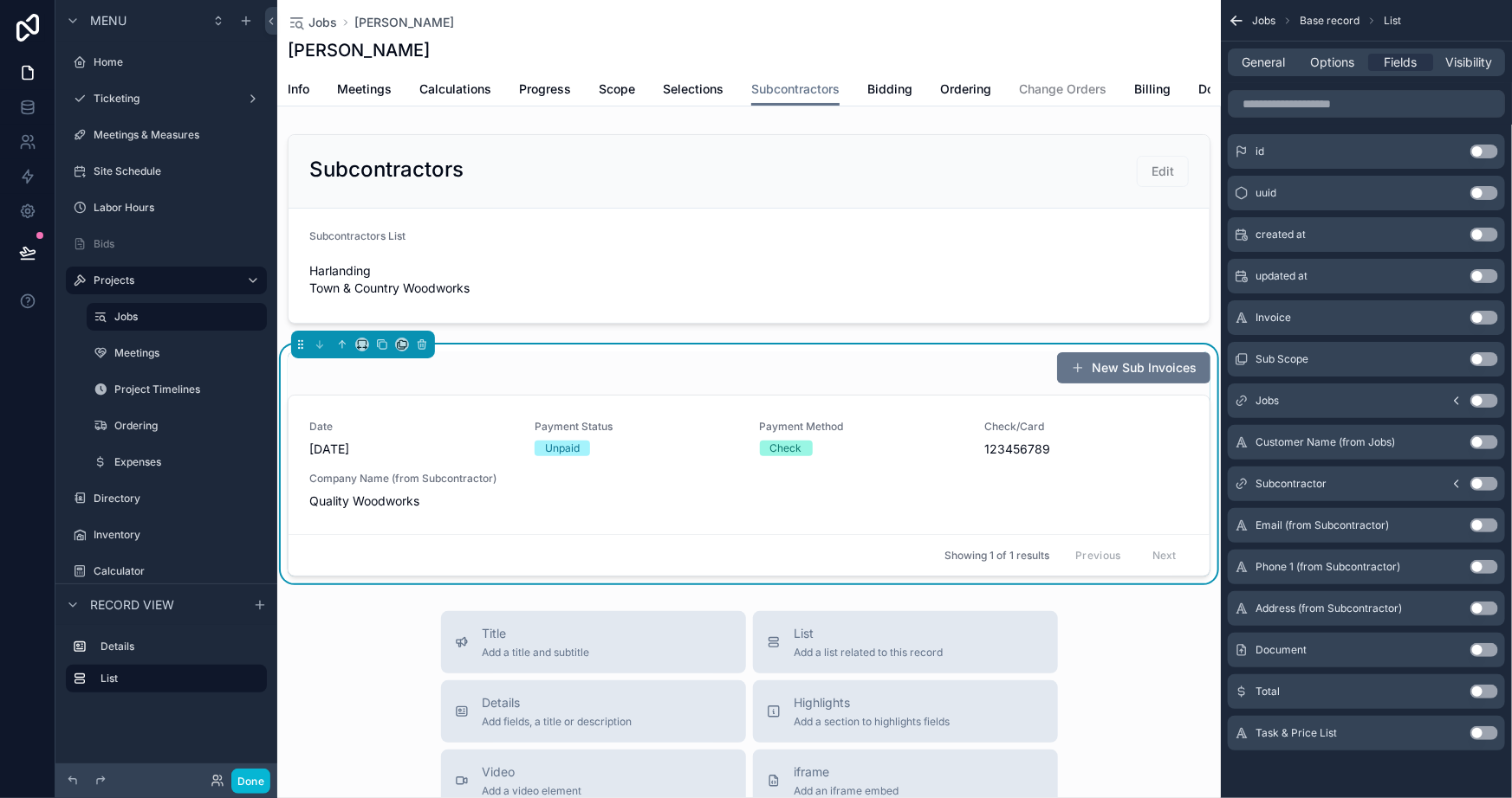
click at [1484, 648] on button "Use setting" at bounding box center [1485, 650] width 28 height 14
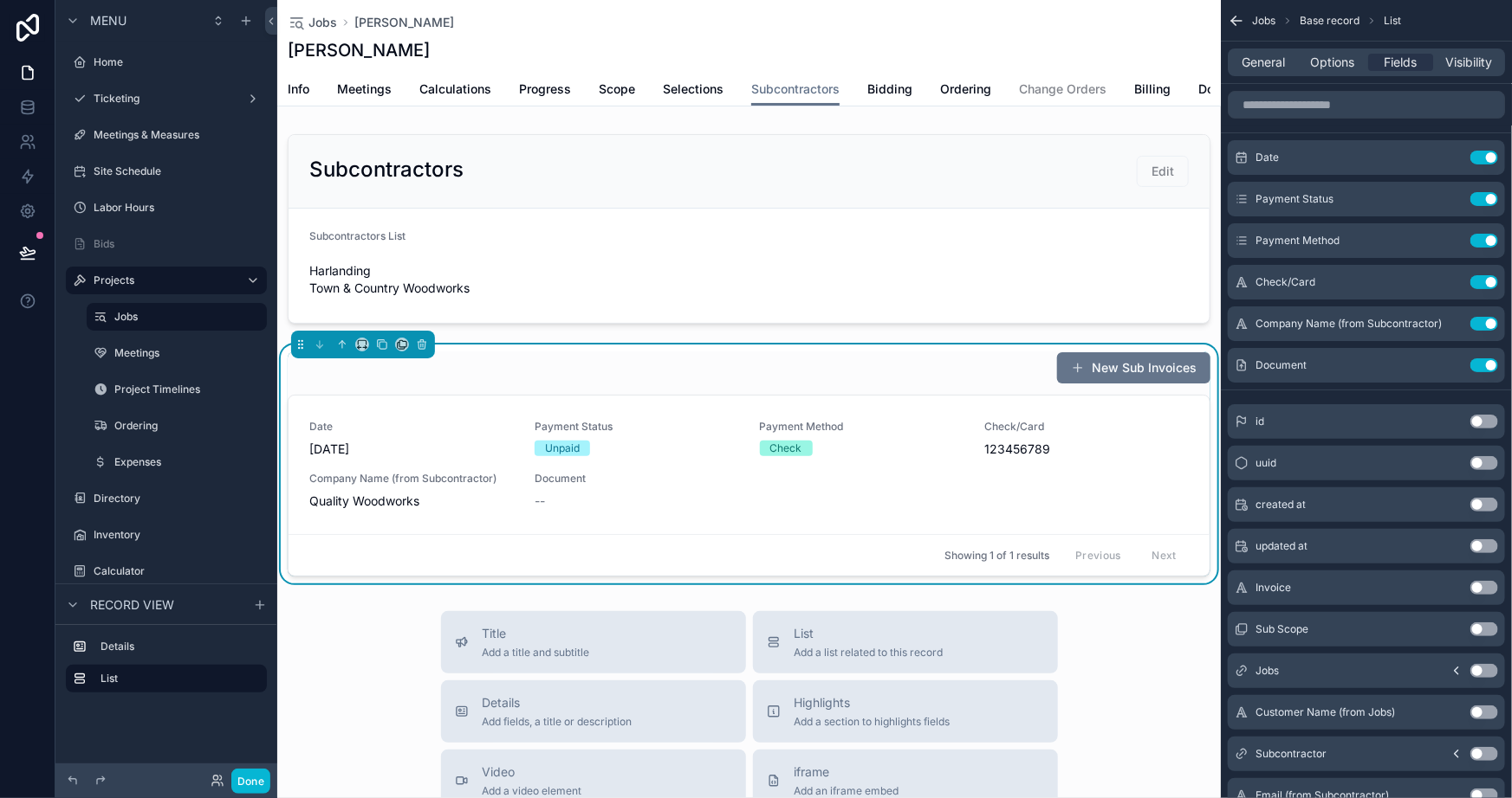
scroll to position [228, 0]
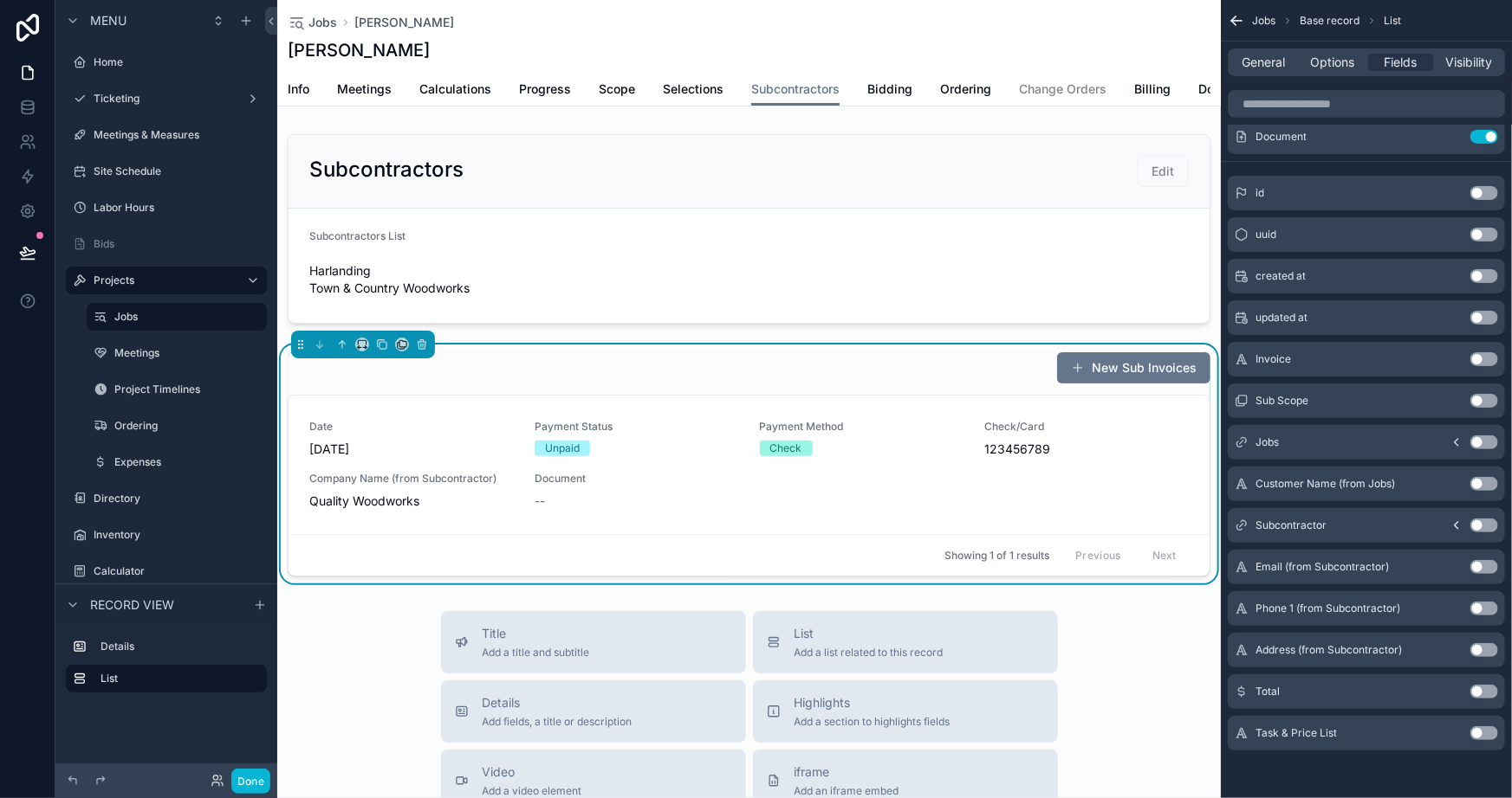
click at [1481, 730] on button "Use setting" at bounding box center [1485, 733] width 28 height 14
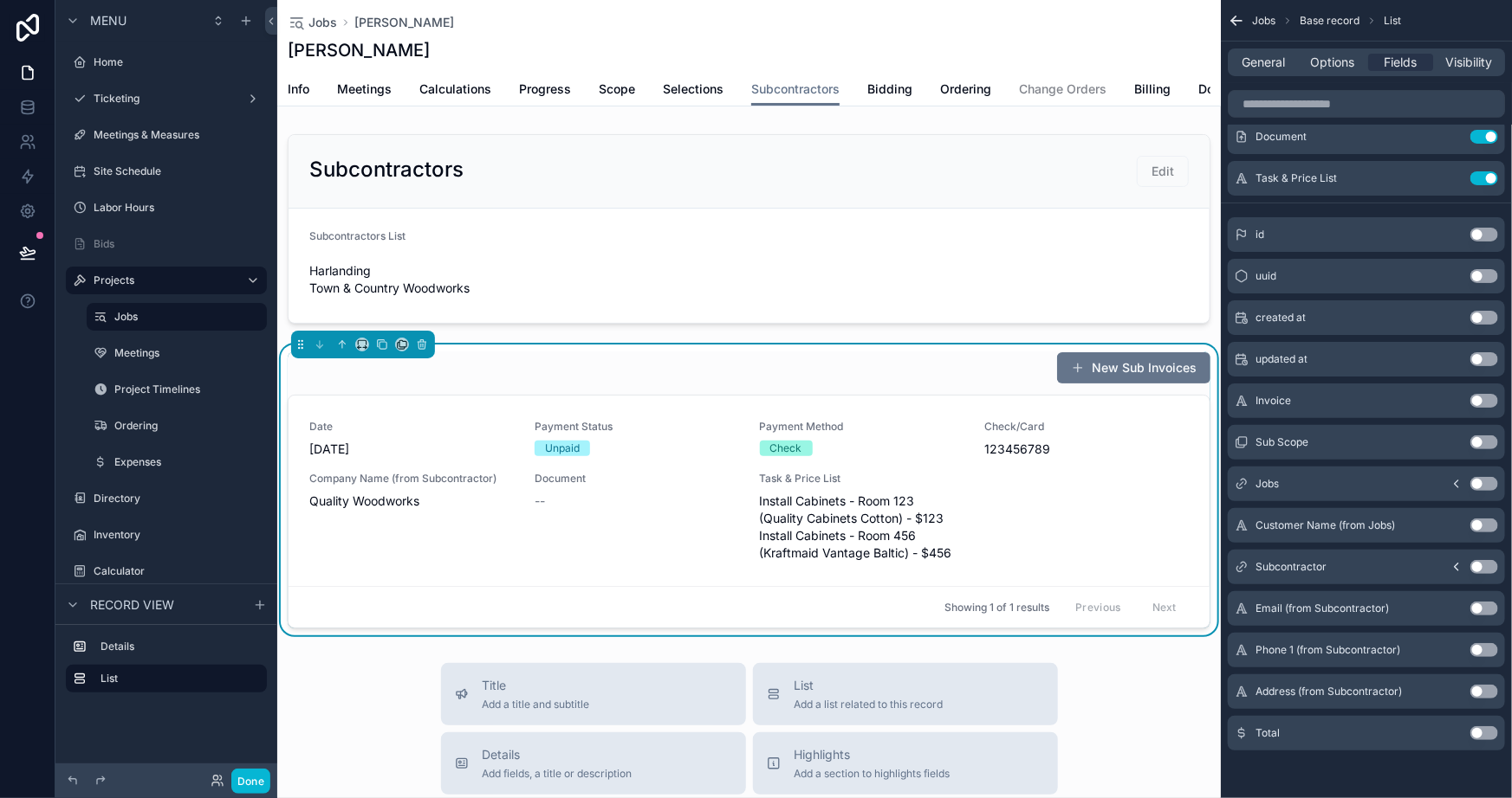
click at [1480, 732] on button "Use setting" at bounding box center [1485, 733] width 28 height 14
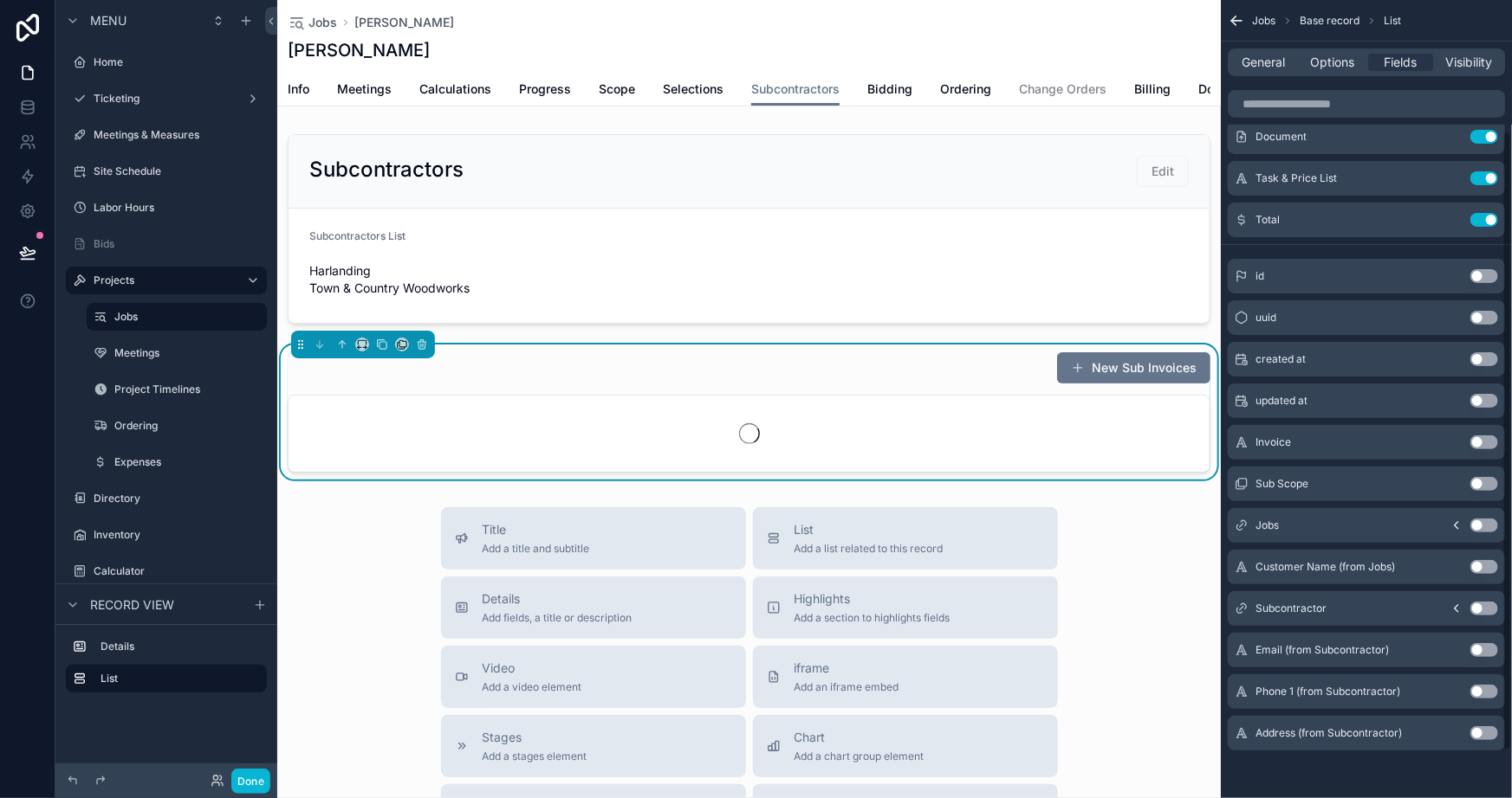
scroll to position [0, 0]
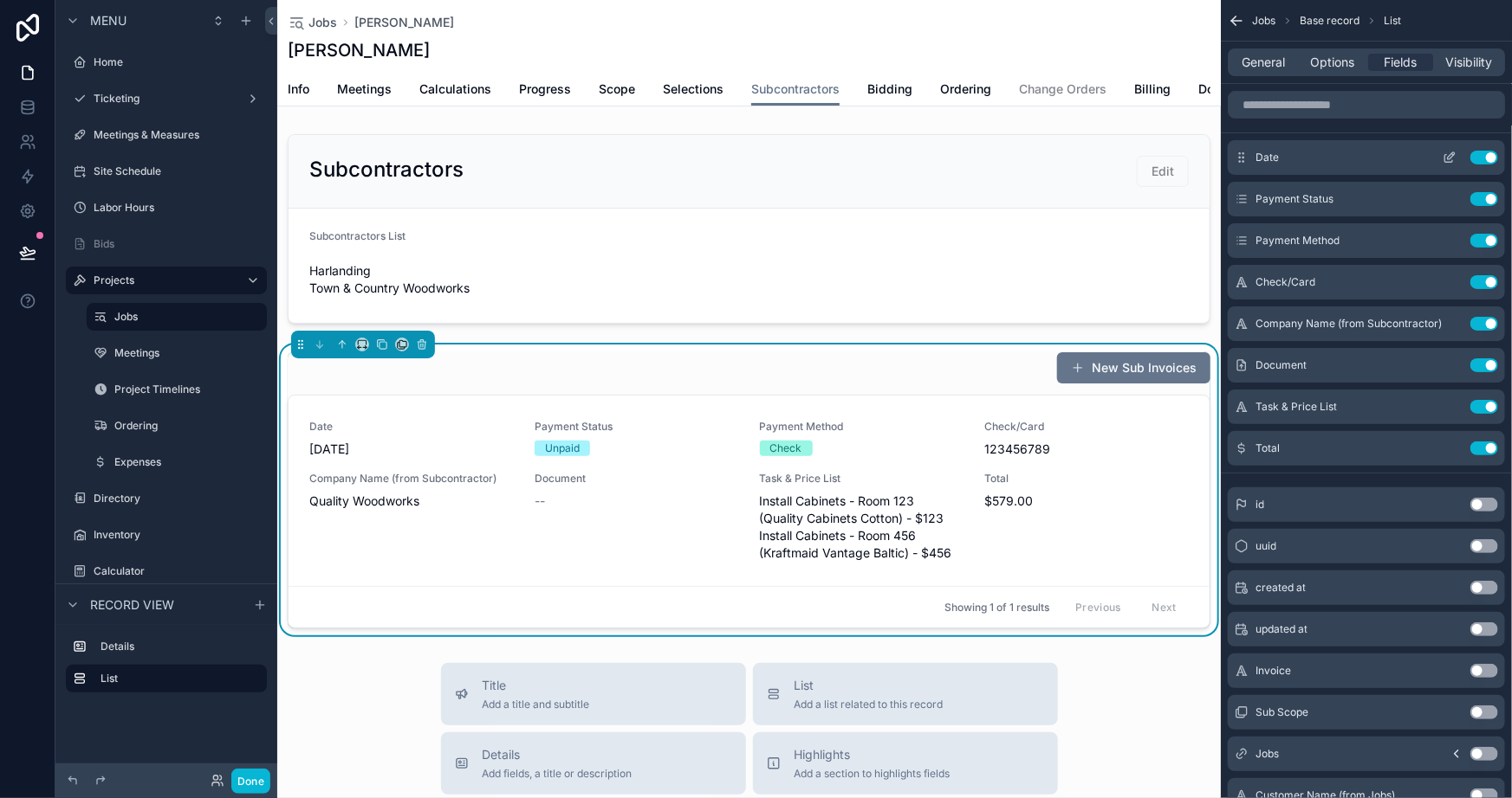
click at [1445, 154] on icon "scrollable content" at bounding box center [1450, 158] width 14 height 14
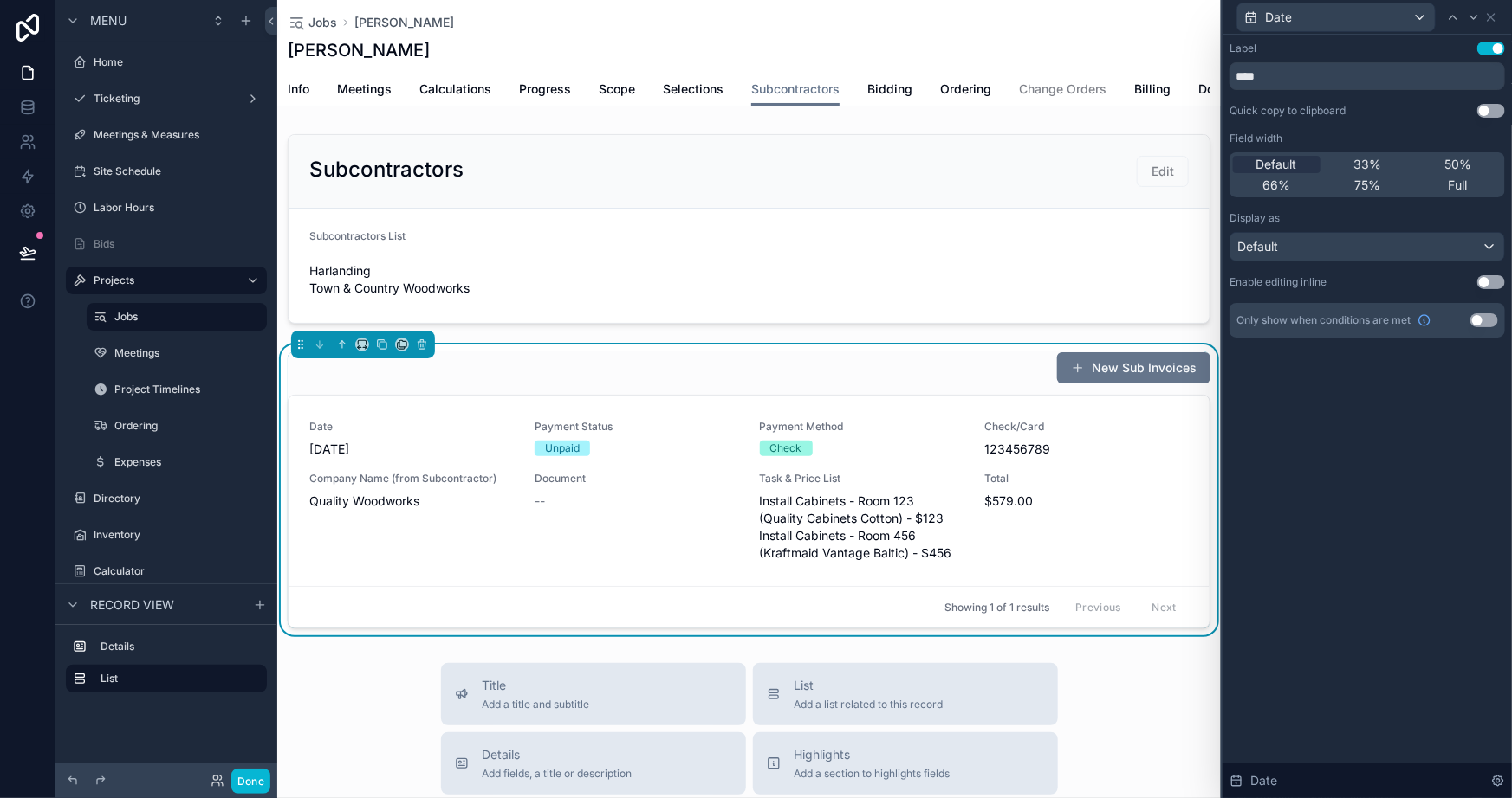
click at [1489, 48] on button "Use setting" at bounding box center [1491, 49] width 28 height 14
click at [1494, 20] on icon at bounding box center [1491, 18] width 14 height 14
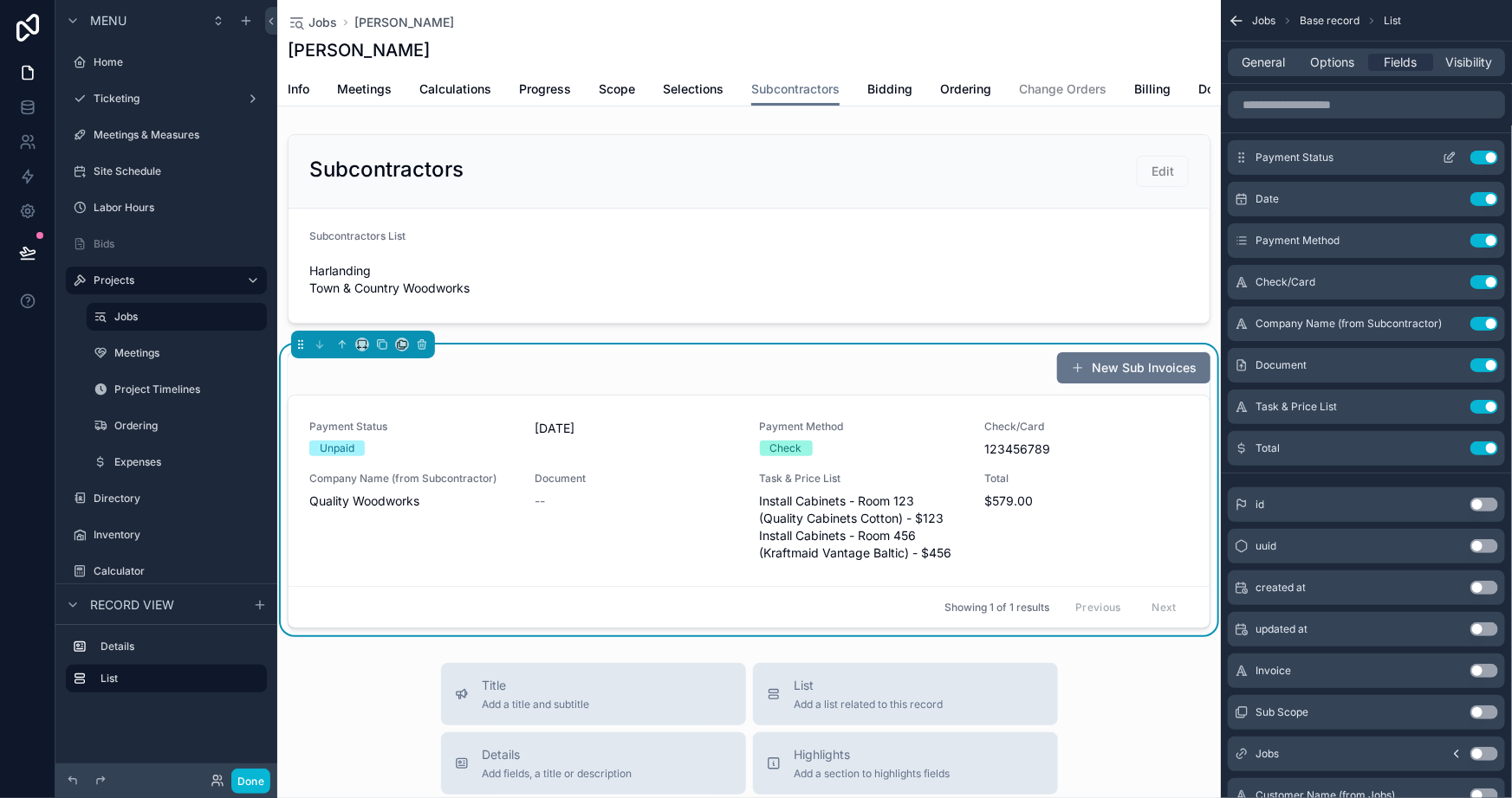
click at [1441, 157] on button "scrollable content" at bounding box center [1450, 158] width 28 height 14
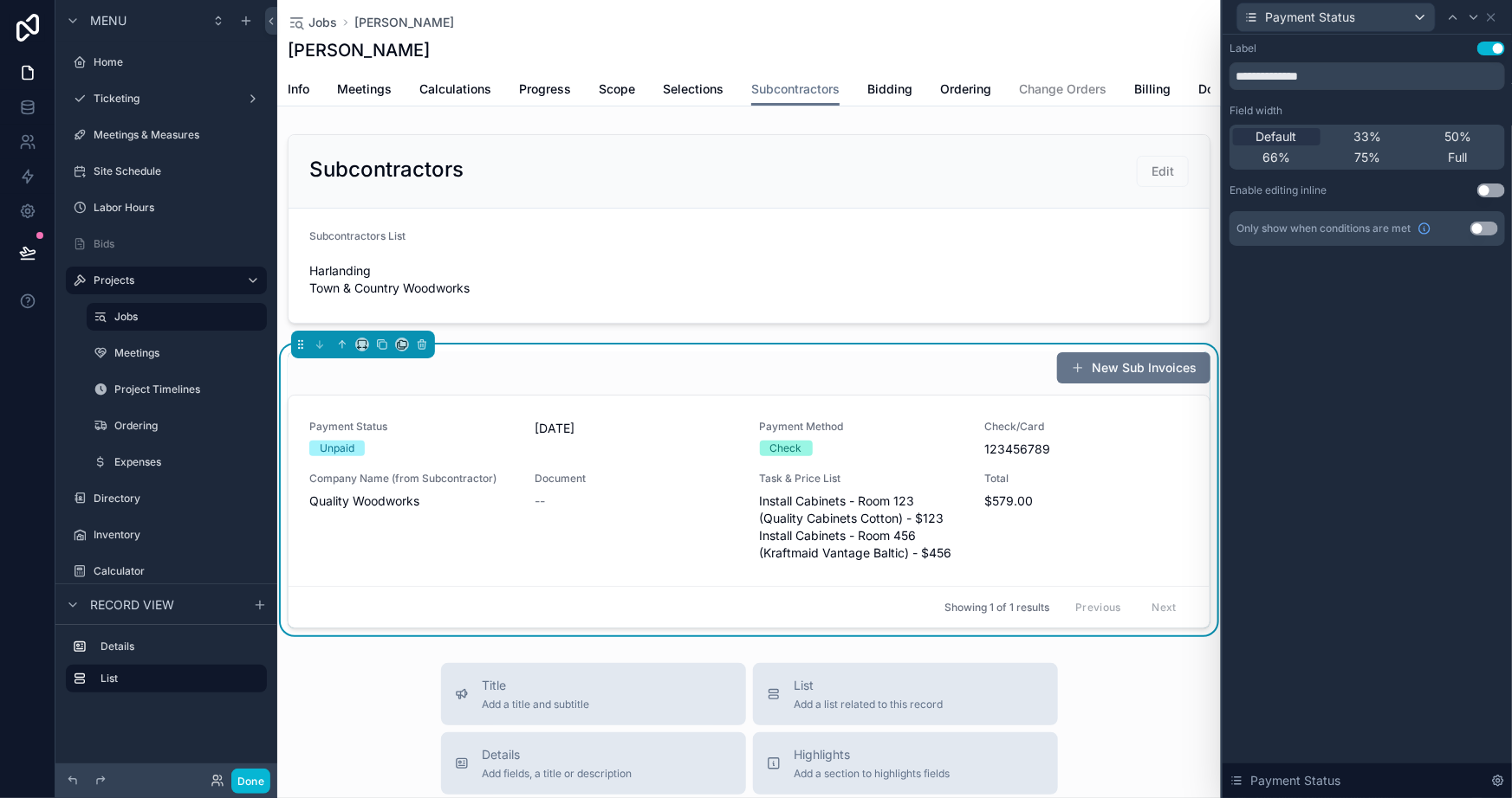
click at [1481, 45] on button "Use setting" at bounding box center [1491, 49] width 28 height 14
click at [1489, 15] on icon at bounding box center [1491, 18] width 7 height 7
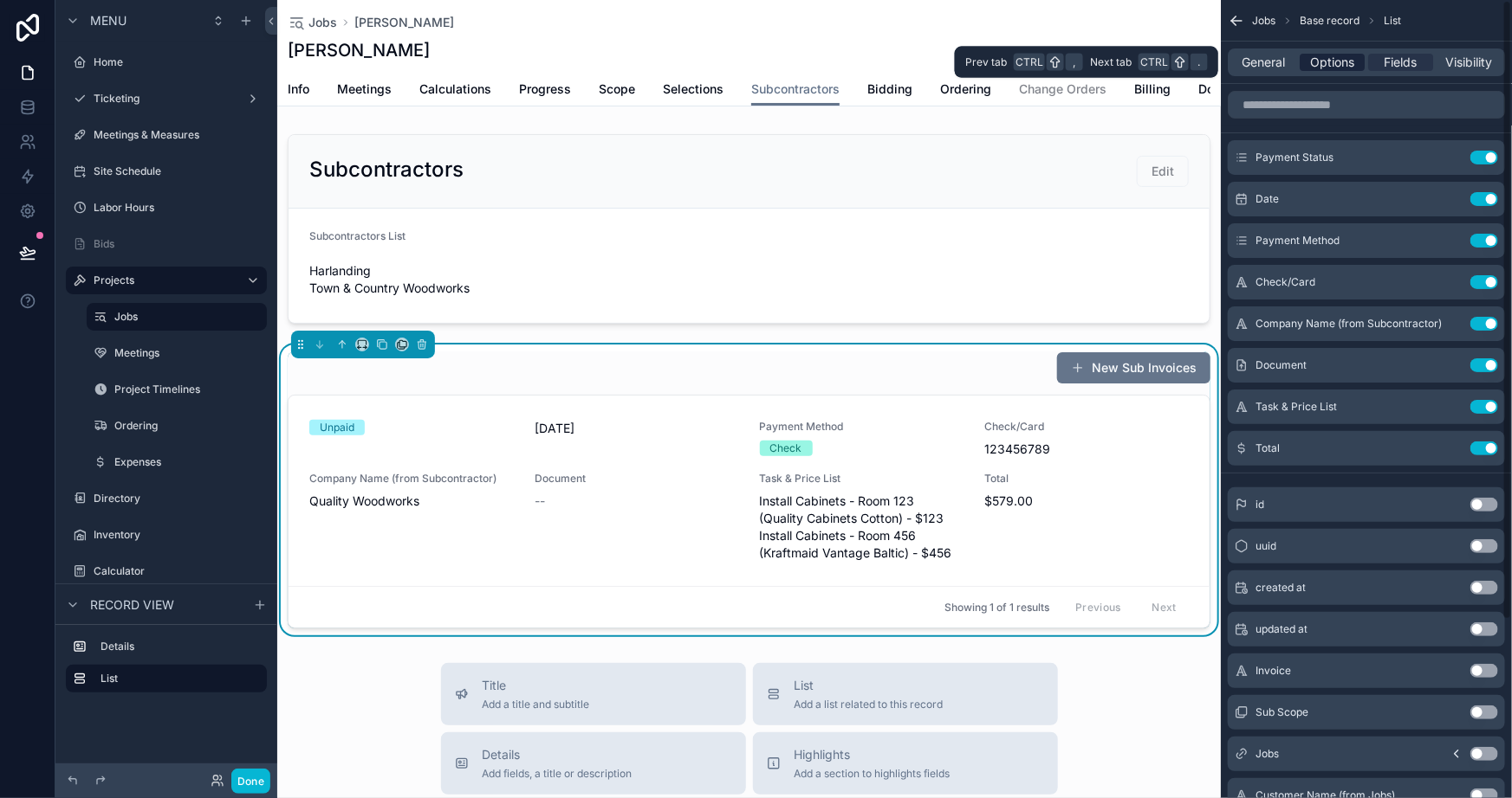
click at [1317, 60] on span "Options" at bounding box center [1332, 62] width 44 height 18
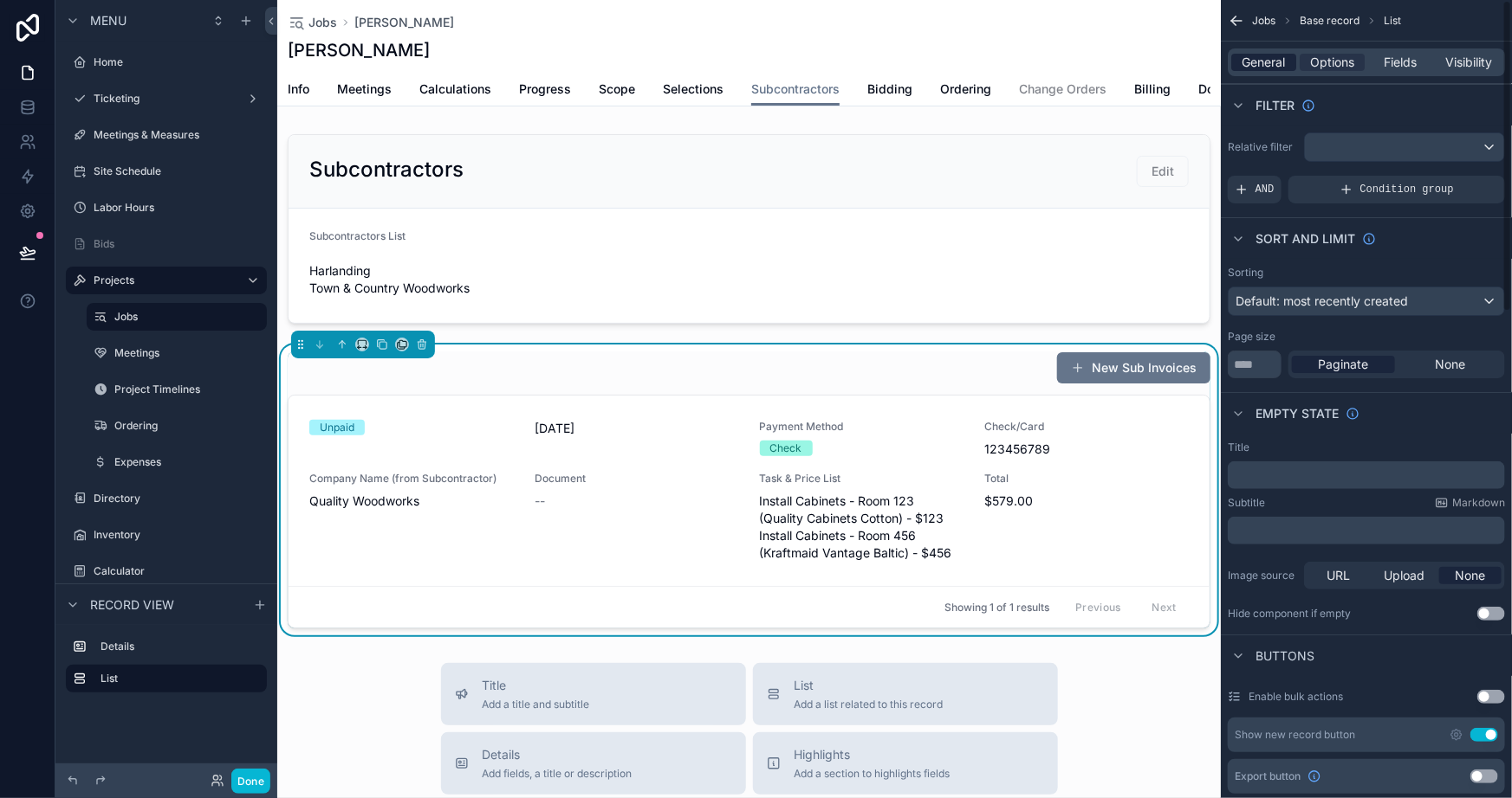
click at [1256, 63] on span "General" at bounding box center [1263, 62] width 43 height 18
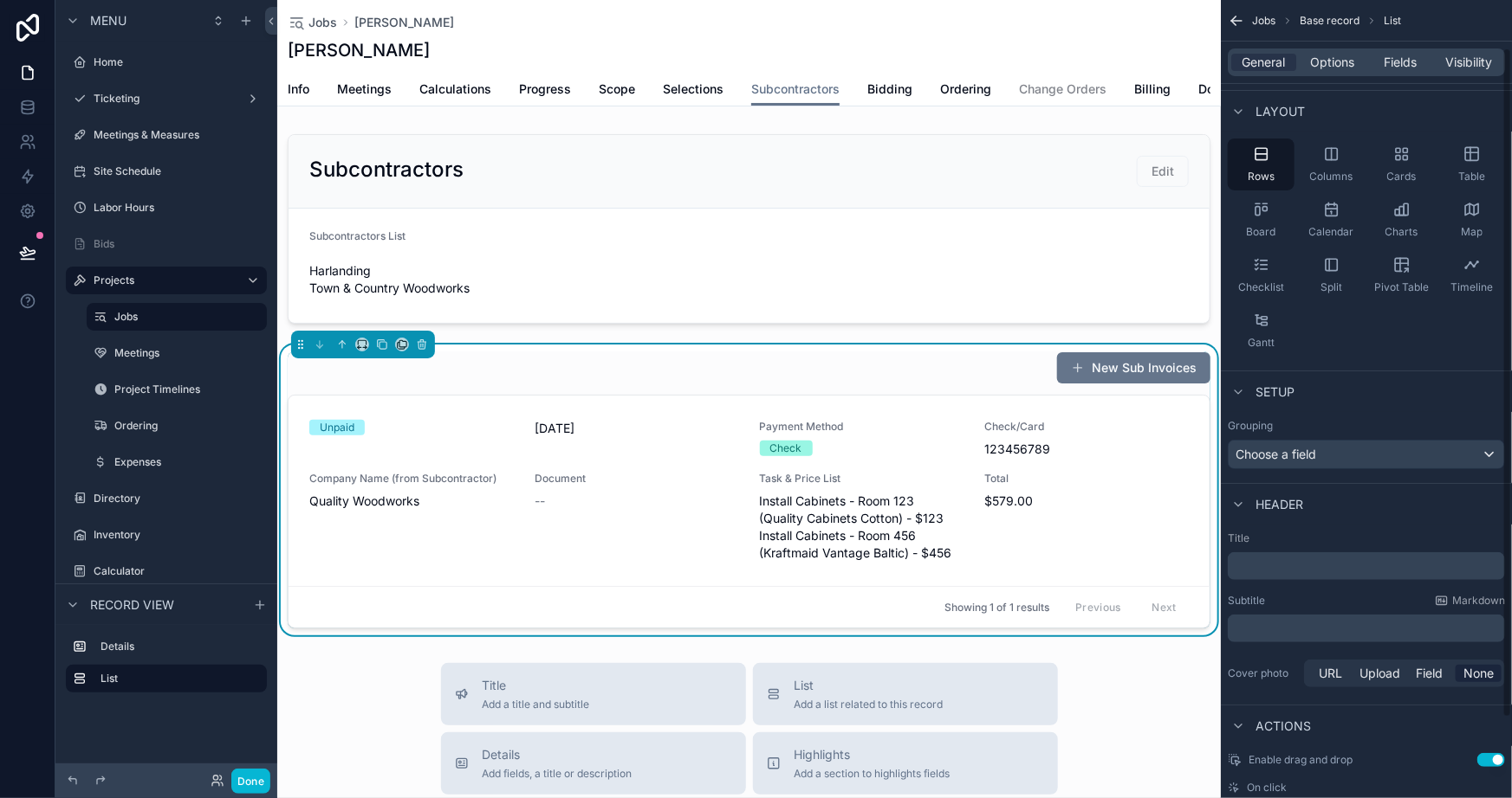
scroll to position [152, 0]
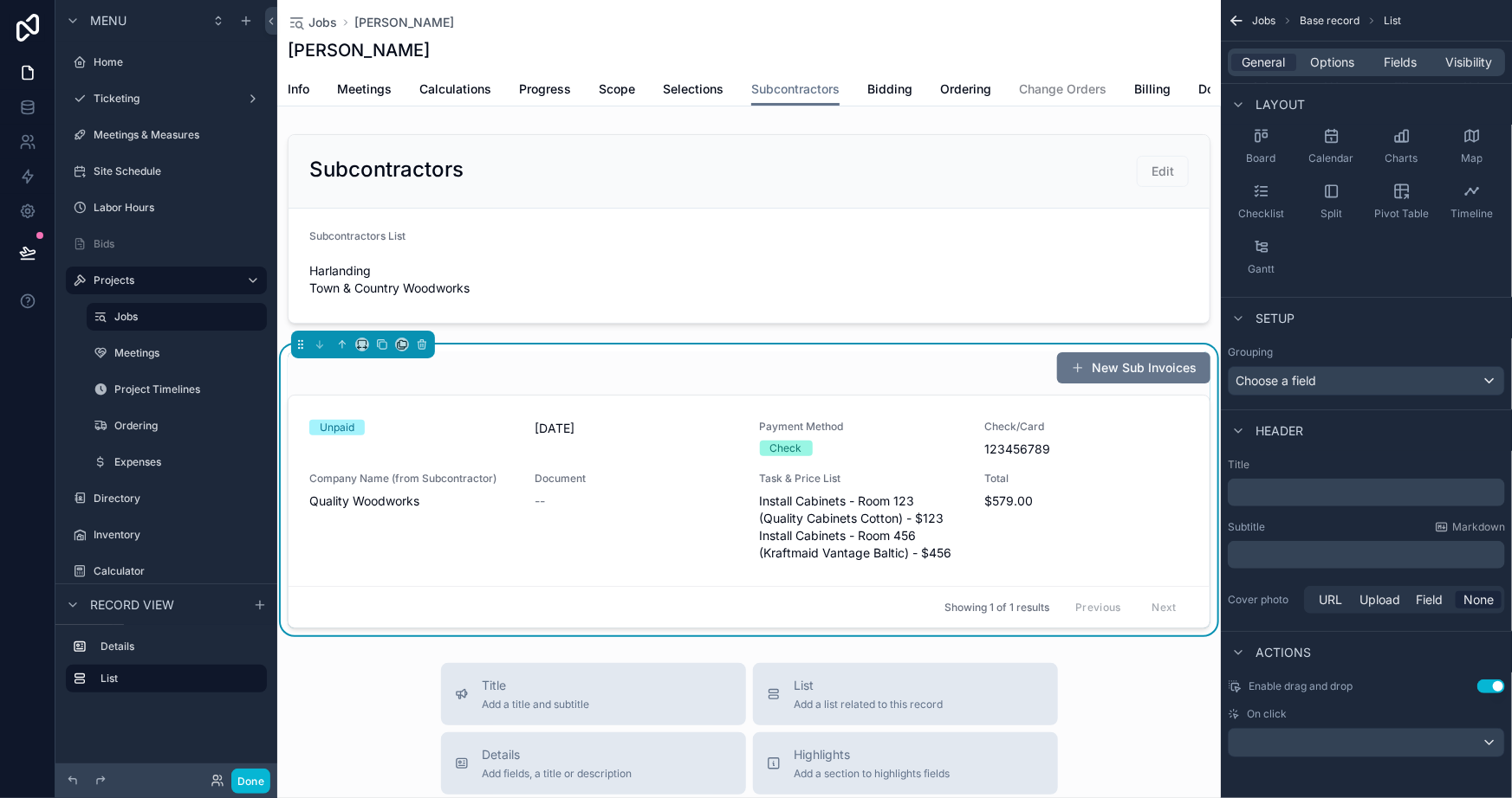
click at [1489, 683] on button "Use setting" at bounding box center [1491, 687] width 28 height 14
click at [1482, 732] on div "scrollable content" at bounding box center [1366, 743] width 276 height 28
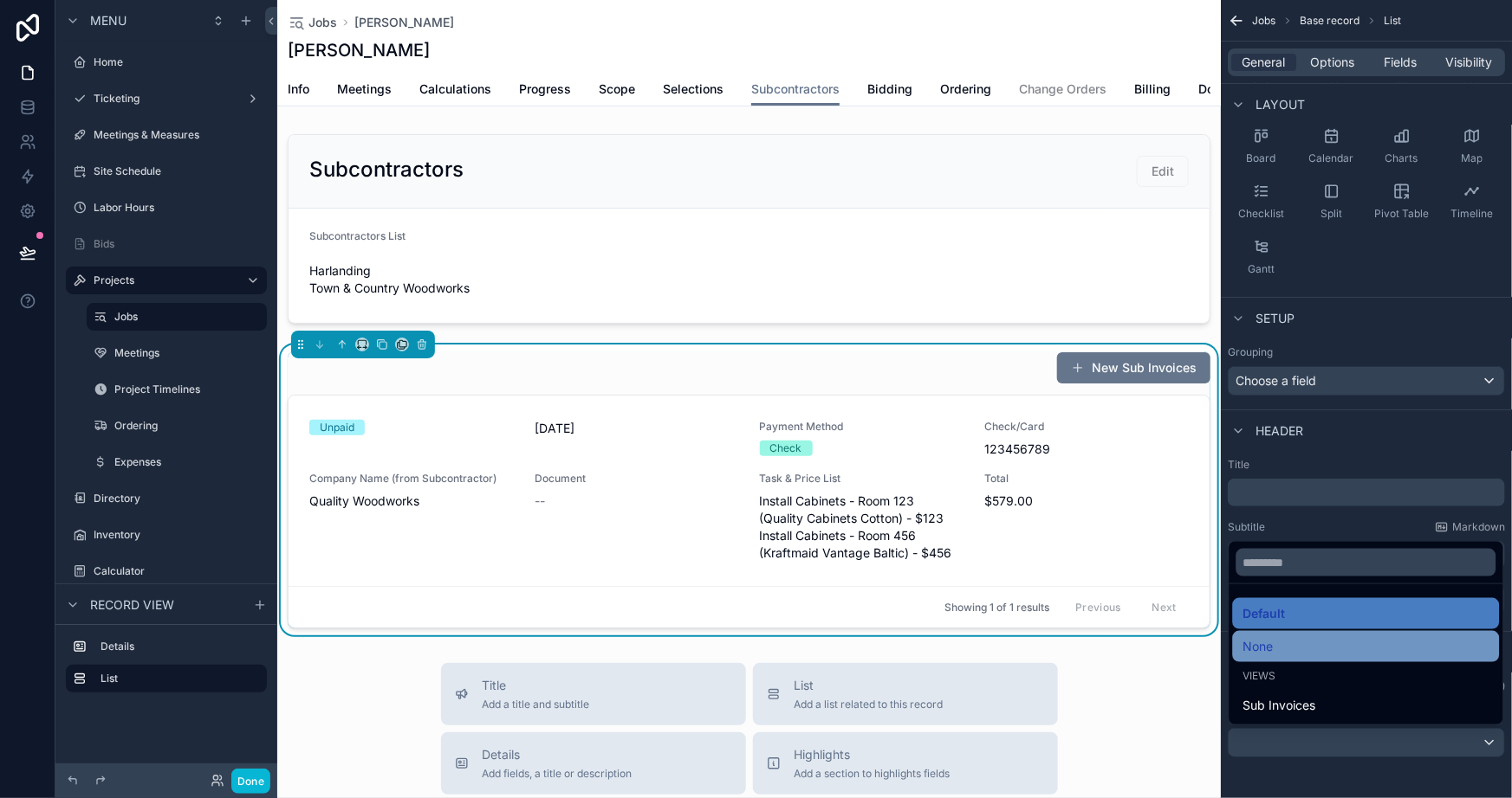
click at [1298, 636] on div "None" at bounding box center [1365, 647] width 246 height 21
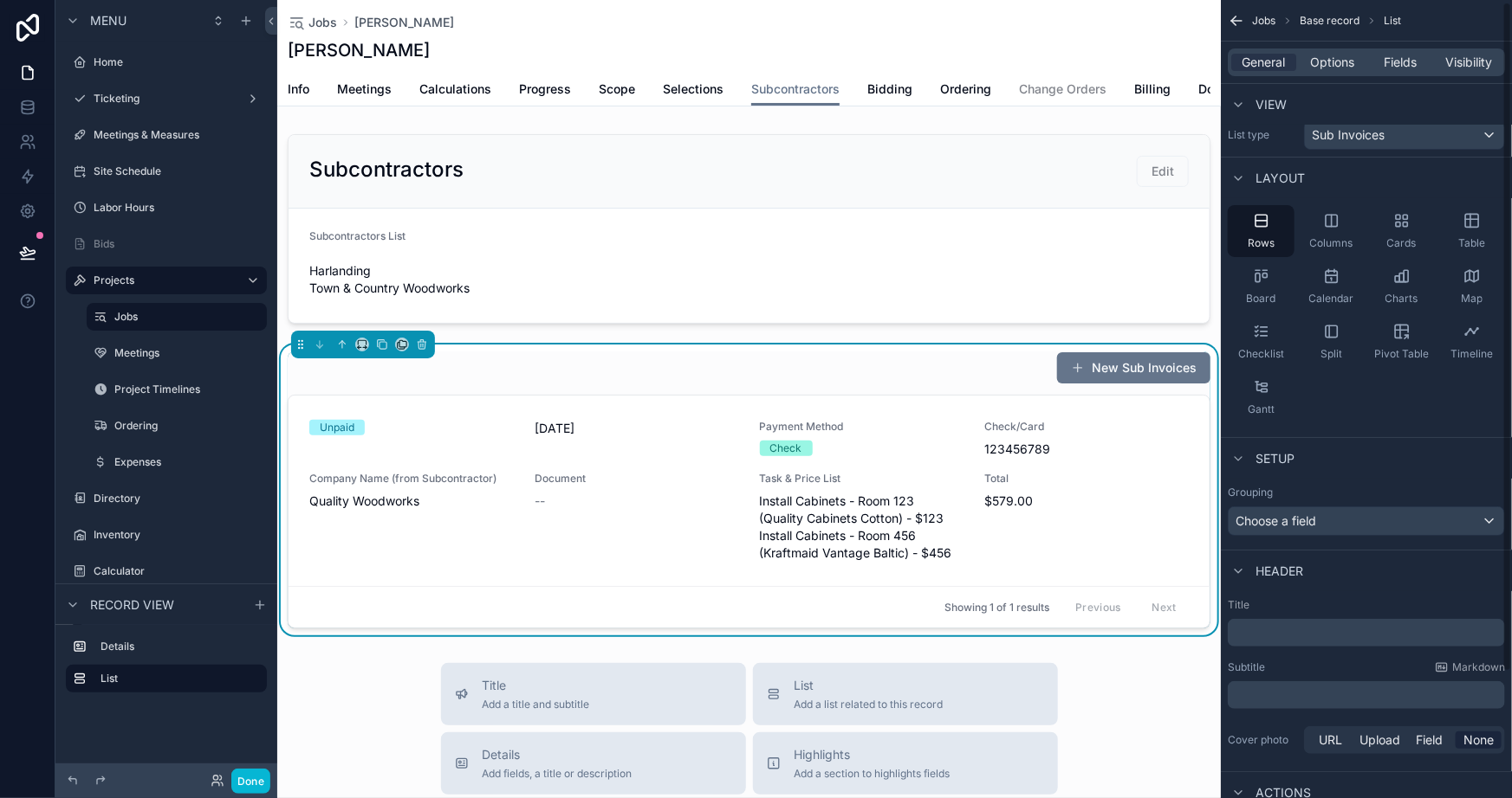
scroll to position [0, 0]
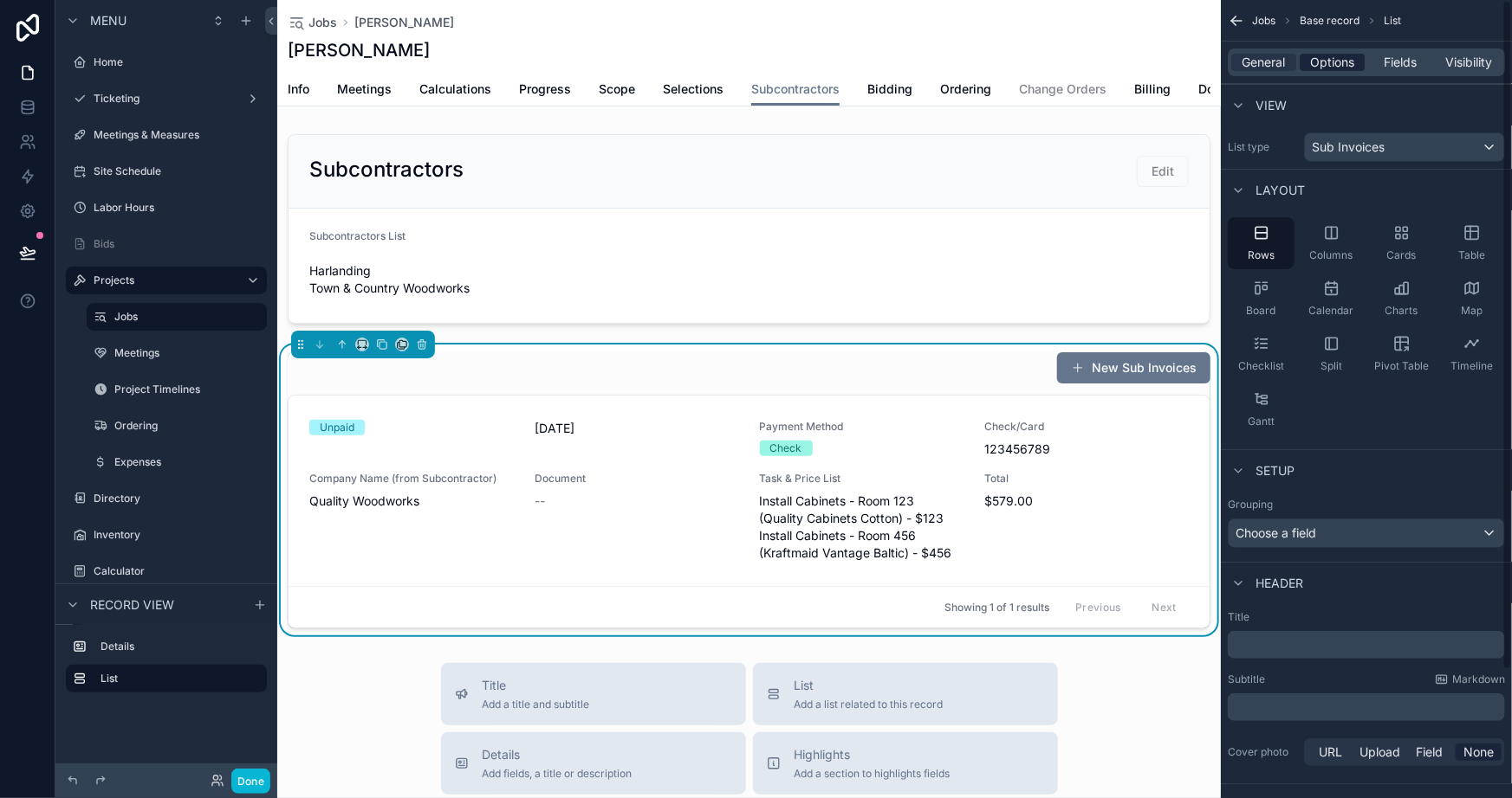
click at [1331, 60] on span "Options" at bounding box center [1332, 62] width 44 height 18
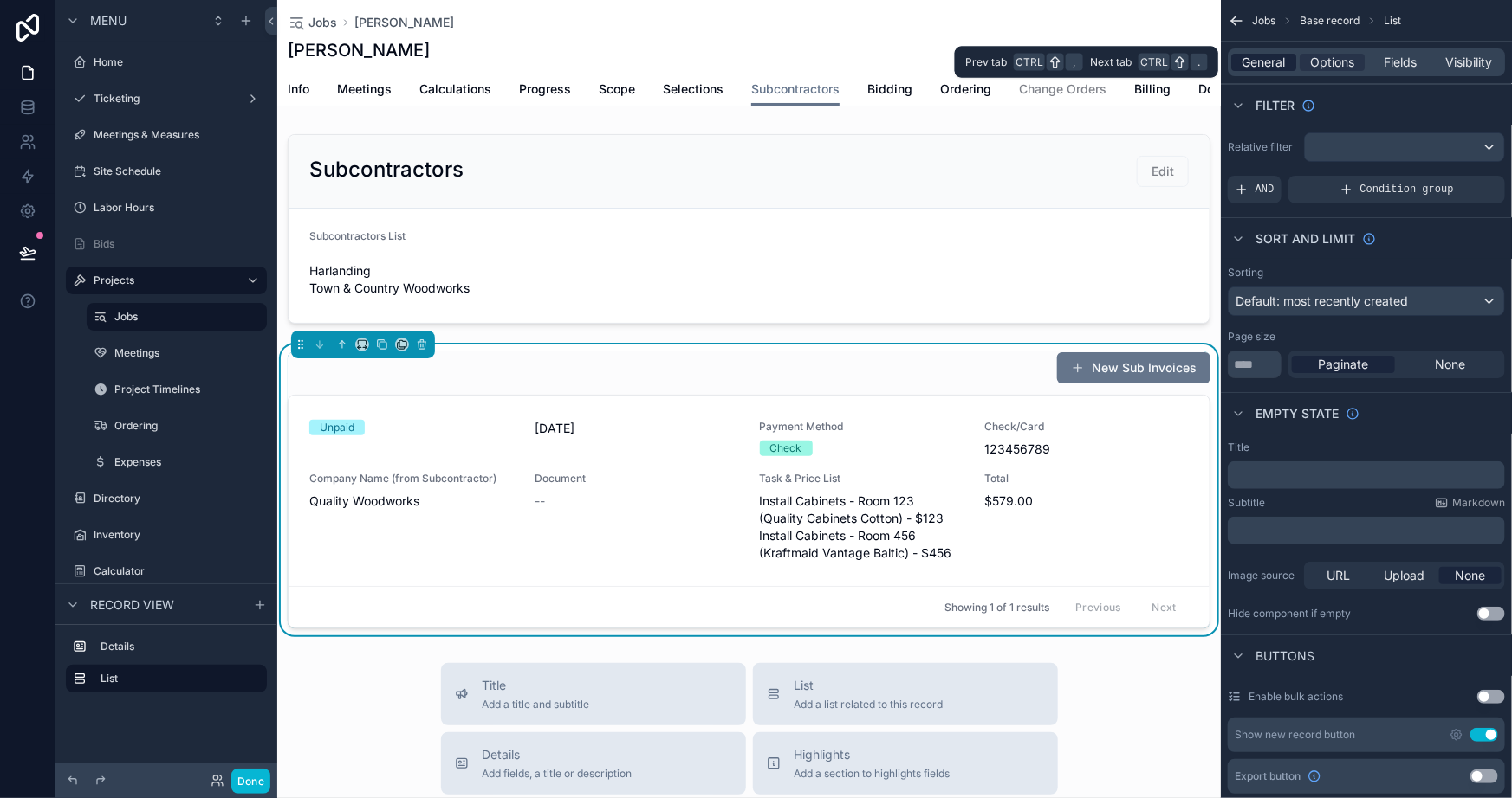
click at [1273, 58] on span "General" at bounding box center [1263, 62] width 43 height 18
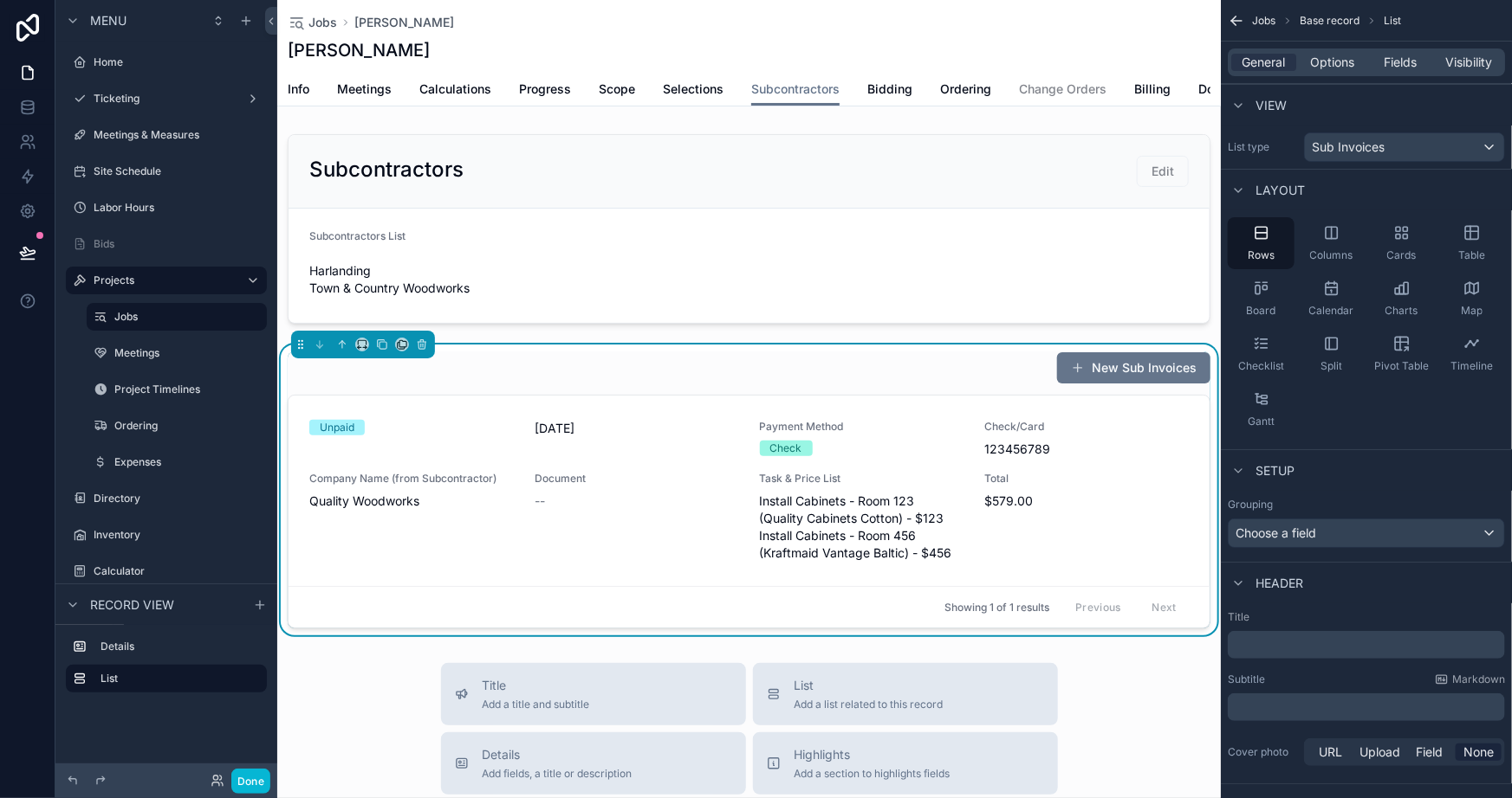
click at [1340, 51] on div "General Options Fields Visibility" at bounding box center [1366, 62] width 278 height 28
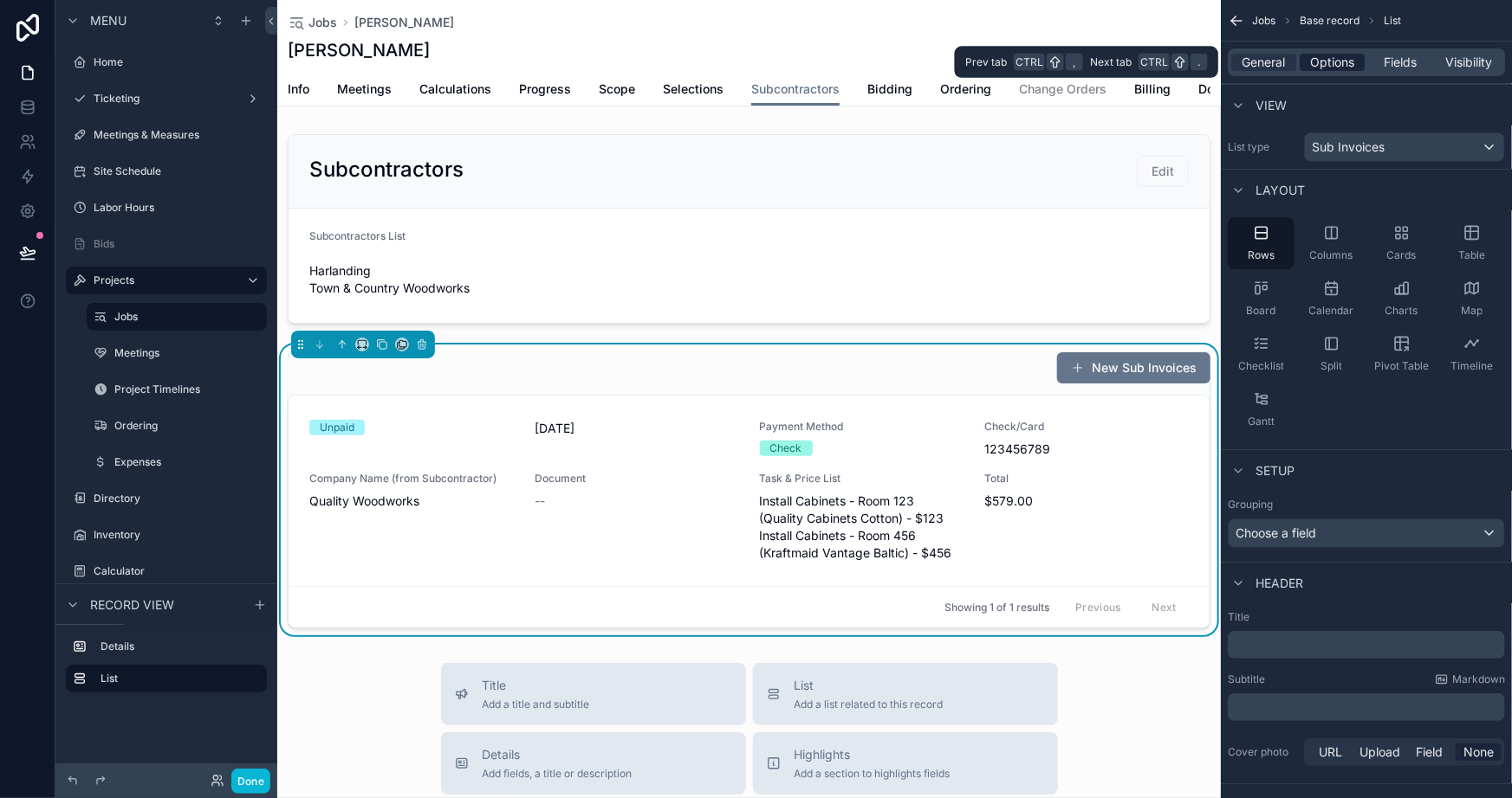
click at [1327, 69] on span "Options" at bounding box center [1332, 62] width 44 height 18
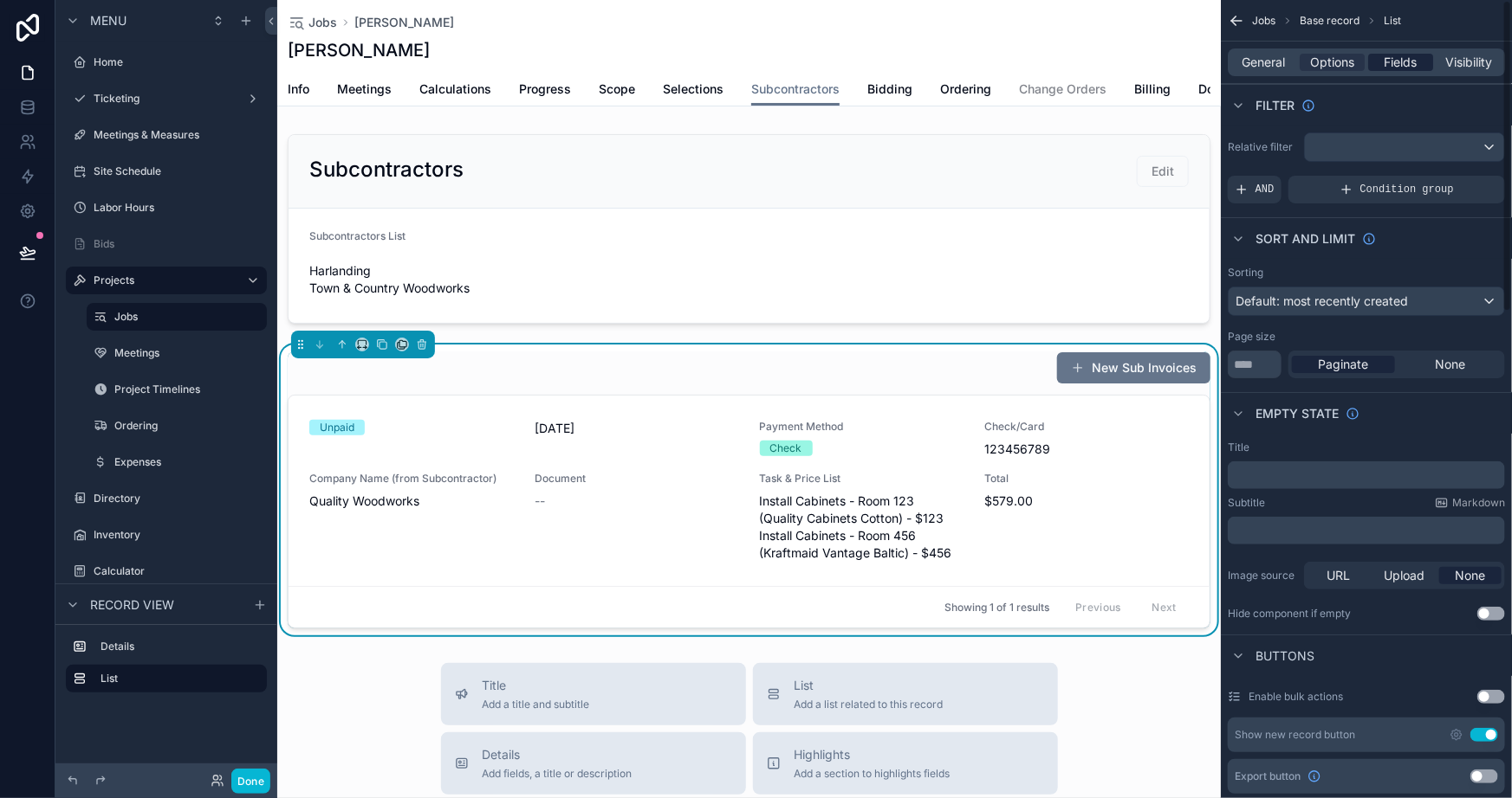
click at [1398, 61] on span "Fields" at bounding box center [1402, 62] width 33 height 18
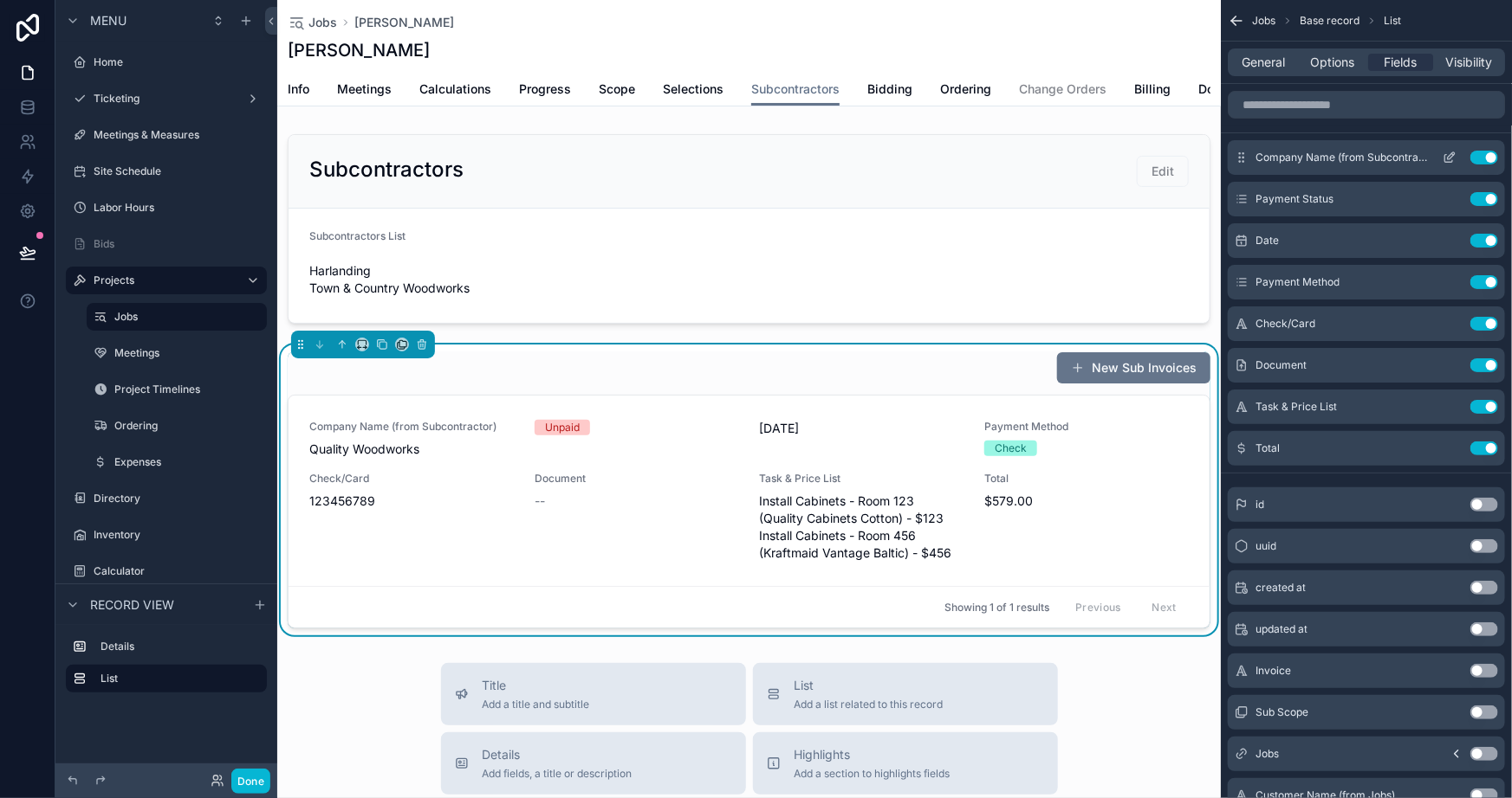
click at [1448, 154] on icon "scrollable content" at bounding box center [1450, 158] width 14 height 14
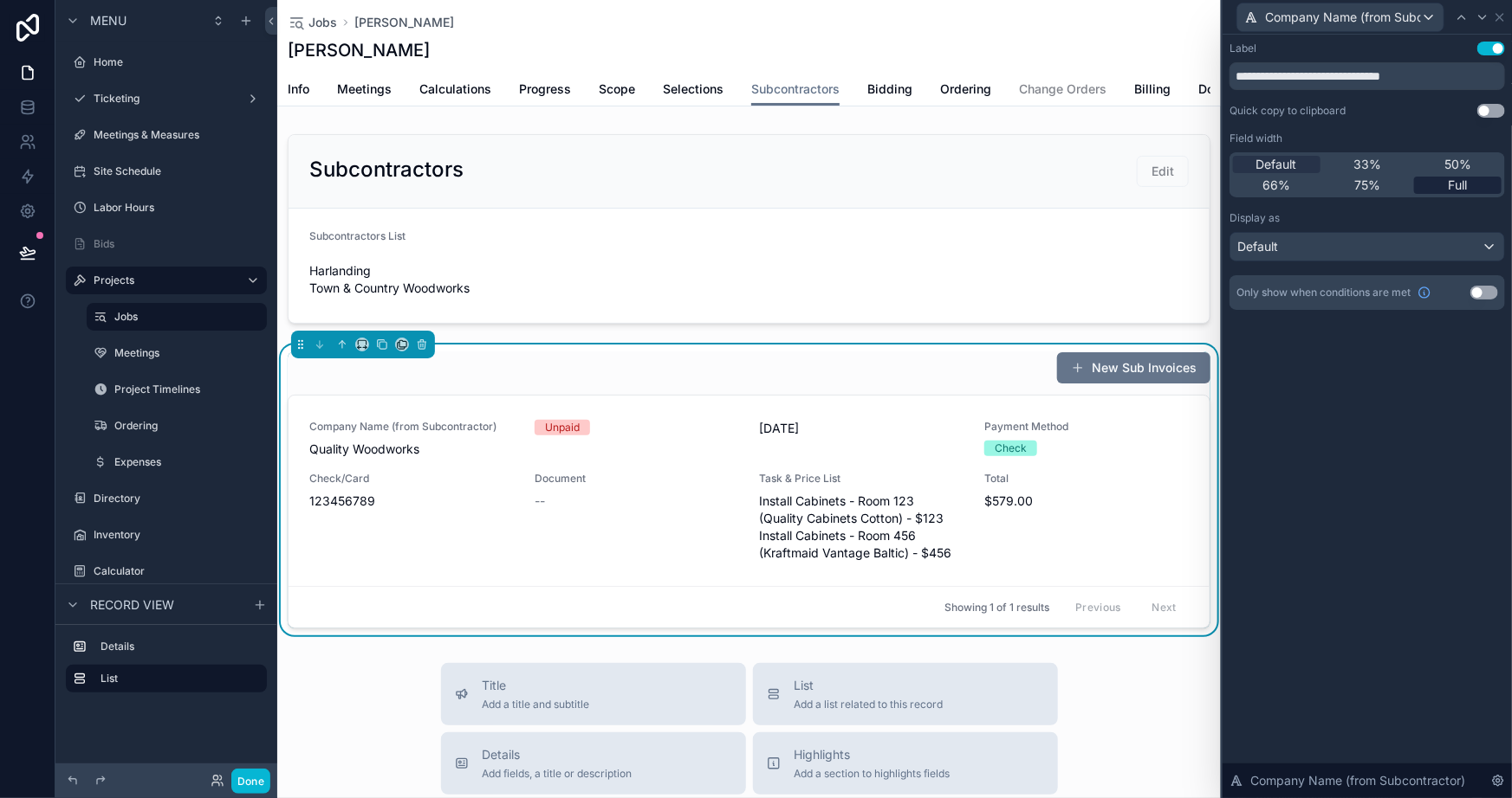
click at [1467, 187] on span "Full" at bounding box center [1459, 186] width 19 height 18
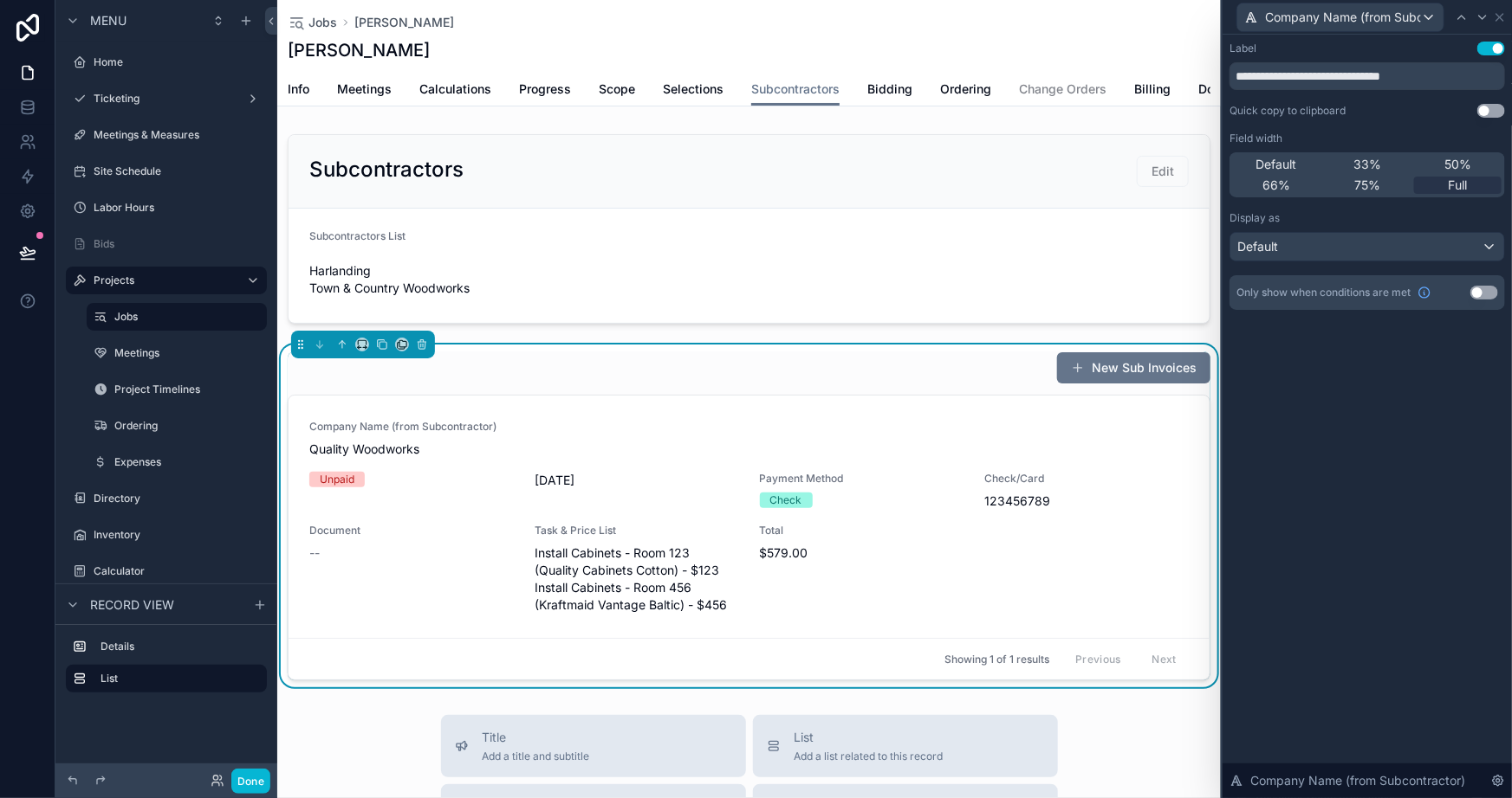
click at [1487, 42] on button "Use setting" at bounding box center [1491, 49] width 28 height 14
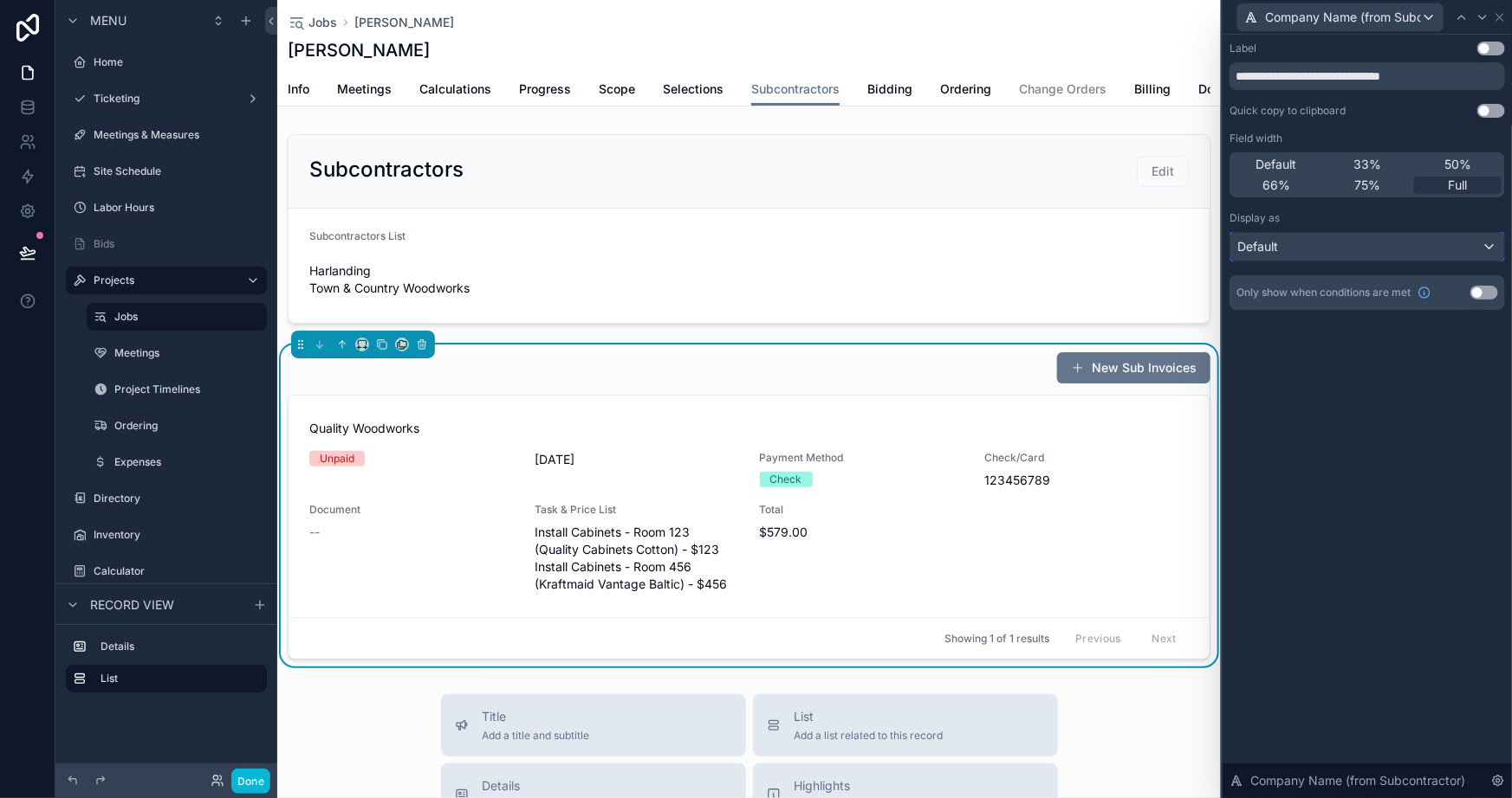
click at [1312, 250] on div "Default" at bounding box center [1367, 247] width 274 height 28
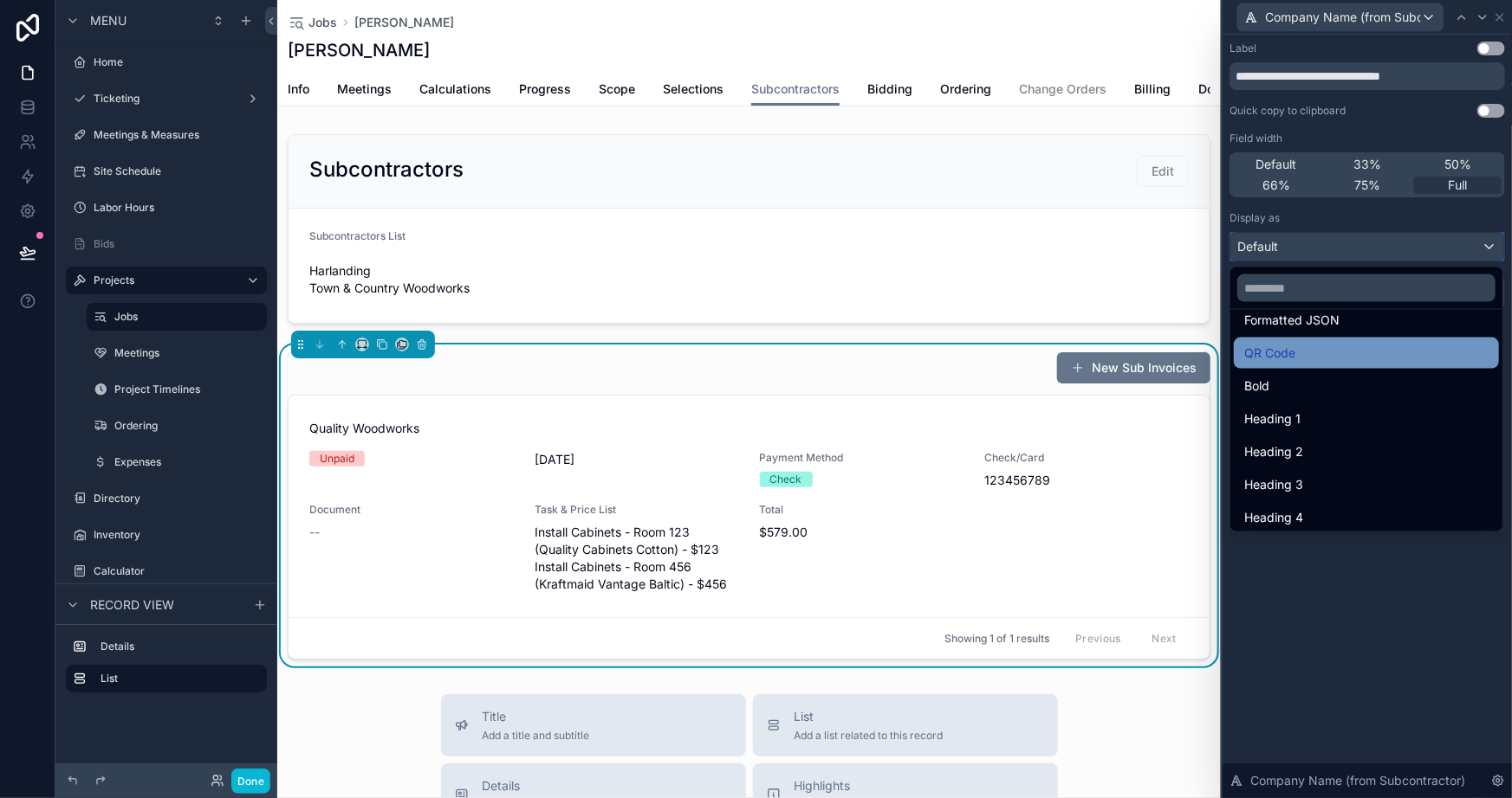
scroll to position [188, 0]
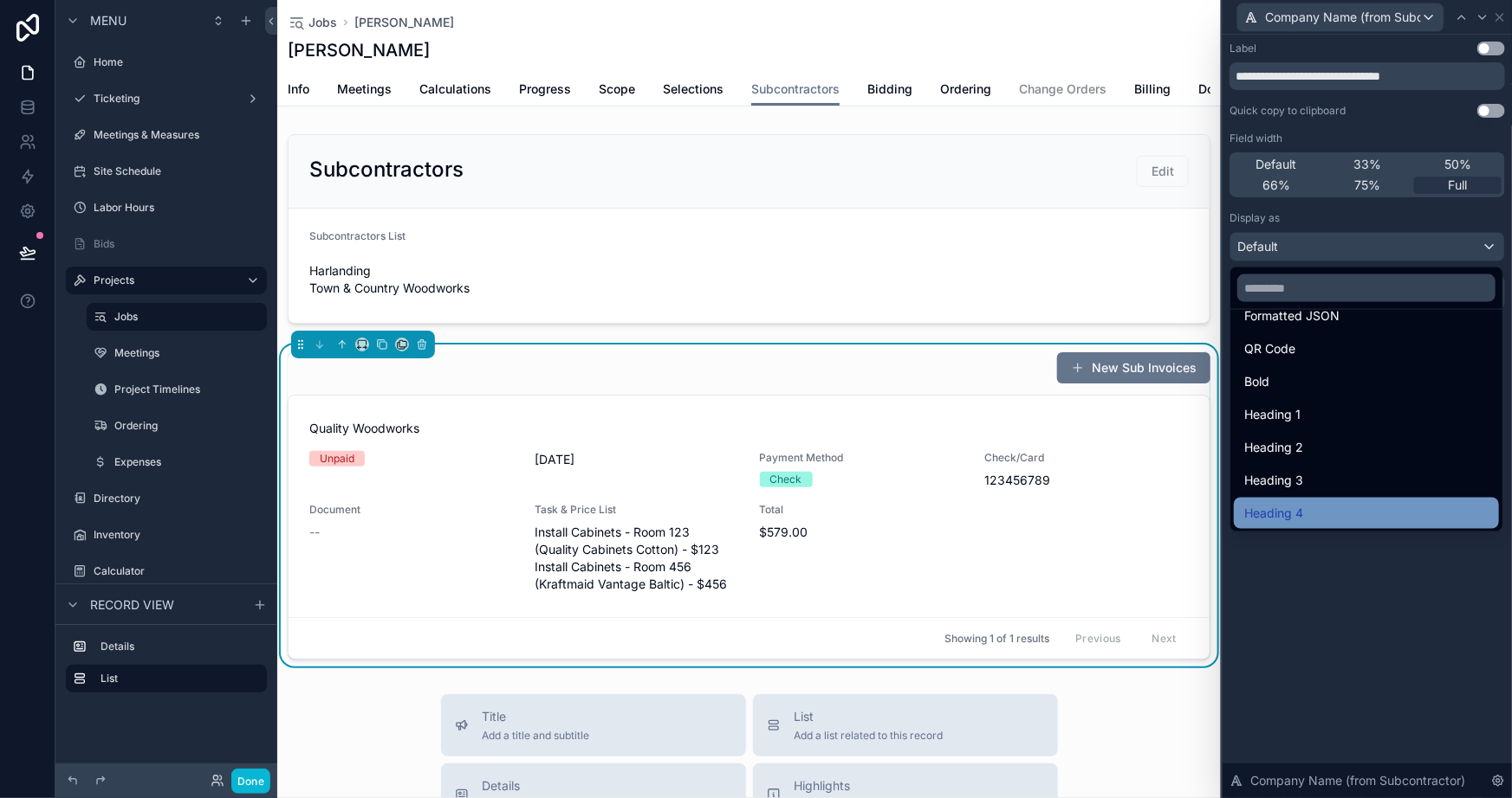
click at [1303, 515] on div "Heading 4" at bounding box center [1366, 514] width 244 height 21
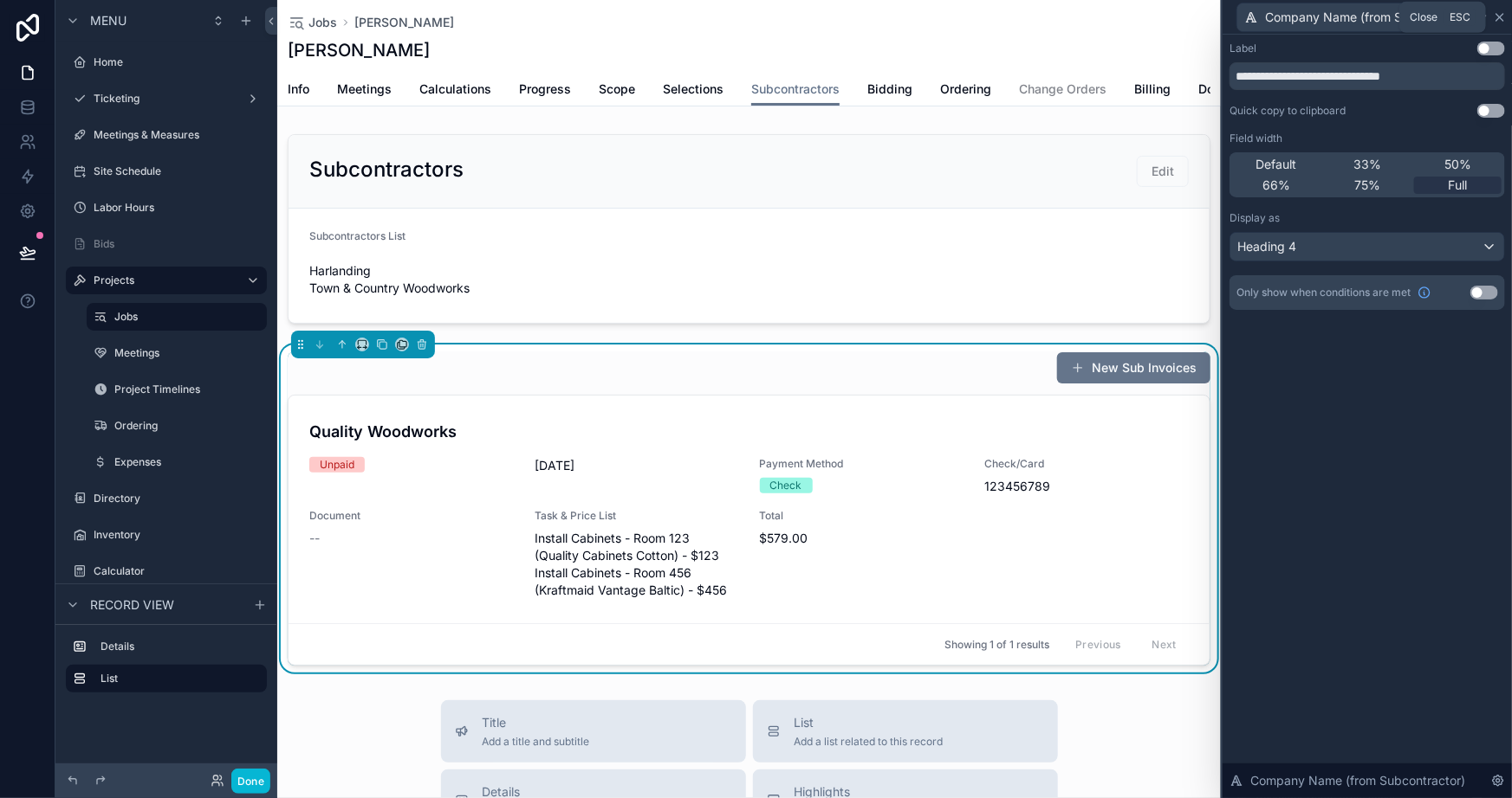
click at [1498, 14] on icon at bounding box center [1500, 18] width 14 height 14
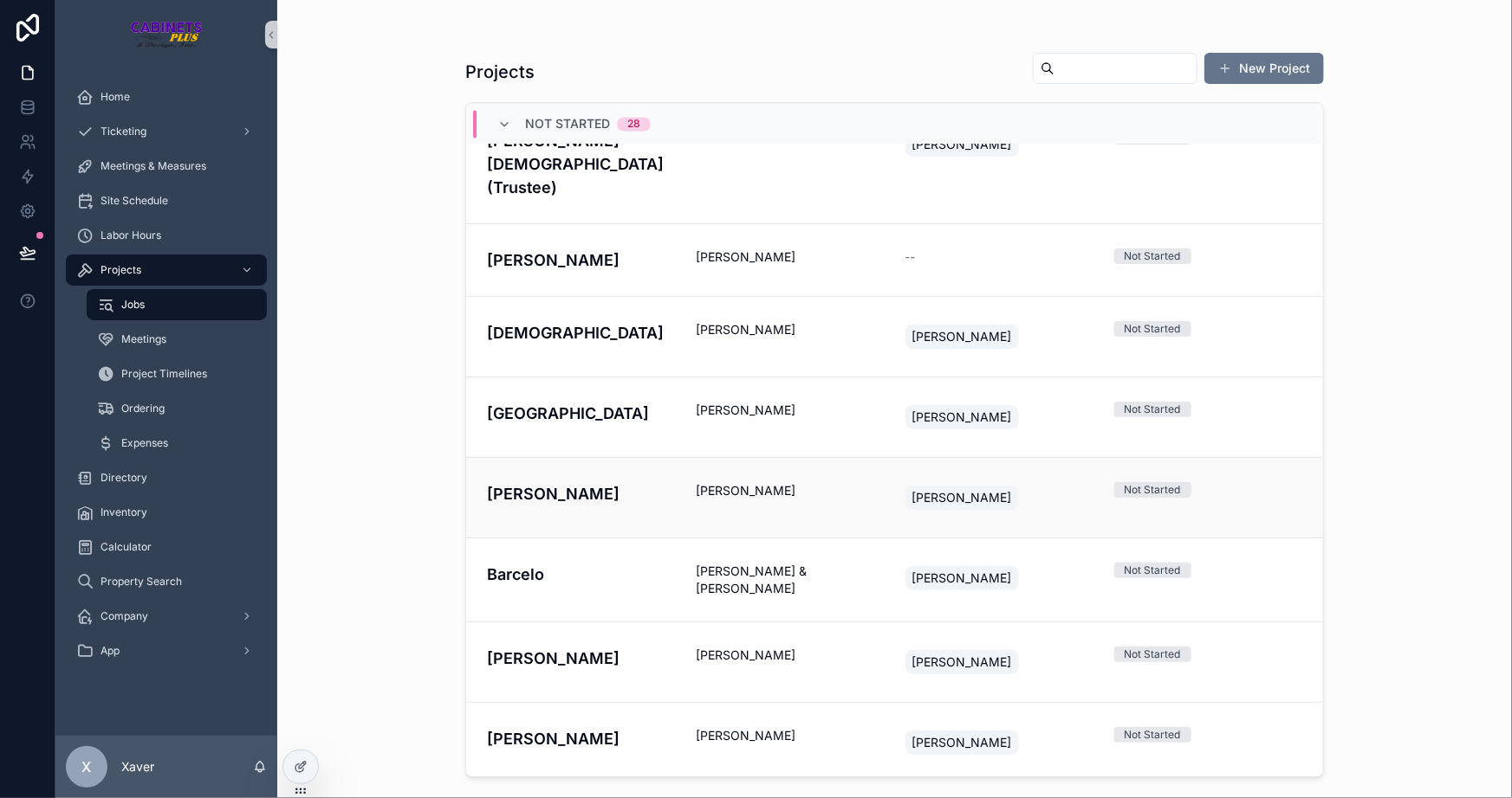
scroll to position [1696, 0]
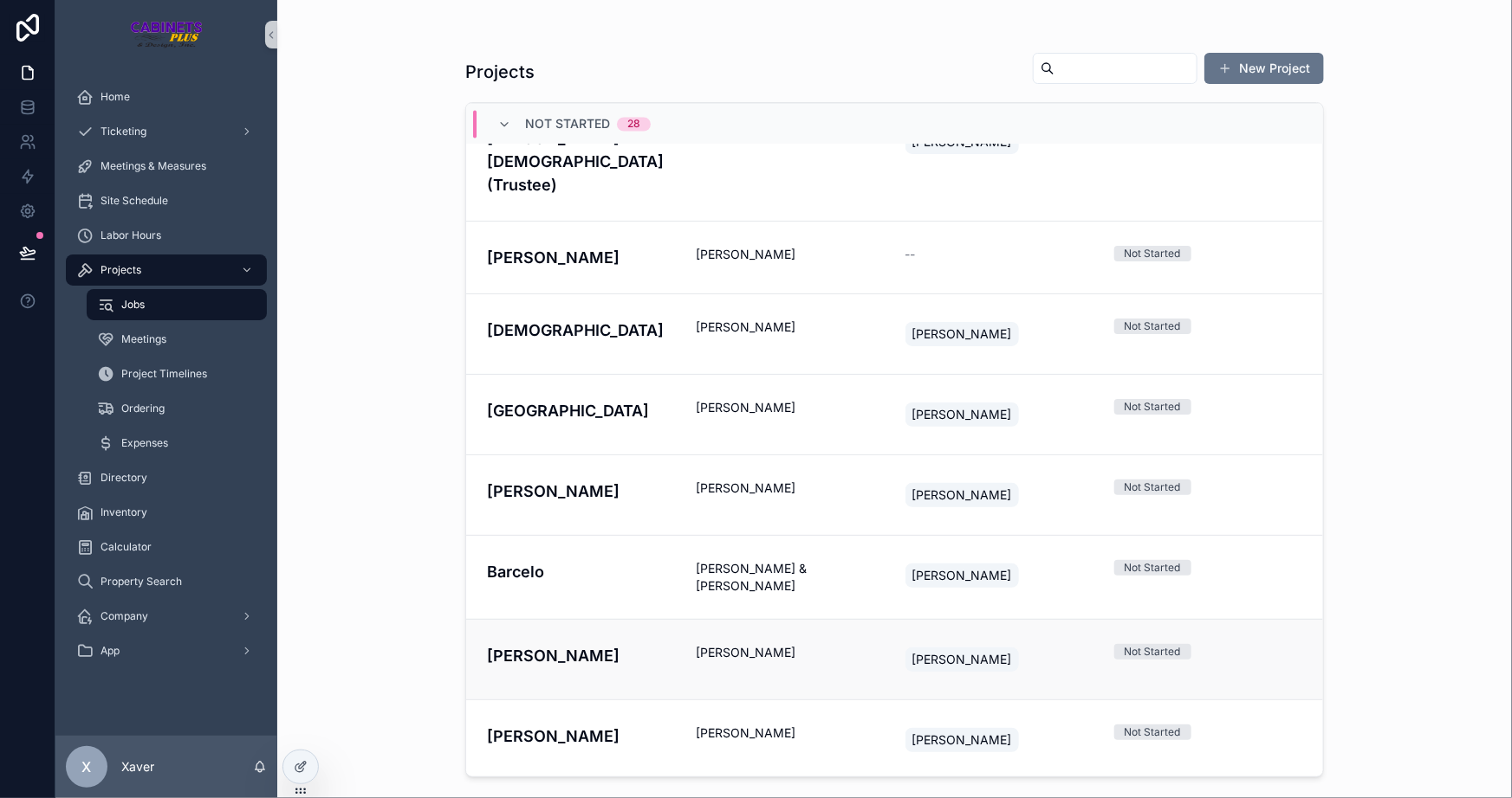
click at [699, 644] on div "[PERSON_NAME]" at bounding box center [790, 660] width 188 height 32
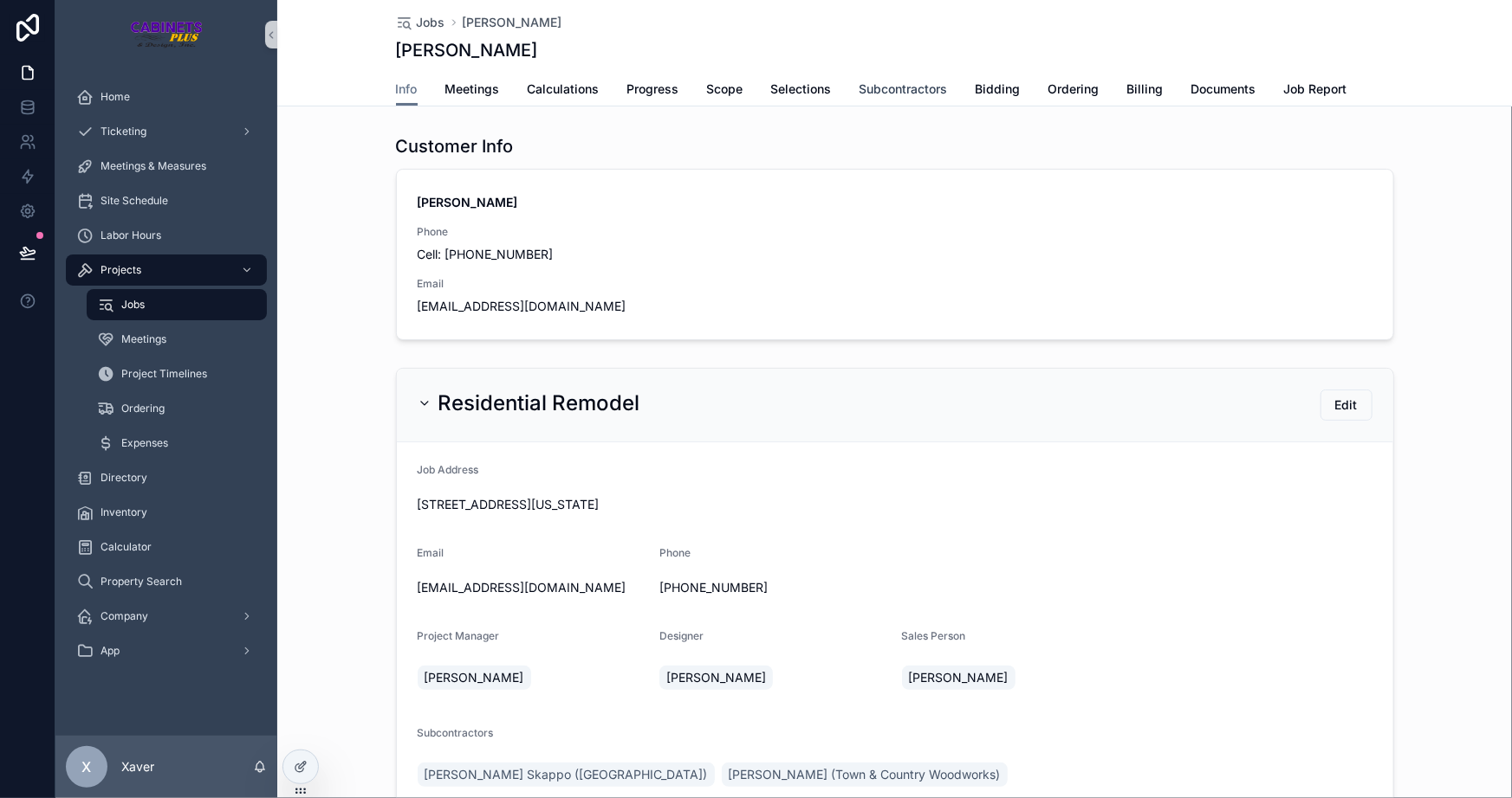
click at [887, 93] on span "Subcontractors" at bounding box center [904, 89] width 88 height 18
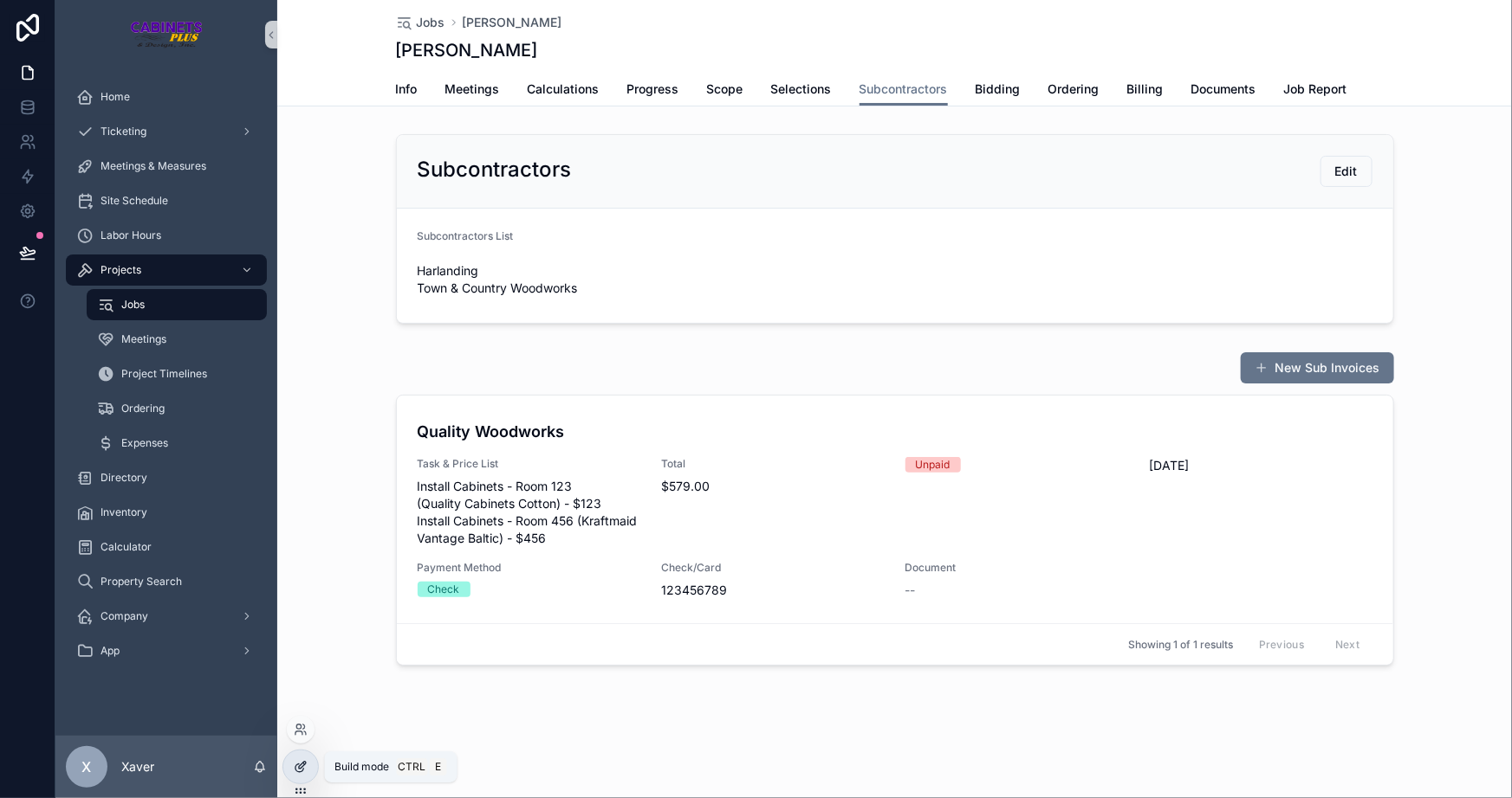
click at [303, 765] on icon at bounding box center [302, 766] width 7 height 7
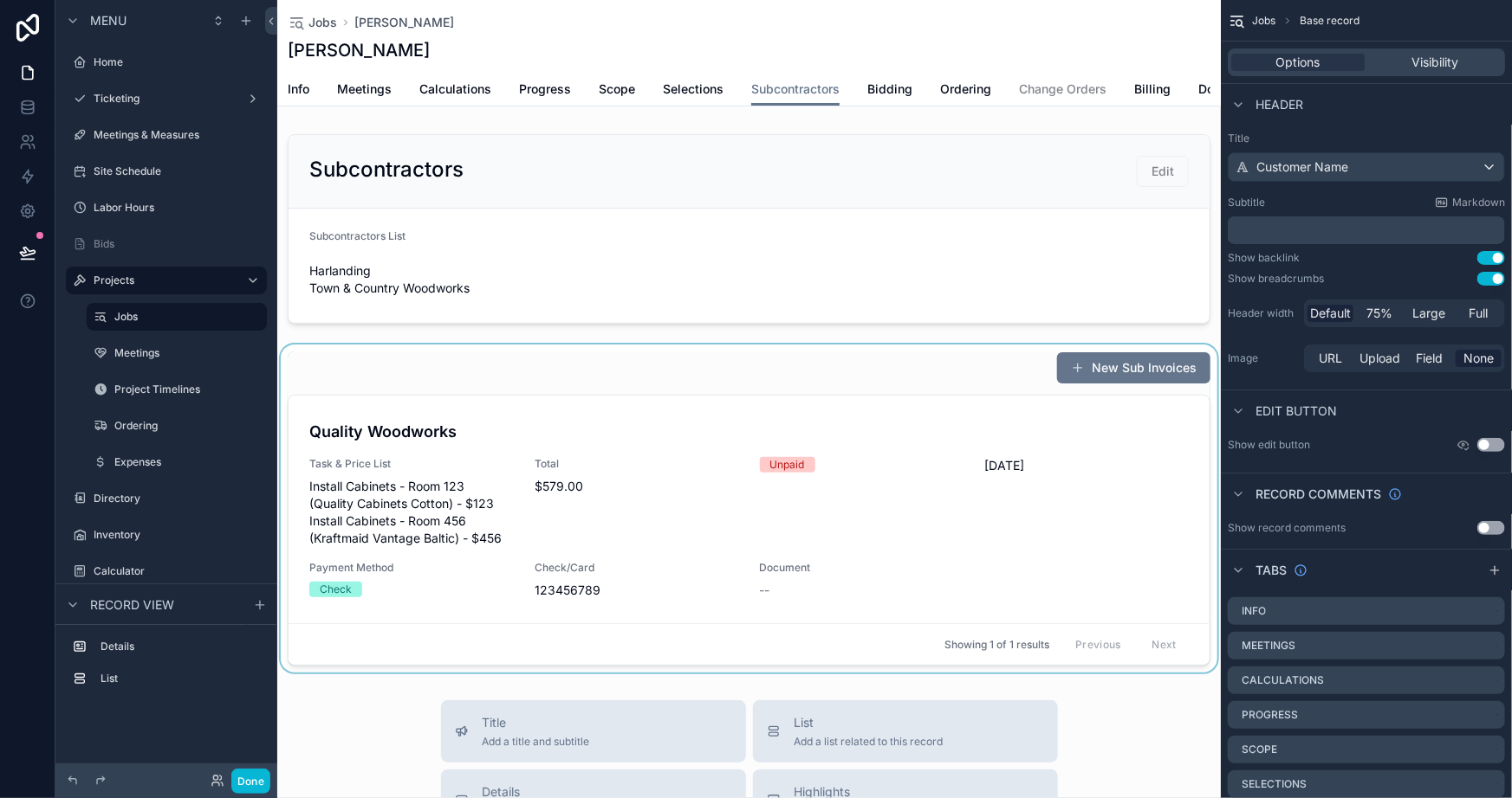
click at [639, 385] on div "scrollable content" at bounding box center [749, 508] width 944 height 328
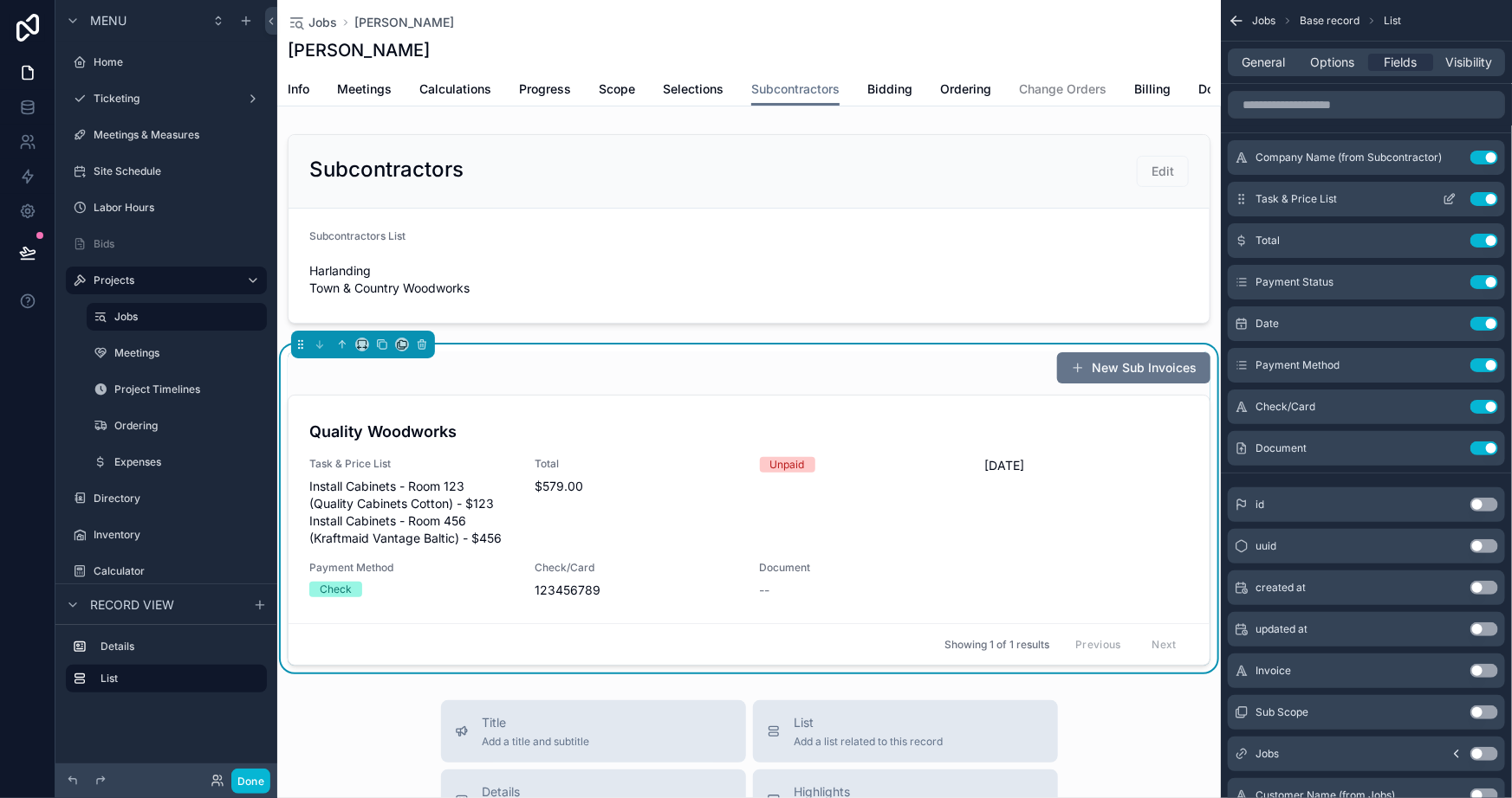
click at [1448, 195] on icon "scrollable content" at bounding box center [1450, 200] width 14 height 14
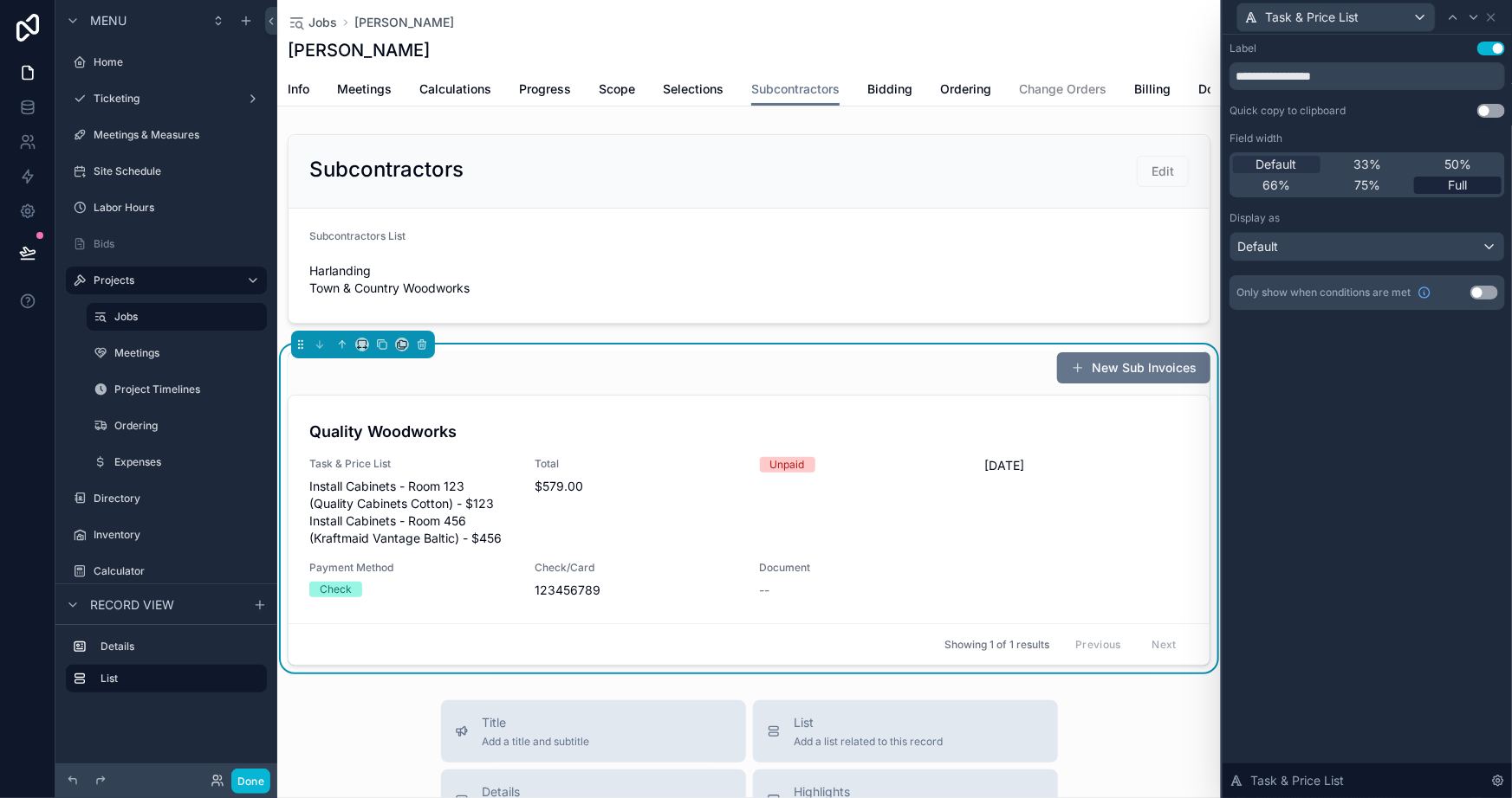
click at [1464, 186] on span "Full" at bounding box center [1459, 186] width 19 height 18
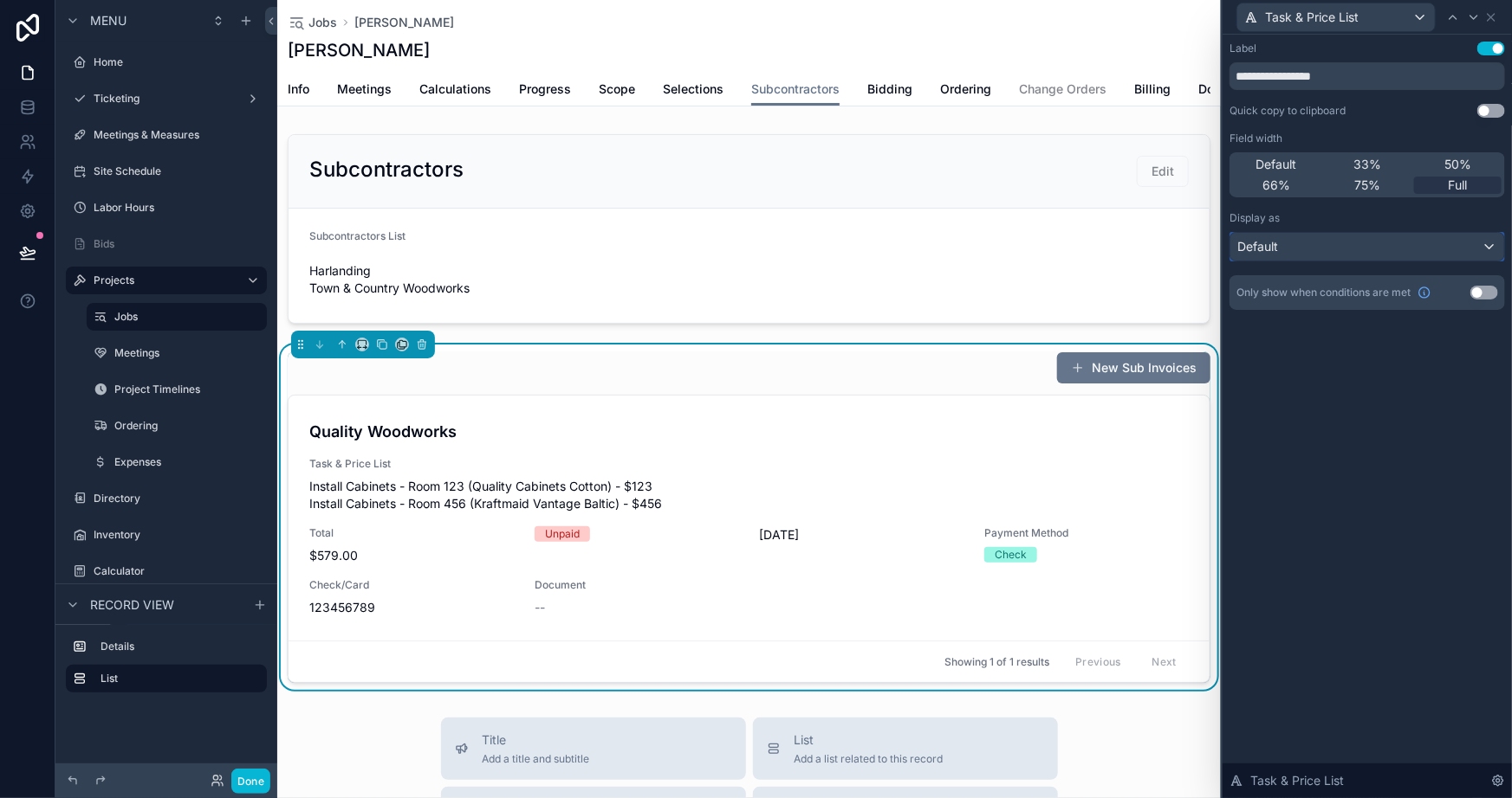
click at [1292, 243] on div "Default" at bounding box center [1367, 247] width 274 height 28
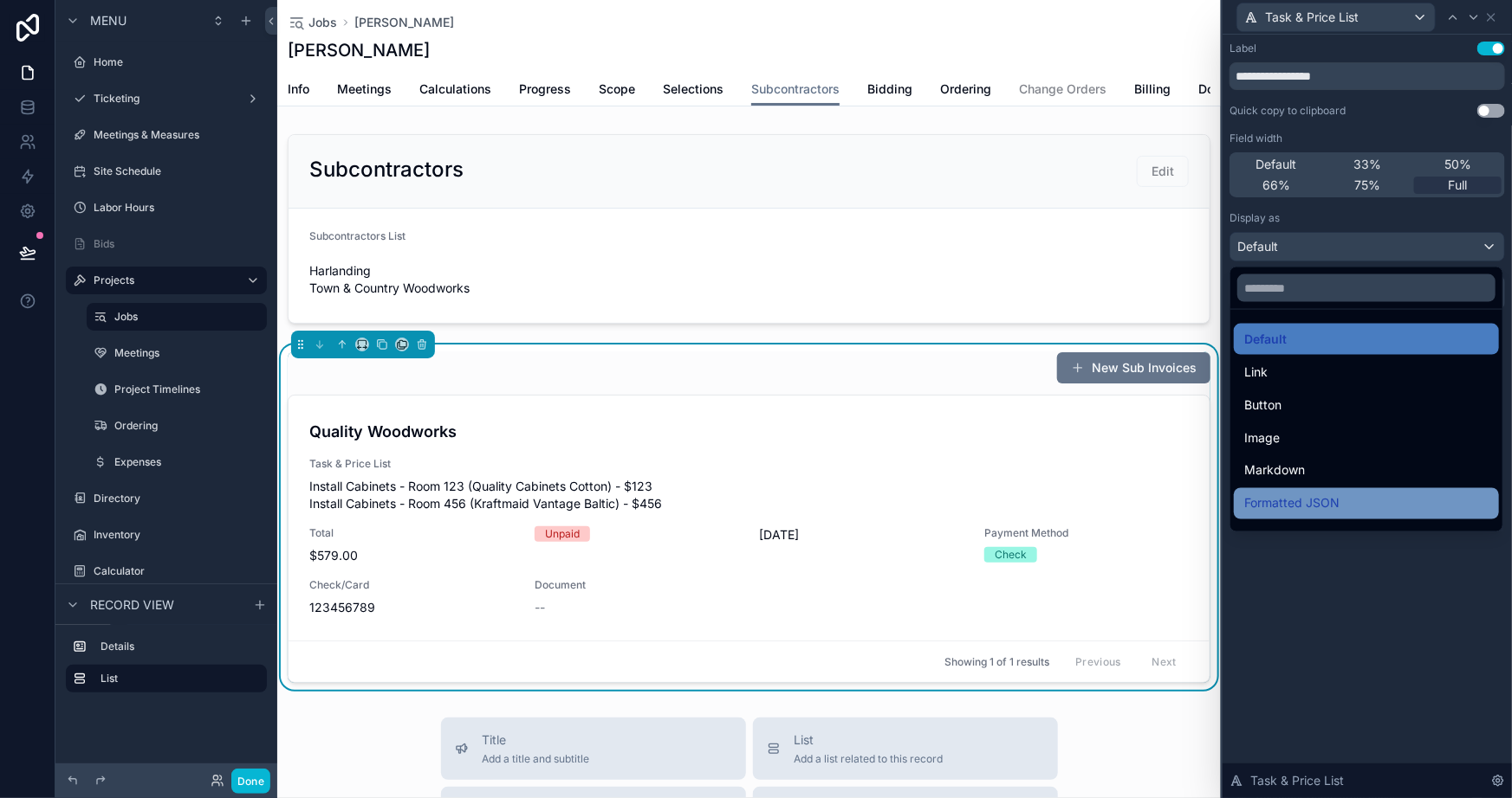
click at [1321, 497] on span "Formatted JSON" at bounding box center [1291, 504] width 95 height 21
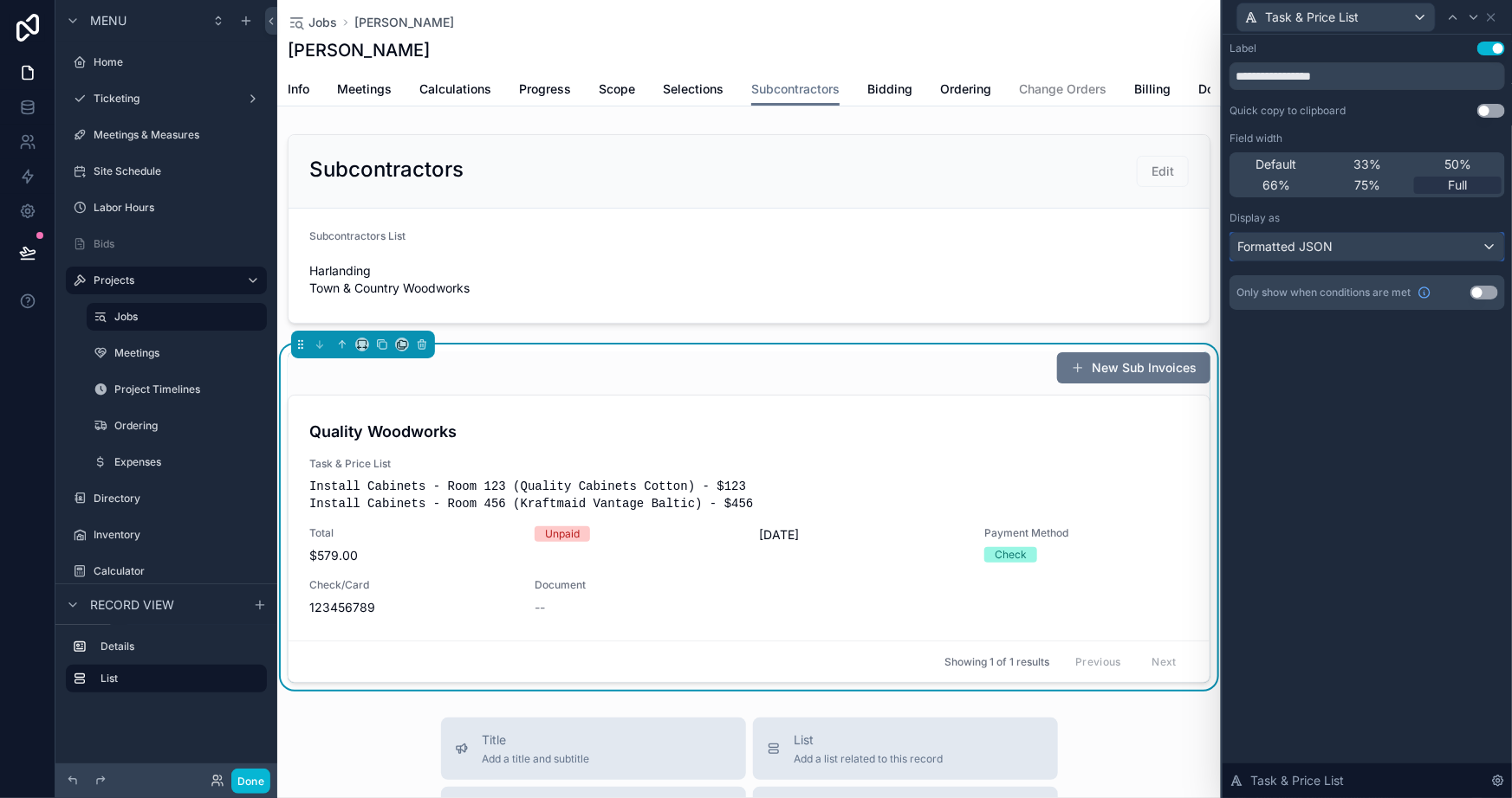
click at [1315, 248] on span "Formatted JSON" at bounding box center [1284, 247] width 95 height 18
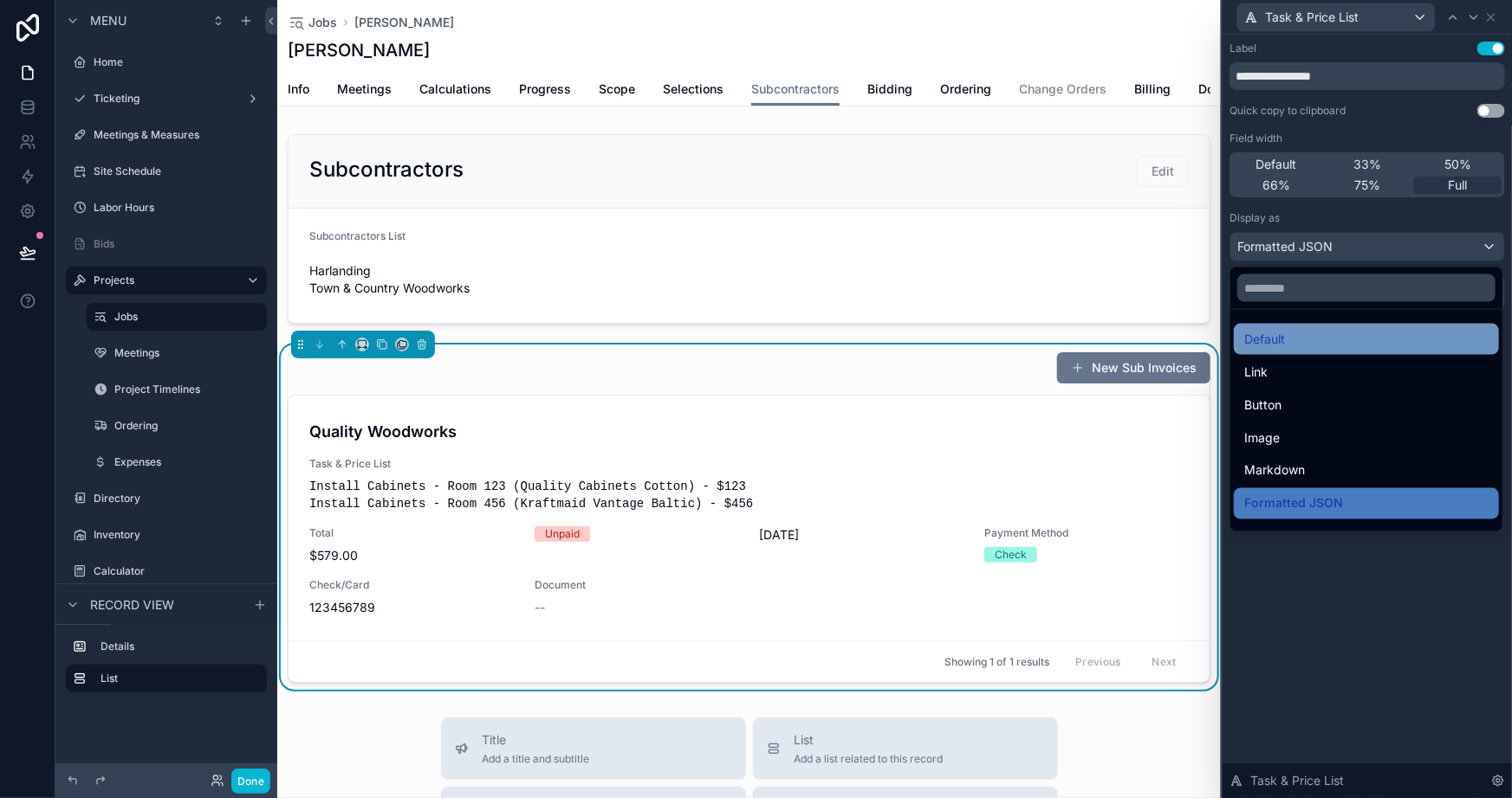
click at [1285, 347] on div "Default" at bounding box center [1366, 340] width 244 height 21
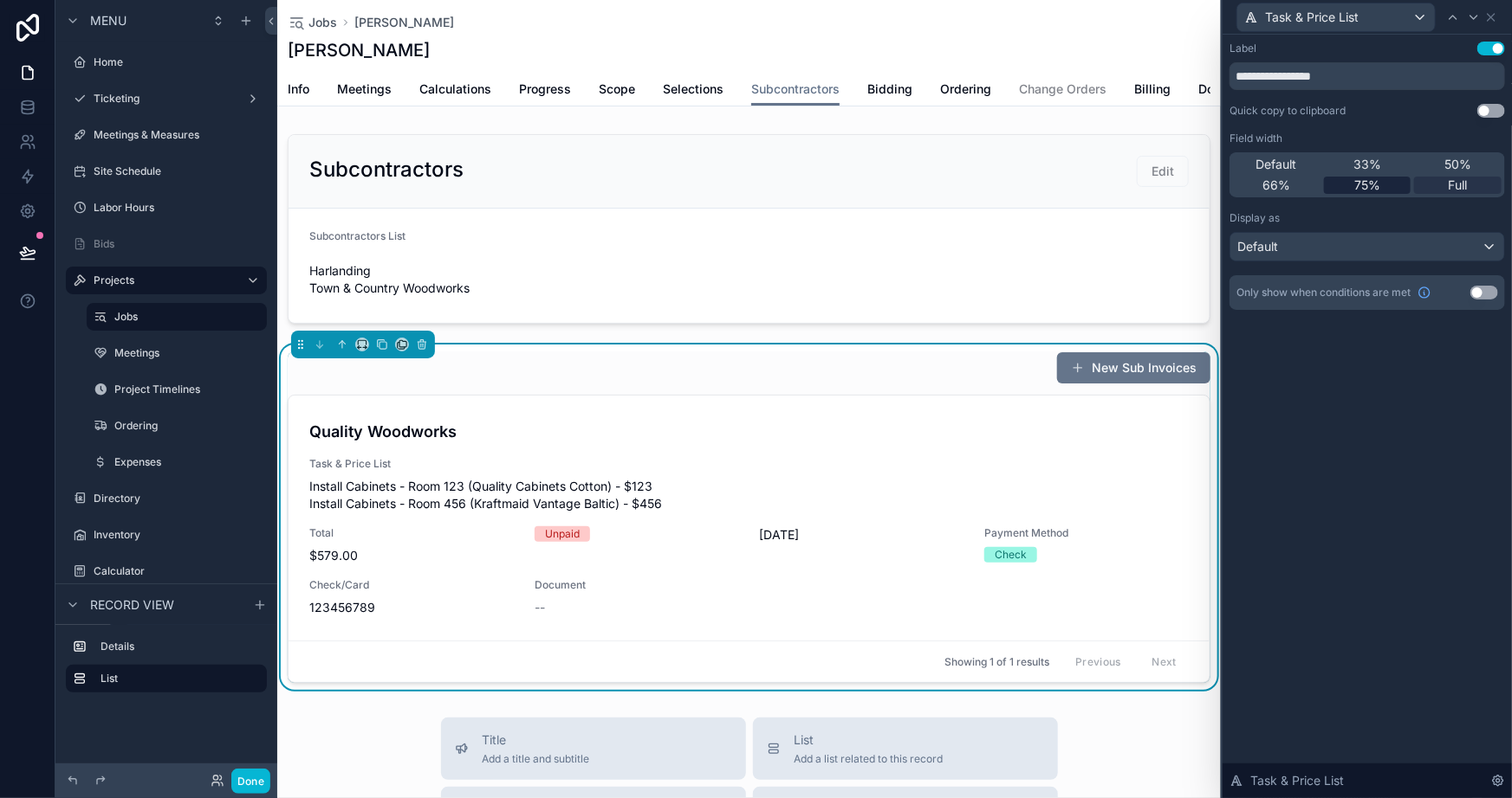
click at [1365, 180] on span "75%" at bounding box center [1368, 186] width 26 height 18
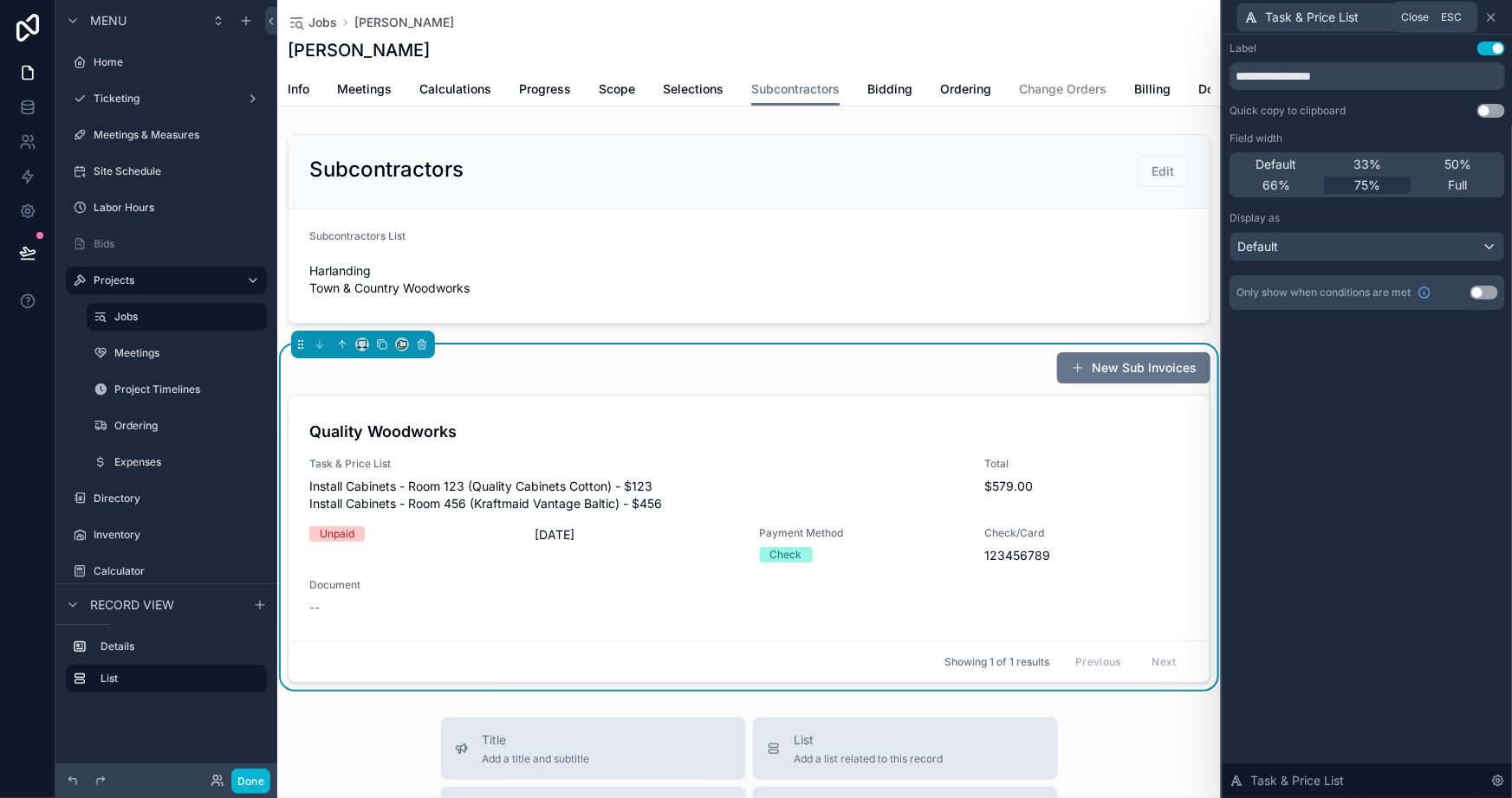
click at [1488, 18] on icon at bounding box center [1491, 18] width 14 height 14
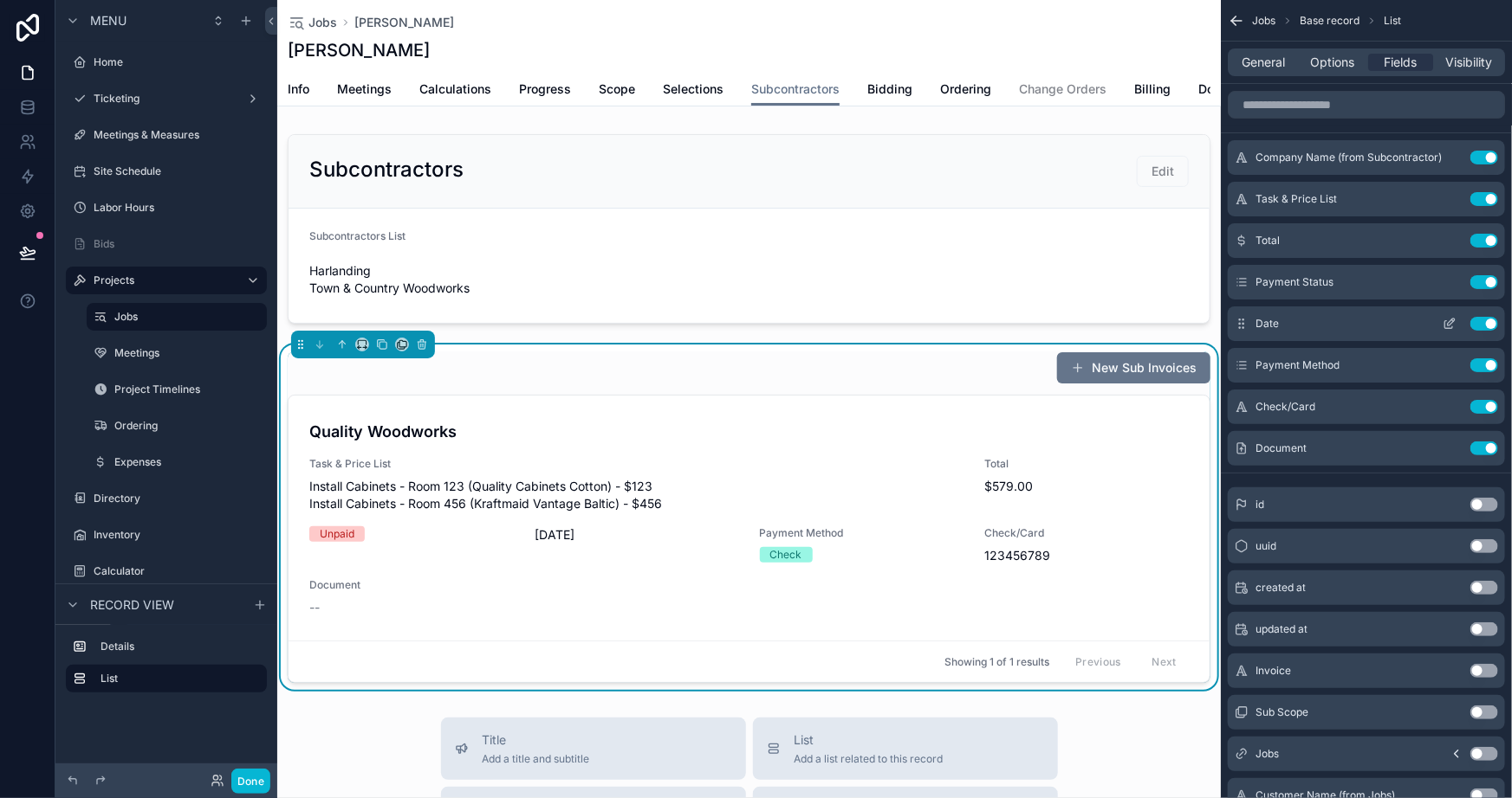
click at [1484, 320] on button "Use setting" at bounding box center [1485, 324] width 28 height 14
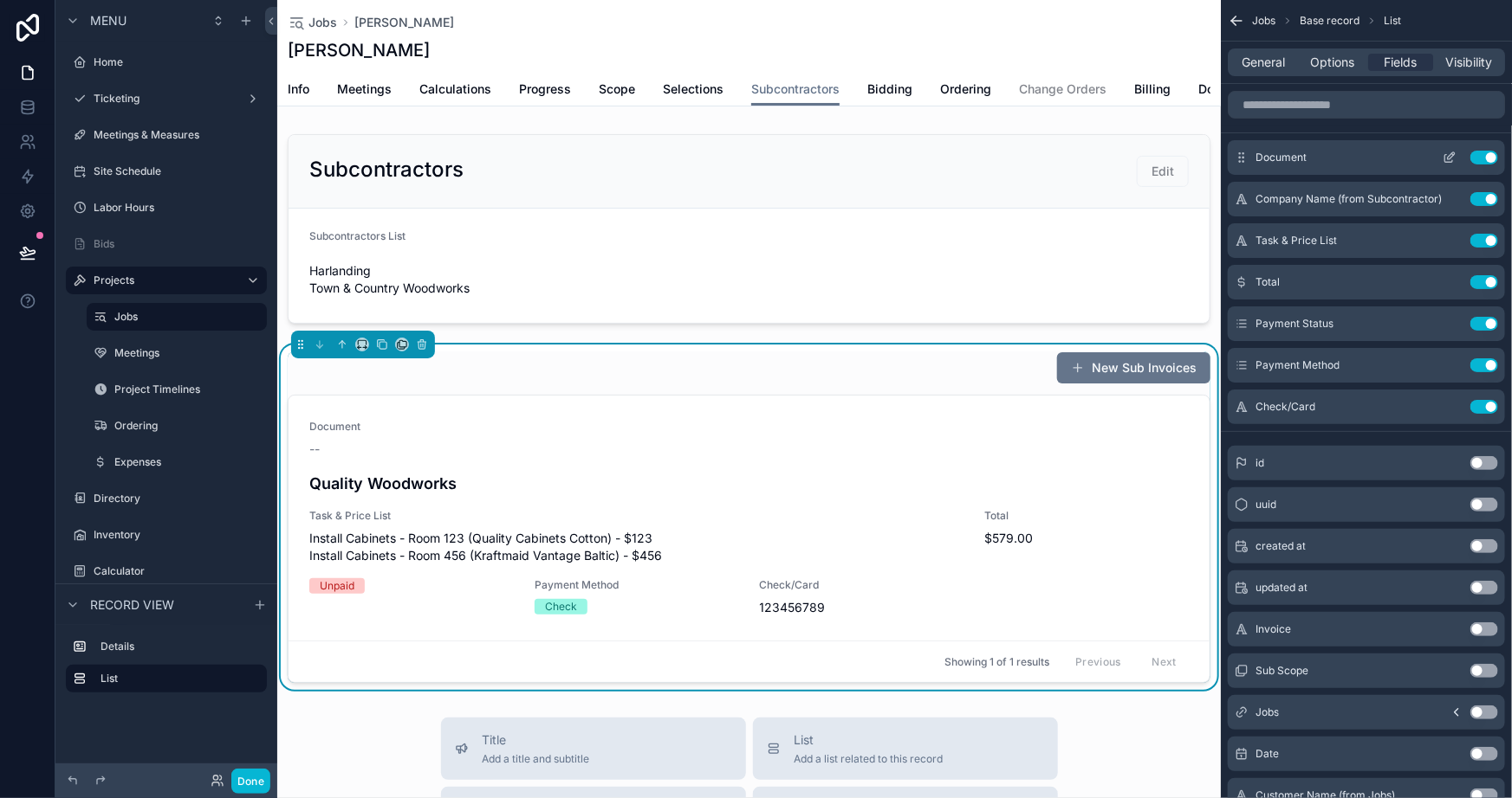
click at [1452, 156] on icon "scrollable content" at bounding box center [1452, 156] width 7 height 7
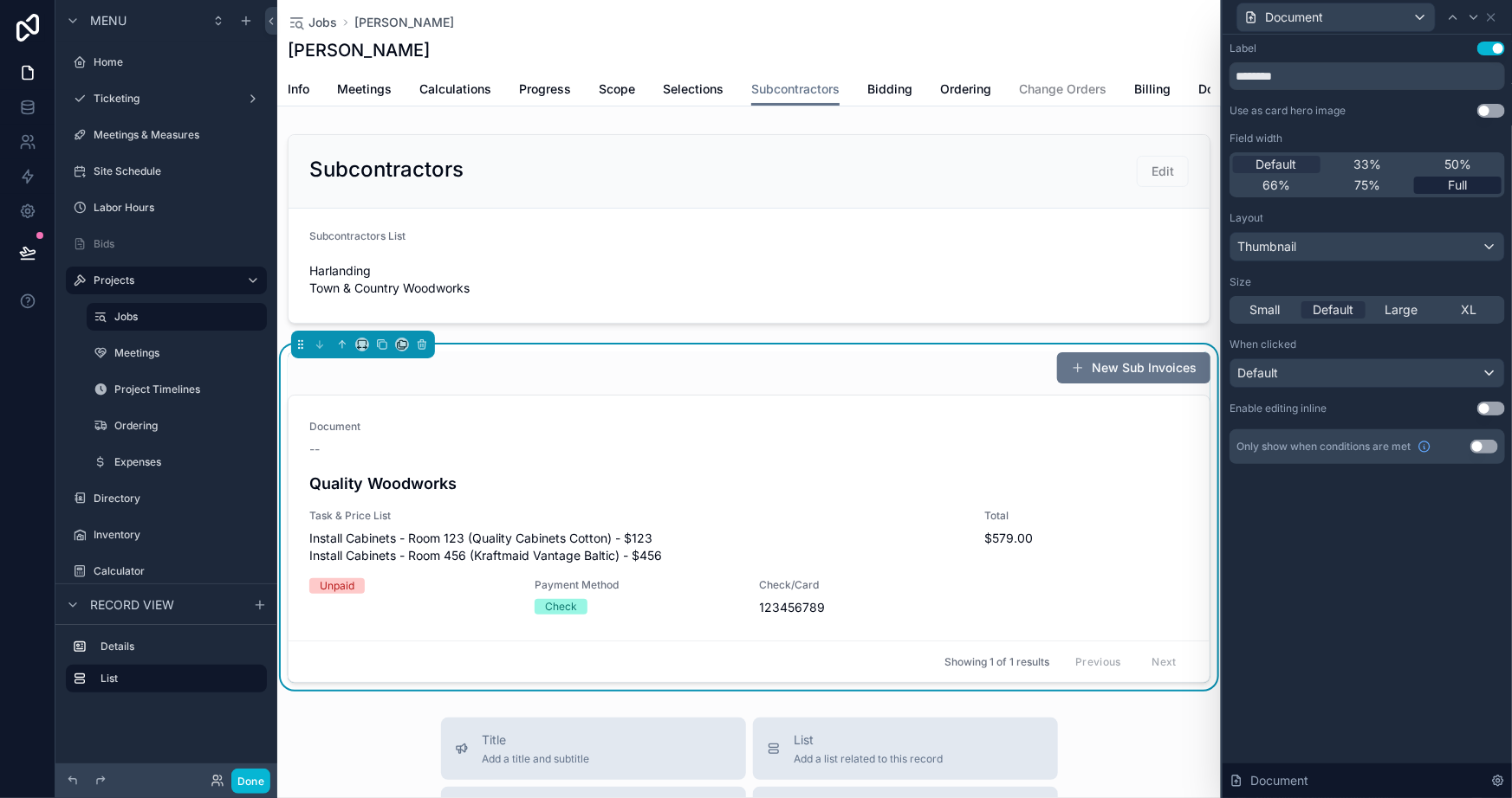
click at [1456, 182] on span "Full" at bounding box center [1459, 186] width 19 height 18
click at [1494, 45] on button "Use setting" at bounding box center [1491, 49] width 28 height 14
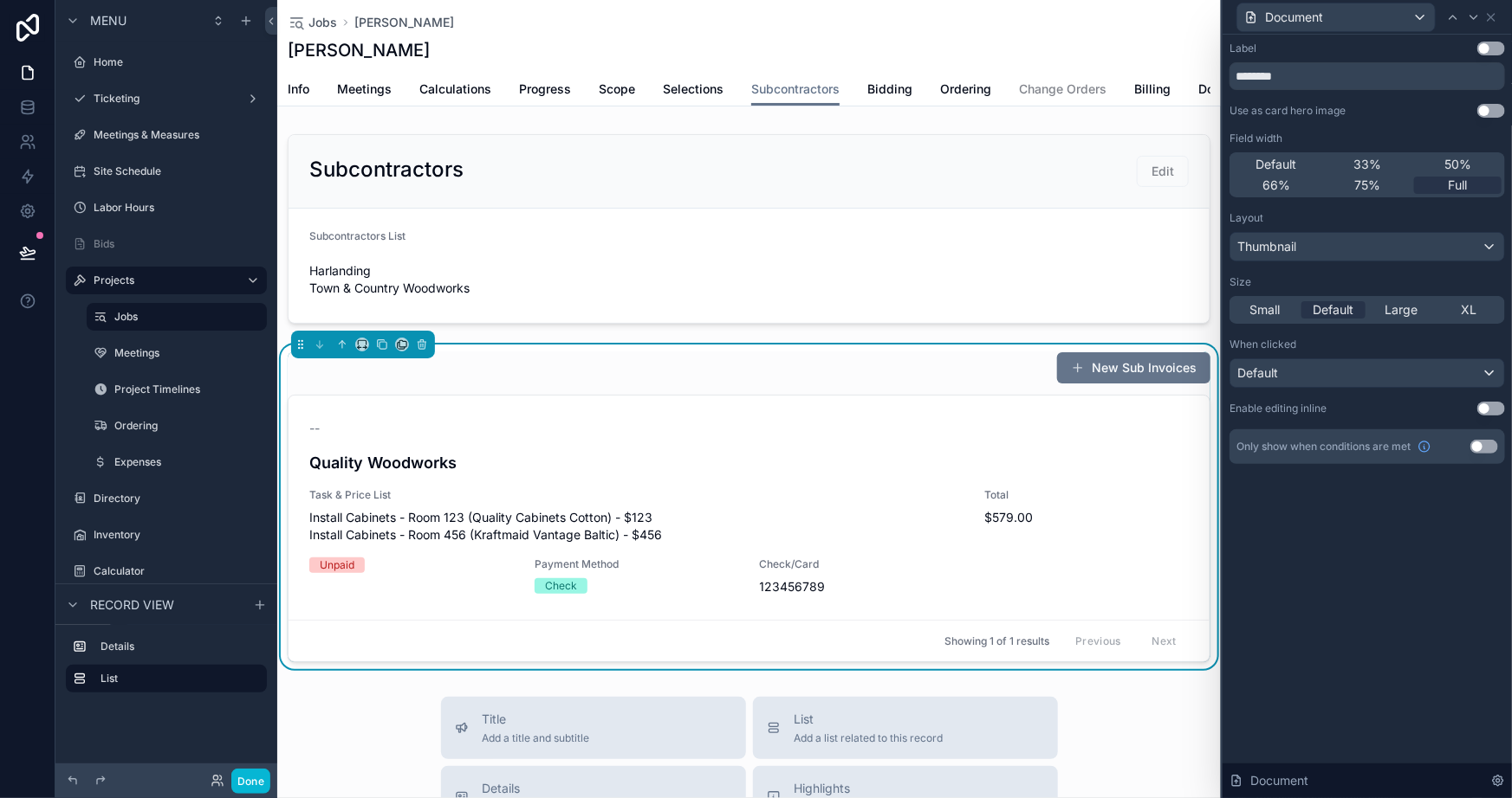
click at [1494, 45] on button "Use setting" at bounding box center [1491, 49] width 28 height 14
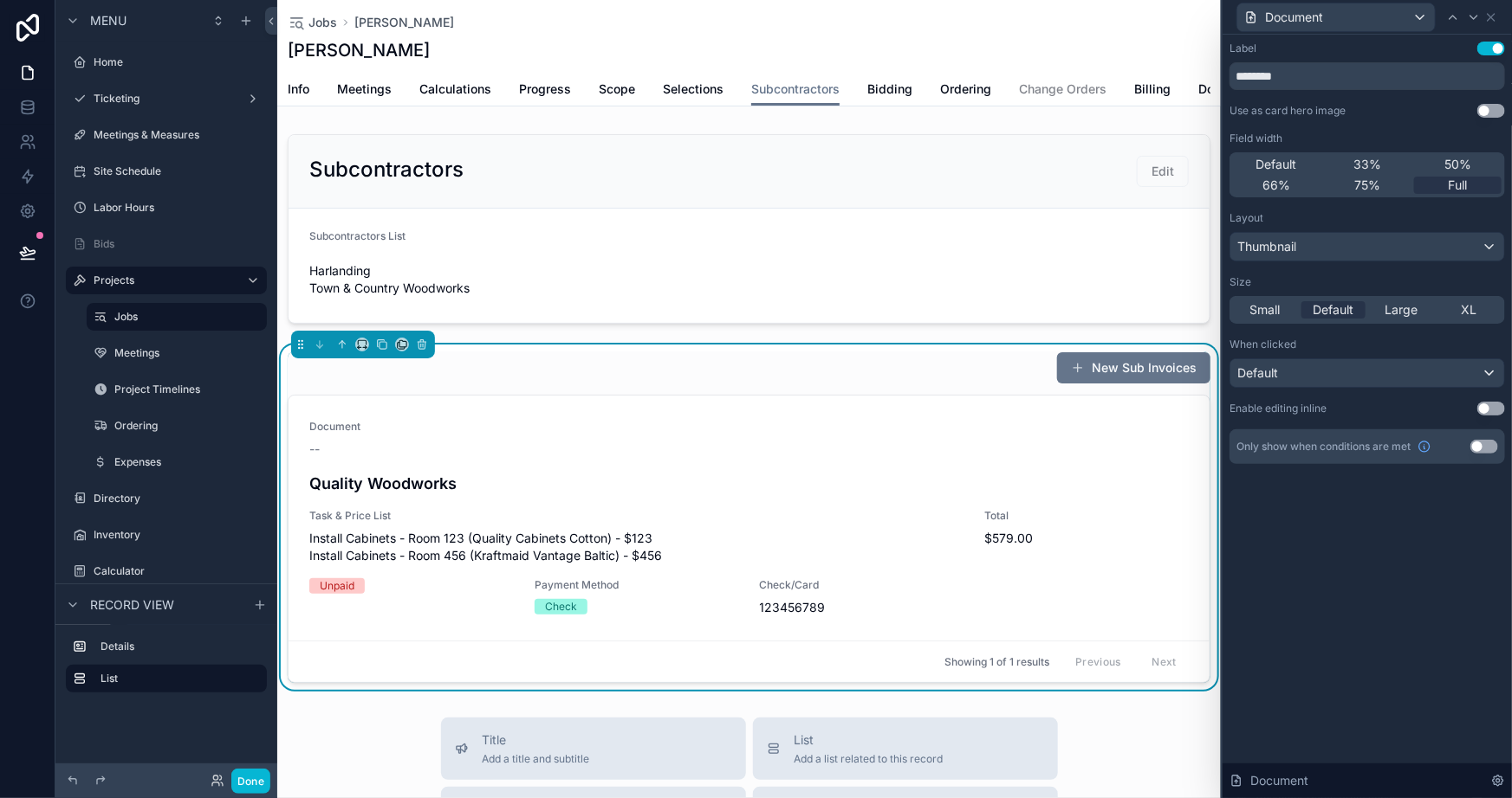
click at [1486, 50] on button "Use setting" at bounding box center [1491, 49] width 28 height 14
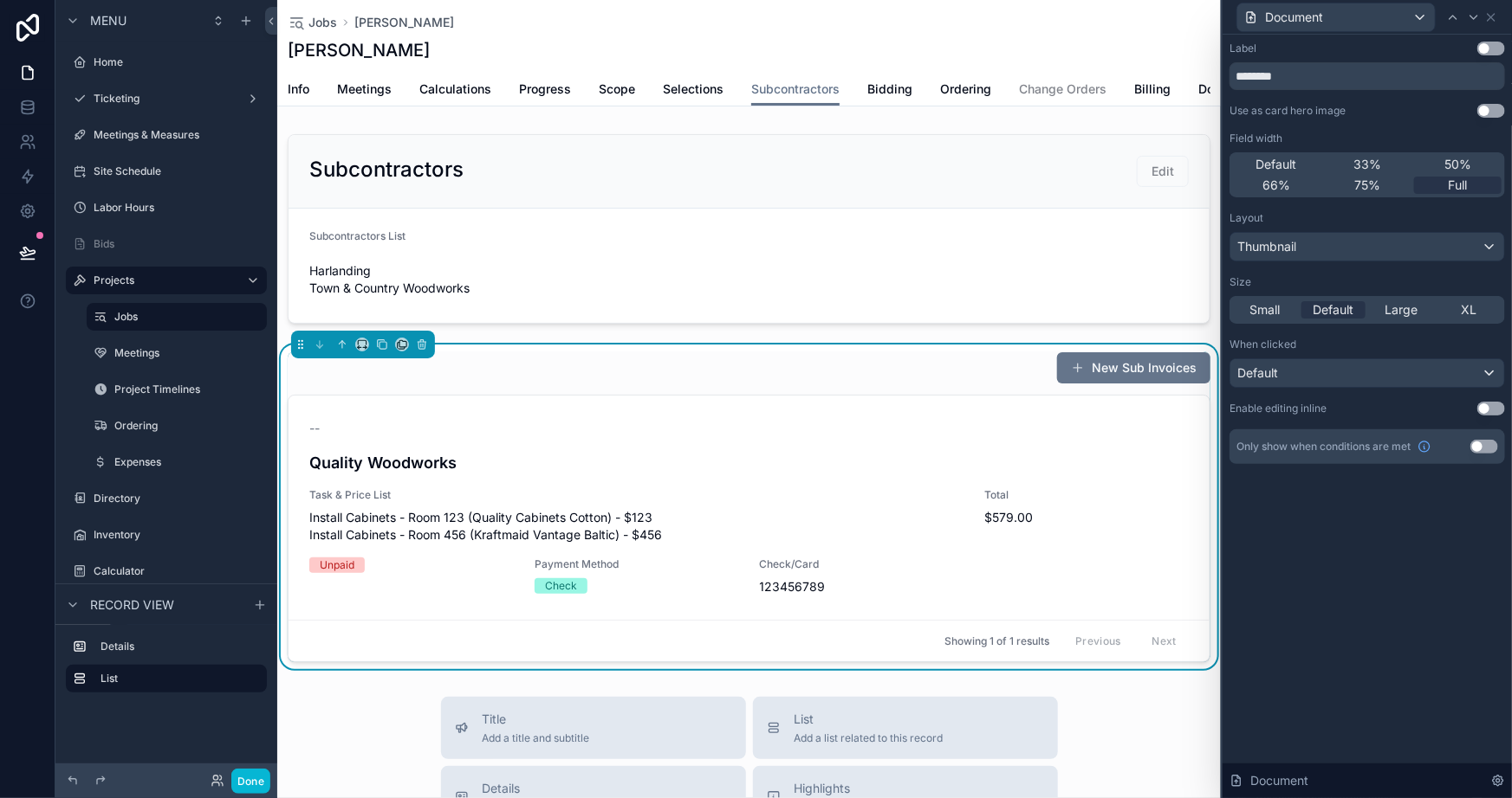
click at [1480, 449] on button "Use setting" at bounding box center [1485, 447] width 28 height 14
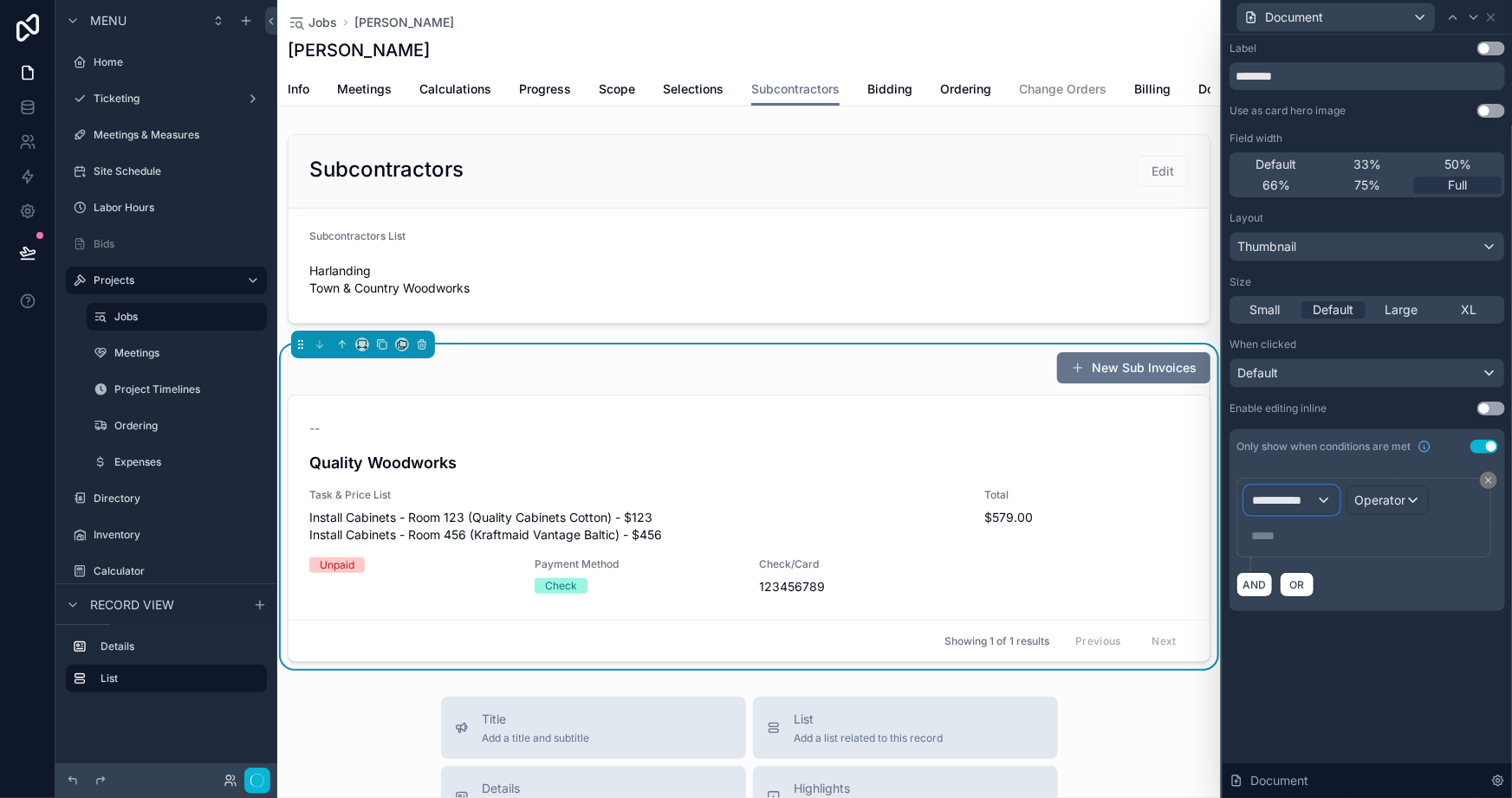
click at [1298, 494] on span "**********" at bounding box center [1283, 500] width 64 height 18
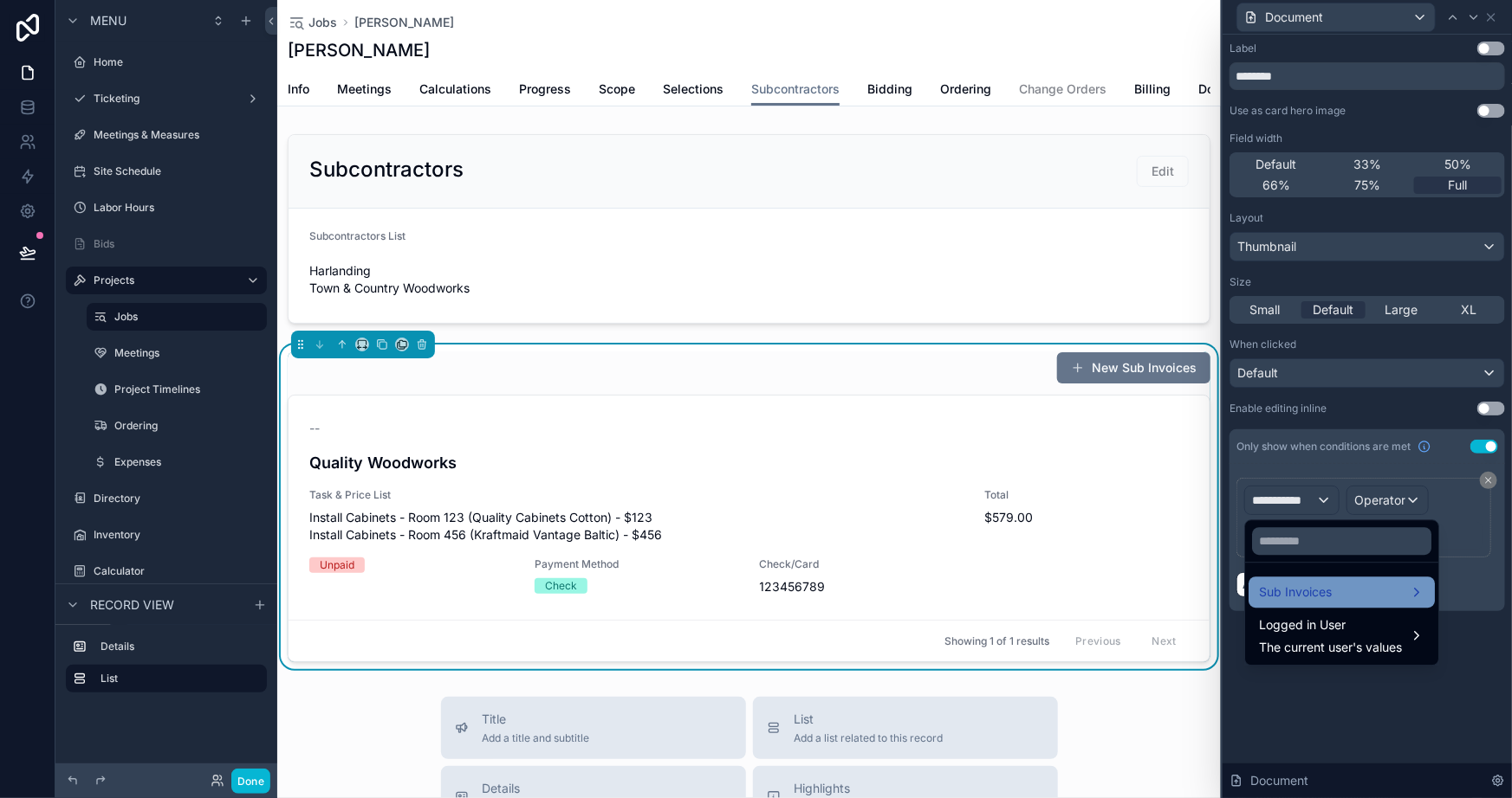
click at [1327, 587] on span "Sub Invoices" at bounding box center [1295, 592] width 73 height 21
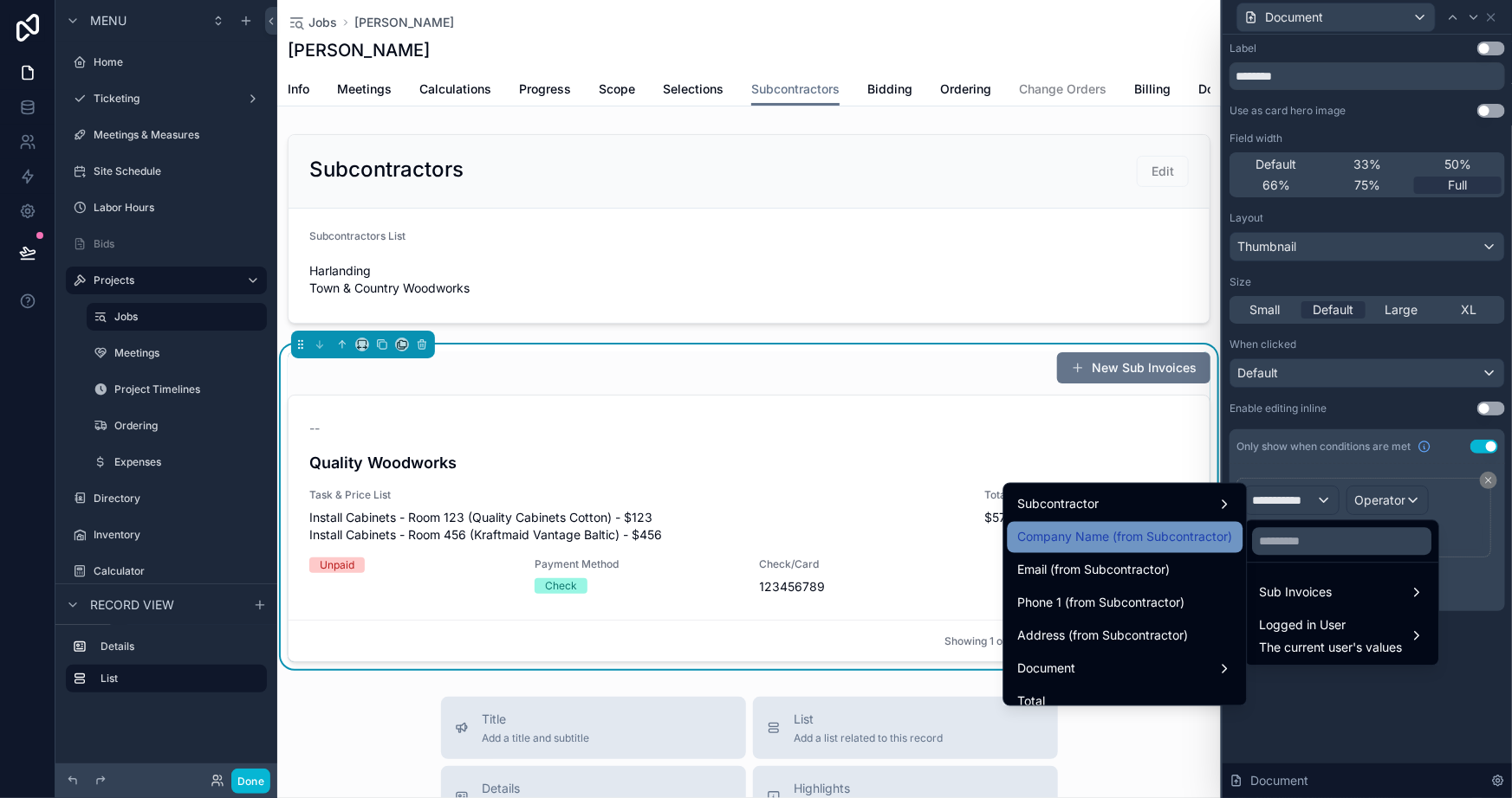
scroll to position [472, 0]
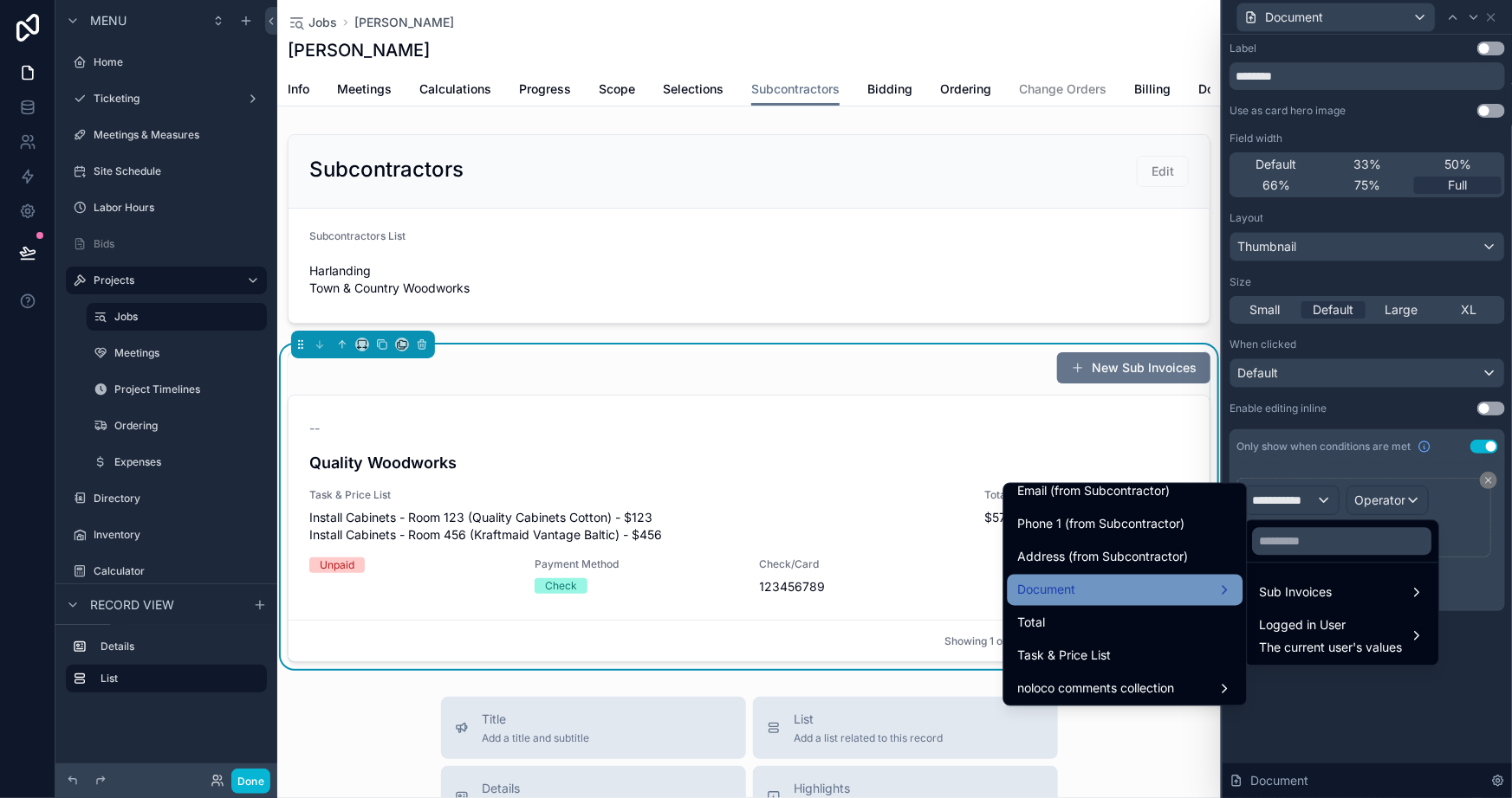
click at [1142, 586] on div "Document" at bounding box center [1125, 591] width 214 height 21
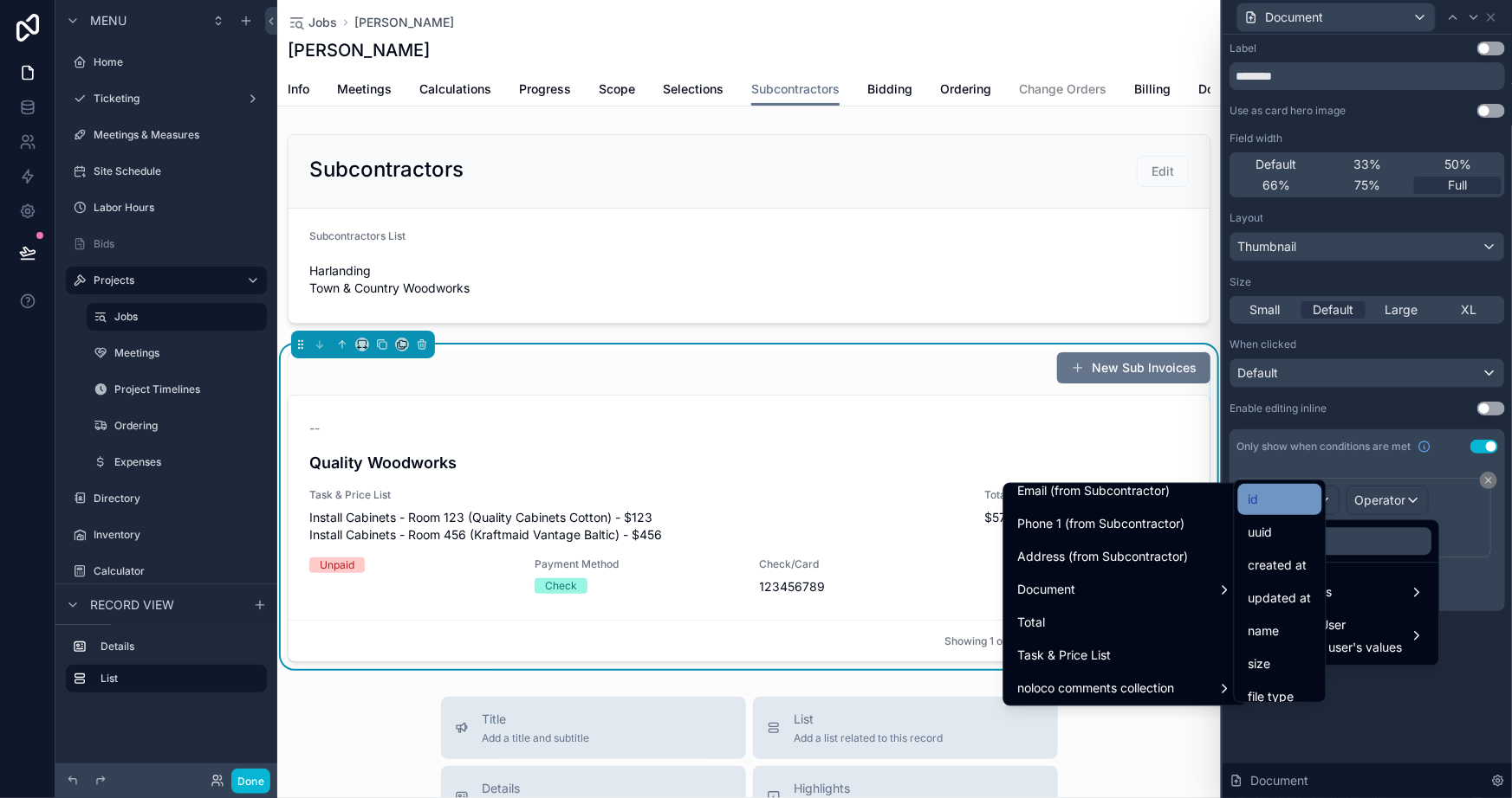
click at [1283, 500] on div "id" at bounding box center [1280, 500] width 63 height 21
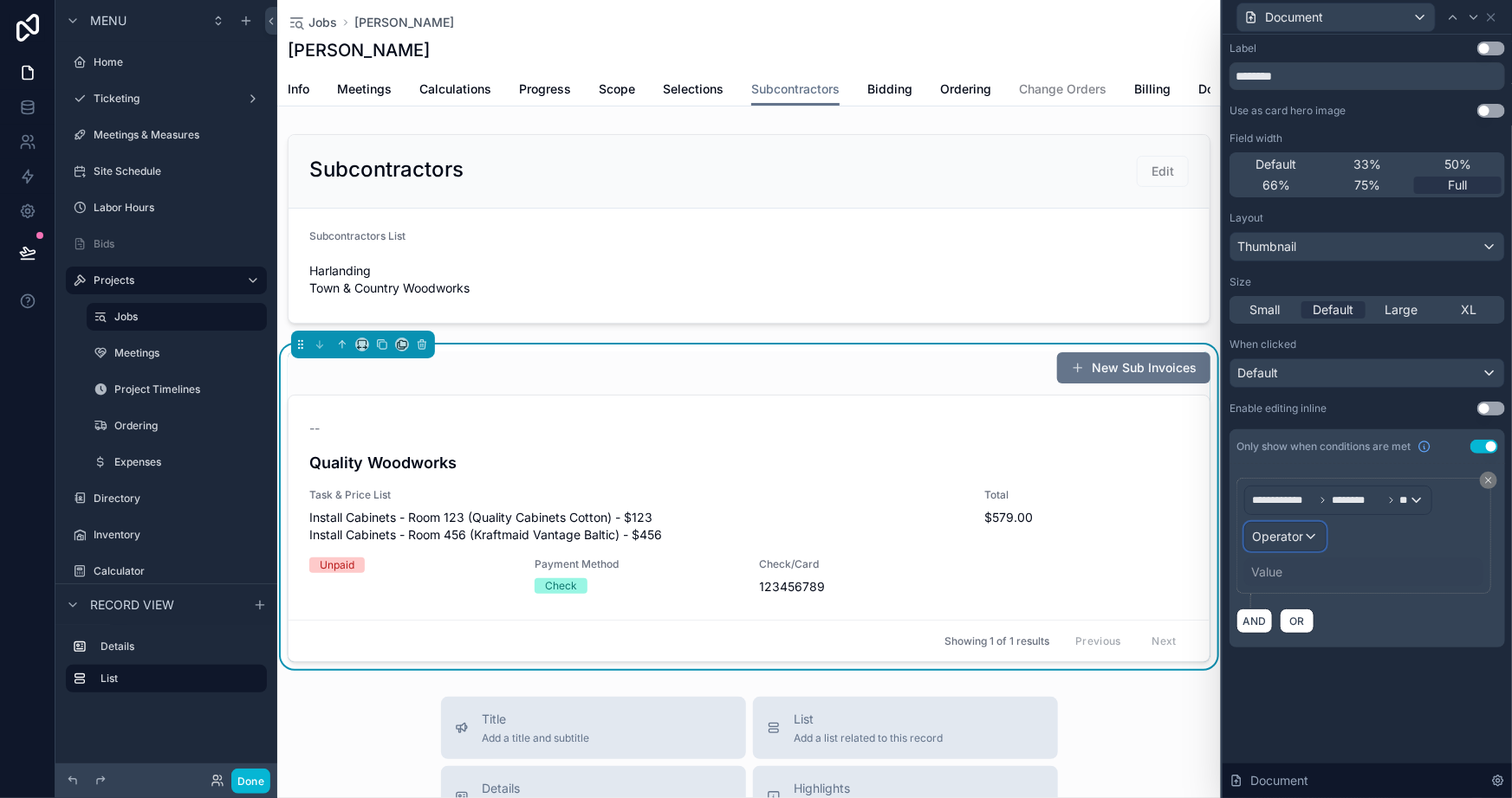
click at [1288, 539] on span "Operator" at bounding box center [1277, 536] width 51 height 15
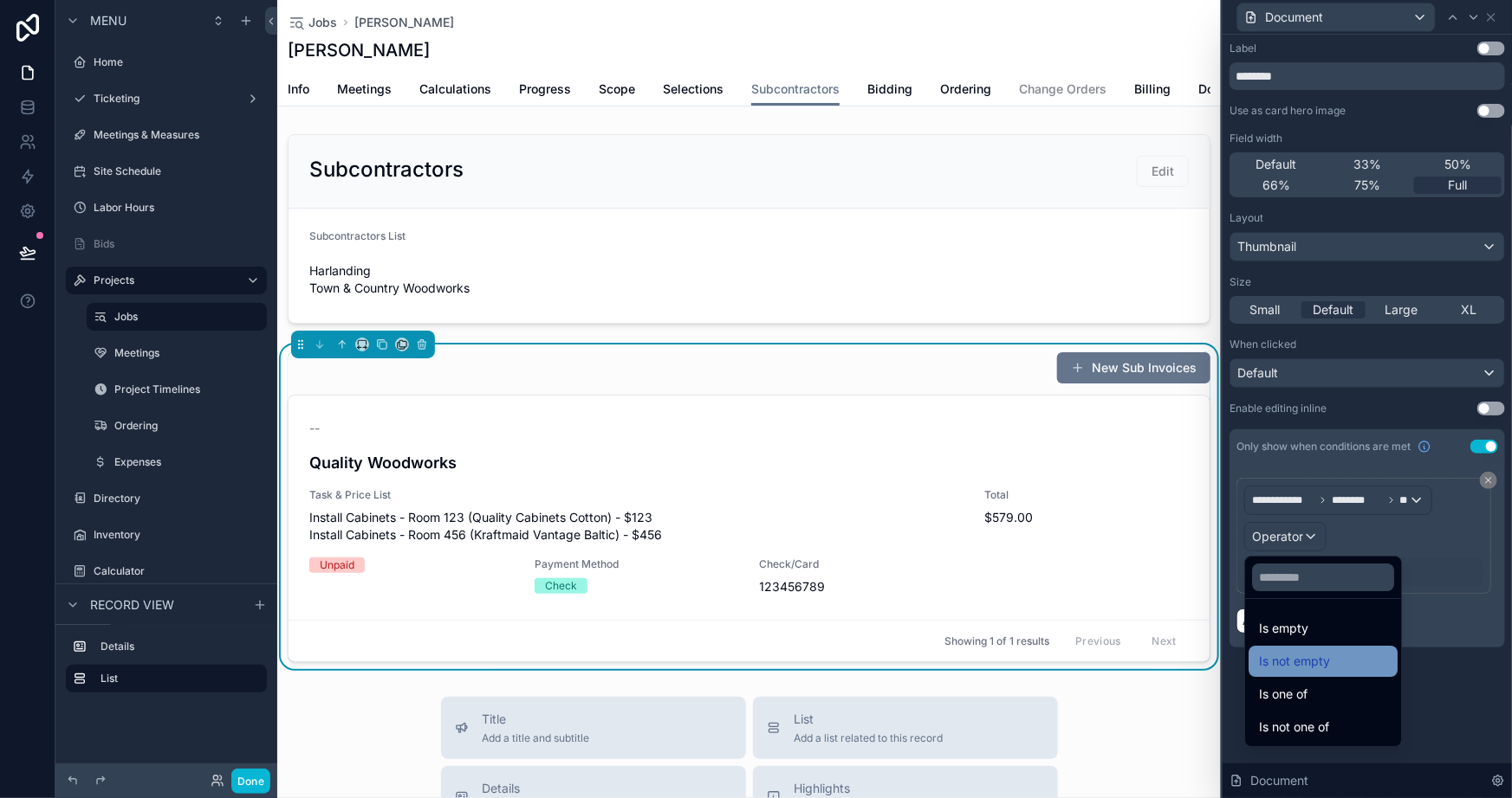
click at [1311, 651] on span "Is not empty" at bounding box center [1294, 662] width 71 height 21
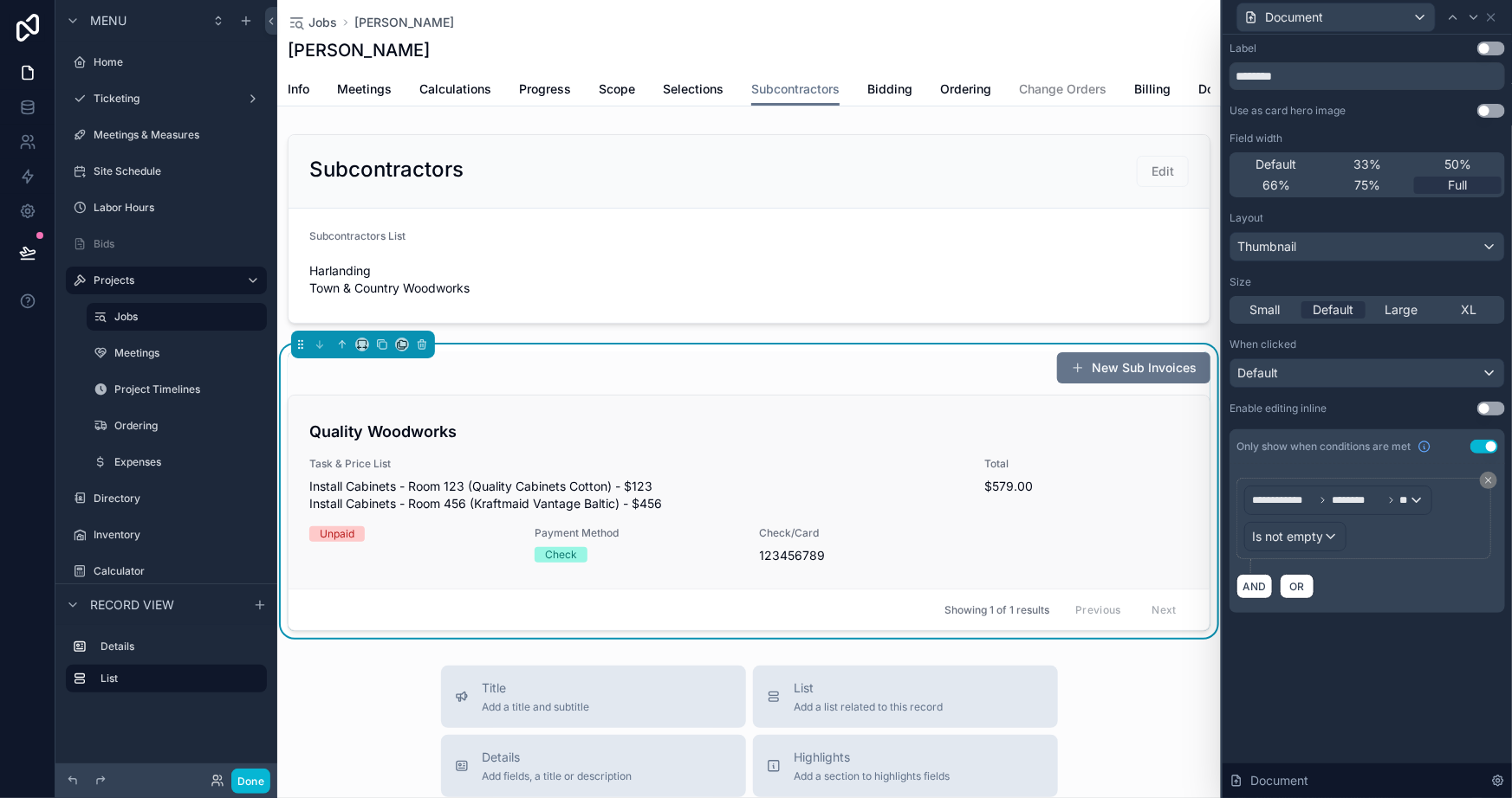
click at [744, 417] on div "Quality Woodworks Task & Price List Install Cabinets - Room 123 (Quality Cabine…" at bounding box center [749, 492] width 921 height 193
click at [1488, 19] on icon at bounding box center [1491, 18] width 7 height 7
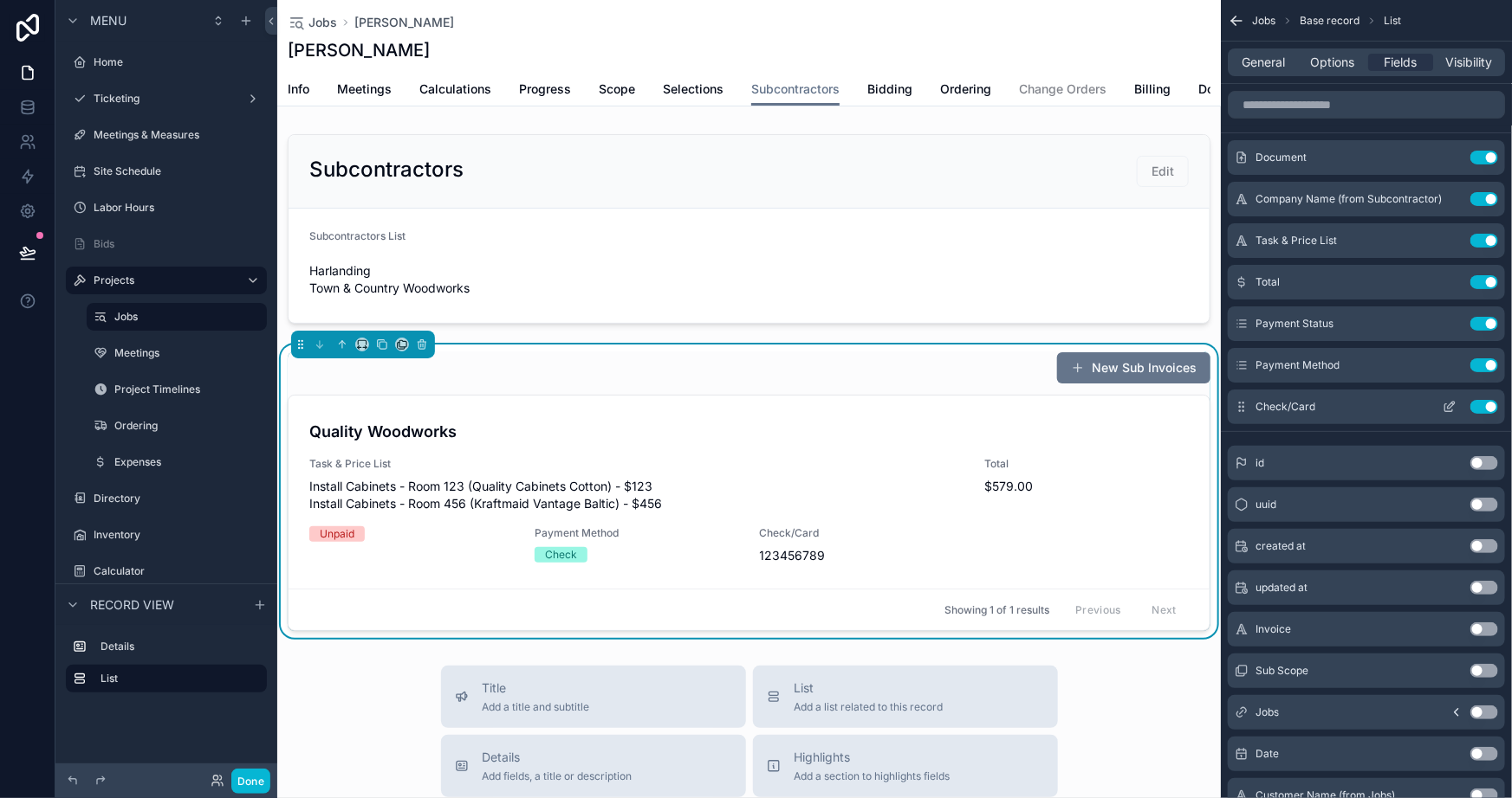
click at [1447, 411] on icon "scrollable content" at bounding box center [1449, 408] width 8 height 8
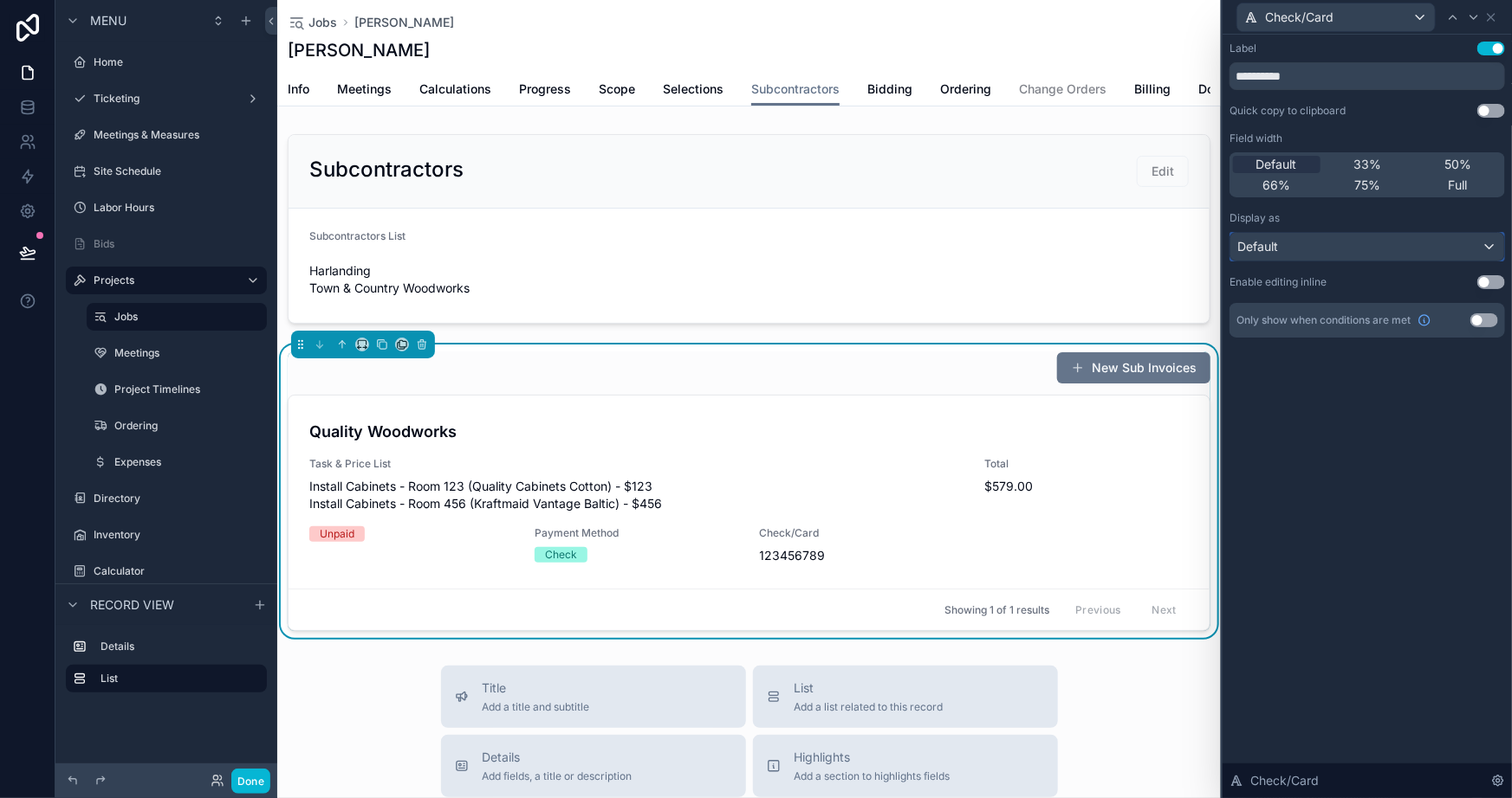
click at [1310, 237] on div "Default" at bounding box center [1367, 247] width 274 height 28
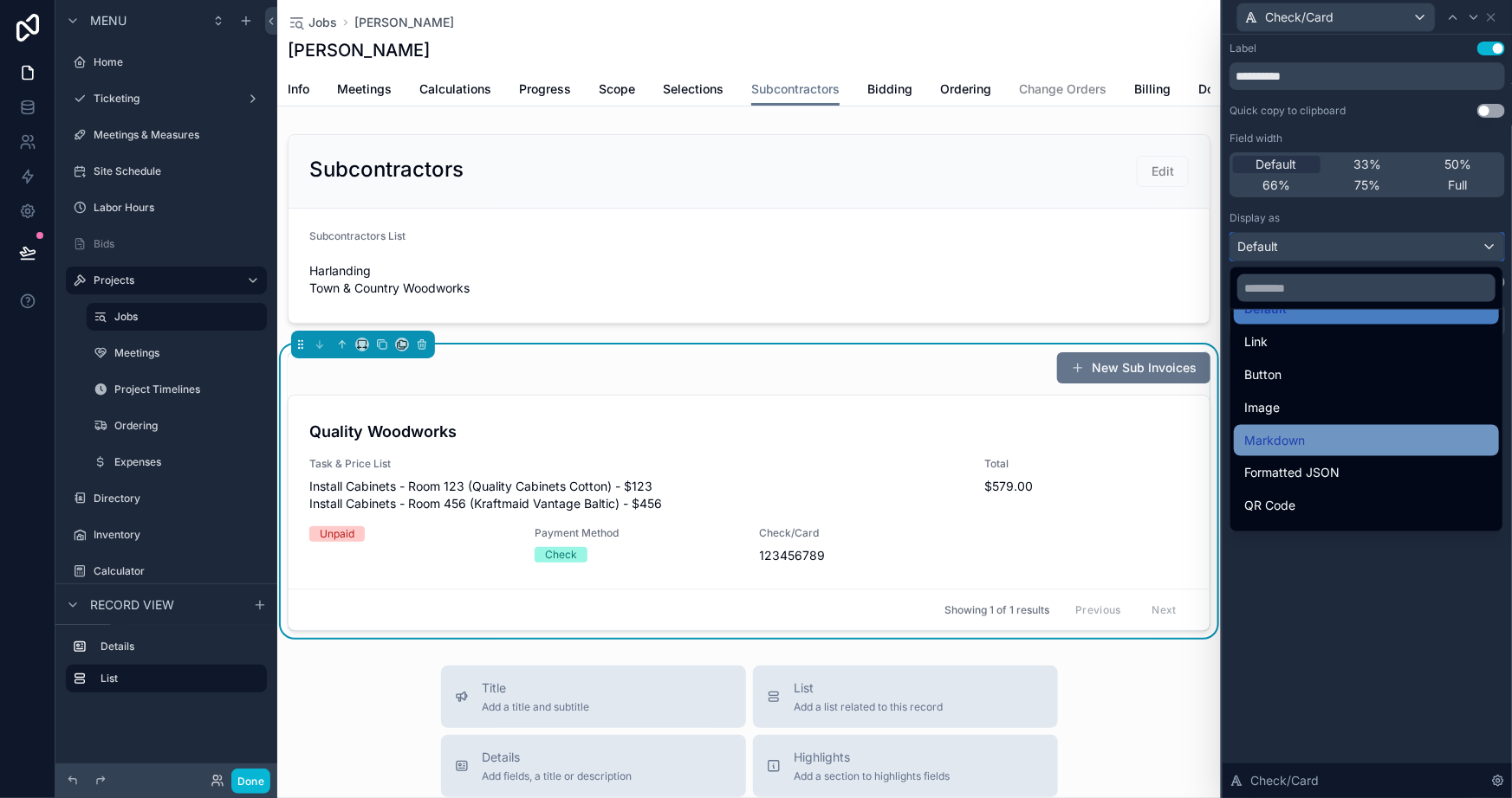
scroll to position [0, 0]
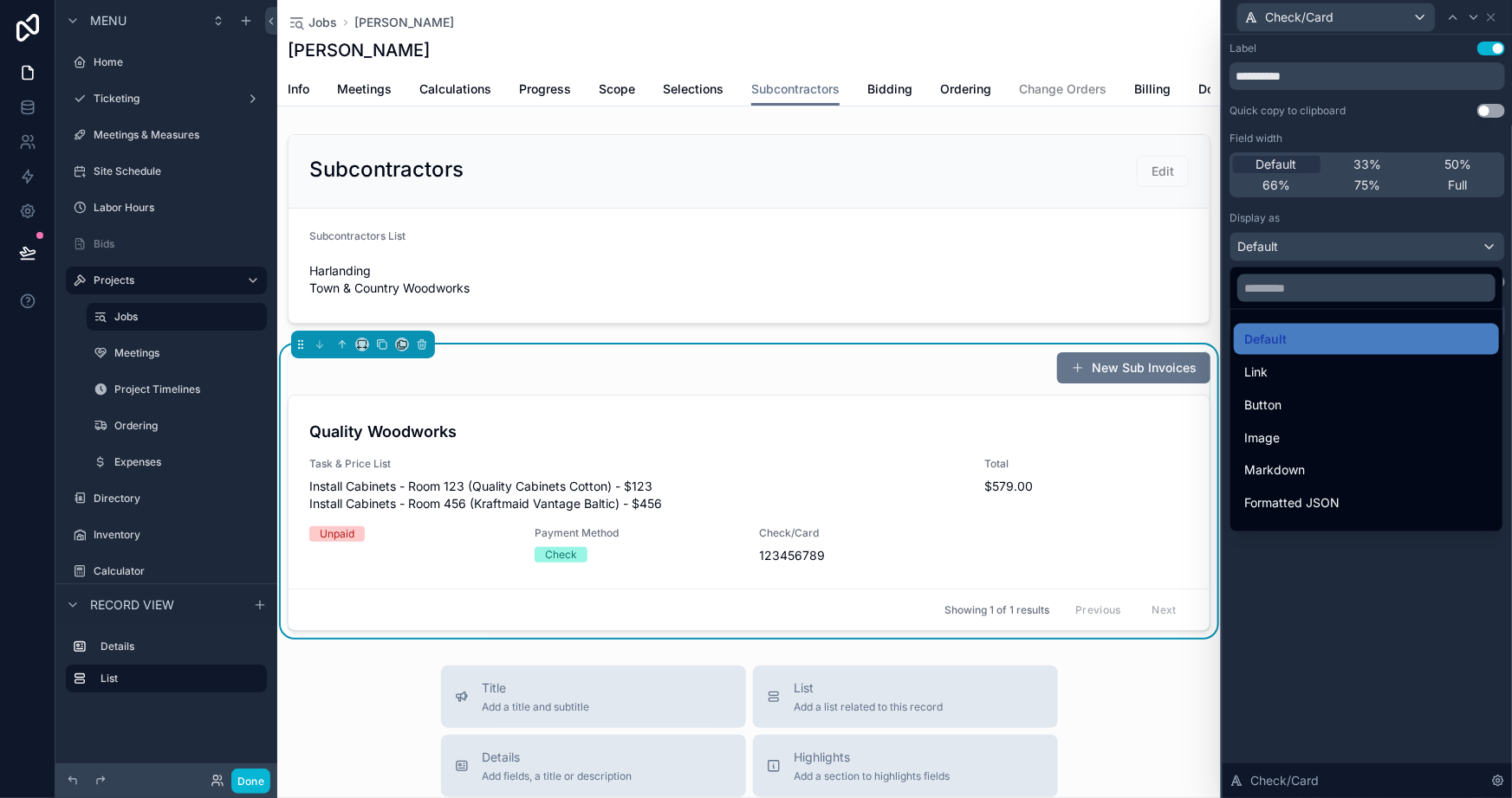
click at [1372, 697] on div at bounding box center [1367, 399] width 290 height 798
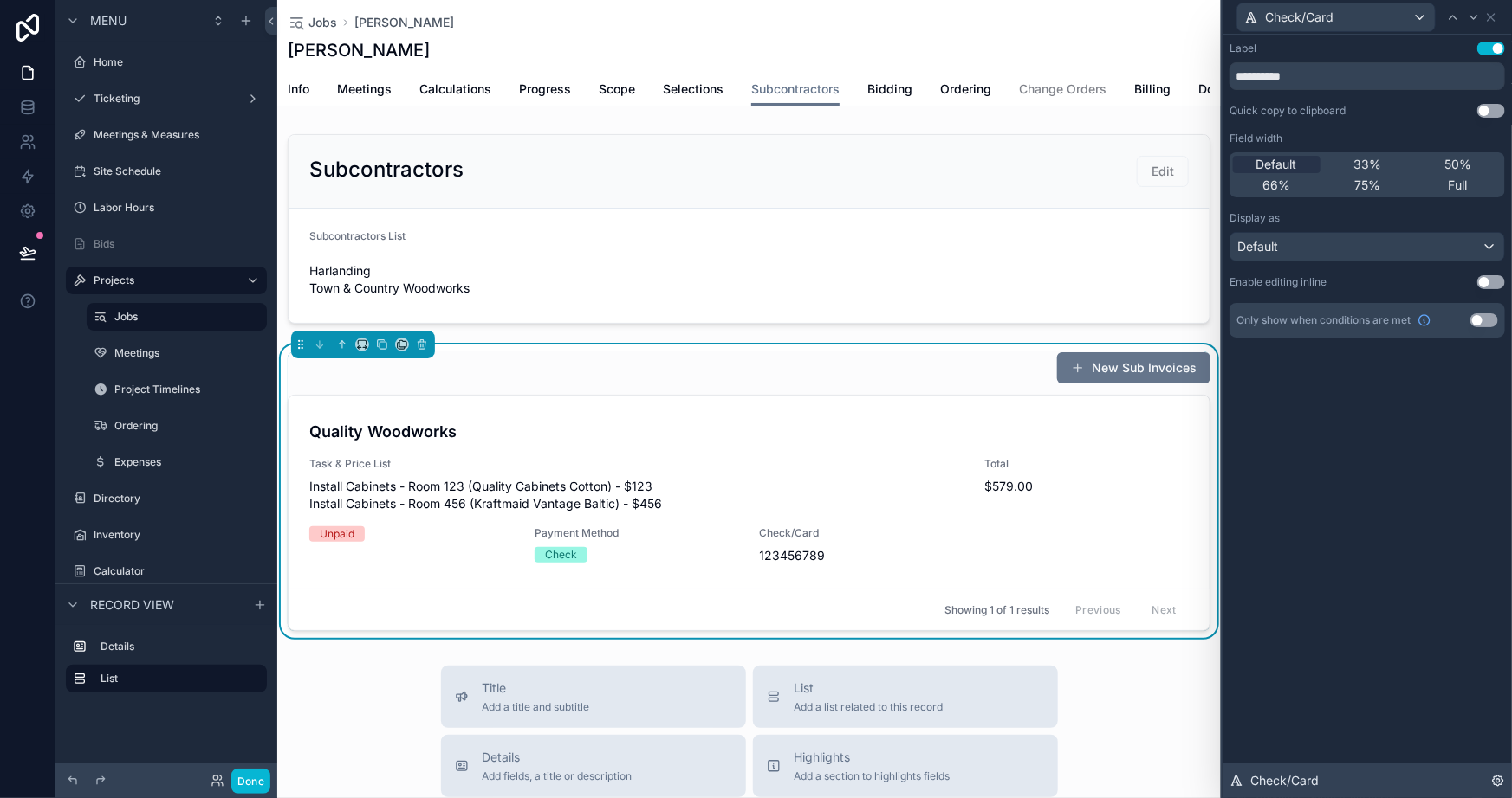
click at [1451, 788] on div "Check/Card" at bounding box center [1367, 781] width 290 height 35
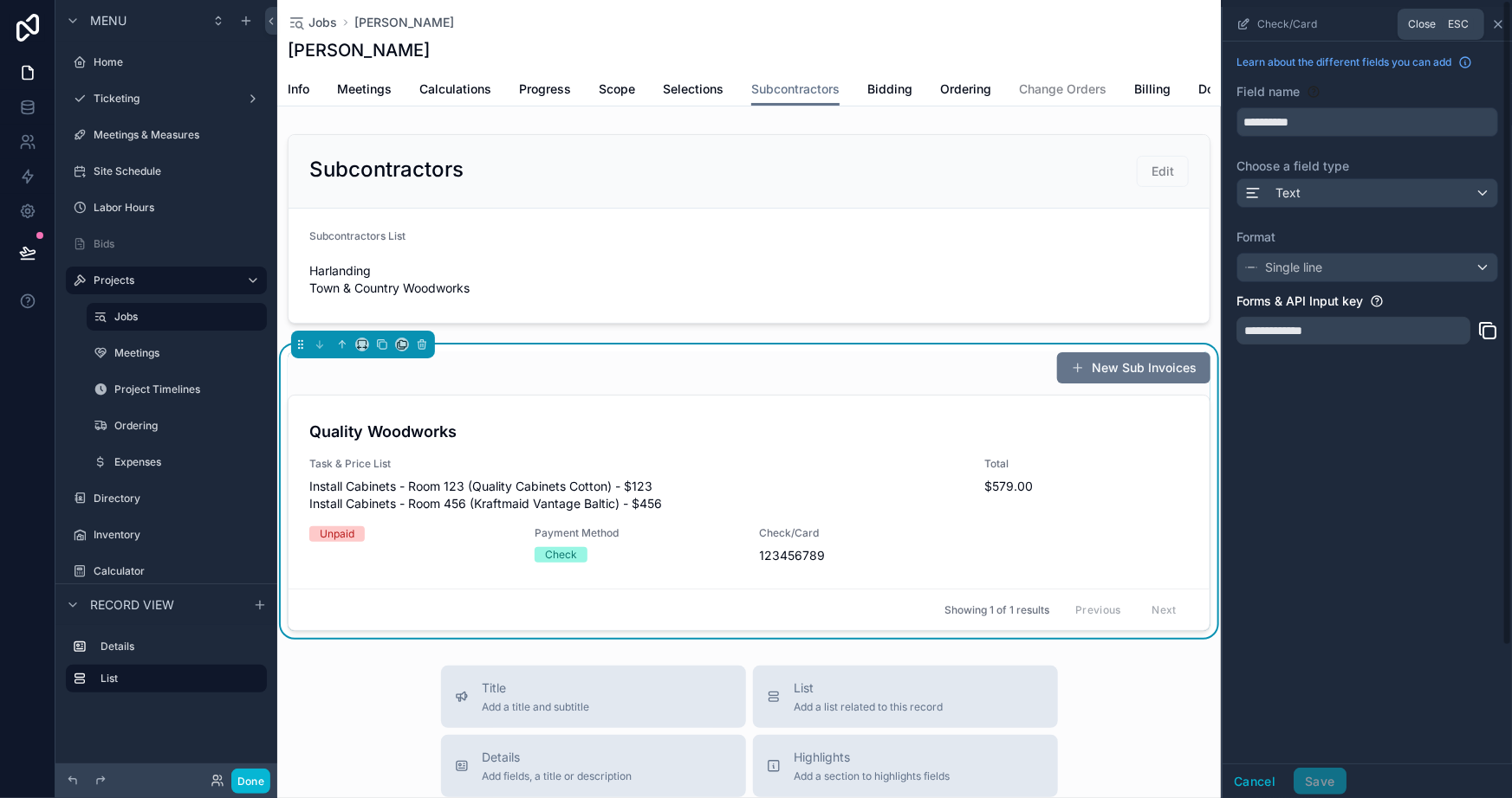
click at [1491, 19] on icon "scrollable content" at bounding box center [1498, 24] width 14 height 14
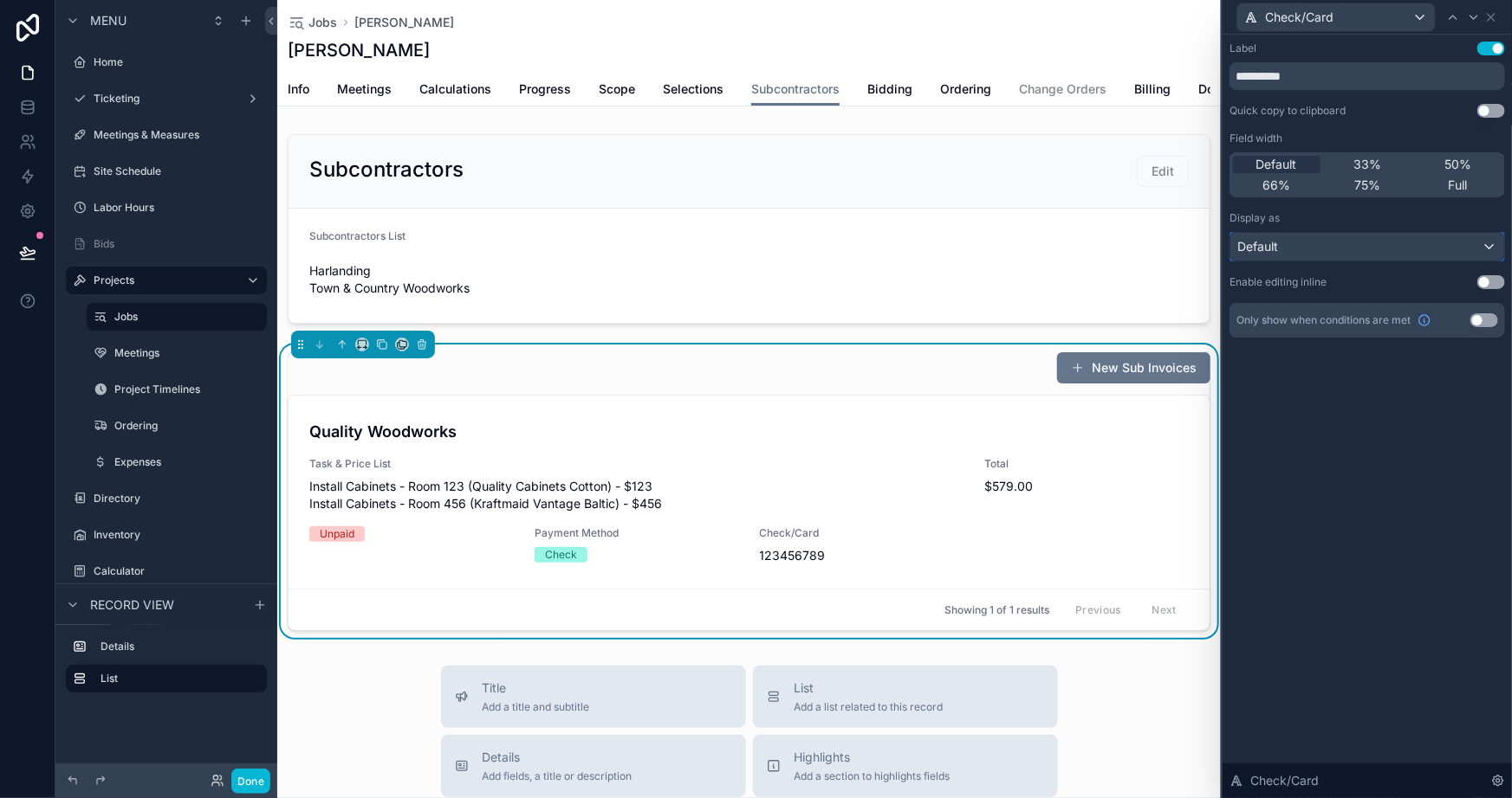
click at [1370, 248] on div "Default" at bounding box center [1367, 247] width 274 height 28
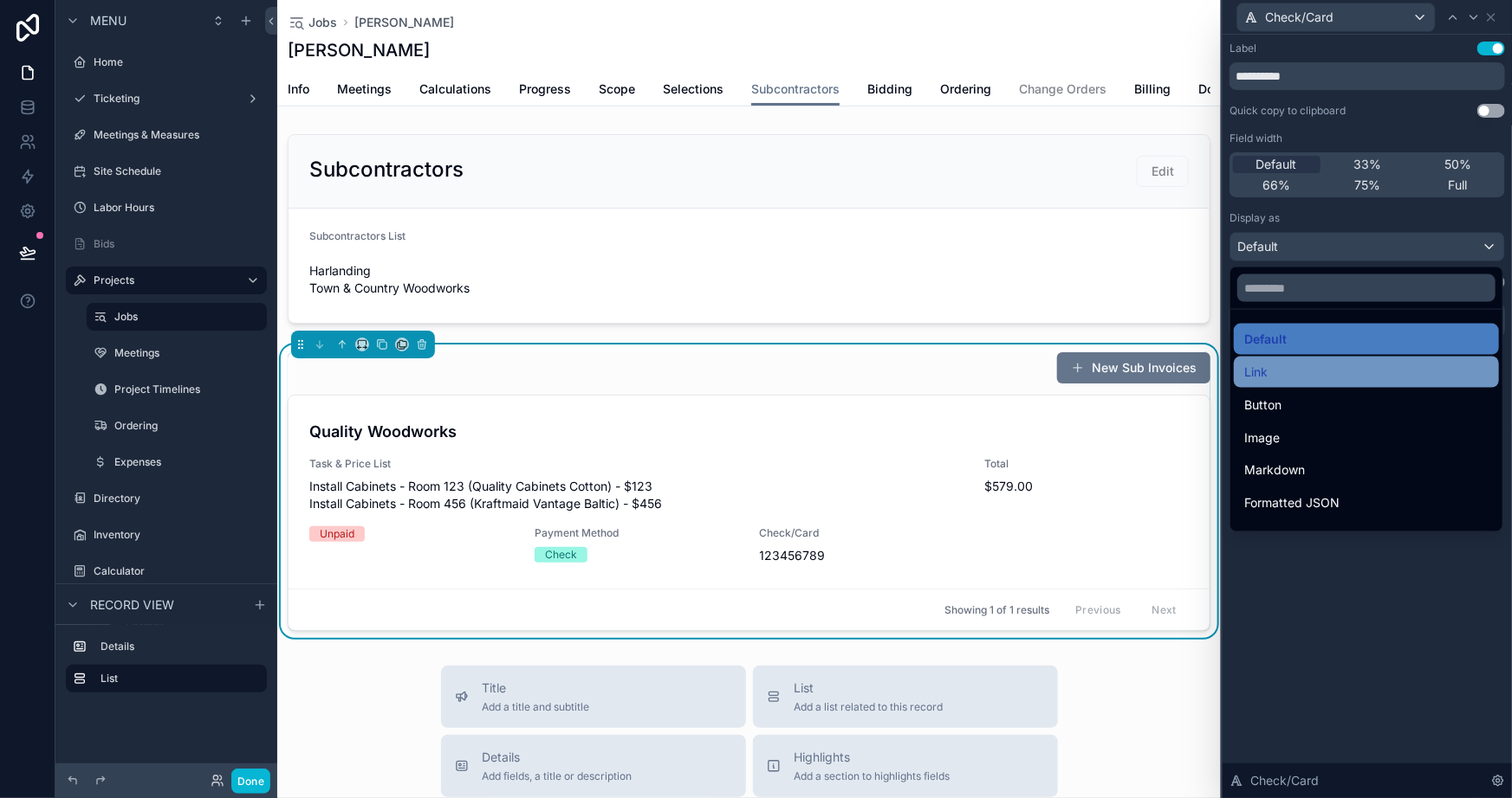
click at [1278, 368] on div "Link" at bounding box center [1366, 373] width 244 height 21
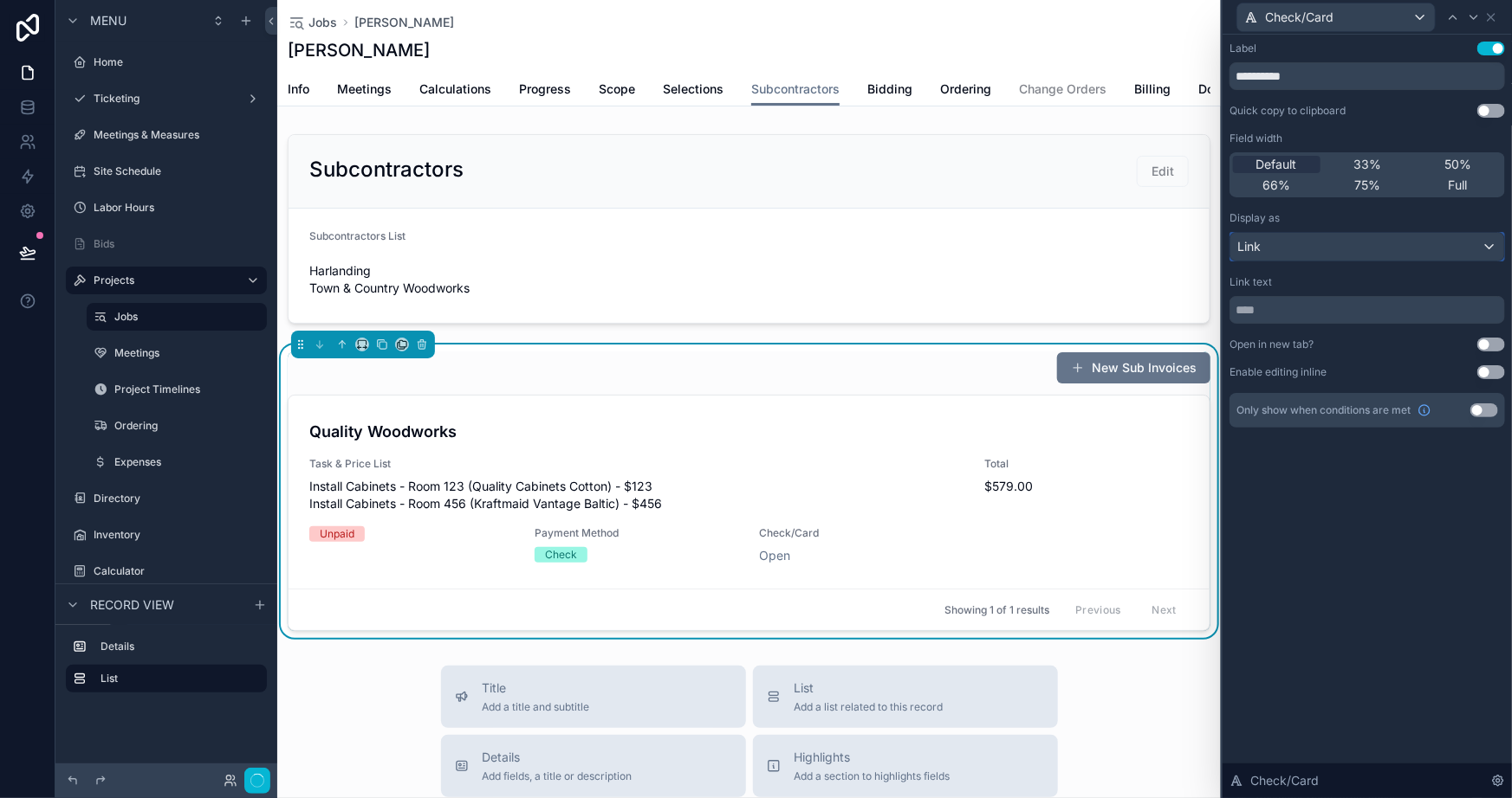
click at [1336, 246] on div "Link" at bounding box center [1367, 247] width 274 height 28
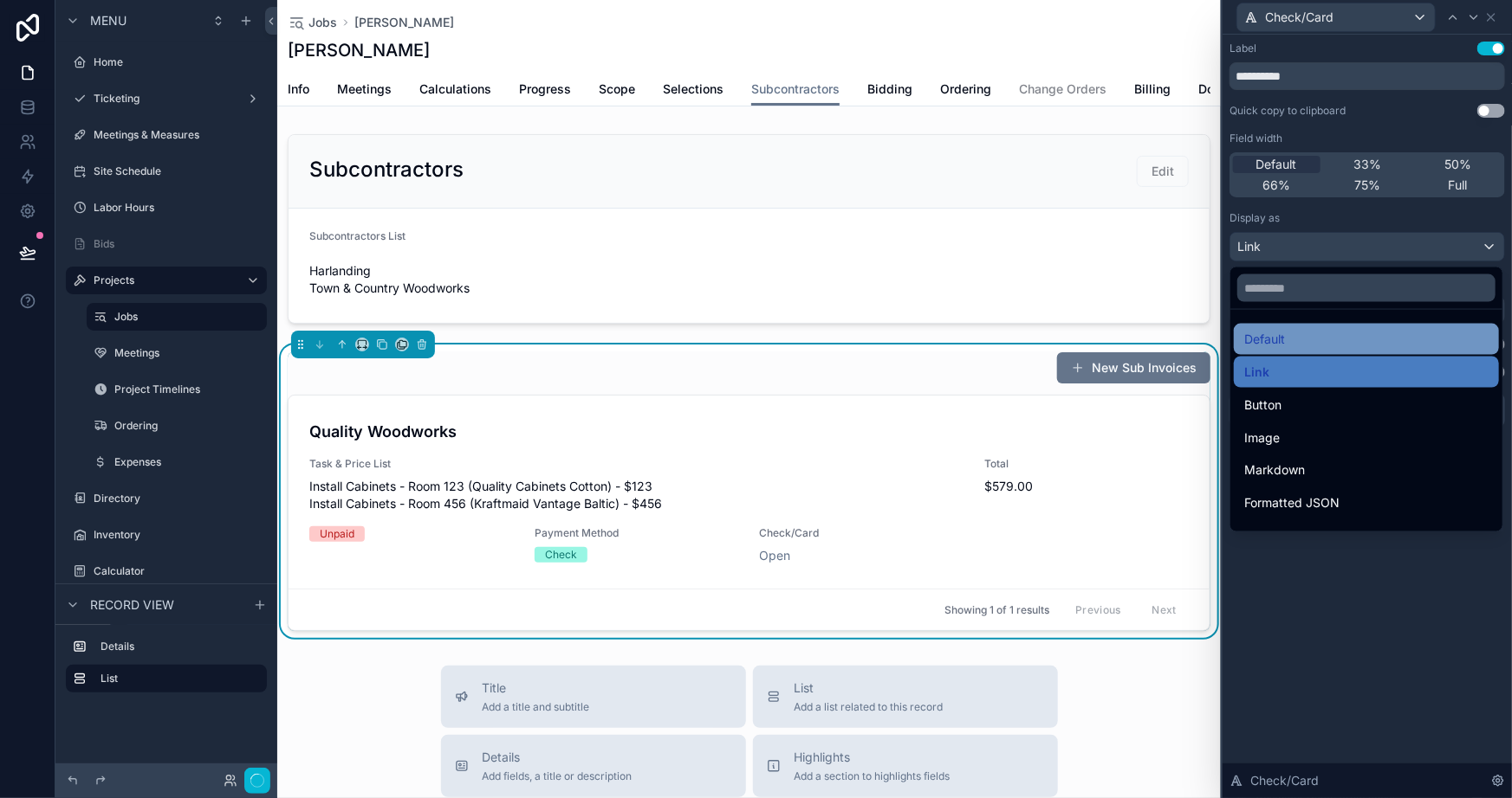
click at [1293, 346] on div "Default" at bounding box center [1366, 340] width 244 height 21
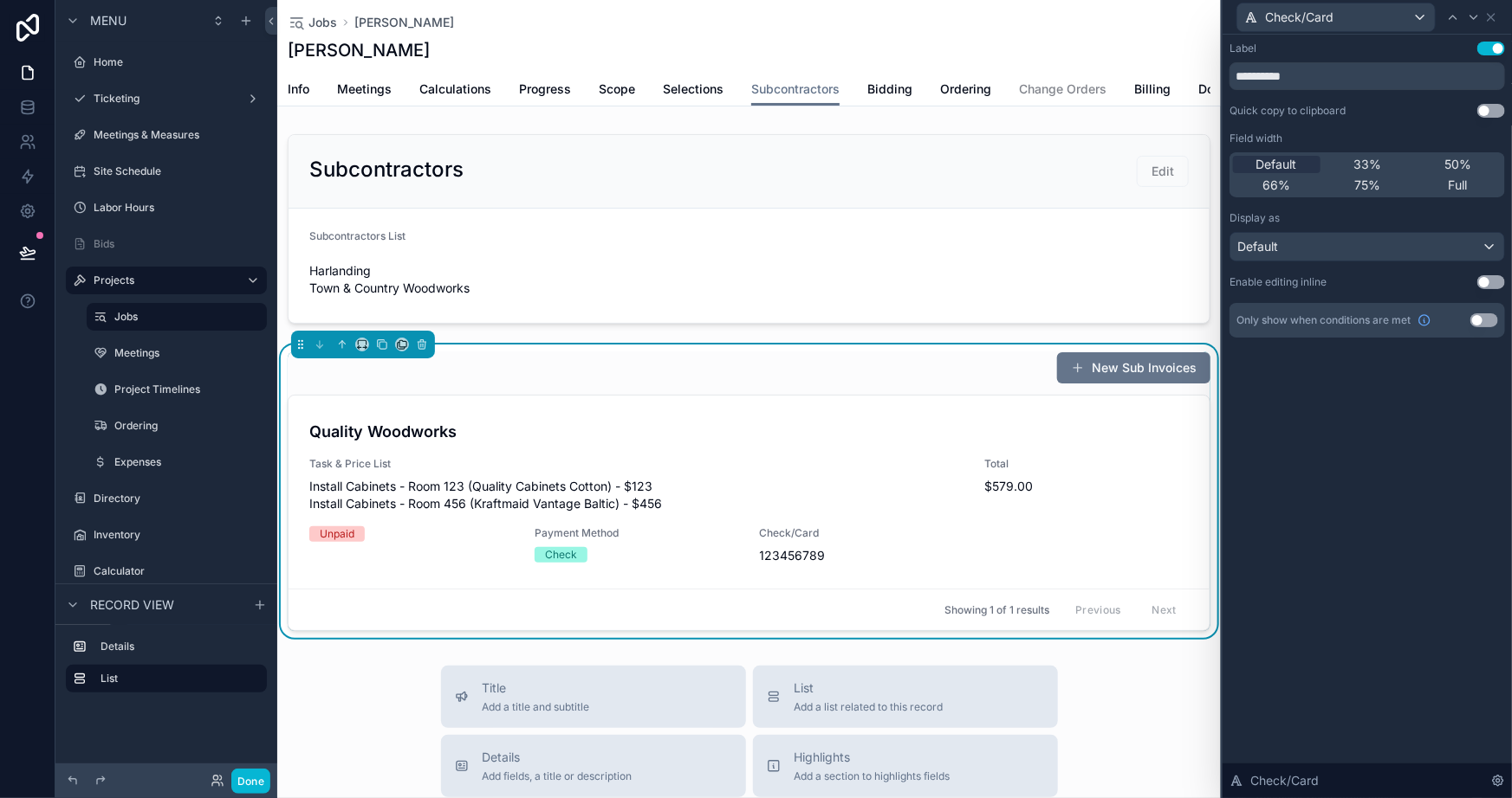
click at [1439, 24] on div "Check/Card" at bounding box center [1360, 18] width 248 height 30
click at [1453, 23] on icon at bounding box center [1453, 18] width 14 height 14
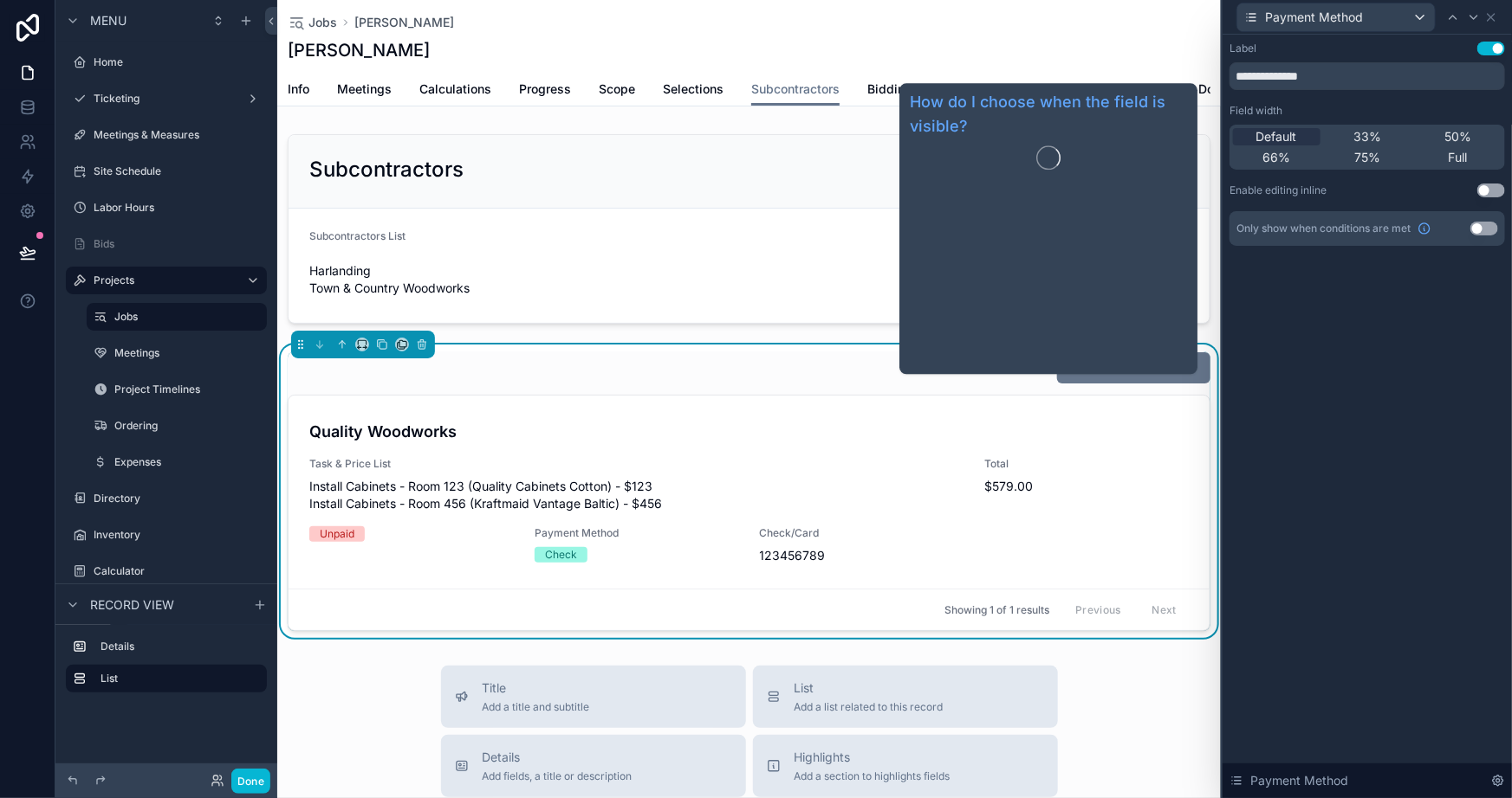
scroll to position [228, 0]
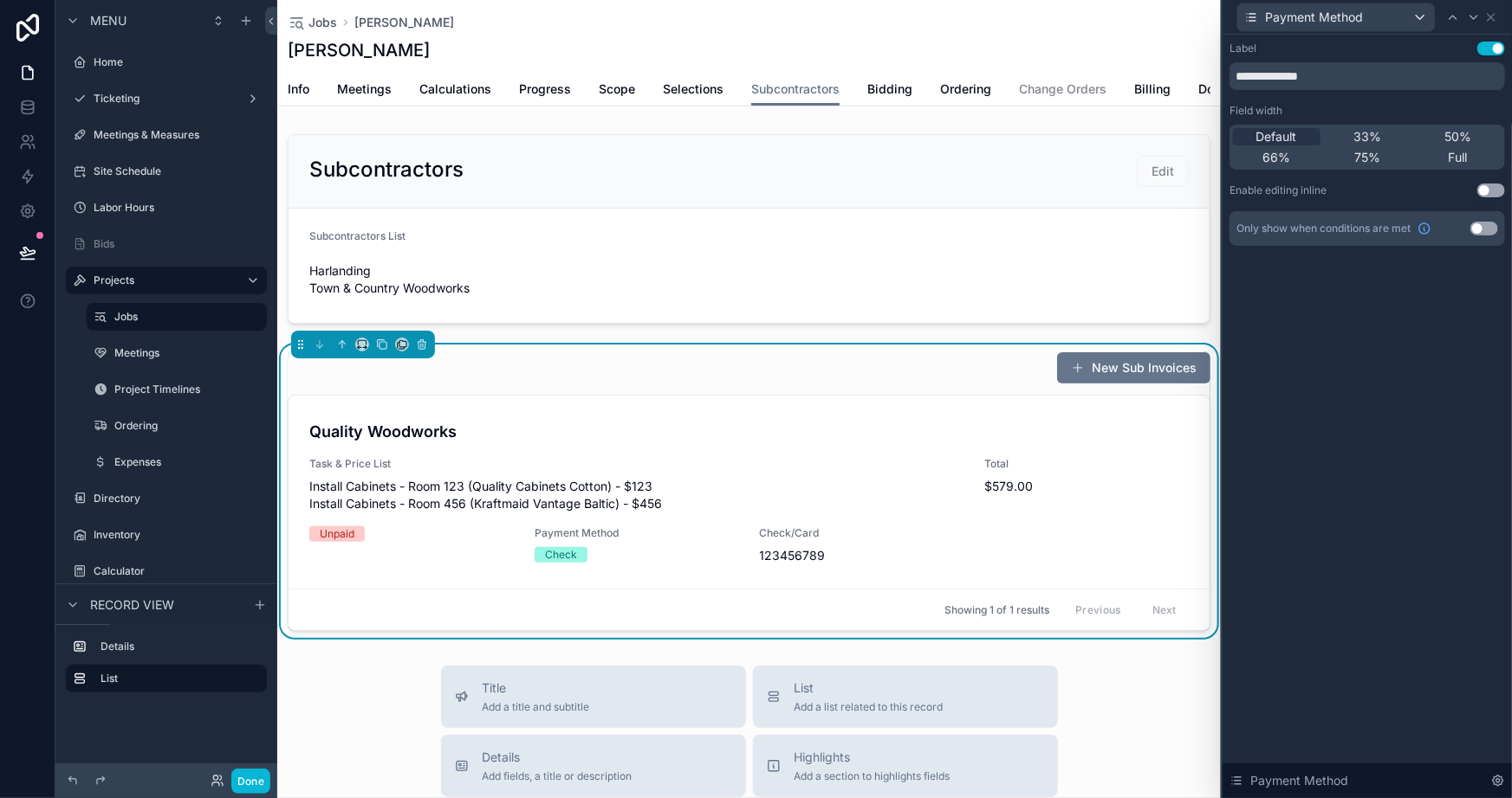
click at [1425, 322] on div "**********" at bounding box center [1367, 416] width 290 height 764
click at [1450, 159] on span "Full" at bounding box center [1459, 158] width 19 height 18
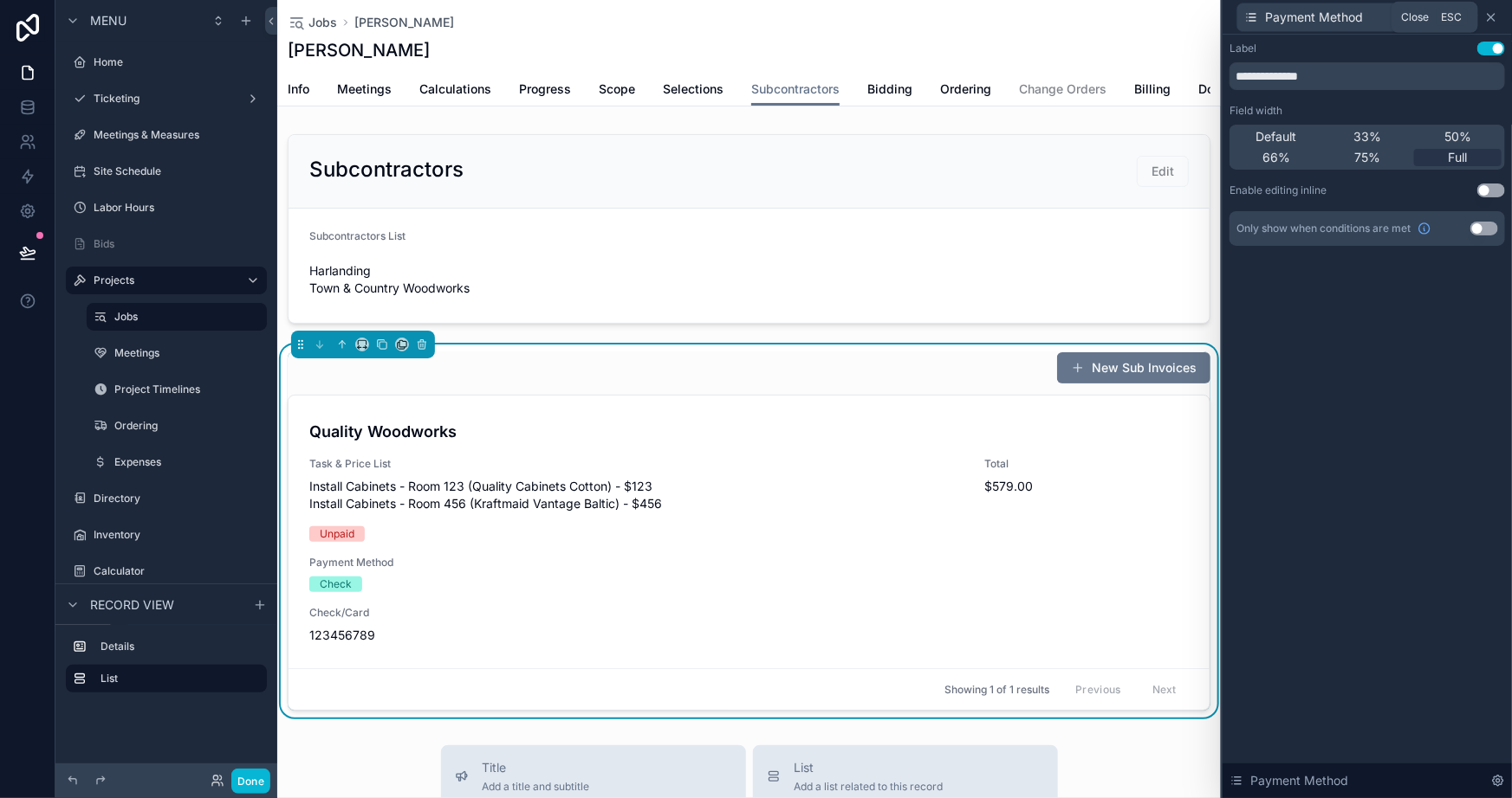
click at [1491, 18] on icon at bounding box center [1491, 18] width 14 height 14
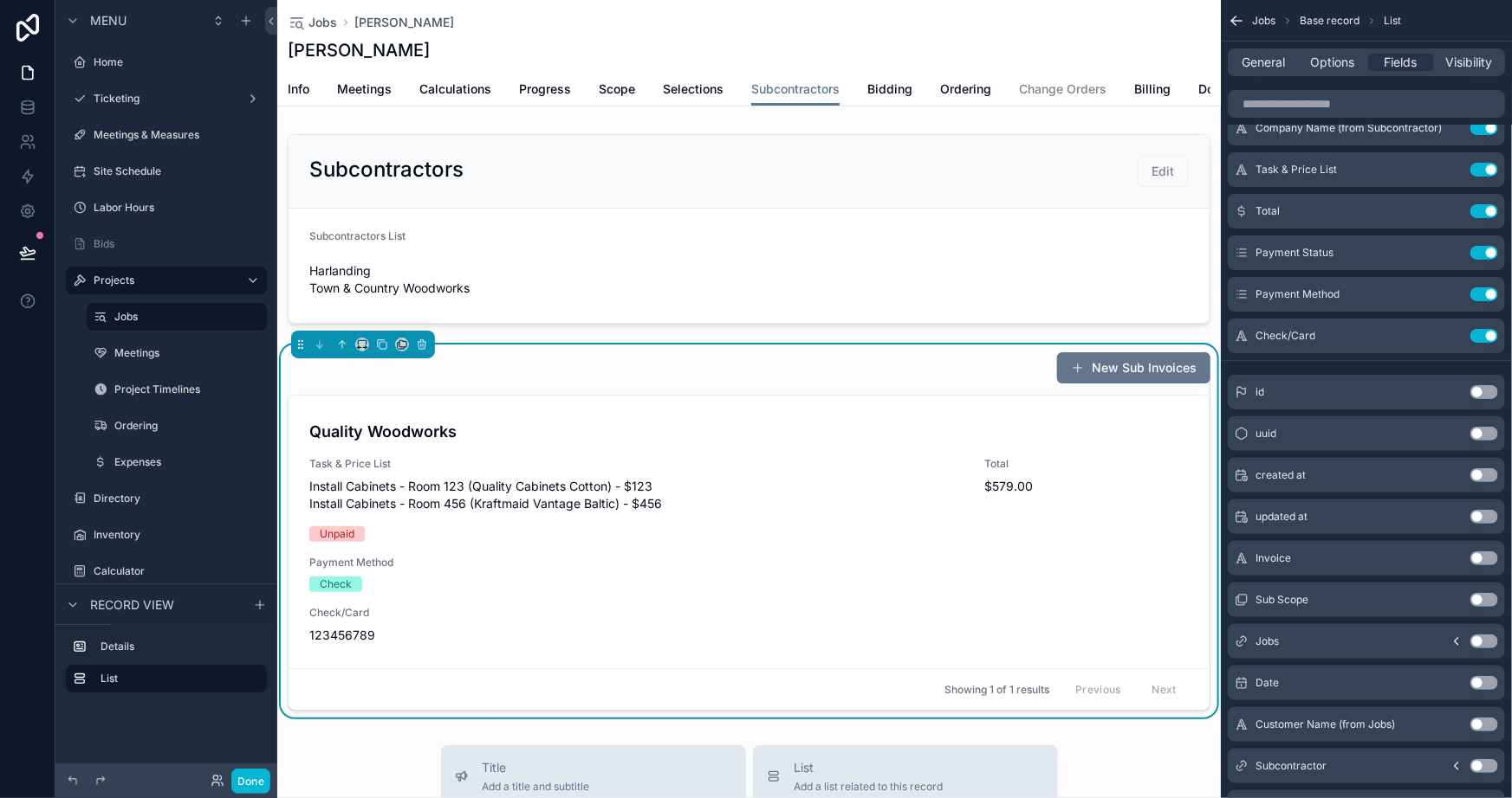
scroll to position [0, 0]
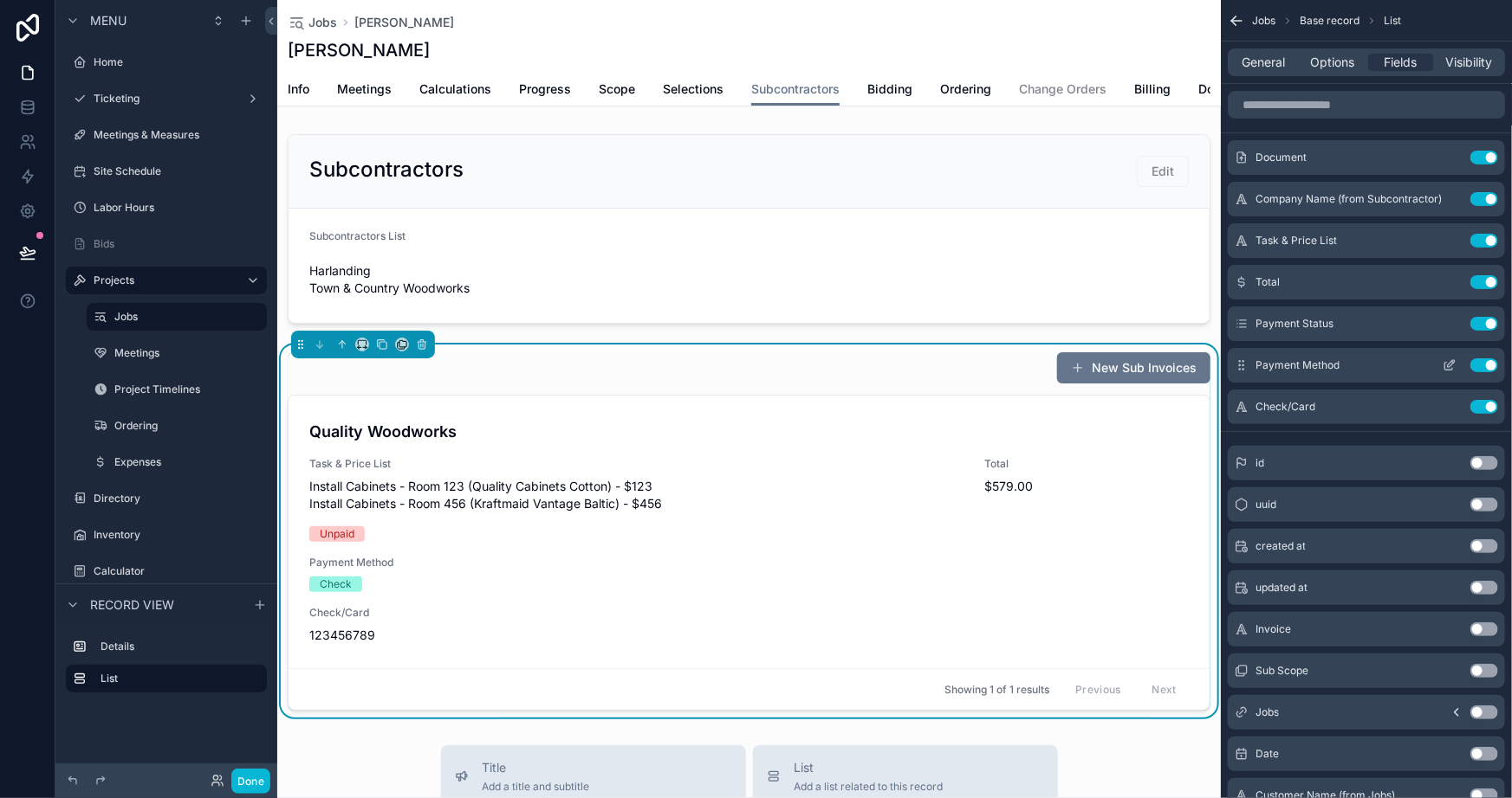
click at [1446, 360] on icon "scrollable content" at bounding box center [1450, 366] width 14 height 14
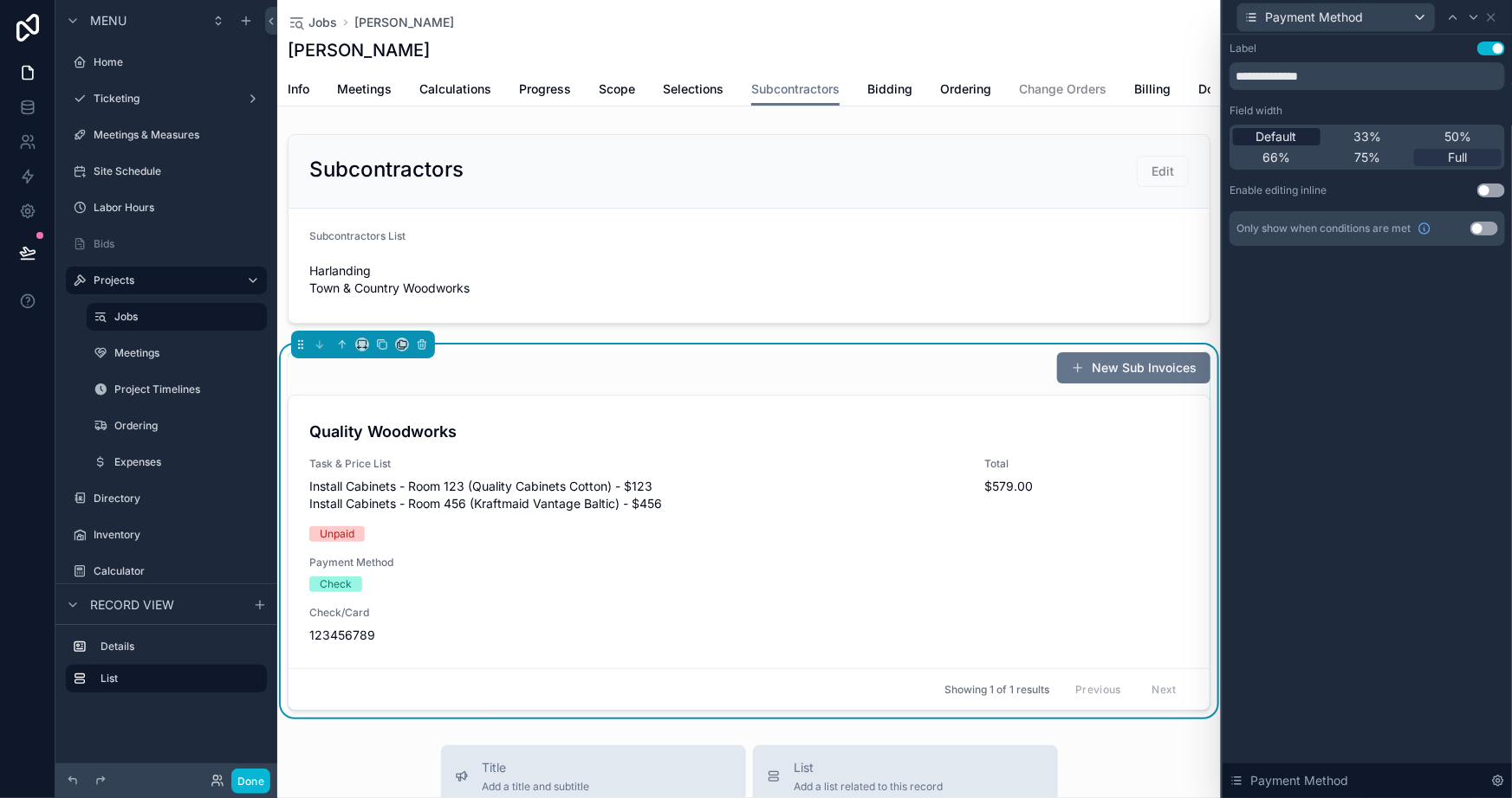
click at [1303, 135] on div "Default" at bounding box center [1276, 136] width 88 height 18
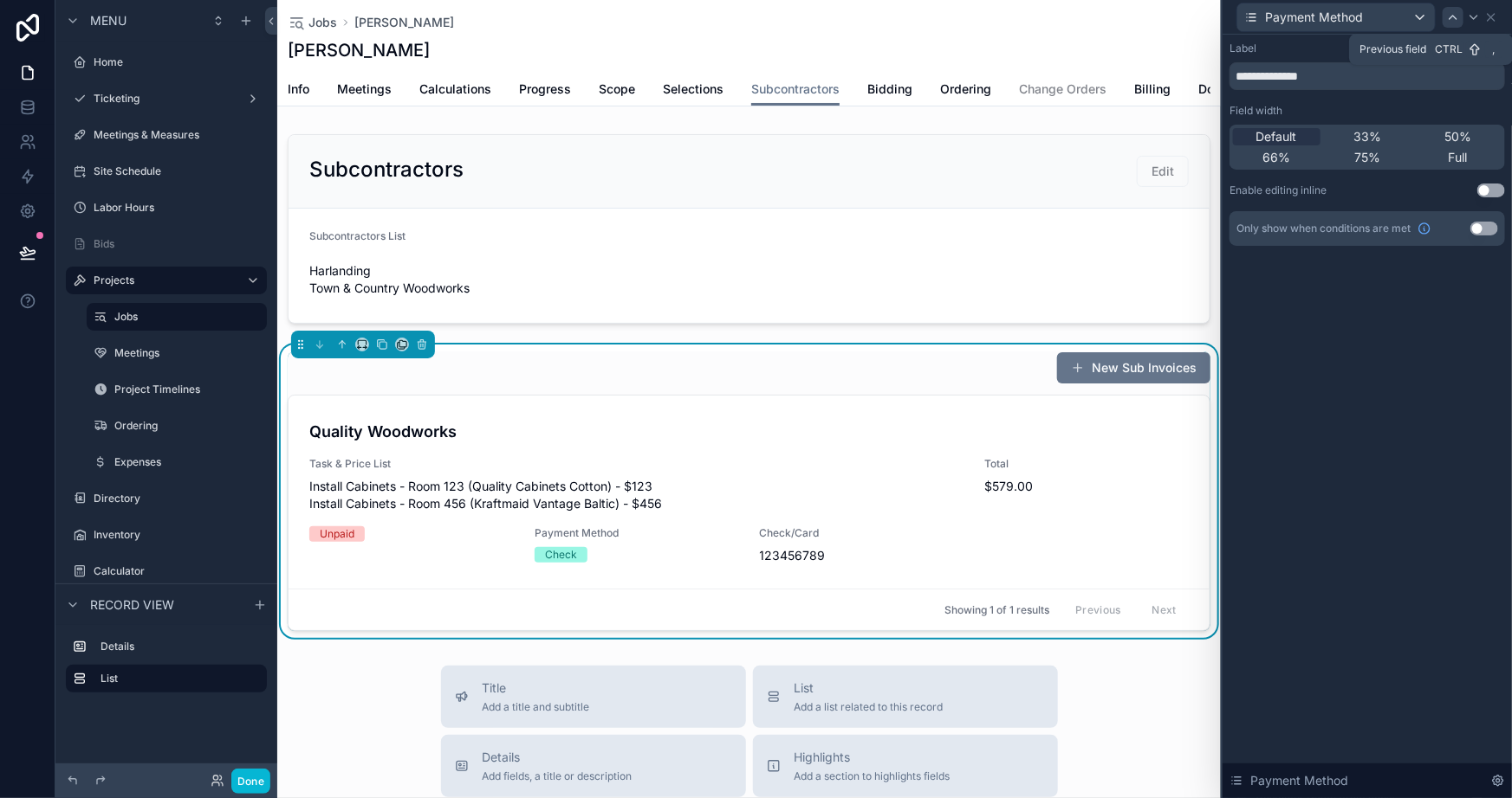
click at [1452, 16] on icon at bounding box center [1453, 18] width 14 height 14
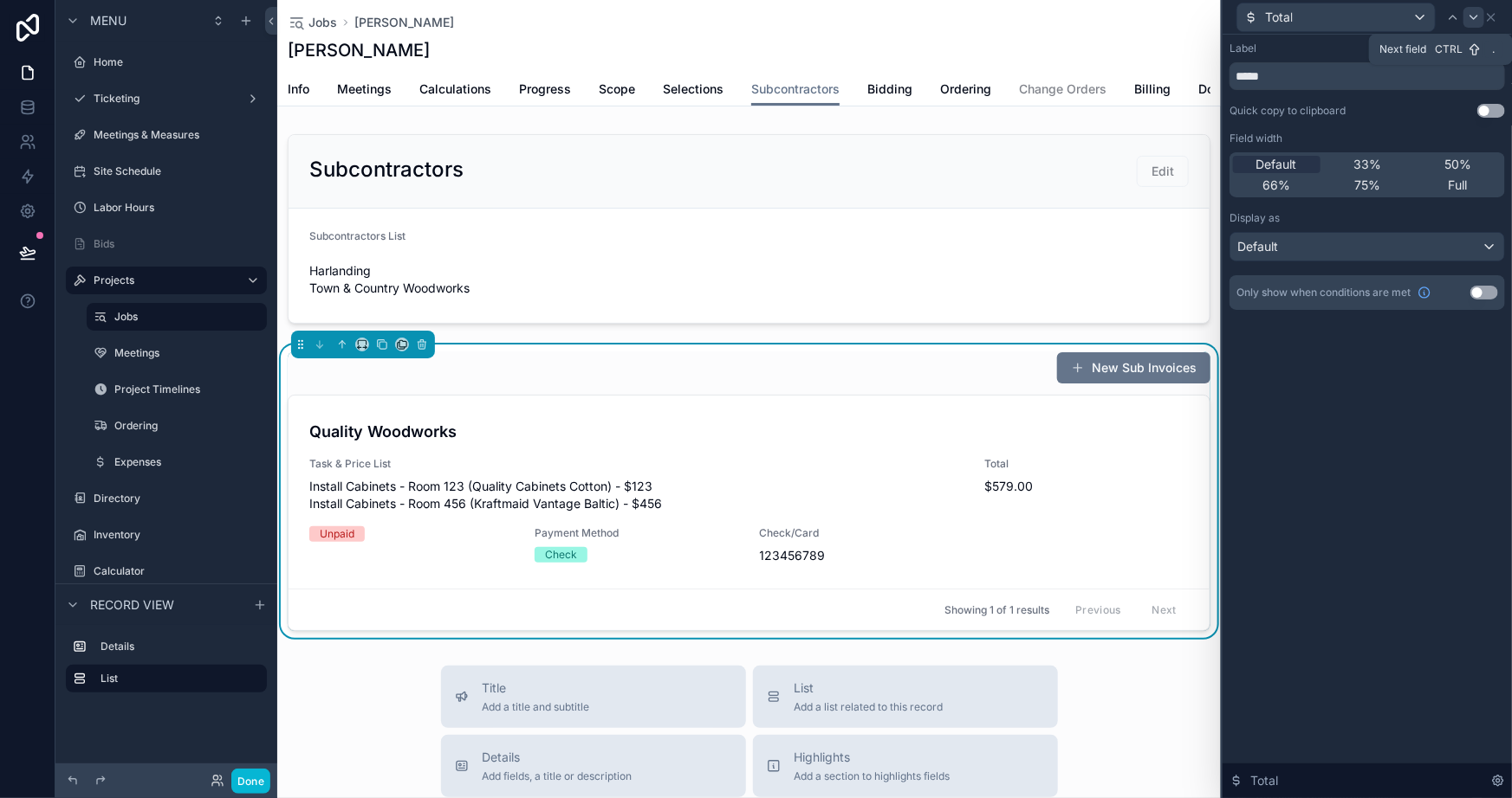
click at [1472, 22] on icon at bounding box center [1474, 18] width 14 height 14
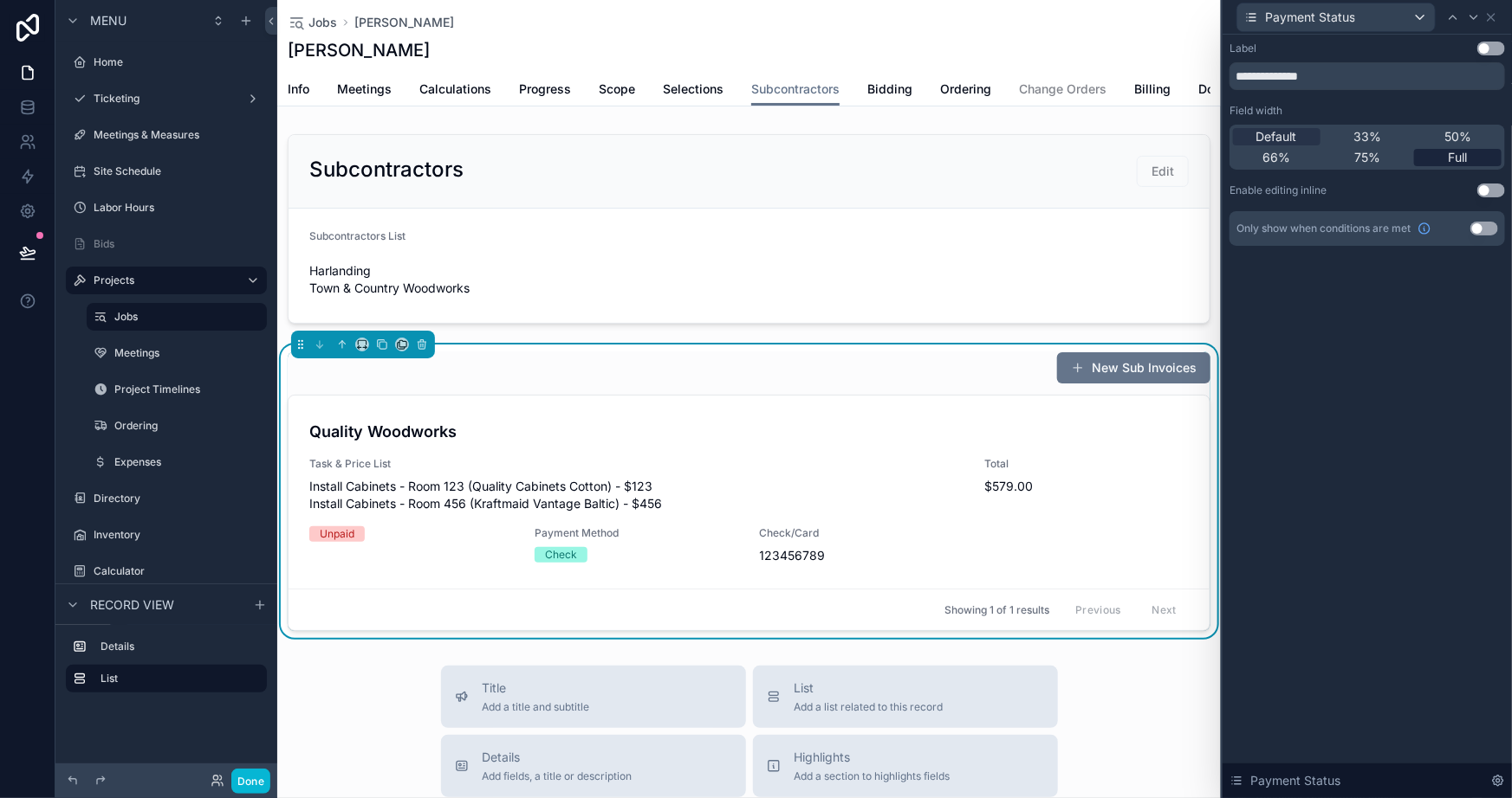
click at [1465, 153] on span "Full" at bounding box center [1459, 158] width 19 height 18
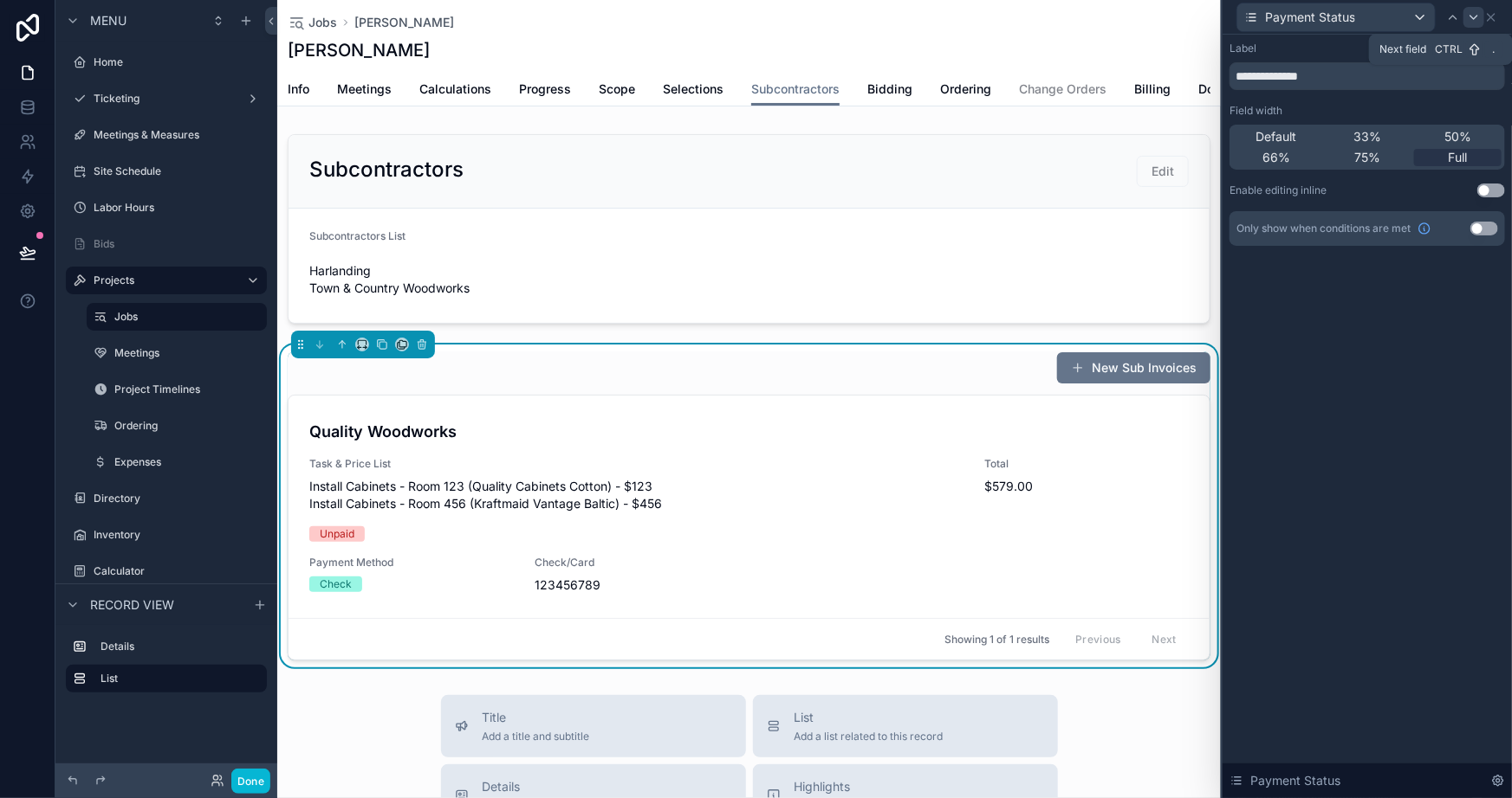
click at [1472, 23] on icon at bounding box center [1474, 18] width 14 height 14
click at [1494, 221] on div "Use setting" at bounding box center [1485, 228] width 28 height 14
click at [1481, 224] on button "Use setting" at bounding box center [1485, 228] width 28 height 14
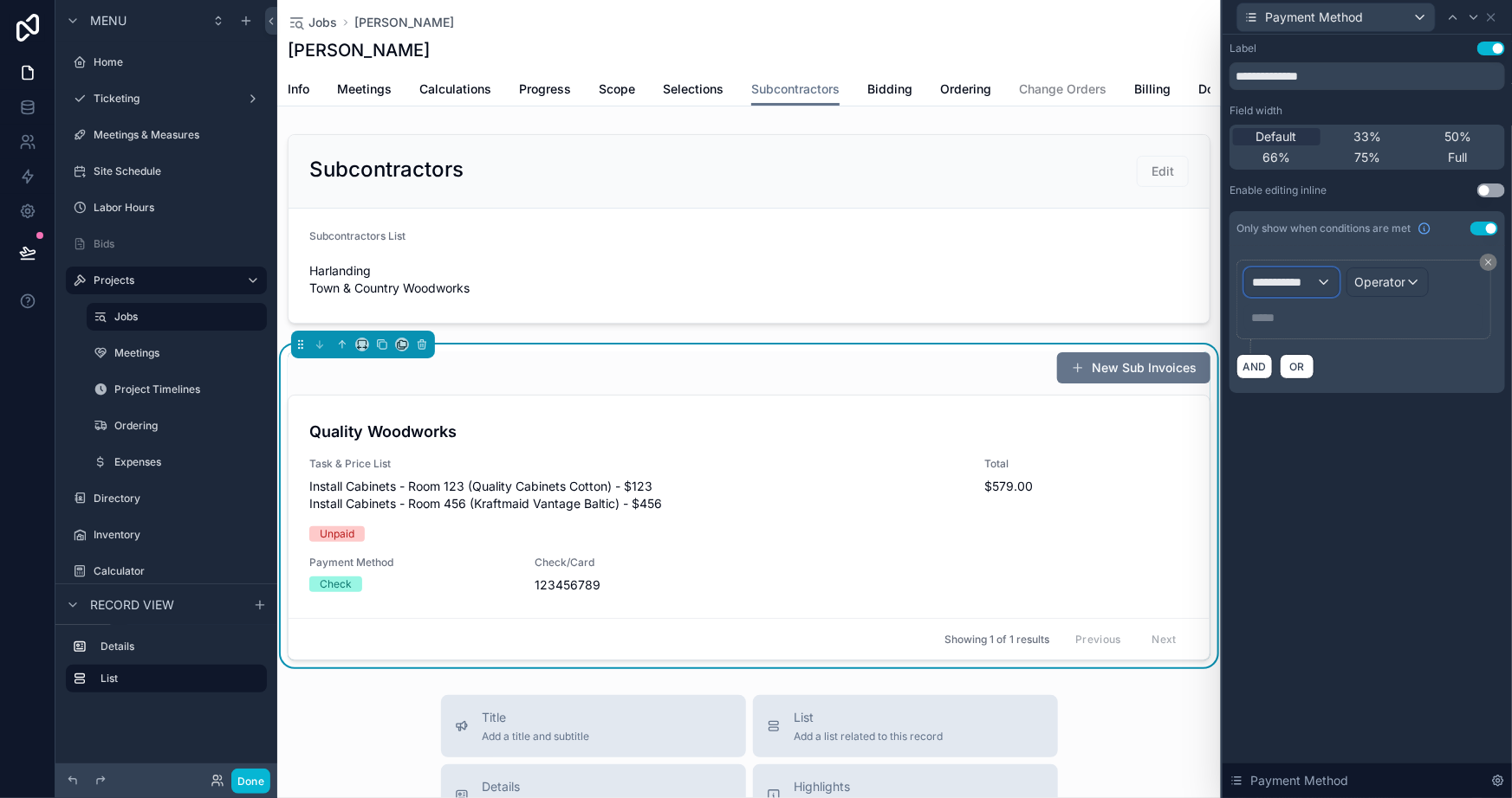
click at [1287, 286] on span "**********" at bounding box center [1283, 283] width 64 height 18
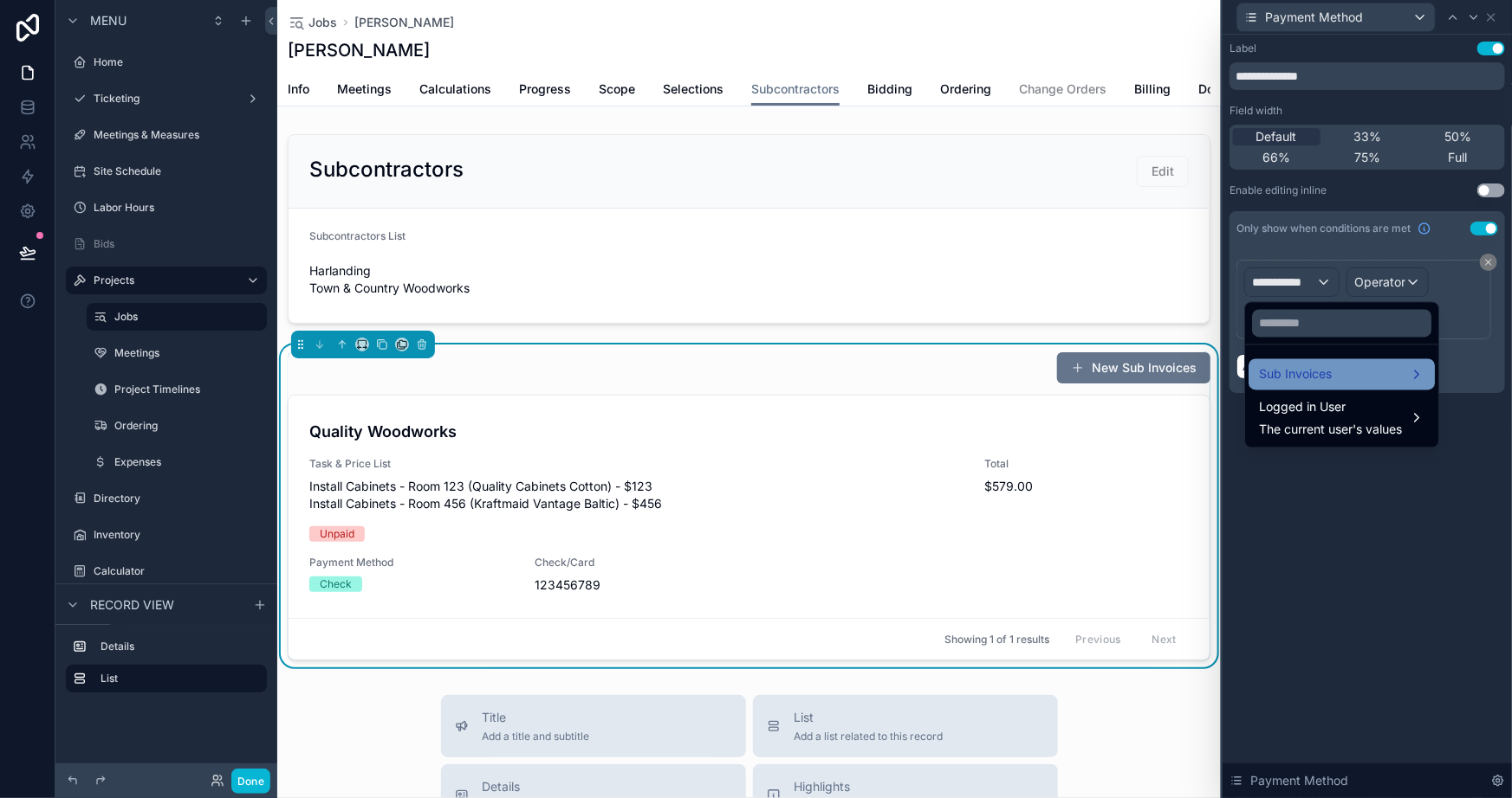
click at [1292, 374] on span "Sub Invoices" at bounding box center [1295, 375] width 73 height 21
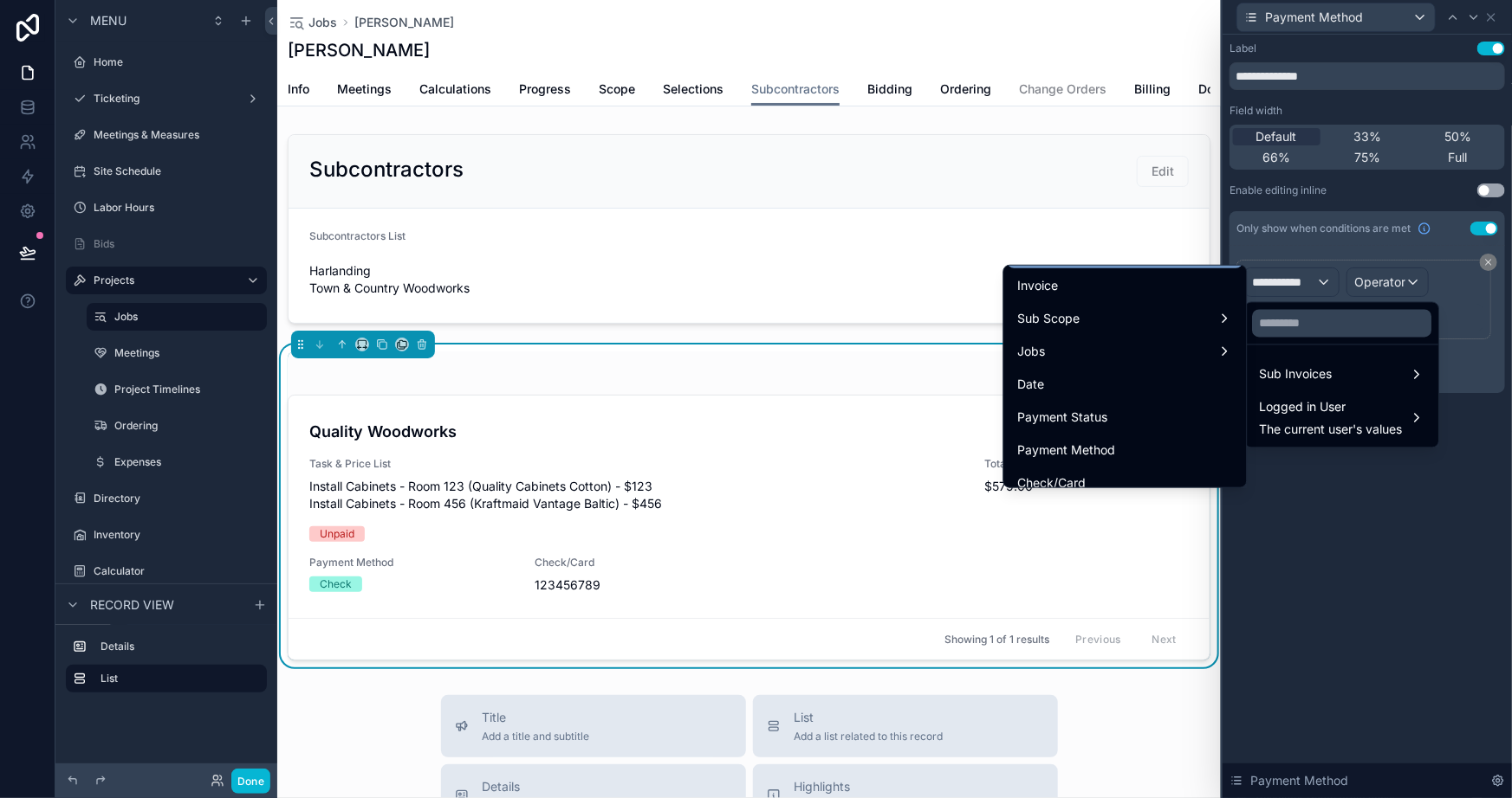
scroll to position [157, 0]
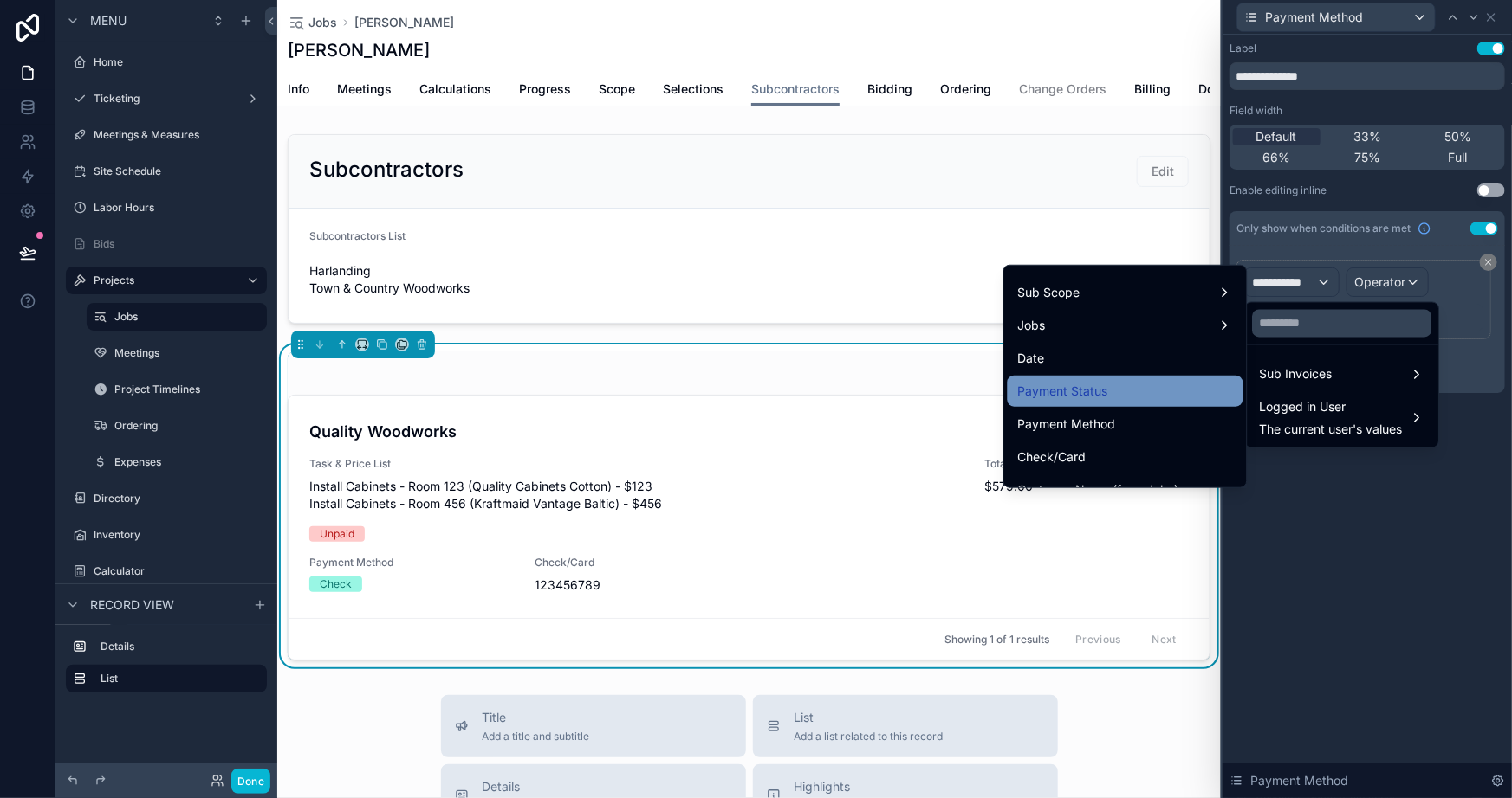
click at [1100, 382] on div "Payment Status" at bounding box center [1125, 391] width 214 height 21
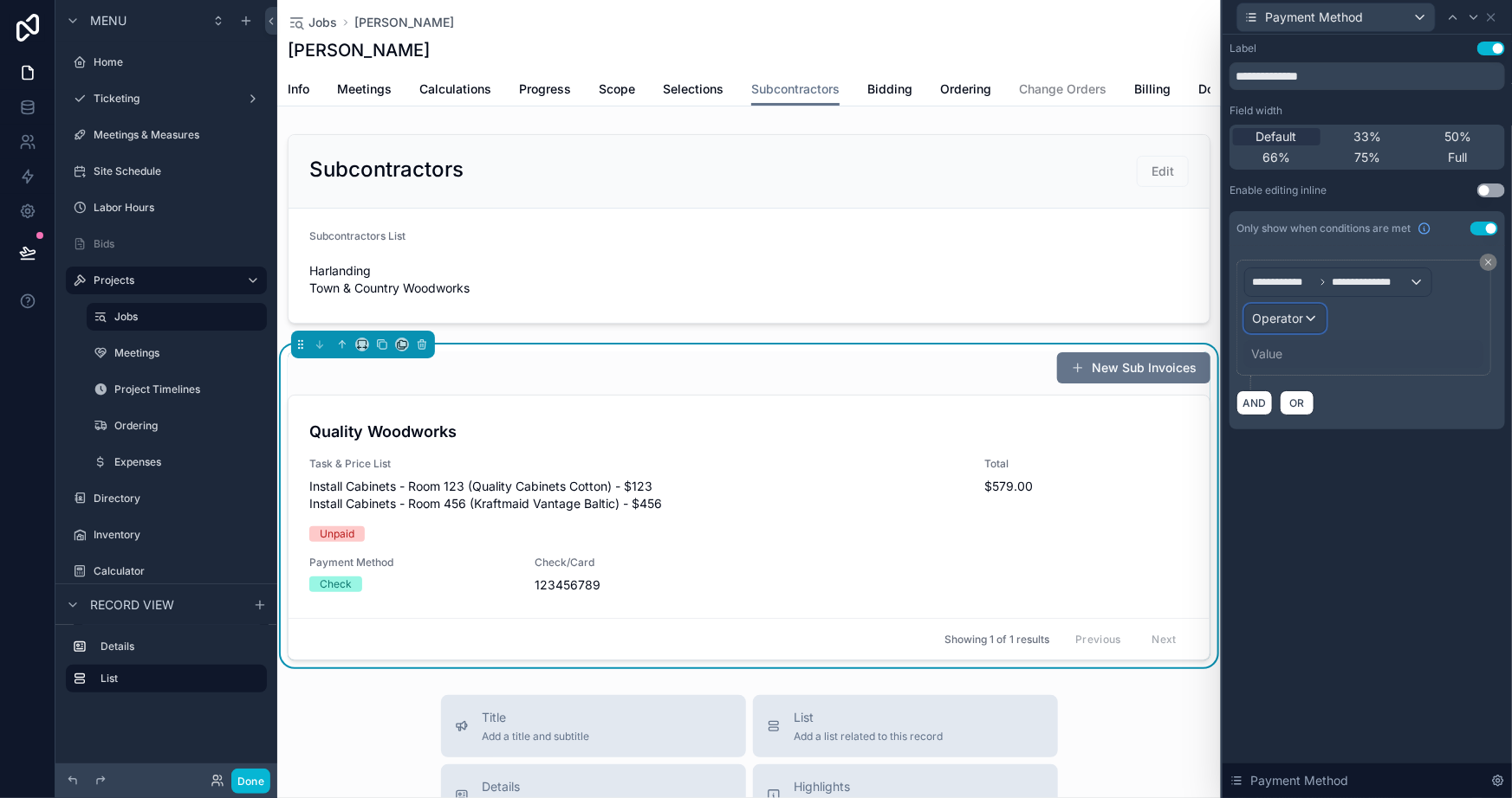
click at [1306, 311] on div "Operator" at bounding box center [1285, 318] width 81 height 28
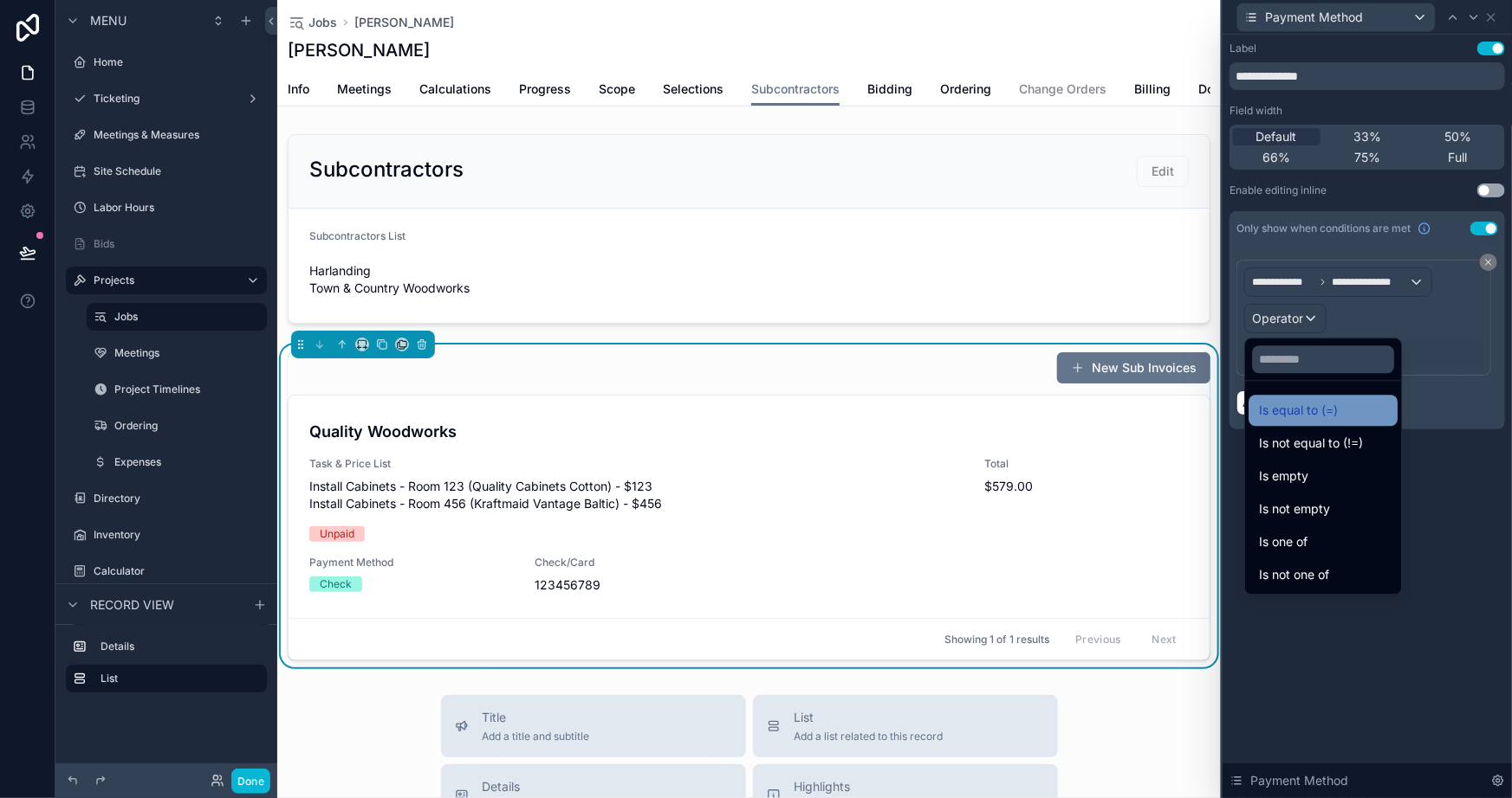
click at [1265, 405] on span "Is equal to (=)" at bounding box center [1298, 410] width 79 height 21
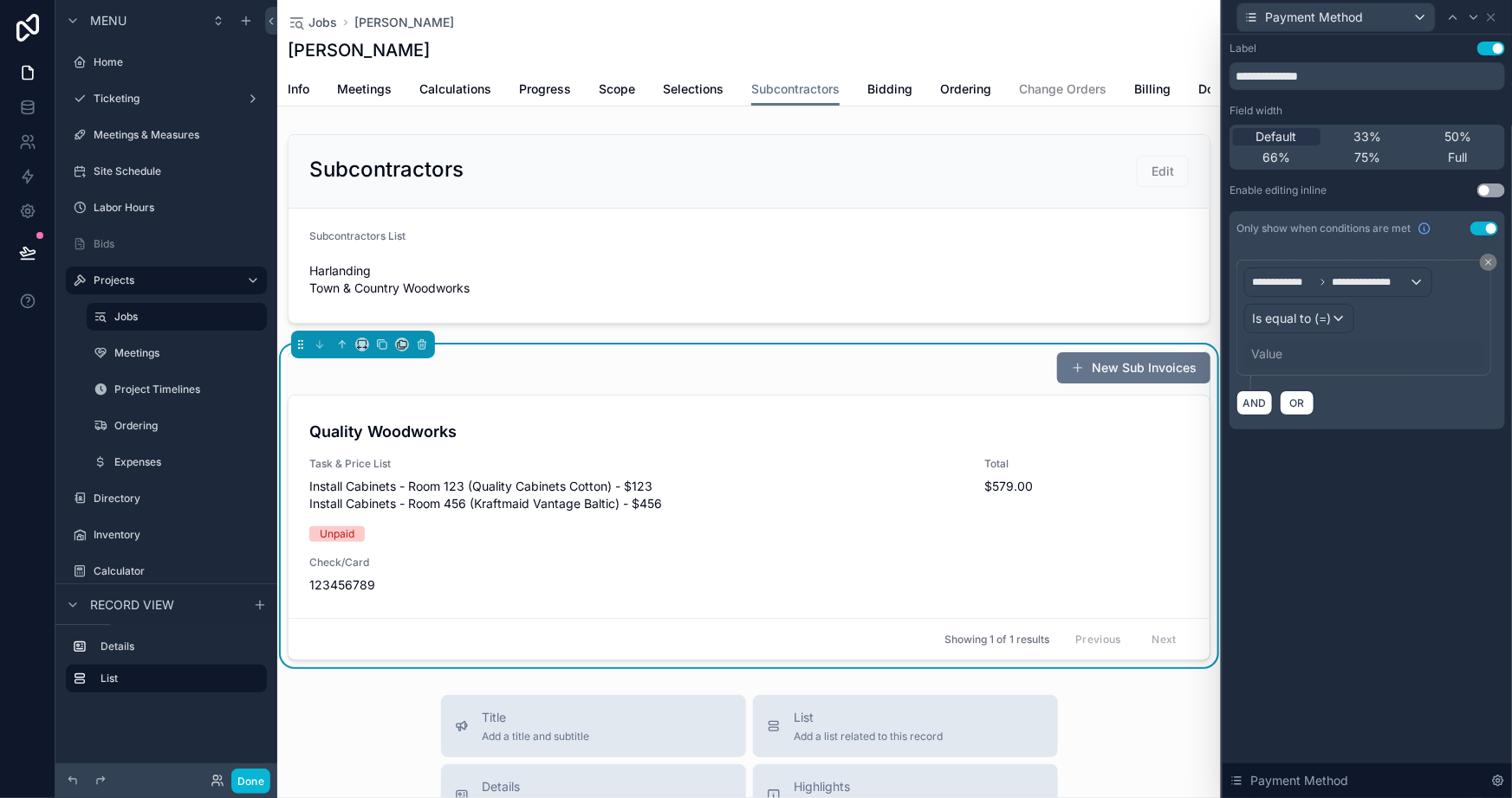
click at [1268, 354] on div "Value" at bounding box center [1267, 354] width 32 height 18
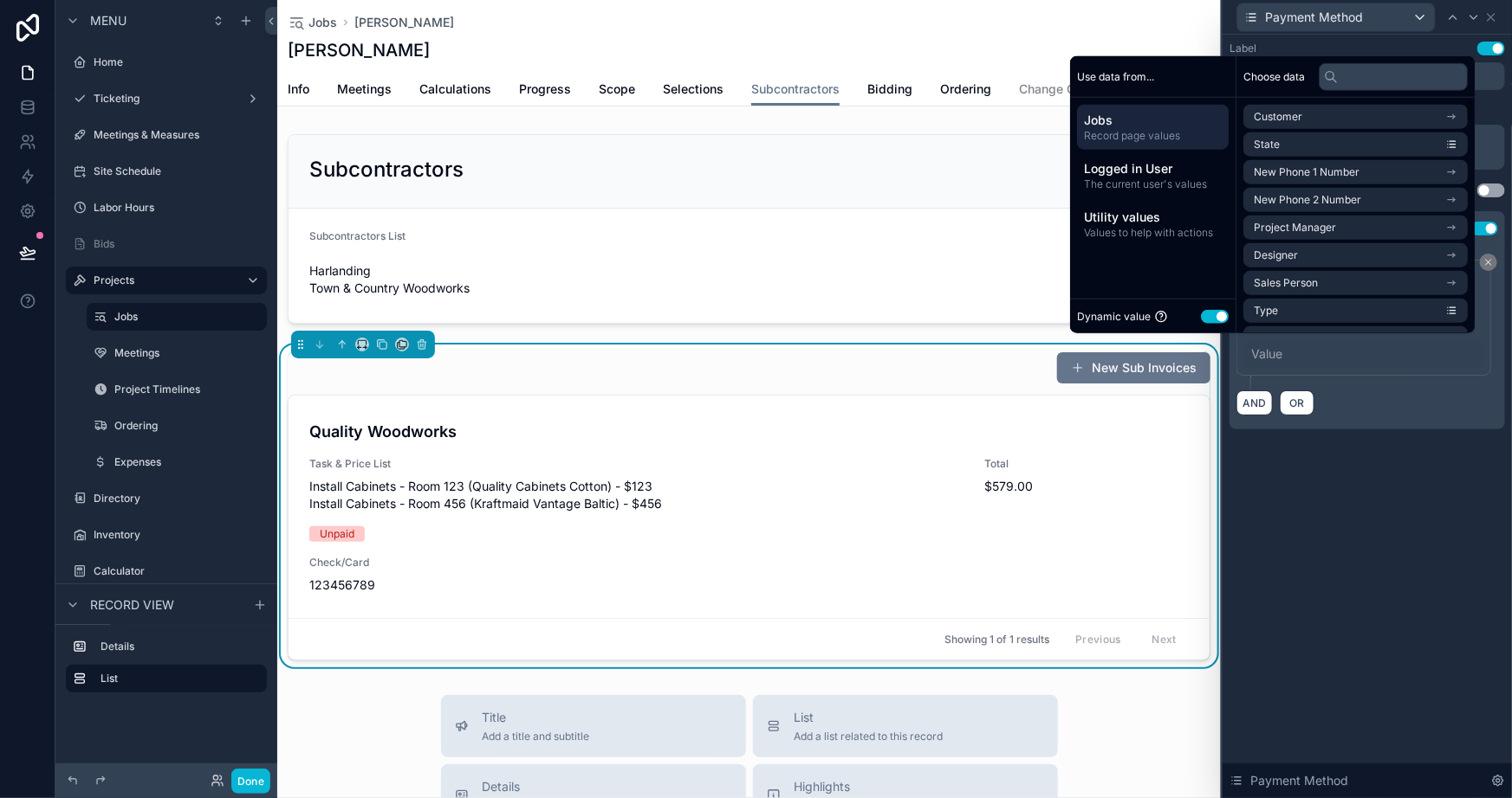
click at [1211, 318] on button "Use setting" at bounding box center [1215, 316] width 28 height 14
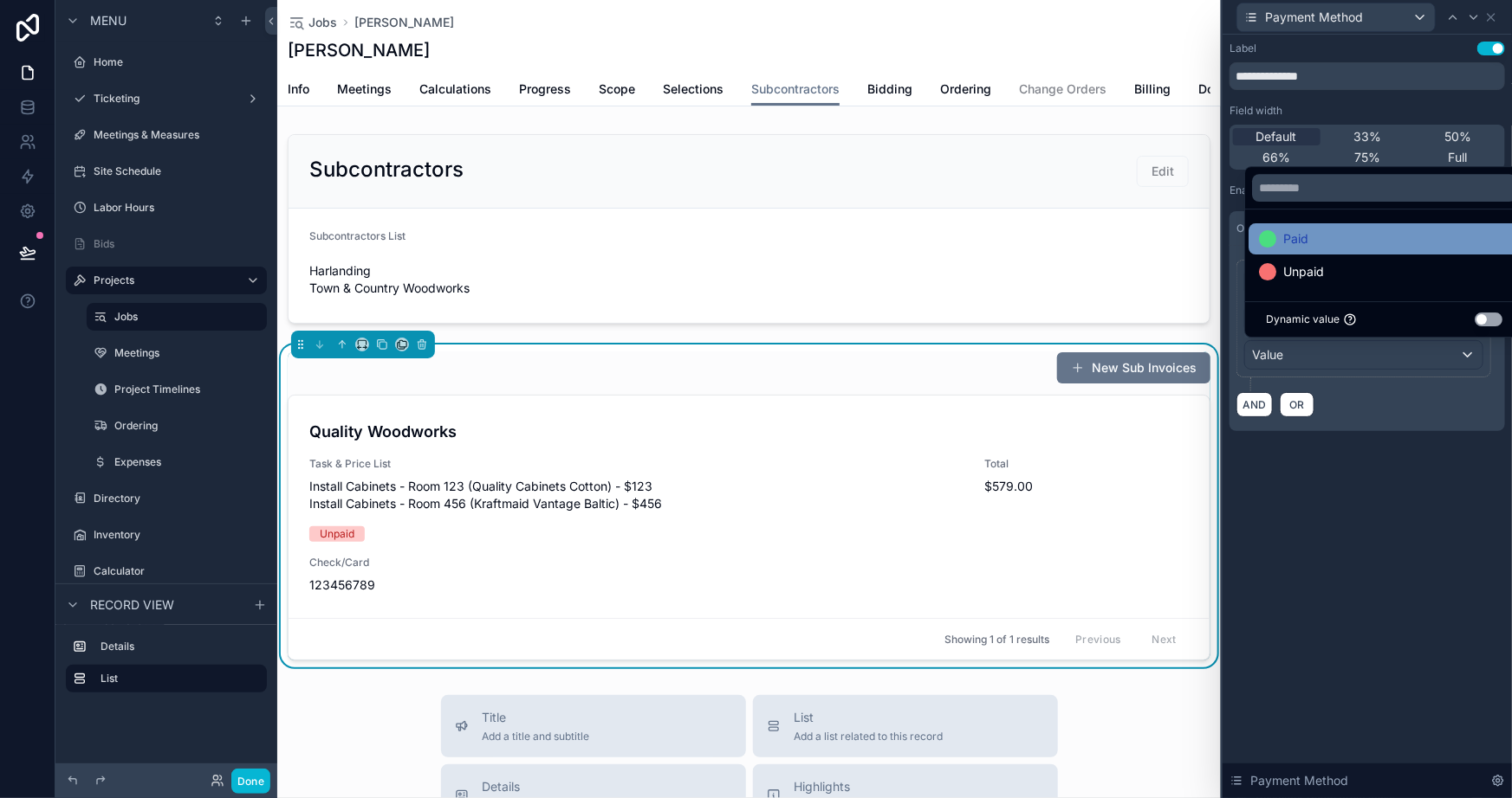
click at [1301, 234] on span "Paid" at bounding box center [1296, 239] width 25 height 21
click at [1330, 525] on div "**********" at bounding box center [1367, 416] width 290 height 764
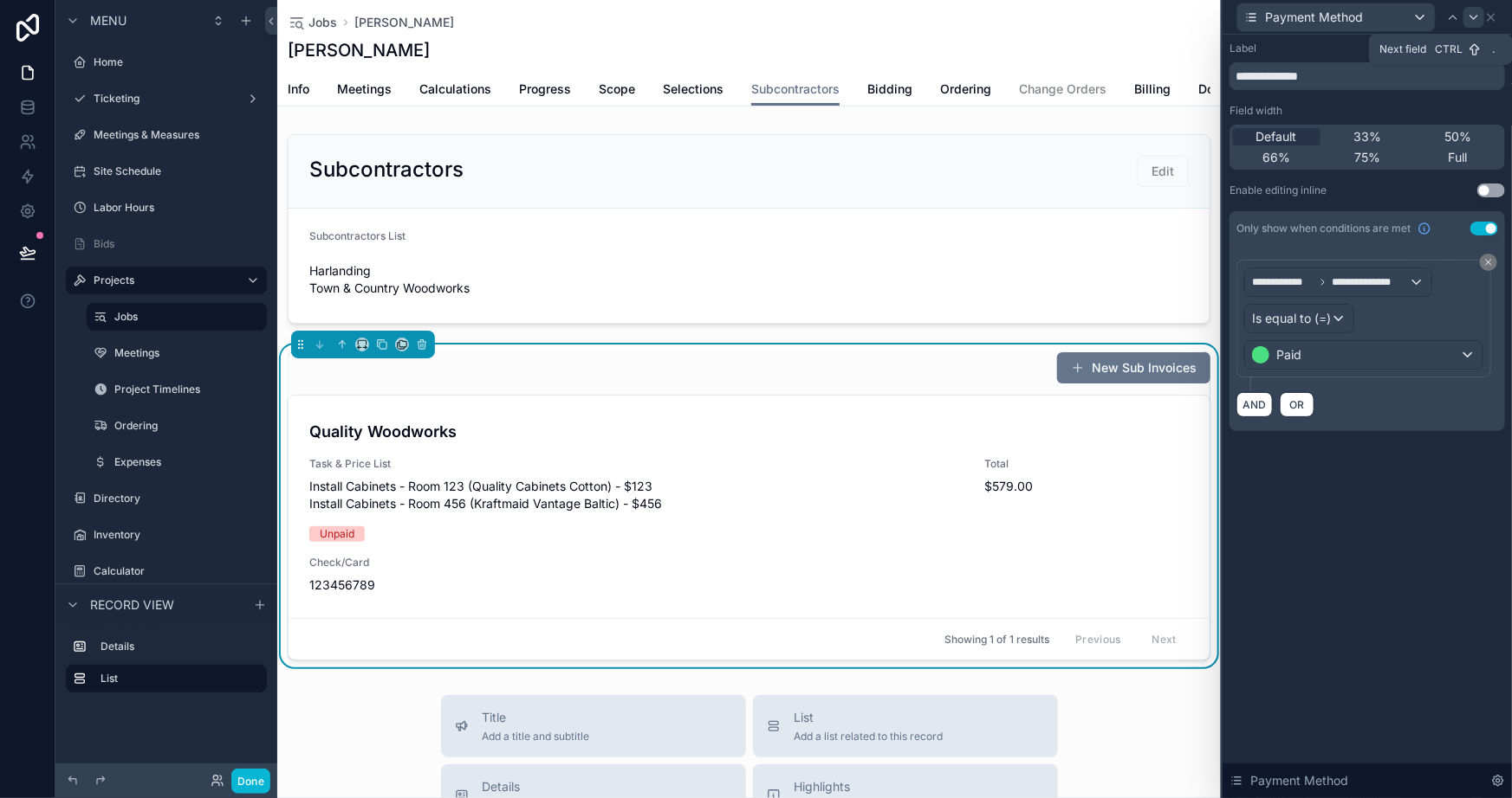
click at [1474, 9] on div at bounding box center [1474, 18] width 21 height 21
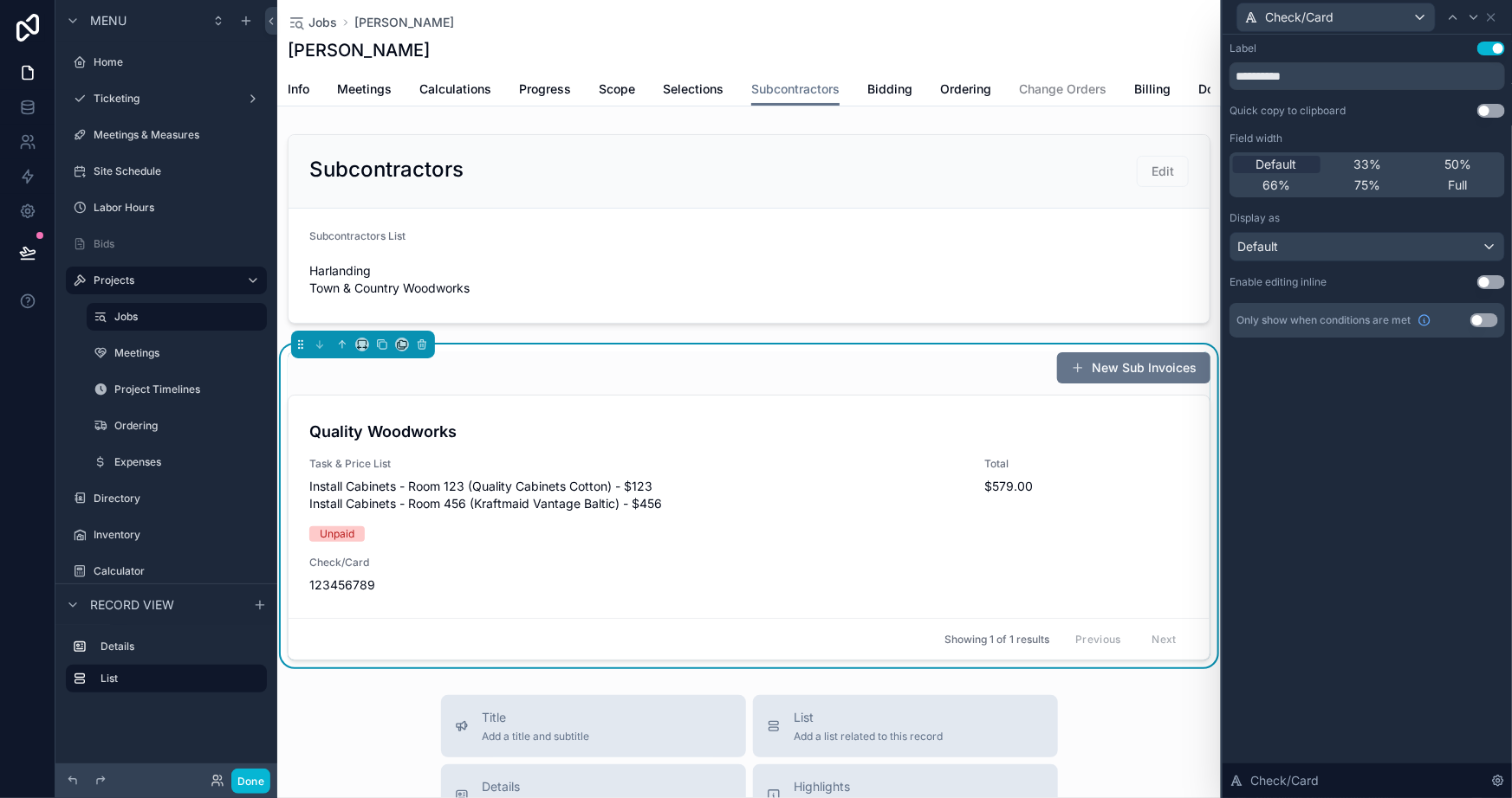
click at [1486, 320] on button "Use setting" at bounding box center [1485, 320] width 28 height 14
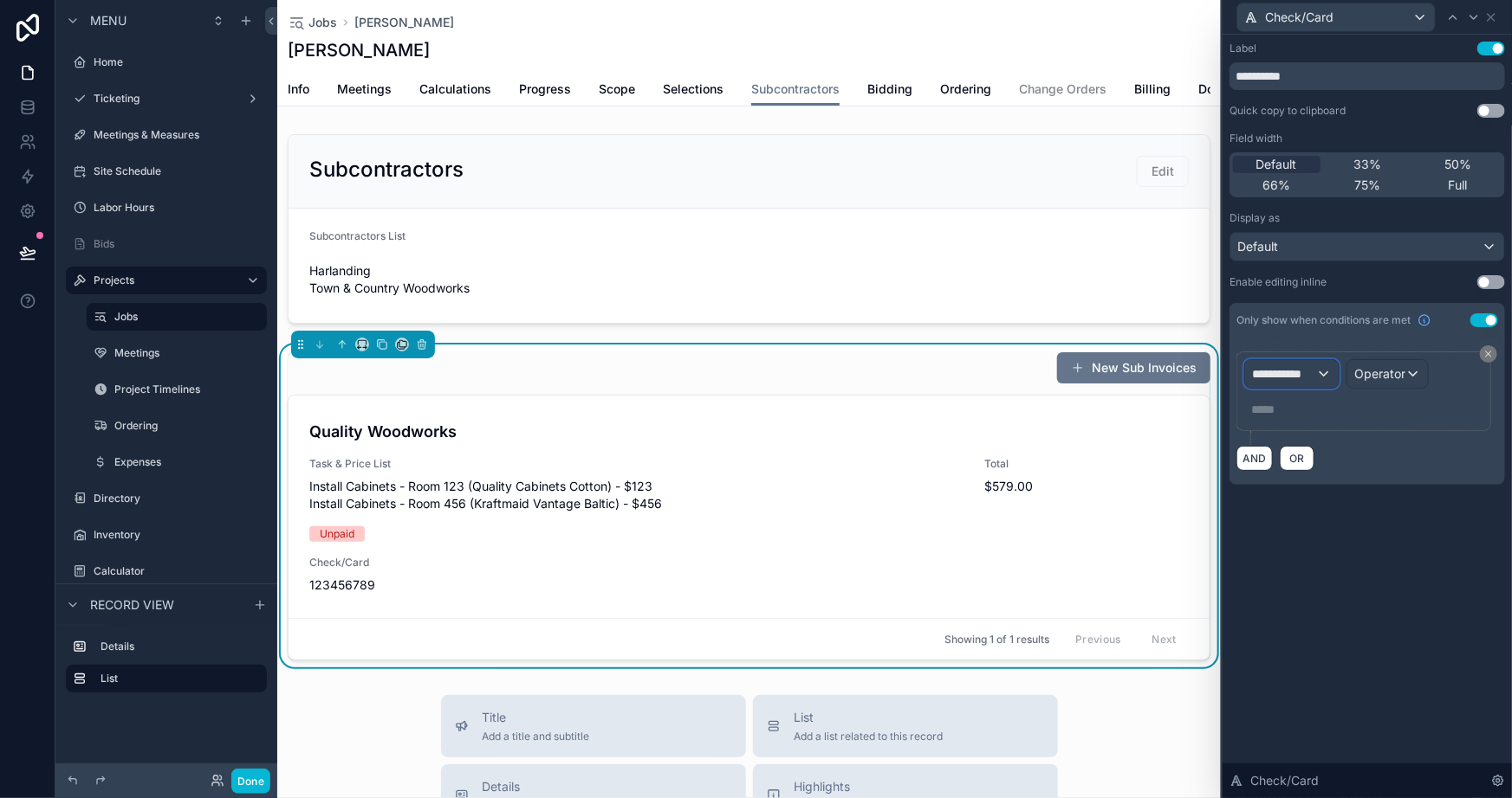
click at [1318, 378] on div "**********" at bounding box center [1291, 374] width 94 height 28
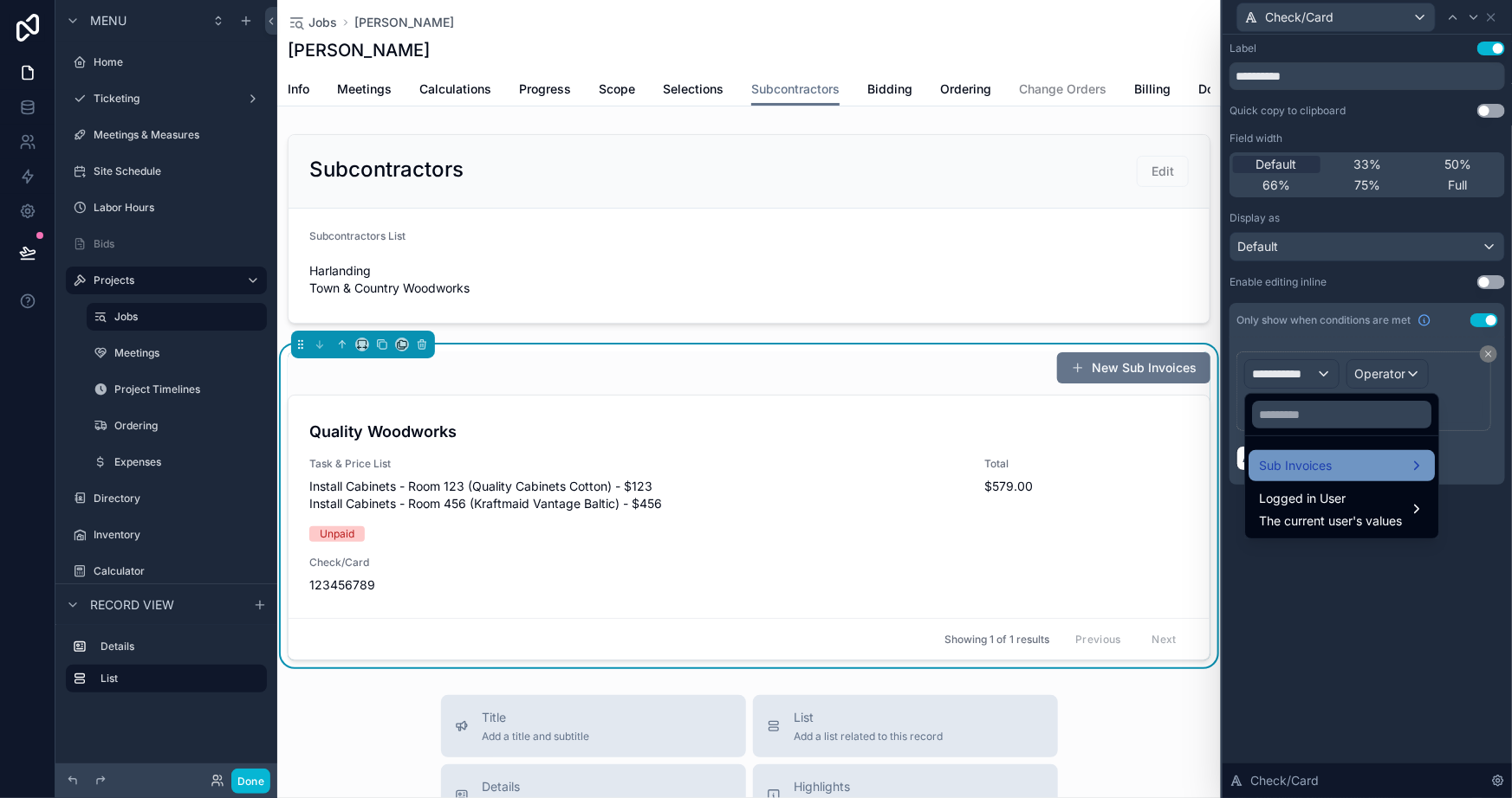
click at [1280, 459] on span "Sub Invoices" at bounding box center [1295, 466] width 73 height 21
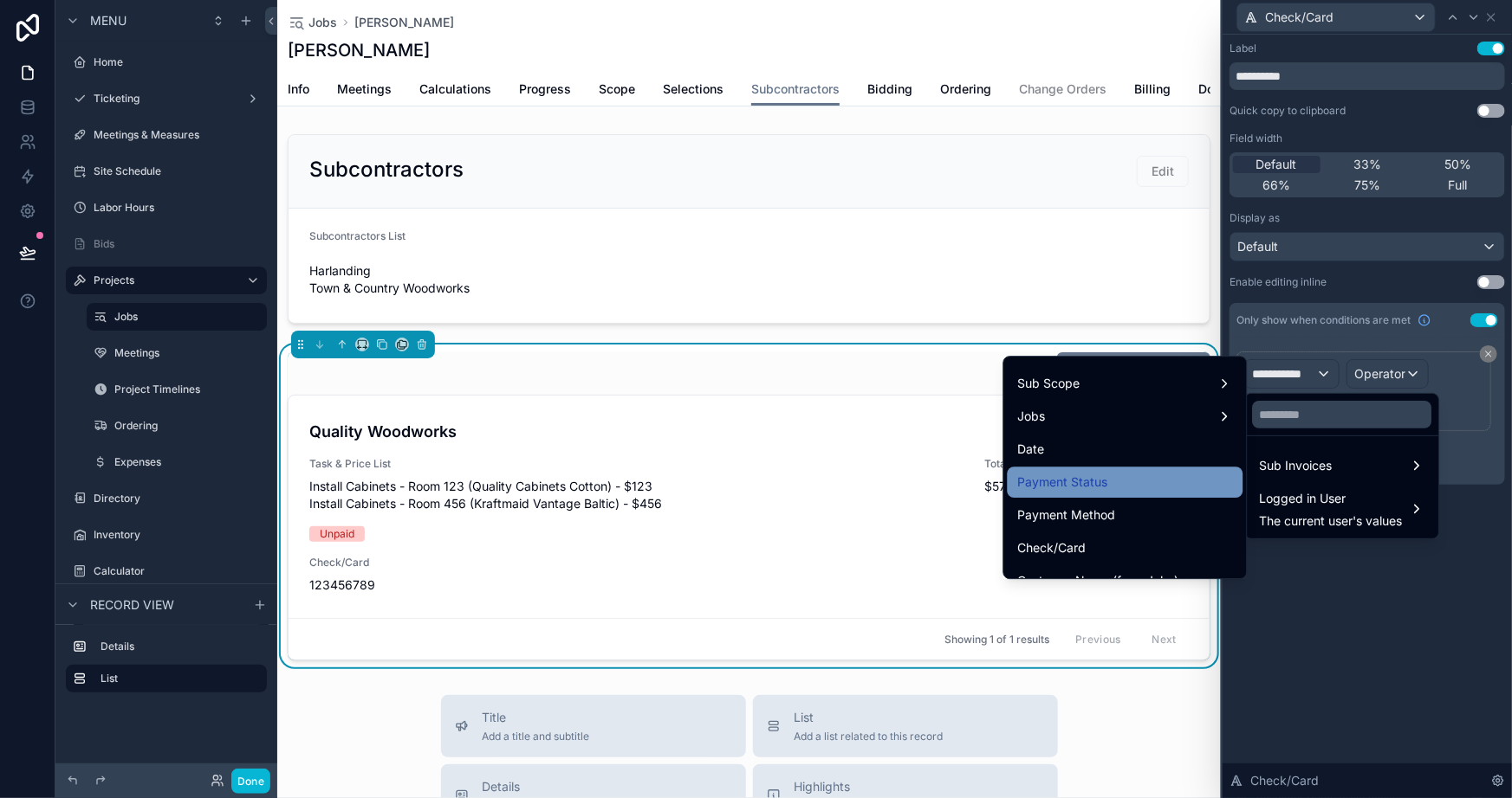
click at [1065, 479] on span "Payment Status" at bounding box center [1063, 482] width 90 height 21
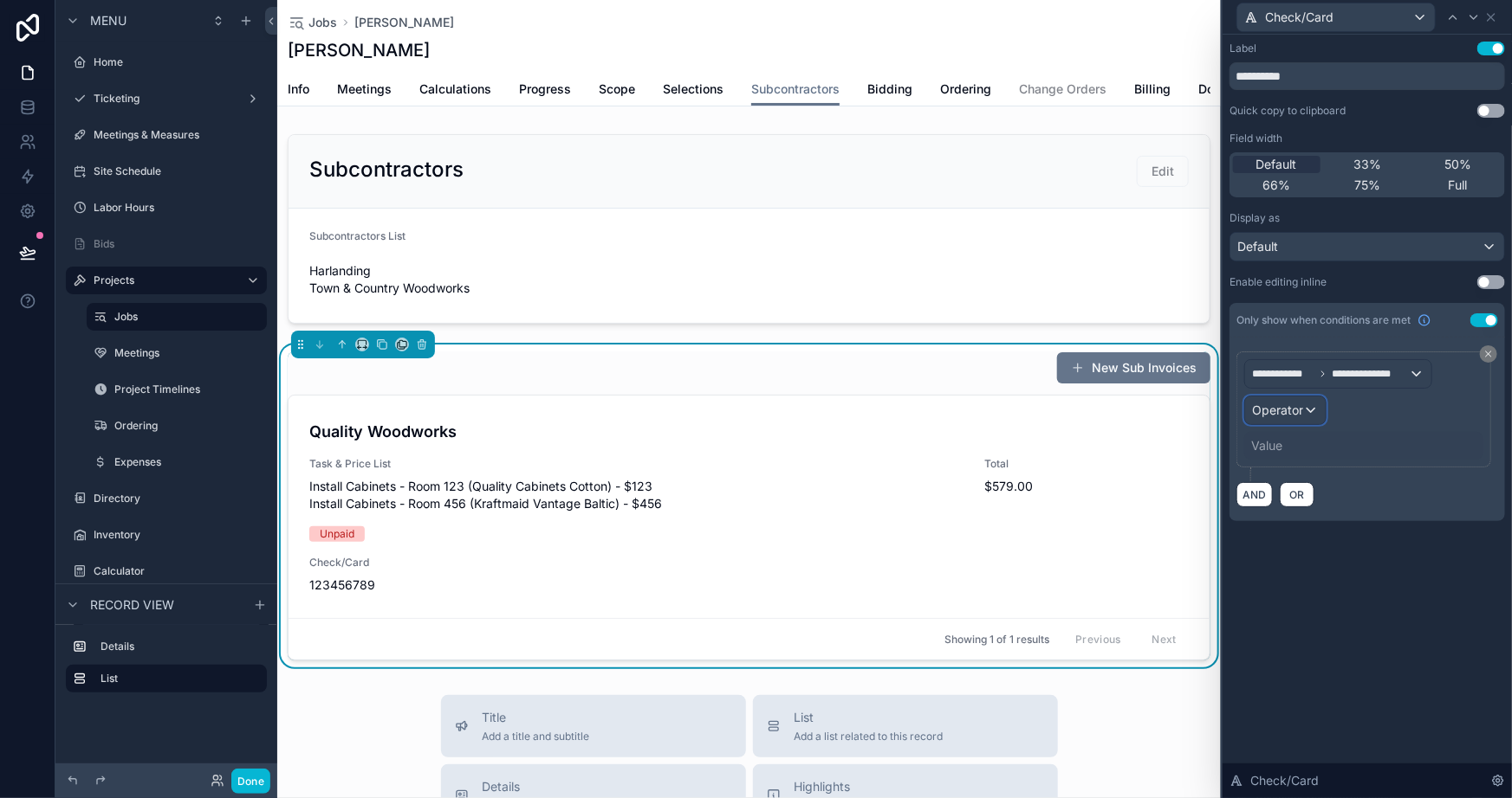
click at [1298, 424] on button "Operator" at bounding box center [1285, 410] width 82 height 30
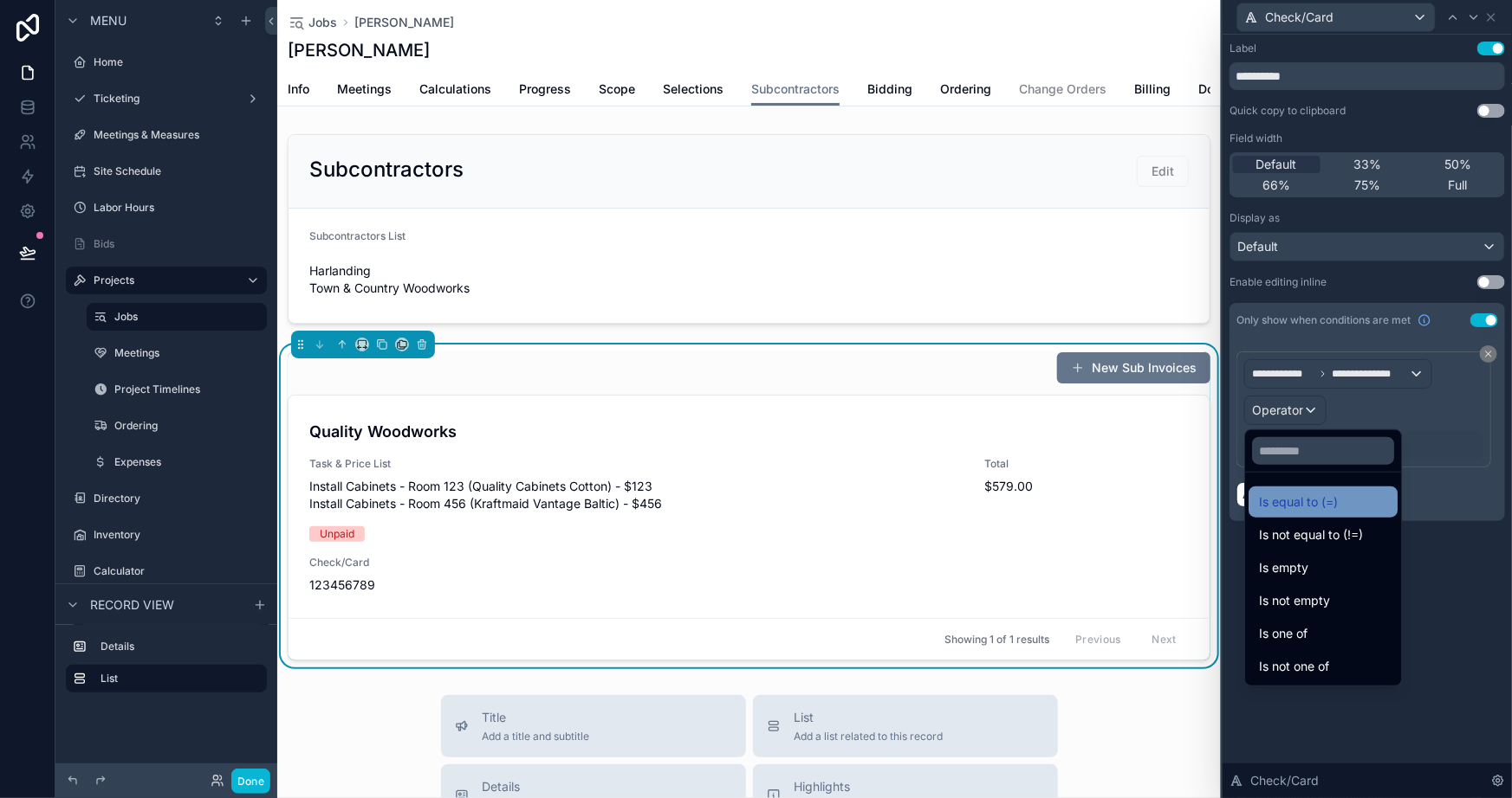
click at [1258, 490] on div "Is equal to (=)" at bounding box center [1323, 502] width 149 height 32
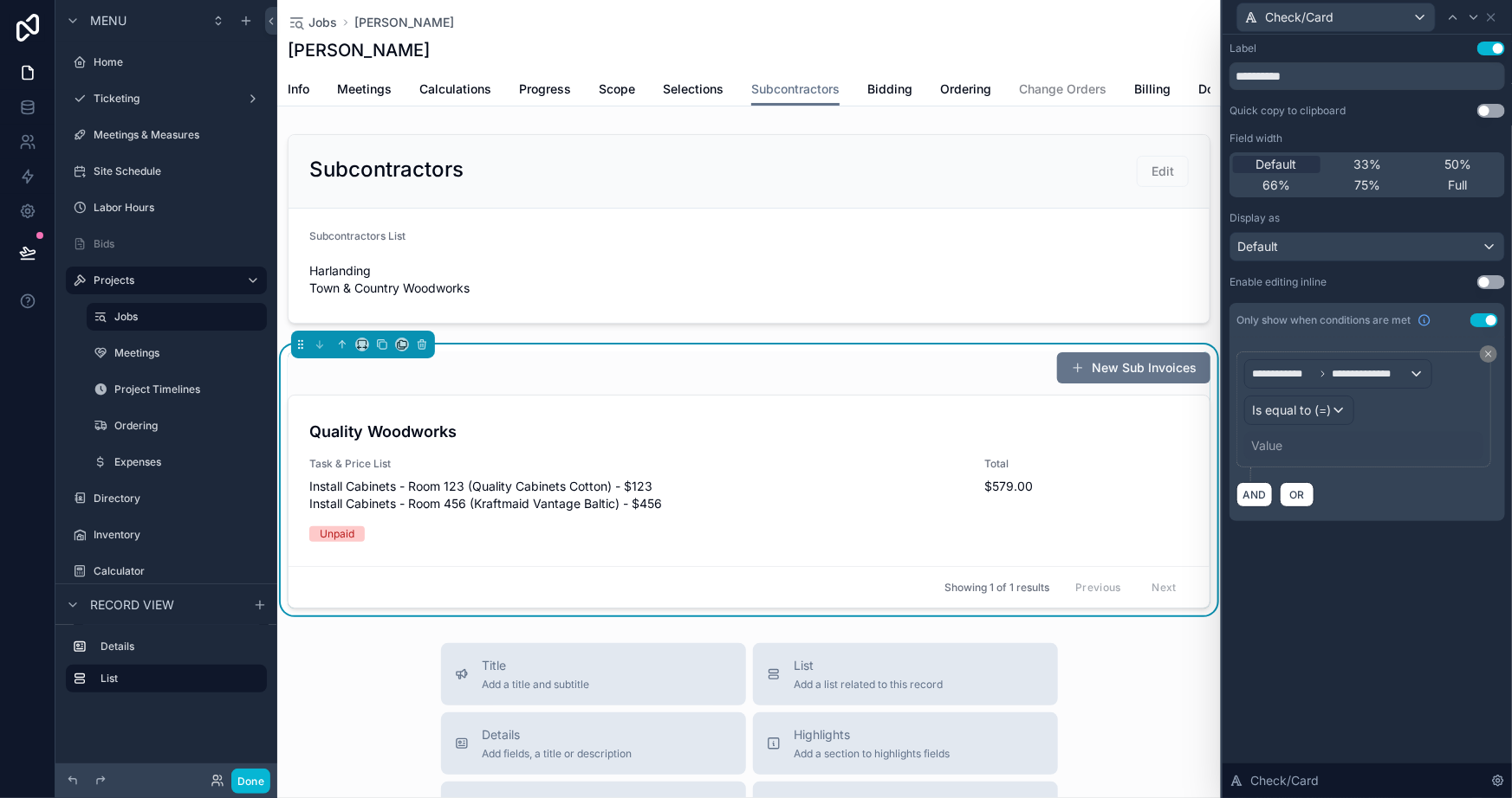
click at [1279, 439] on div "Value" at bounding box center [1267, 446] width 32 height 18
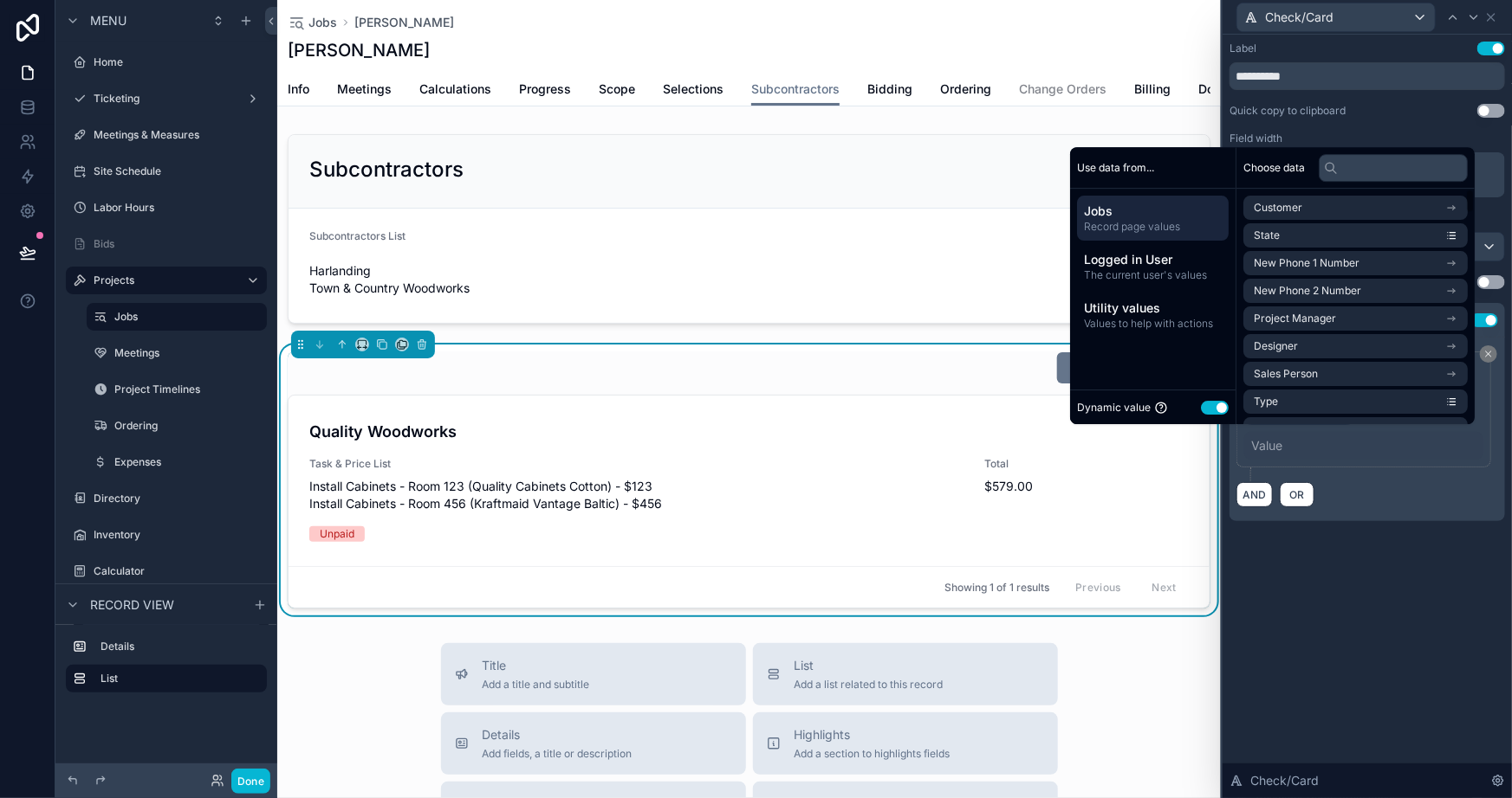
click at [1208, 406] on button "Use setting" at bounding box center [1215, 408] width 28 height 14
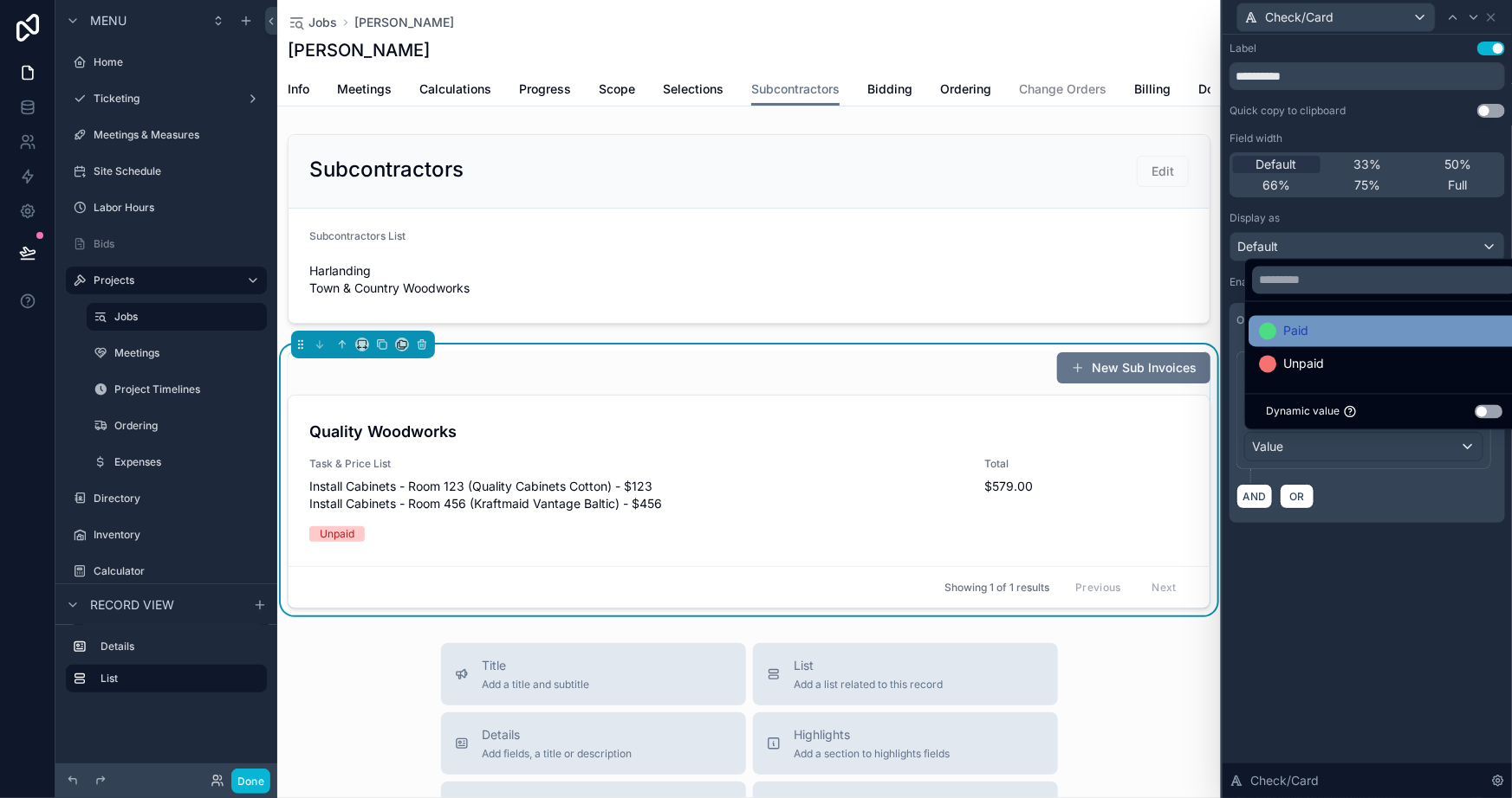
click at [1291, 332] on span "Paid" at bounding box center [1296, 332] width 25 height 21
click at [1283, 608] on div "**********" at bounding box center [1367, 416] width 290 height 764
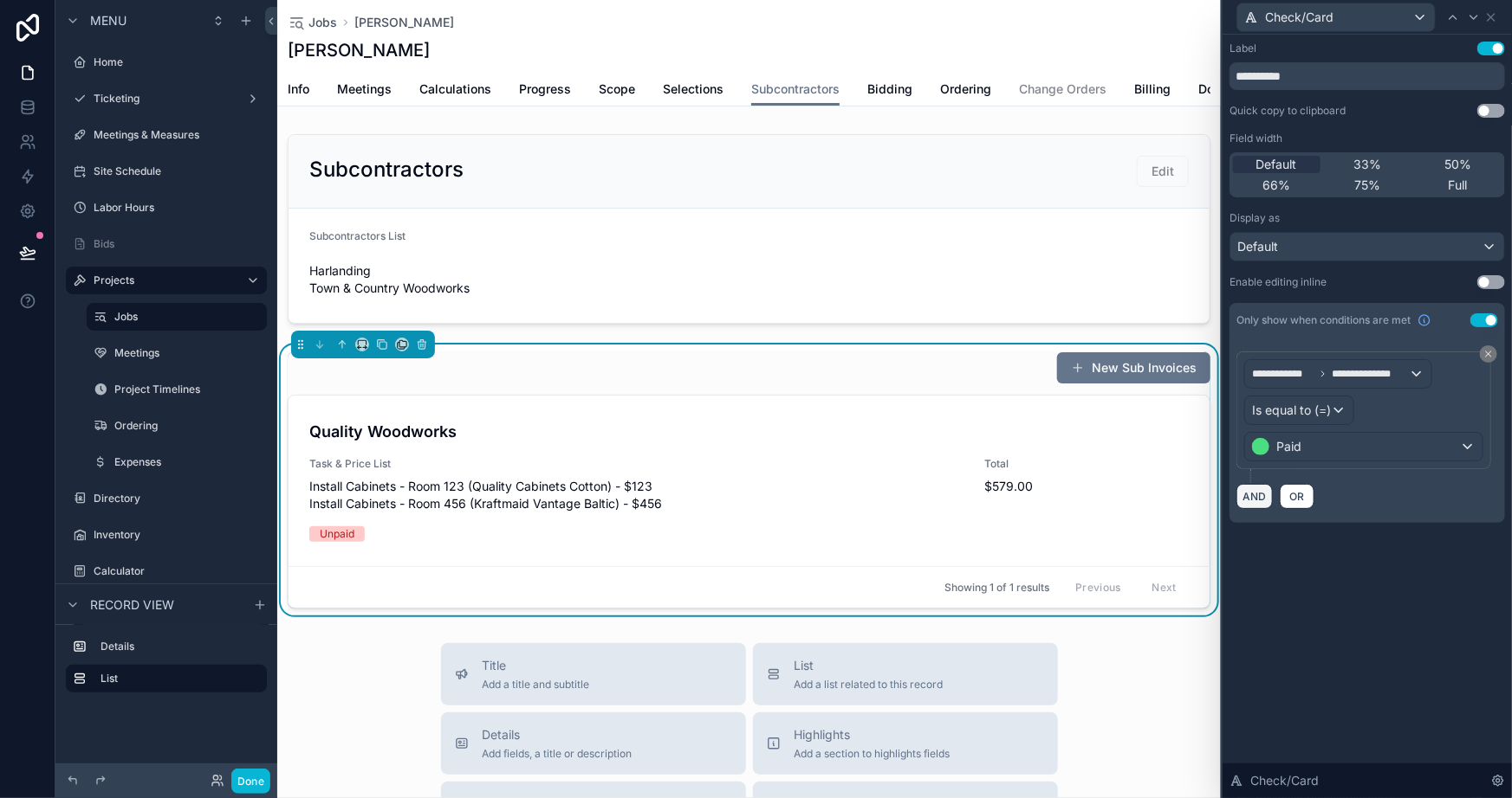
click at [1256, 493] on button "AND" at bounding box center [1255, 496] width 37 height 25
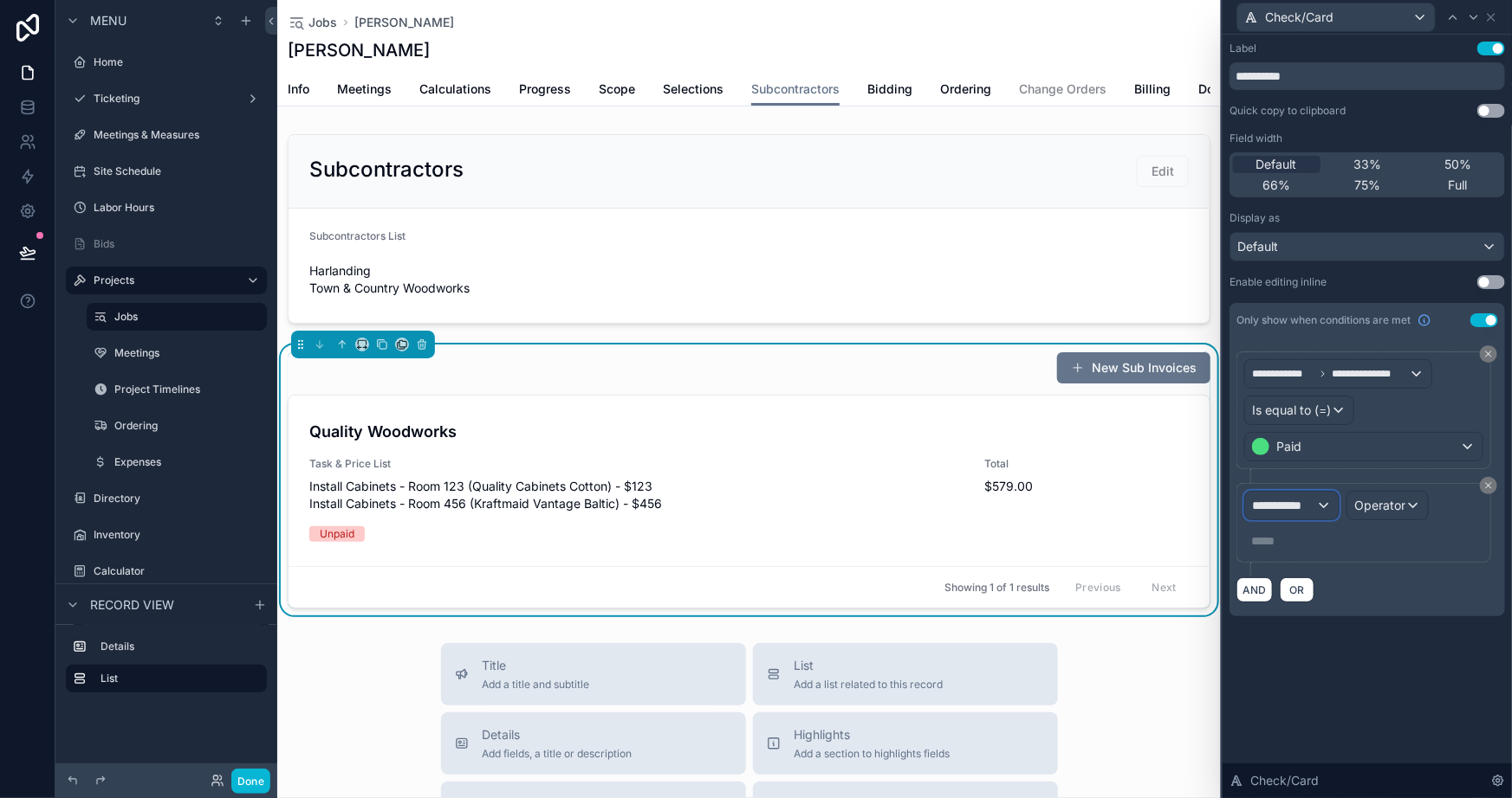
click at [1290, 500] on span "**********" at bounding box center [1283, 506] width 64 height 18
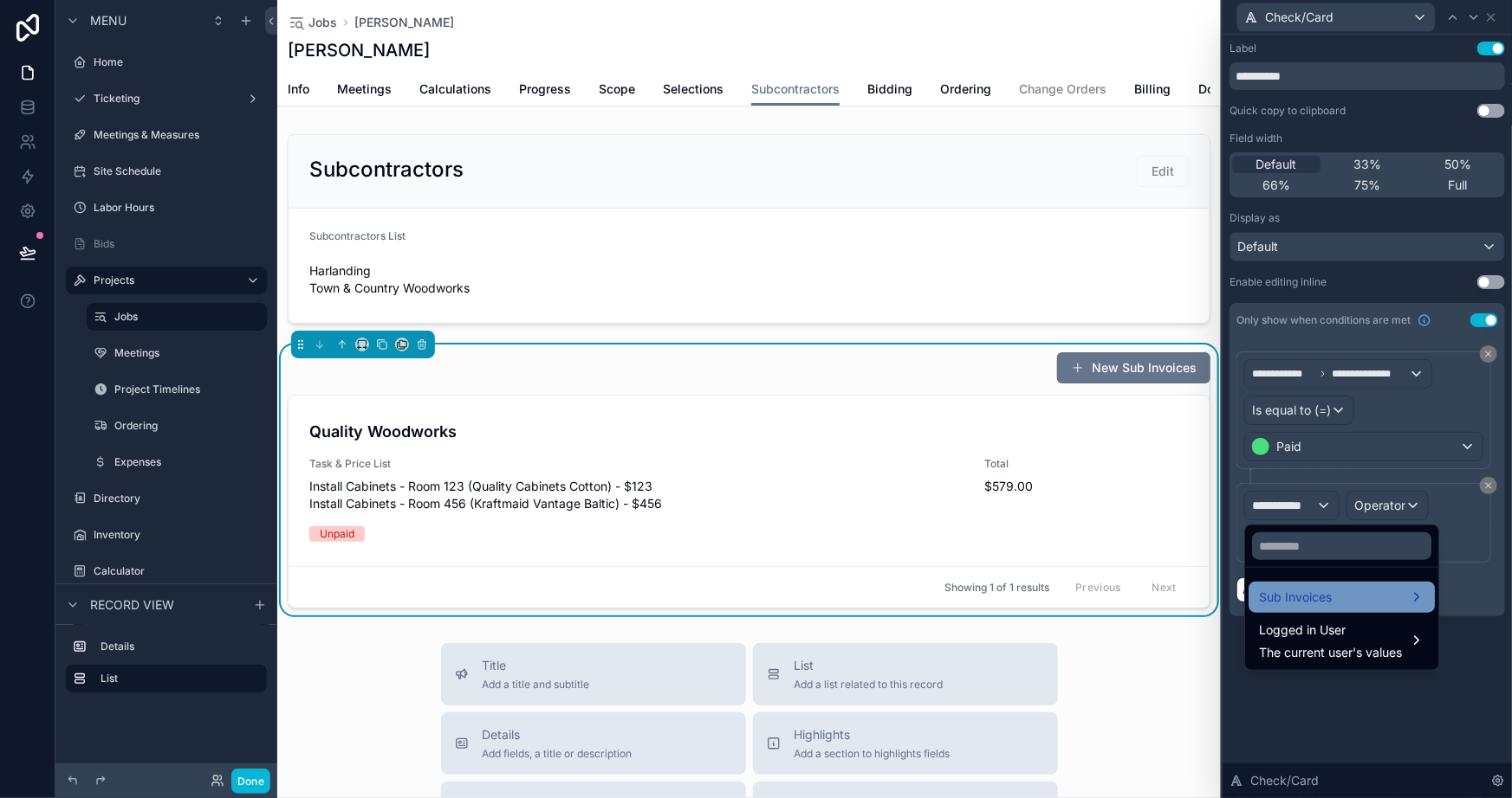
click at [1308, 582] on div "Sub Invoices" at bounding box center [1341, 598] width 186 height 32
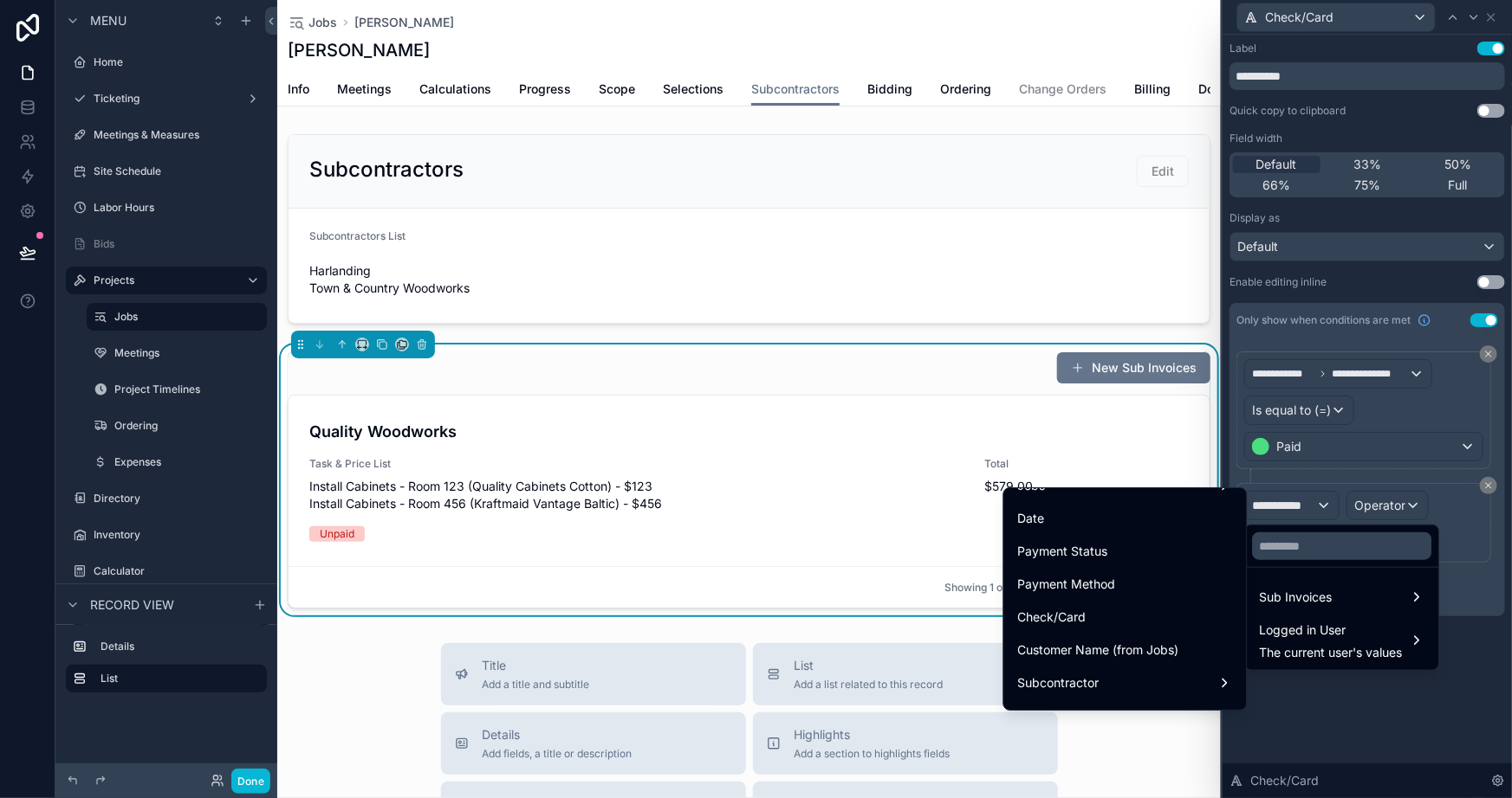
scroll to position [235, 0]
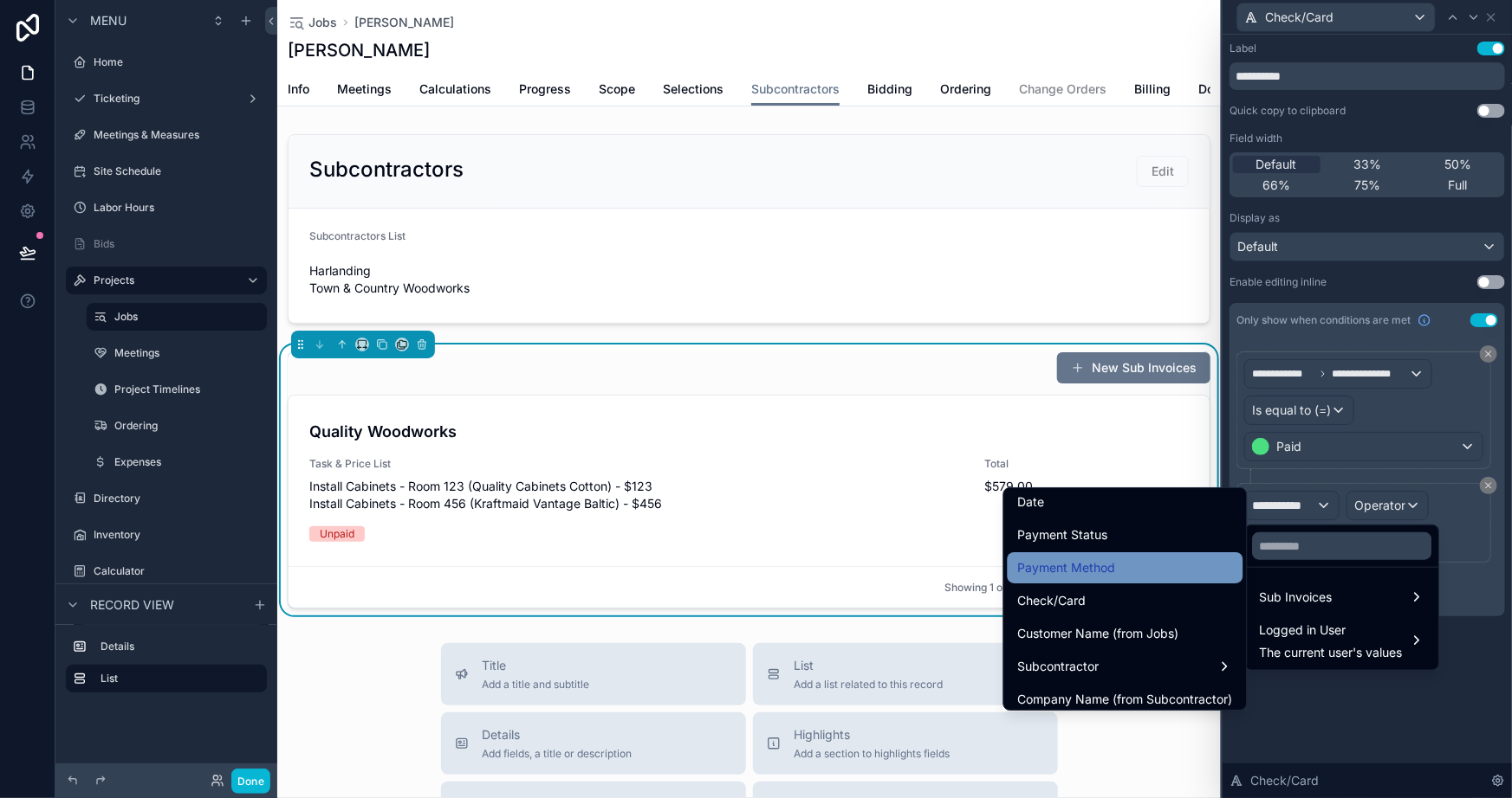
click at [1120, 571] on div "Payment Method" at bounding box center [1125, 568] width 214 height 21
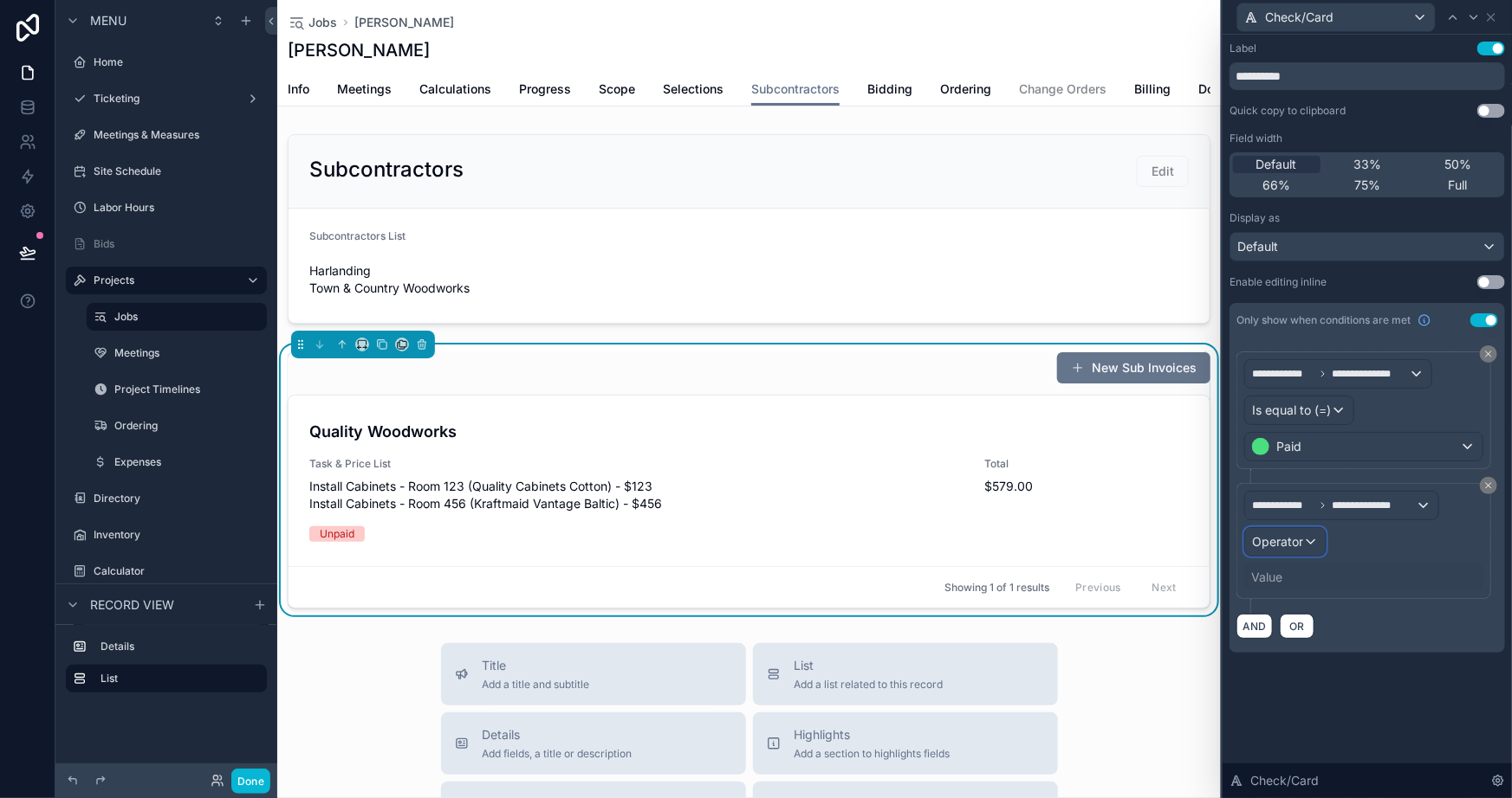
click at [1300, 546] on span "Operator" at bounding box center [1277, 542] width 51 height 15
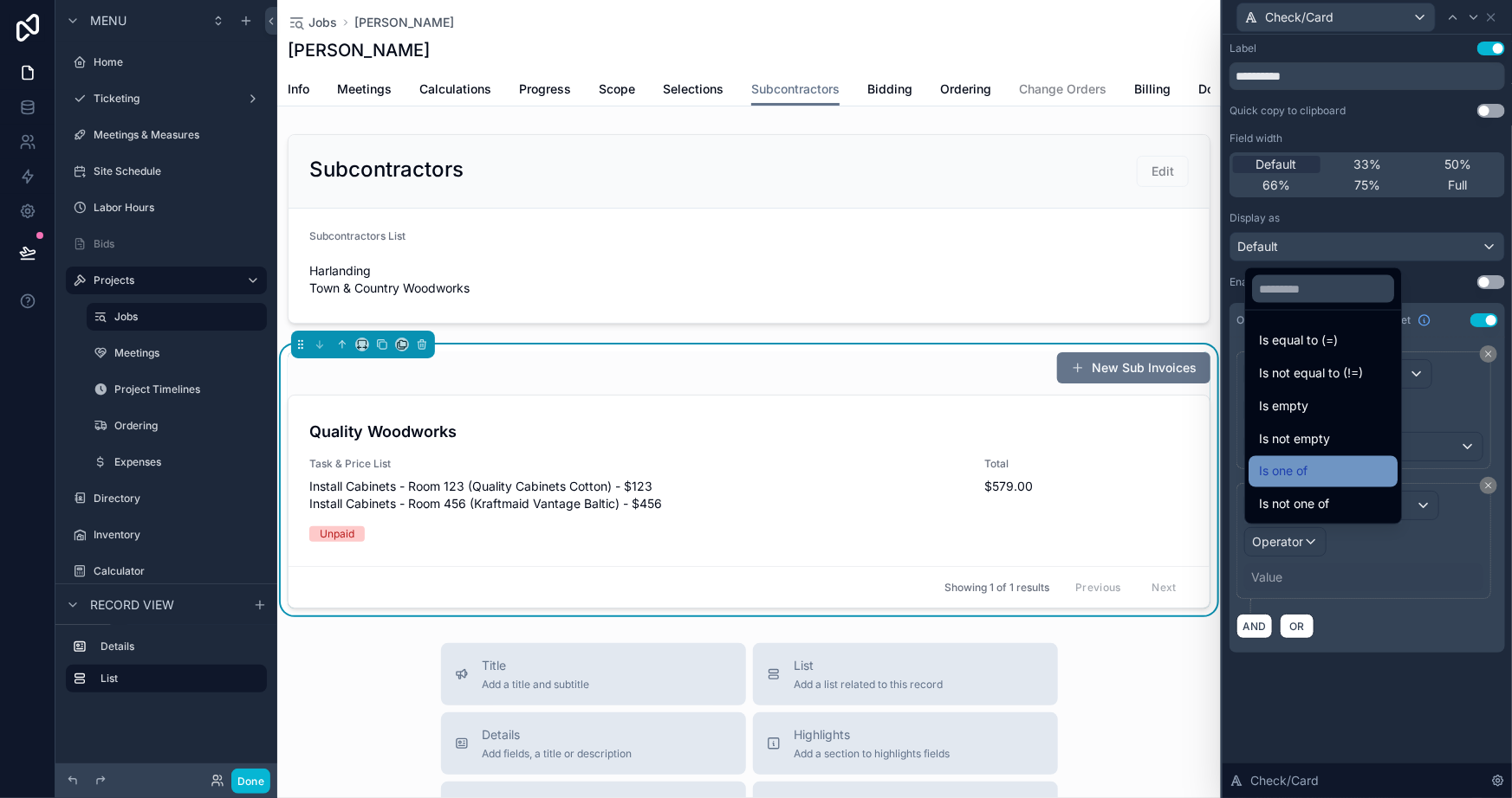
click at [1312, 475] on div "Is one of" at bounding box center [1323, 472] width 128 height 21
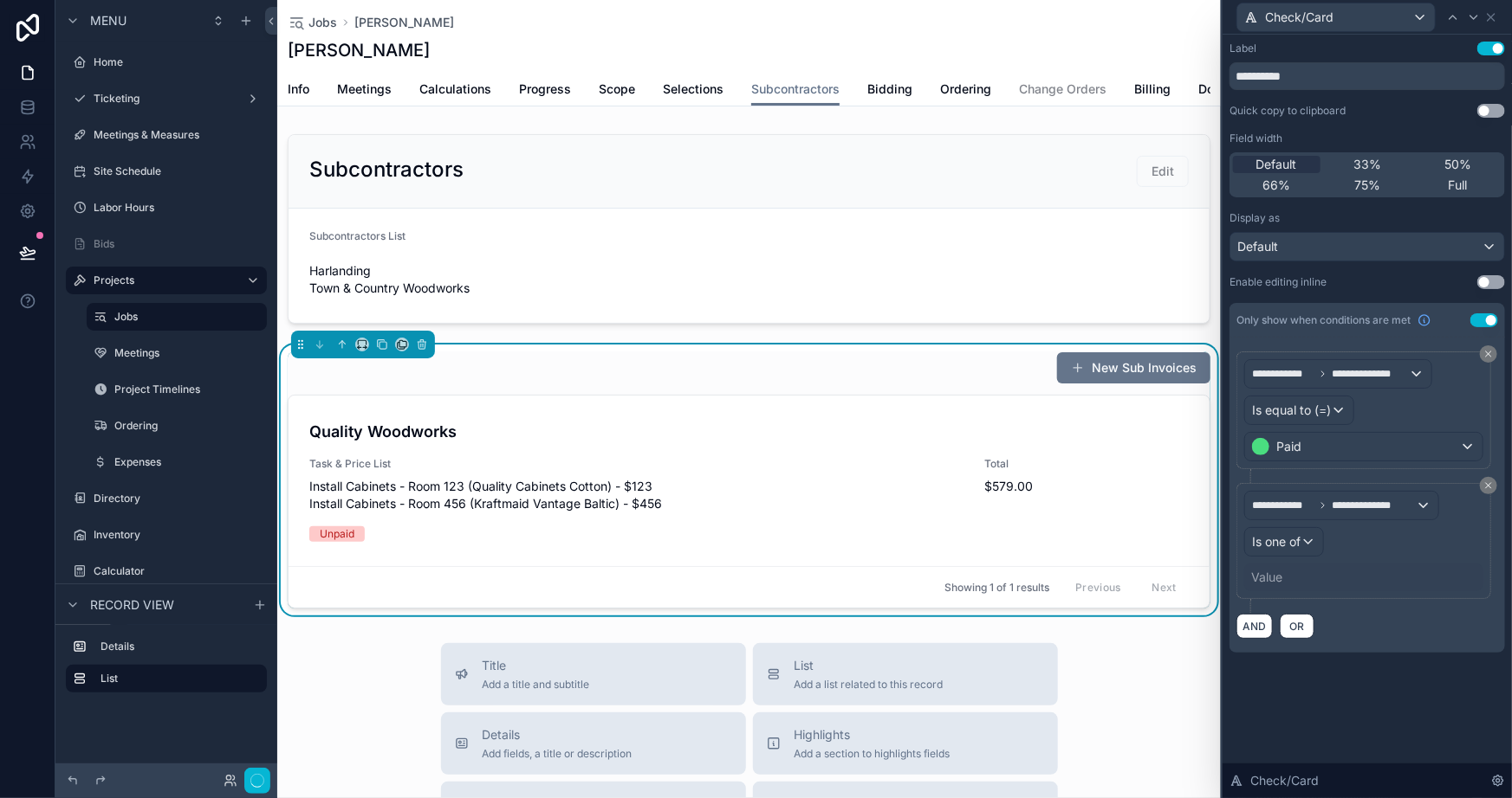
click at [1274, 578] on div "Value" at bounding box center [1267, 578] width 32 height 18
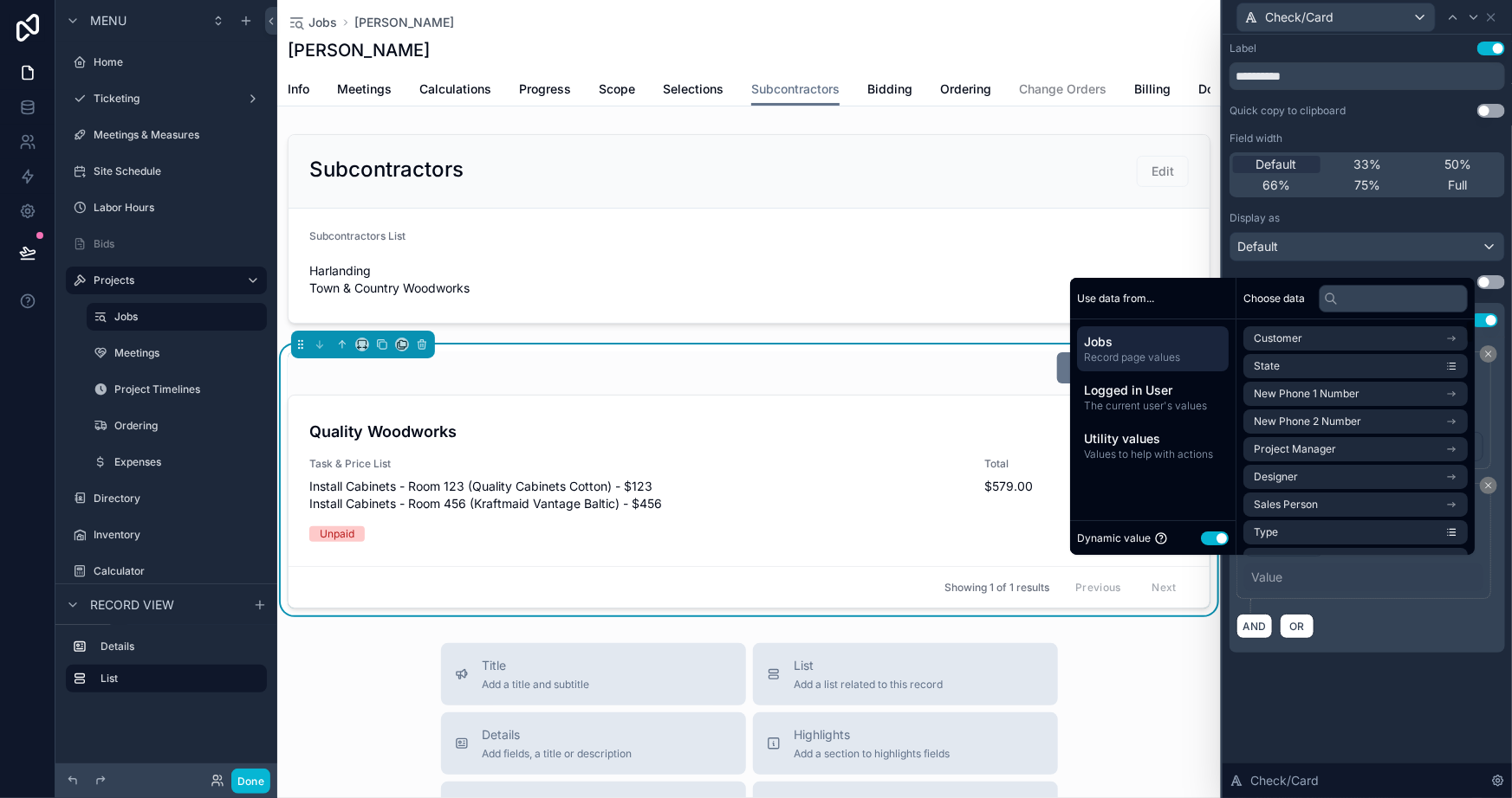
click at [1207, 536] on button "Use setting" at bounding box center [1215, 539] width 28 height 14
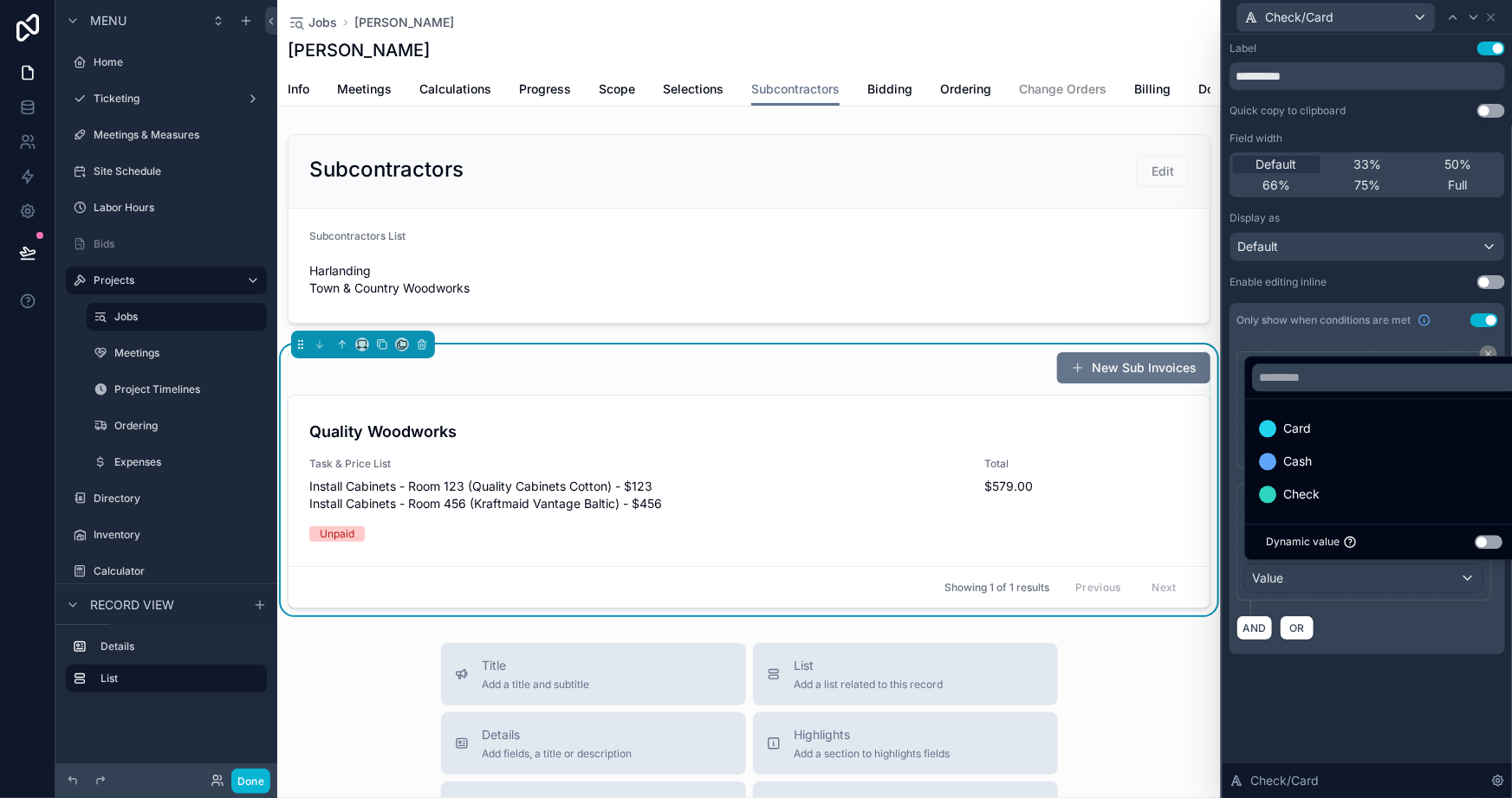
click at [1321, 424] on div "Card" at bounding box center [1384, 429] width 250 height 21
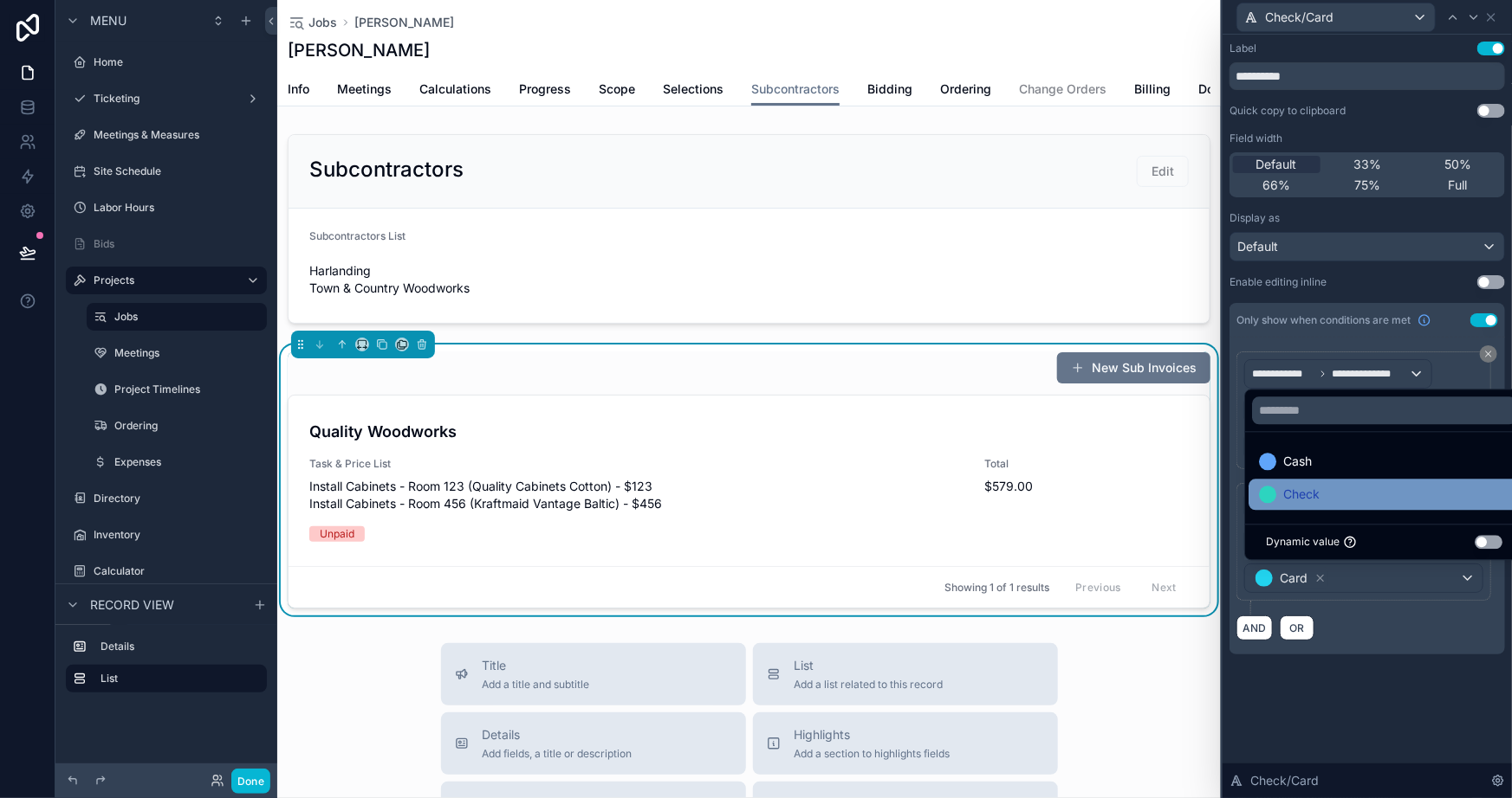
click at [1326, 494] on div "Check" at bounding box center [1384, 494] width 250 height 21
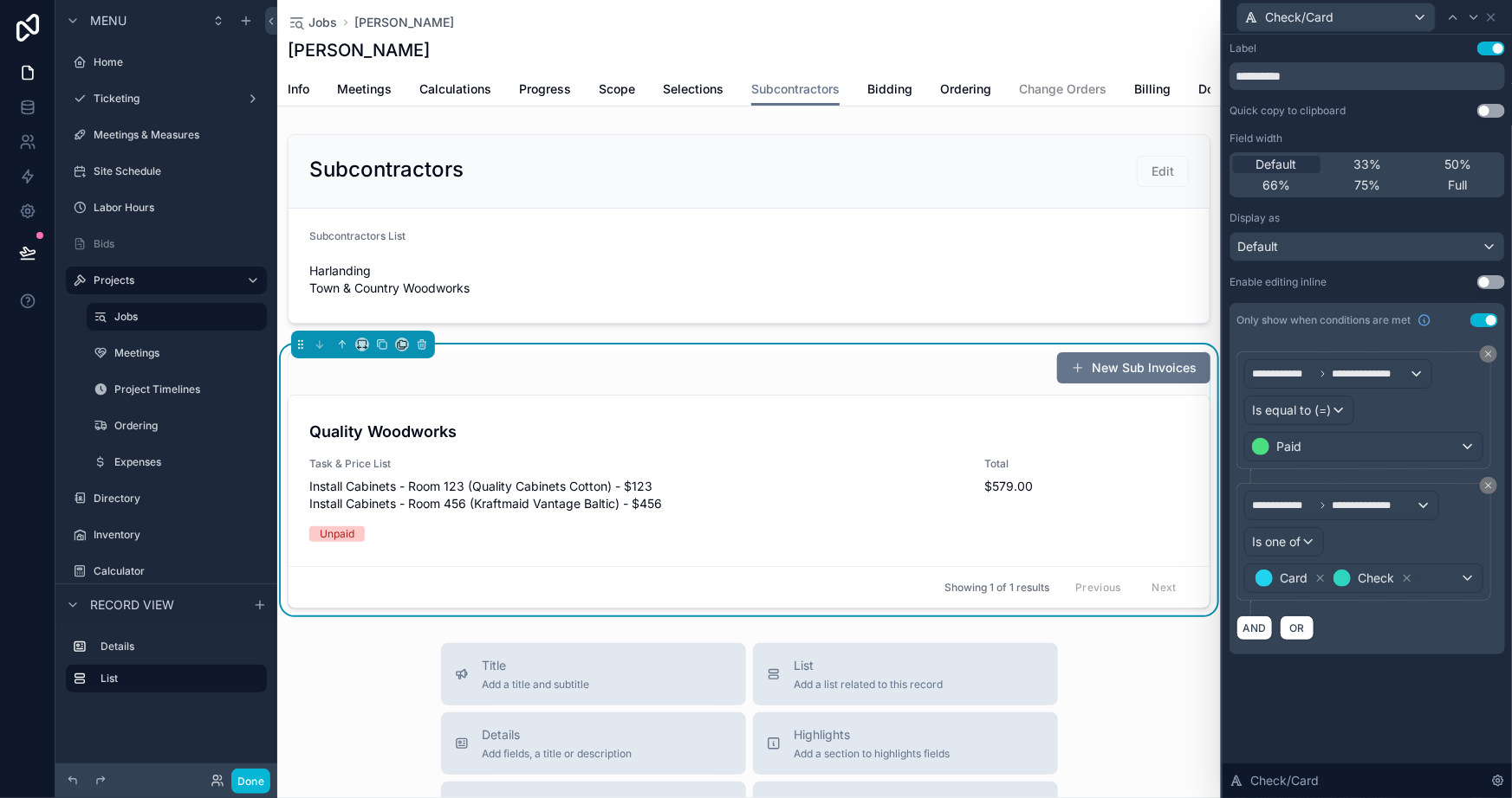
click at [1319, 724] on div "**********" at bounding box center [1367, 416] width 290 height 764
click at [1311, 722] on div "**********" at bounding box center [1367, 416] width 290 height 764
click at [246, 778] on button "Done" at bounding box center [250, 781] width 39 height 25
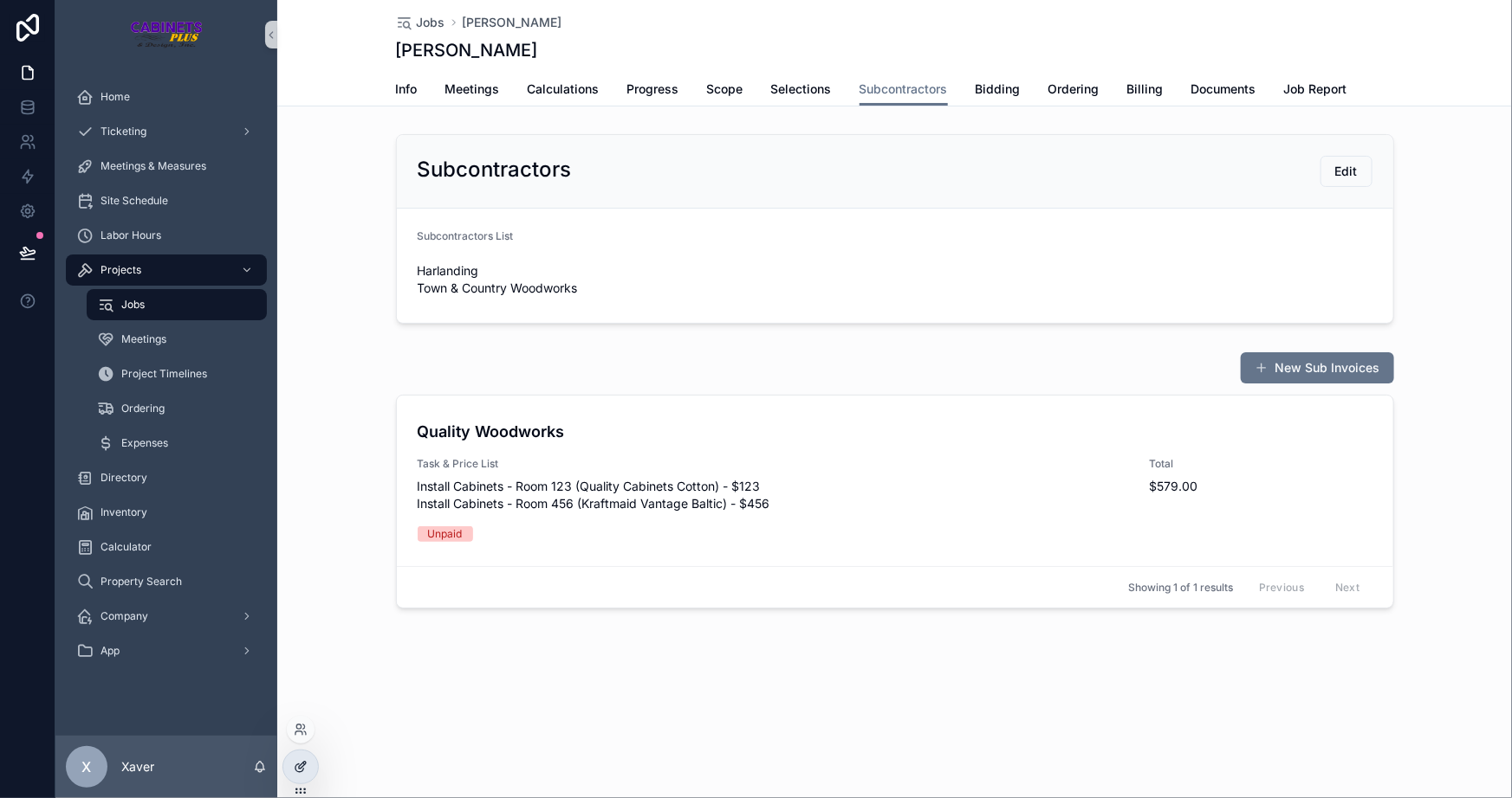
click at [313, 764] on div at bounding box center [301, 767] width 35 height 33
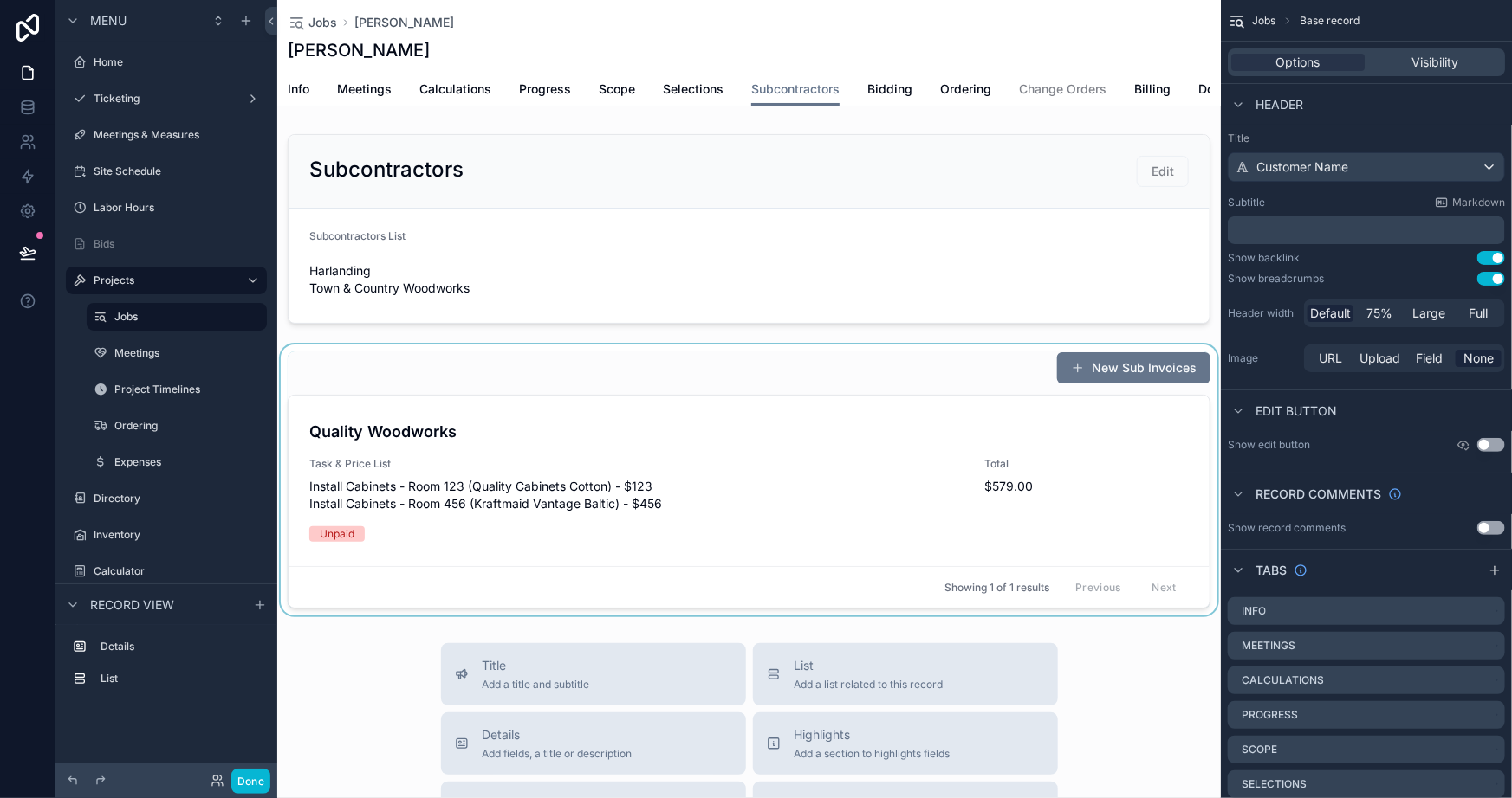
click at [520, 392] on div "scrollable content" at bounding box center [749, 480] width 944 height 271
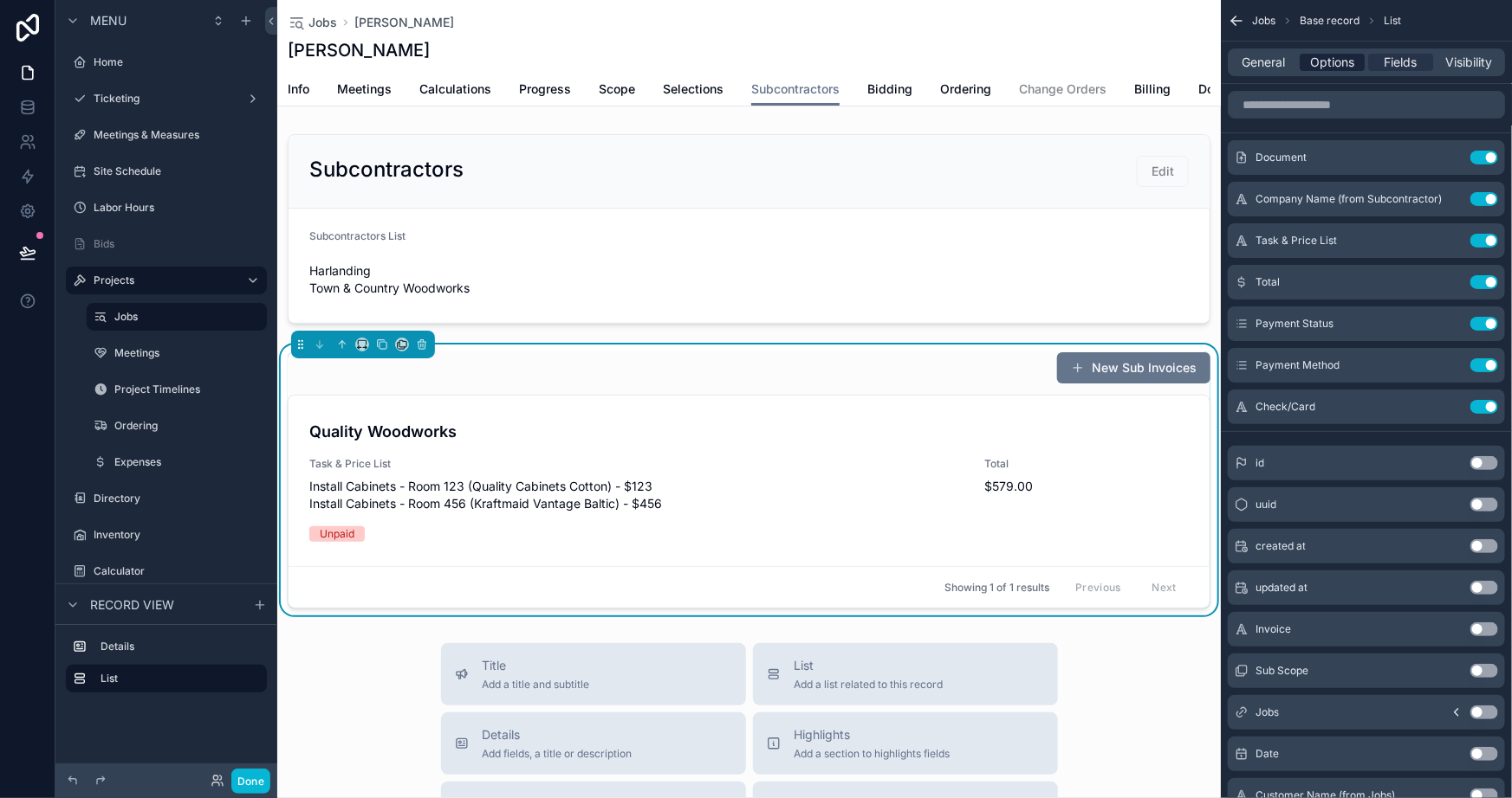
click at [1312, 66] on span "Options" at bounding box center [1332, 62] width 44 height 18
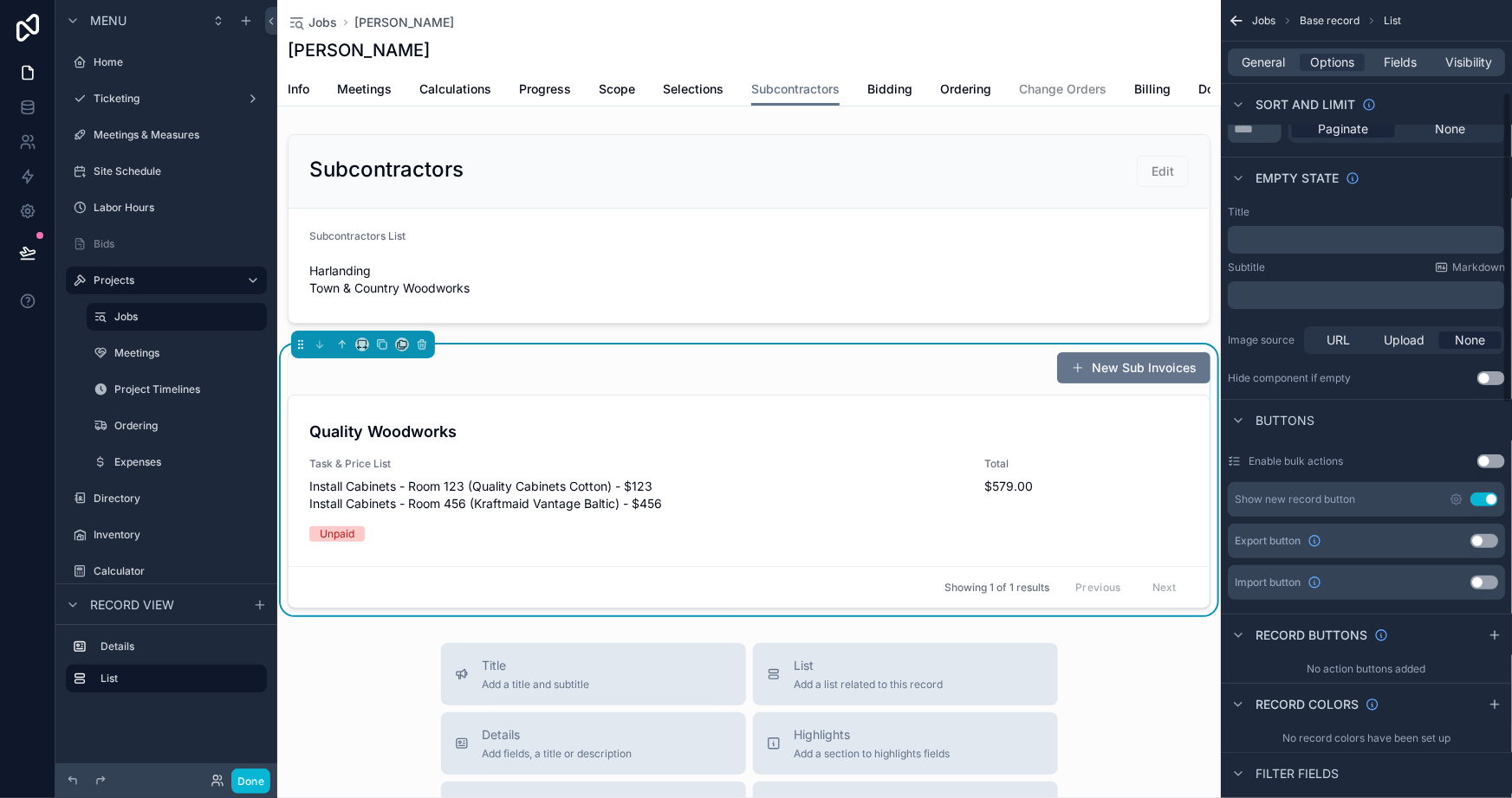
scroll to position [314, 0]
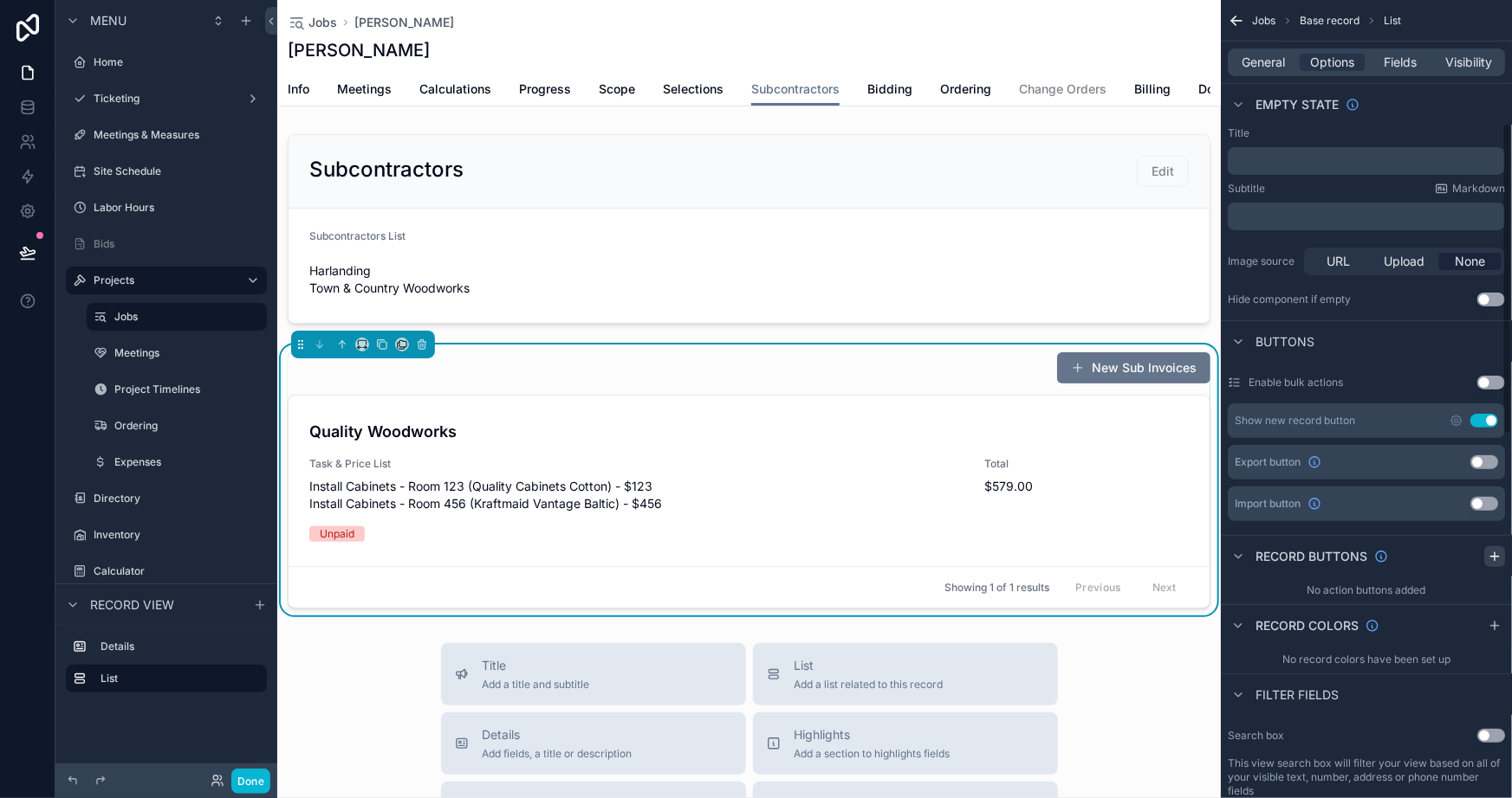
click at [1489, 550] on icon "scrollable content" at bounding box center [1494, 556] width 14 height 14
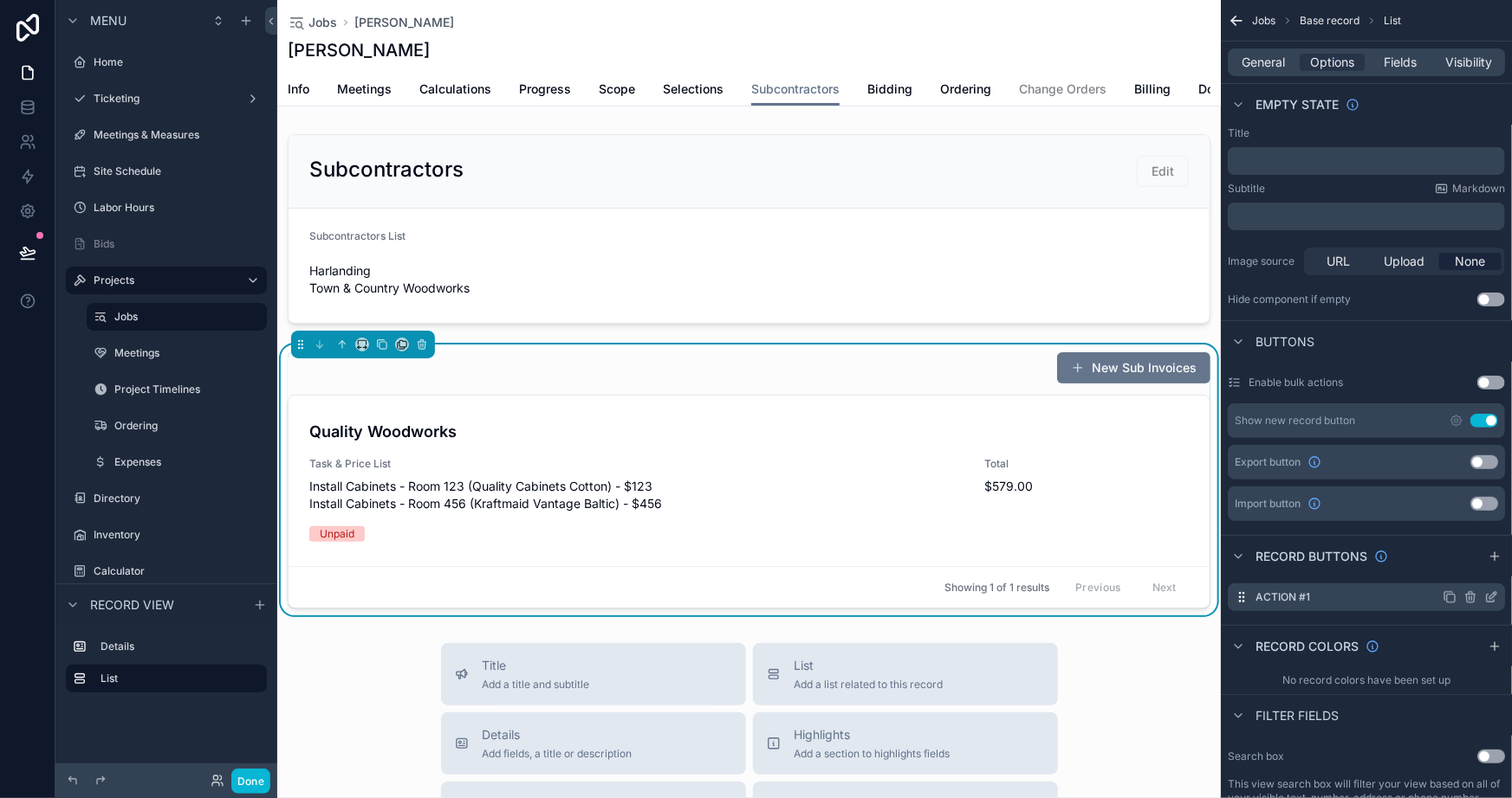
click at [1446, 596] on icon "scrollable content" at bounding box center [1450, 598] width 14 height 14
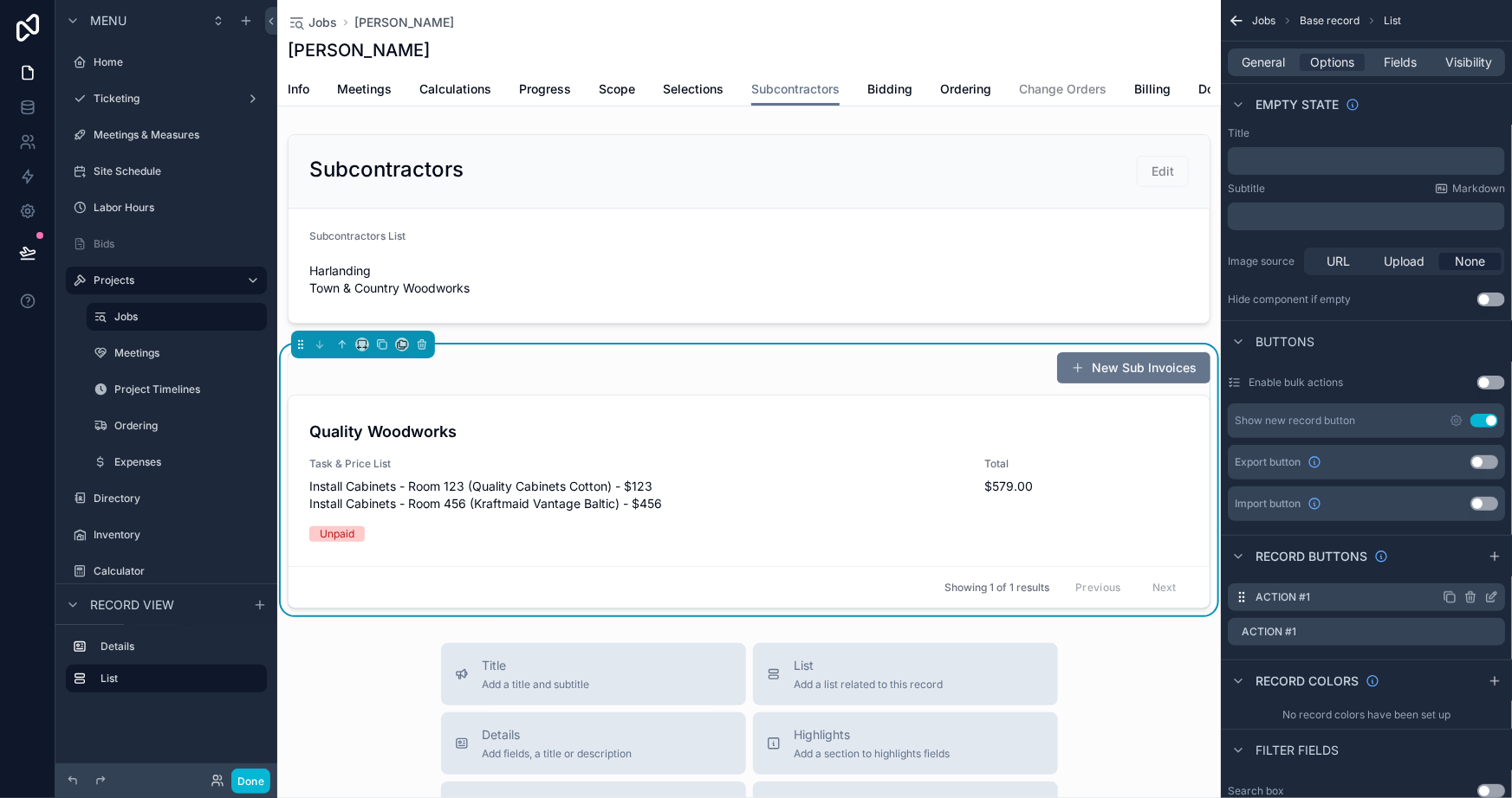
click at [1494, 592] on icon "scrollable content" at bounding box center [1493, 596] width 7 height 7
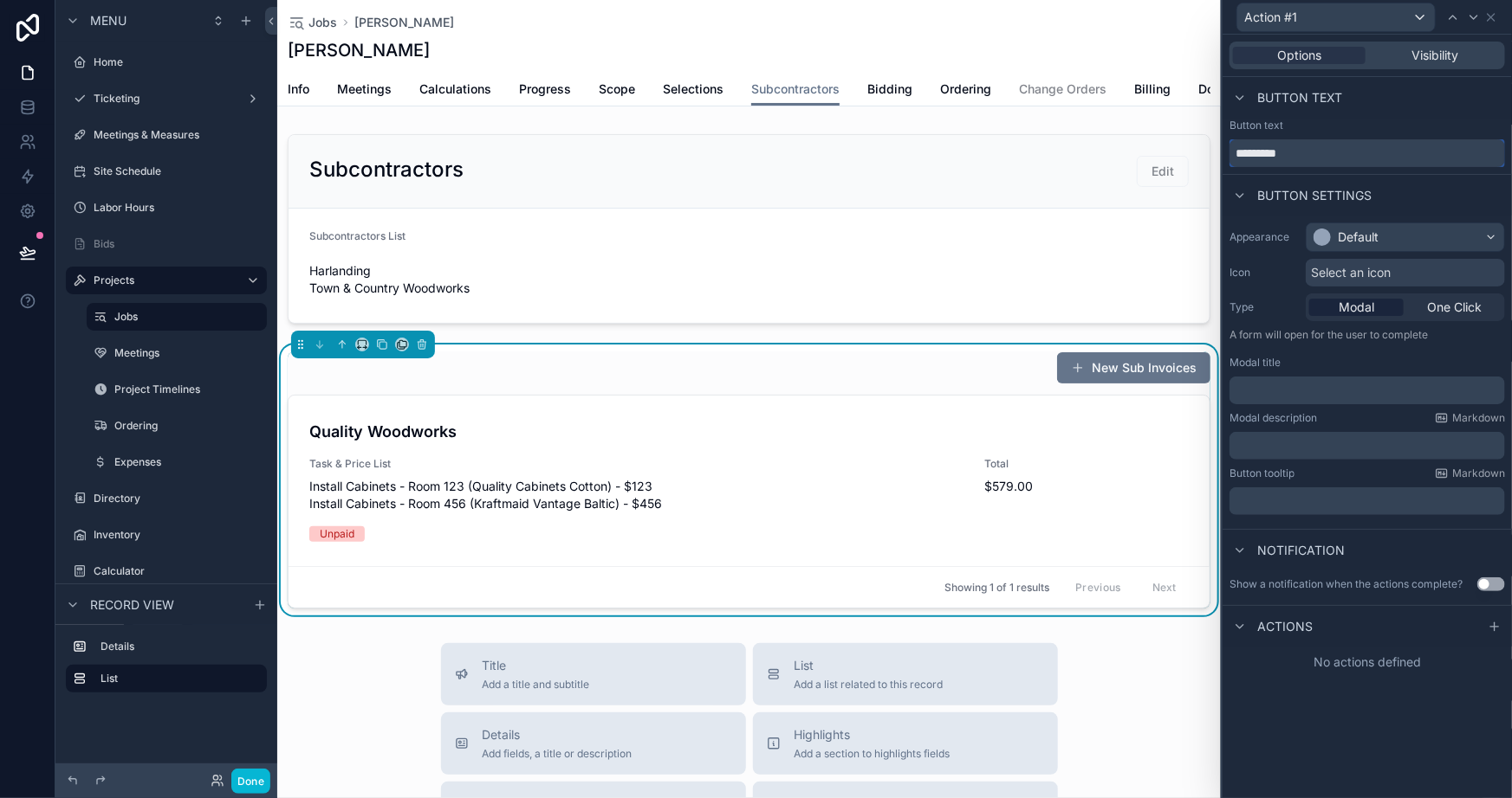
click at [1326, 156] on input "*********" at bounding box center [1367, 153] width 276 height 28
type input "**********"
click at [1345, 245] on div "Default" at bounding box center [1358, 237] width 41 height 18
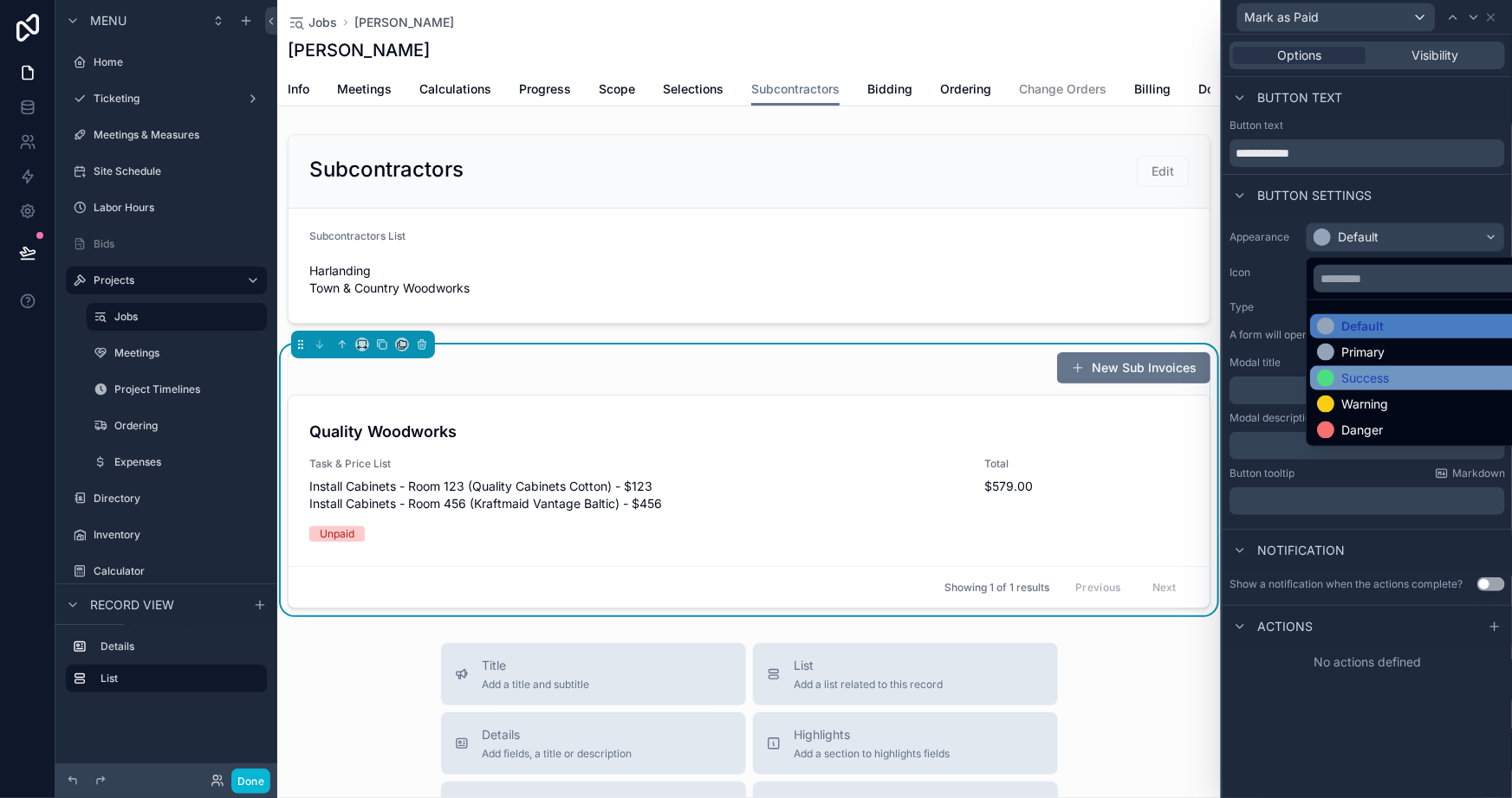
click at [1327, 378] on div at bounding box center [1326, 379] width 18 height 18
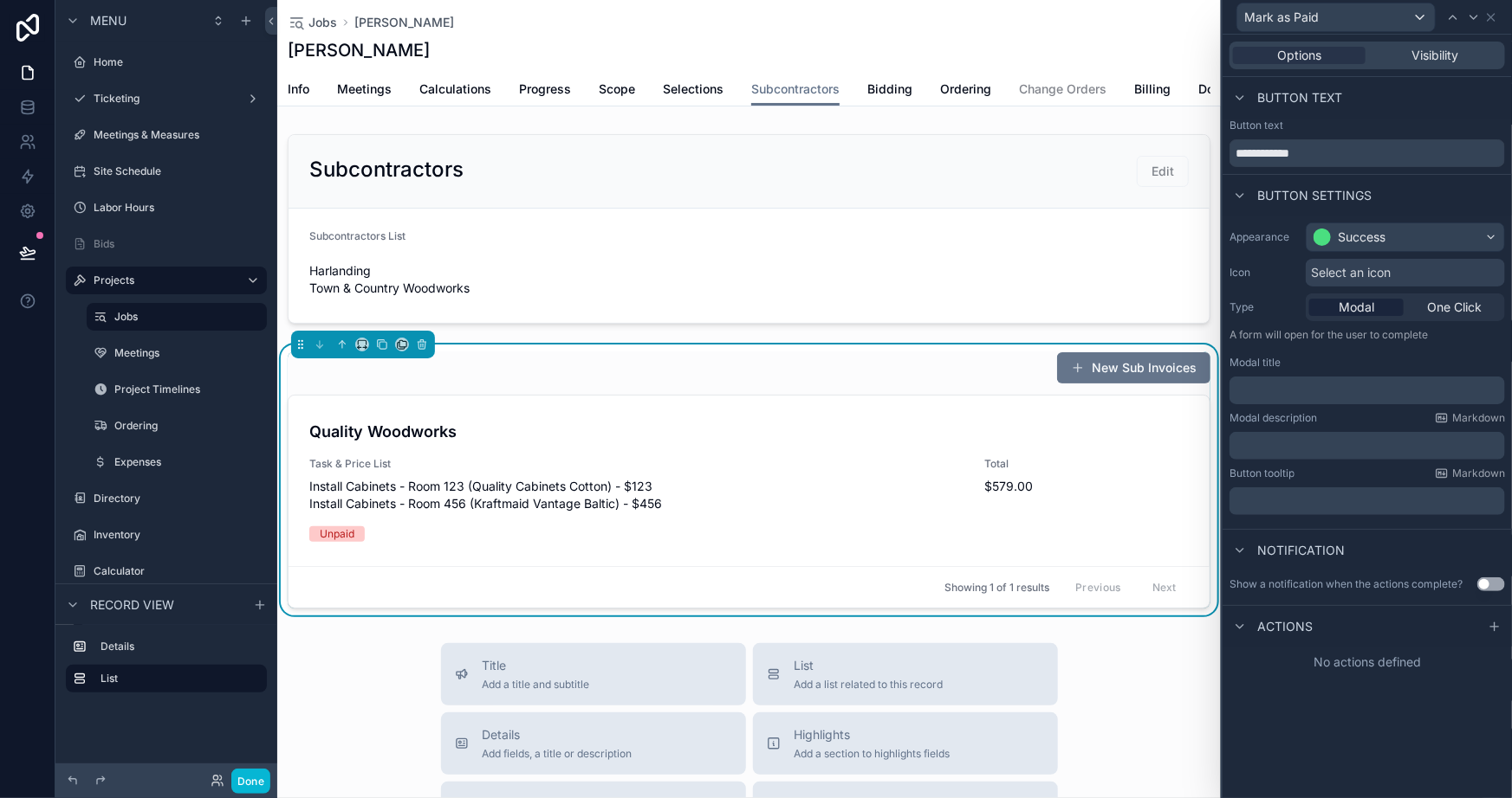
click at [1352, 746] on div "**********" at bounding box center [1367, 416] width 290 height 764
click at [1289, 386] on p "﻿" at bounding box center [1368, 390] width 265 height 18
click at [1310, 416] on label "Modal description" at bounding box center [1273, 418] width 88 height 14
click at [1283, 387] on p "﻿" at bounding box center [1368, 390] width 265 height 18
click at [1314, 705] on div "**********" at bounding box center [1367, 416] width 290 height 764
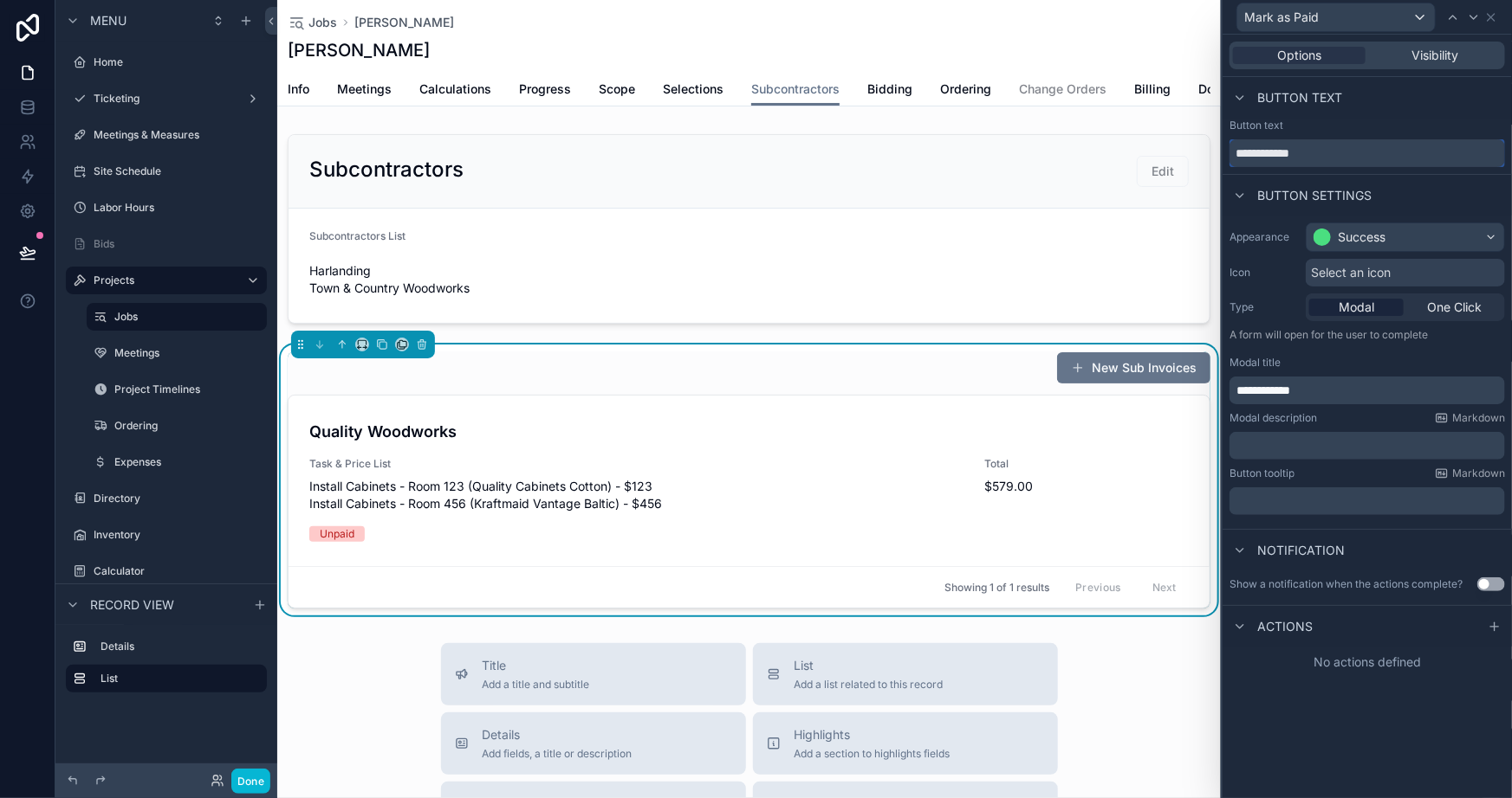
click at [1317, 145] on input "**********" at bounding box center [1367, 153] width 276 height 28
click at [1317, 144] on input "**********" at bounding box center [1367, 153] width 276 height 28
click at [1323, 149] on input "**********" at bounding box center [1367, 153] width 276 height 28
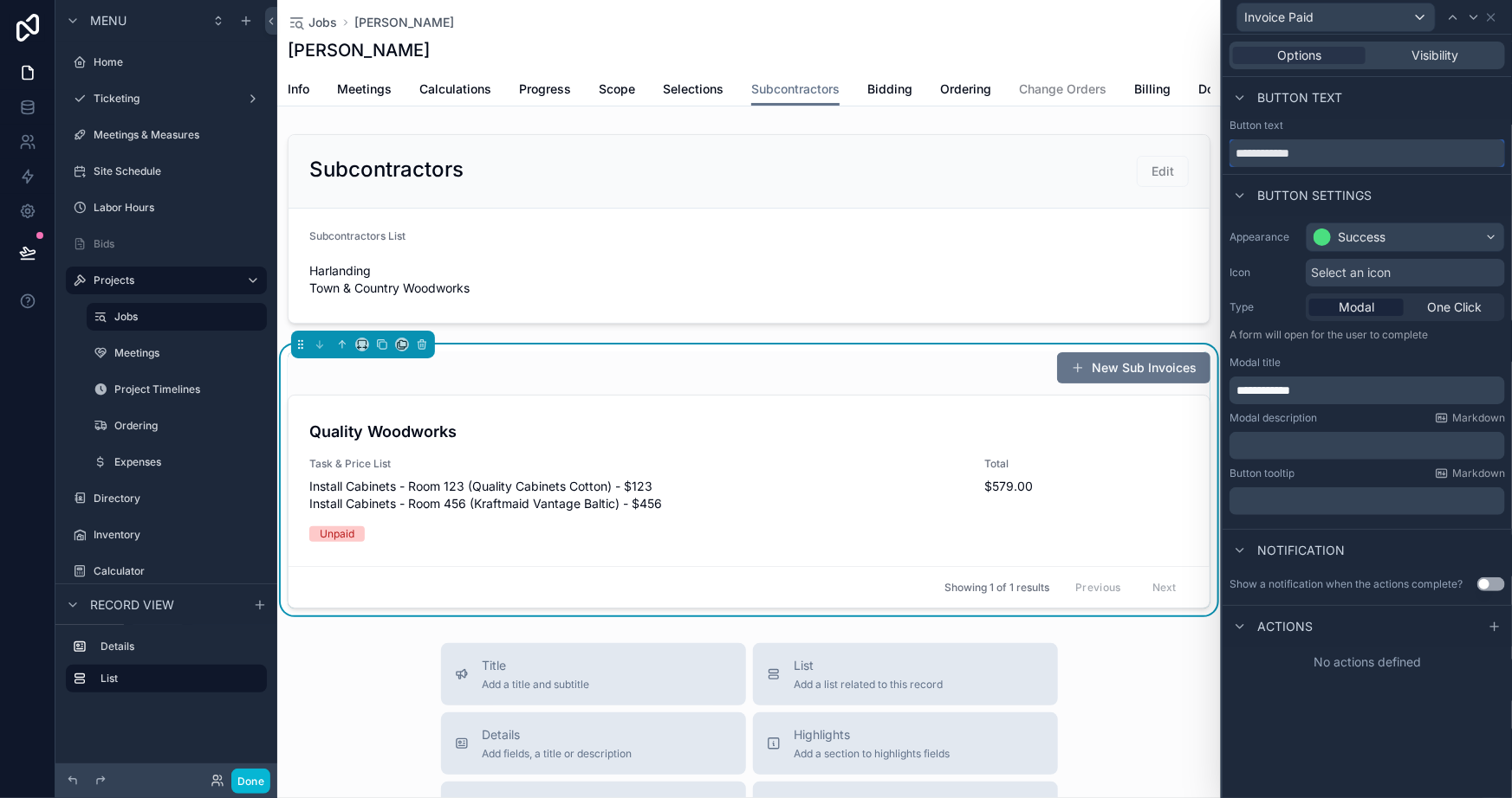
click at [1323, 149] on input "**********" at bounding box center [1367, 153] width 276 height 28
type input "**********"
click at [1354, 738] on div "**********" at bounding box center [1367, 416] width 290 height 764
click at [1290, 386] on span "**********" at bounding box center [1262, 390] width 53 height 12
click at [1290, 385] on span "**********" at bounding box center [1262, 390] width 53 height 12
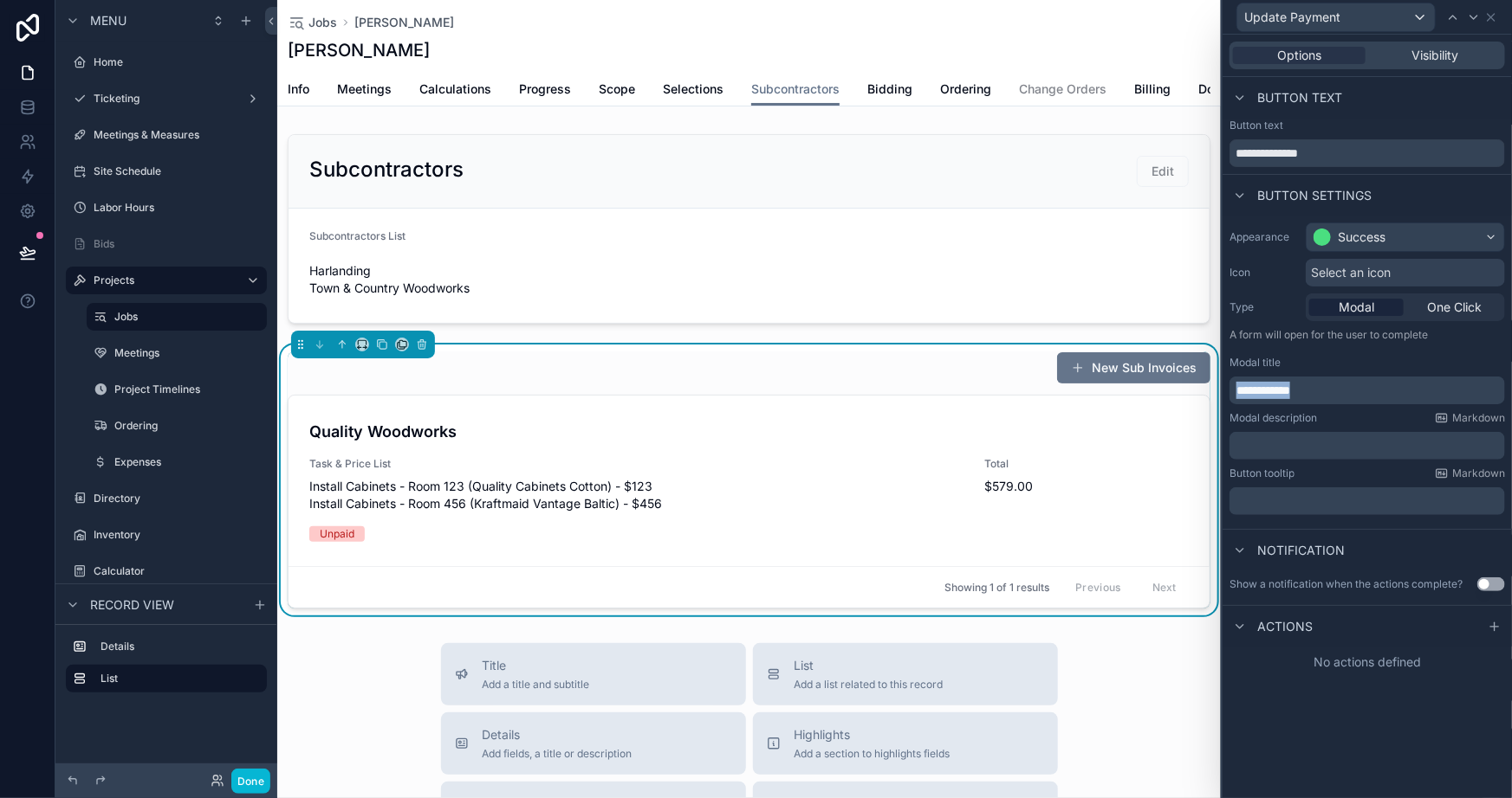
click at [1290, 385] on span "**********" at bounding box center [1262, 390] width 53 height 12
click at [1301, 758] on div "**********" at bounding box center [1367, 416] width 290 height 764
click at [1471, 17] on icon at bounding box center [1474, 18] width 14 height 14
click at [1302, 167] on div "Button text *********" at bounding box center [1367, 146] width 290 height 55
click at [1296, 154] on input "*********" at bounding box center [1367, 153] width 276 height 28
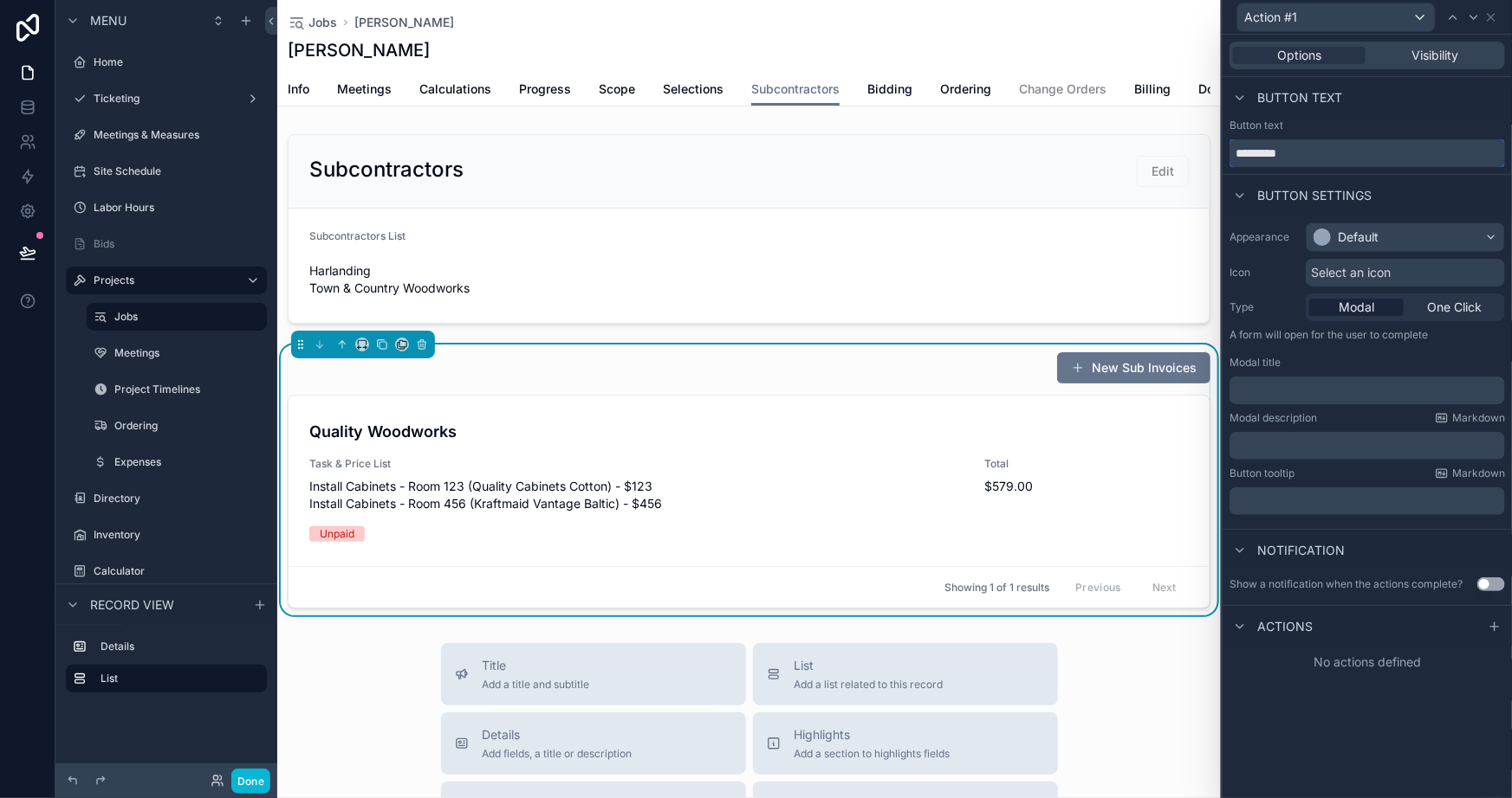
click at [1296, 154] on input "*********" at bounding box center [1367, 153] width 276 height 28
type input "****"
click at [1342, 779] on div "Options Visibility Button text Button text **** Button settings Appearance Defa…" at bounding box center [1367, 416] width 290 height 764
click at [1342, 777] on div "Options Visibility Button text Button text **** Button settings Appearance Defa…" at bounding box center [1367, 416] width 290 height 764
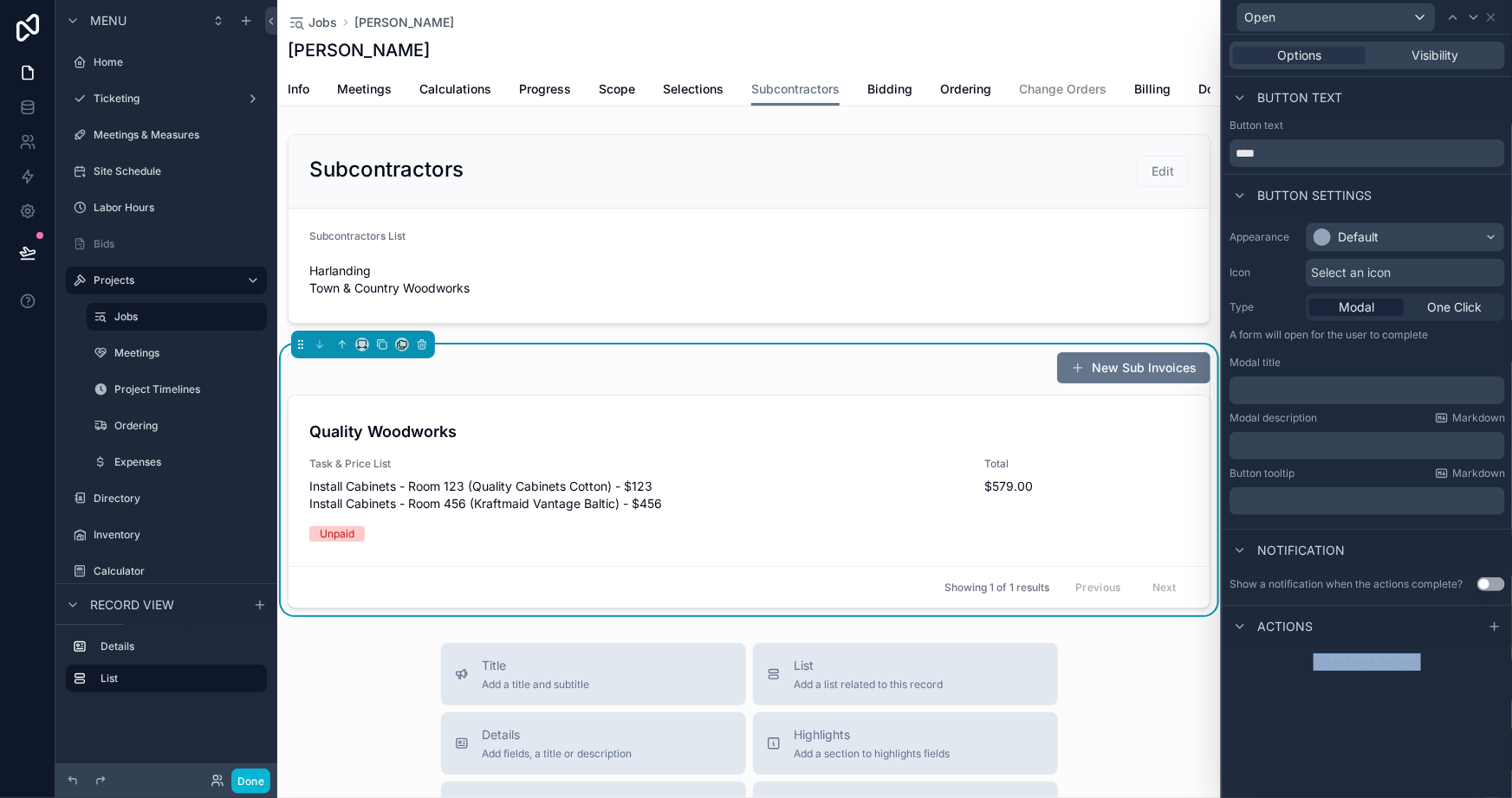
click at [1342, 778] on div "Options Visibility Button text Button text **** Button settings Appearance Defa…" at bounding box center [1367, 416] width 290 height 764
click at [1351, 739] on div "Options Visibility Button text Button text **** Button settings Appearance Defa…" at bounding box center [1367, 416] width 290 height 764
click at [1447, 12] on icon at bounding box center [1453, 18] width 14 height 14
click at [1328, 753] on div "**********" at bounding box center [1367, 416] width 290 height 764
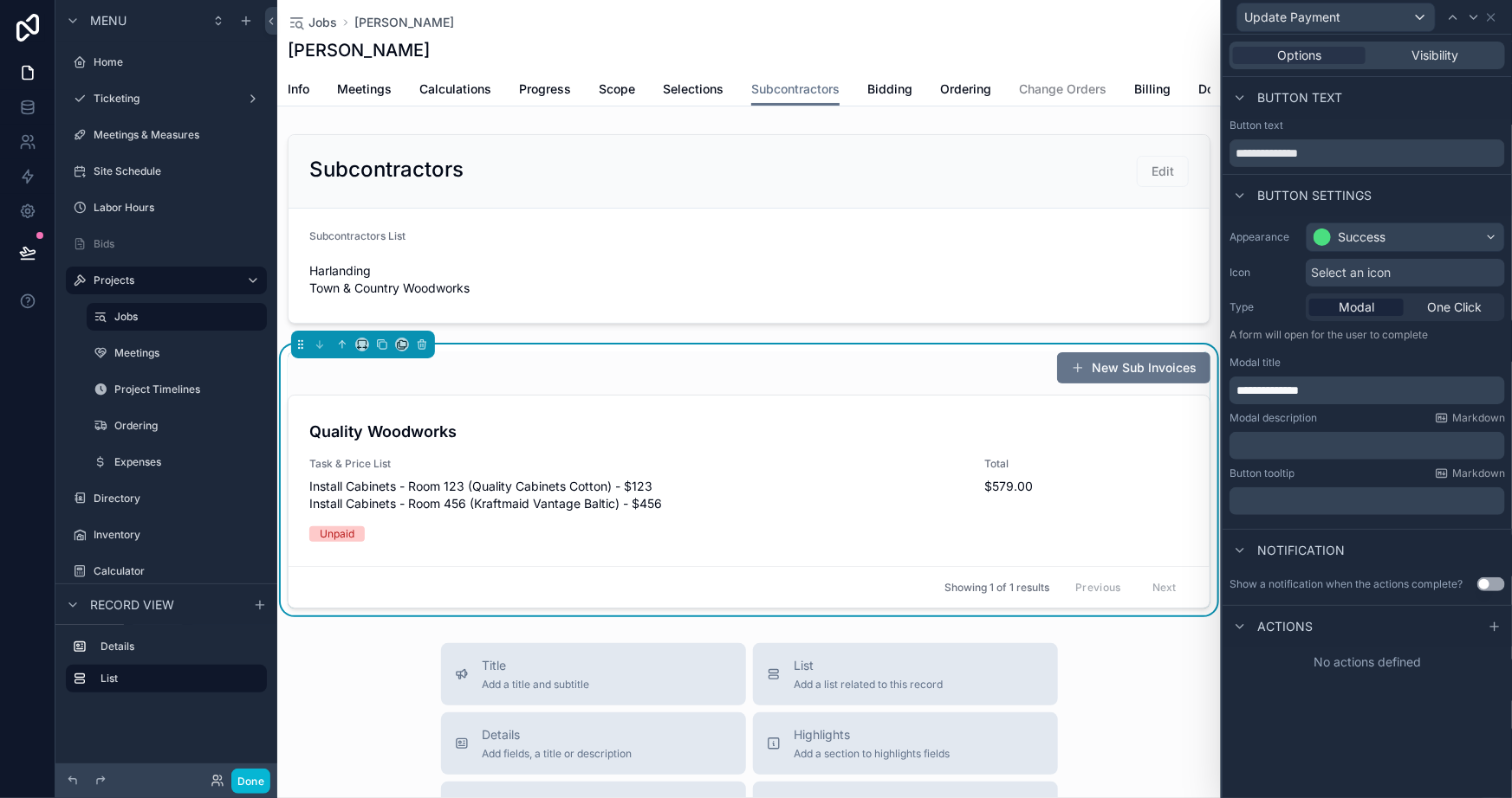
click at [866, 384] on div "New Sub Invoices" at bounding box center [749, 368] width 923 height 33
click at [1486, 630] on div at bounding box center [1494, 627] width 21 height 21
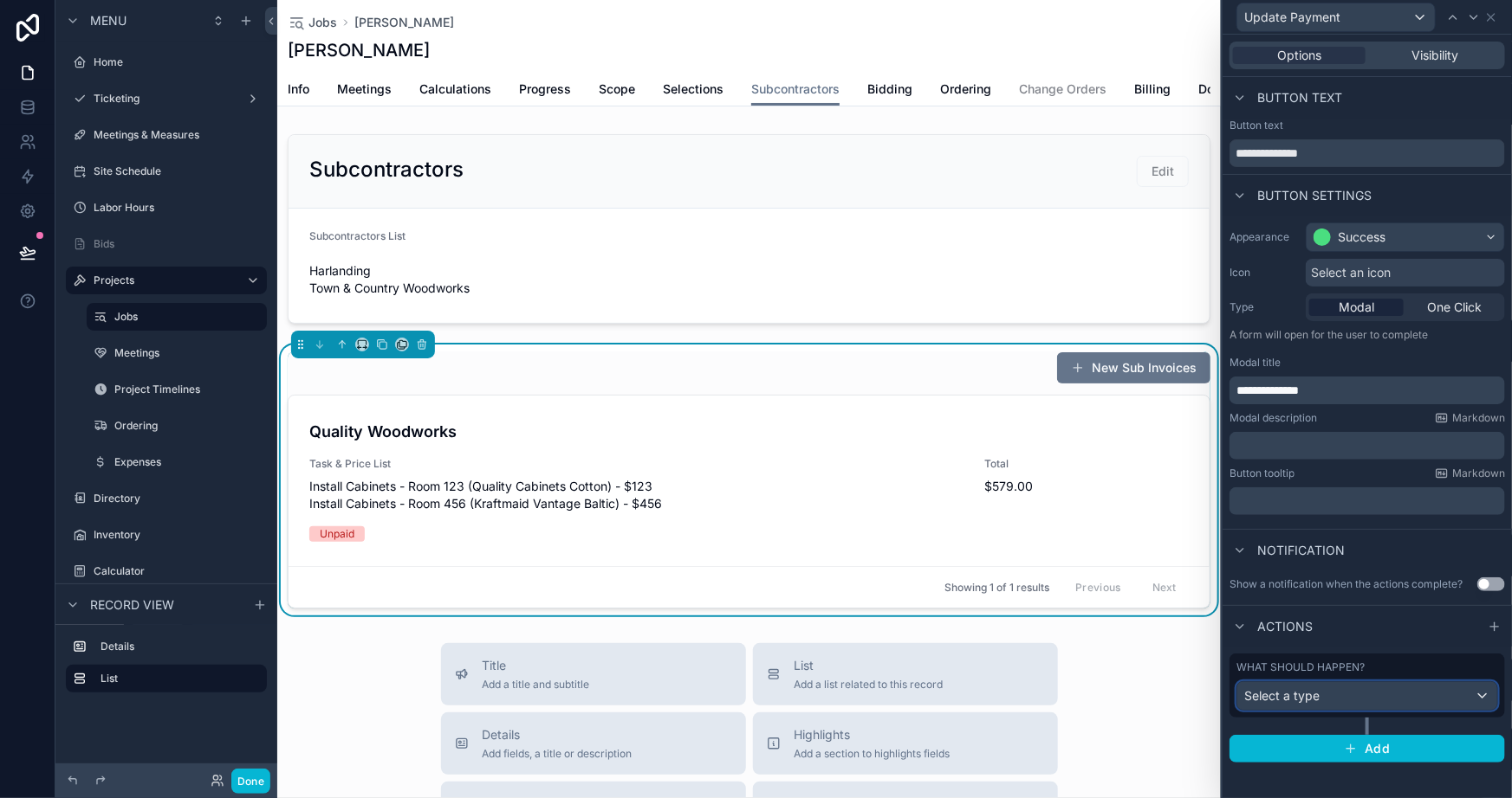
click at [1331, 702] on div "Select a type" at bounding box center [1367, 696] width 260 height 28
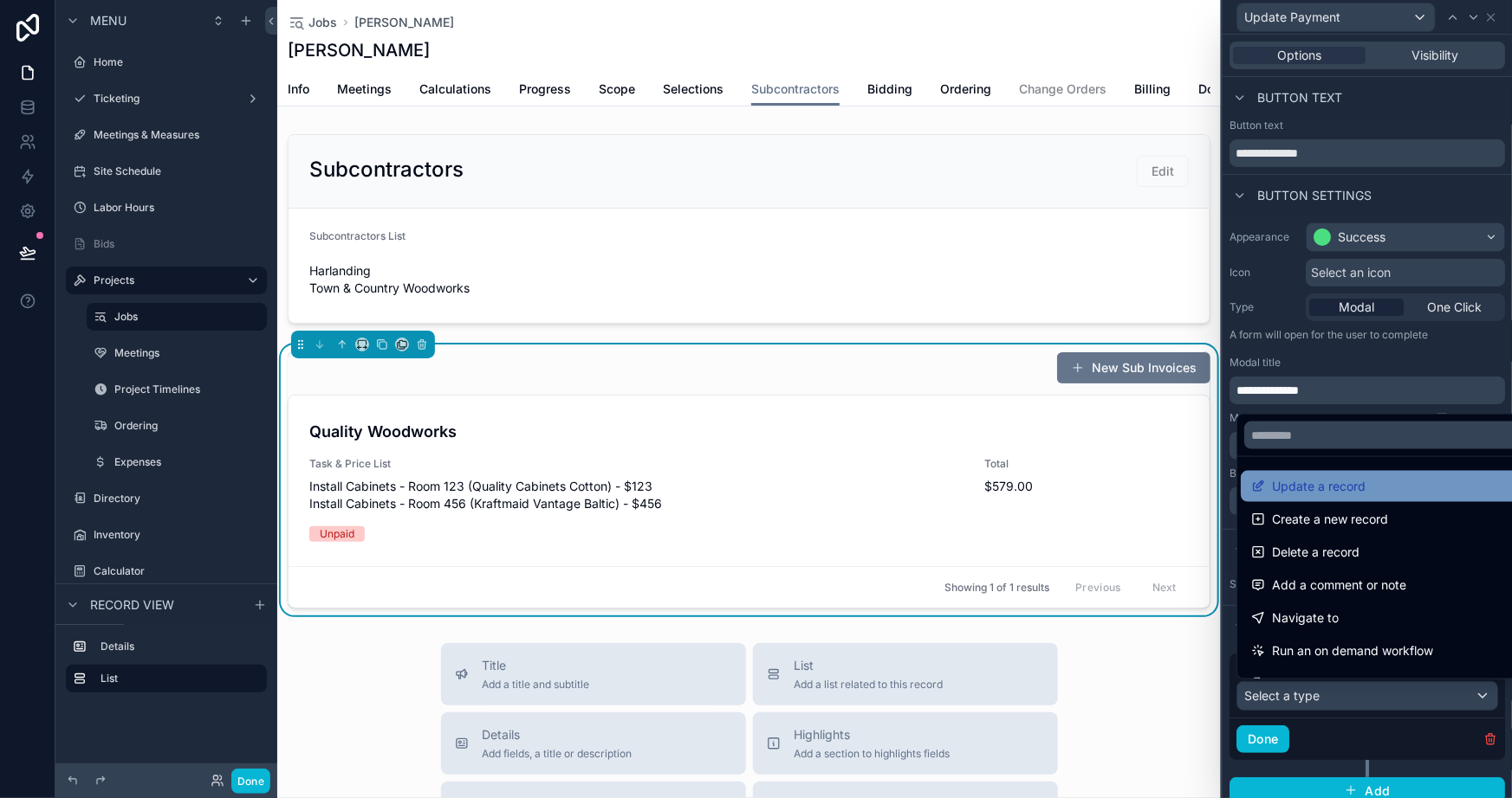
click at [1300, 487] on span "Update a record" at bounding box center [1319, 486] width 94 height 21
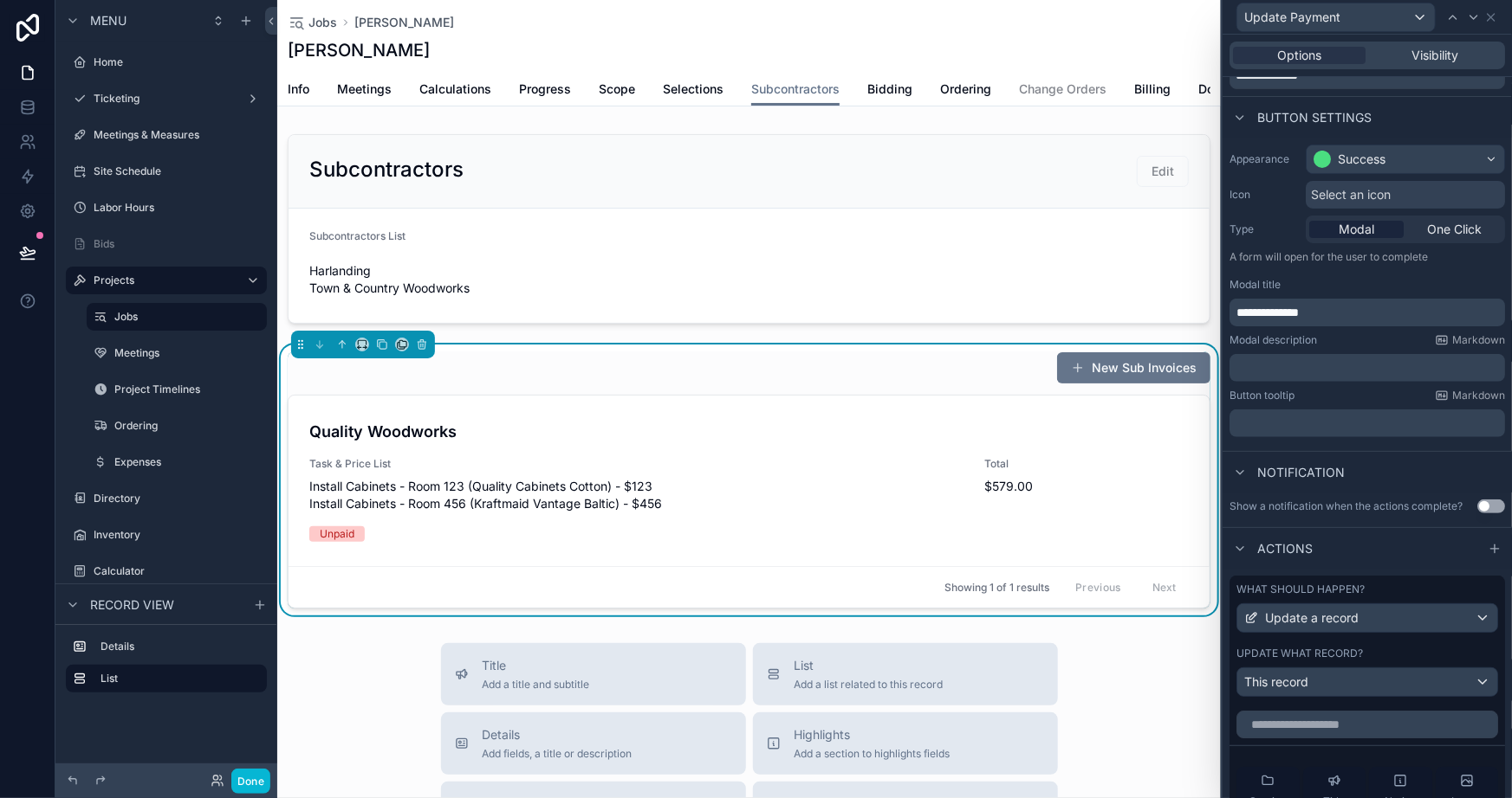
scroll to position [235, 0]
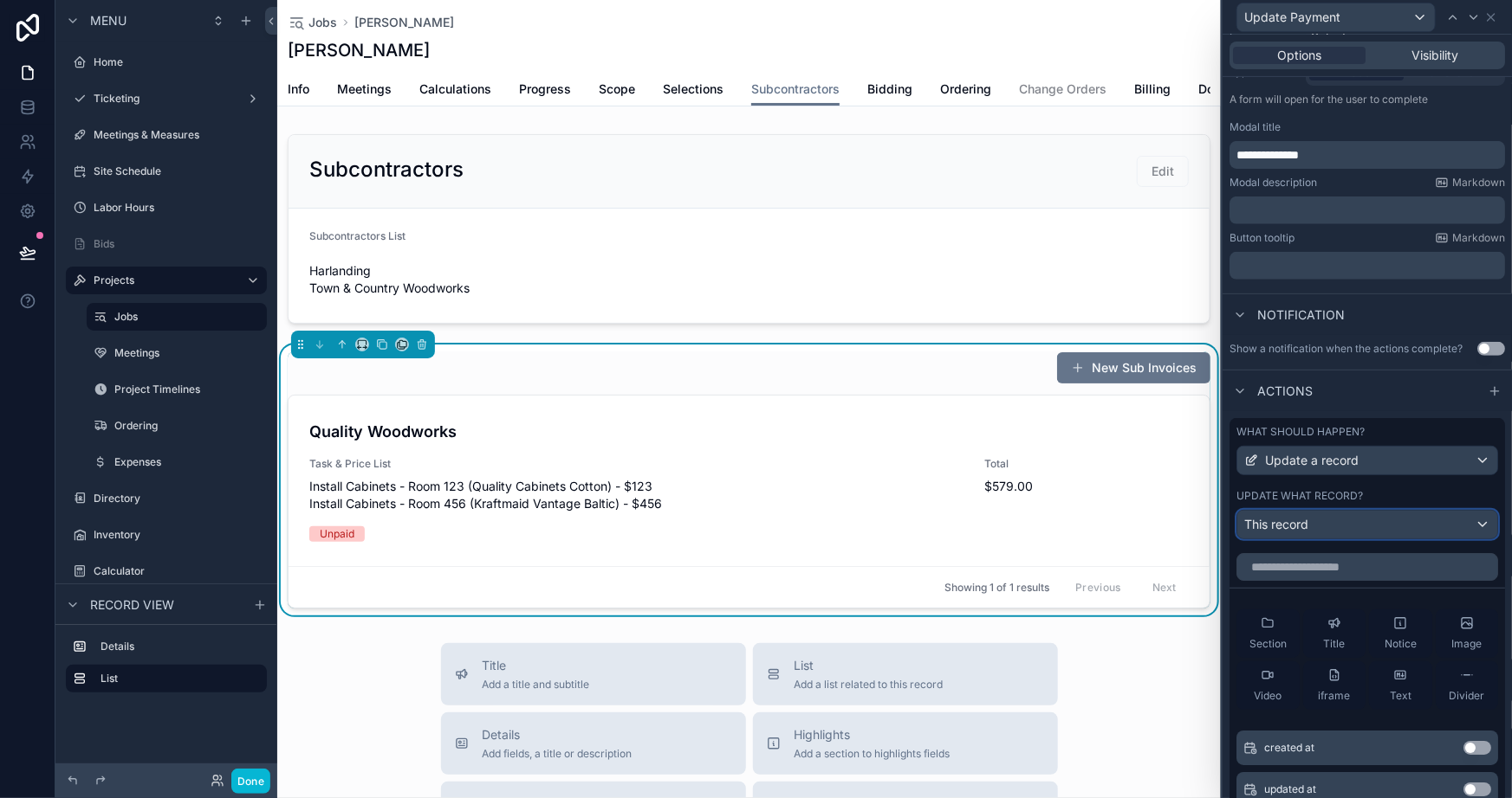
click at [1305, 528] on span "This record" at bounding box center [1276, 525] width 64 height 18
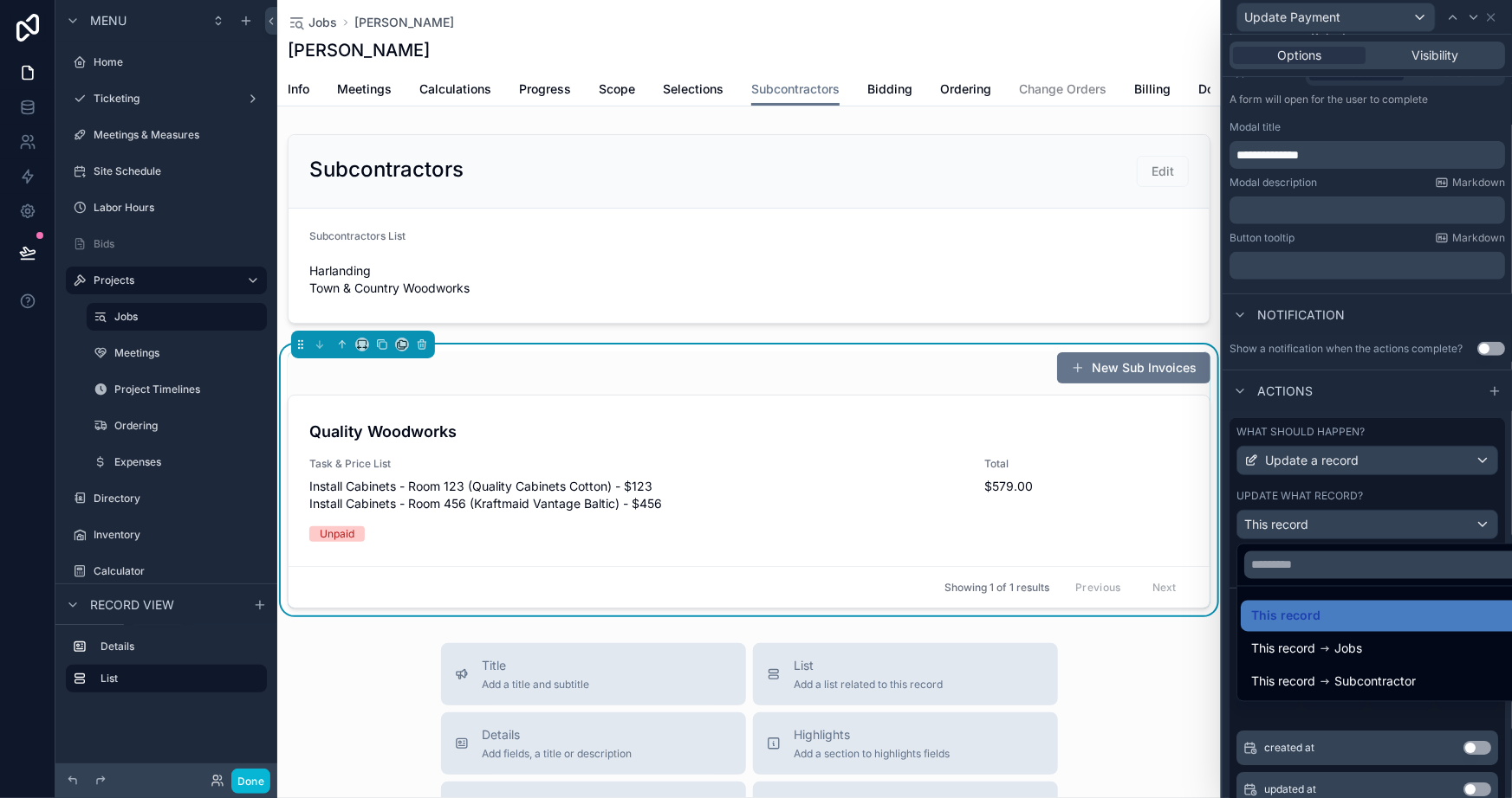
click at [1230, 497] on div at bounding box center [1367, 399] width 290 height 798
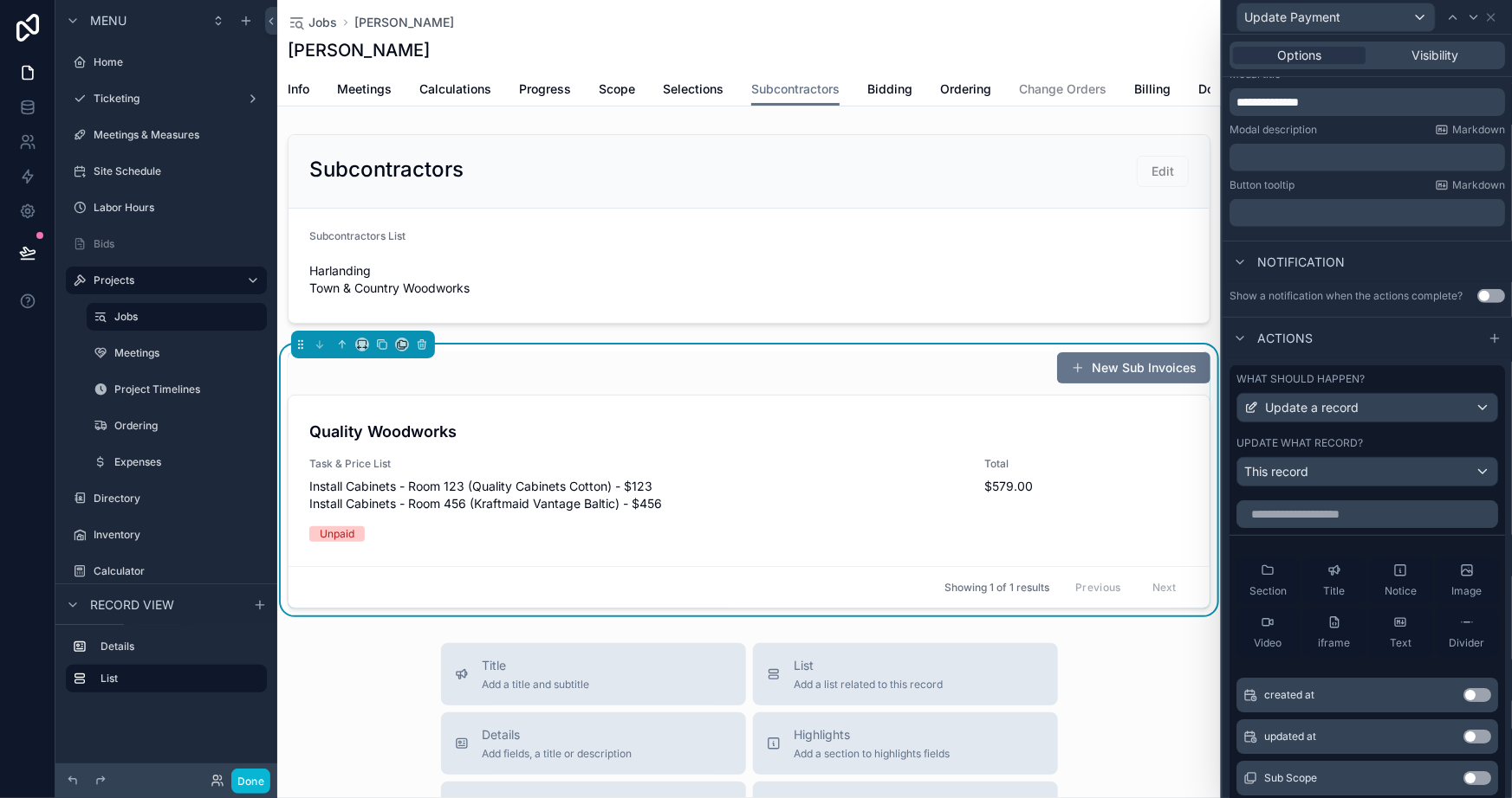
scroll to position [314, 0]
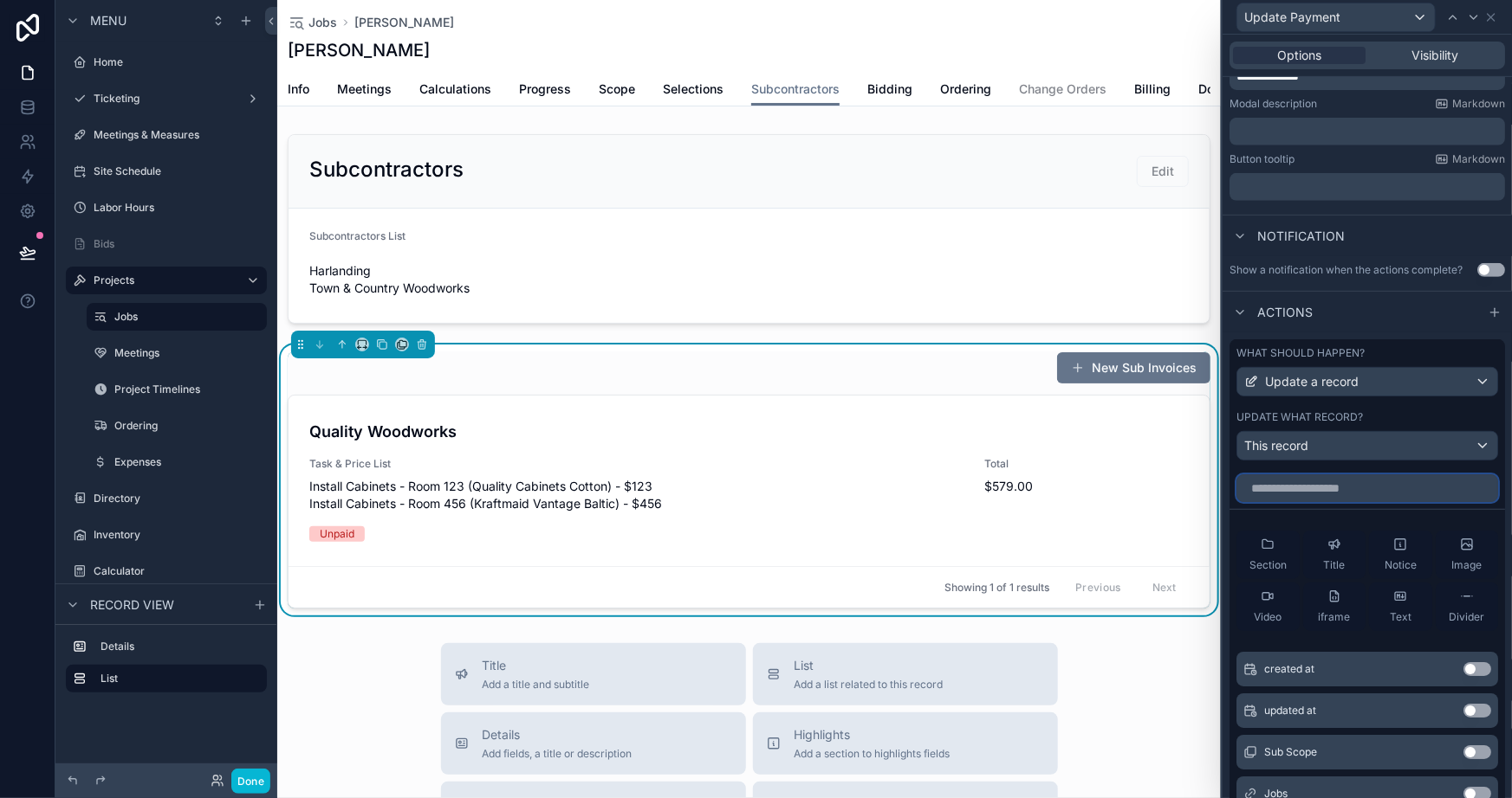
click at [1336, 484] on input "text" at bounding box center [1367, 488] width 262 height 28
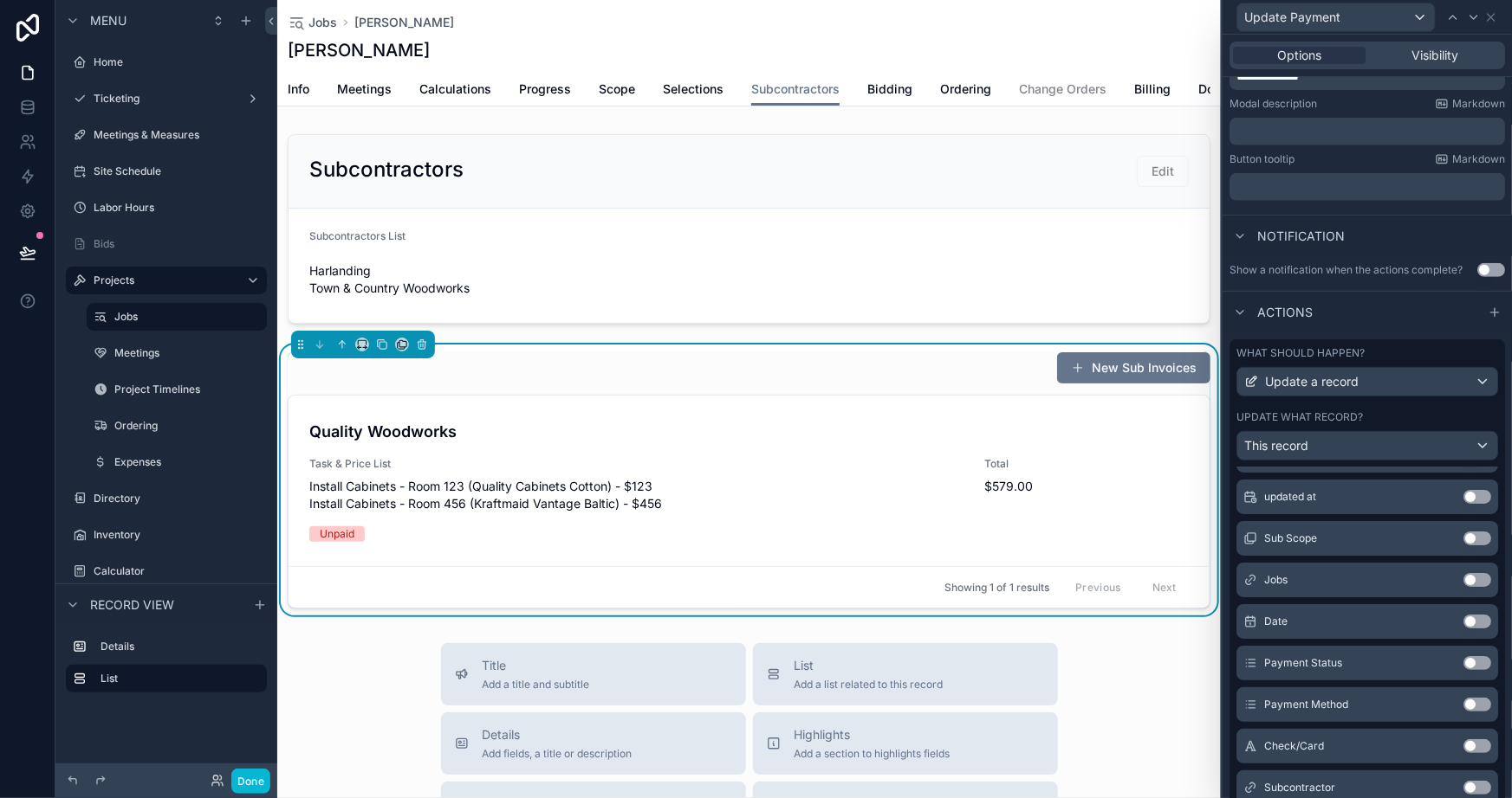
scroll to position [393, 0]
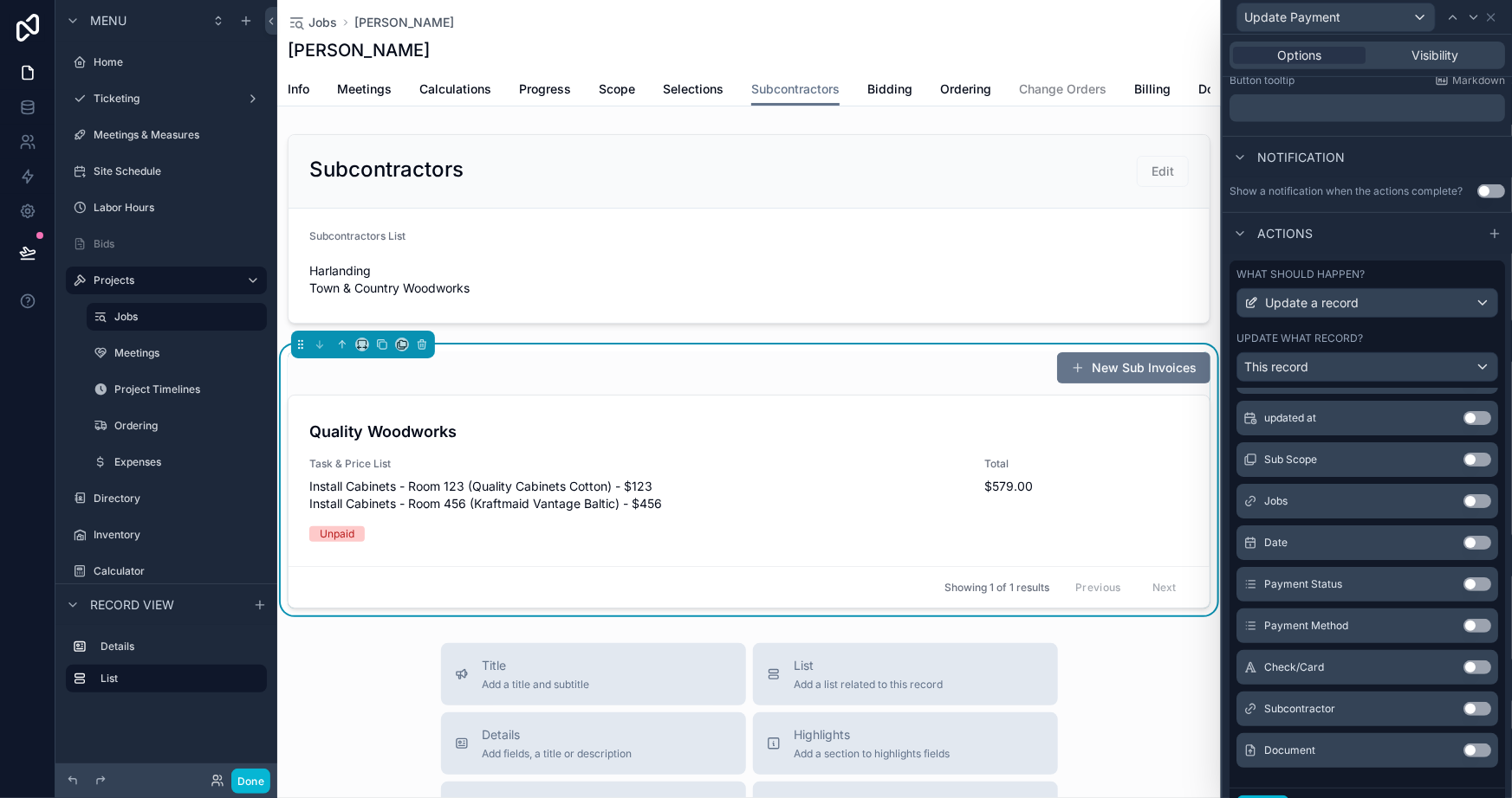
click at [765, 381] on div "New Sub Invoices" at bounding box center [749, 368] width 923 height 33
click at [1486, 10] on icon at bounding box center [1491, 18] width 14 height 14
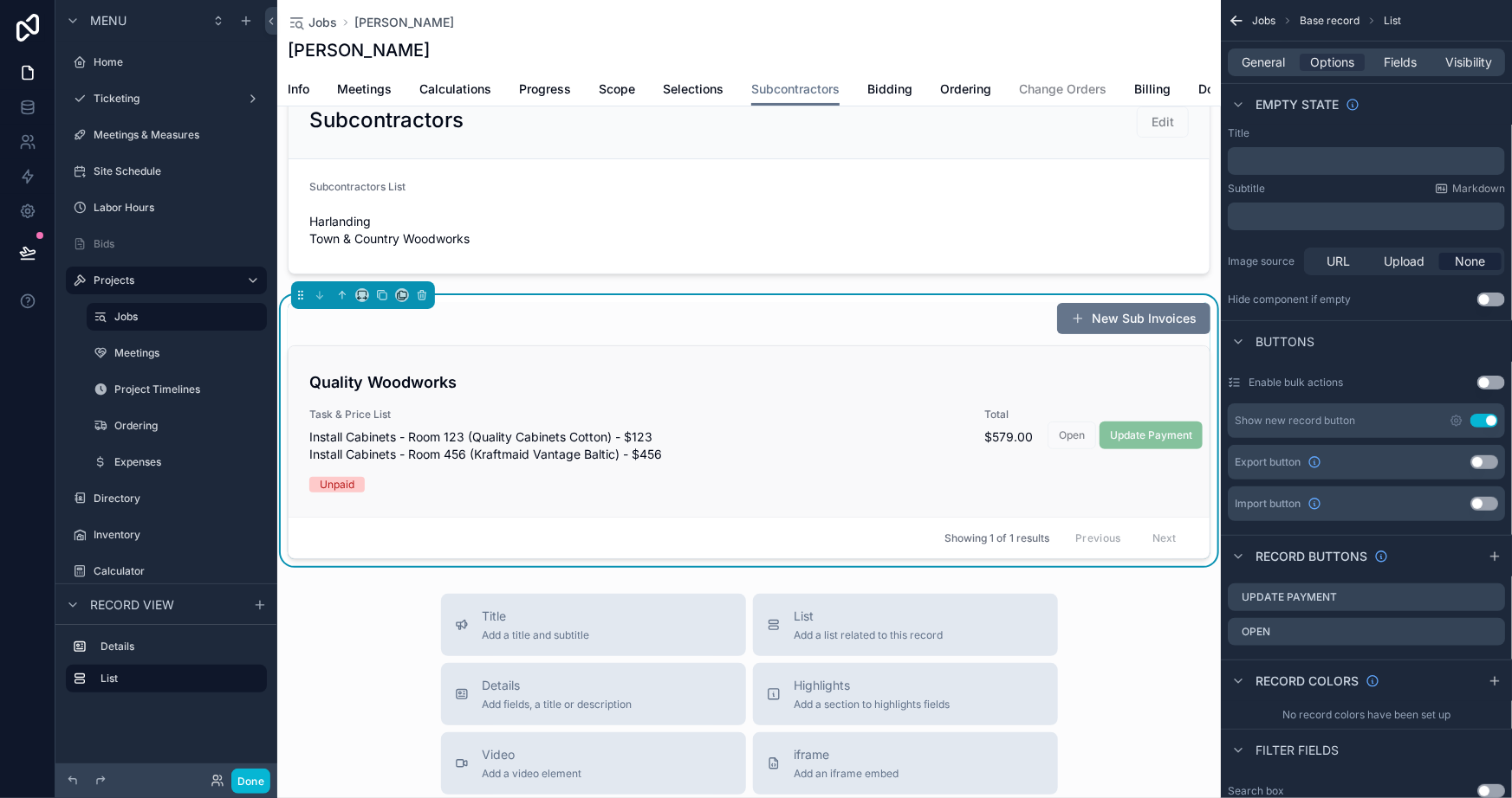
scroll to position [0, 0]
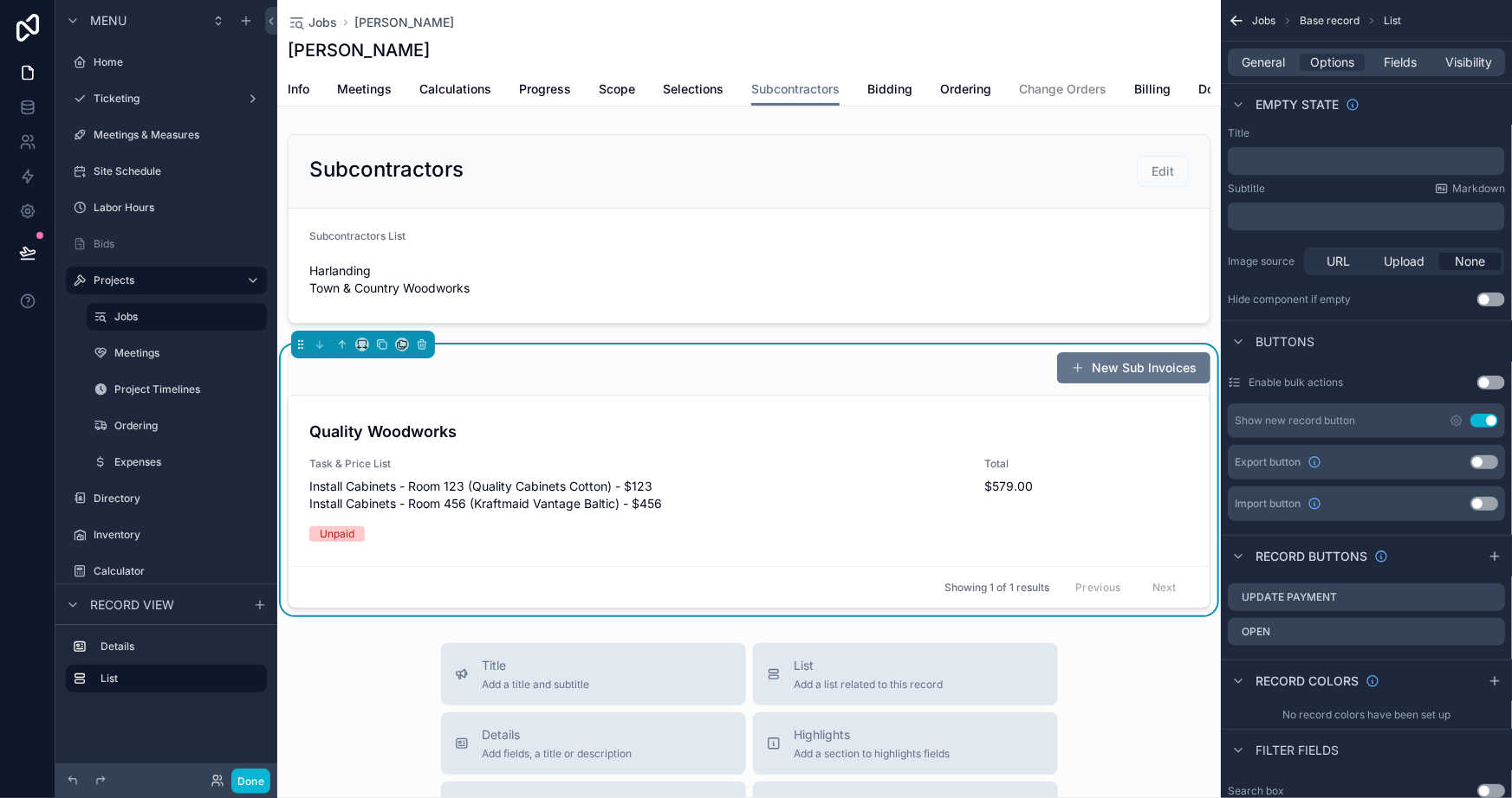
click at [755, 342] on div "Subcontractors Edit Subcontractors List Harlanding Town & Country Woodworks New…" at bounding box center [749, 371] width 944 height 488
